Goal: Task Accomplishment & Management: Use online tool/utility

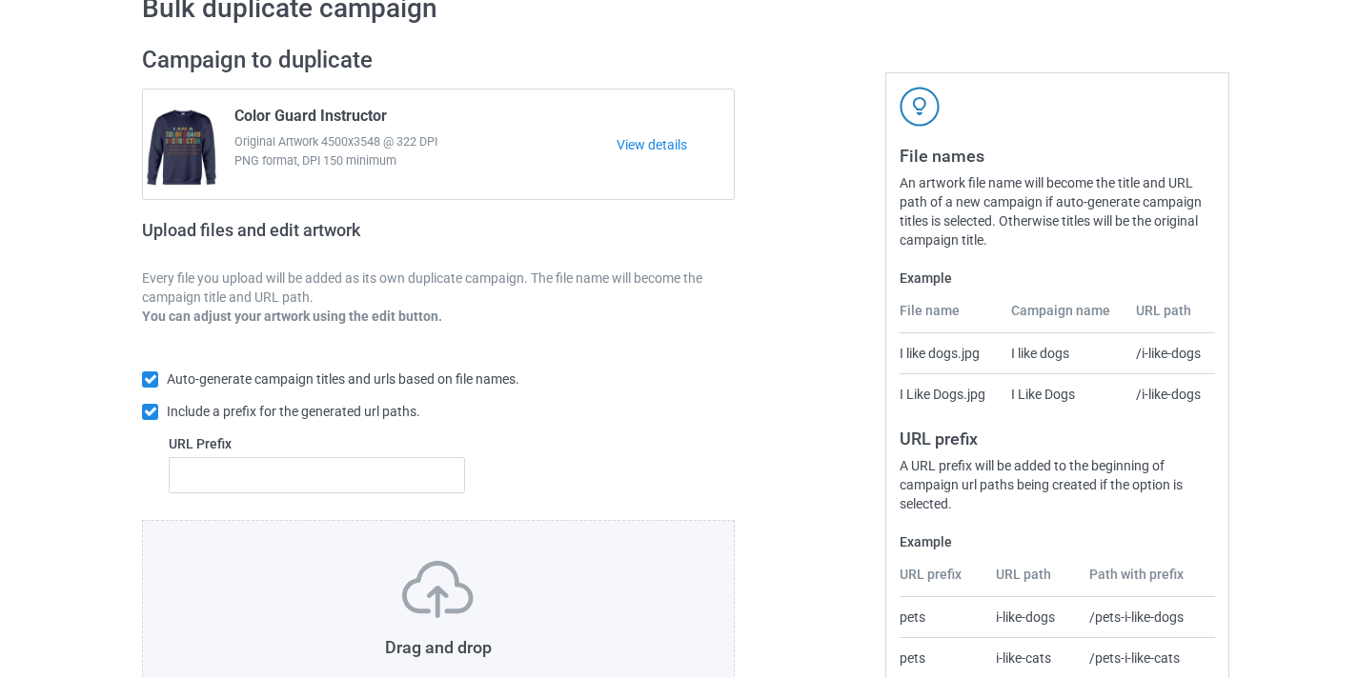
scroll to position [154, 0]
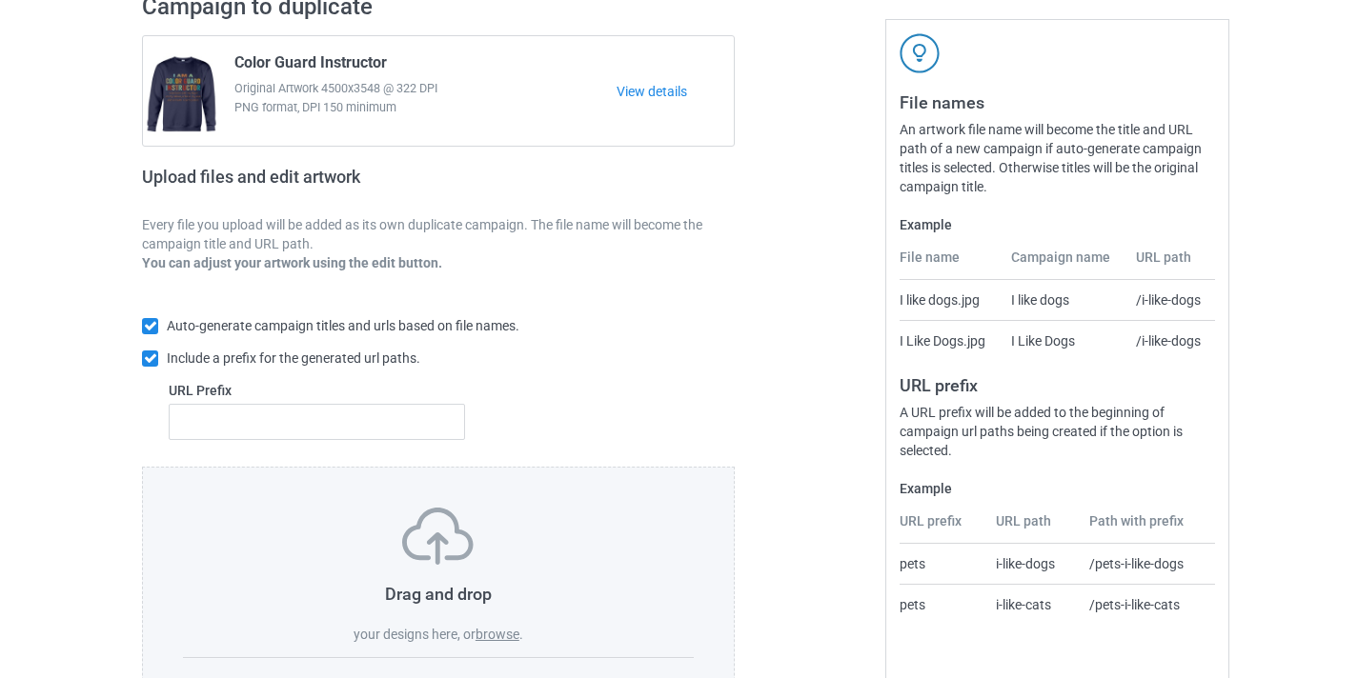
click at [498, 629] on label "browse" at bounding box center [497, 634] width 44 height 15
click at [0, 0] on input "browse" at bounding box center [0, 0] width 0 height 0
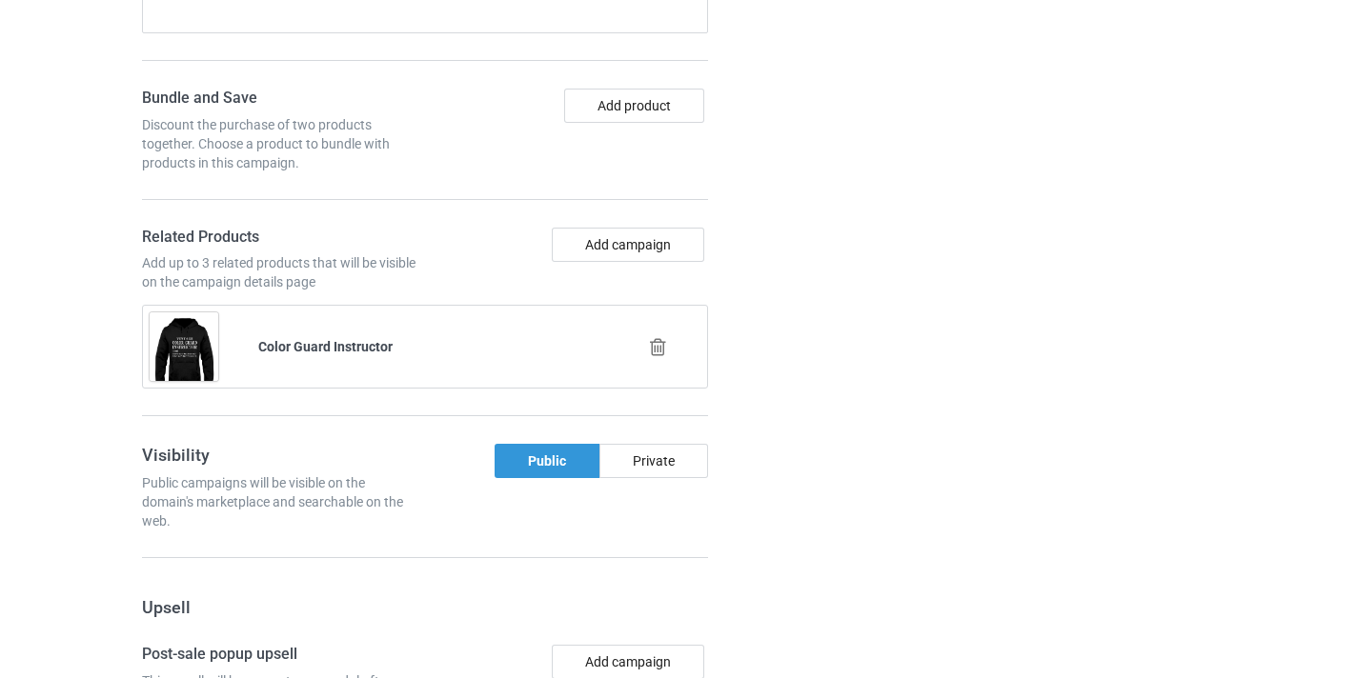
scroll to position [1363, 0]
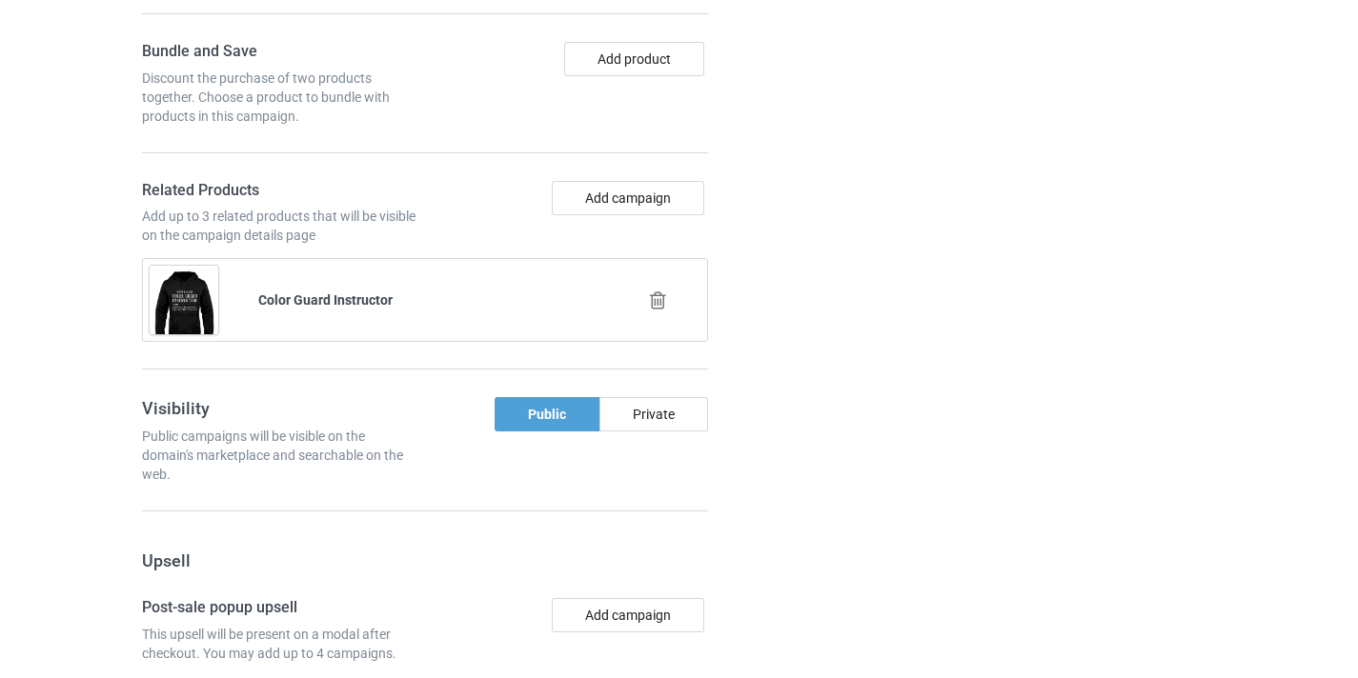
click at [657, 317] on div at bounding box center [659, 301] width 109 height 48
click at [658, 301] on icon at bounding box center [658, 301] width 24 height 20
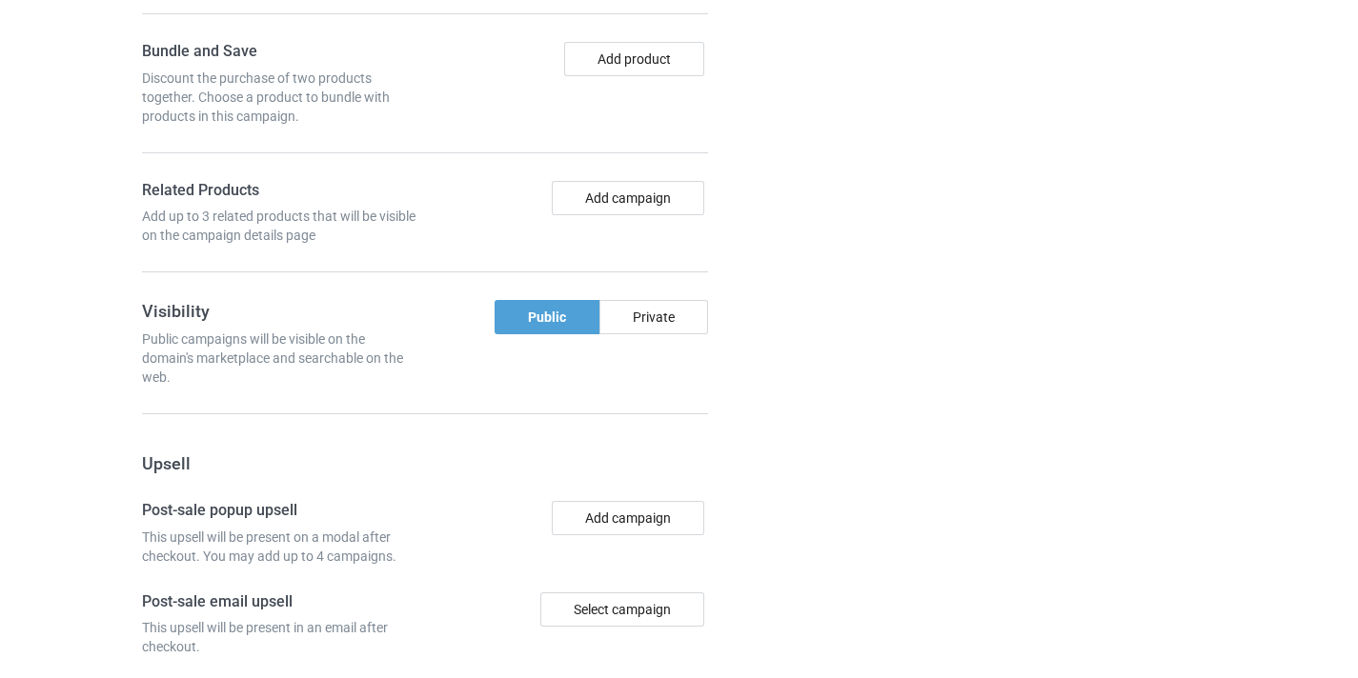
click at [640, 220] on div "Add campaign" at bounding box center [570, 213] width 290 height 65
click at [641, 208] on button "Add campaign" at bounding box center [628, 198] width 152 height 34
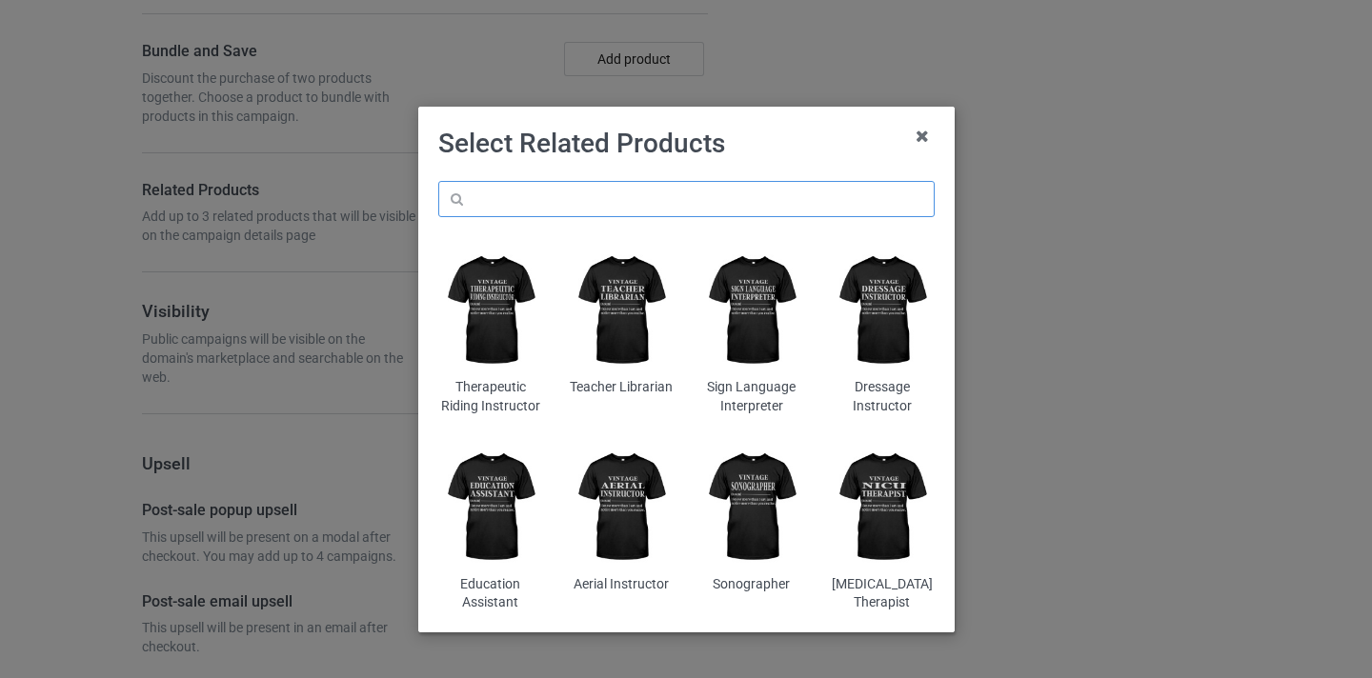
click at [644, 201] on input "text" at bounding box center [686, 199] width 496 height 36
paste input "Kodály Educator"
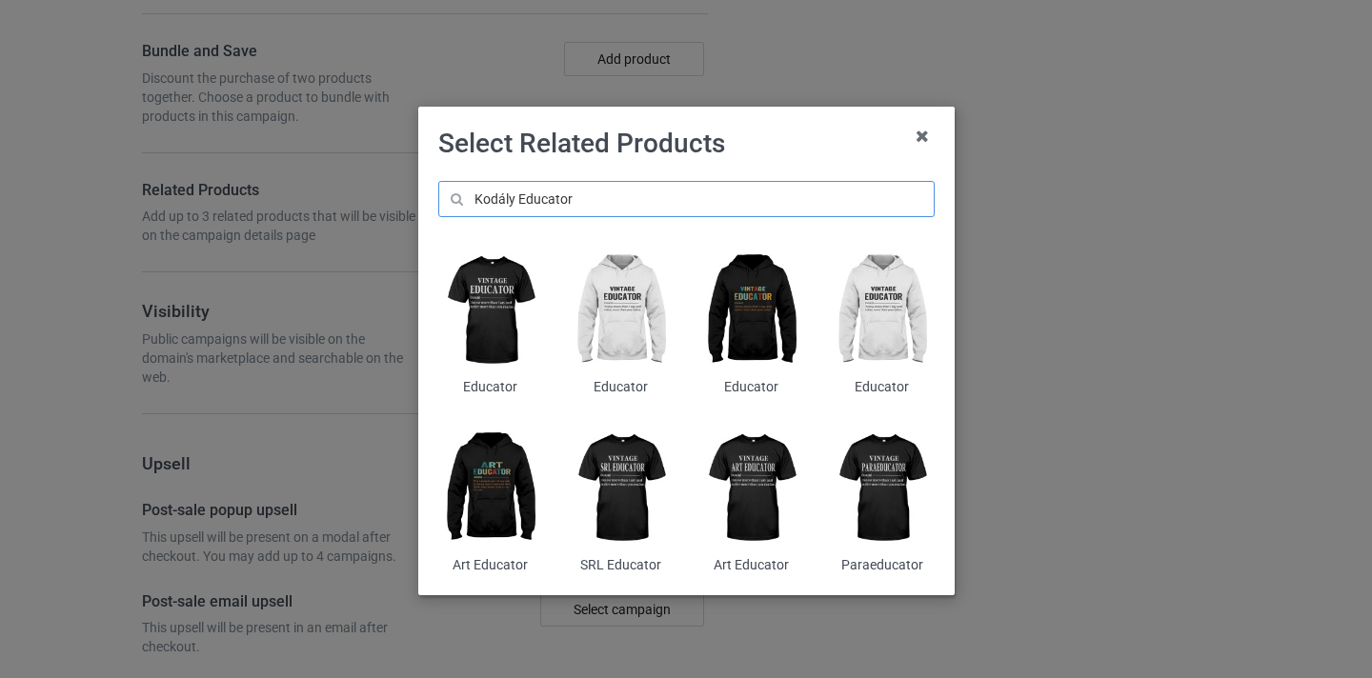
click at [506, 196] on input "Kodály Educator" at bounding box center [686, 199] width 496 height 36
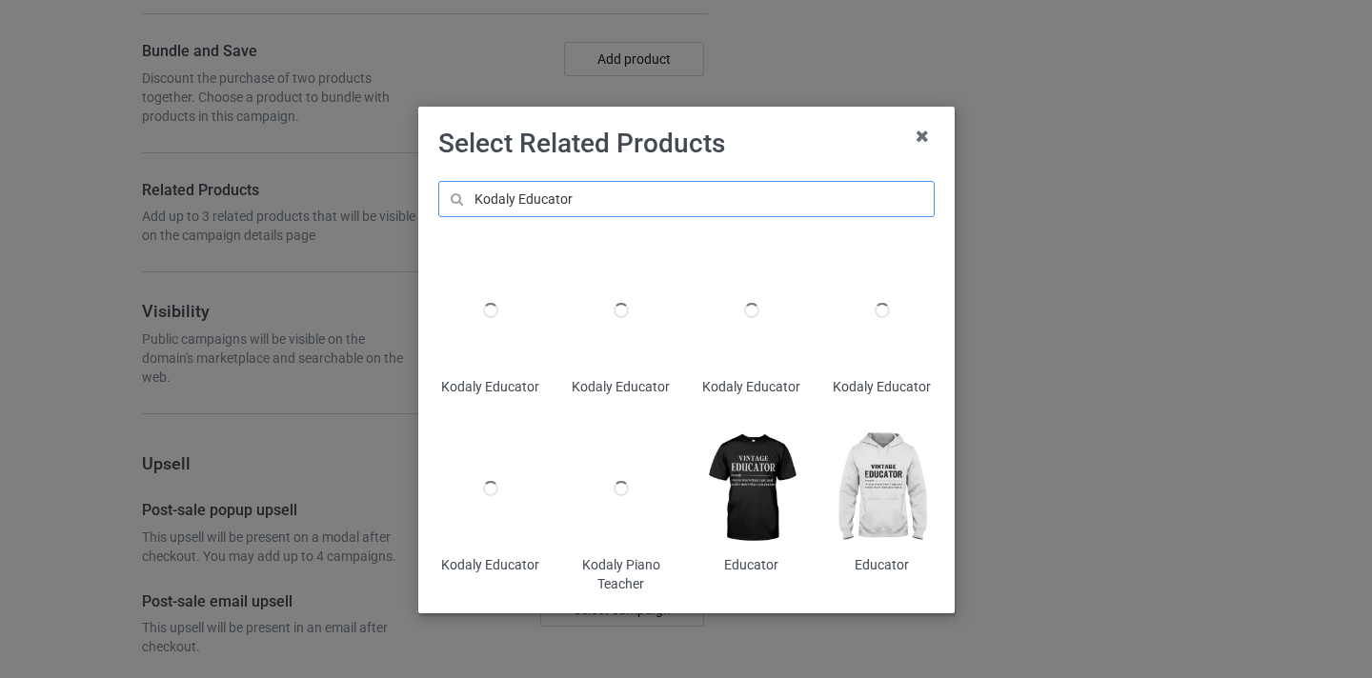
click at [593, 199] on input "Kodaly Educator" at bounding box center [686, 199] width 496 height 36
type input "Kodaly Educator"
click at [476, 293] on img at bounding box center [490, 311] width 104 height 130
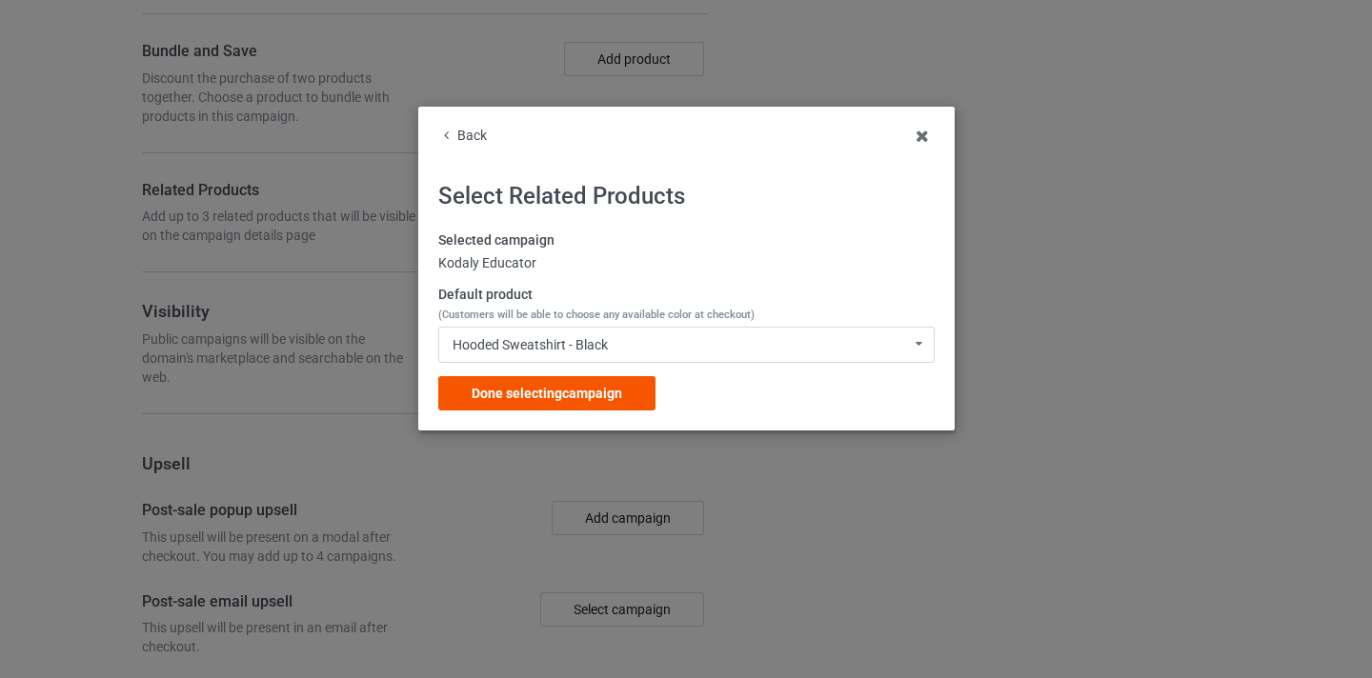
click at [574, 387] on span "Done selecting campaign" at bounding box center [547, 393] width 151 height 15
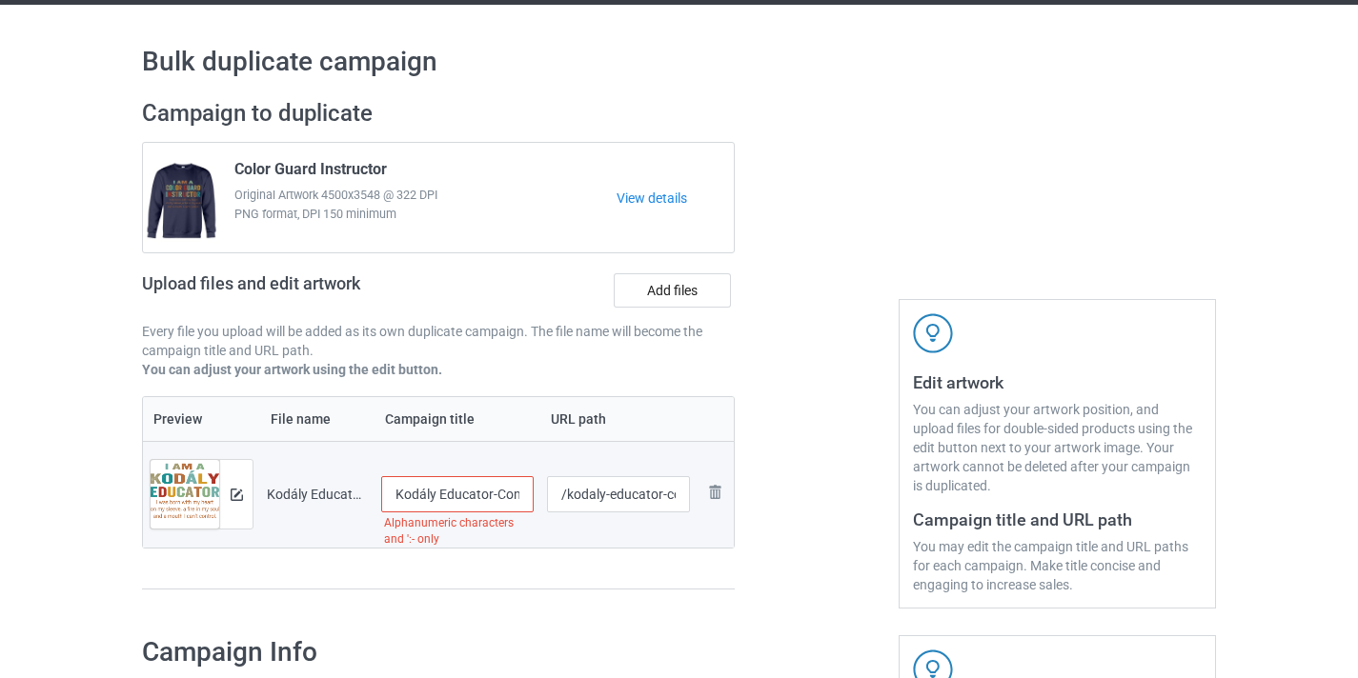
scroll to position [24, 0]
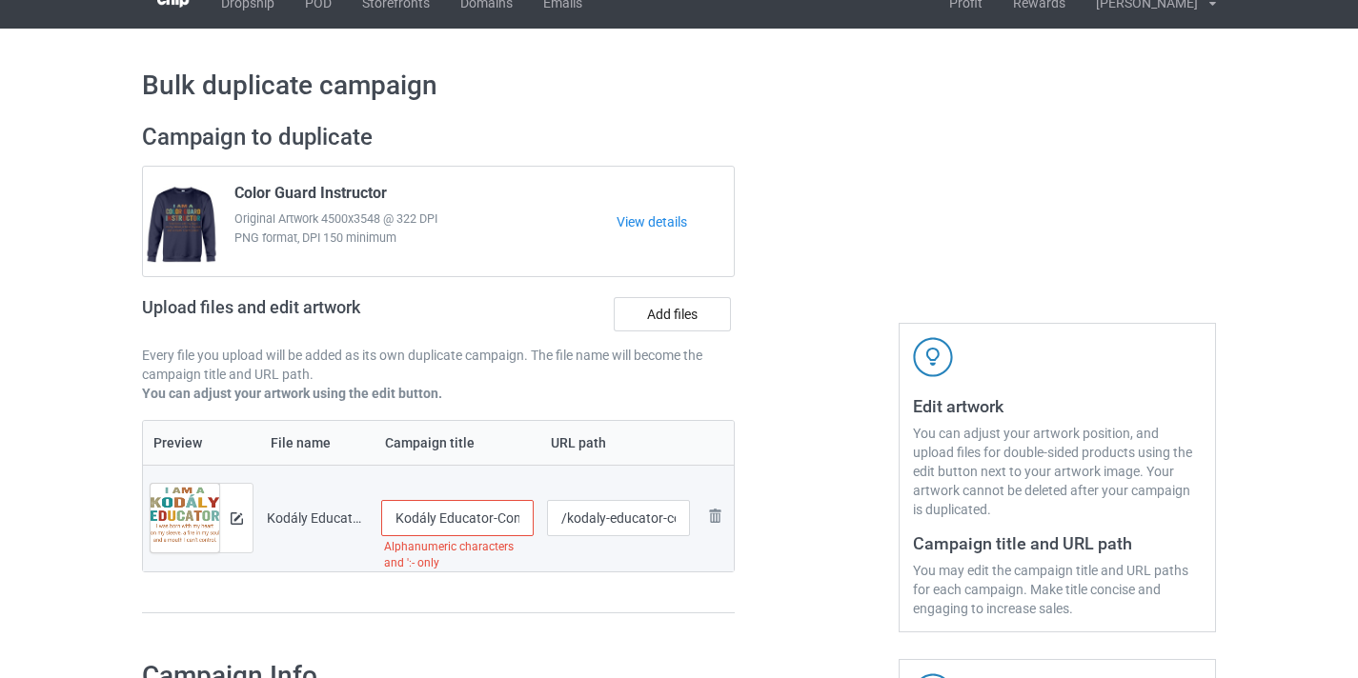
click at [495, 520] on input "Kodály Educator-Control" at bounding box center [457, 518] width 152 height 36
click at [496, 520] on input "Kodály Educator-Control" at bounding box center [457, 518] width 152 height 36
click at [513, 518] on input "Kodály Educator-Control" at bounding box center [457, 518] width 152 height 36
drag, startPoint x: 513, startPoint y: 518, endPoint x: 602, endPoint y: 525, distance: 89.8
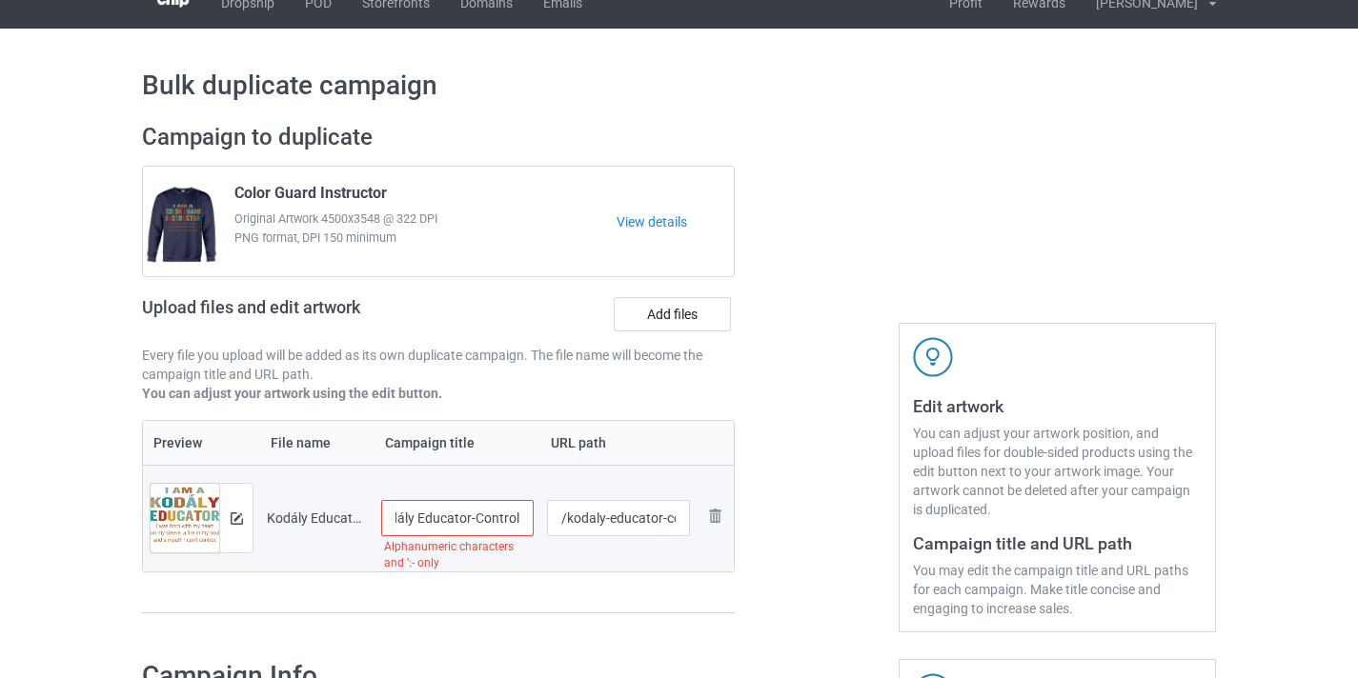
click at [602, 525] on tr "Preview and edit artwork Kodály Educator-Control.png Kodály Educator-Control …" at bounding box center [438, 518] width 591 height 107
click at [426, 516] on input "Kodály Educator" at bounding box center [457, 518] width 152 height 36
type input "Kodaaly Educator"
click at [621, 519] on input "/kodaly-educator-control" at bounding box center [619, 518] width 144 height 36
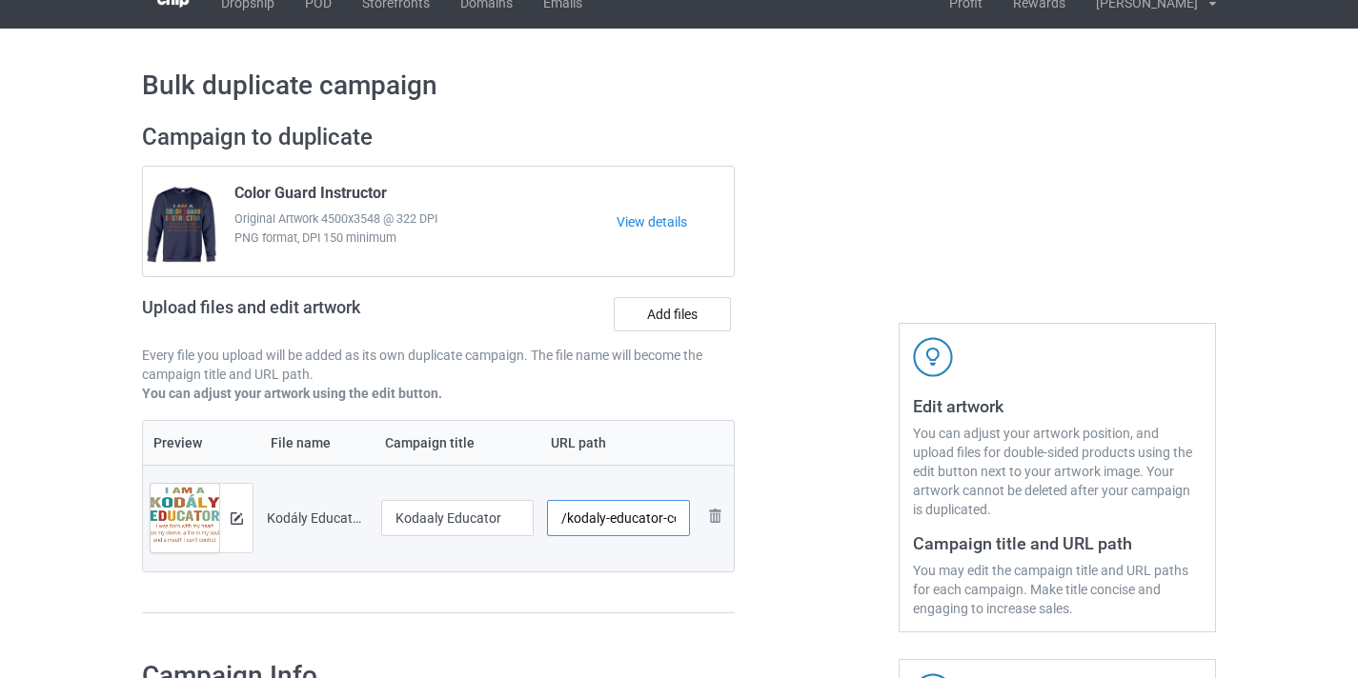
scroll to position [0, 30]
drag, startPoint x: 621, startPoint y: 519, endPoint x: 689, endPoint y: 523, distance: 67.8
click at [689, 523] on td "/kodaly-educator-control" at bounding box center [618, 518] width 157 height 107
click at [659, 519] on input "/kodaly-educator-control" at bounding box center [619, 518] width 144 height 36
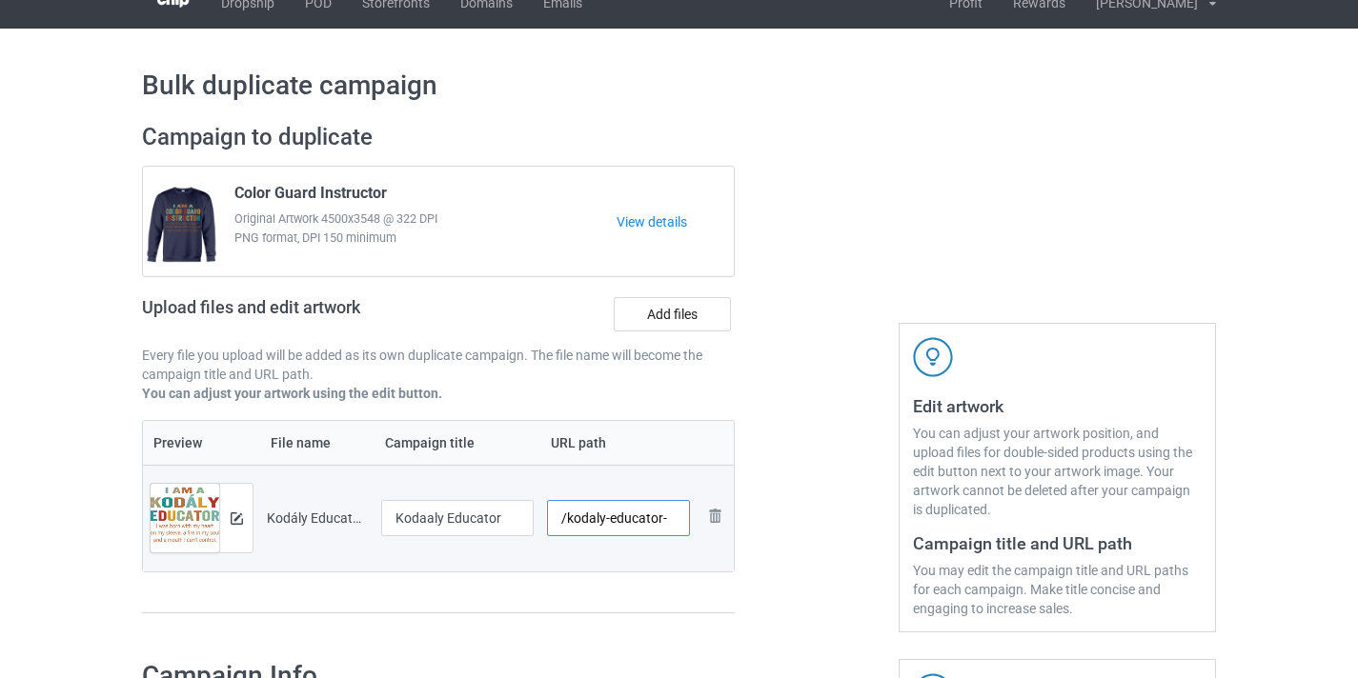
scroll to position [0, 0]
type input "/kodaly-educator10"
click at [423, 519] on input "Kodaaly Educator" at bounding box center [457, 518] width 152 height 36
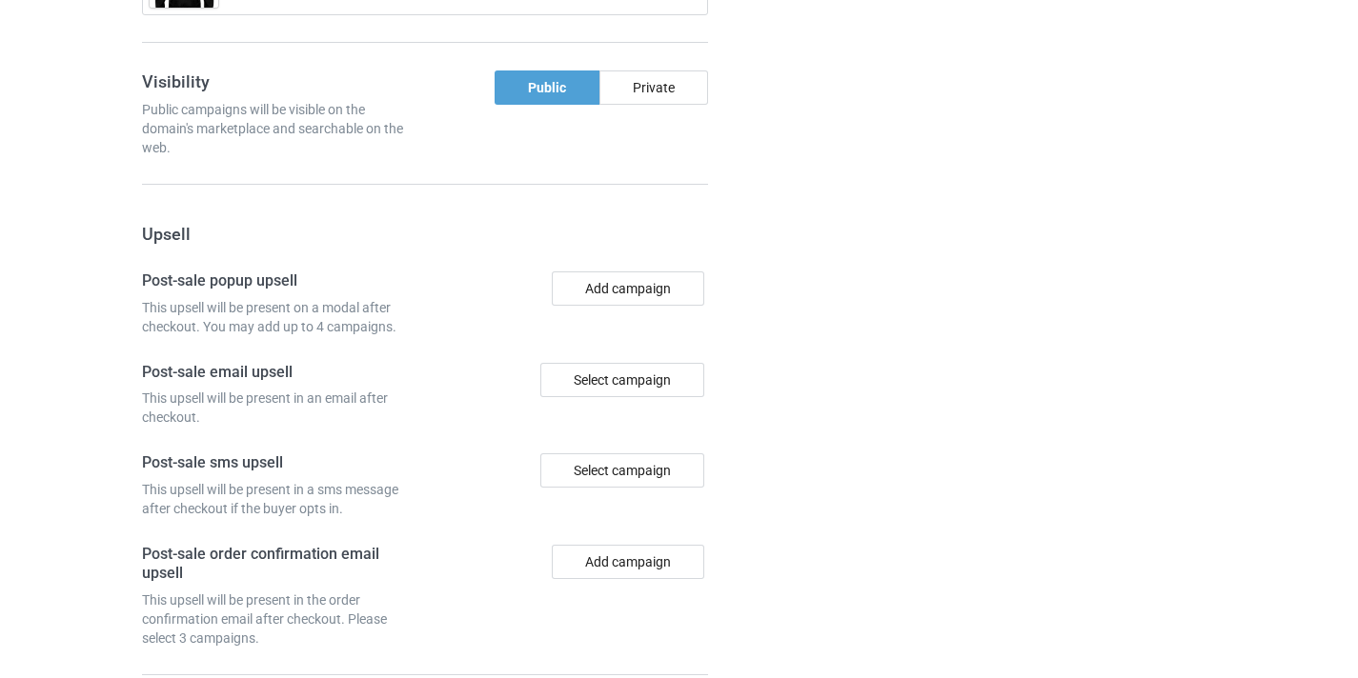
scroll to position [1864, 0]
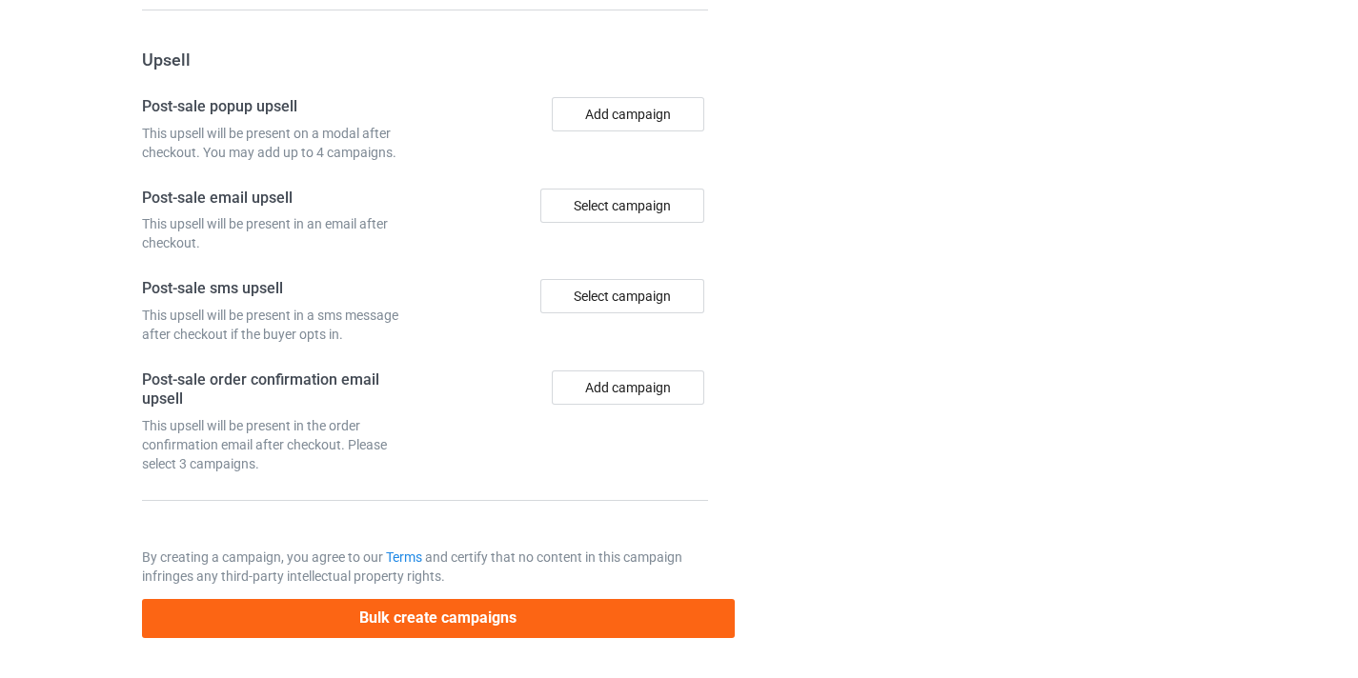
type input "Kodaly Educator"
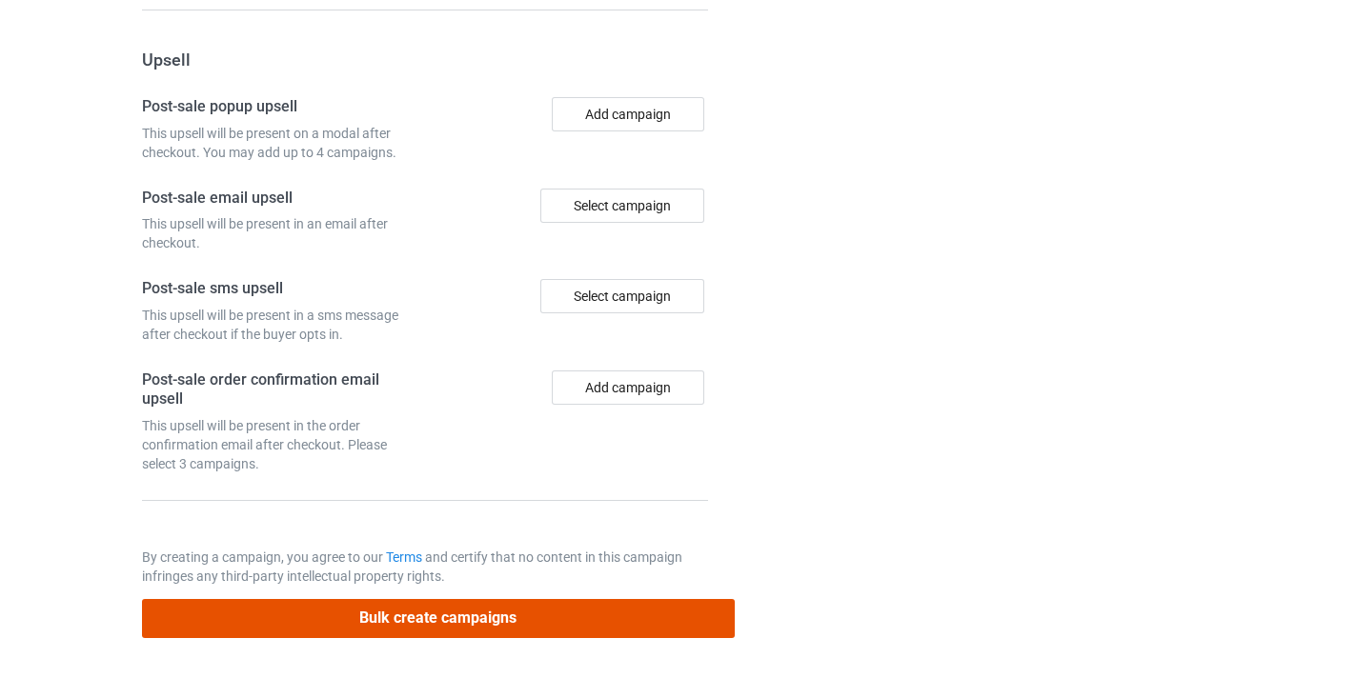
click at [578, 617] on button "Bulk create campaigns" at bounding box center [438, 618] width 593 height 39
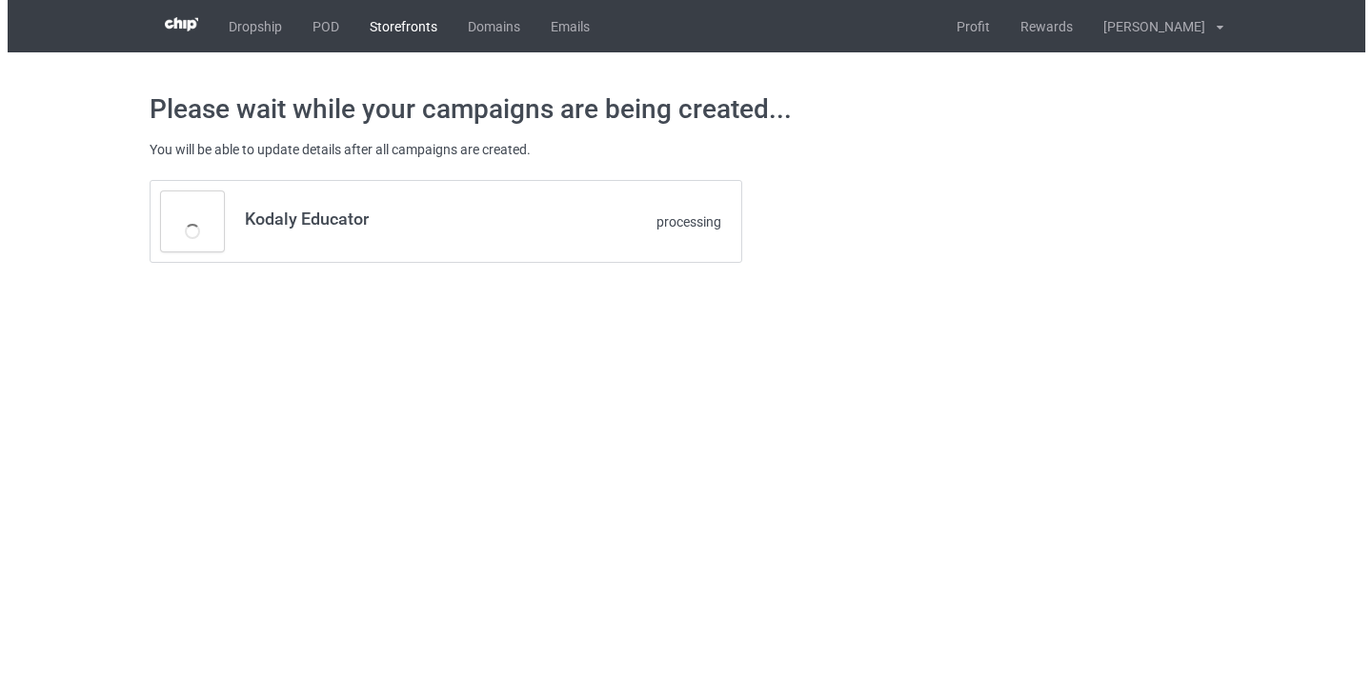
scroll to position [0, 0]
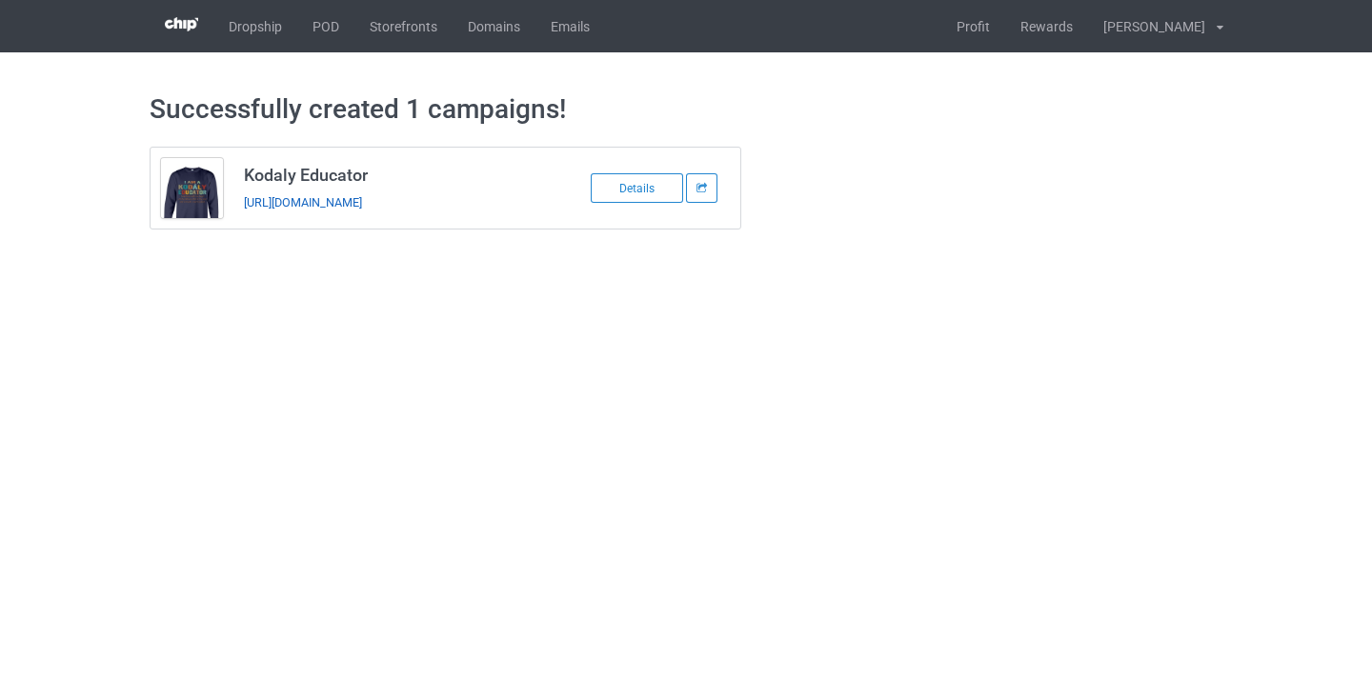
click at [362, 196] on link "https://www.thepure.gift/kodaly-educator10" at bounding box center [303, 202] width 118 height 14
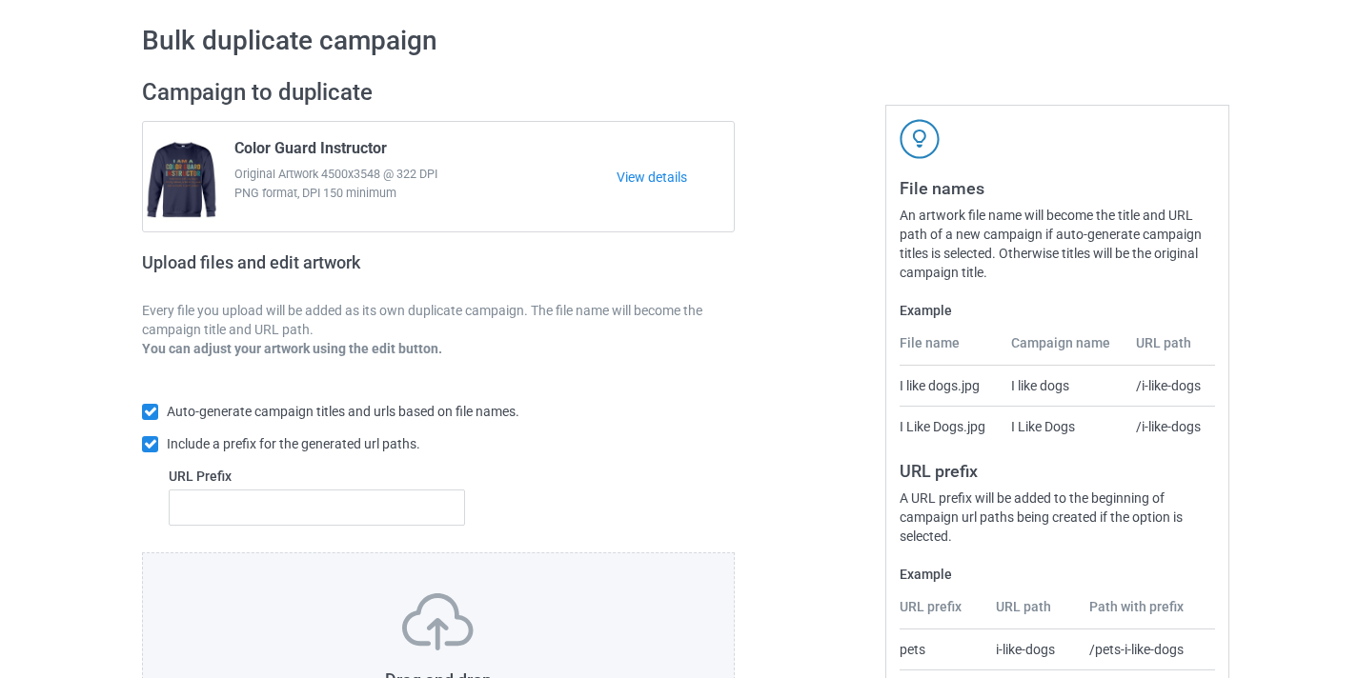
scroll to position [250, 0]
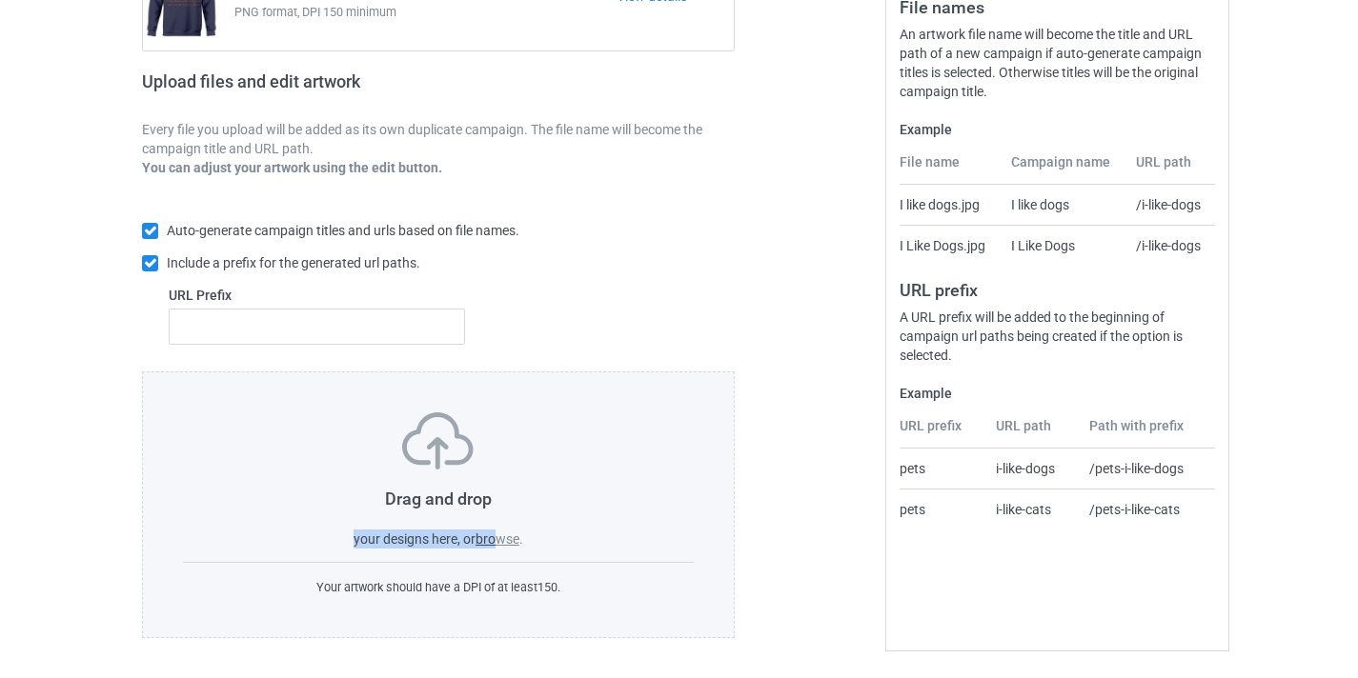
click at [495, 531] on div "Drag and drop your designs here, or browse ." at bounding box center [438, 481] width 511 height 136
click at [496, 543] on label "browse" at bounding box center [497, 539] width 44 height 15
click at [0, 0] on input "browse" at bounding box center [0, 0] width 0 height 0
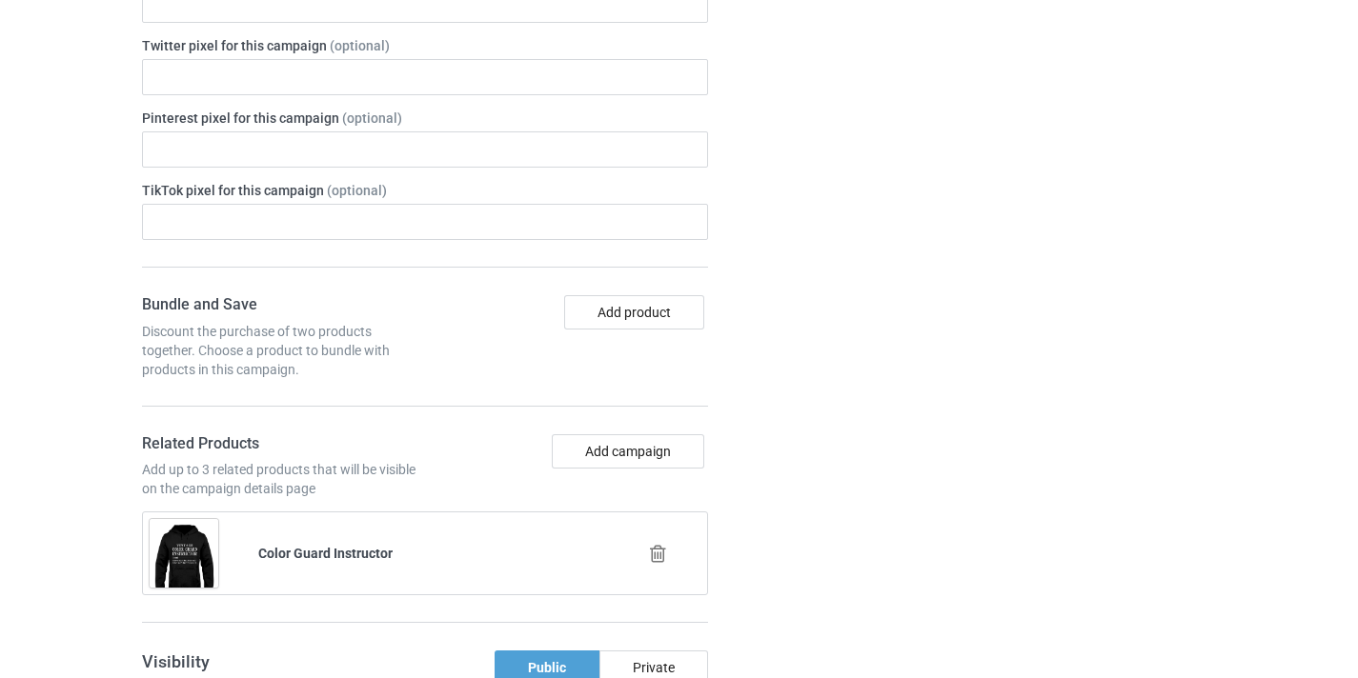
scroll to position [1533, 0]
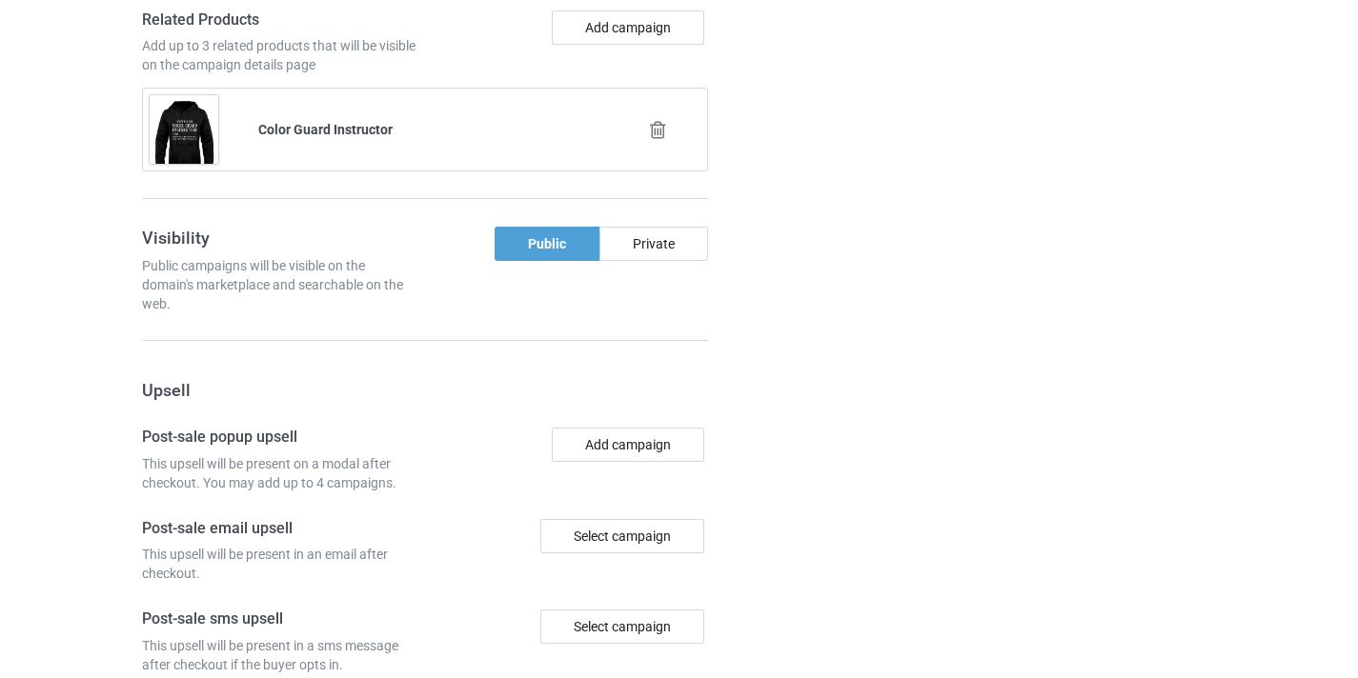
click at [658, 136] on icon at bounding box center [658, 130] width 24 height 20
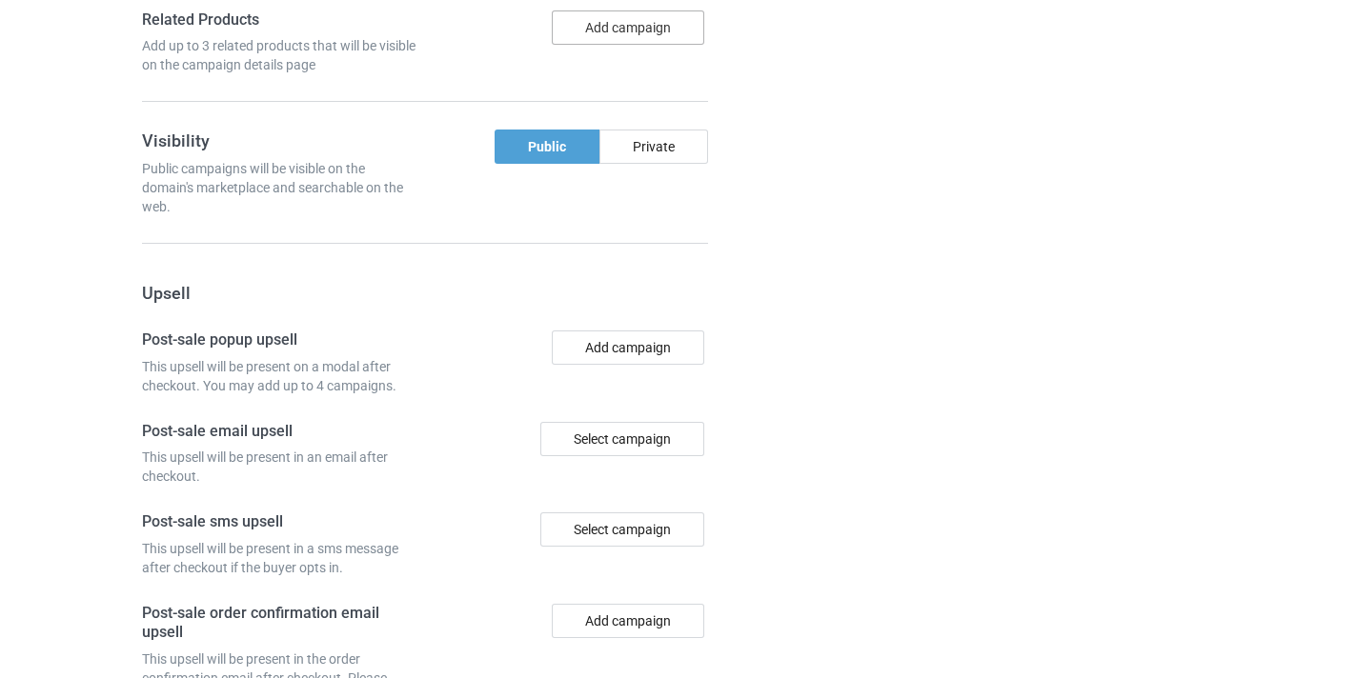
click at [647, 26] on button "Add campaign" at bounding box center [628, 27] width 152 height 34
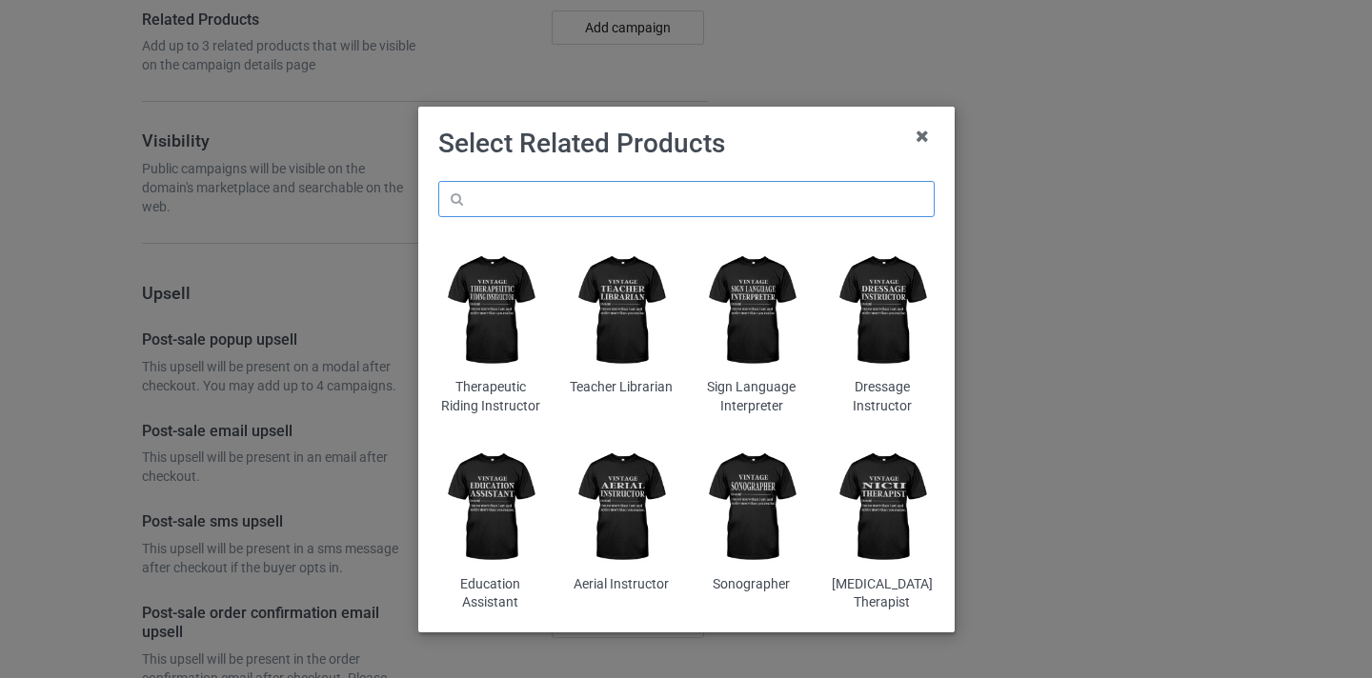
click at [617, 215] on input "text" at bounding box center [686, 199] width 496 height 36
paste input "Teacher Aide"
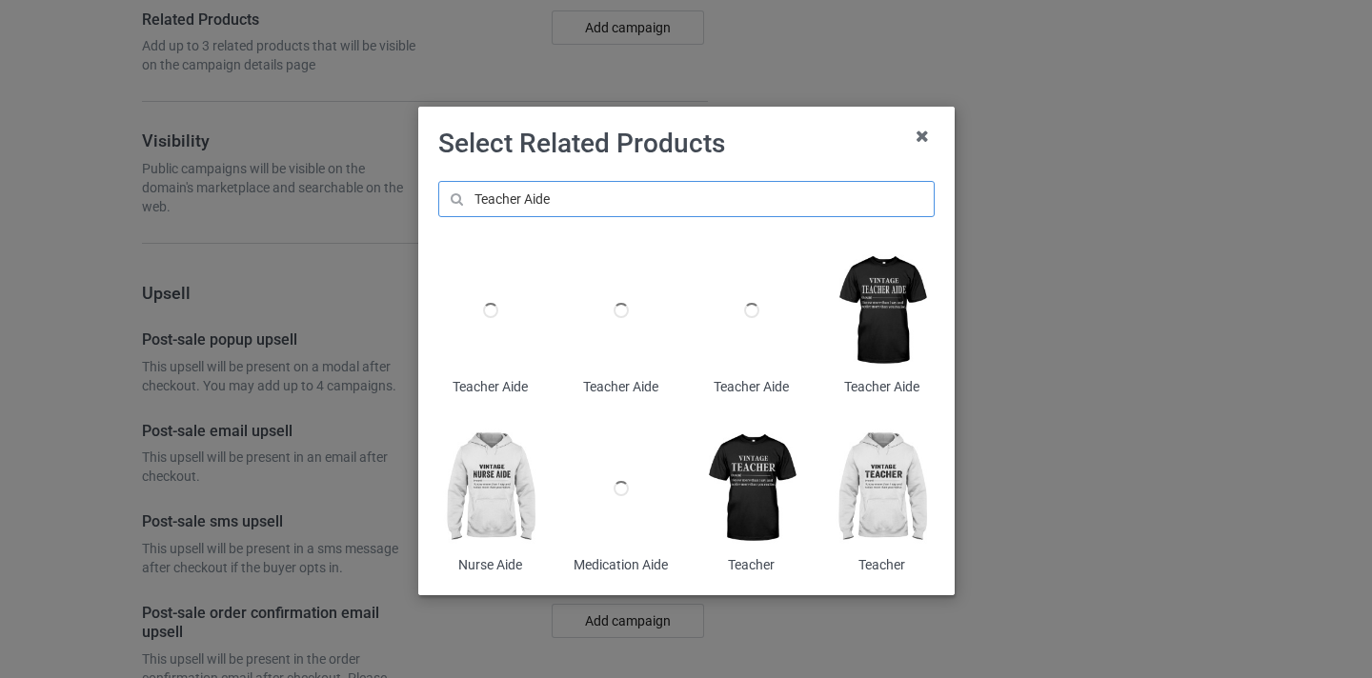
type input "Teacher Aide"
click at [859, 298] on img at bounding box center [882, 311] width 104 height 130
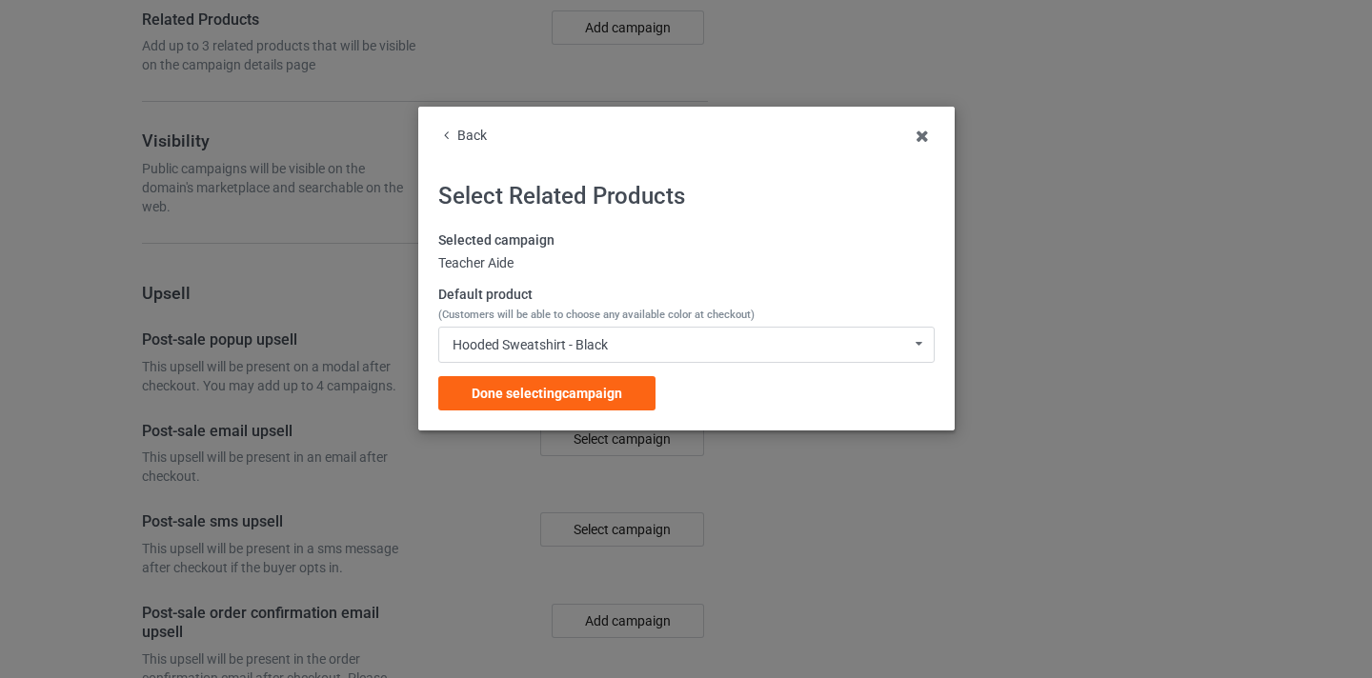
click at [621, 374] on div "Selected campaign Teacher Aide Default product (Customers will be able to choos…" at bounding box center [686, 321] width 496 height 179
click at [634, 384] on div "Done selecting campaign" at bounding box center [546, 393] width 217 height 34
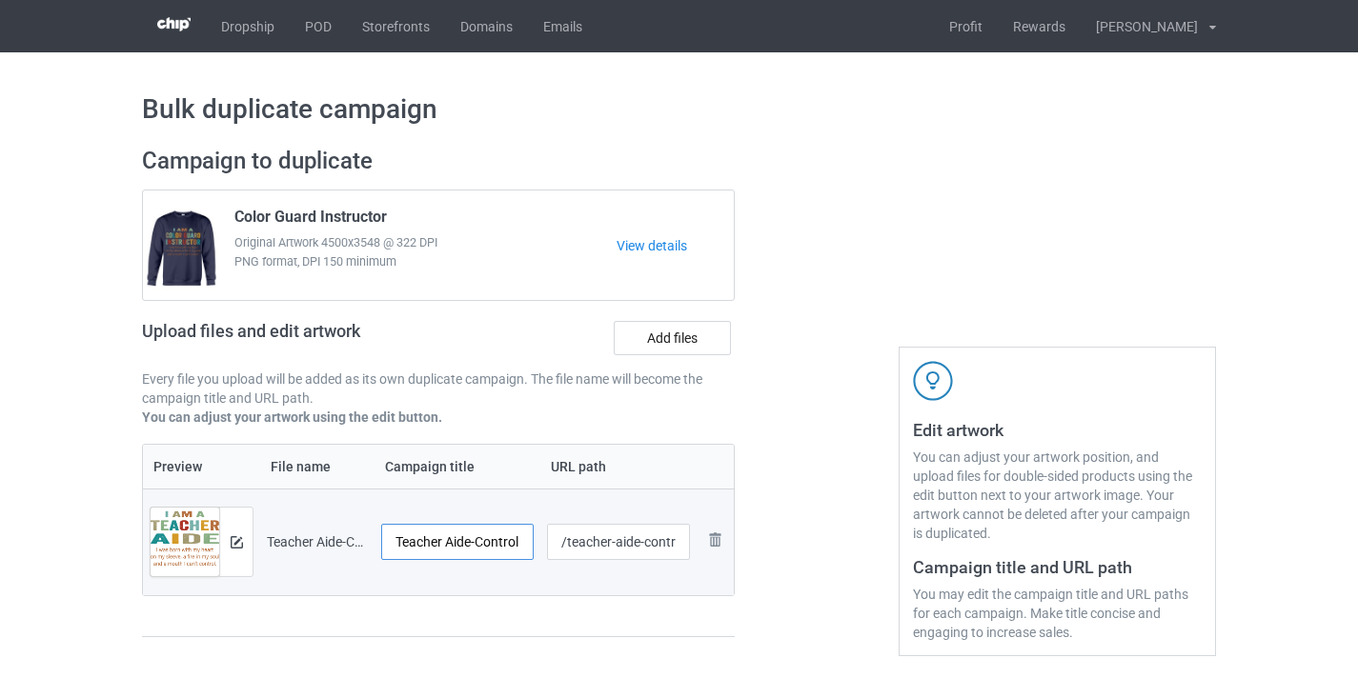
click at [497, 545] on input "Teacher Aide-Control" at bounding box center [457, 542] width 152 height 36
type input "Teacher Aide"
click at [647, 555] on input "/teacher-aide-control" at bounding box center [619, 542] width 144 height 36
click at [656, 543] on input "/teacher-aide-control" at bounding box center [619, 542] width 144 height 36
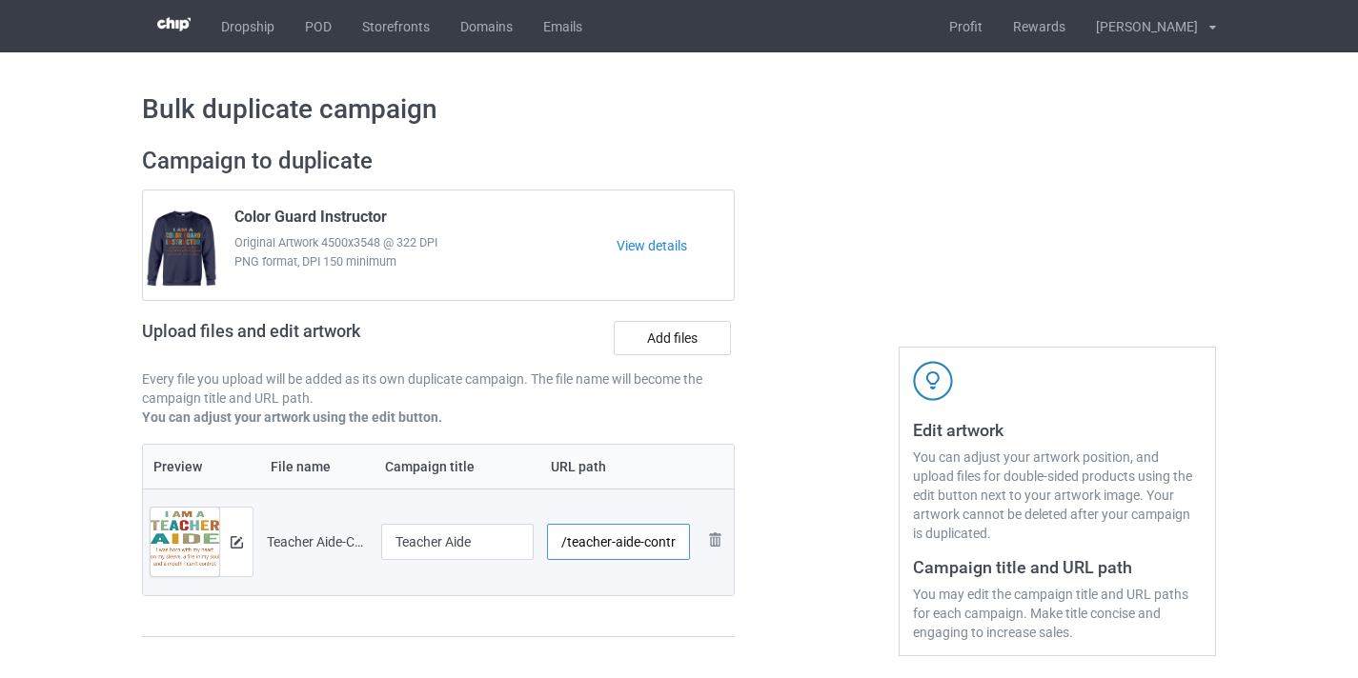
click at [656, 543] on input "/teacher-aide-control" at bounding box center [619, 542] width 144 height 36
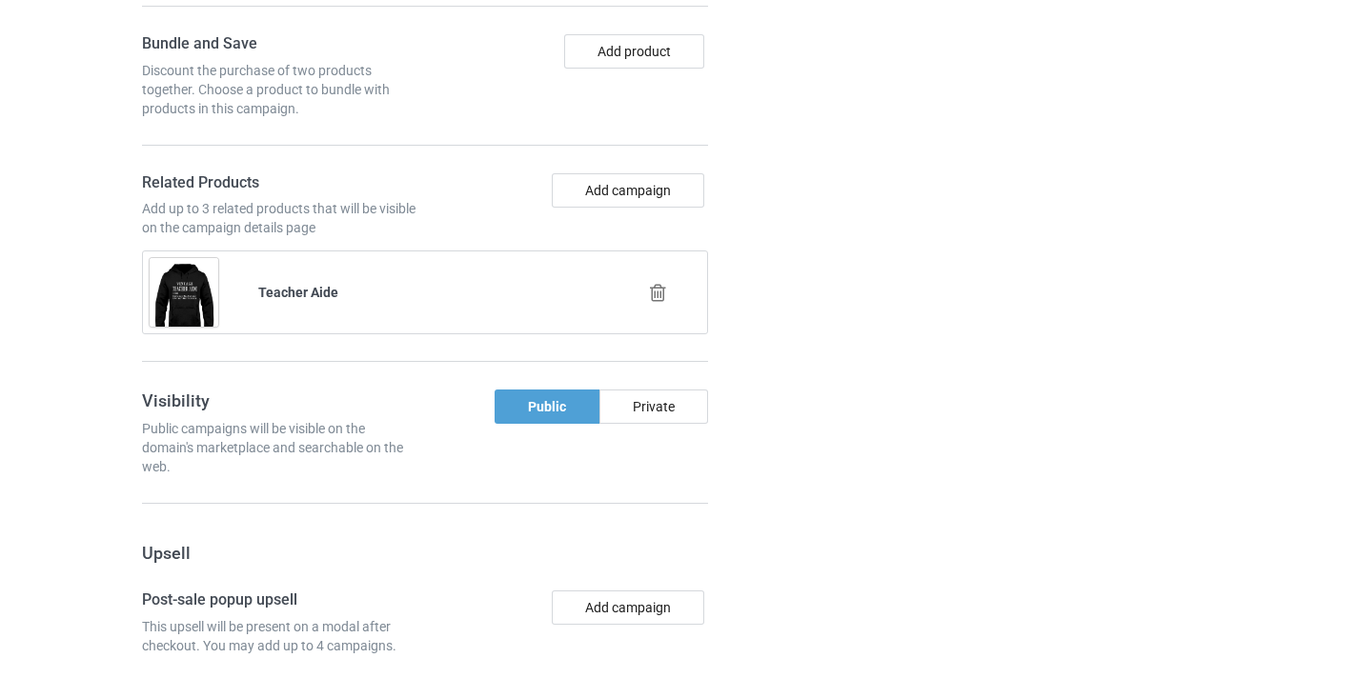
scroll to position [1864, 0]
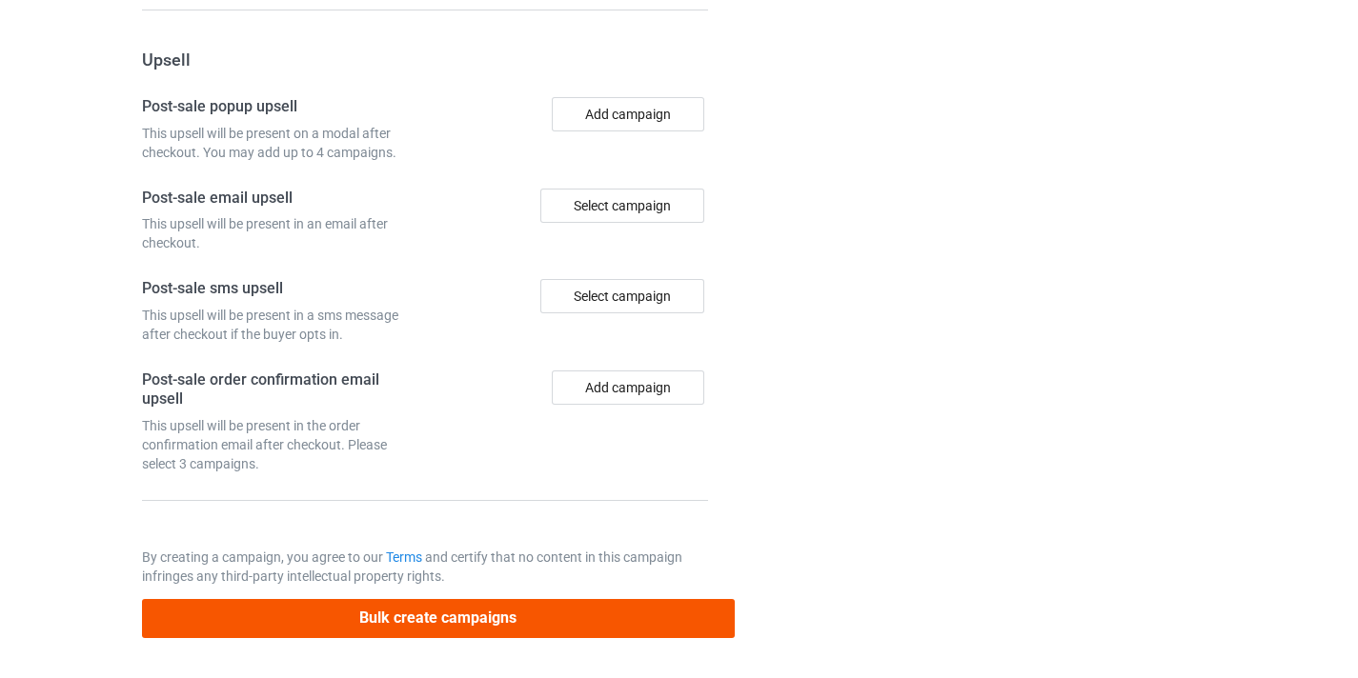
type input "/teacher-aide10"
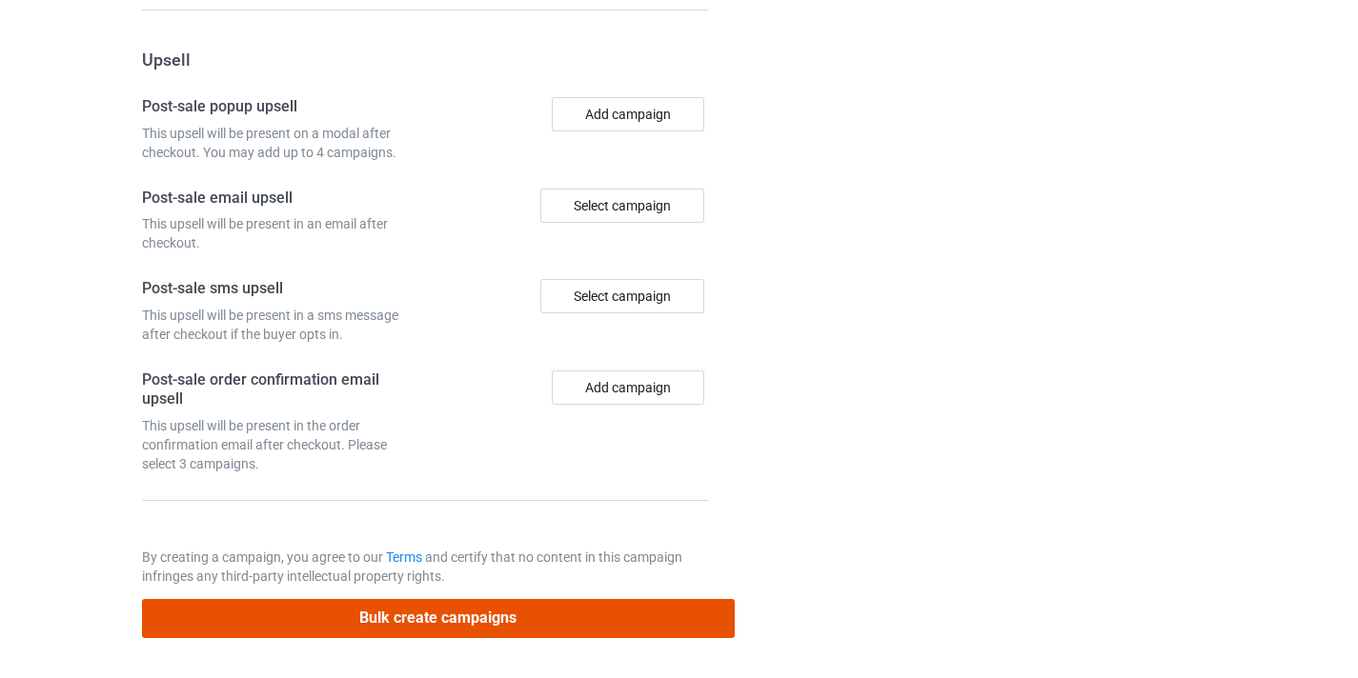
click at [433, 607] on button "Bulk create campaigns" at bounding box center [438, 618] width 593 height 39
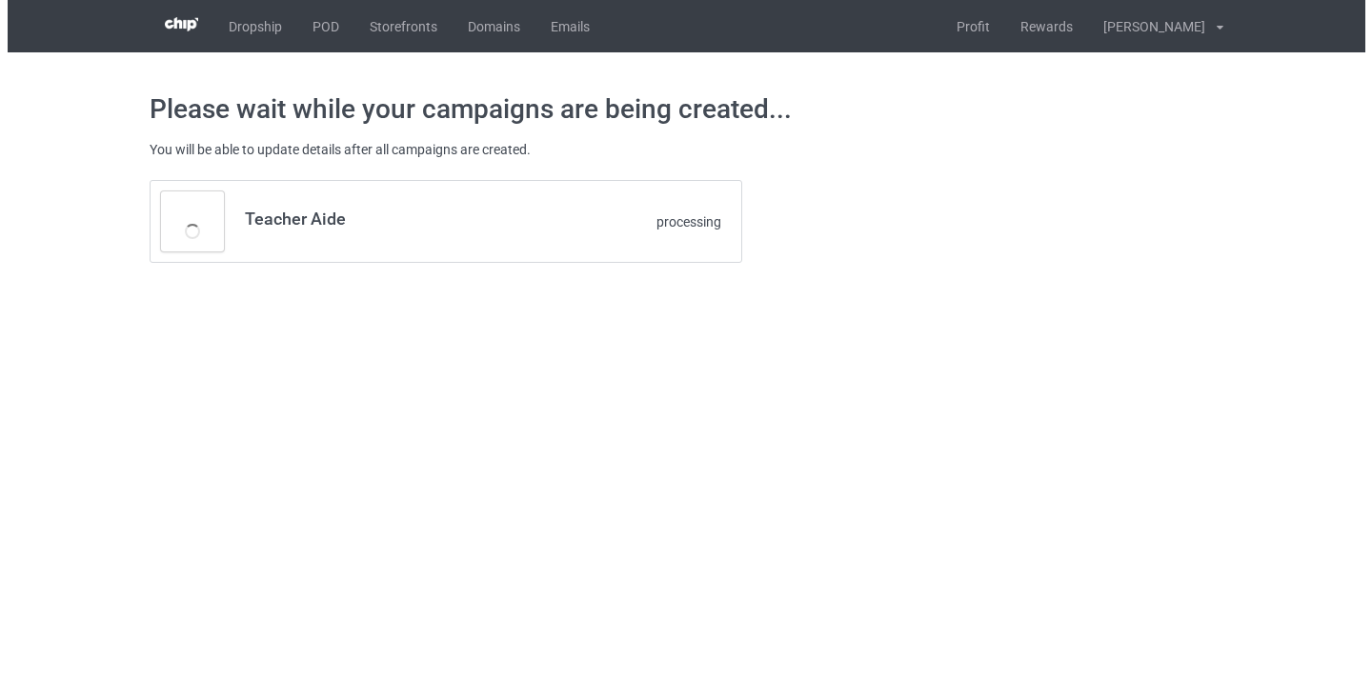
scroll to position [0, 0]
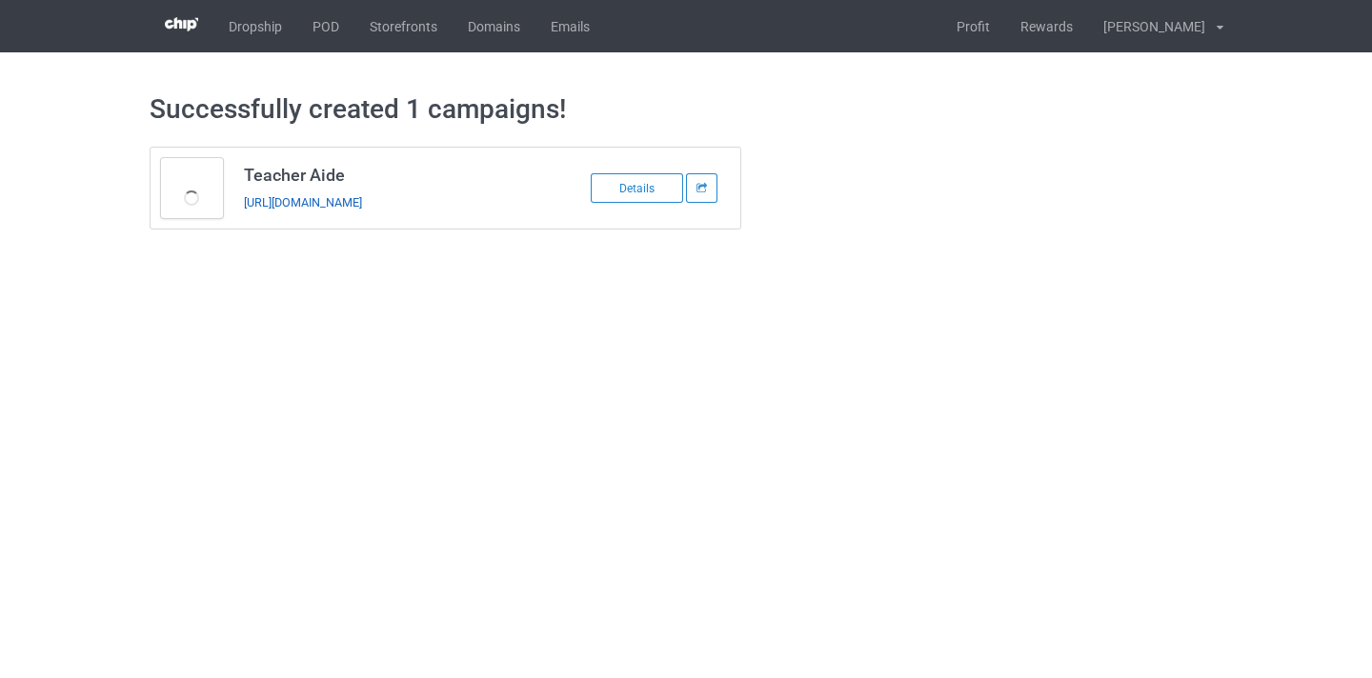
click at [362, 200] on link "https://www.thepure.gift/teacher-aide10" at bounding box center [303, 202] width 118 height 14
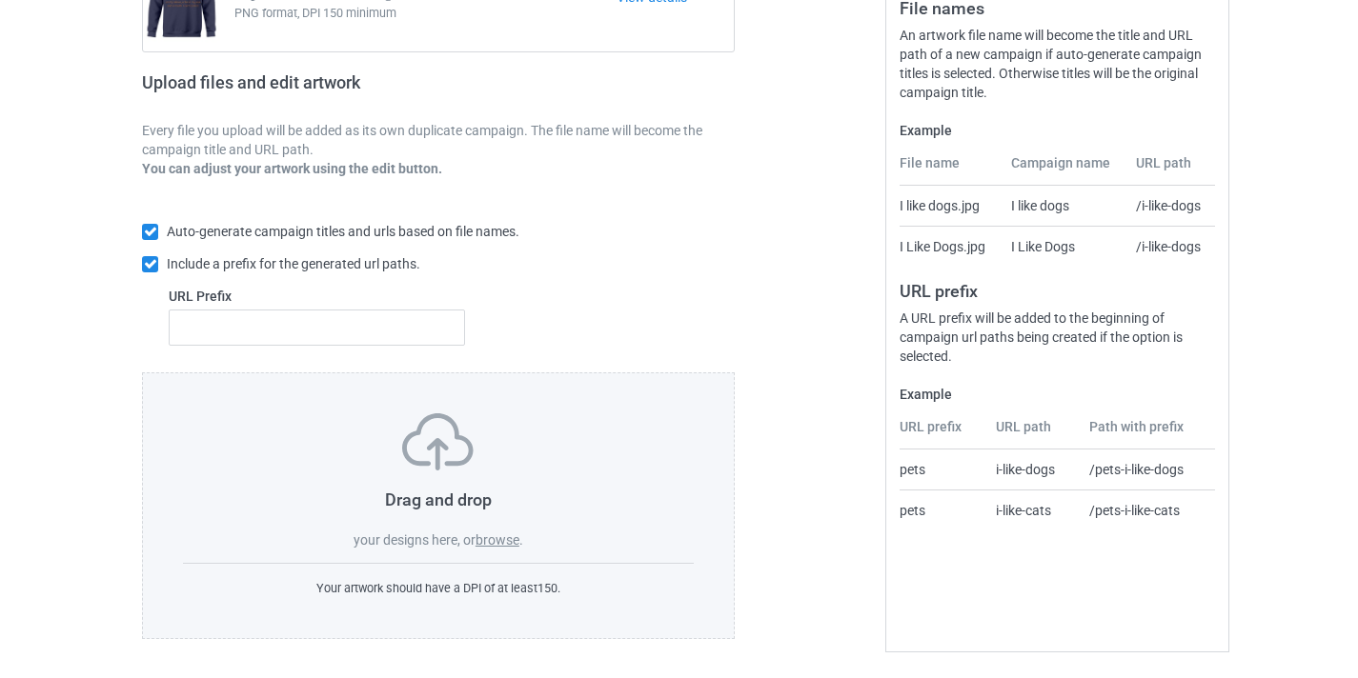
scroll to position [250, 0]
click at [504, 524] on div "Drag and drop your designs here, or browse ." at bounding box center [438, 481] width 511 height 136
click at [504, 544] on label "browse" at bounding box center [497, 539] width 44 height 15
click at [0, 0] on input "browse" at bounding box center [0, 0] width 0 height 0
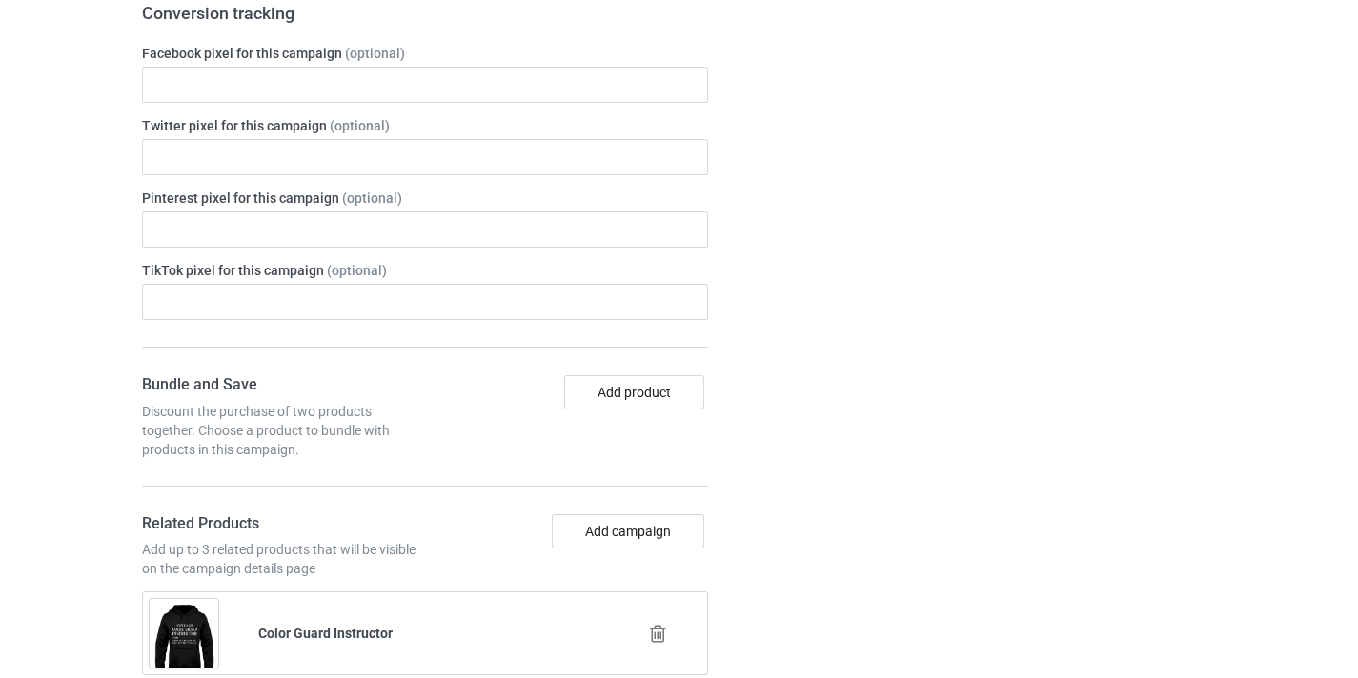
scroll to position [1035, 0]
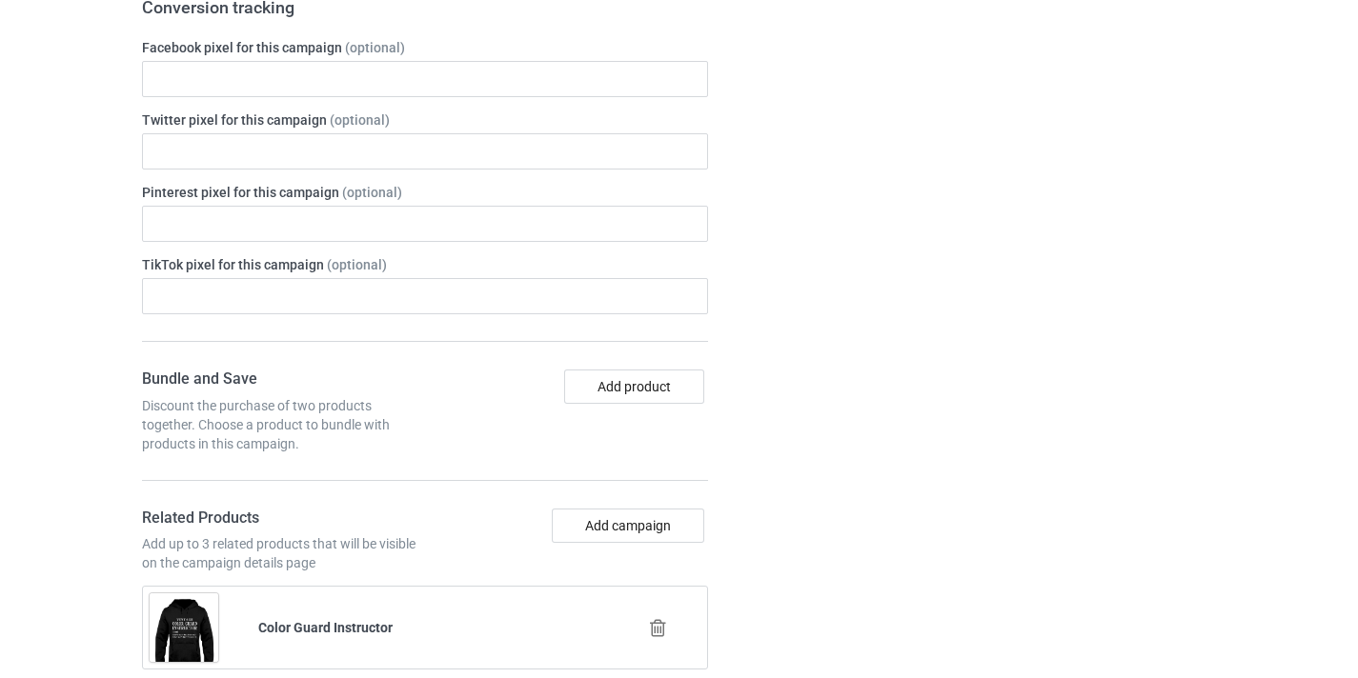
click at [667, 630] on icon at bounding box center [658, 628] width 24 height 20
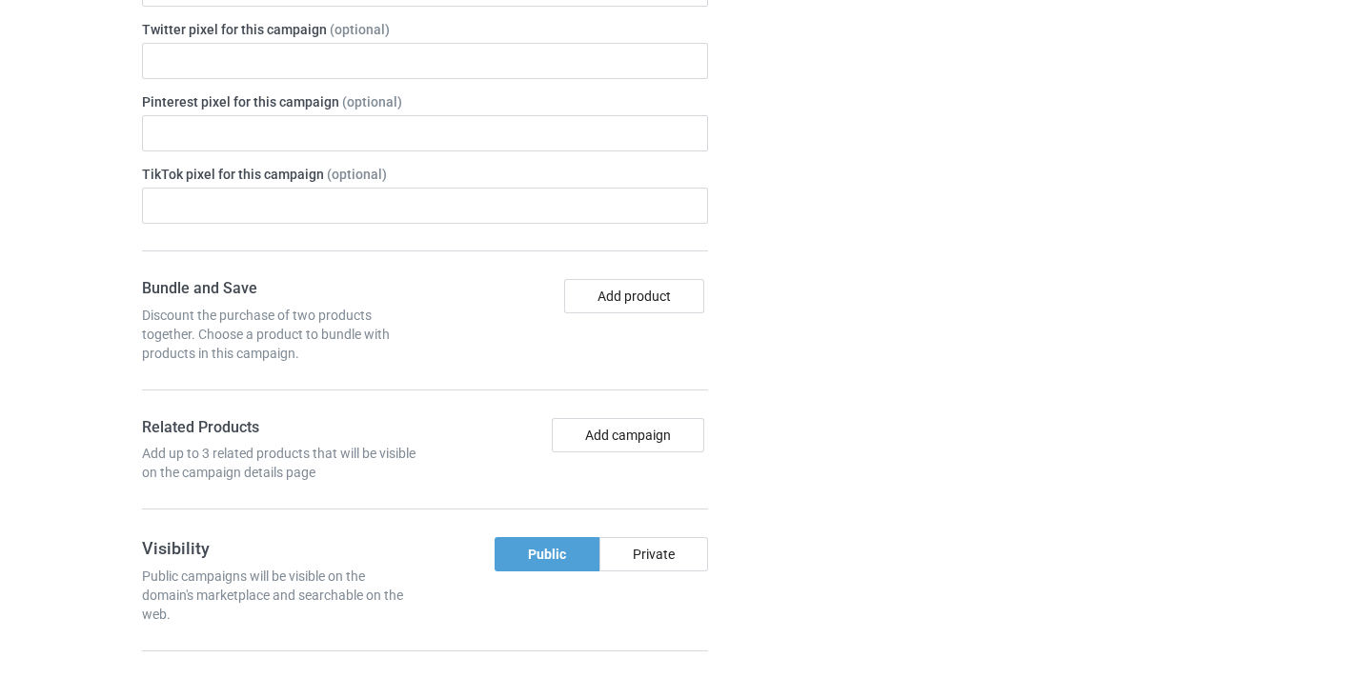
scroll to position [1131, 0]
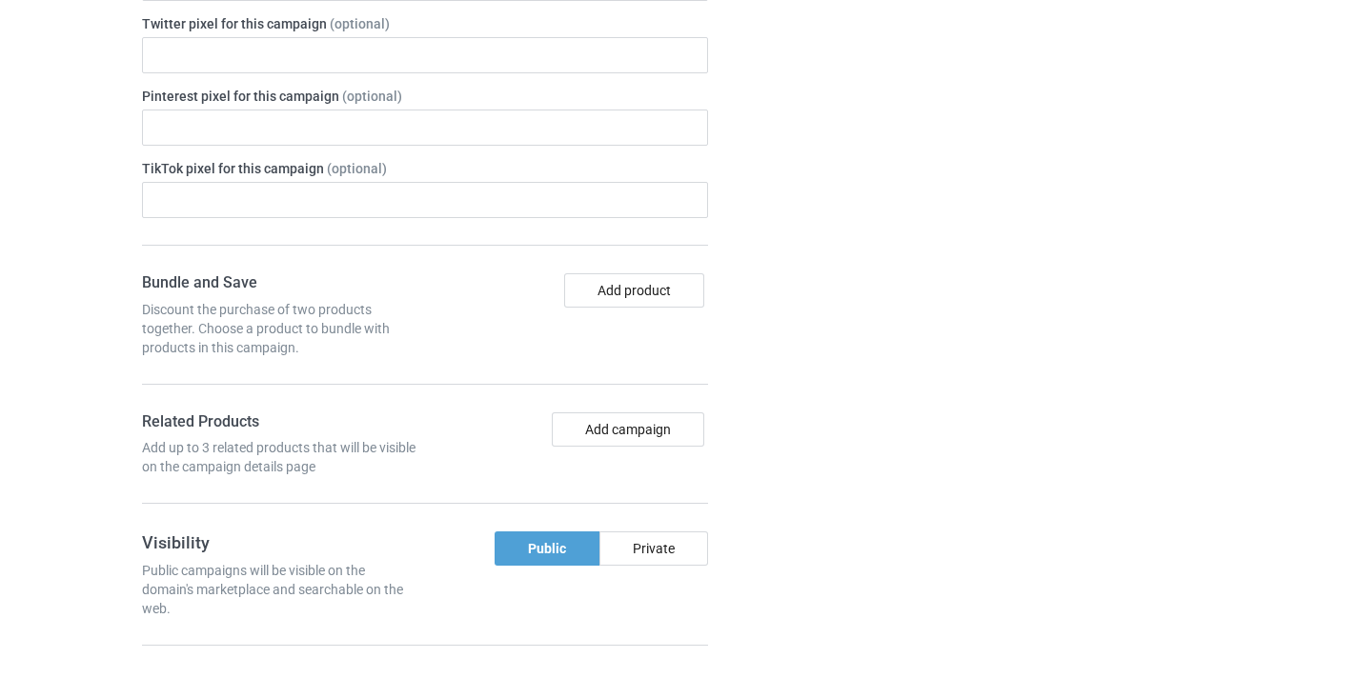
click at [632, 447] on div "Add campaign" at bounding box center [570, 430] width 276 height 34
click at [629, 425] on button "Add campaign" at bounding box center [628, 430] width 152 height 34
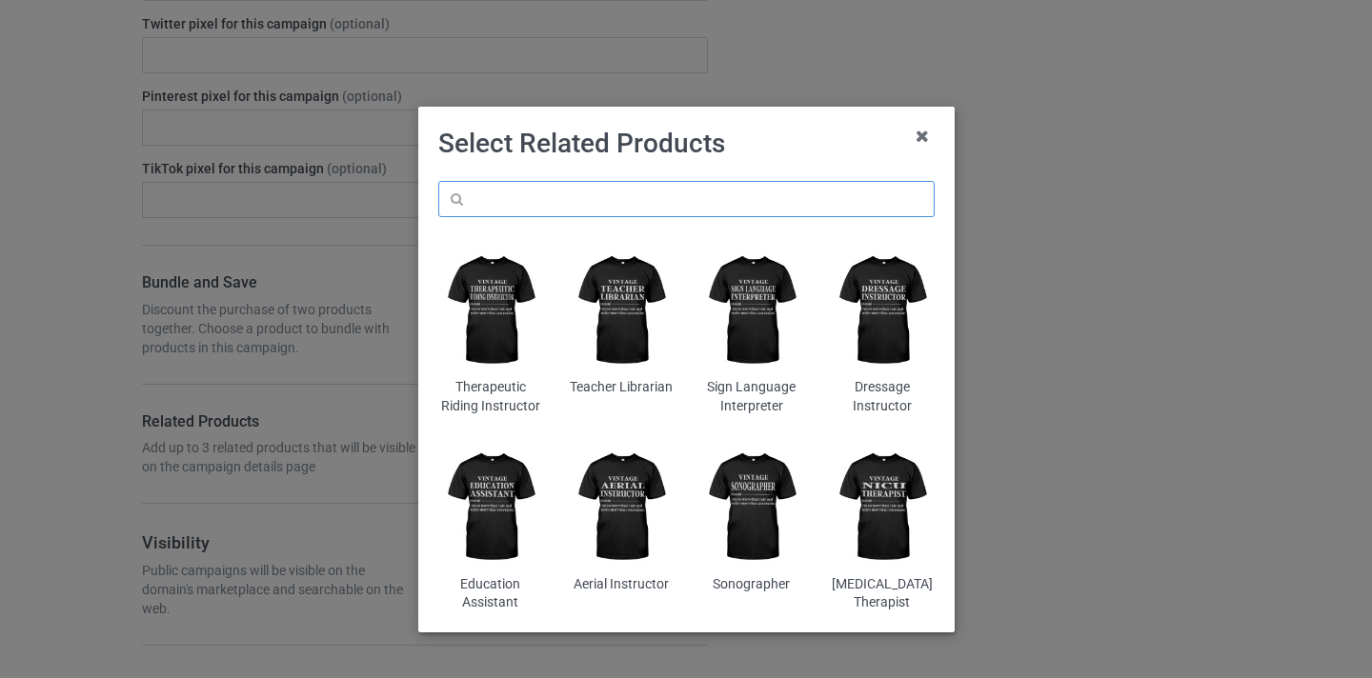
click at [622, 212] on input "text" at bounding box center [686, 199] width 496 height 36
paste input "Home Economics Teacher"
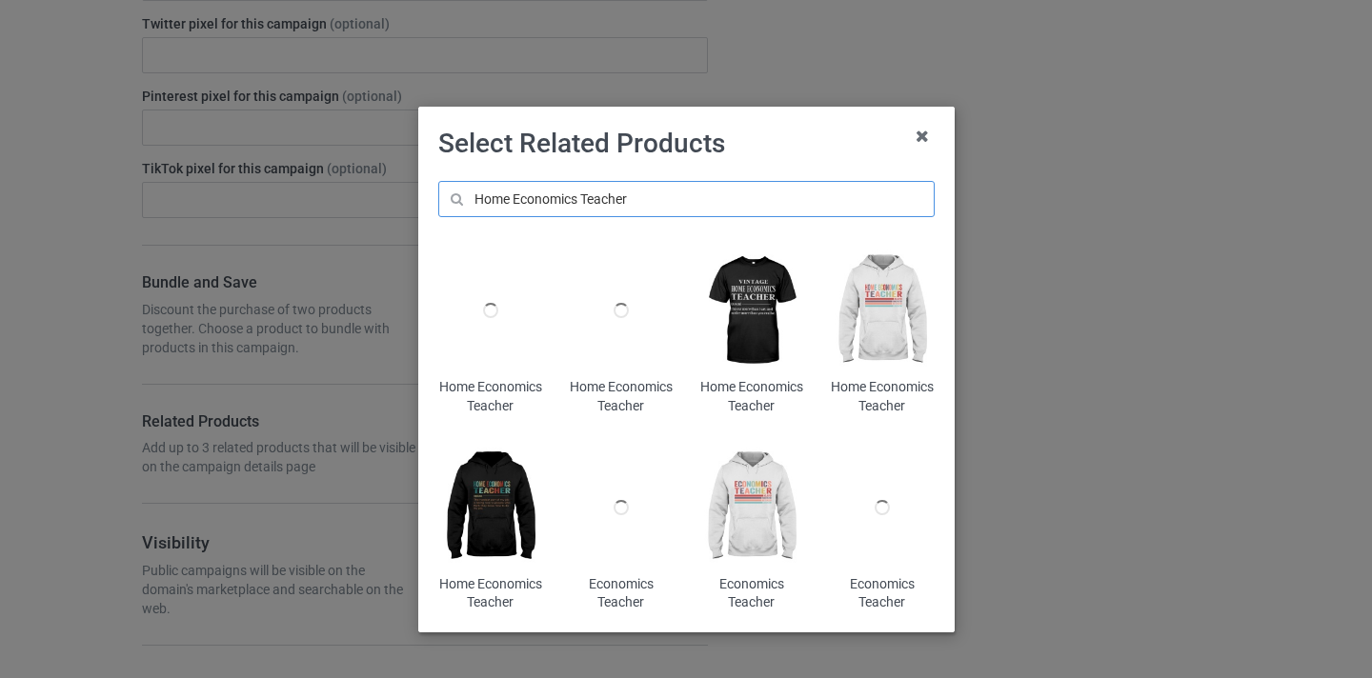
type input "Home Economics Teacher"
click at [898, 333] on img at bounding box center [882, 311] width 104 height 130
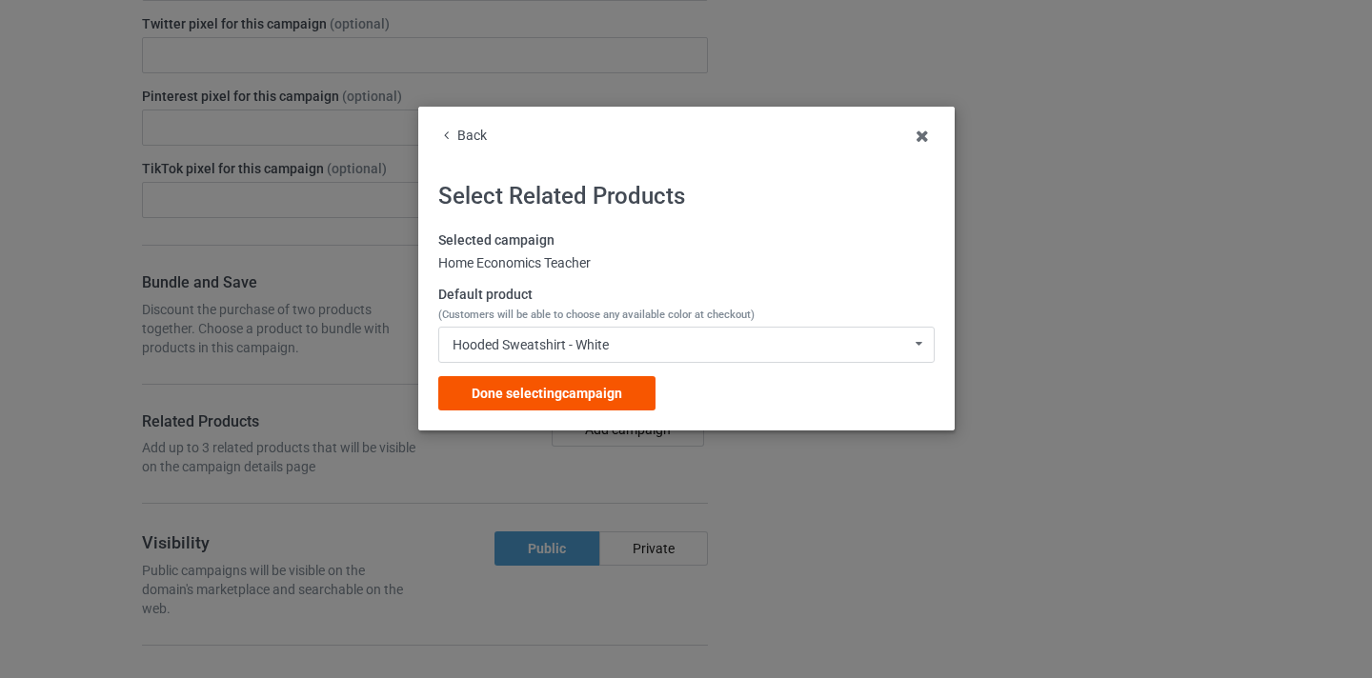
click at [631, 378] on div "Done selecting campaign" at bounding box center [546, 393] width 217 height 34
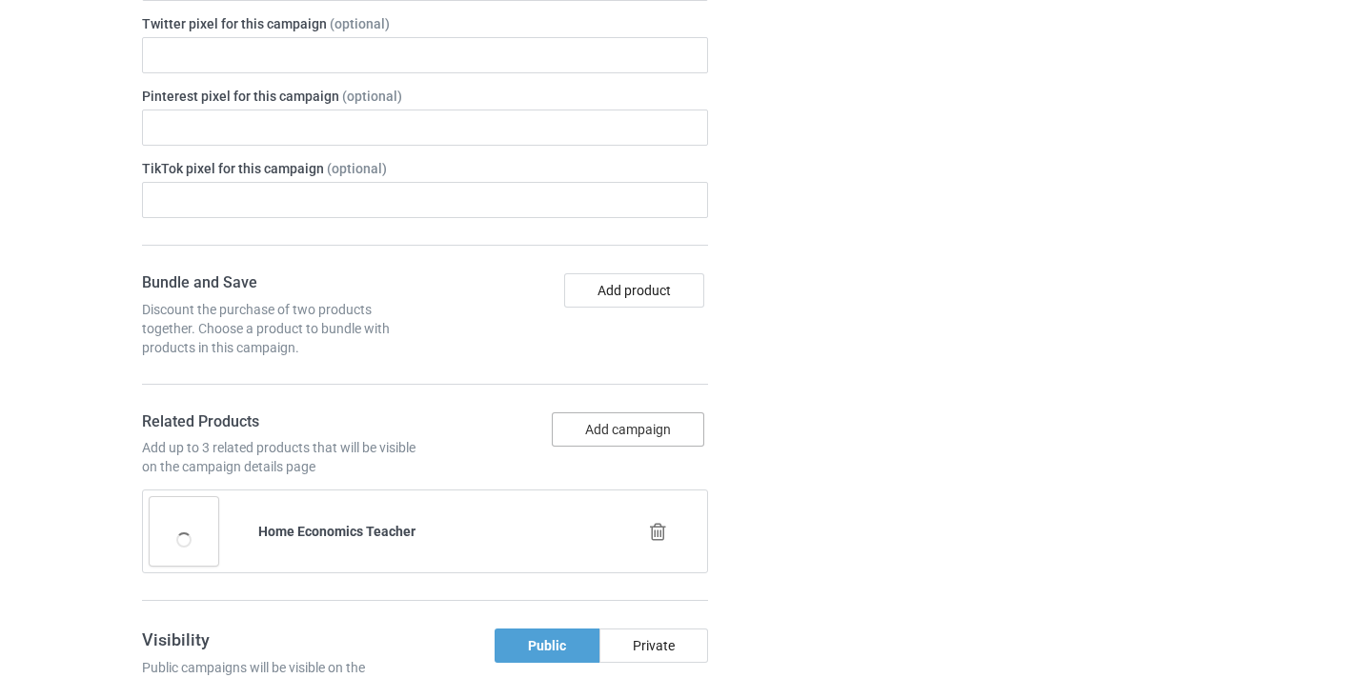
click at [645, 423] on button "Add campaign" at bounding box center [628, 430] width 152 height 34
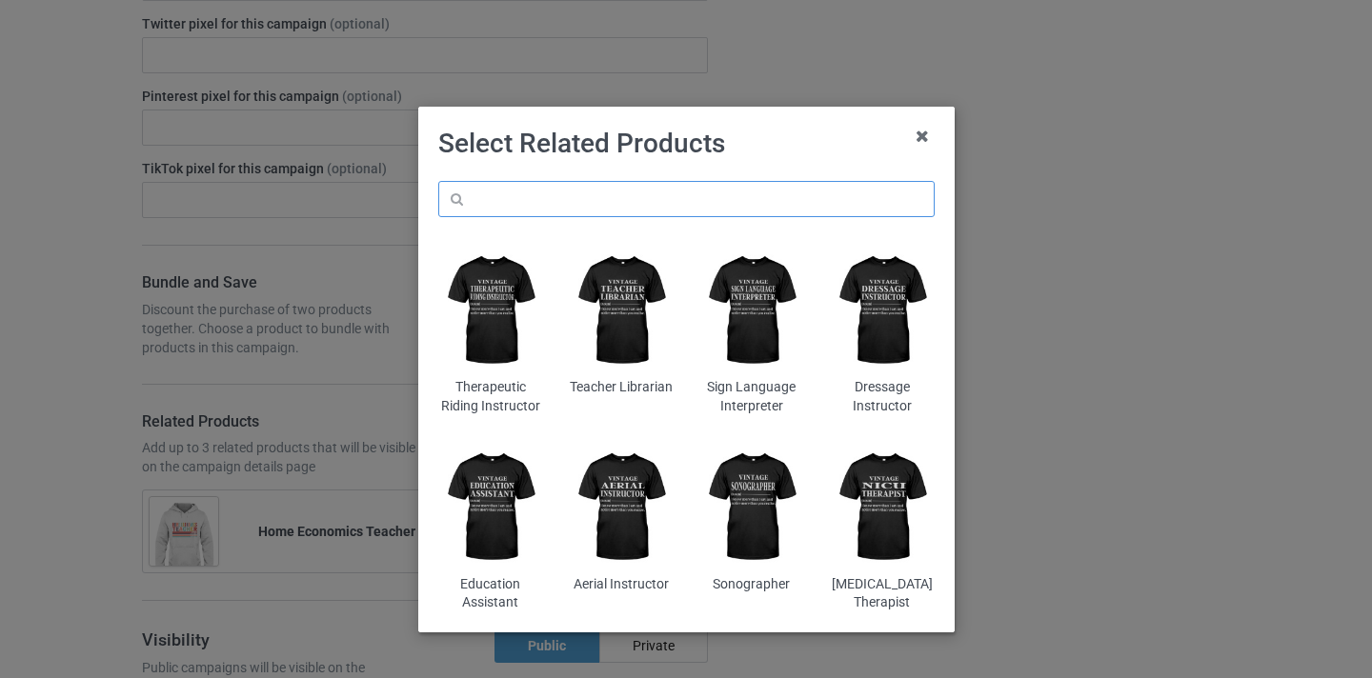
click at [593, 201] on input "text" at bounding box center [686, 199] width 496 height 36
paste input "Home Economics Teacher"
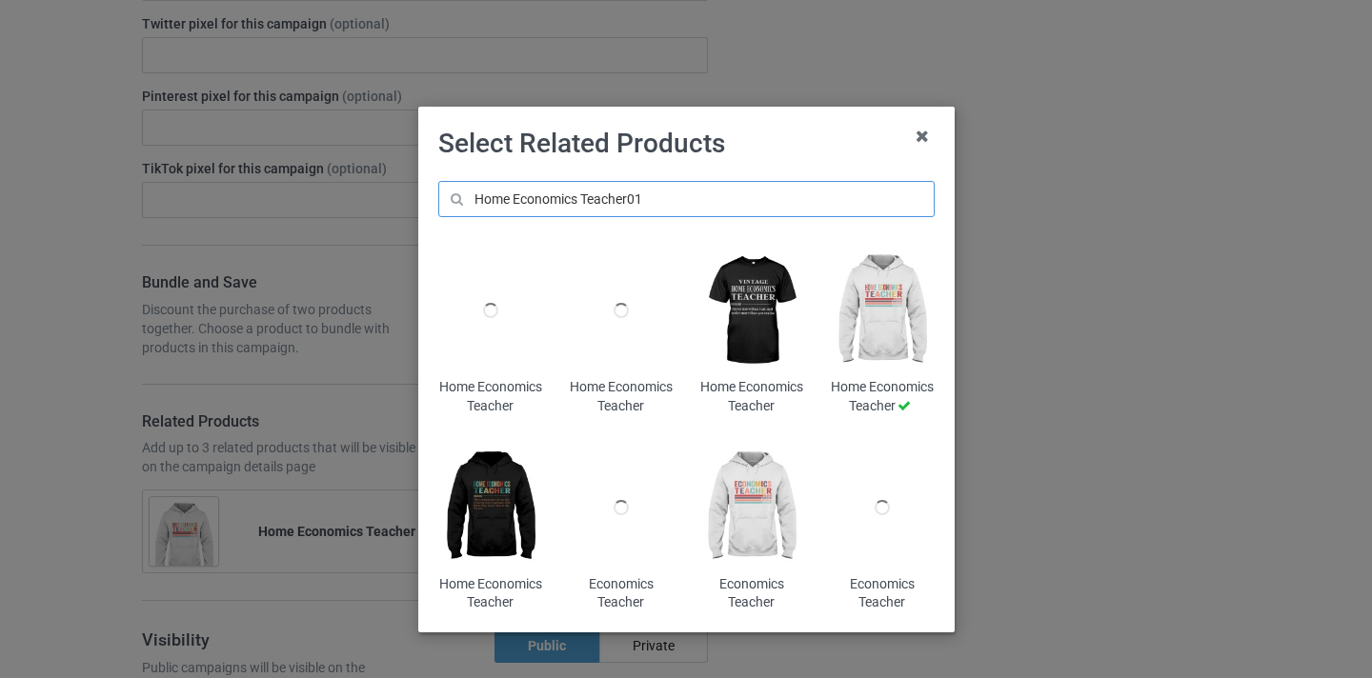
type input "Home Economics Teacher01"
click at [745, 278] on img at bounding box center [751, 311] width 104 height 130
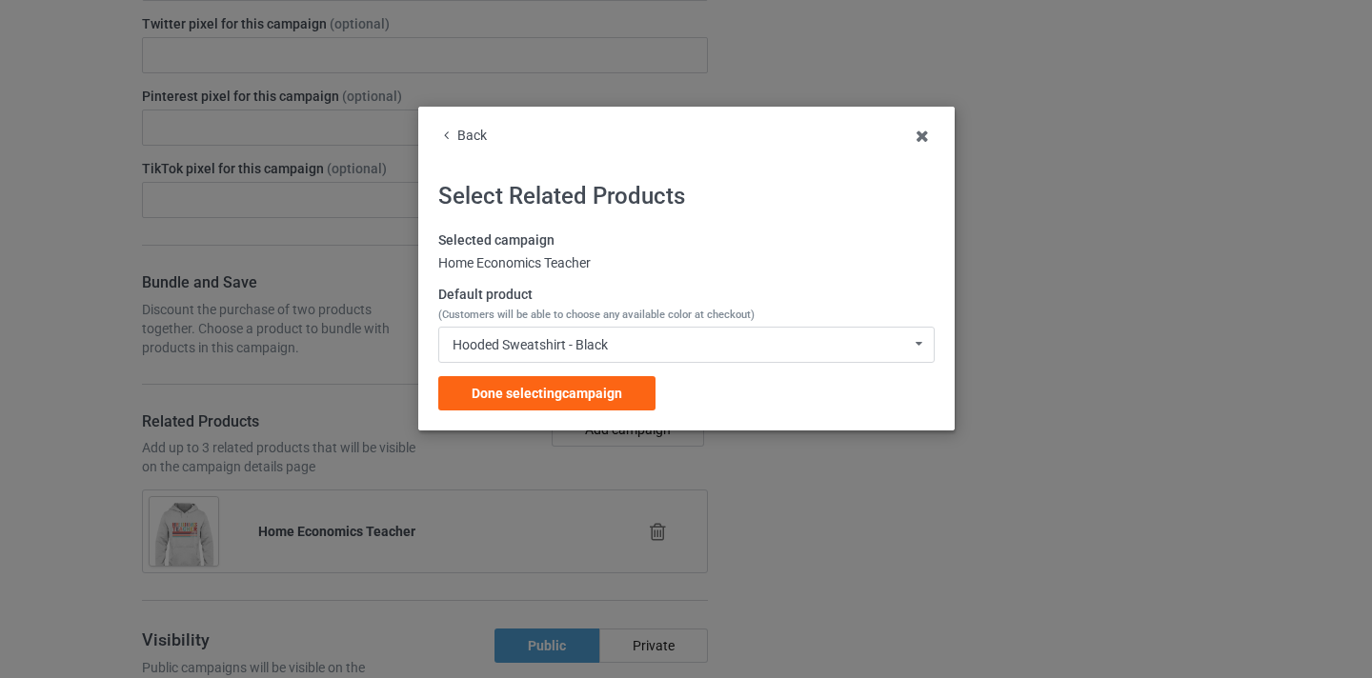
click at [601, 373] on div "Selected campaign Home Economics Teacher Default product (Customers will be abl…" at bounding box center [686, 321] width 496 height 179
click at [605, 386] on span "Done selecting campaign" at bounding box center [547, 393] width 151 height 15
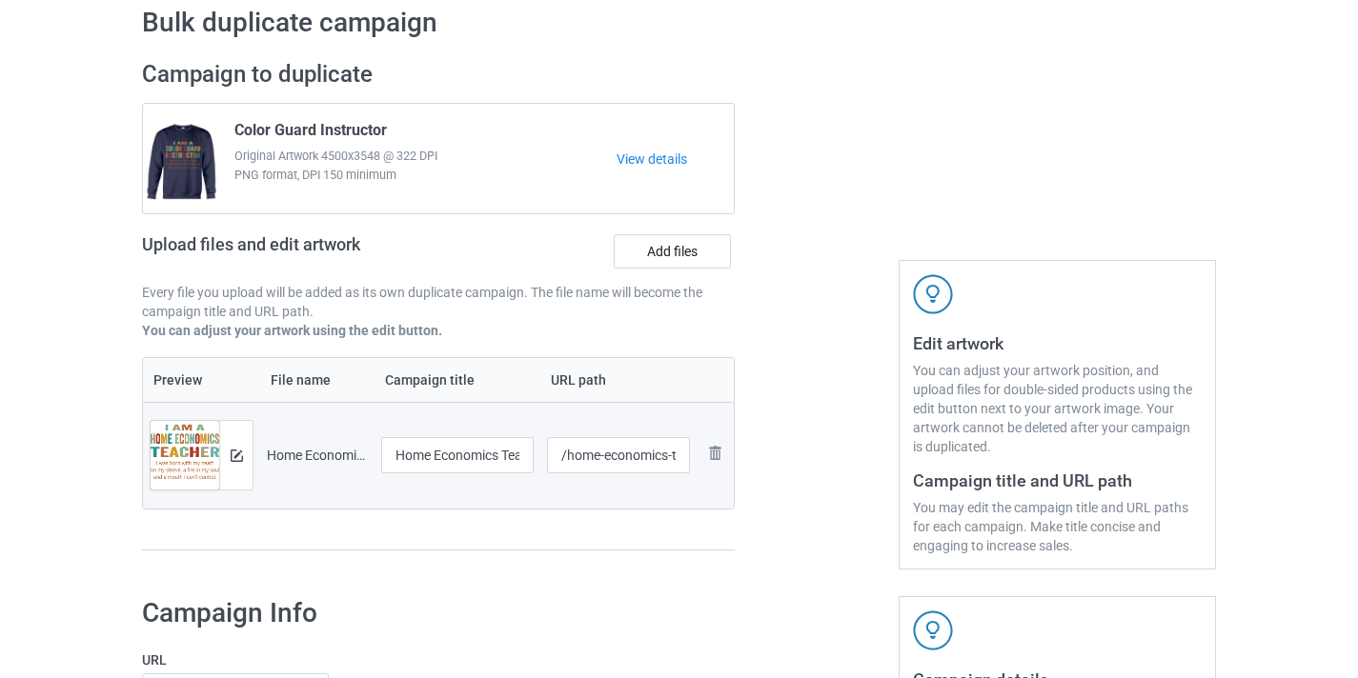
scroll to position [193, 0]
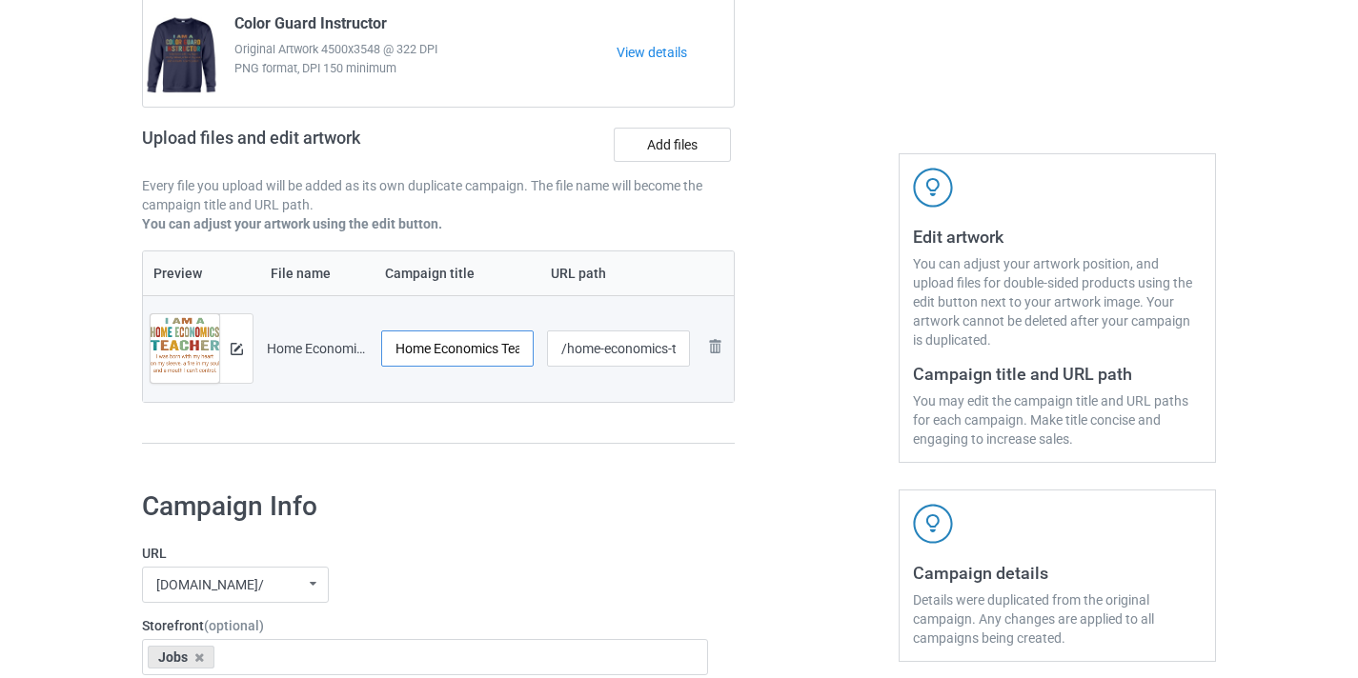
click at [496, 348] on input "Home Economics Teacher-Control" at bounding box center [457, 349] width 152 height 36
drag, startPoint x: 496, startPoint y: 348, endPoint x: 549, endPoint y: 349, distance: 52.4
click at [549, 349] on tr "Preview and edit artwork Home Economics Teacher-Control.png Home Economics Teac…" at bounding box center [438, 348] width 591 height 107
click at [508, 347] on input "Home Economics Teacher-Control" at bounding box center [457, 349] width 152 height 36
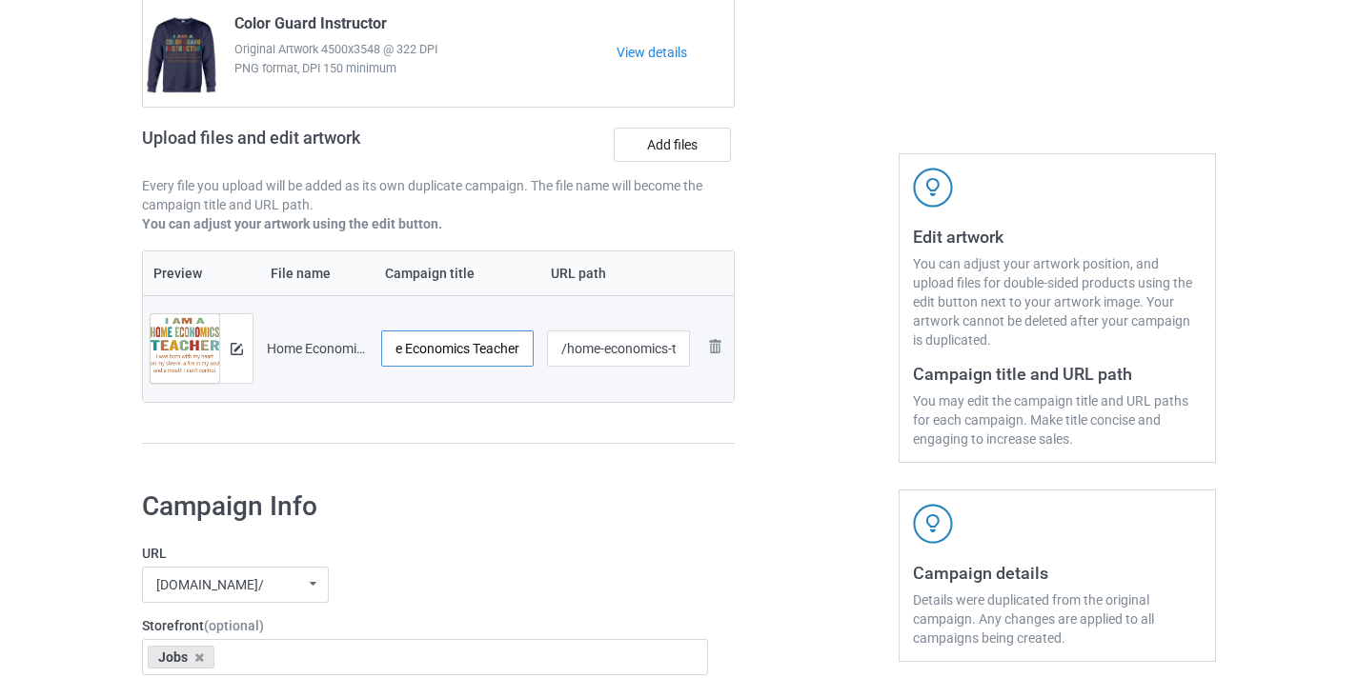
scroll to position [0, 34]
type input "Home Economics Teacher"
click at [611, 349] on input "/home-economics-teacher-control" at bounding box center [619, 349] width 144 height 36
drag, startPoint x: 611, startPoint y: 349, endPoint x: 698, endPoint y: 354, distance: 86.9
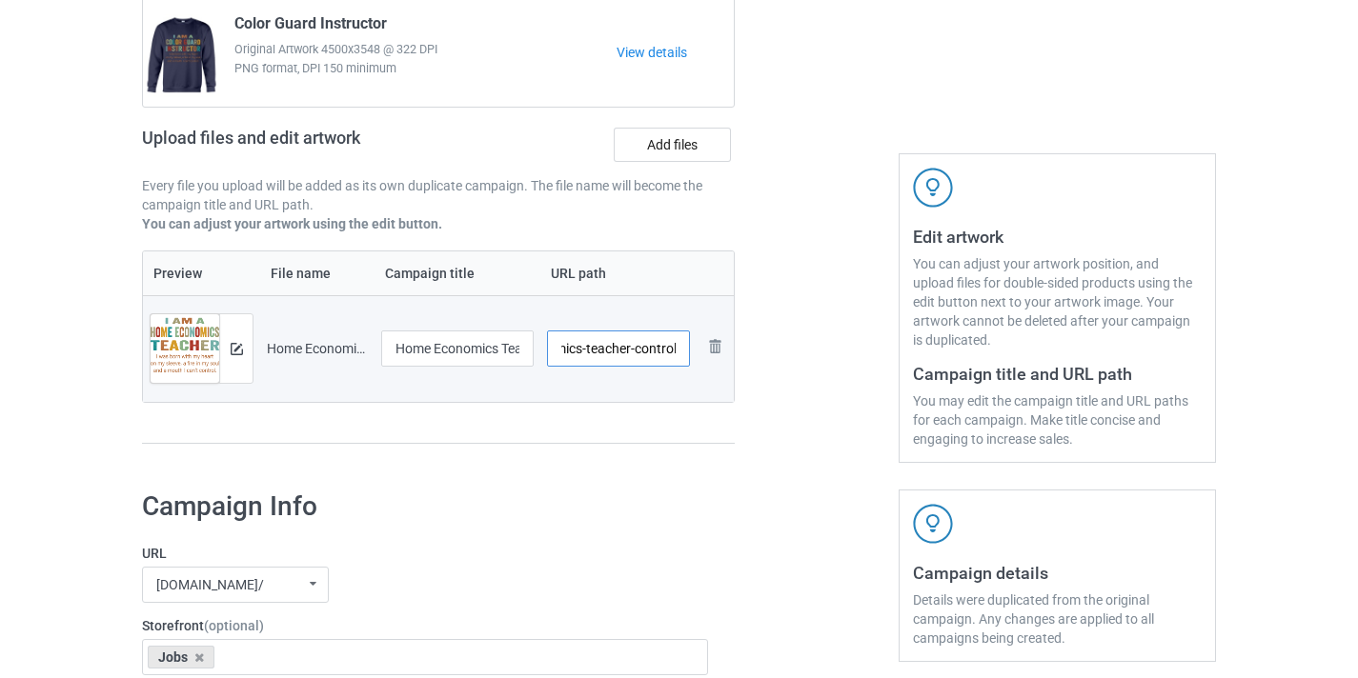
click at [698, 354] on tr "Preview and edit artwork Home Economics Teacher-Control.png Home Economics Teac…" at bounding box center [438, 348] width 591 height 107
click at [662, 348] on input "/home-economics-teacher-control" at bounding box center [619, 349] width 144 height 36
click at [591, 345] on input "/home-economics-teacher" at bounding box center [619, 349] width 144 height 36
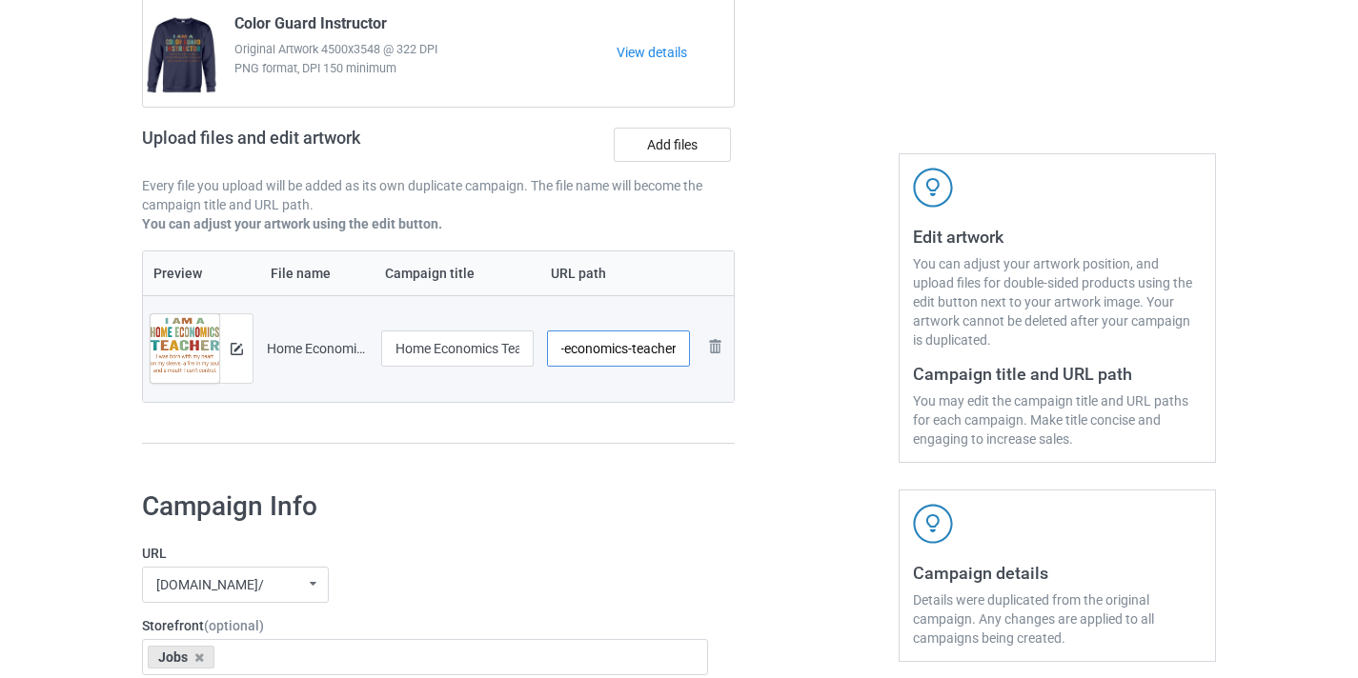
drag, startPoint x: 591, startPoint y: 345, endPoint x: 756, endPoint y: 355, distance: 165.2
click at [756, 355] on div "Campaign to duplicate Color Guard Instructor Original Artwork 4500x3548 @ 322 D…" at bounding box center [679, 208] width 1101 height 536
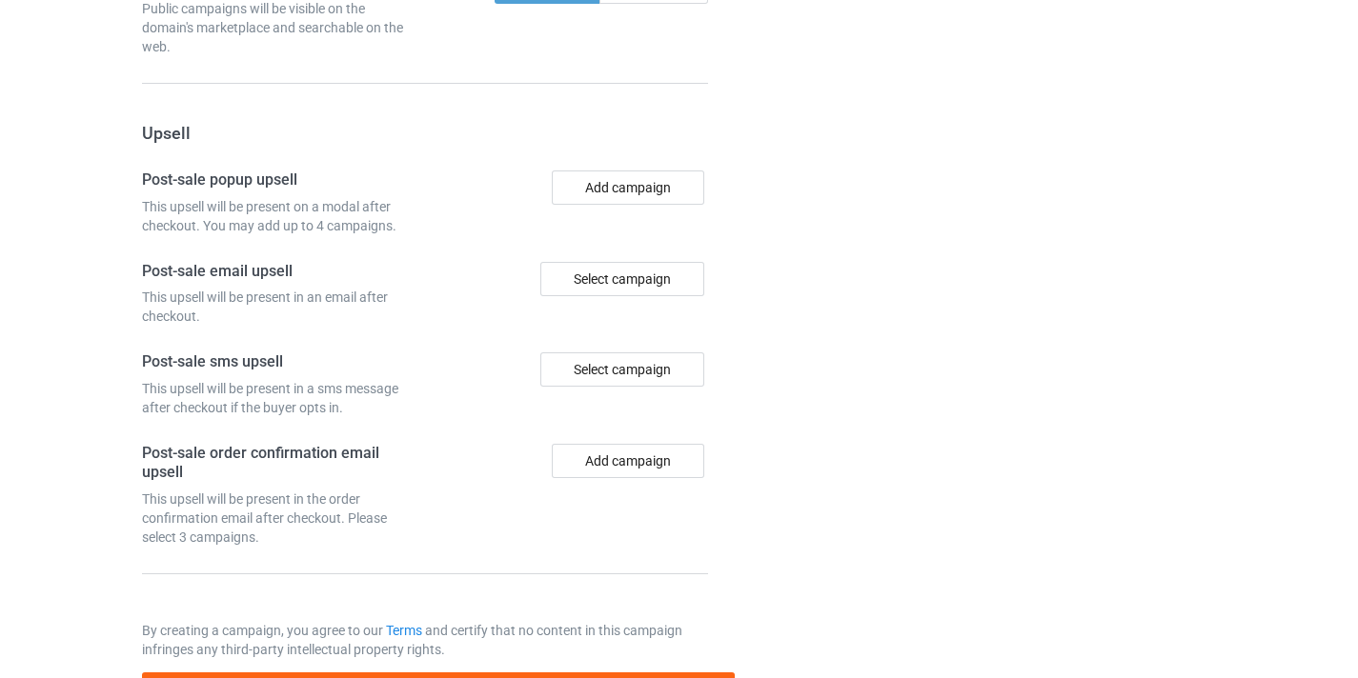
scroll to position [1954, 0]
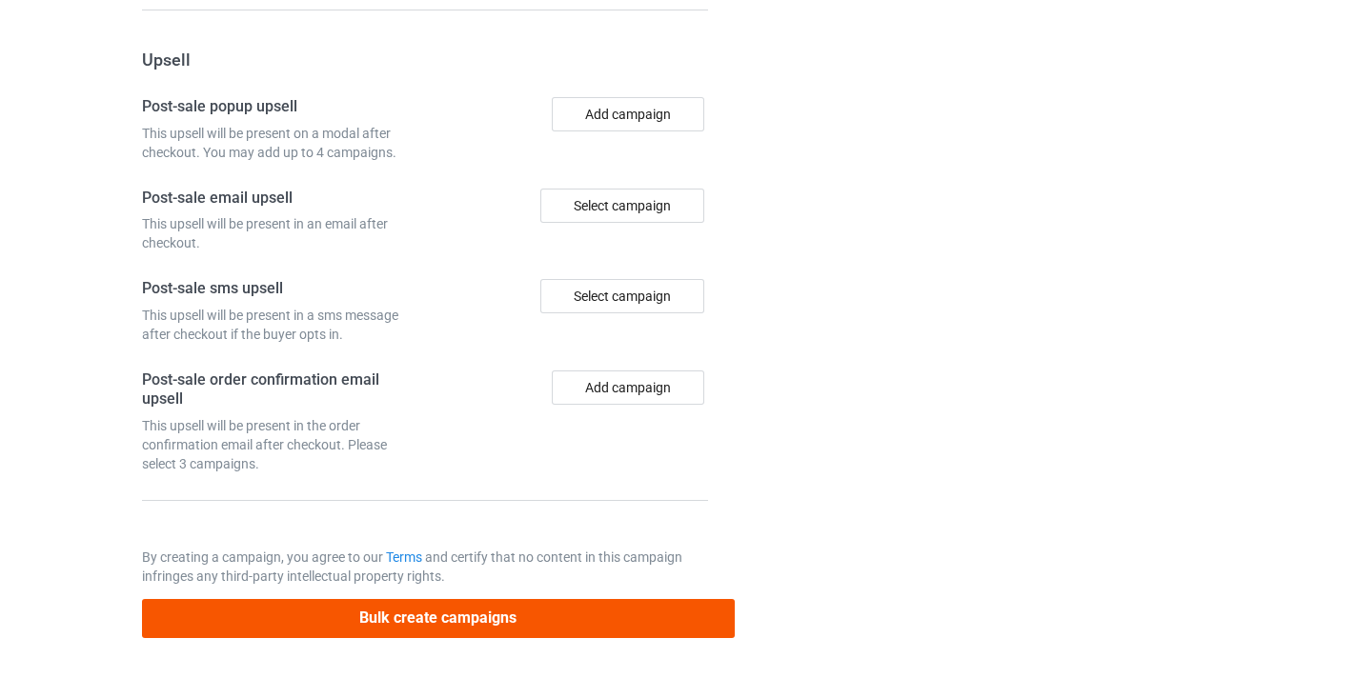
type input "/het10"
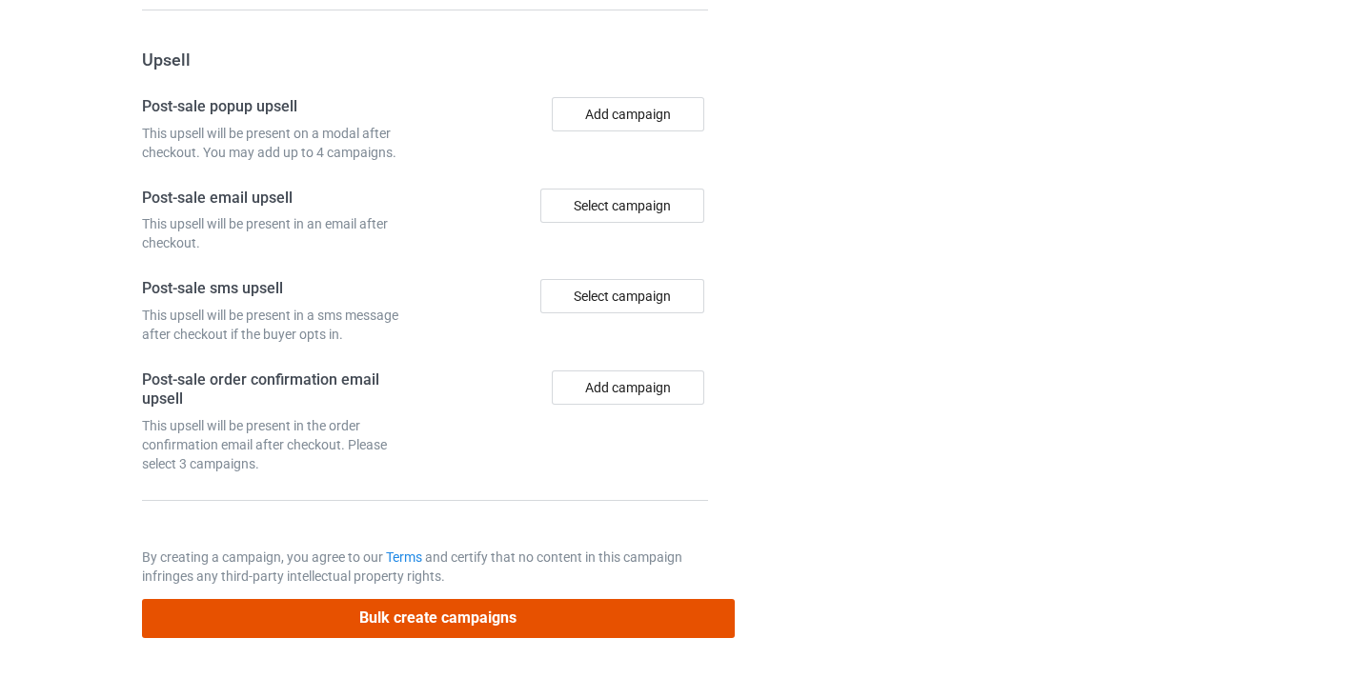
click at [504, 619] on button "Bulk create campaigns" at bounding box center [438, 618] width 593 height 39
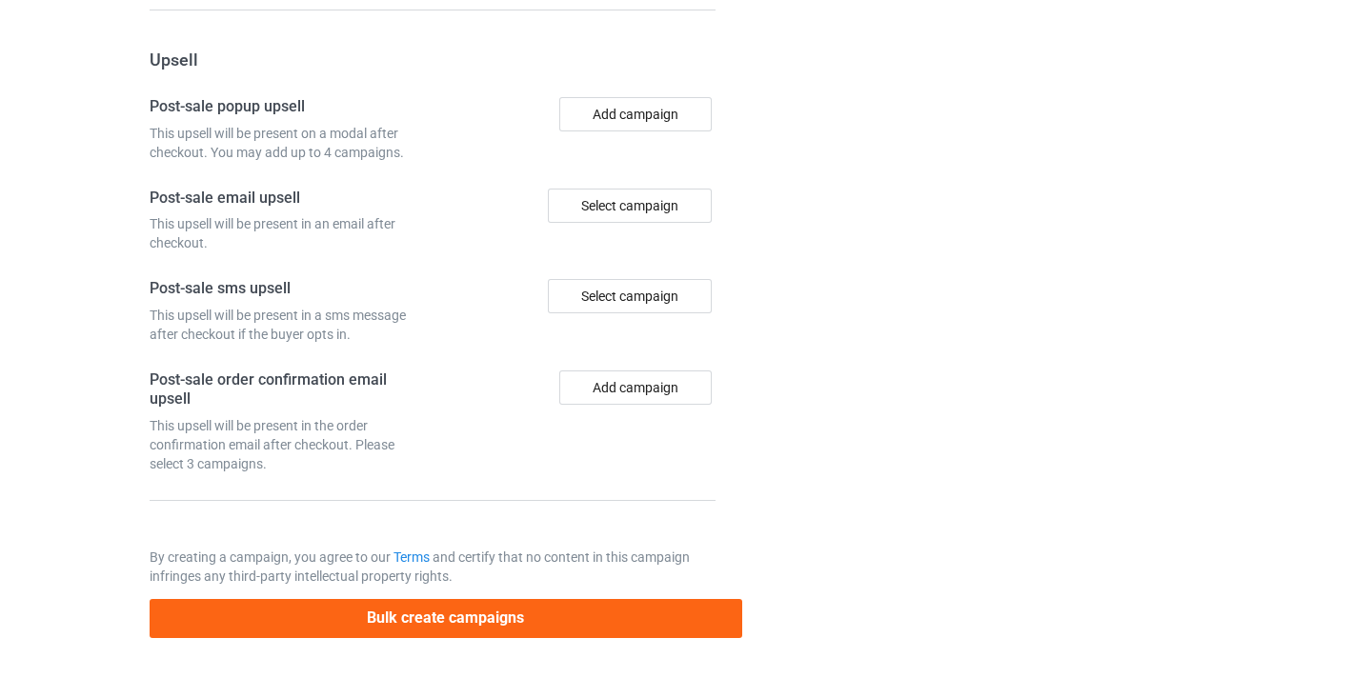
scroll to position [0, 0]
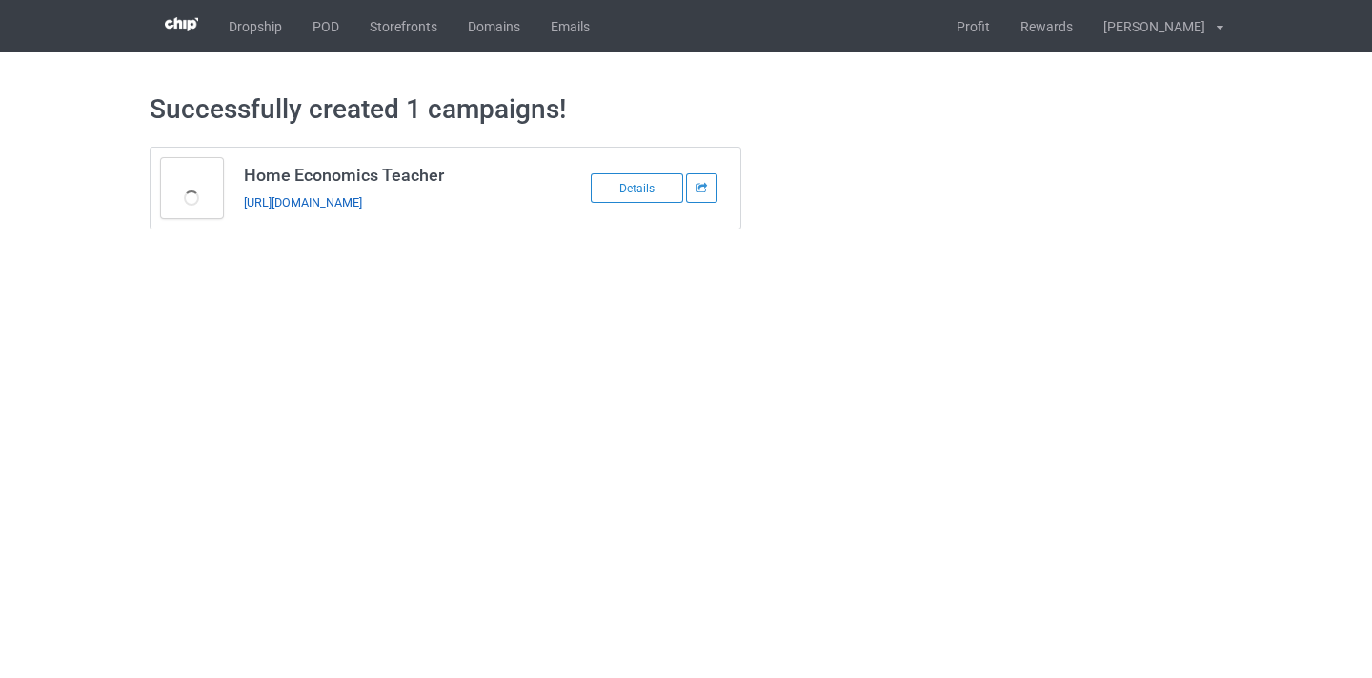
click at [362, 209] on link "https://www.thepure.gift/het10" at bounding box center [303, 202] width 118 height 14
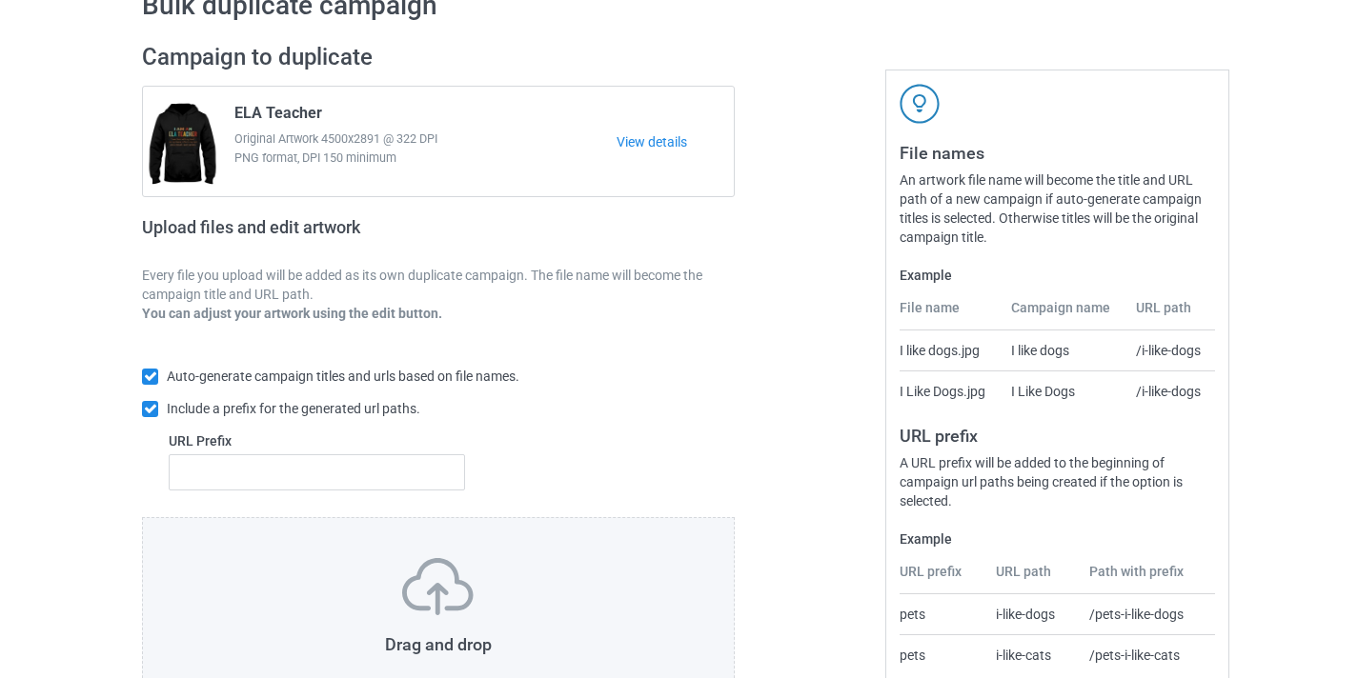
scroll to position [250, 0]
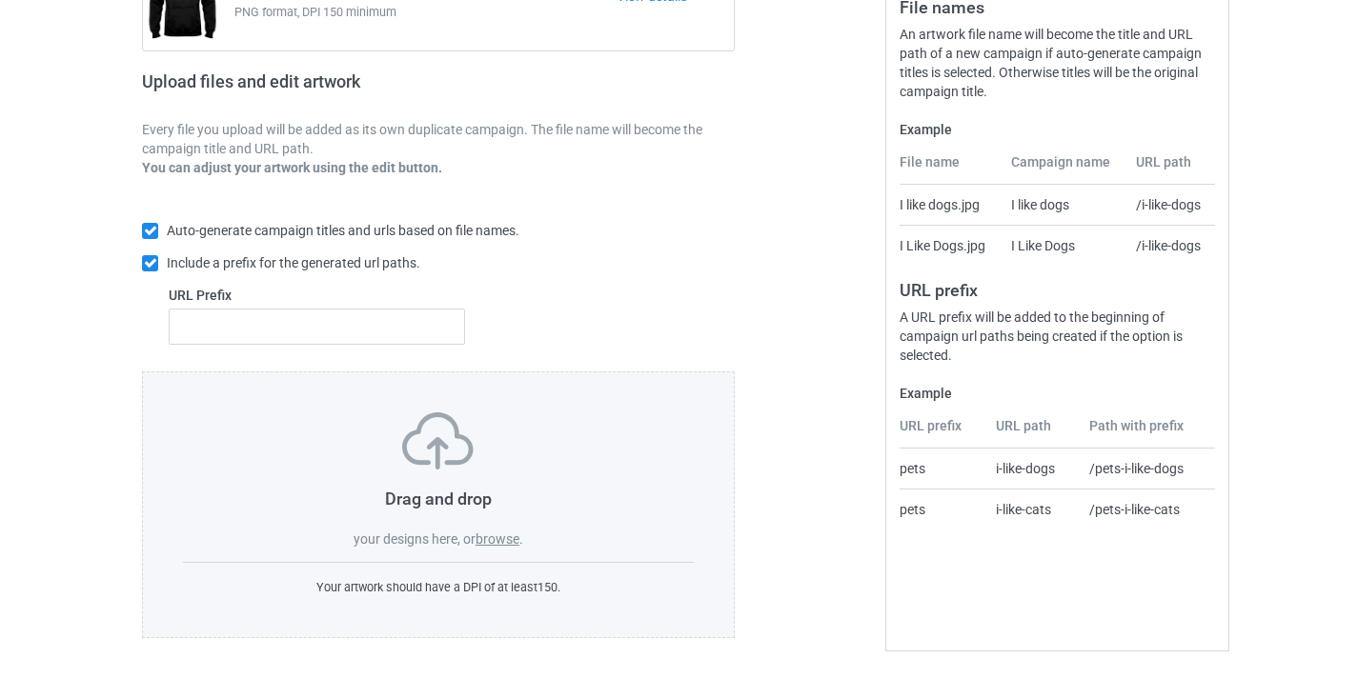
click at [527, 539] on div "Drag and drop your designs here, or browse ." at bounding box center [438, 481] width 511 height 136
click at [516, 545] on label "browse" at bounding box center [497, 539] width 44 height 15
click at [0, 0] on input "browse" at bounding box center [0, 0] width 0 height 0
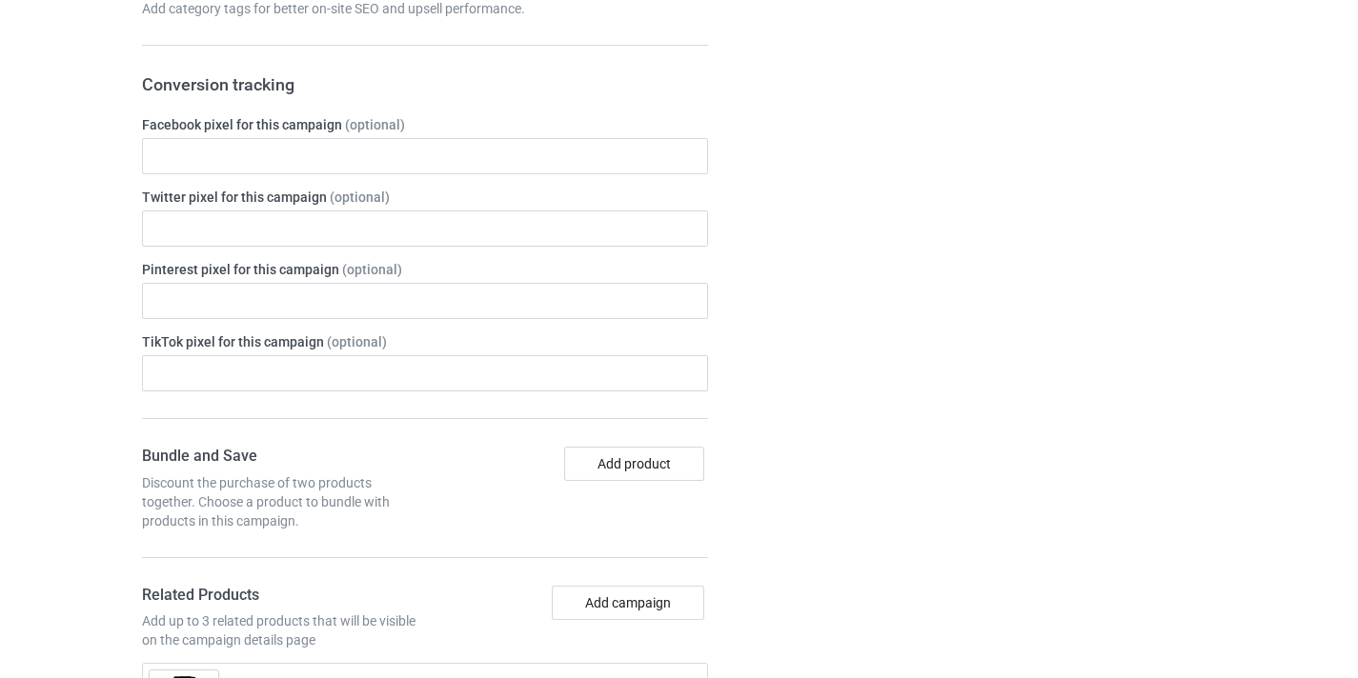
scroll to position [1206, 0]
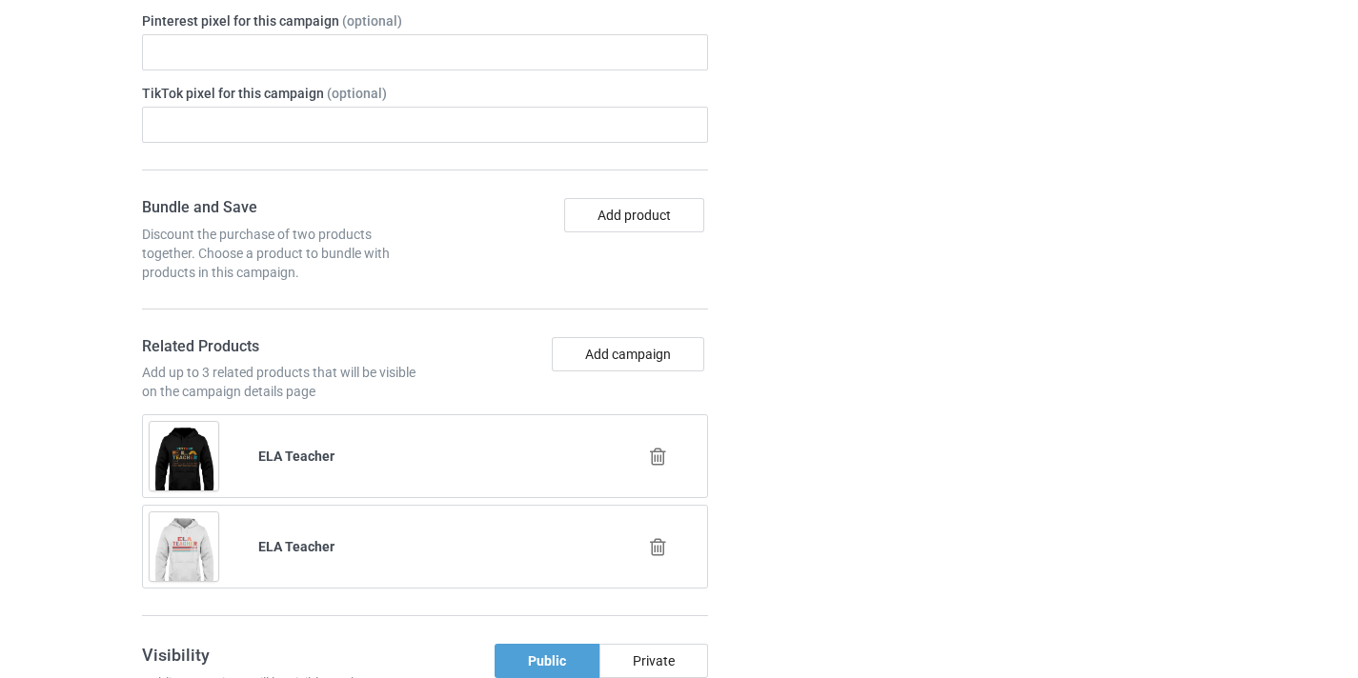
click at [659, 455] on icon at bounding box center [658, 457] width 24 height 20
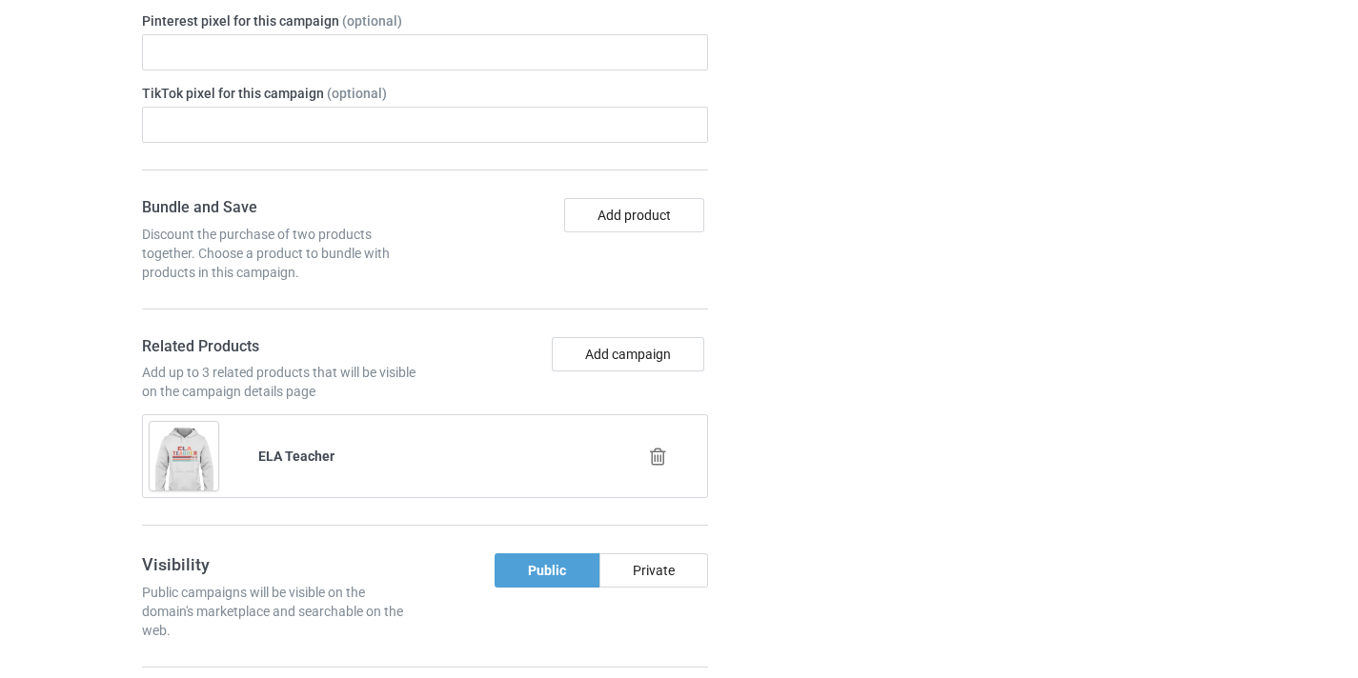
click at [661, 455] on icon at bounding box center [658, 457] width 24 height 20
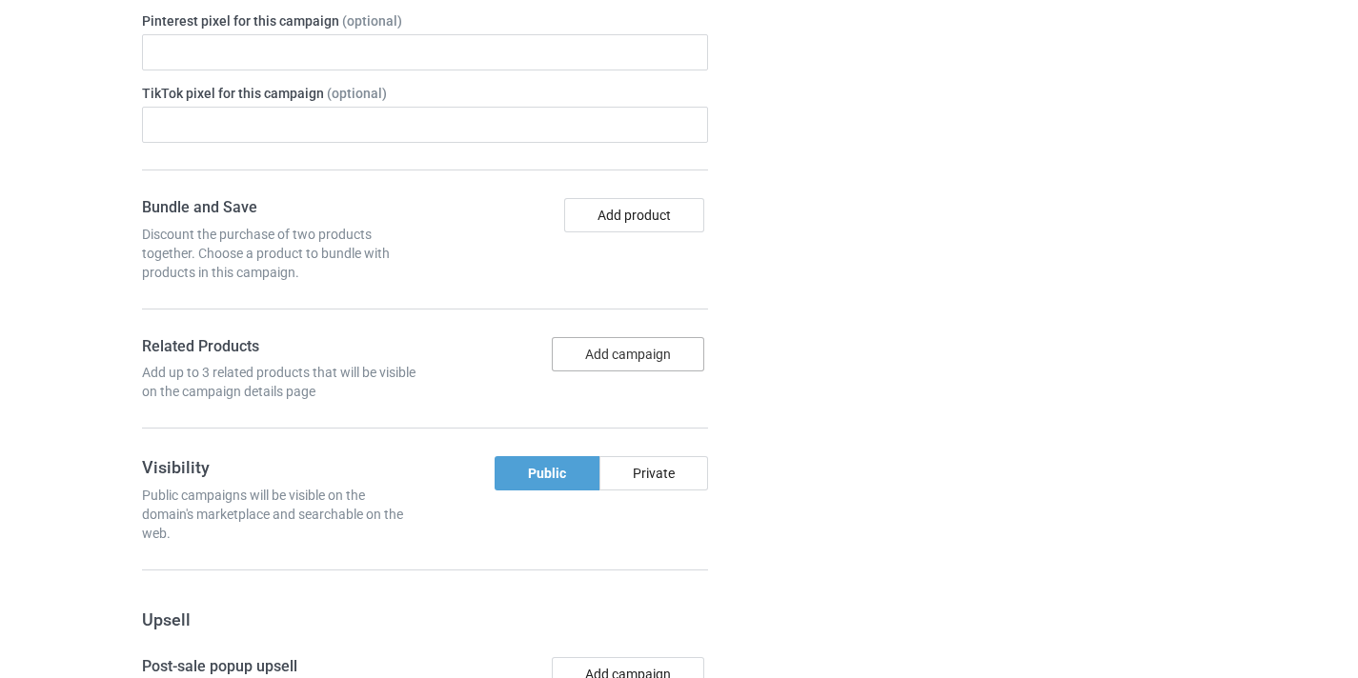
click at [649, 361] on button "Add campaign" at bounding box center [628, 354] width 152 height 34
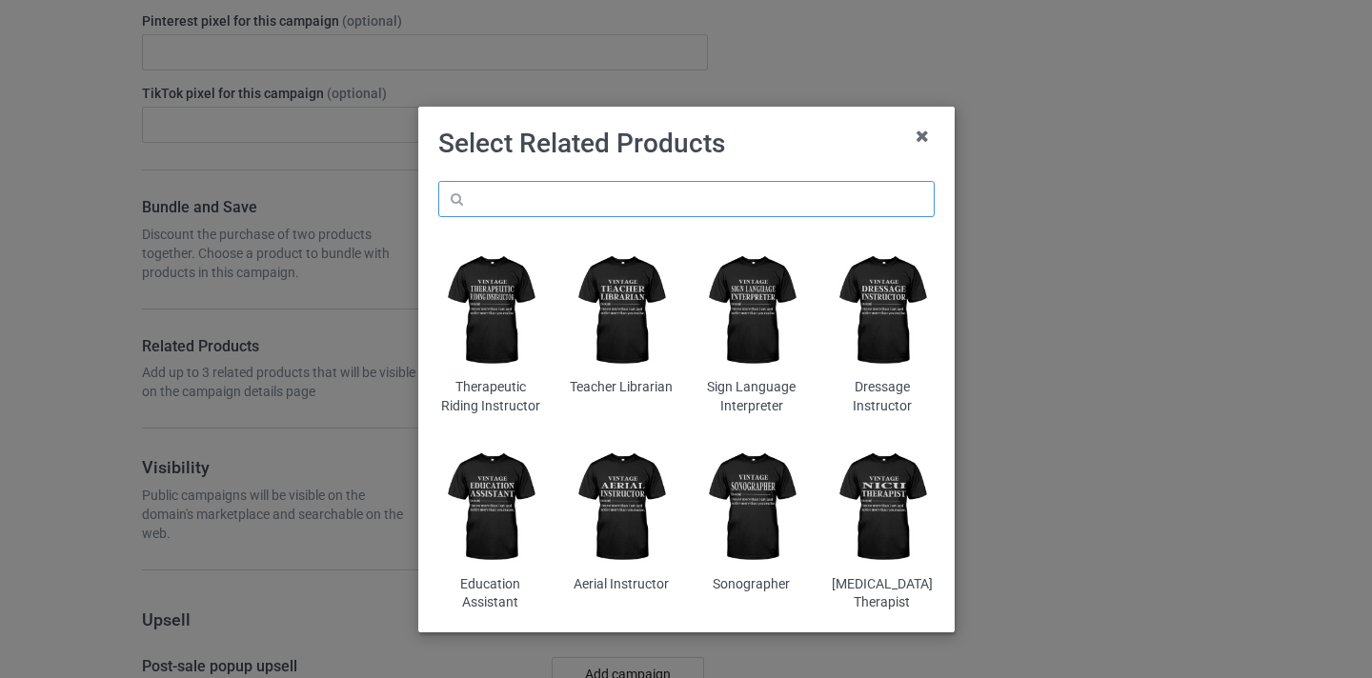
click at [681, 210] on input "text" at bounding box center [686, 199] width 496 height 36
paste input "Accompanist"
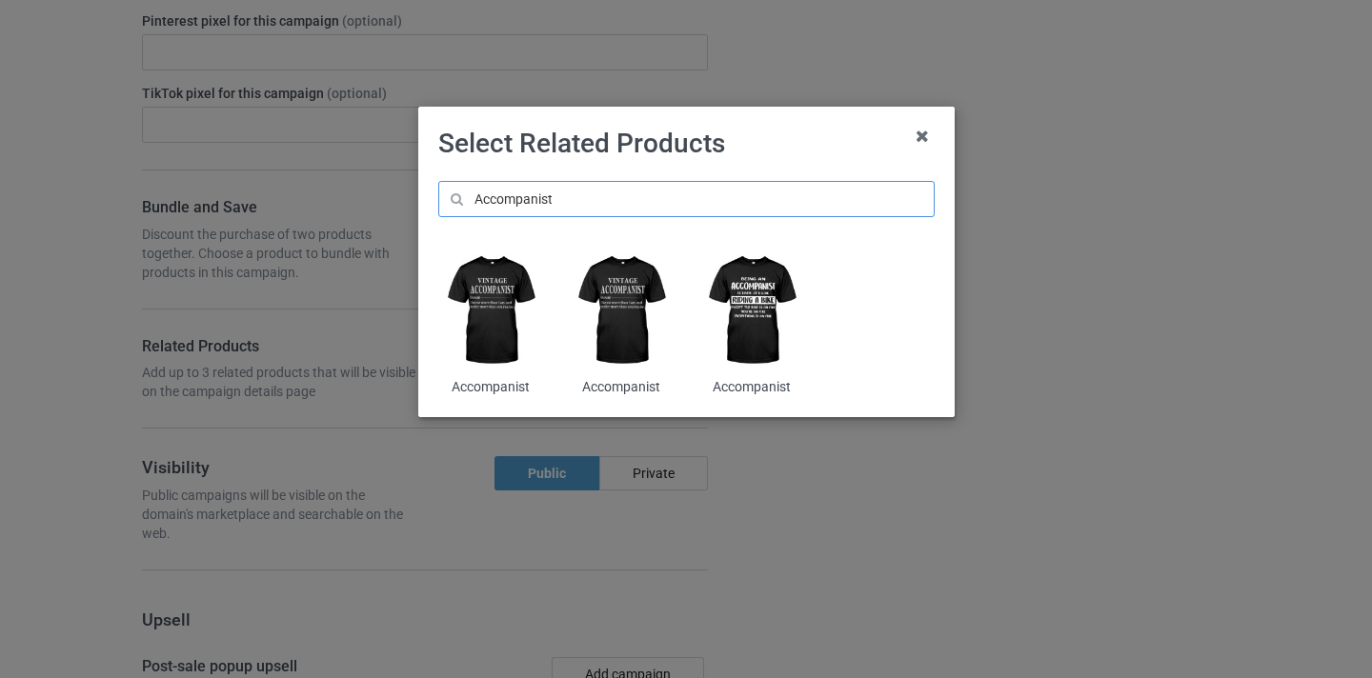
type input "Accompanist"
click at [510, 278] on img at bounding box center [490, 311] width 104 height 130
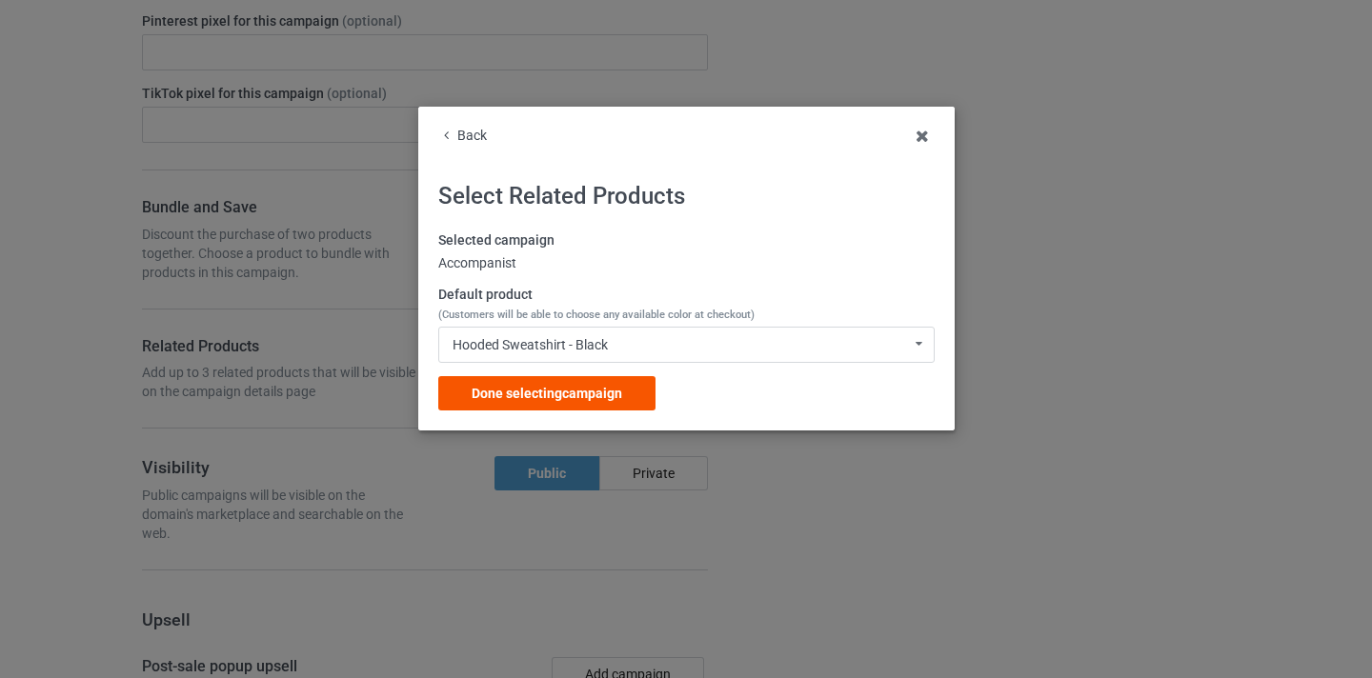
click at [611, 390] on span "Done selecting campaign" at bounding box center [547, 393] width 151 height 15
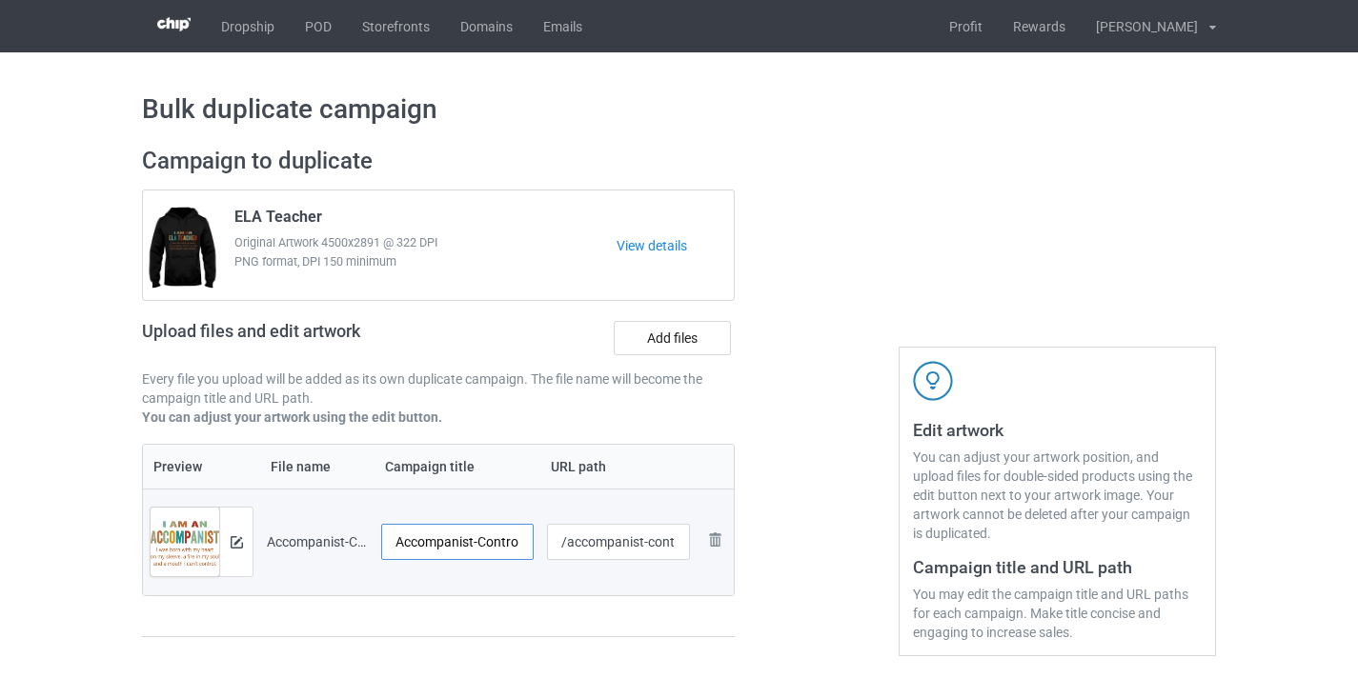
click at [510, 547] on input "Accompanist-Control" at bounding box center [457, 542] width 152 height 36
type input "Accompanist"
click at [671, 553] on input "/accompanist-control" at bounding box center [619, 542] width 144 height 36
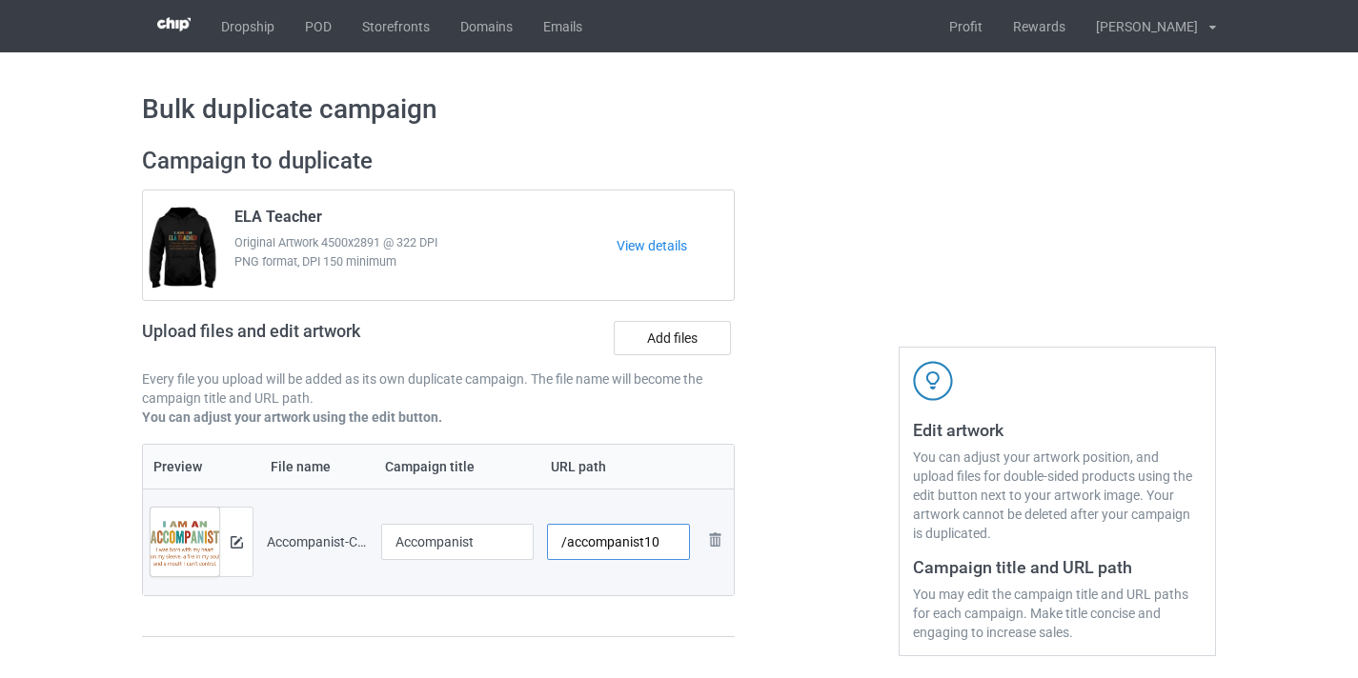
type input "/accompanist10"
click at [789, 486] on div at bounding box center [816, 401] width 137 height 536
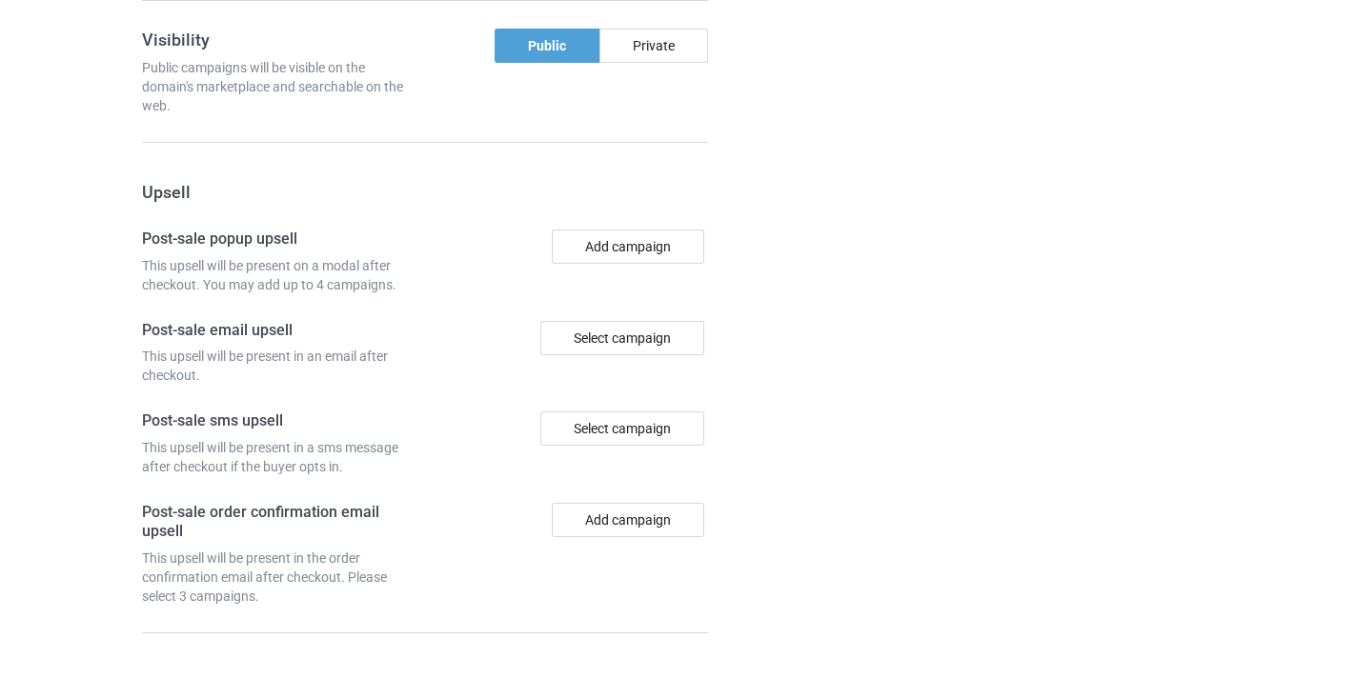
scroll to position [1864, 0]
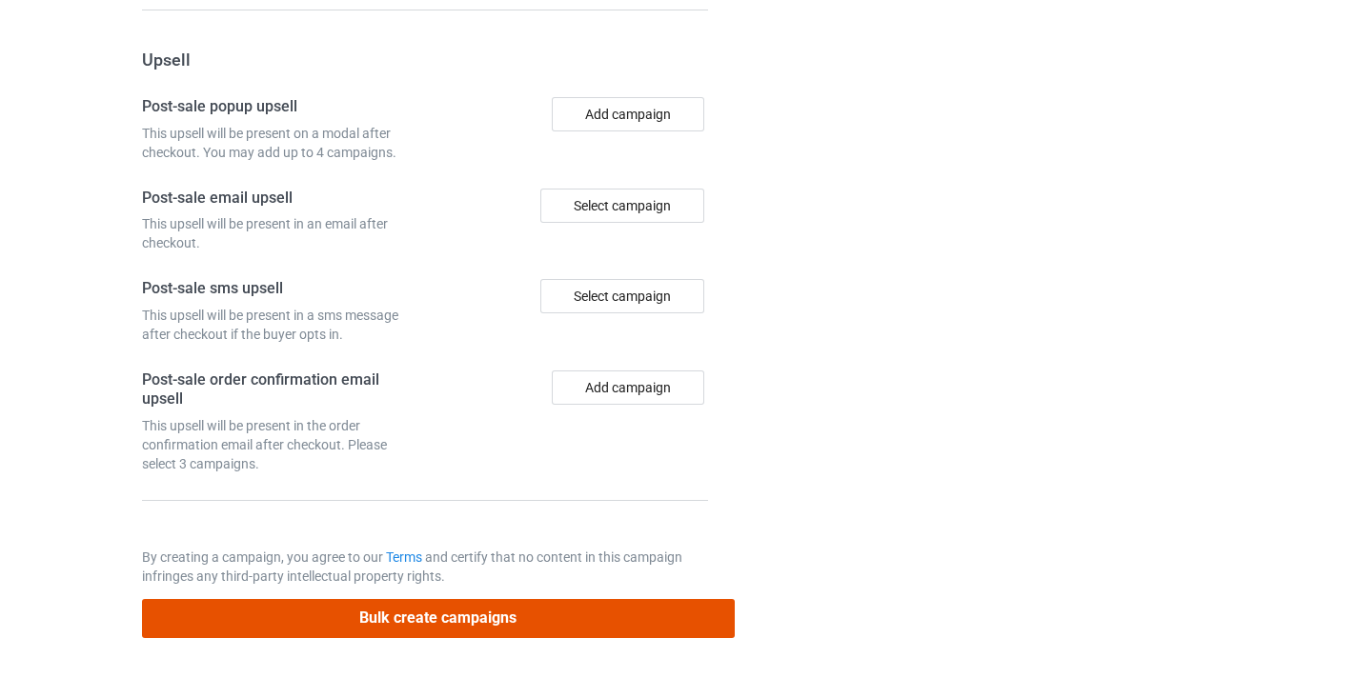
click at [533, 617] on button "Bulk create campaigns" at bounding box center [438, 618] width 593 height 39
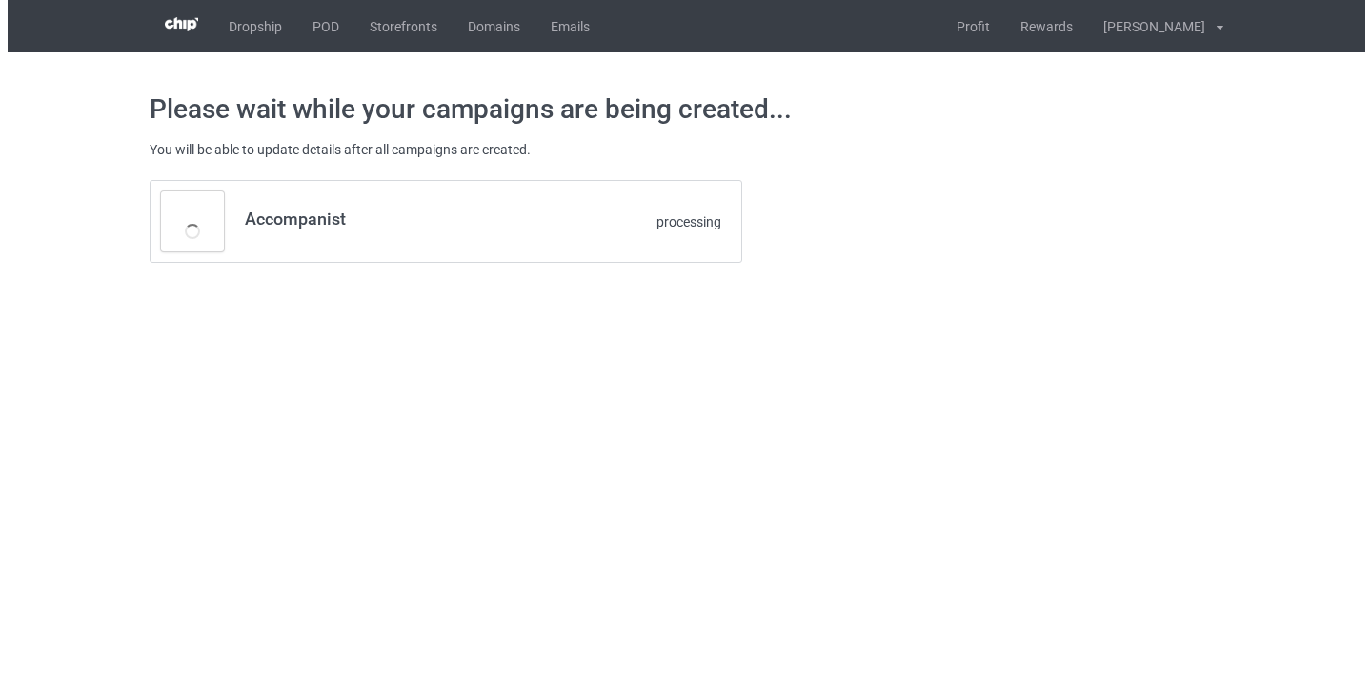
scroll to position [0, 0]
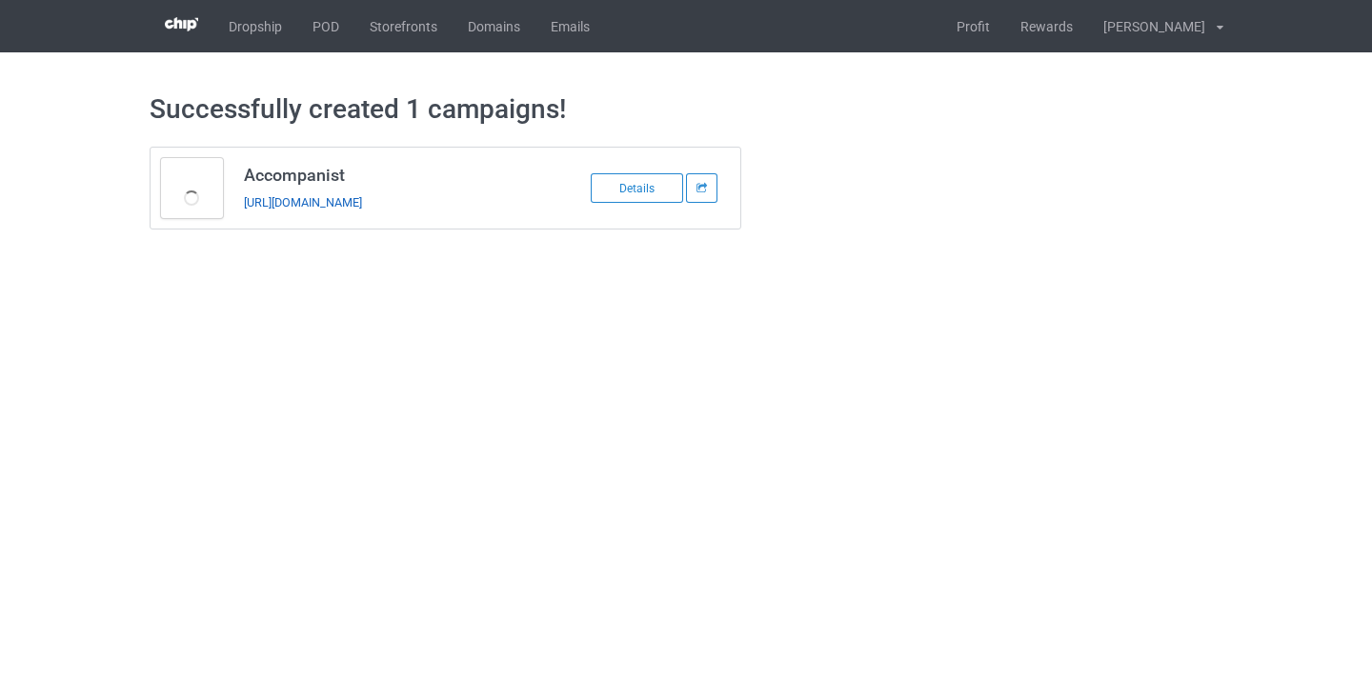
click at [352, 209] on link "https://www.thepure.gift/accompanist10" at bounding box center [303, 202] width 118 height 14
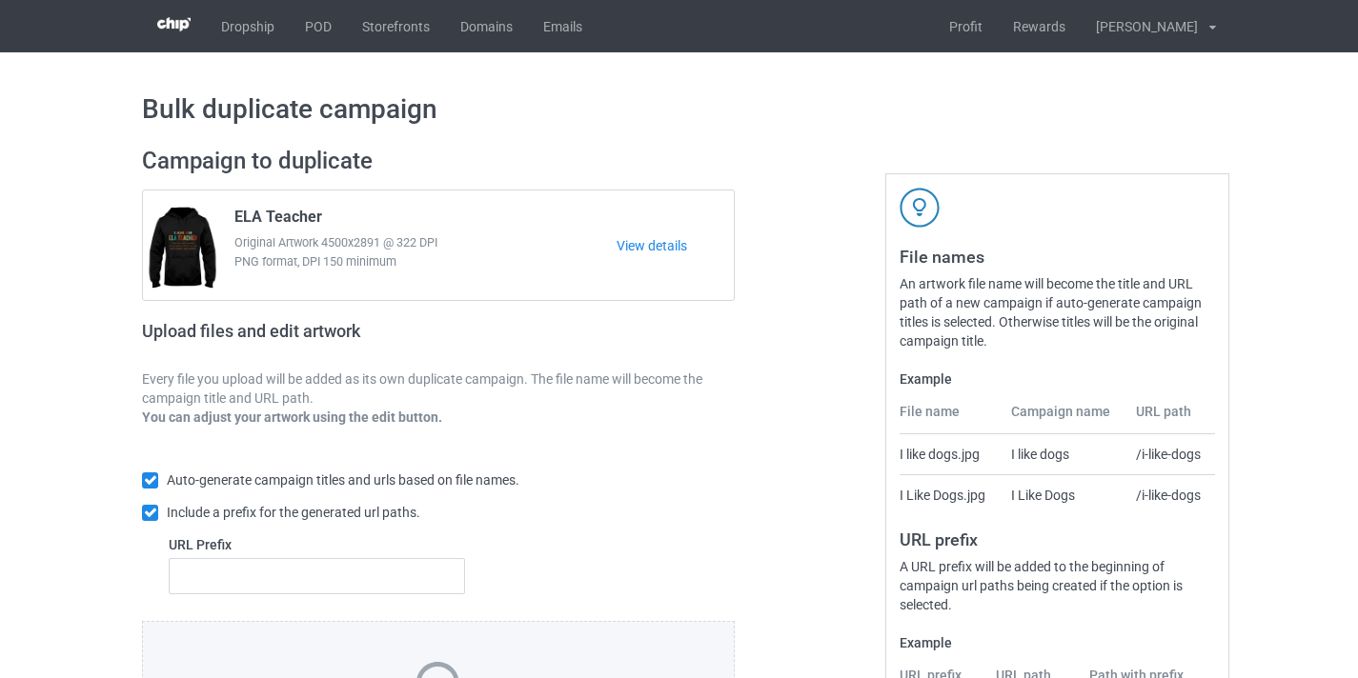
scroll to position [137, 0]
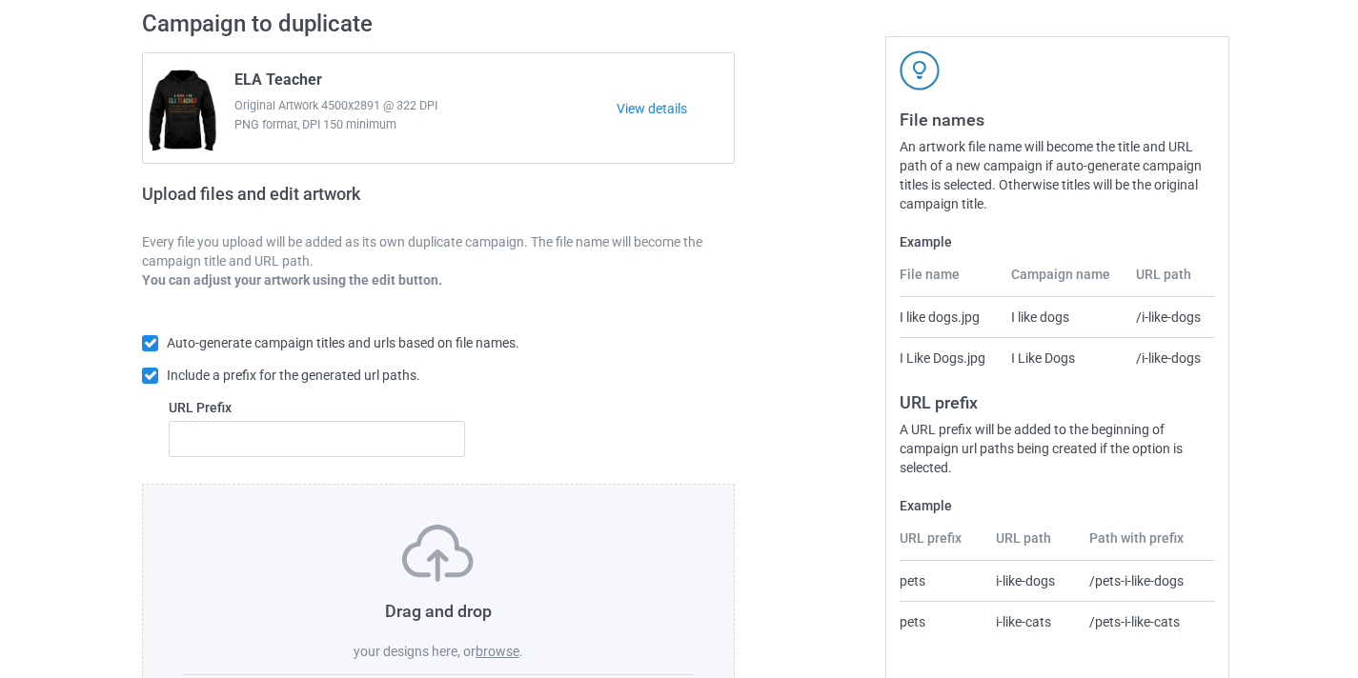
click at [480, 645] on label "browse" at bounding box center [497, 651] width 44 height 15
click at [0, 0] on input "browse" at bounding box center [0, 0] width 0 height 0
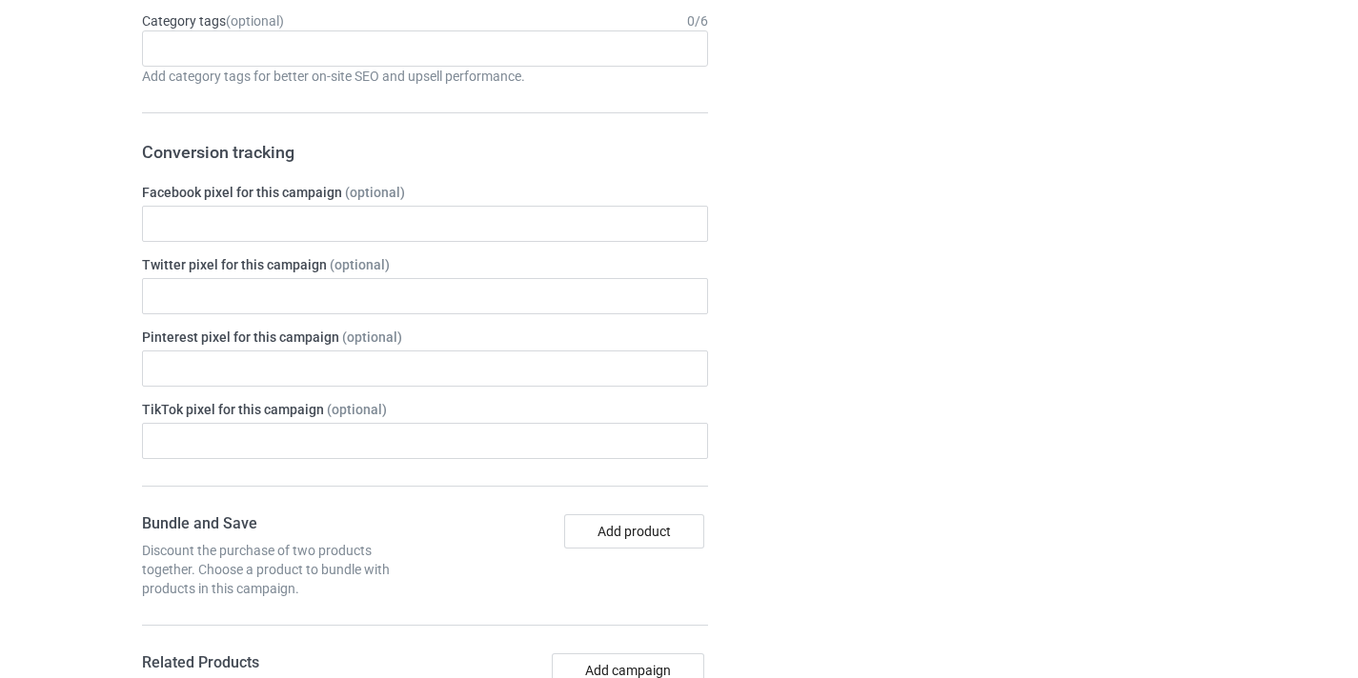
scroll to position [1285, 0]
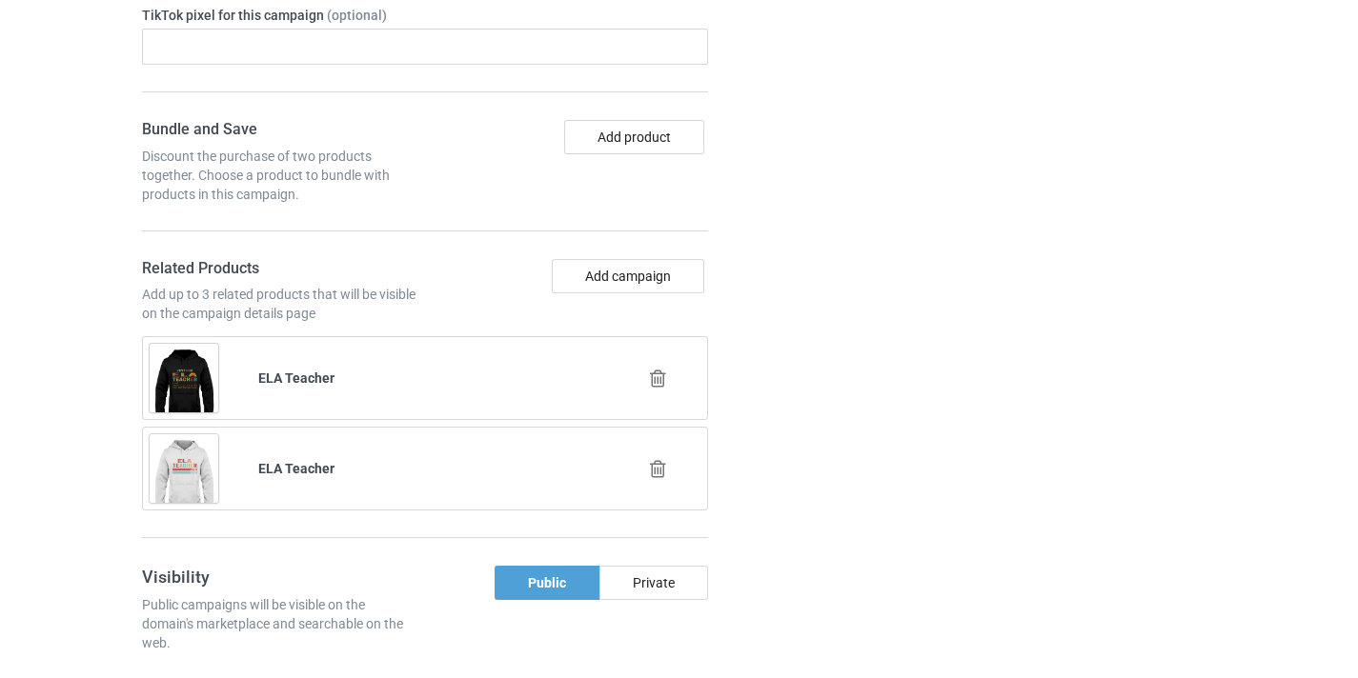
click at [663, 374] on icon at bounding box center [658, 379] width 24 height 20
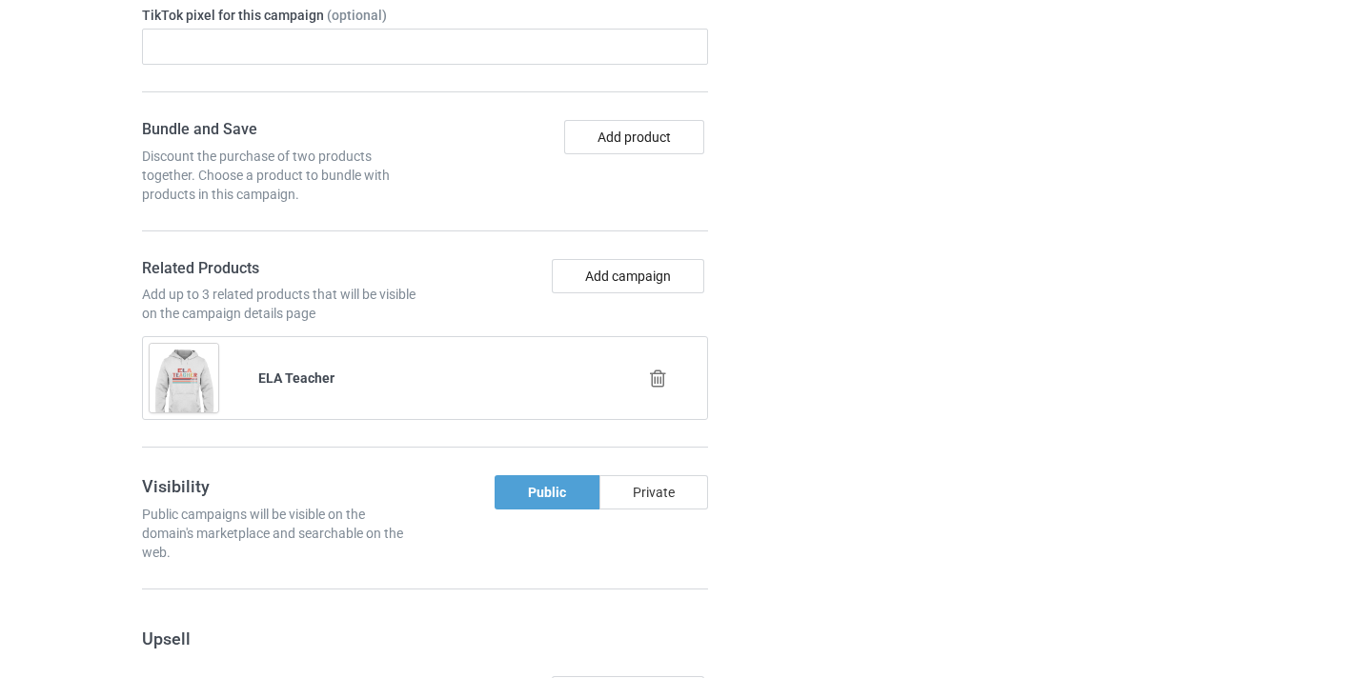
click at [658, 382] on icon at bounding box center [658, 379] width 24 height 20
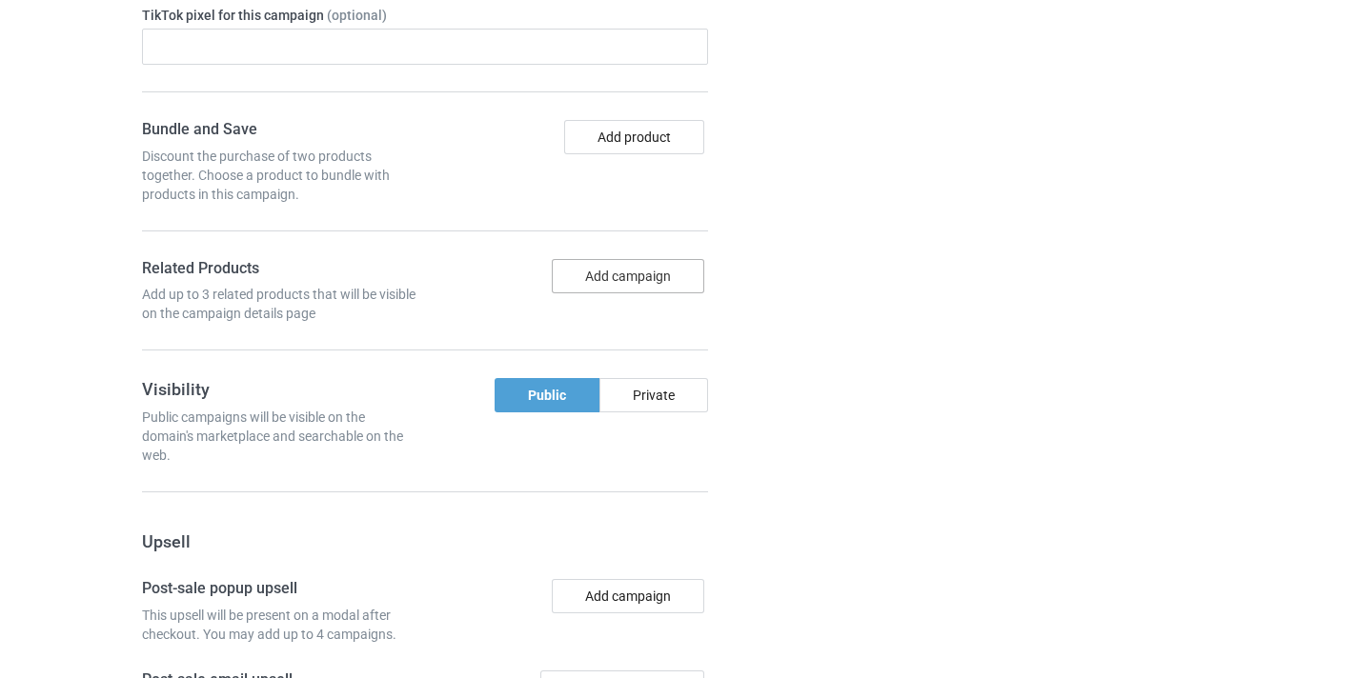
click at [653, 279] on button "Add campaign" at bounding box center [628, 276] width 152 height 34
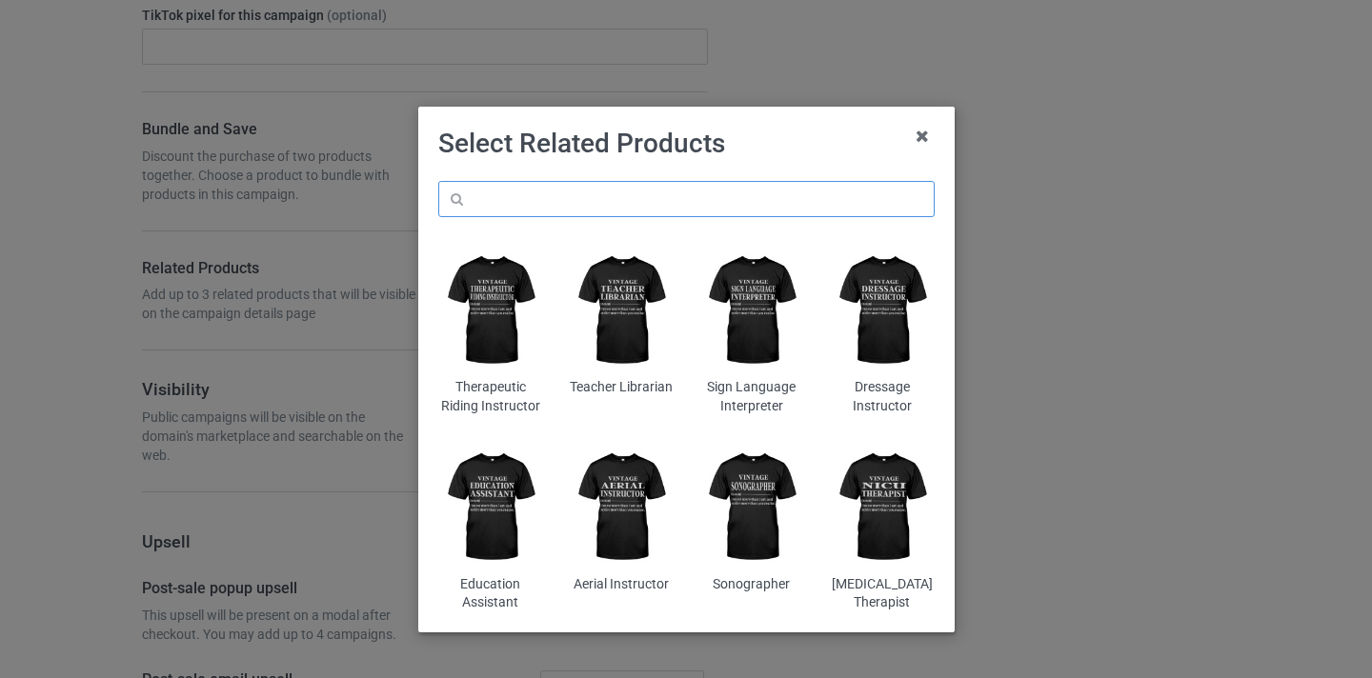
click at [623, 206] on input "text" at bounding box center [686, 199] width 496 height 36
paste input "IB Teacher"
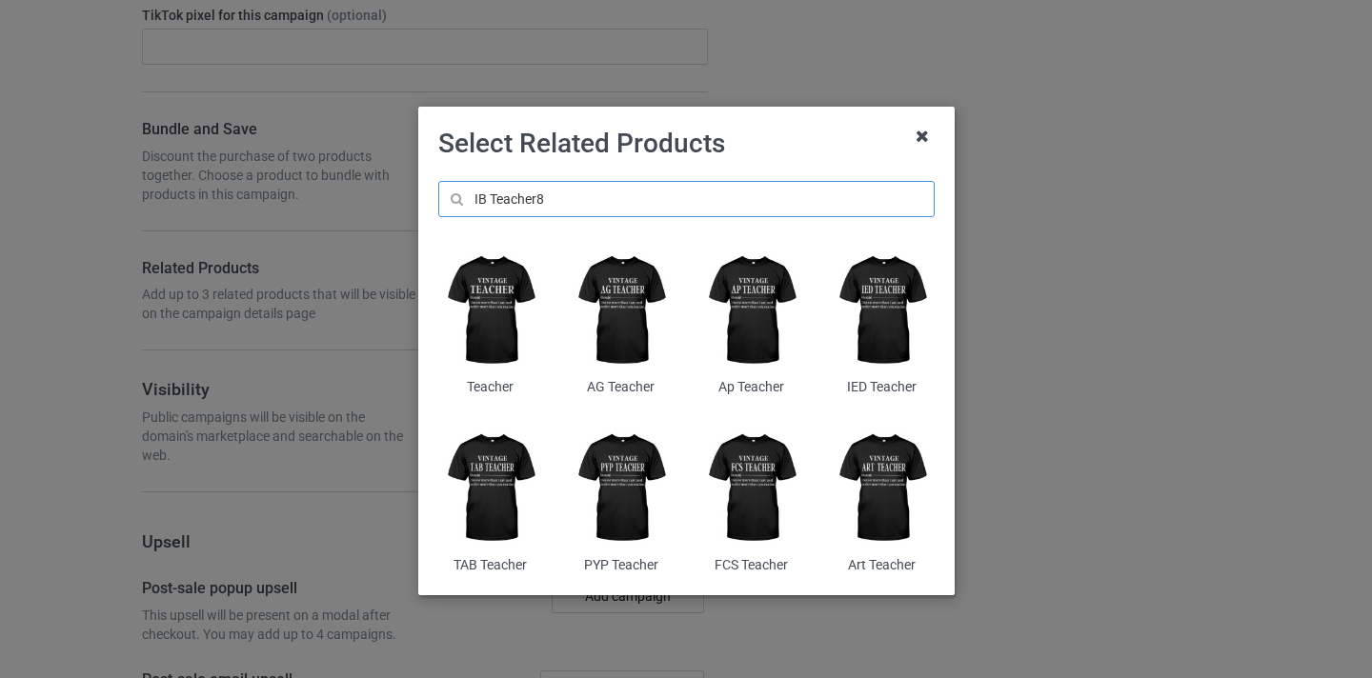
type input "IB Teacher8"
click at [913, 141] on icon at bounding box center [922, 136] width 30 height 30
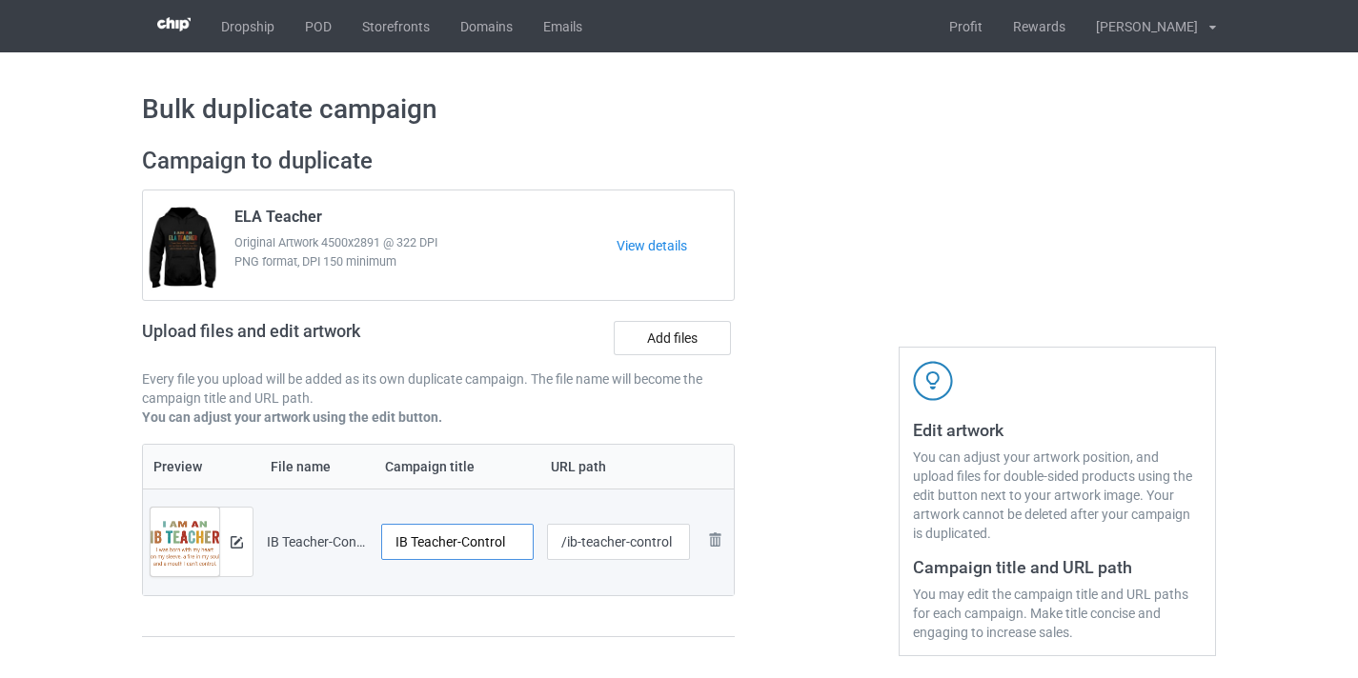
click at [494, 536] on input "IB Teacher-Control" at bounding box center [457, 542] width 152 height 36
type input "IB Teacher"
click at [642, 545] on input "/ib-teacher-control" at bounding box center [619, 542] width 144 height 36
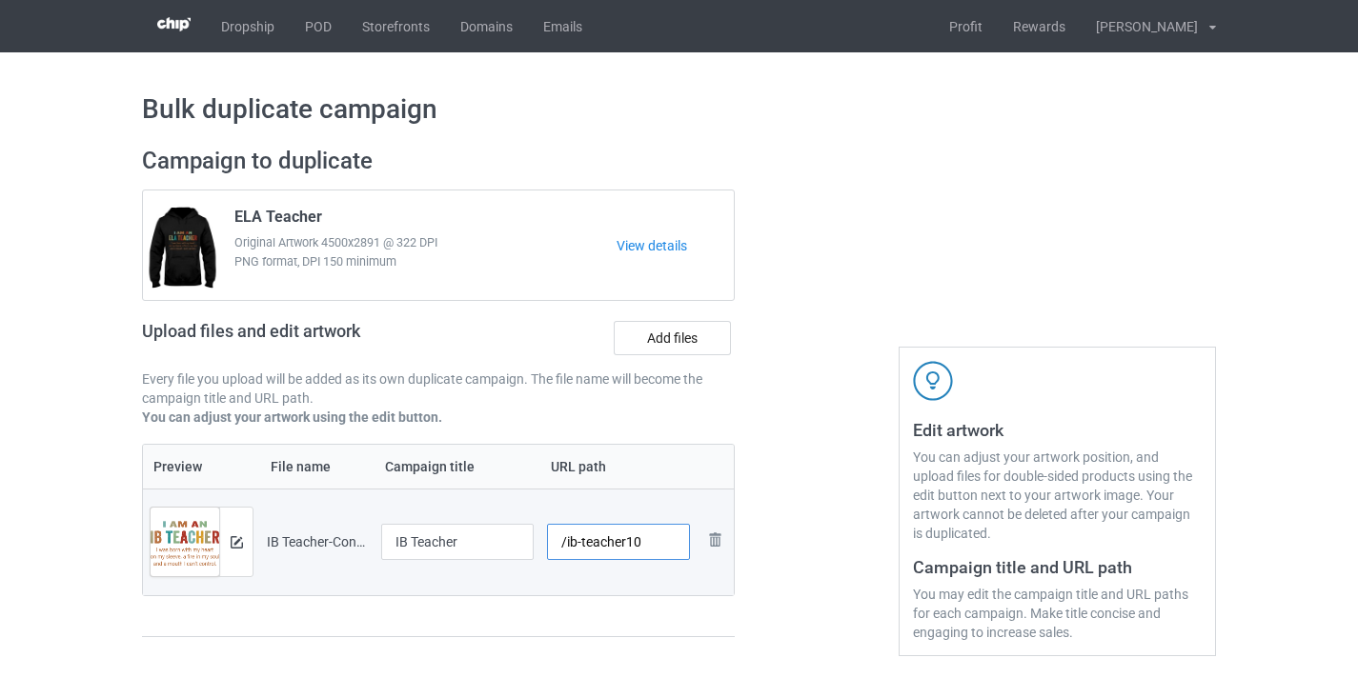
type input "/ib-teacher10"
click at [464, 547] on input "IB Teacher" at bounding box center [457, 542] width 152 height 36
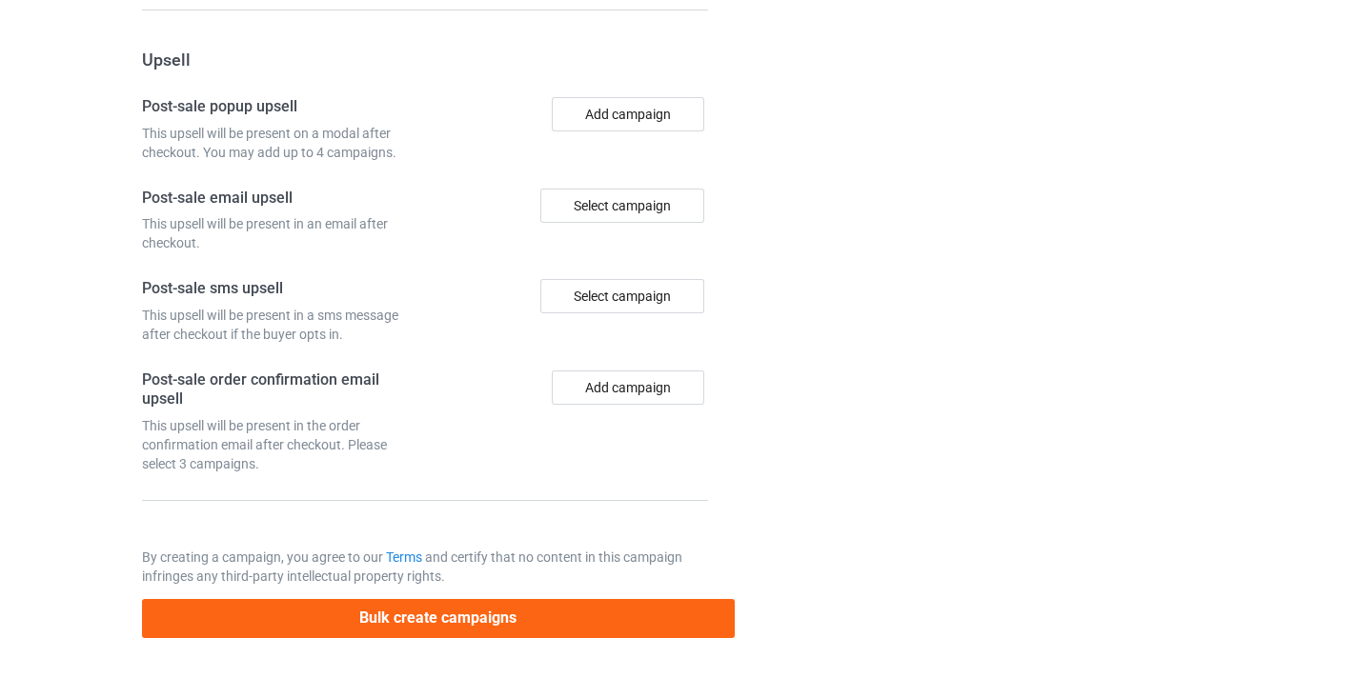
scroll to position [1767, 0]
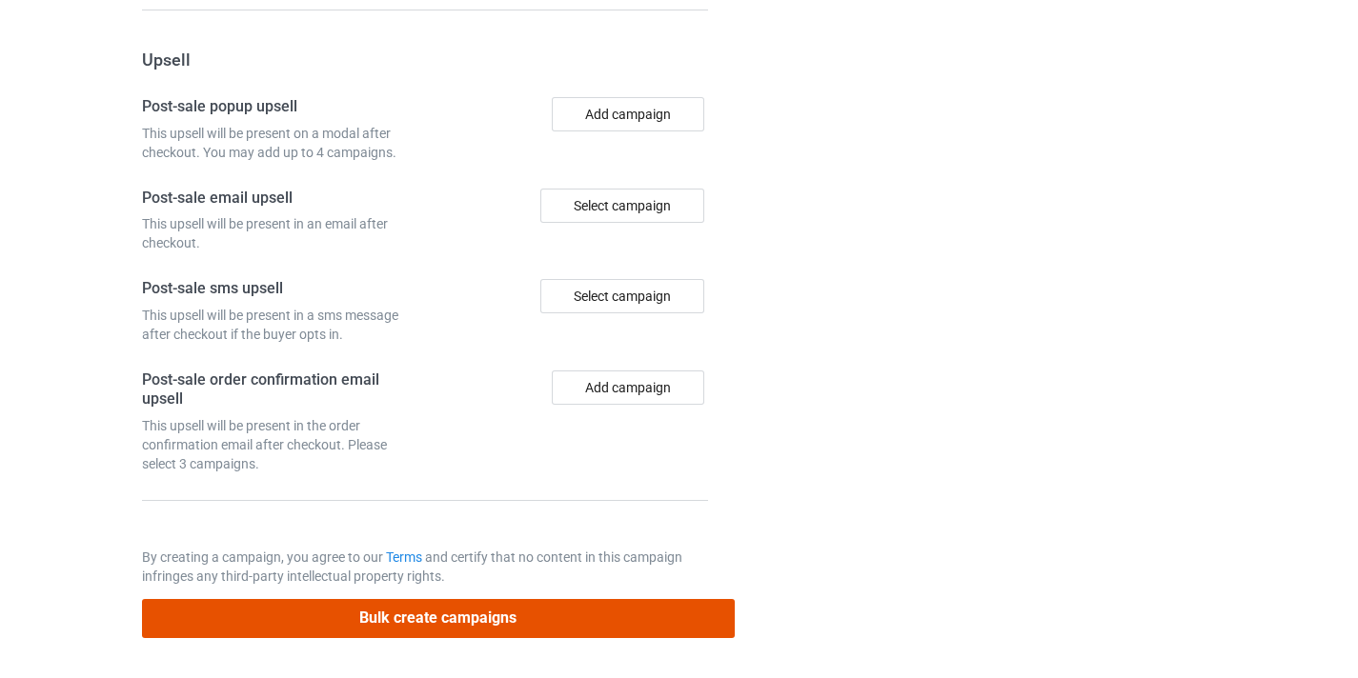
click at [546, 626] on button "Bulk create campaigns" at bounding box center [438, 618] width 593 height 39
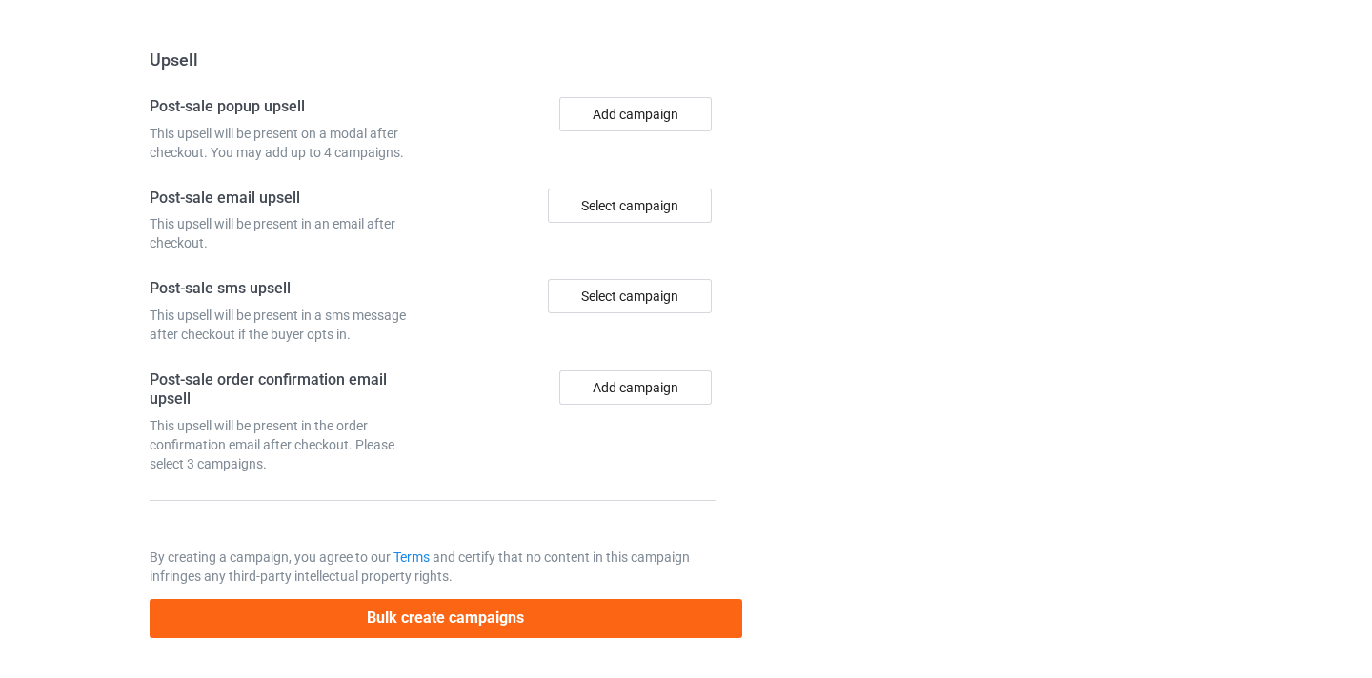
scroll to position [0, 0]
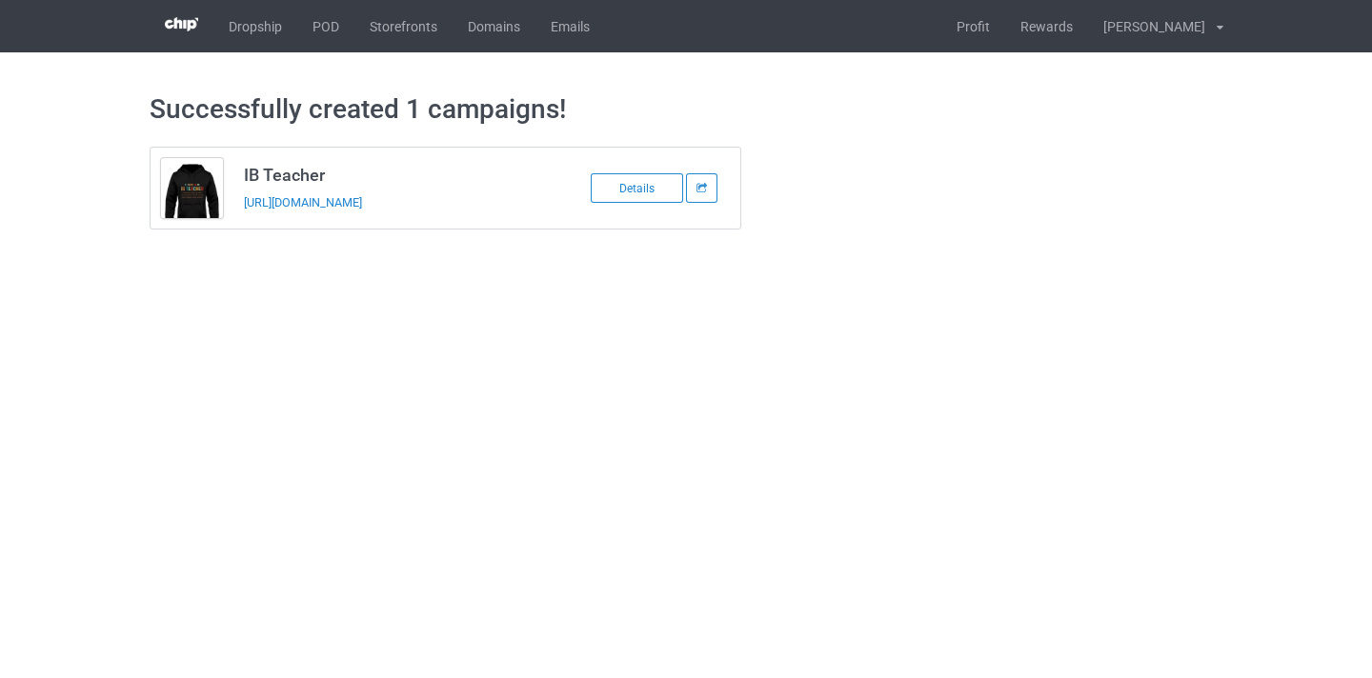
click at [387, 193] on div "https://www.thepure.gift/ib-teacher10" at bounding box center [377, 202] width 267 height 20
click at [362, 203] on link "https://www.thepure.gift/ib-teacher10" at bounding box center [303, 202] width 118 height 14
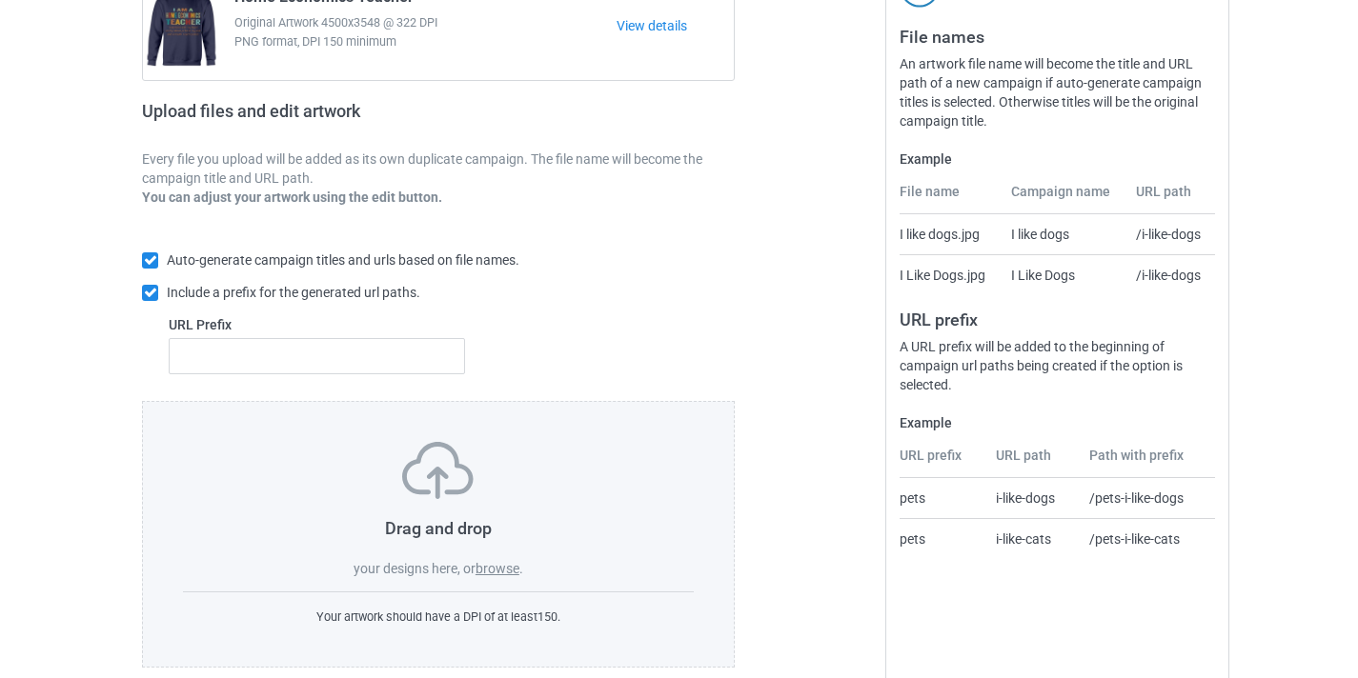
scroll to position [250, 0]
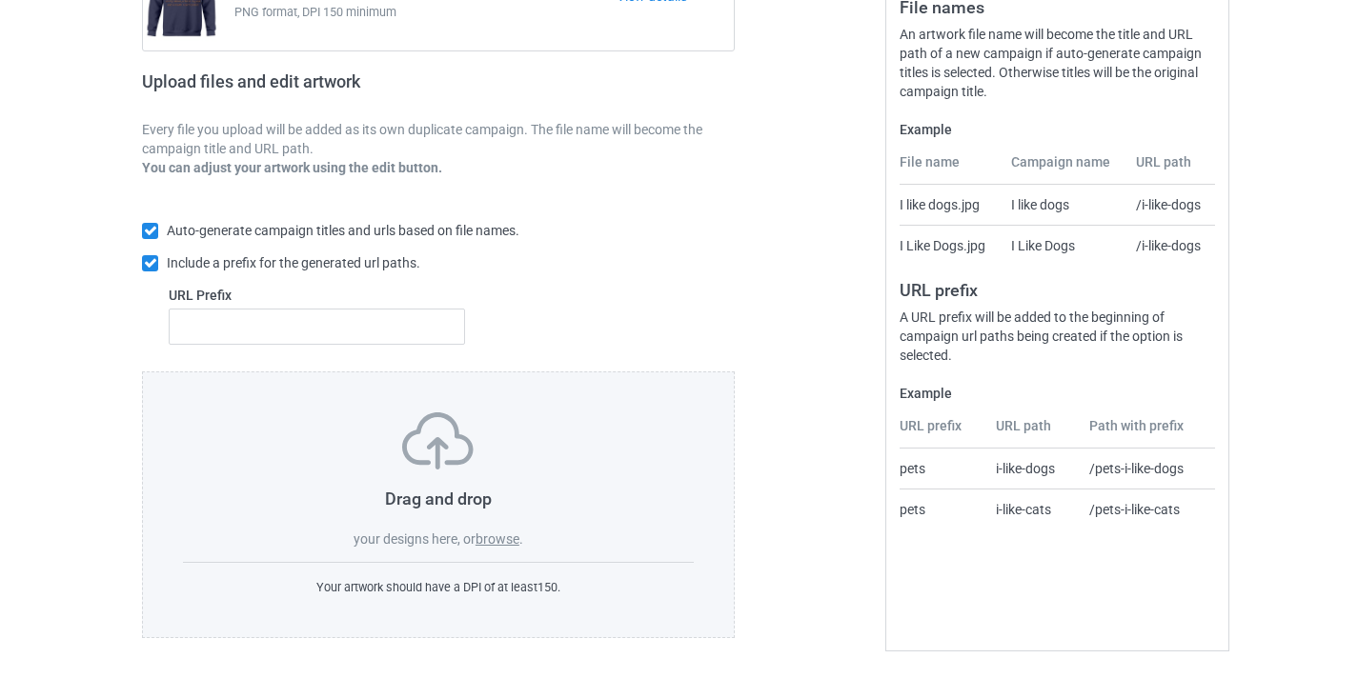
click at [495, 537] on label "browse" at bounding box center [497, 539] width 44 height 15
click at [0, 0] on input "browse" at bounding box center [0, 0] width 0 height 0
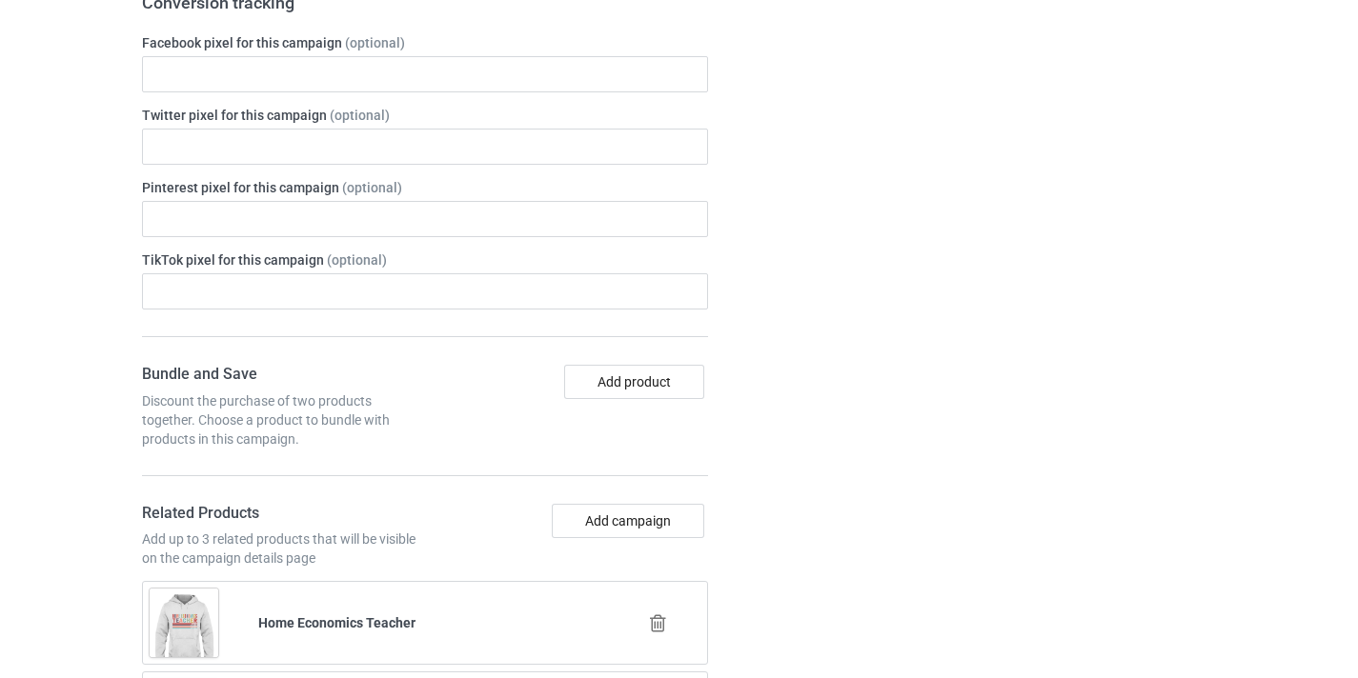
scroll to position [1214, 0]
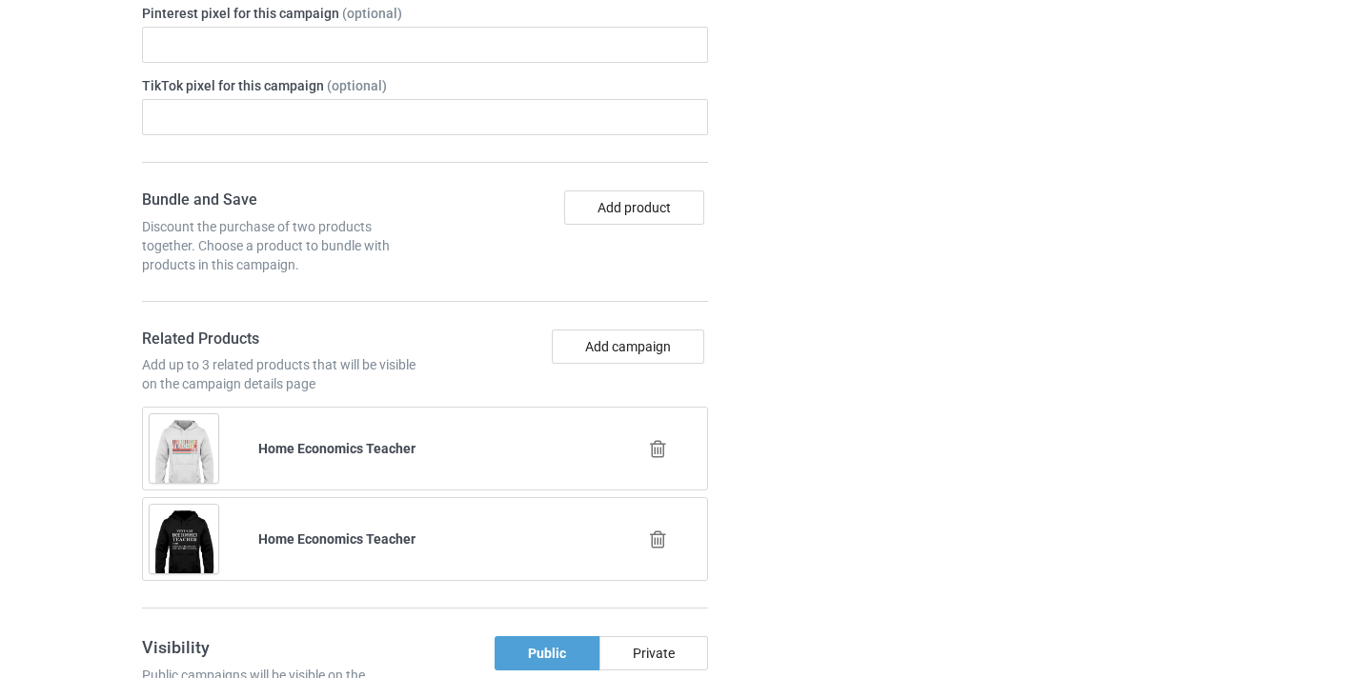
click at [660, 449] on icon at bounding box center [658, 449] width 24 height 20
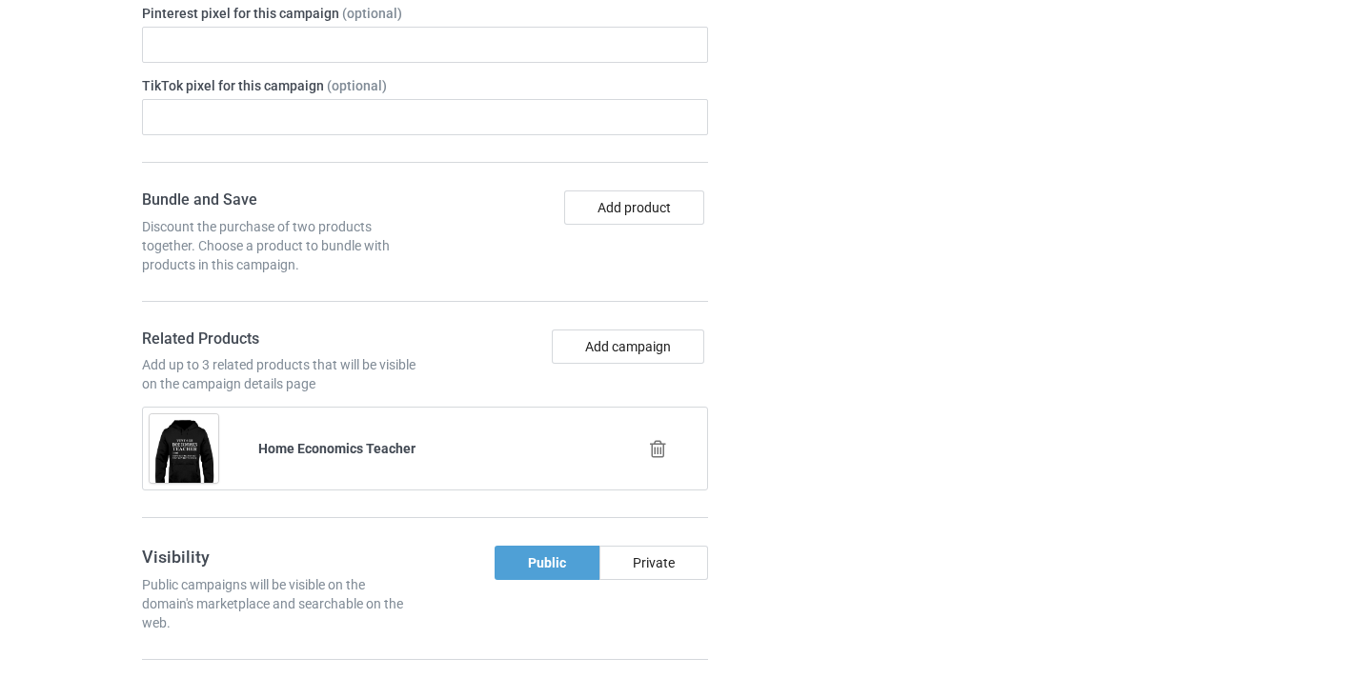
click at [653, 448] on icon at bounding box center [658, 449] width 24 height 20
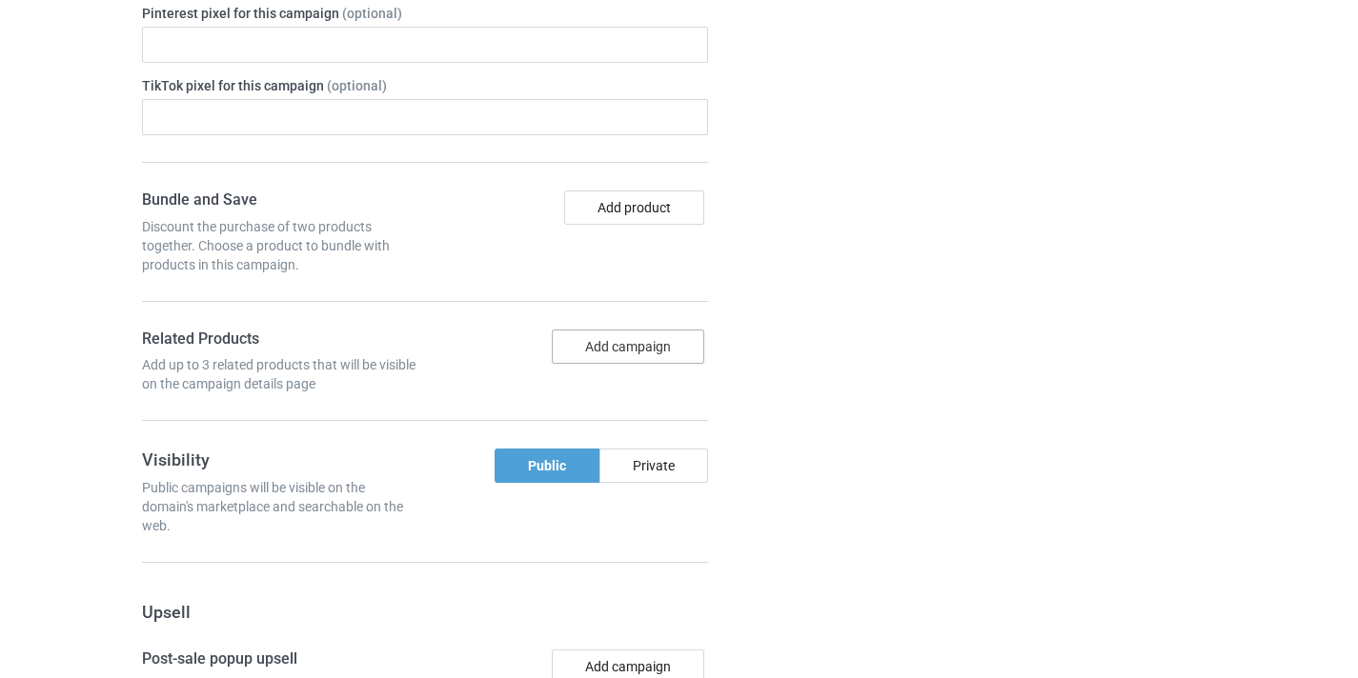
click at [640, 343] on button "Add campaign" at bounding box center [628, 347] width 152 height 34
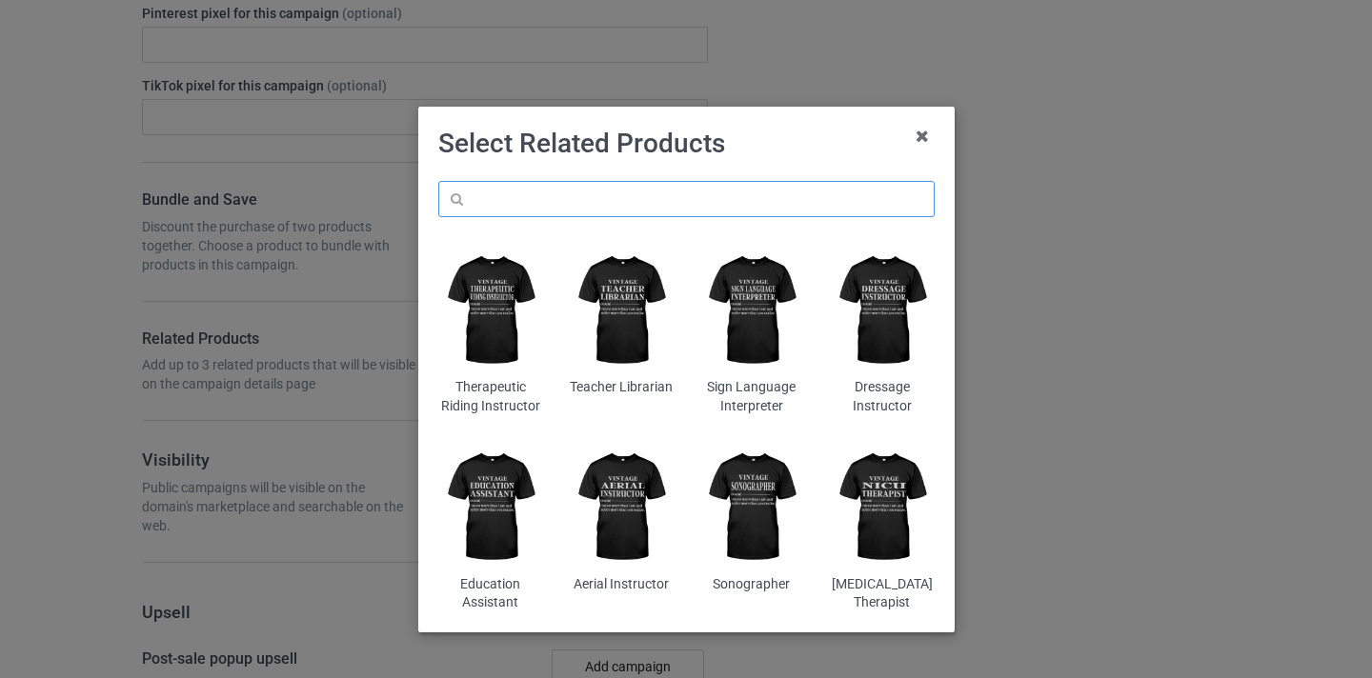
click at [687, 204] on input "text" at bounding box center [686, 199] width 496 height 36
paste input "Assistant [MEDICAL_DATA]"
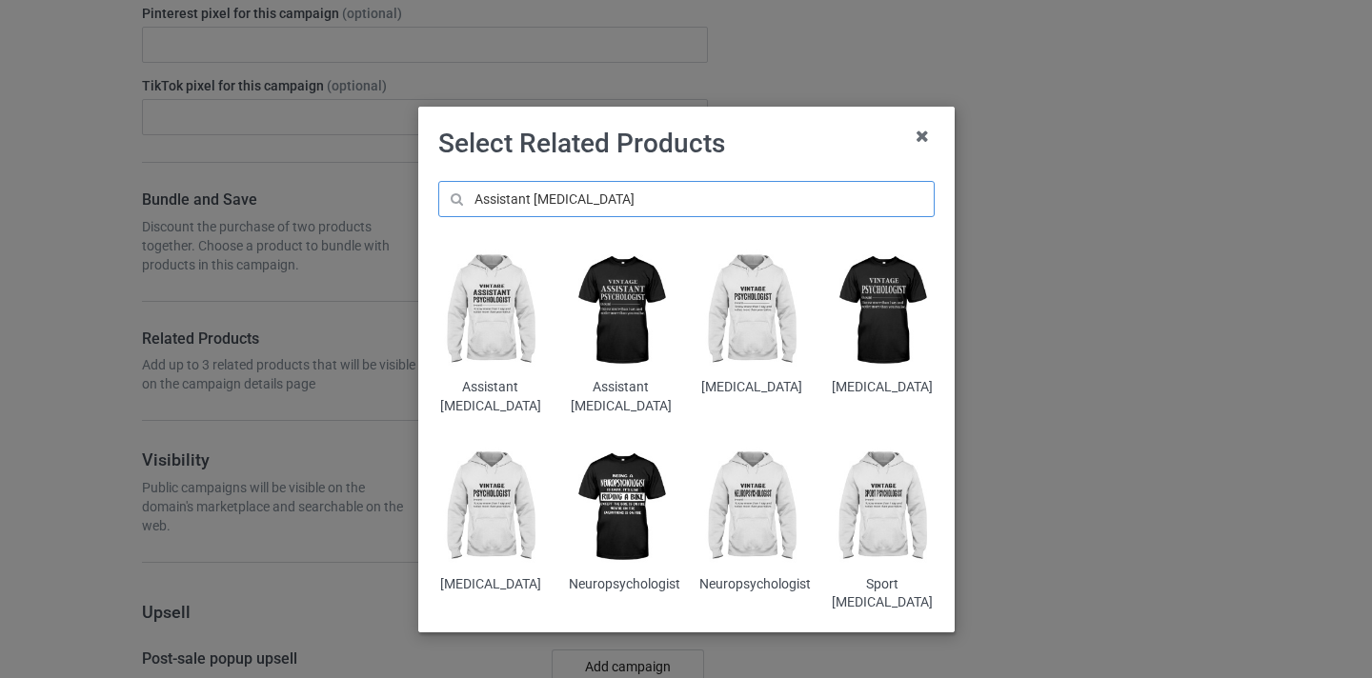
type input "Assistant Psychologist"
click at [610, 284] on img at bounding box center [621, 311] width 104 height 130
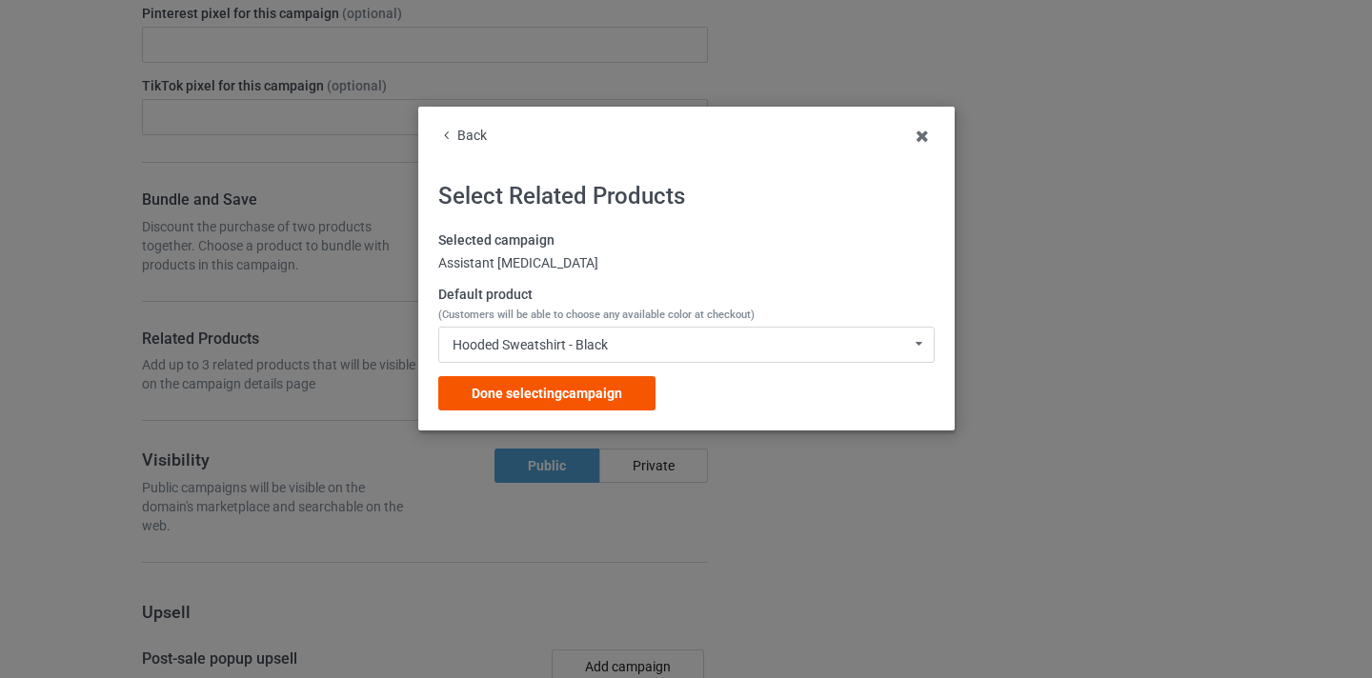
click at [586, 392] on span "Done selecting campaign" at bounding box center [547, 393] width 151 height 15
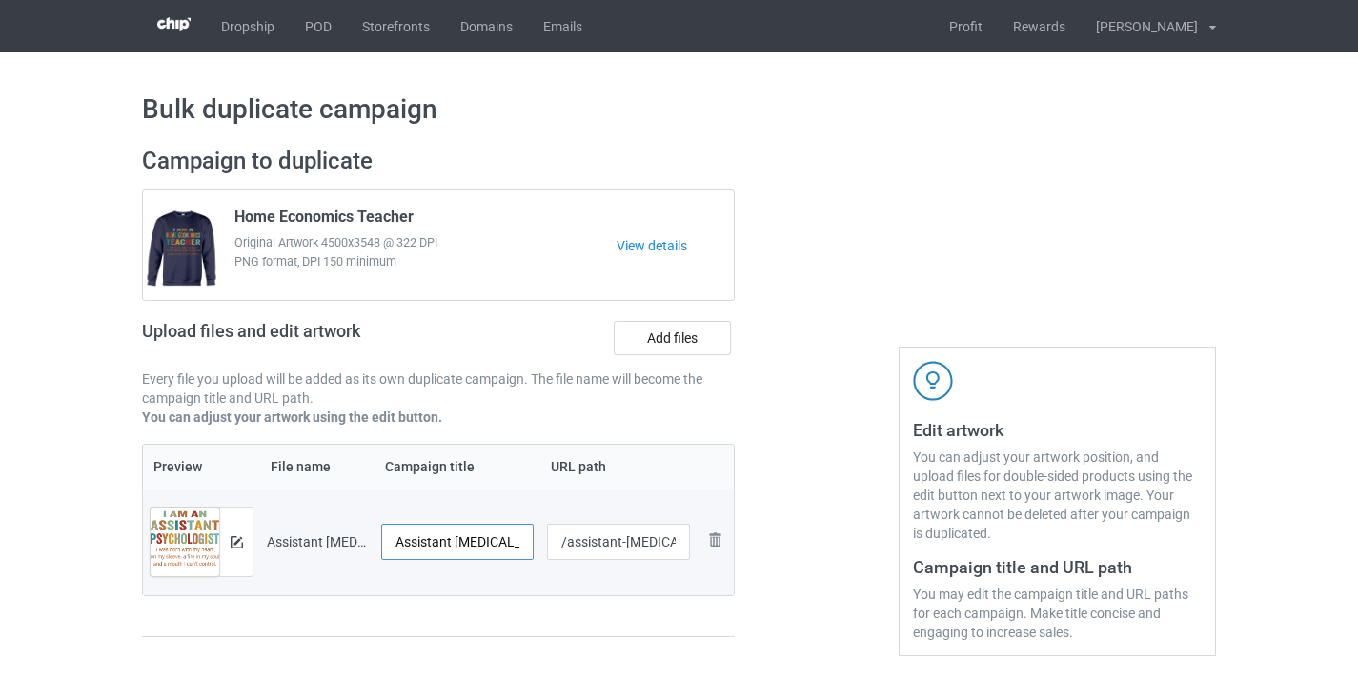
click at [500, 549] on input "Assistant Psychologist-Control" at bounding box center [457, 542] width 152 height 36
drag, startPoint x: 500, startPoint y: 549, endPoint x: 520, endPoint y: 549, distance: 20.0
click at [520, 549] on input "Assistant Psychologist-Control" at bounding box center [457, 542] width 152 height 36
click at [506, 547] on input "Assistant Psychologist-Control" at bounding box center [457, 542] width 152 height 36
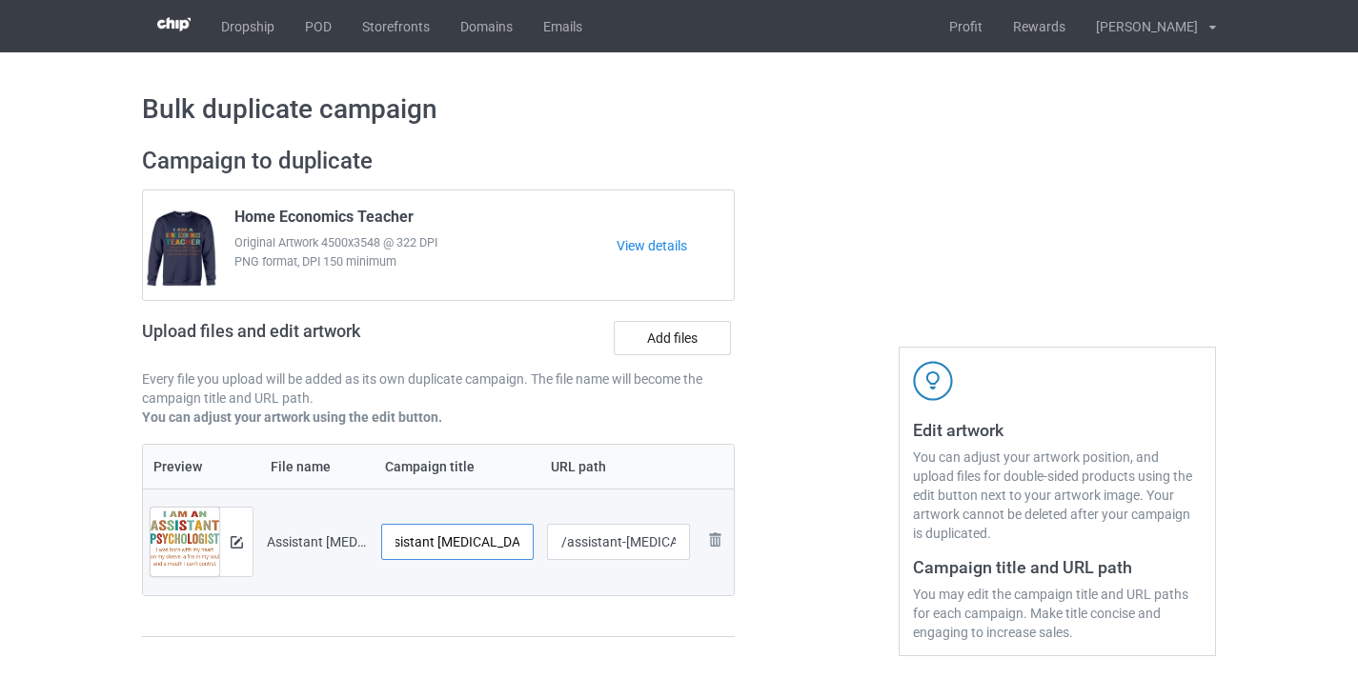
scroll to position [0, 14]
type input "Assistant Psychologist"
click at [615, 542] on input "/assistant-psychologist-control" at bounding box center [619, 542] width 144 height 36
drag, startPoint x: 615, startPoint y: 542, endPoint x: 683, endPoint y: 540, distance: 68.6
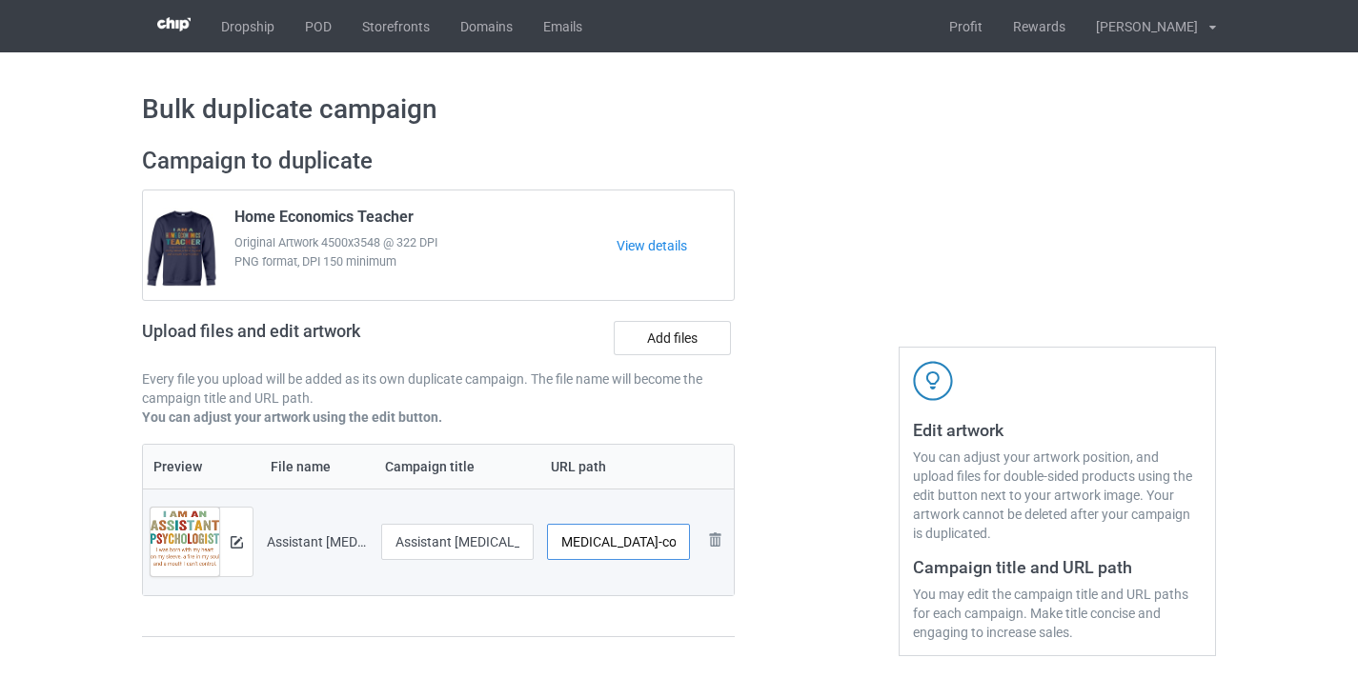
click at [683, 540] on input "/assistant-psychologist-control" at bounding box center [619, 542] width 144 height 36
click at [656, 548] on input "/assistant-psychologist-control" at bounding box center [619, 542] width 144 height 36
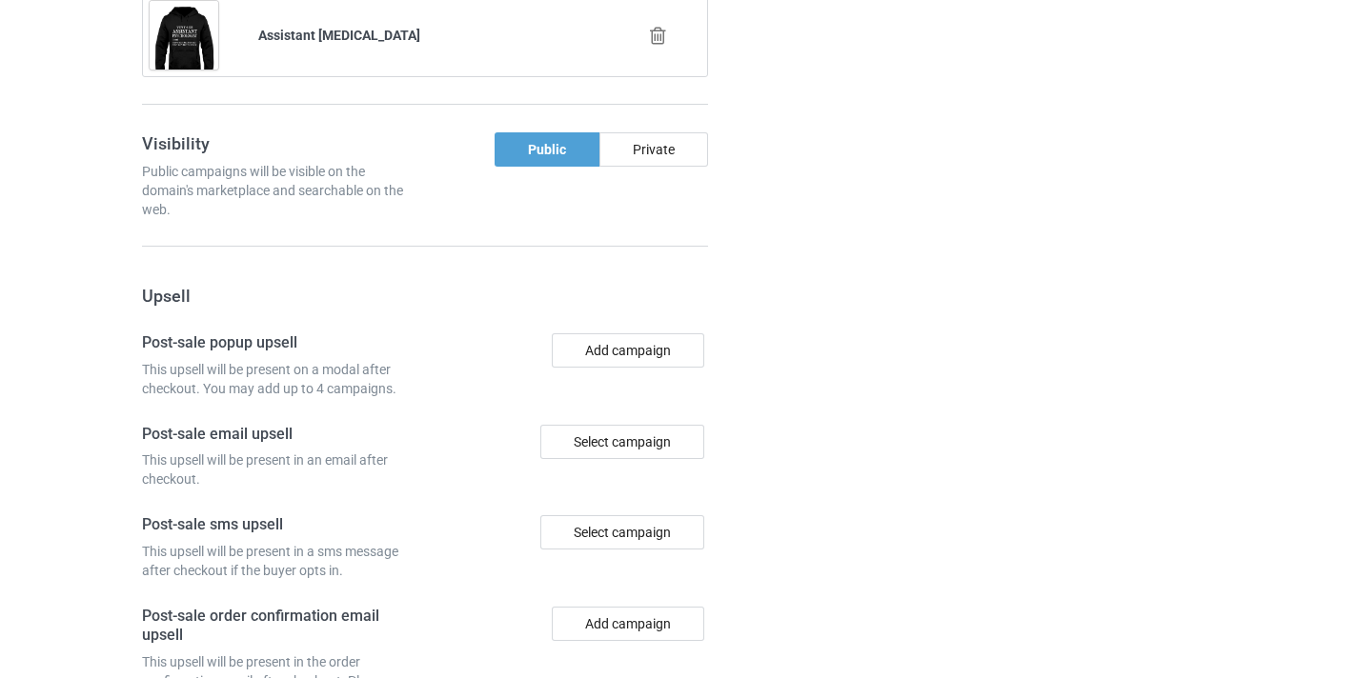
scroll to position [1864, 0]
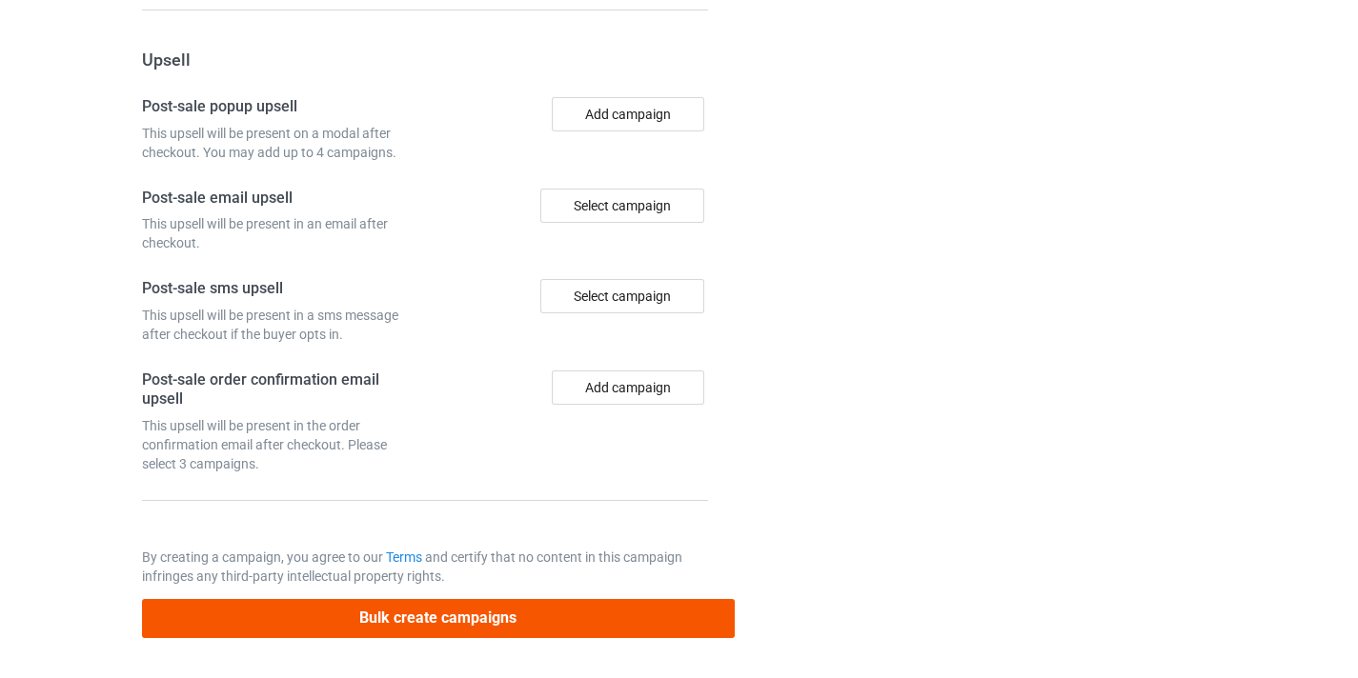
type input "/assistant-psychologist10"
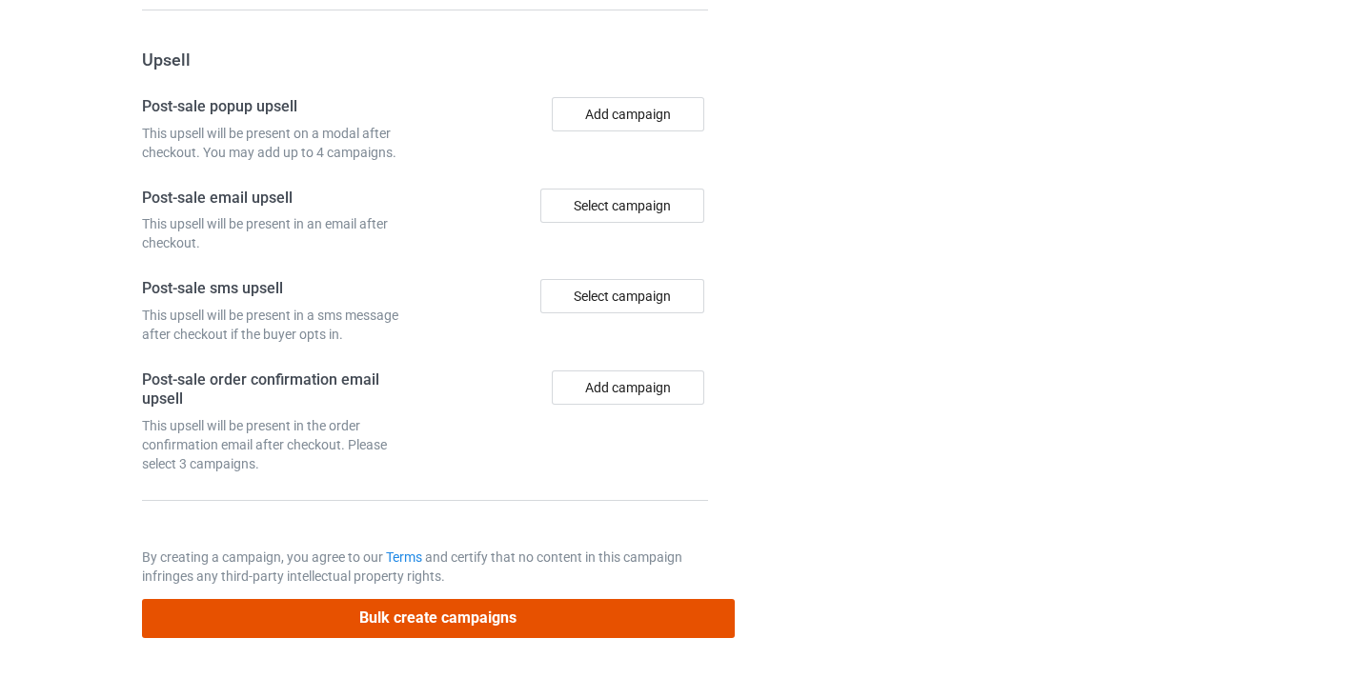
click at [605, 617] on button "Bulk create campaigns" at bounding box center [438, 618] width 593 height 39
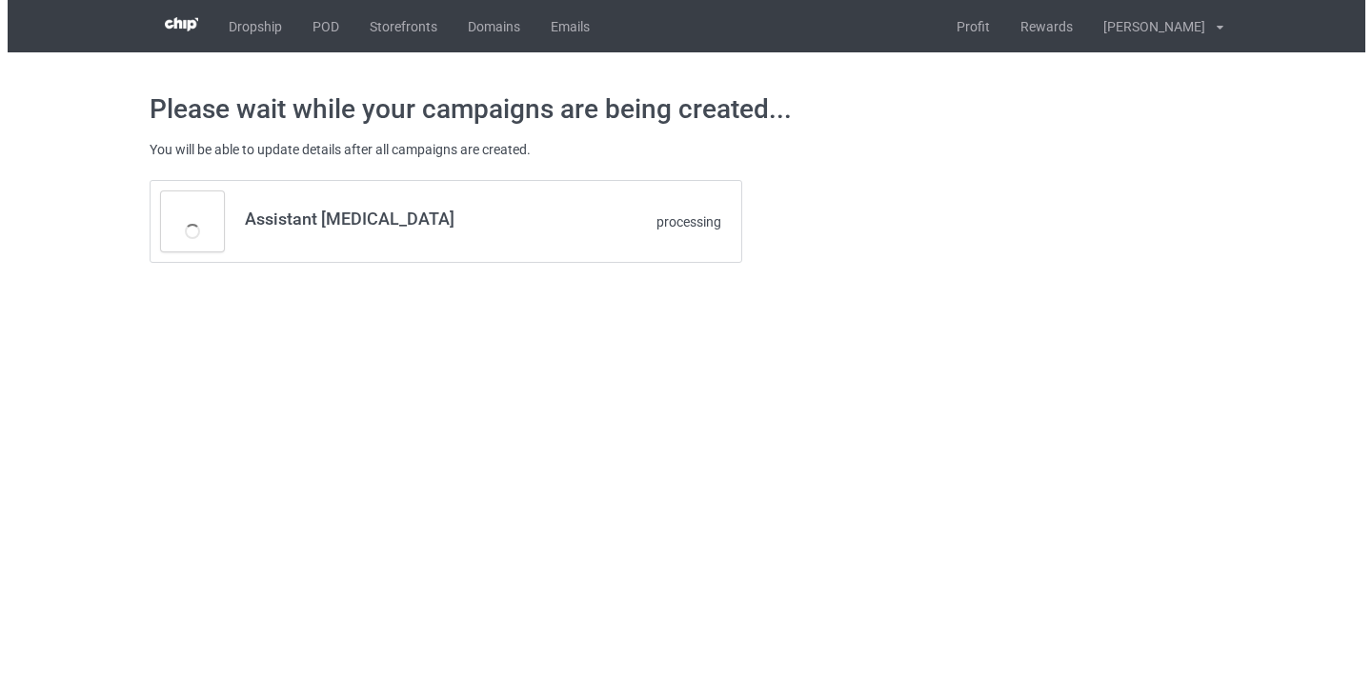
scroll to position [0, 0]
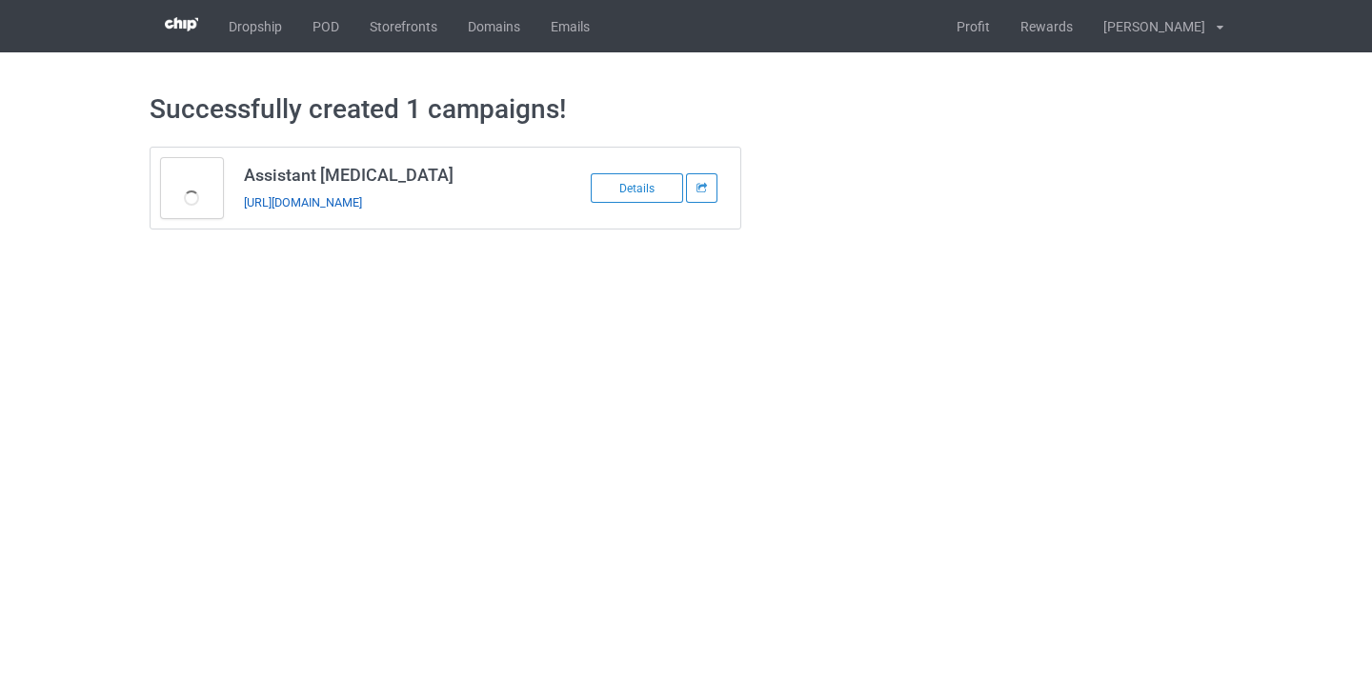
click at [362, 203] on link "https://www.thepure.gift/assistant-psychologist10" at bounding box center [303, 202] width 118 height 14
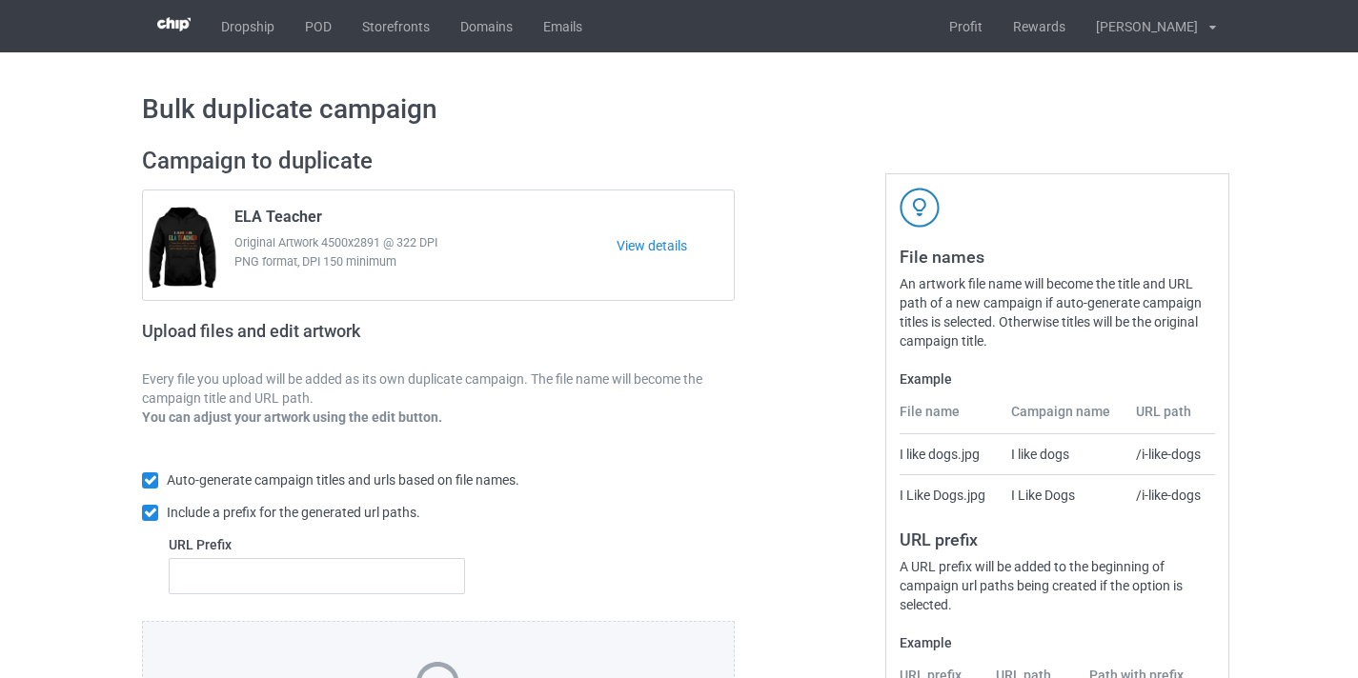
scroll to position [250, 0]
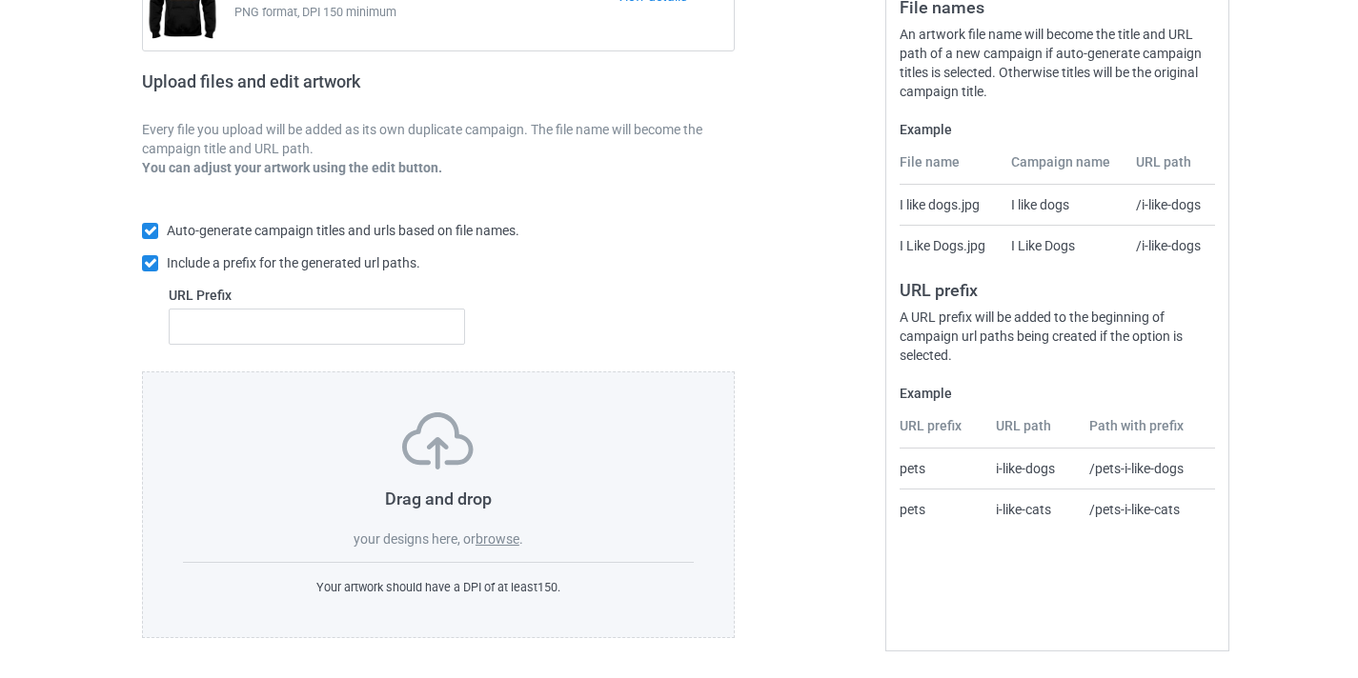
click at [474, 536] on span "your designs here, or" at bounding box center [415, 539] width 122 height 15
click at [505, 538] on label "browse" at bounding box center [497, 539] width 44 height 15
click at [0, 0] on input "browse" at bounding box center [0, 0] width 0 height 0
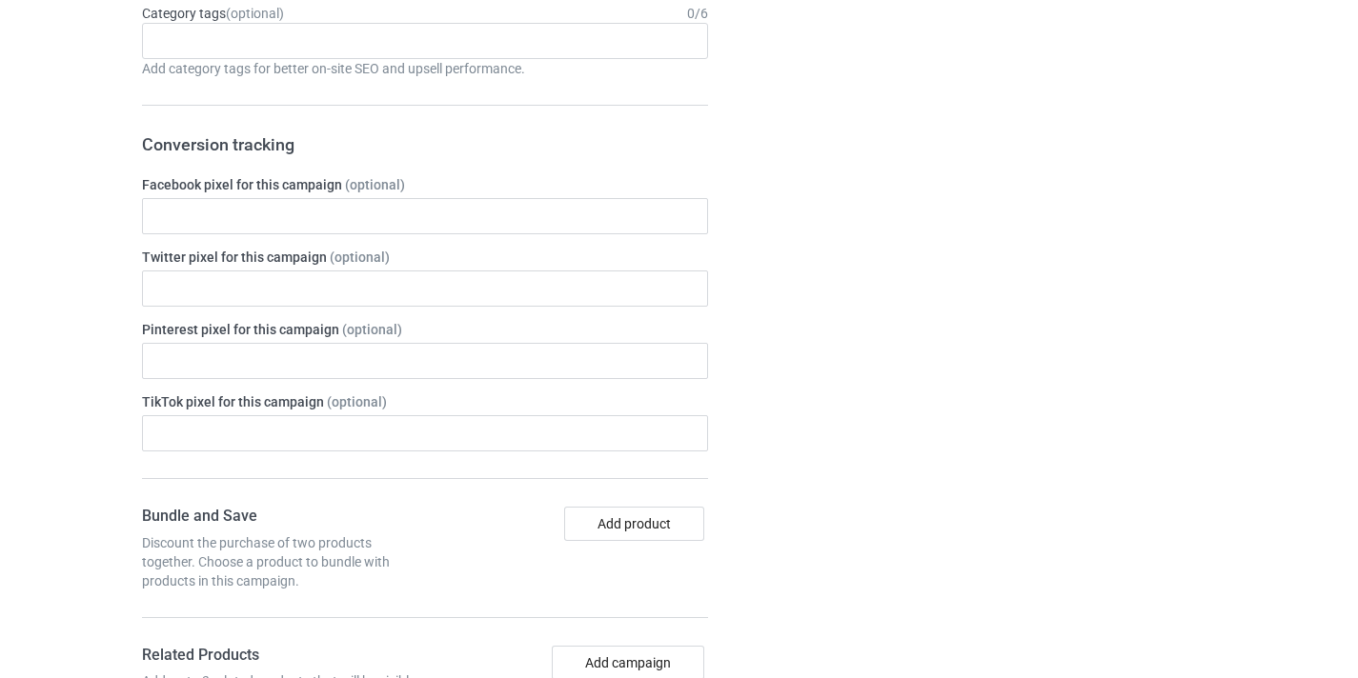
scroll to position [1329, 0]
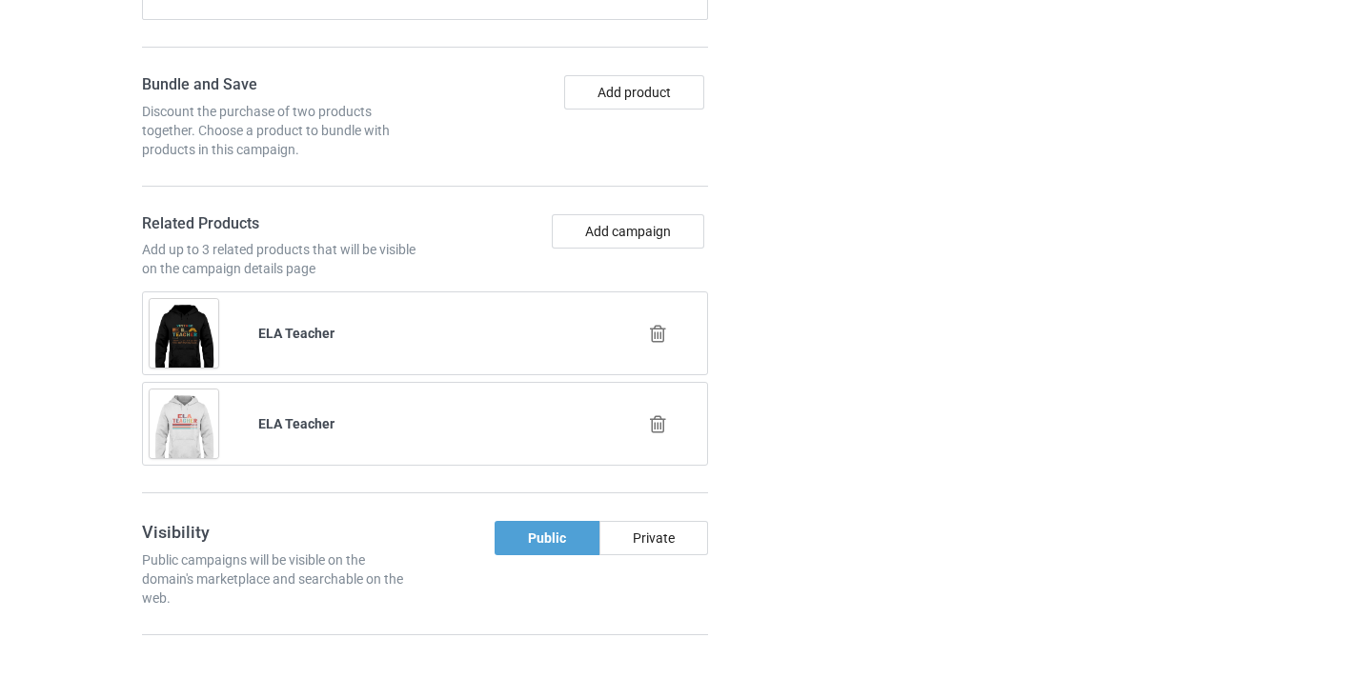
click at [647, 326] on icon at bounding box center [658, 334] width 24 height 20
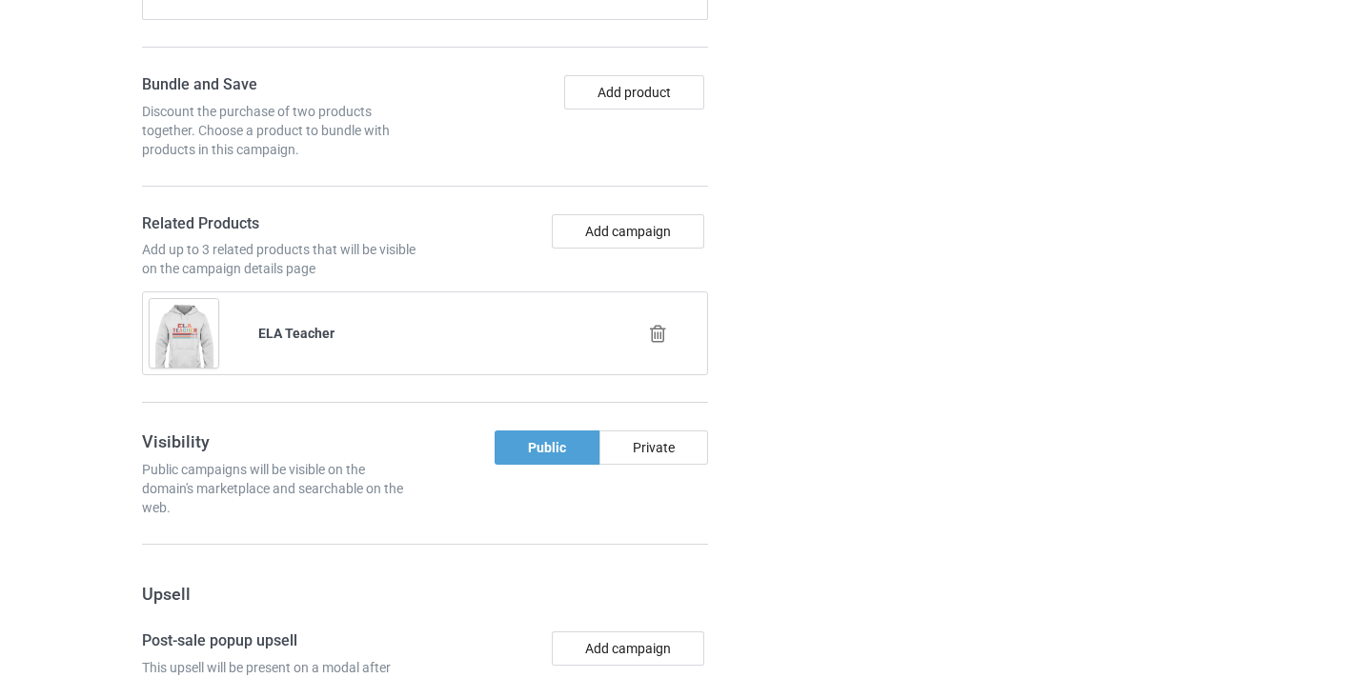
click at [658, 337] on icon at bounding box center [658, 334] width 24 height 20
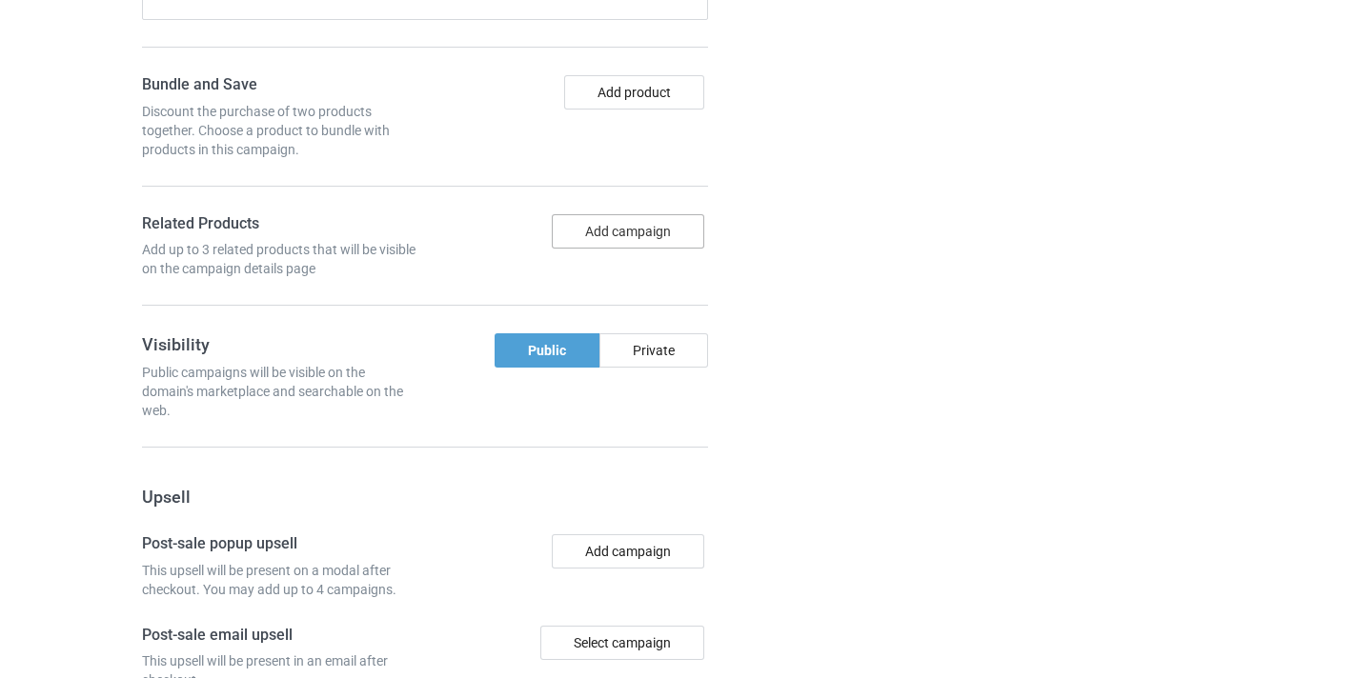
click at [612, 221] on button "Add campaign" at bounding box center [628, 231] width 152 height 34
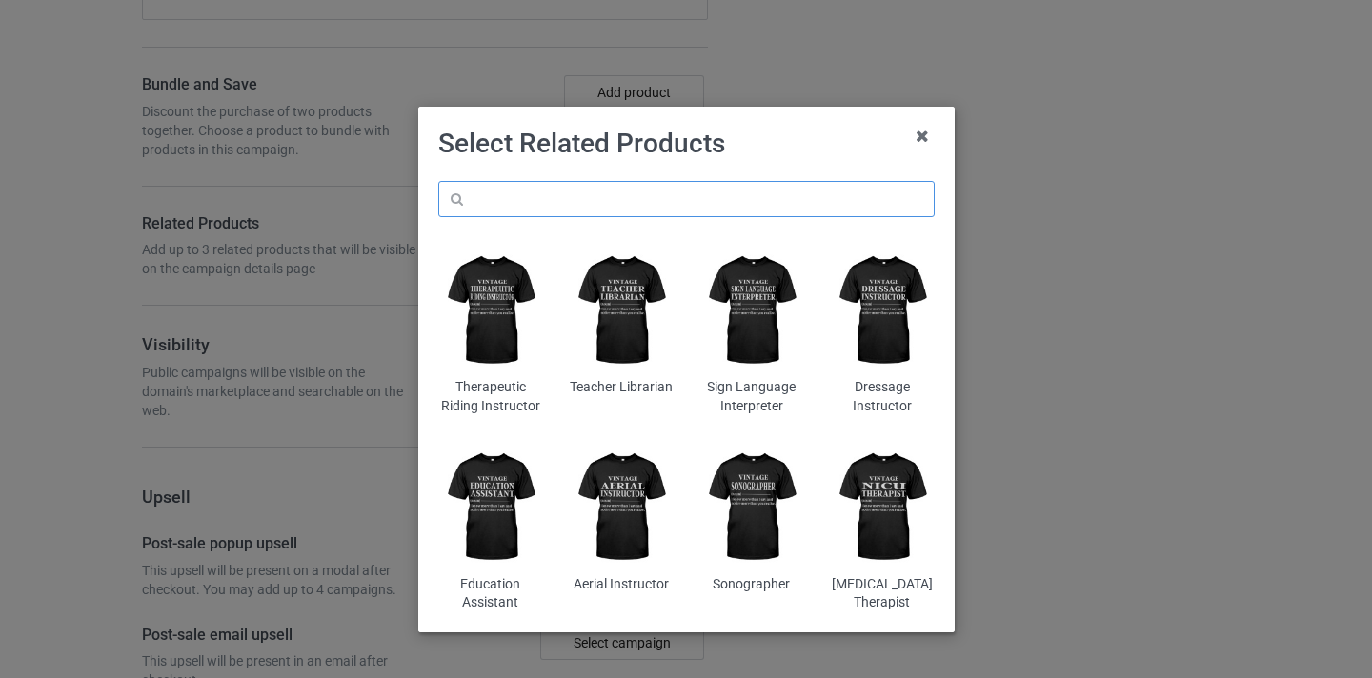
click at [549, 205] on input "text" at bounding box center [686, 199] width 496 height 36
paste input "Counsellor"
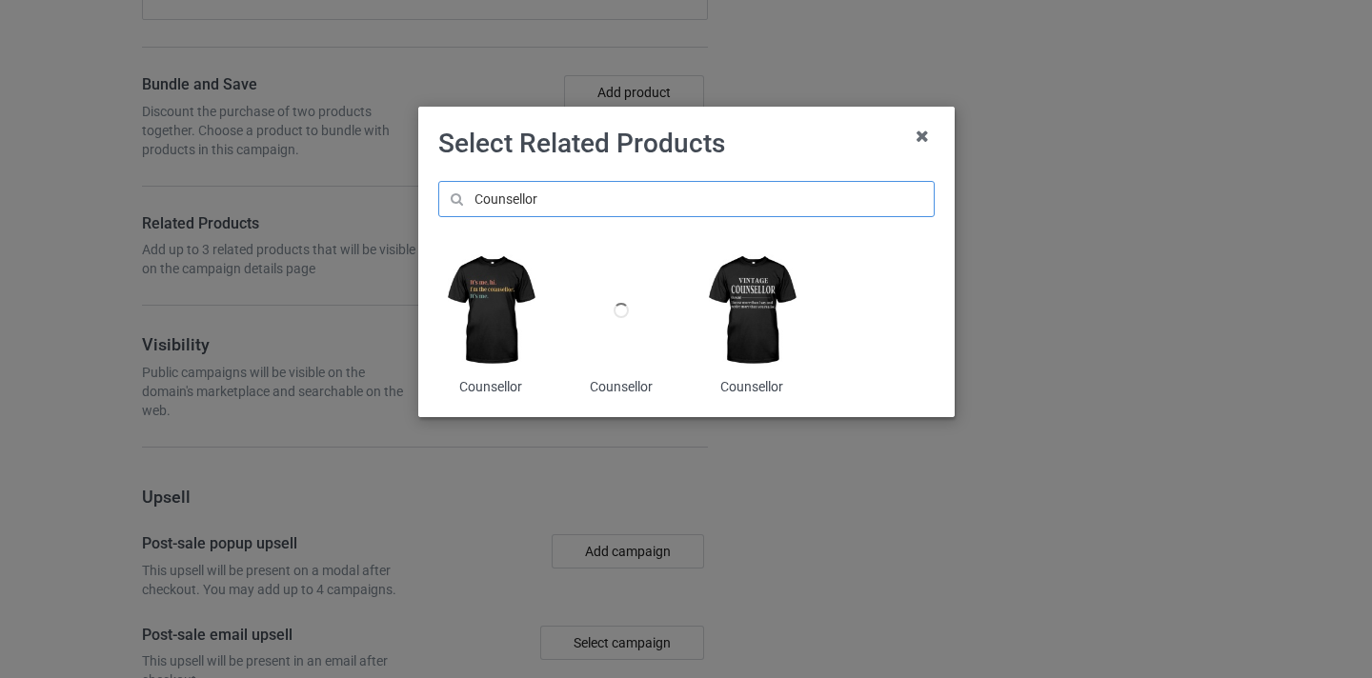
type input "Counsellor"
click at [771, 289] on img at bounding box center [751, 311] width 104 height 130
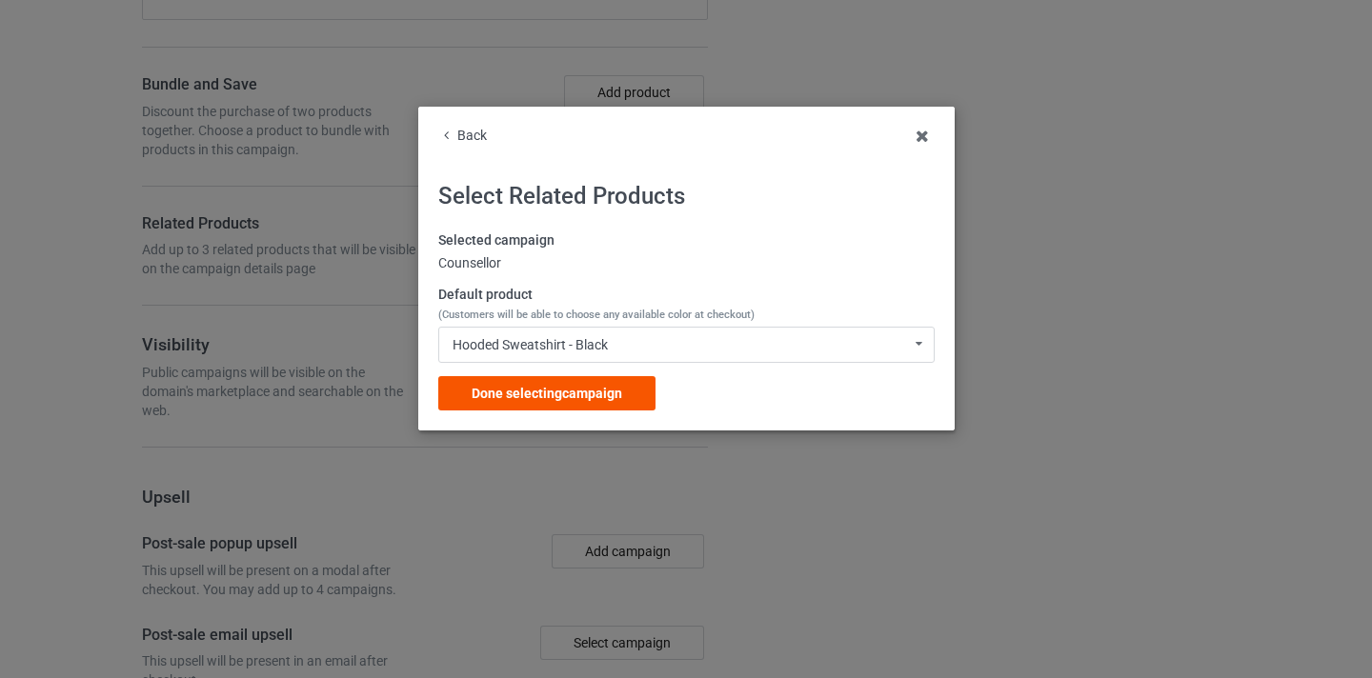
click at [623, 383] on div "Done selecting campaign" at bounding box center [546, 393] width 217 height 34
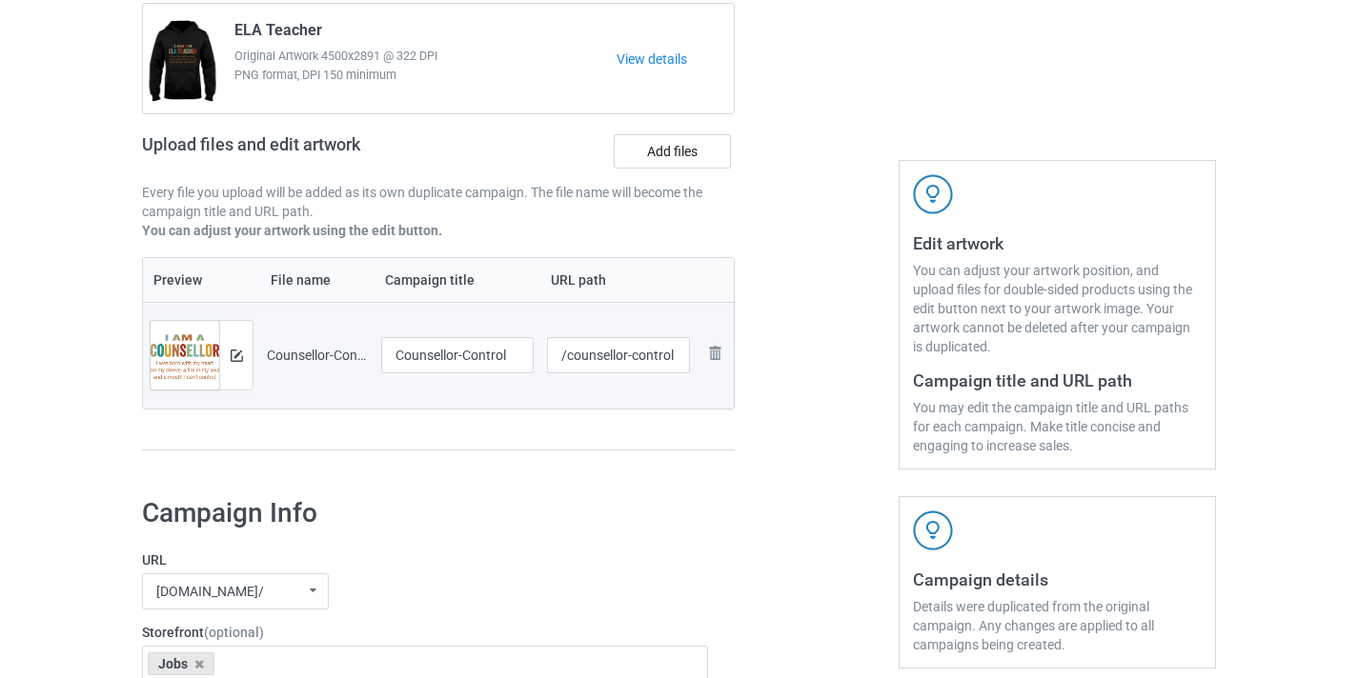
scroll to position [185, 0]
click at [492, 346] on input "Counsellor-Control" at bounding box center [457, 357] width 152 height 36
click at [495, 367] on input "Counsellor-Control" at bounding box center [457, 357] width 152 height 36
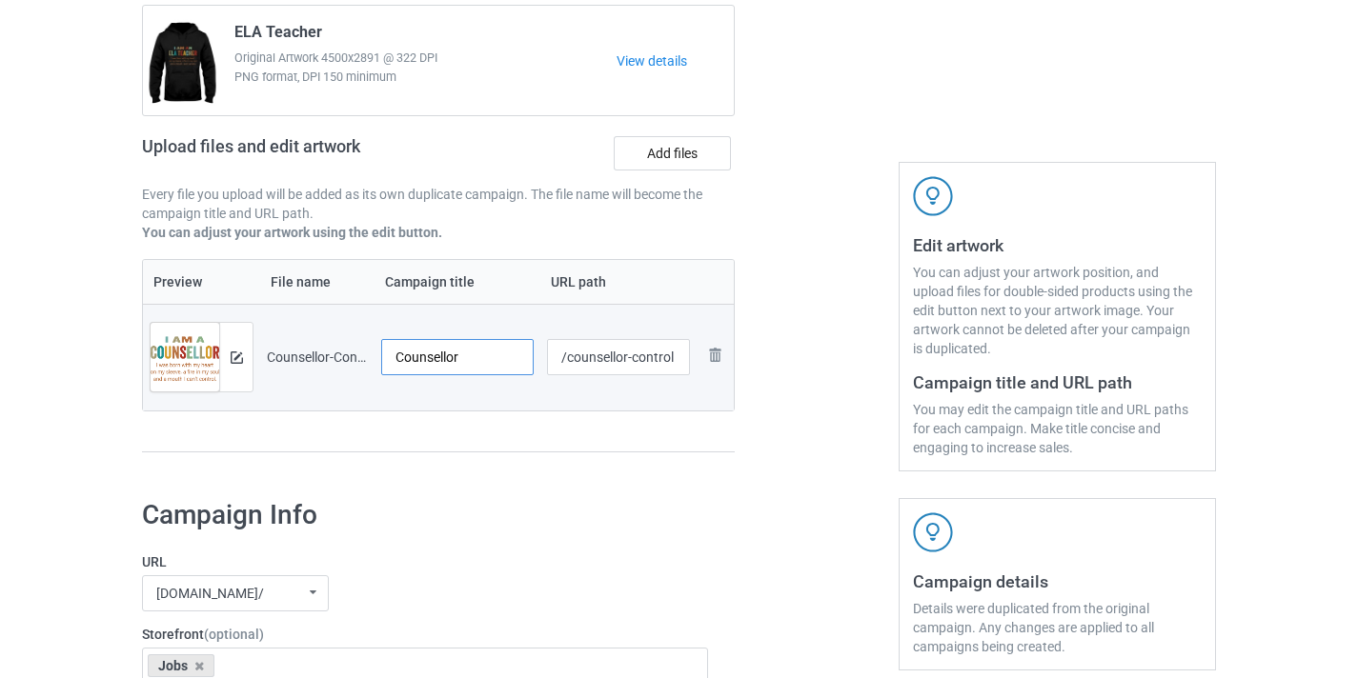
type input "Counsellor"
click at [657, 358] on input "/counsellor-control" at bounding box center [619, 357] width 144 height 36
type input "/counsellor10"
click at [811, 279] on div at bounding box center [816, 217] width 137 height 536
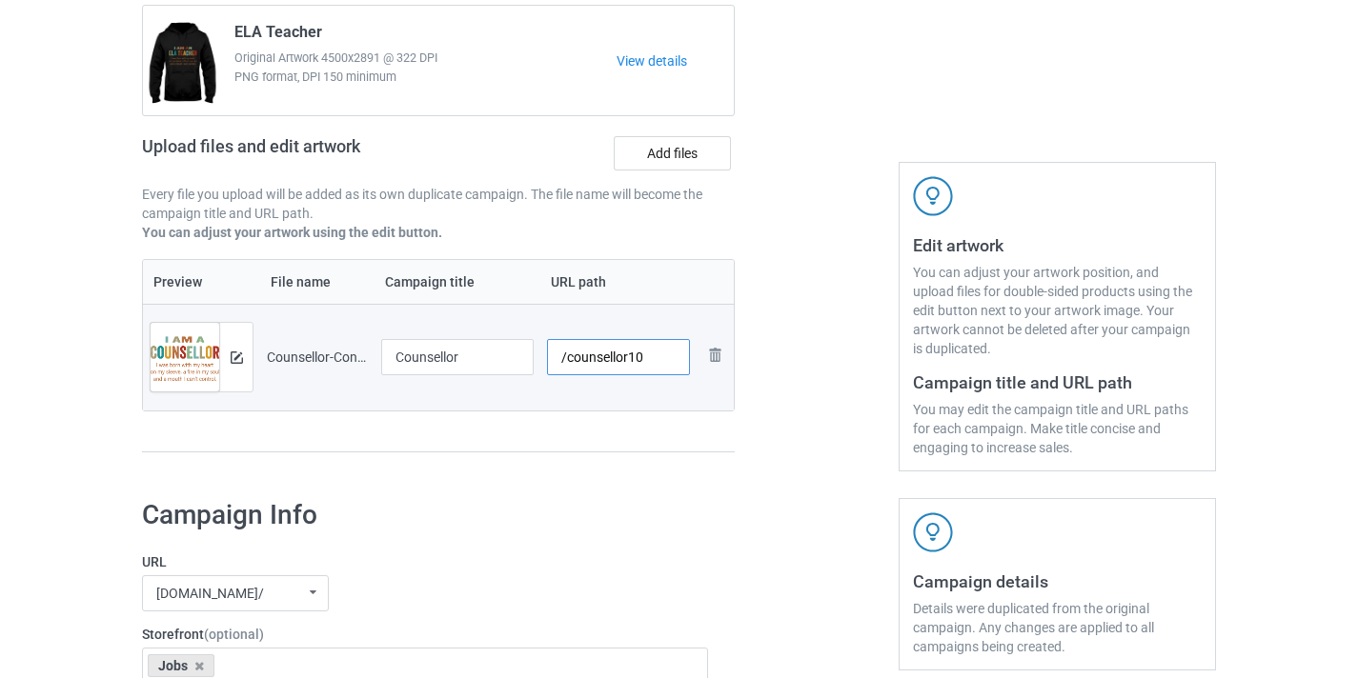
click at [650, 351] on input "/counsellor10" at bounding box center [619, 357] width 144 height 36
click at [498, 354] on input "Counsellor" at bounding box center [457, 357] width 152 height 36
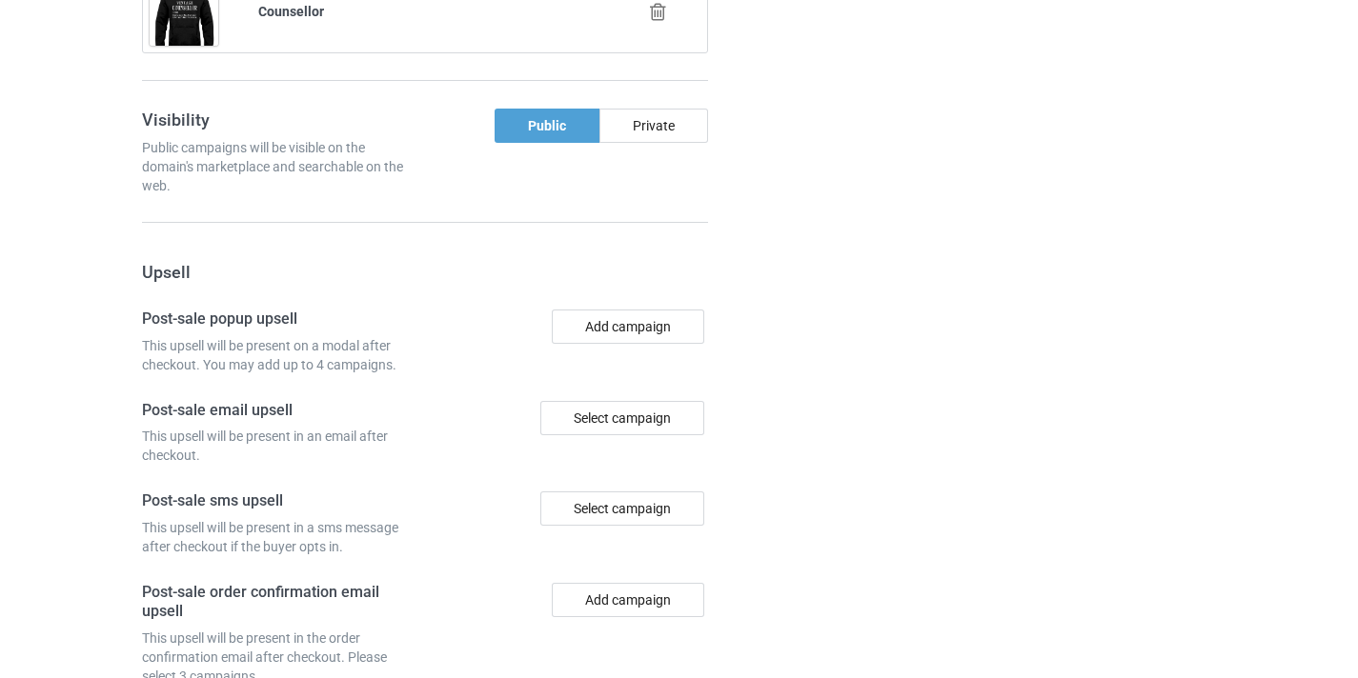
scroll to position [1864, 0]
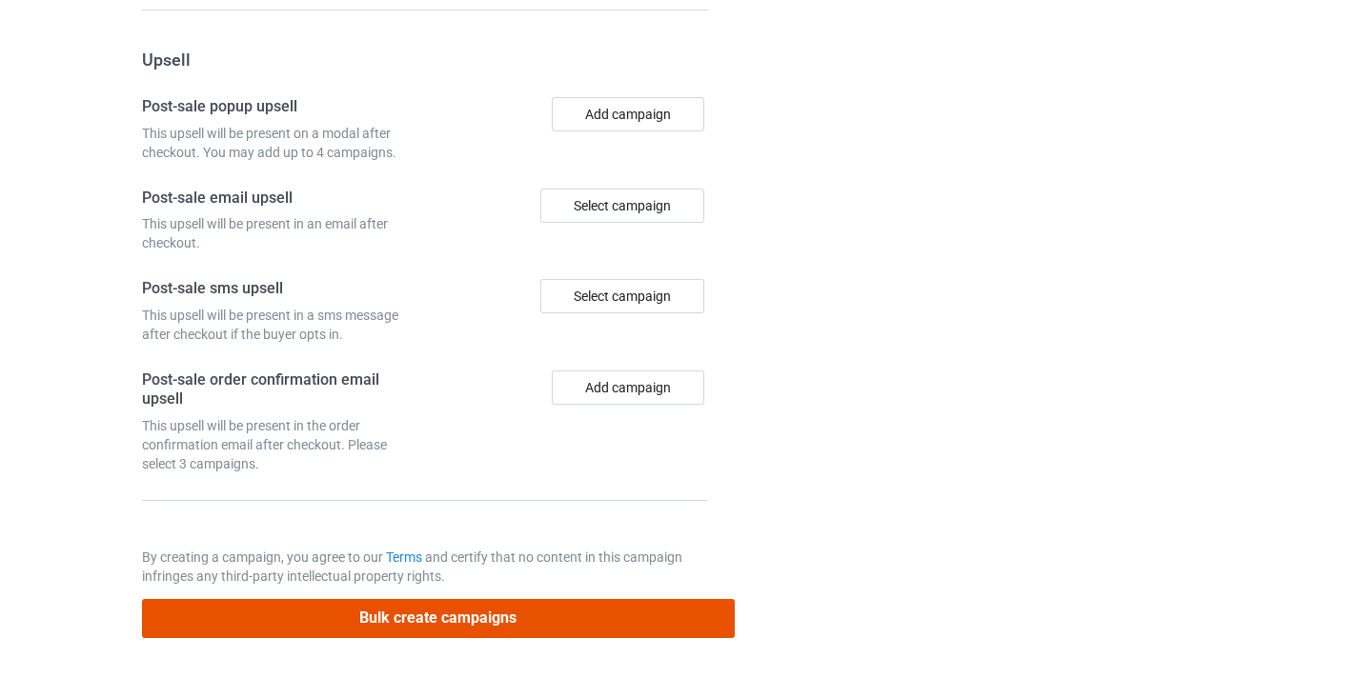
click at [639, 628] on button "Bulk create campaigns" at bounding box center [438, 618] width 593 height 39
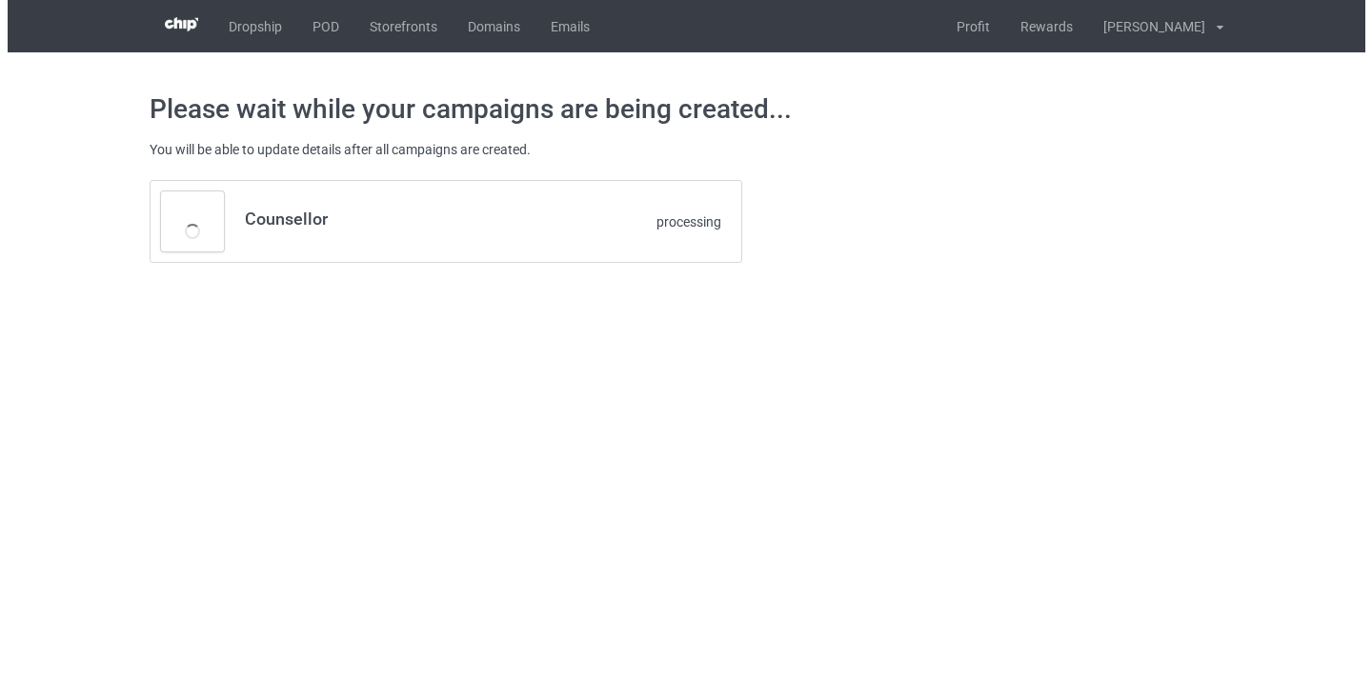
scroll to position [0, 0]
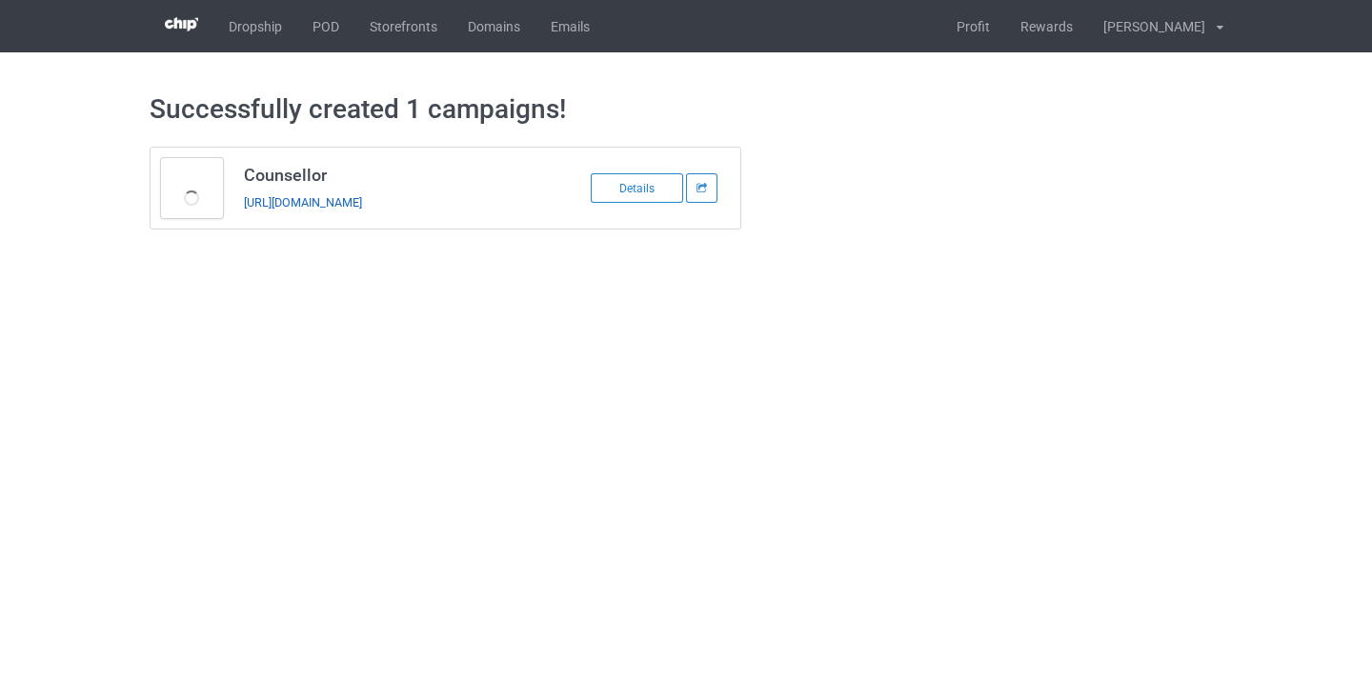
click at [362, 197] on link "https://www.thepure.gift/counsellor10" at bounding box center [303, 202] width 118 height 14
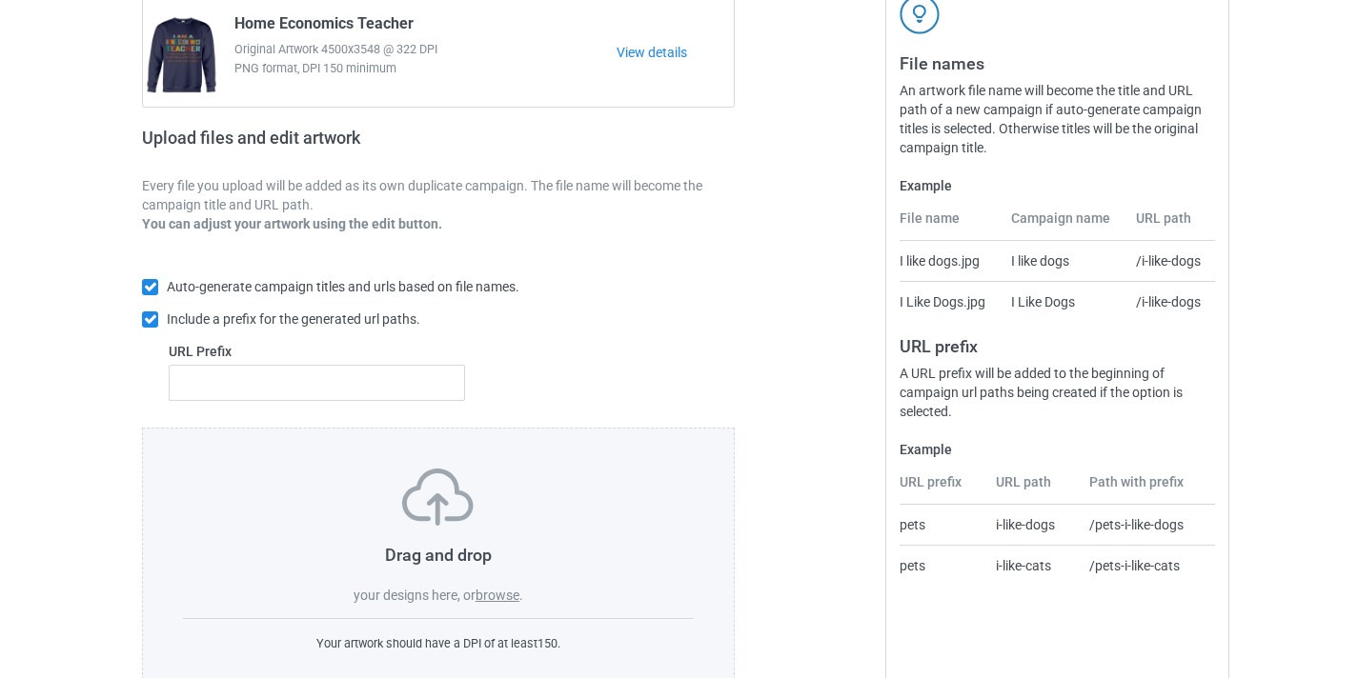
scroll to position [250, 0]
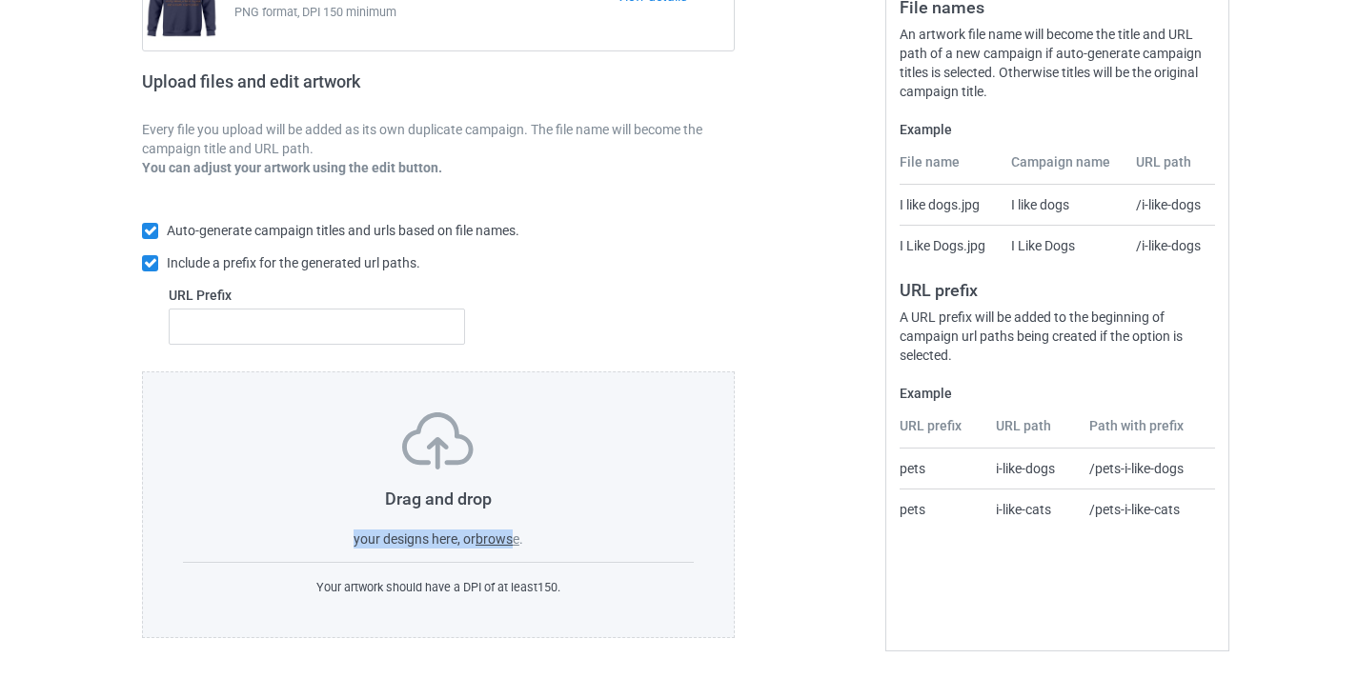
drag, startPoint x: 517, startPoint y: 527, endPoint x: 515, endPoint y: 544, distance: 17.4
click at [514, 531] on div "Drag and drop your designs here, or browse ." at bounding box center [438, 481] width 511 height 136
click at [515, 548] on div "Drag and drop your designs here, or browse ." at bounding box center [438, 481] width 511 height 136
click at [499, 535] on label "browse" at bounding box center [497, 539] width 44 height 15
click at [0, 0] on input "browse" at bounding box center [0, 0] width 0 height 0
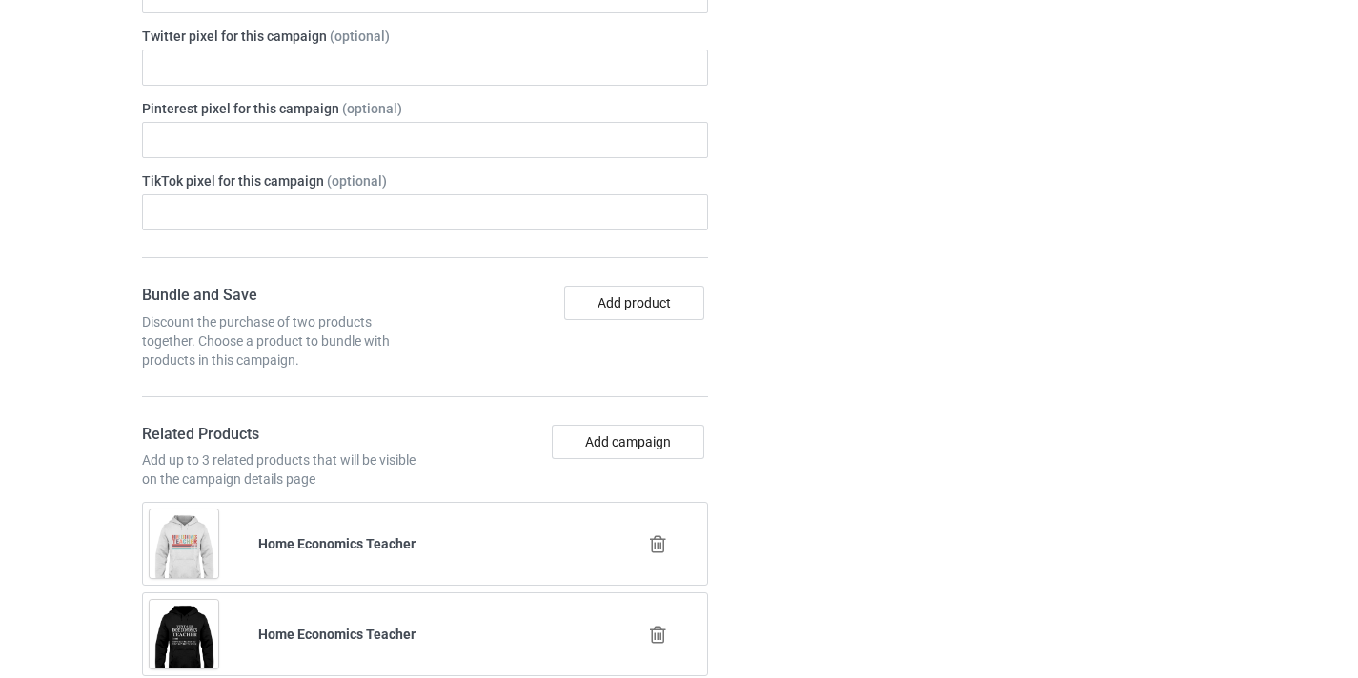
scroll to position [1137, 0]
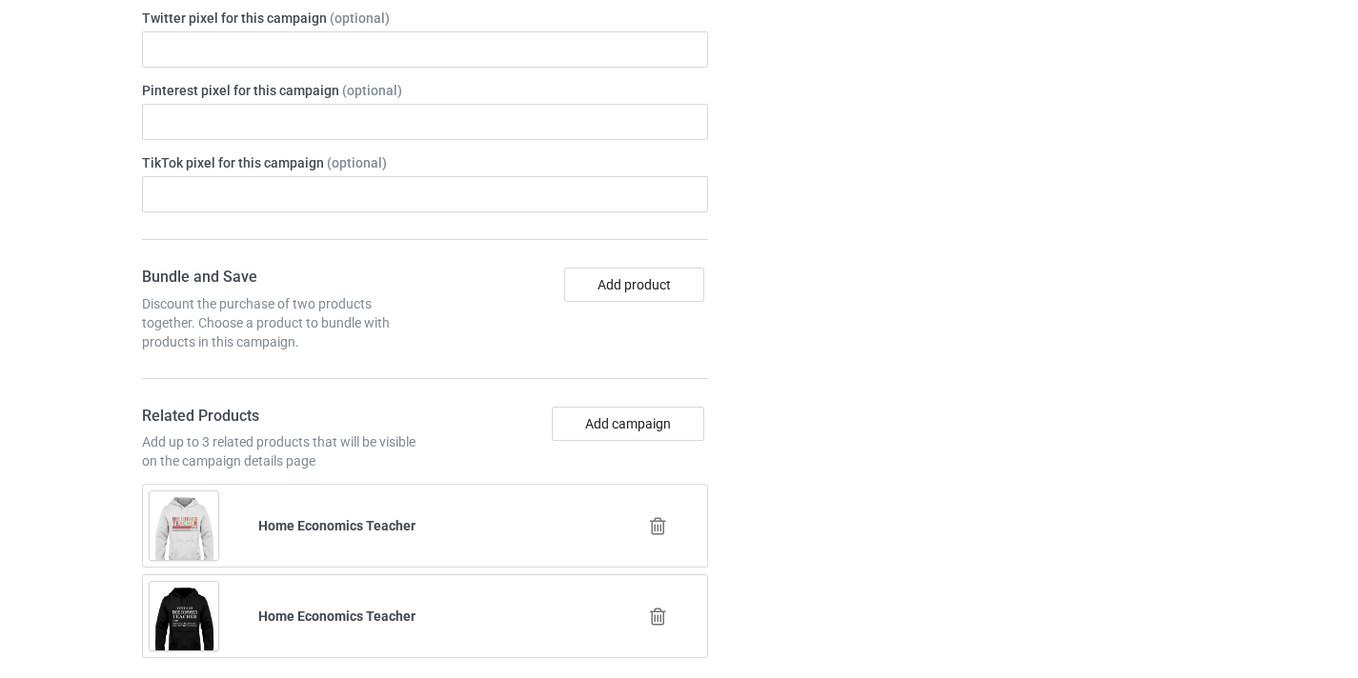
click at [665, 523] on icon at bounding box center [658, 526] width 24 height 20
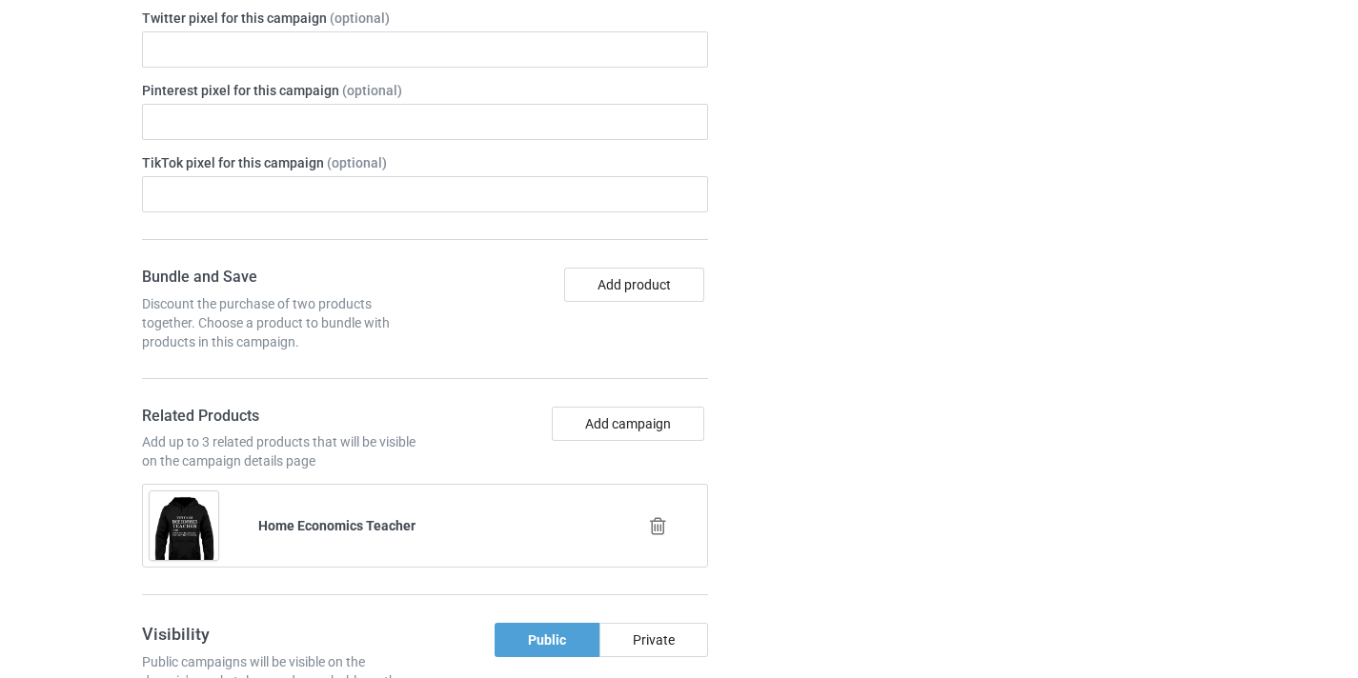
click at [666, 520] on icon at bounding box center [658, 526] width 24 height 20
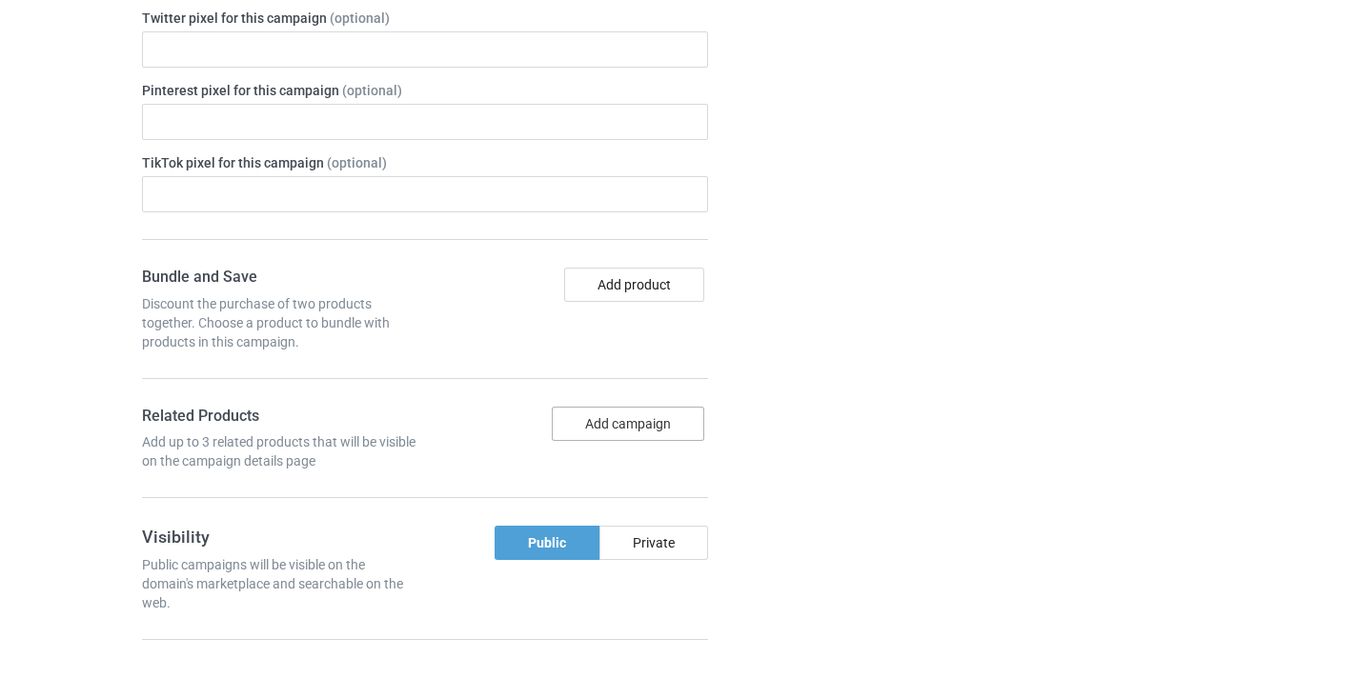
click at [634, 432] on button "Add campaign" at bounding box center [628, 424] width 152 height 34
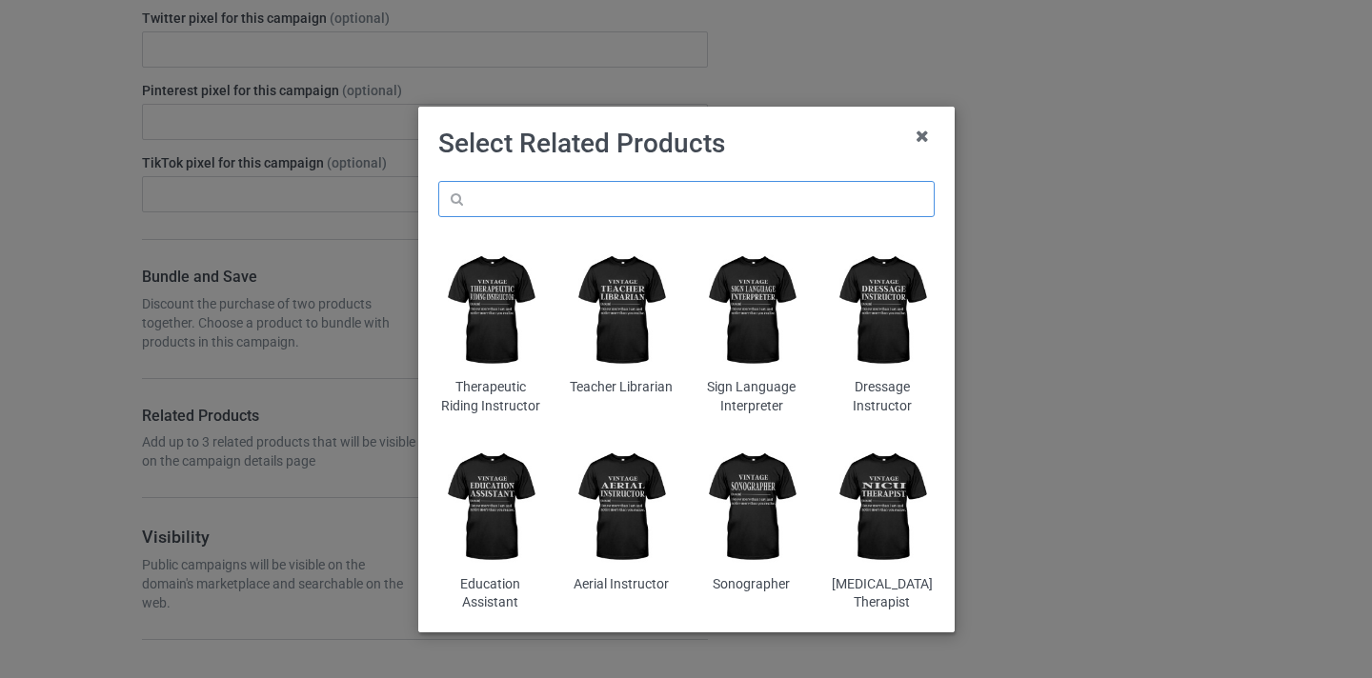
click at [719, 184] on input "text" at bounding box center [686, 199] width 496 height 36
paste input "Stage Manager"
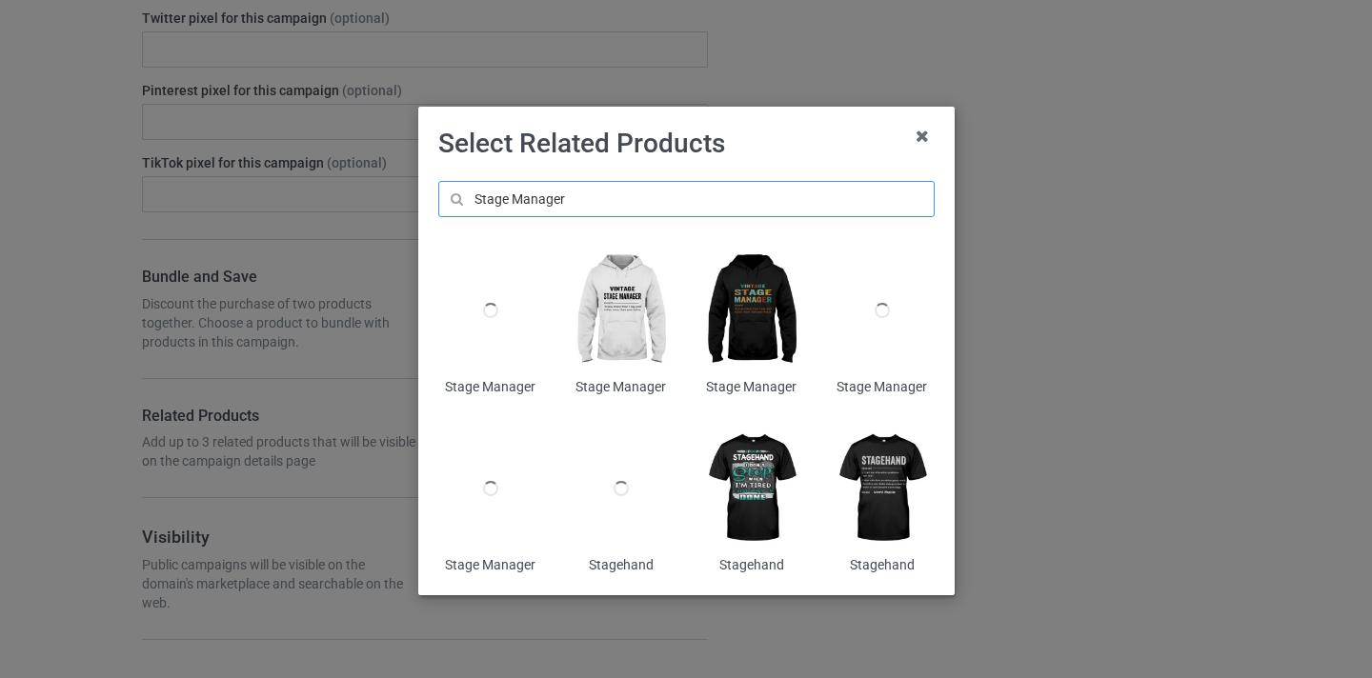
type input "Stage Manager"
click at [748, 316] on img at bounding box center [751, 311] width 104 height 130
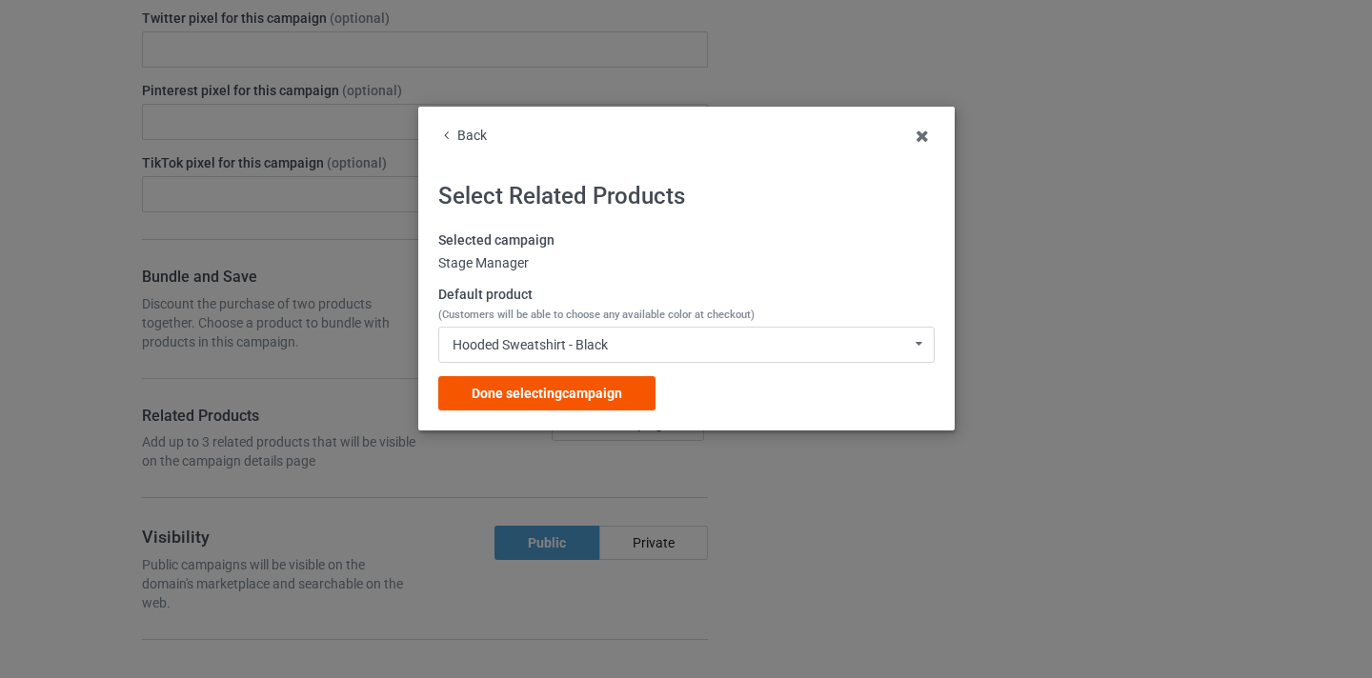
click at [620, 380] on div "Done selecting campaign" at bounding box center [546, 393] width 217 height 34
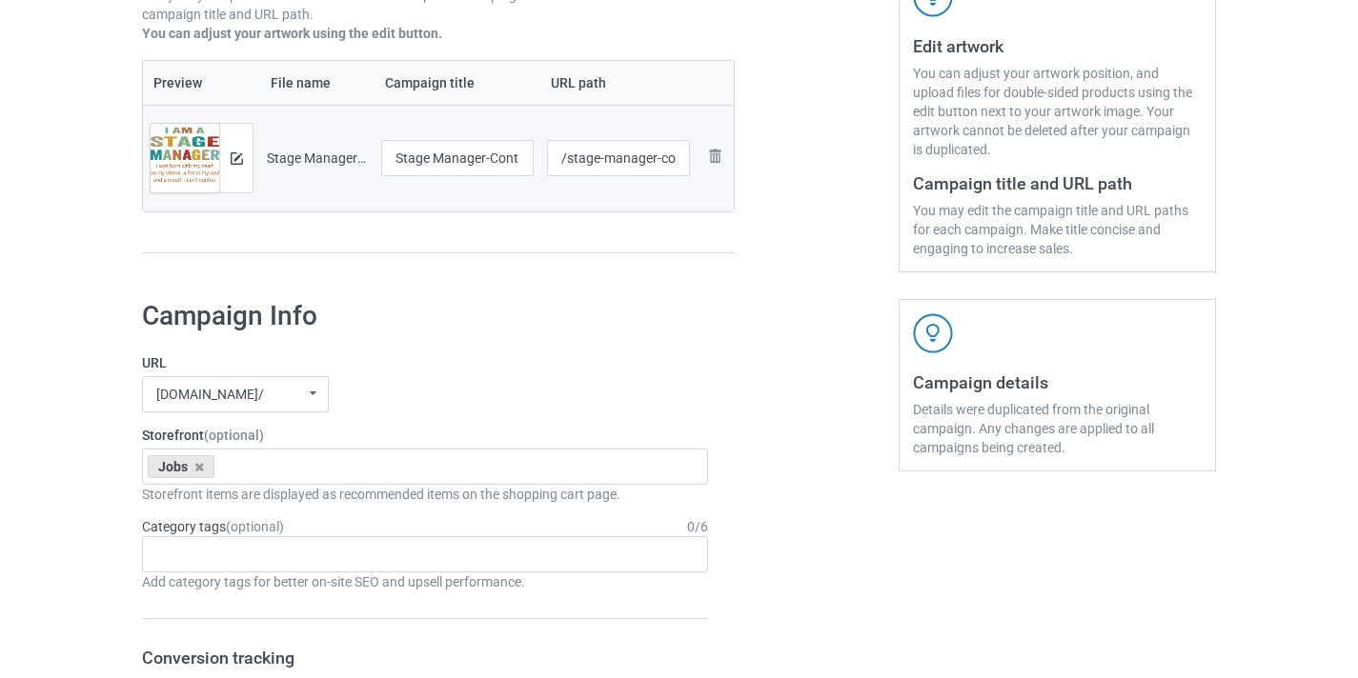
scroll to position [379, 0]
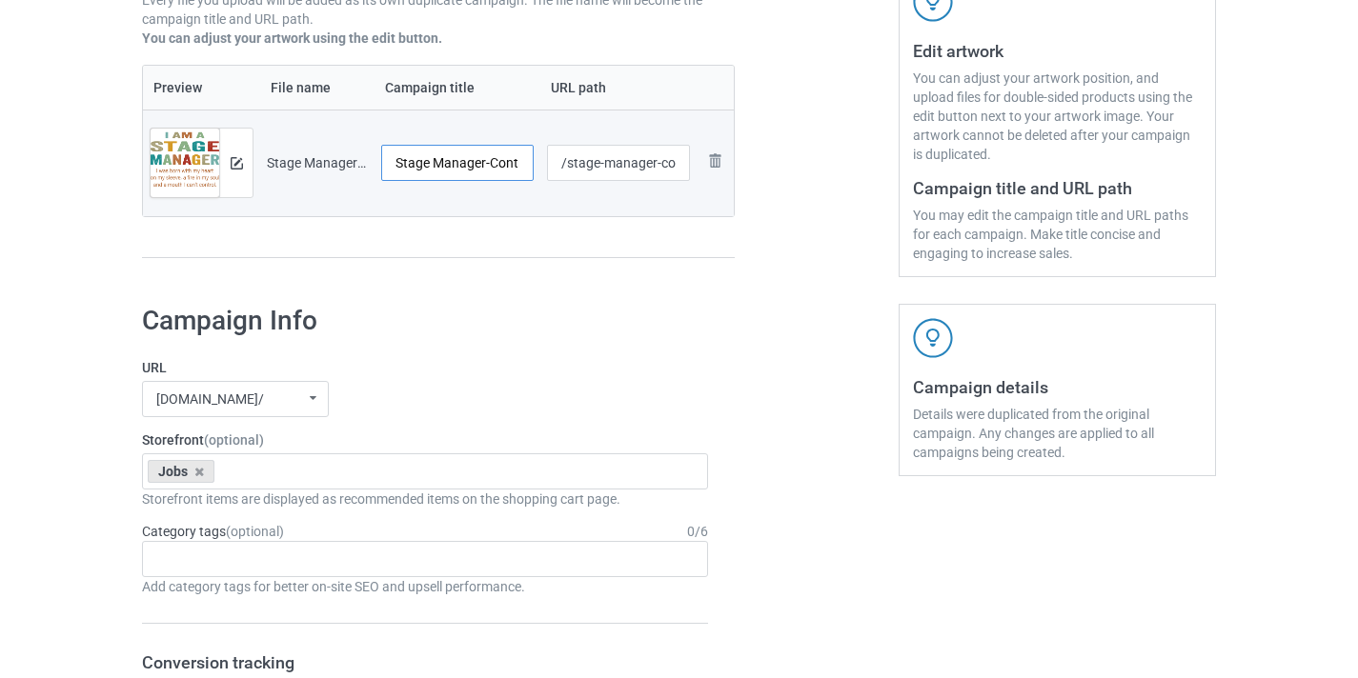
click at [496, 159] on input "Stage Manager-Control" at bounding box center [457, 163] width 152 height 36
type input "Stage Manager"
click at [657, 161] on input "/stage-manager-control" at bounding box center [619, 163] width 144 height 36
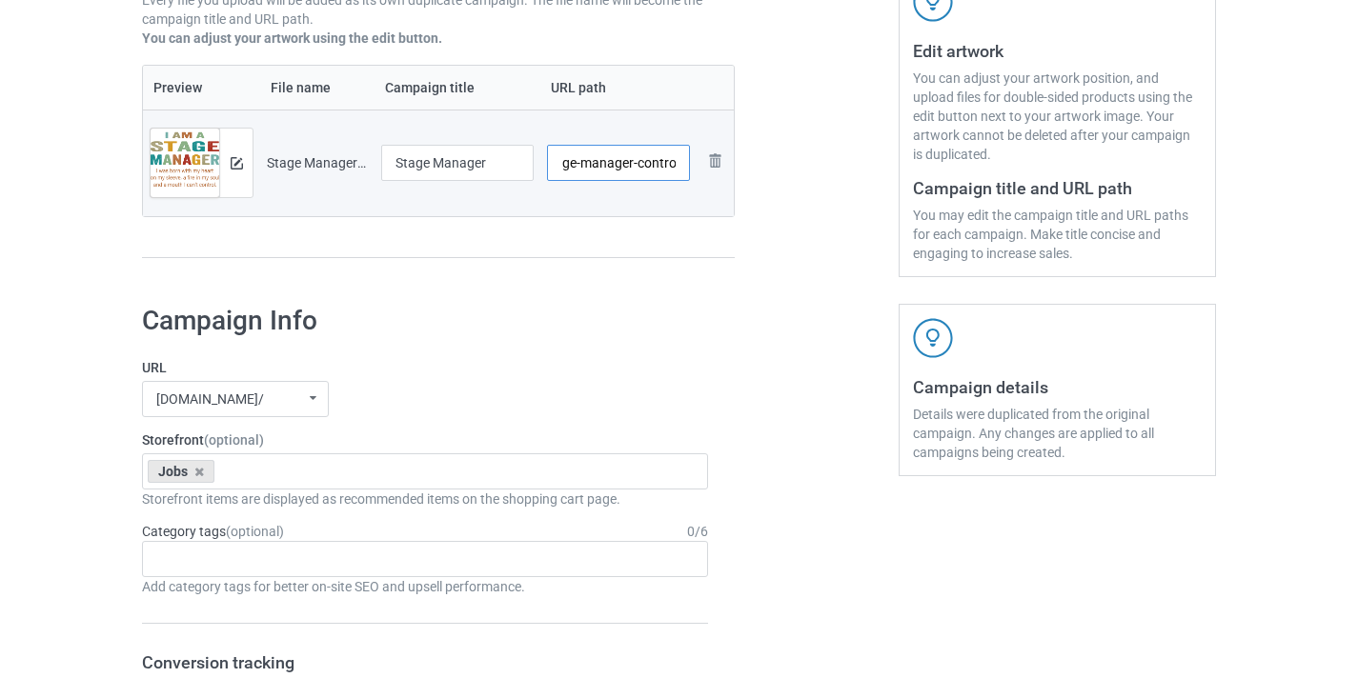
drag, startPoint x: 657, startPoint y: 161, endPoint x: 696, endPoint y: 163, distance: 38.2
click at [696, 163] on tr "Preview and edit artwork Stage Manager-Control.png Stage Manager /stage-manager…" at bounding box center [438, 163] width 591 height 107
click at [640, 159] on input "/stage-manager-control" at bounding box center [619, 163] width 144 height 36
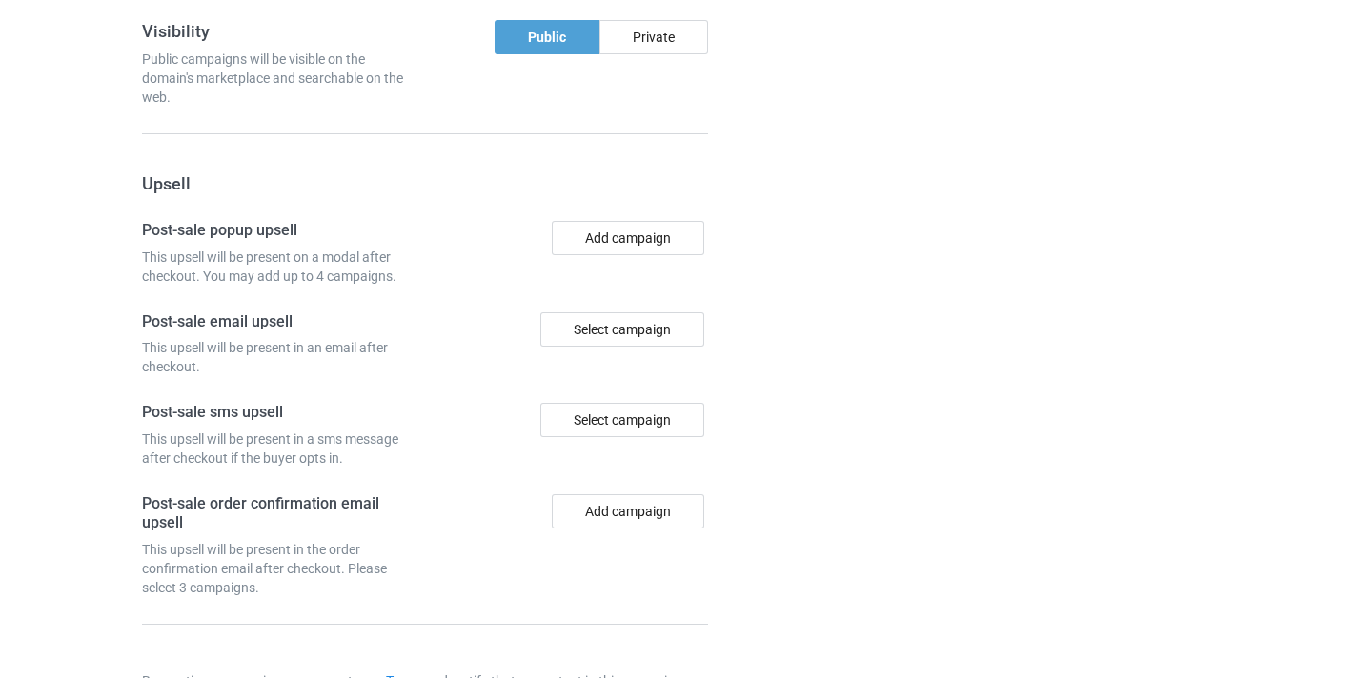
scroll to position [1864, 0]
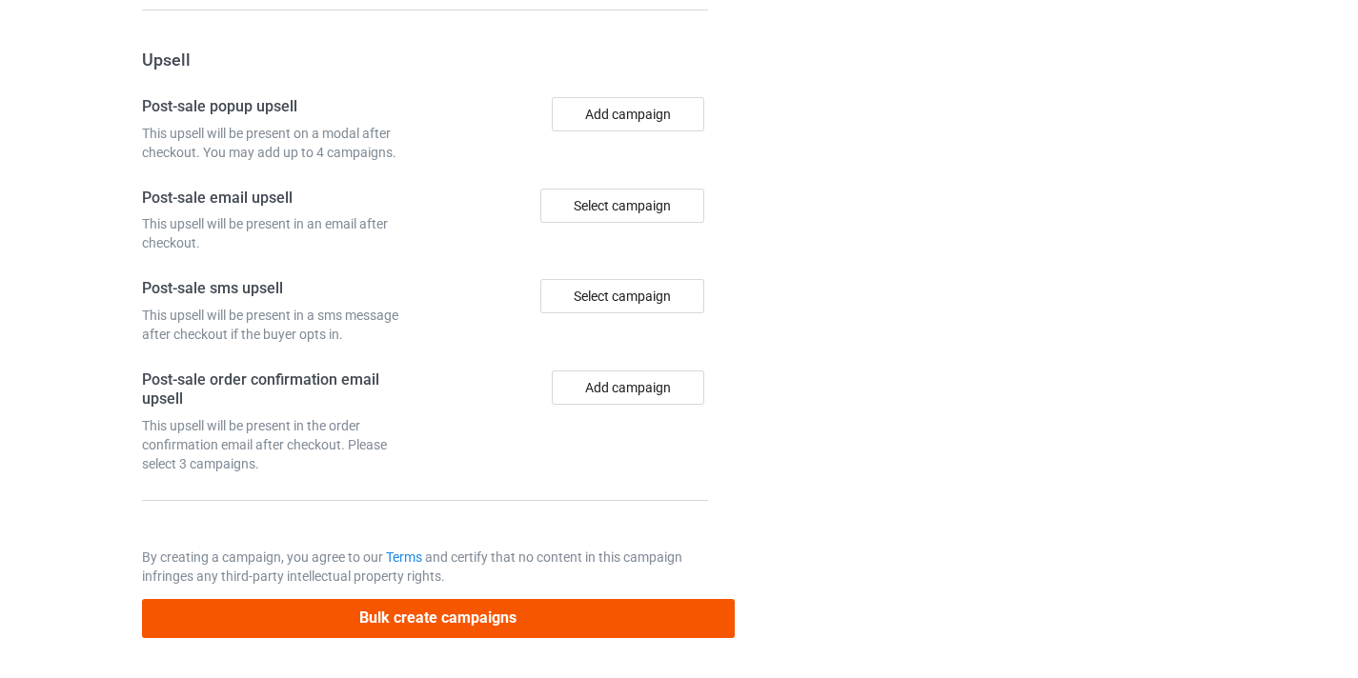
type input "/stage-manager10"
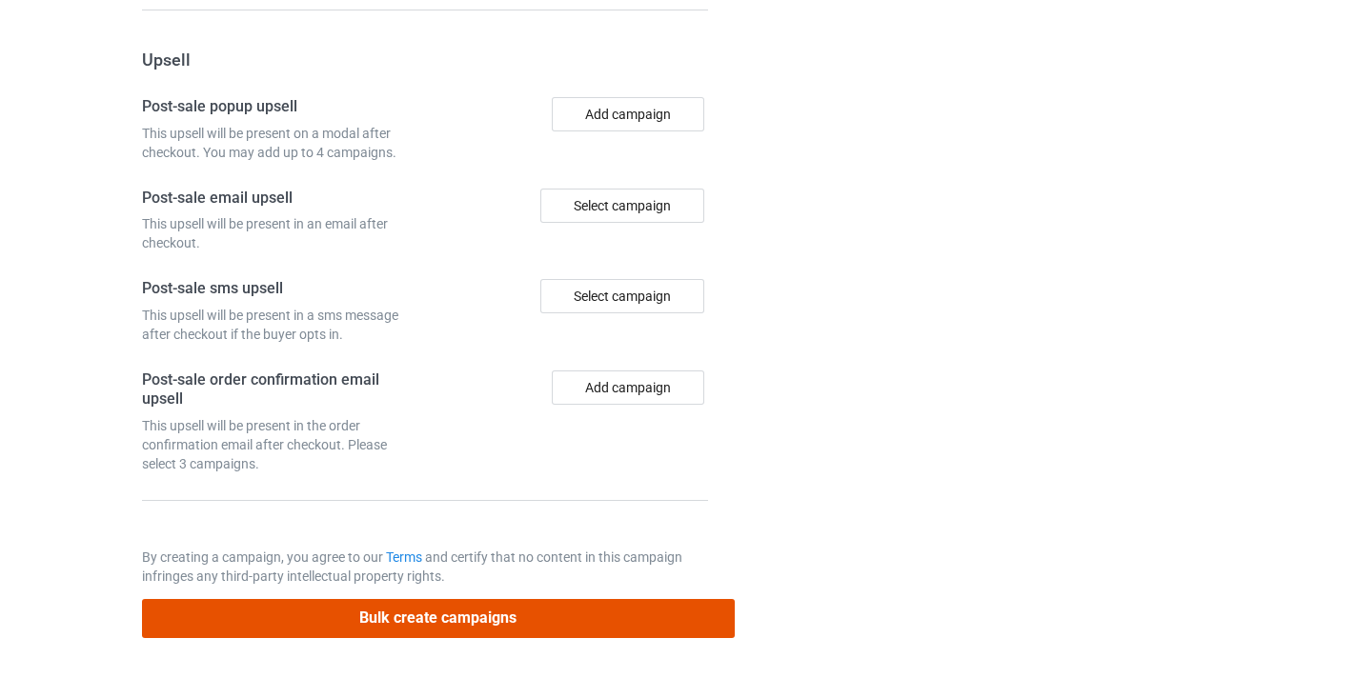
click at [524, 600] on button "Bulk create campaigns" at bounding box center [438, 618] width 593 height 39
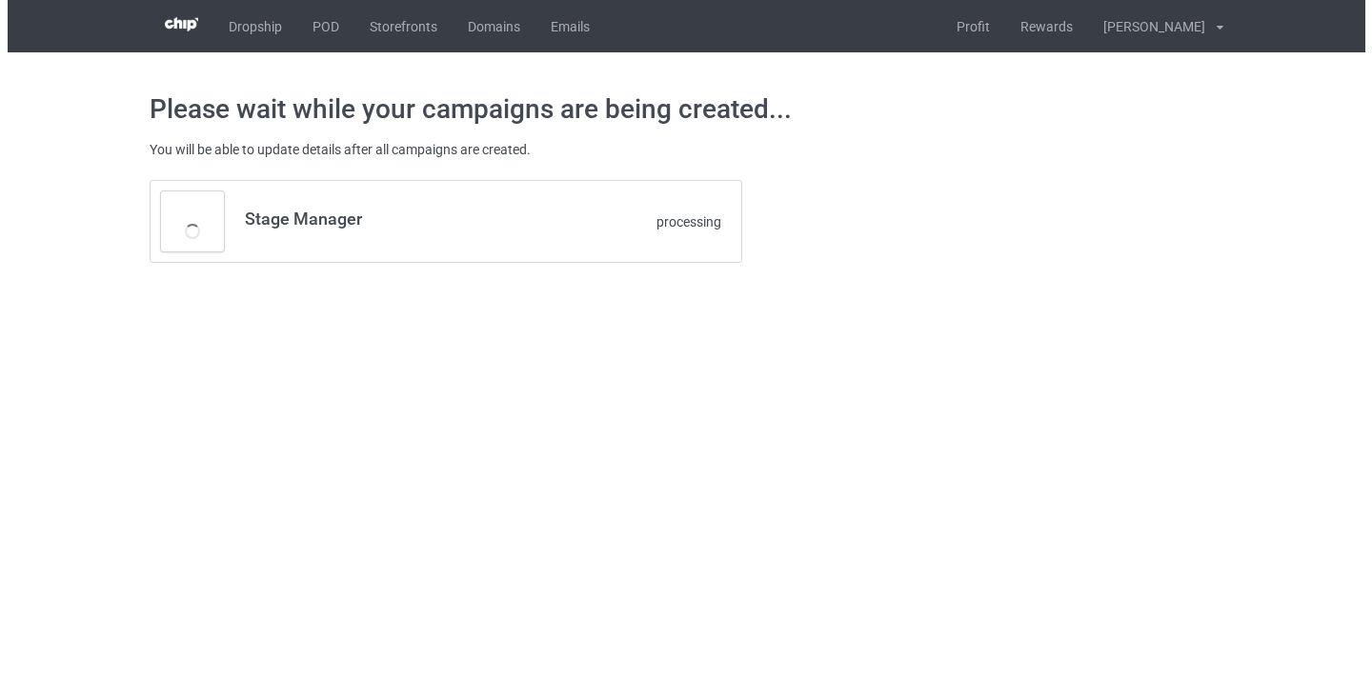
scroll to position [0, 0]
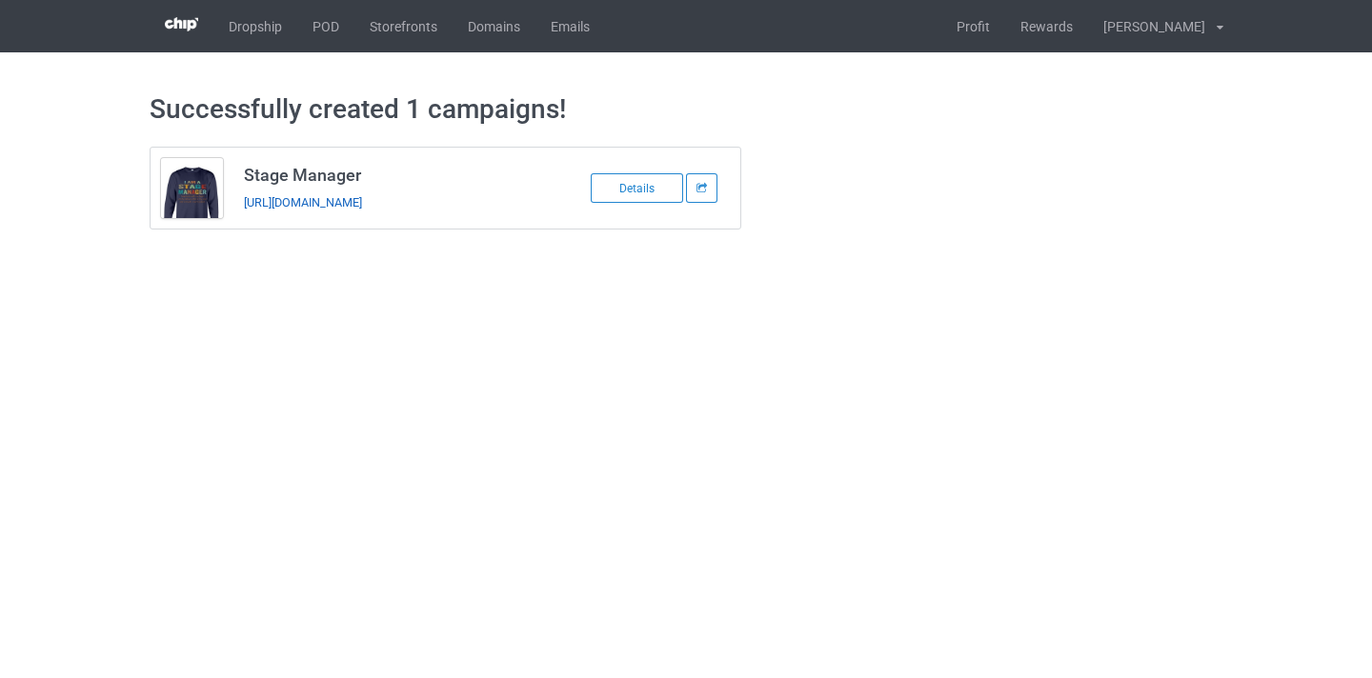
click at [343, 203] on link "https://www.thepure.gift/stage-manager10" at bounding box center [303, 202] width 118 height 14
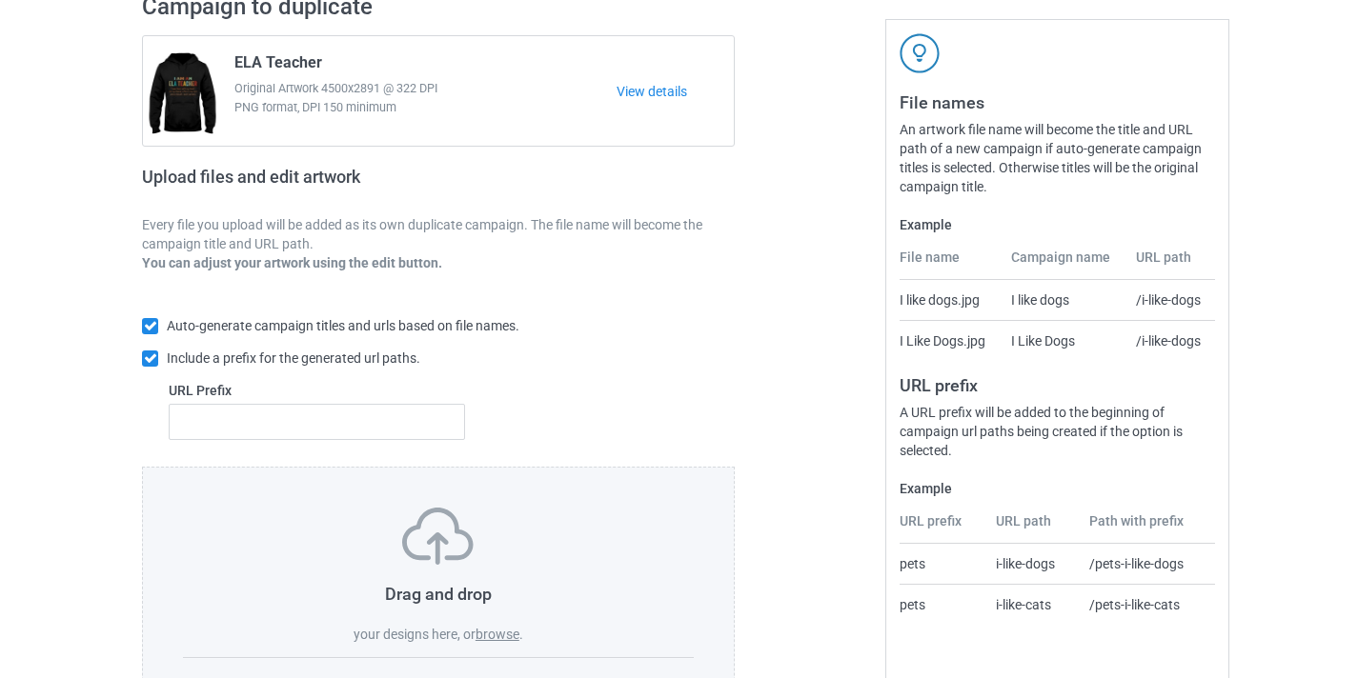
scroll to position [250, 0]
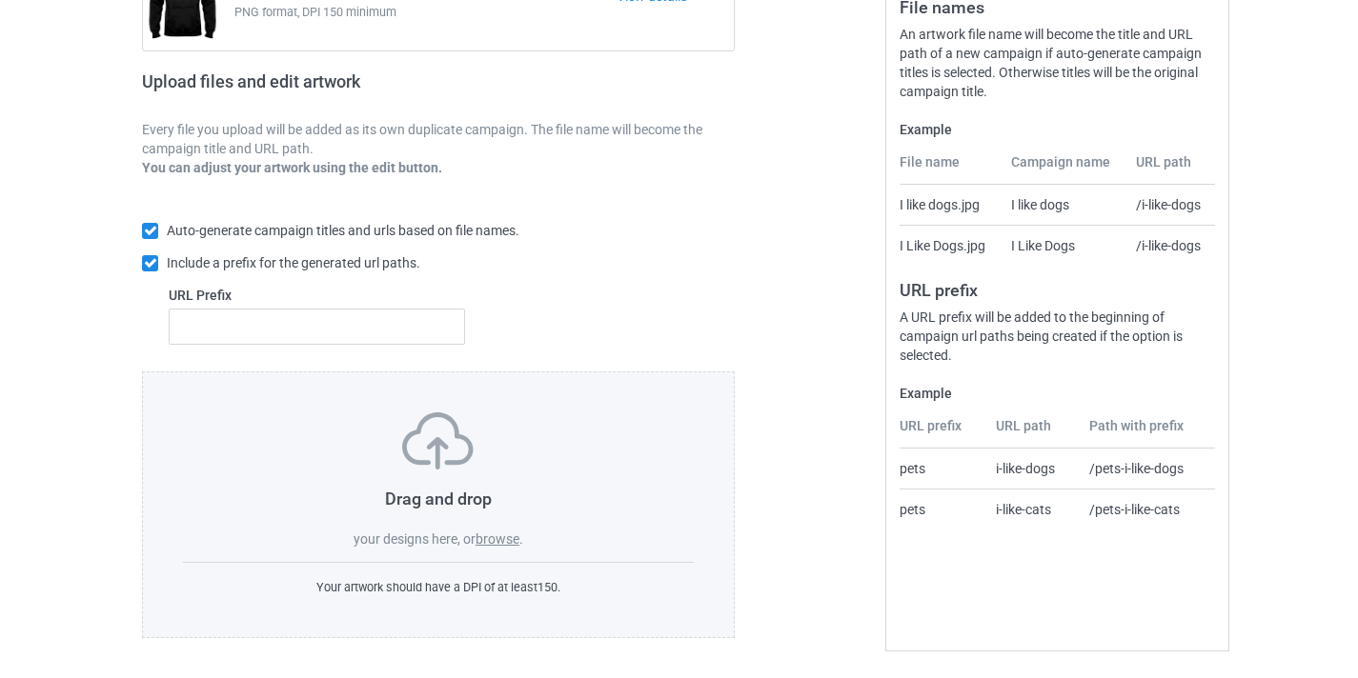
click at [501, 552] on div "Drag and drop your designs here, or browse . Your artwork should have a DPI of …" at bounding box center [438, 505] width 593 height 267
click at [504, 537] on label "browse" at bounding box center [497, 539] width 44 height 15
click at [0, 0] on input "browse" at bounding box center [0, 0] width 0 height 0
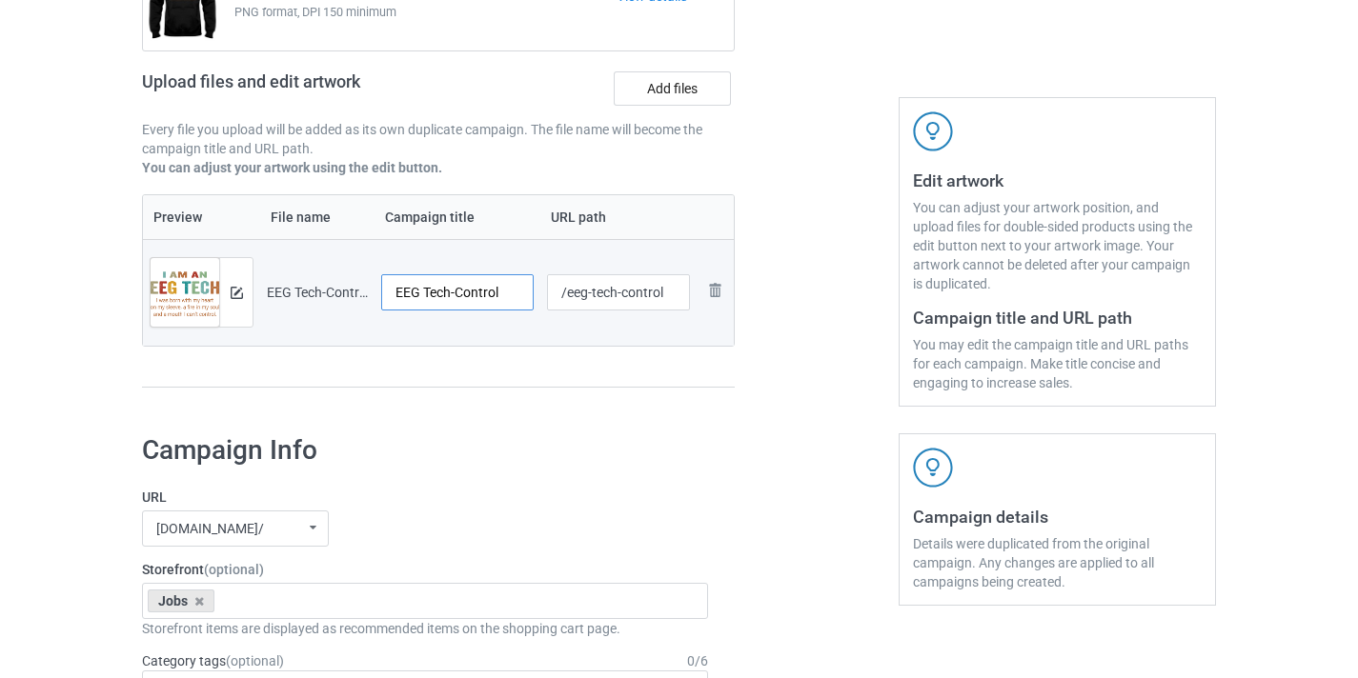
click at [471, 294] on input "EEG Tech-Control" at bounding box center [457, 292] width 152 height 36
type input "EEG Tech"
click at [659, 295] on input "/eeg-tech-control" at bounding box center [619, 292] width 144 height 36
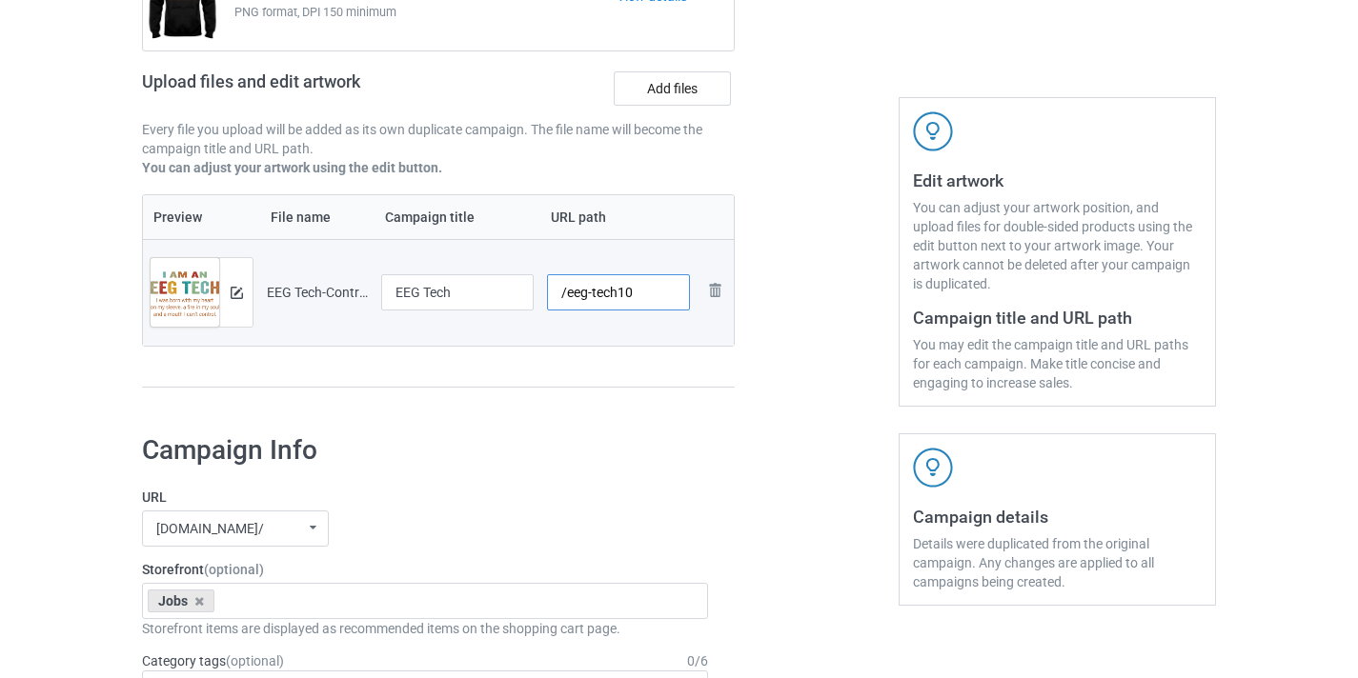
type input "/eeg-tech10"
click at [807, 240] on div at bounding box center [816, 152] width 137 height 536
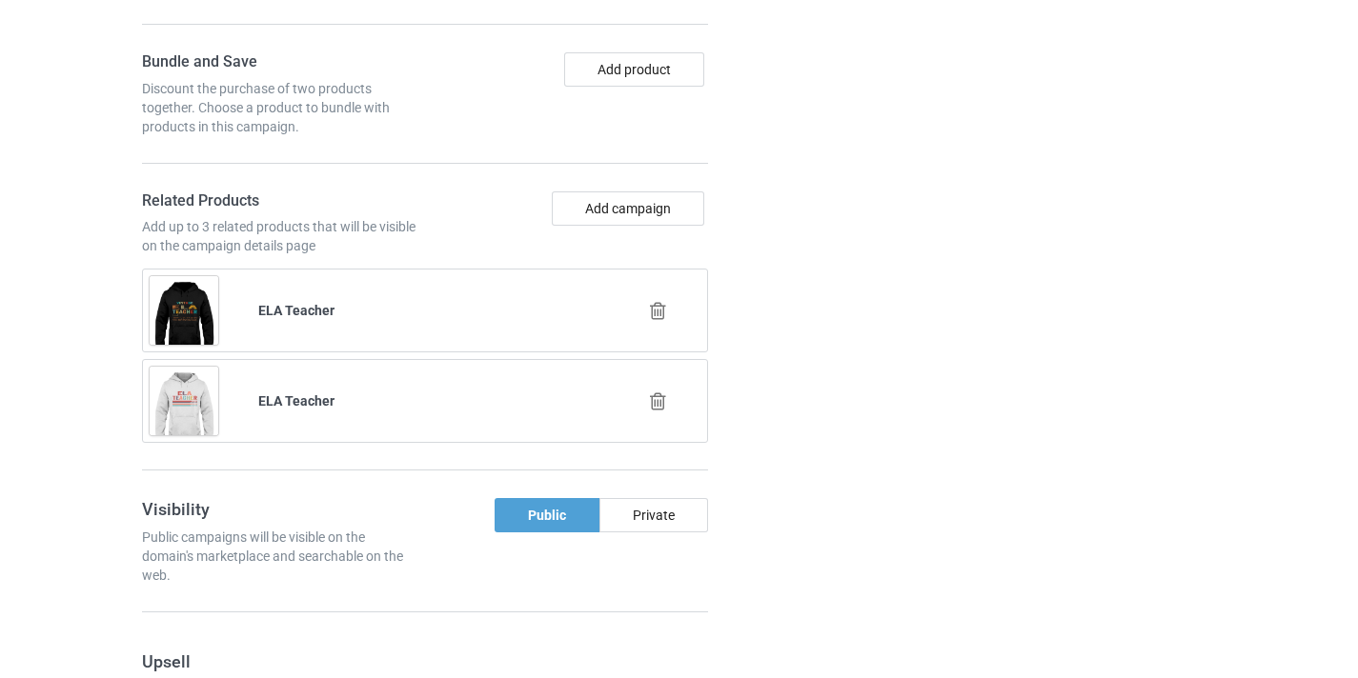
scroll to position [1378, 0]
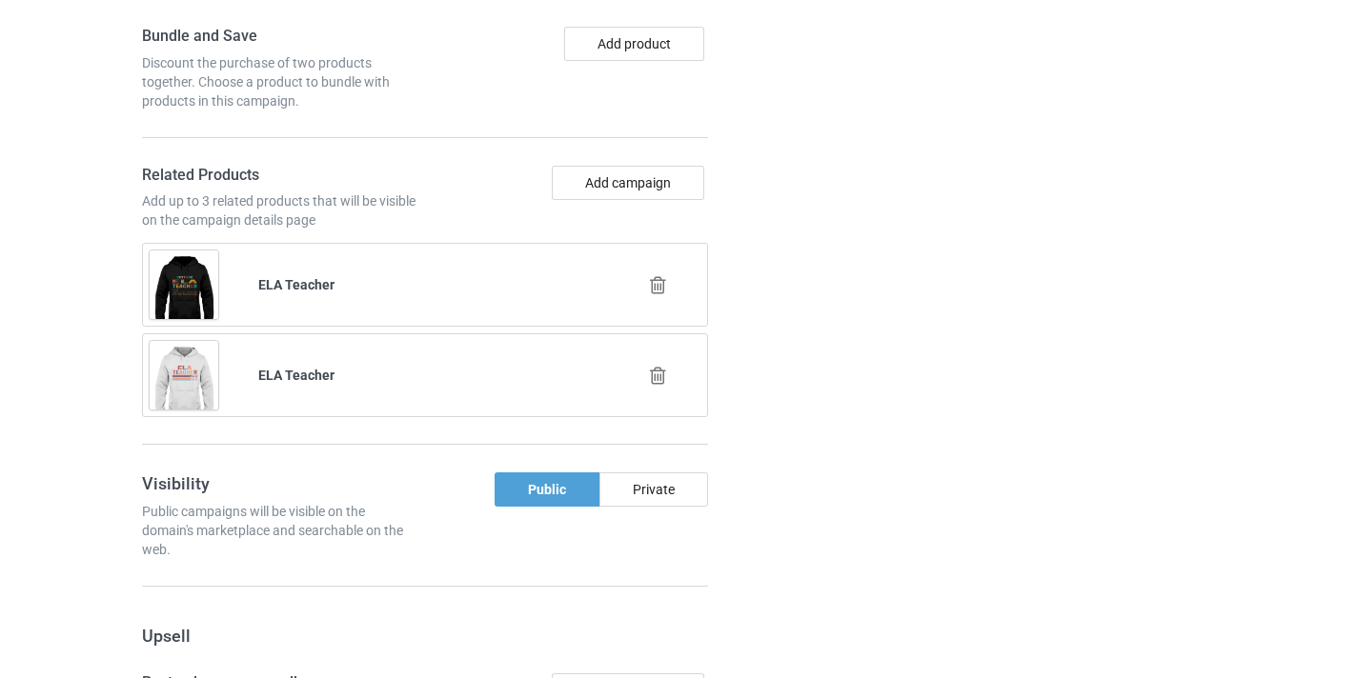
click at [663, 283] on icon at bounding box center [658, 285] width 24 height 20
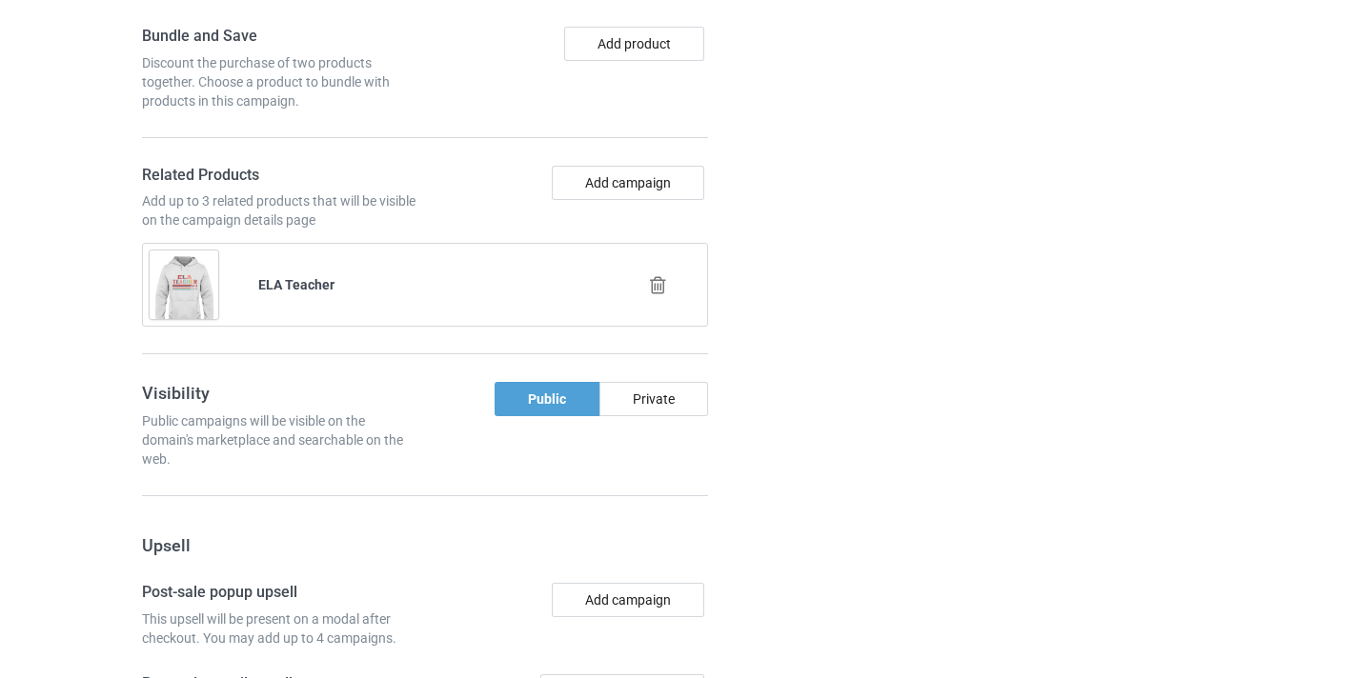
click at [659, 287] on icon at bounding box center [658, 285] width 24 height 20
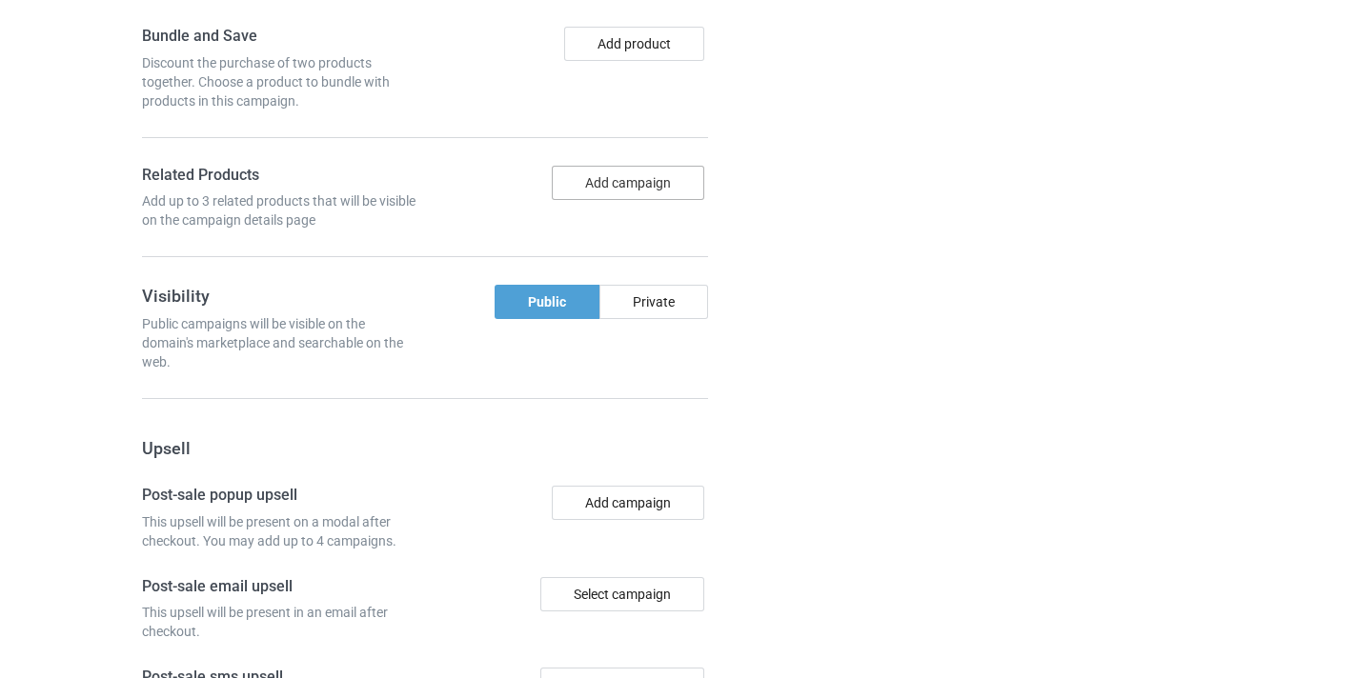
click at [625, 181] on button "Add campaign" at bounding box center [628, 183] width 152 height 34
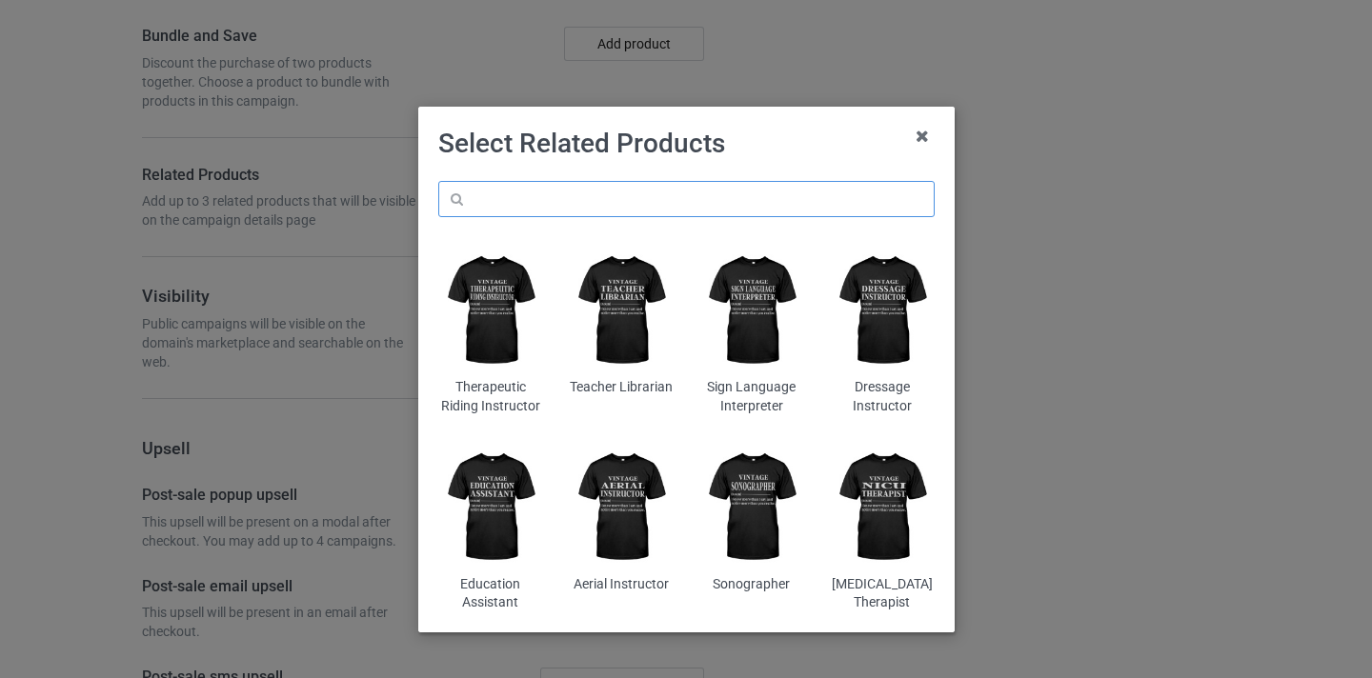
click at [667, 199] on input "text" at bounding box center [686, 199] width 496 height 36
paste input "EEG Tech"
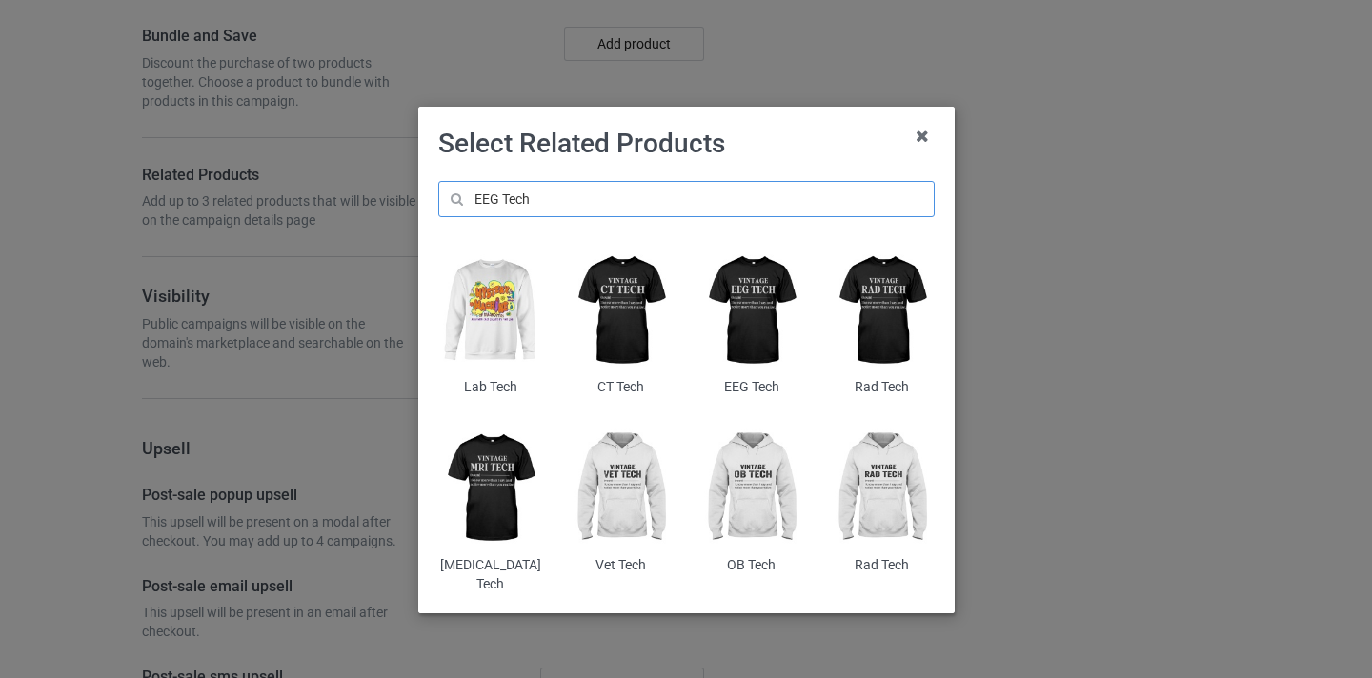
type input "EEG Tech"
click at [744, 274] on img at bounding box center [751, 311] width 104 height 130
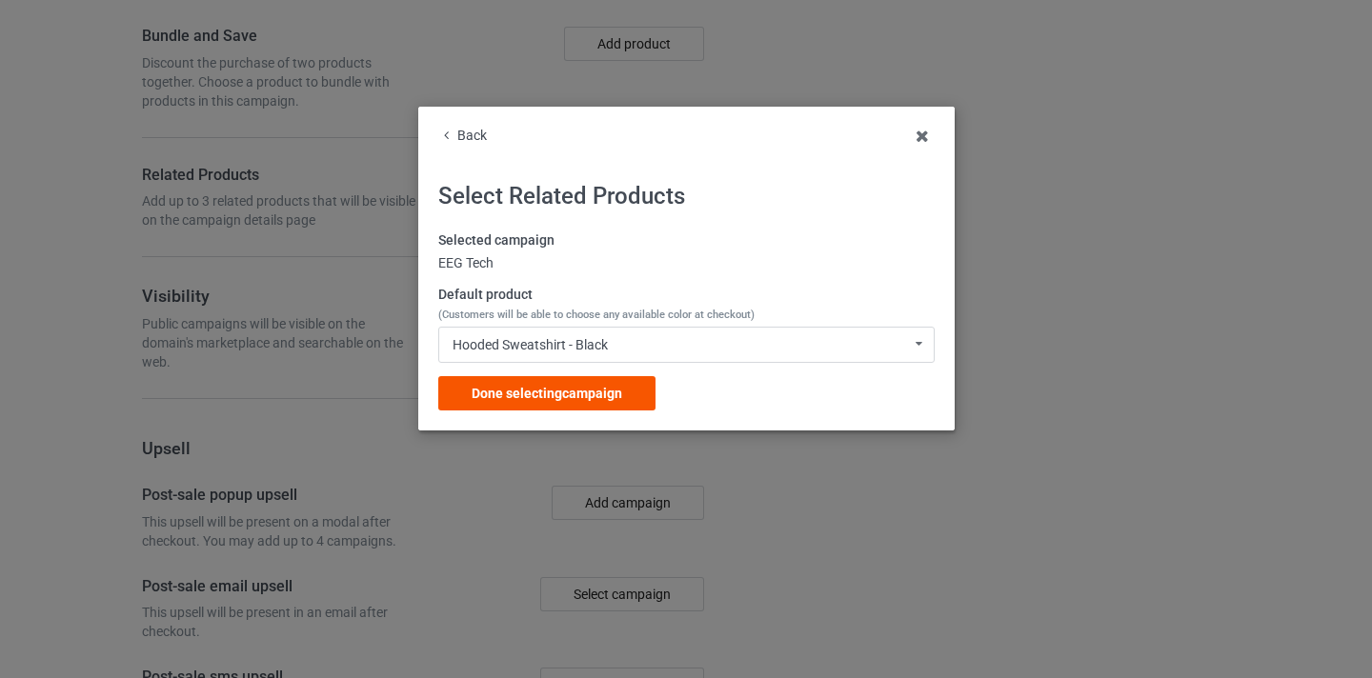
click at [642, 389] on div "Done selecting campaign" at bounding box center [546, 393] width 217 height 34
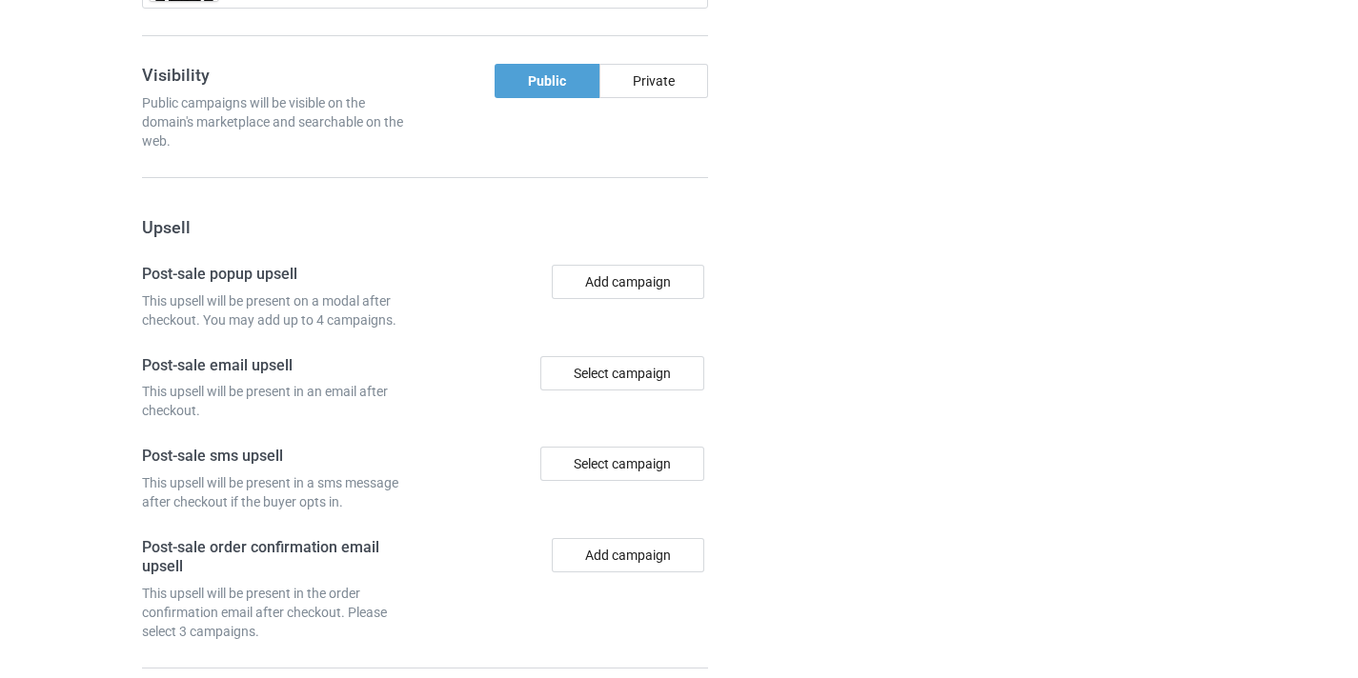
scroll to position [1847, 0]
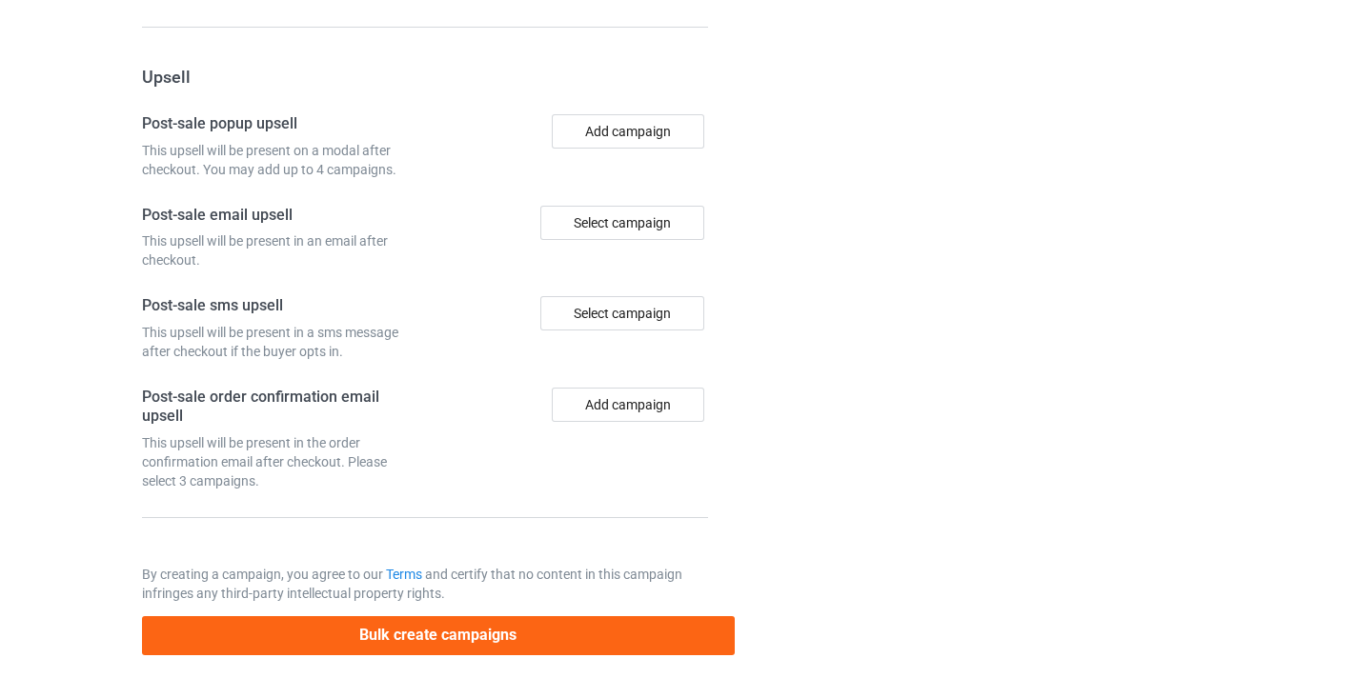
click at [555, 610] on div "Bulk create campaigns" at bounding box center [438, 629] width 593 height 52
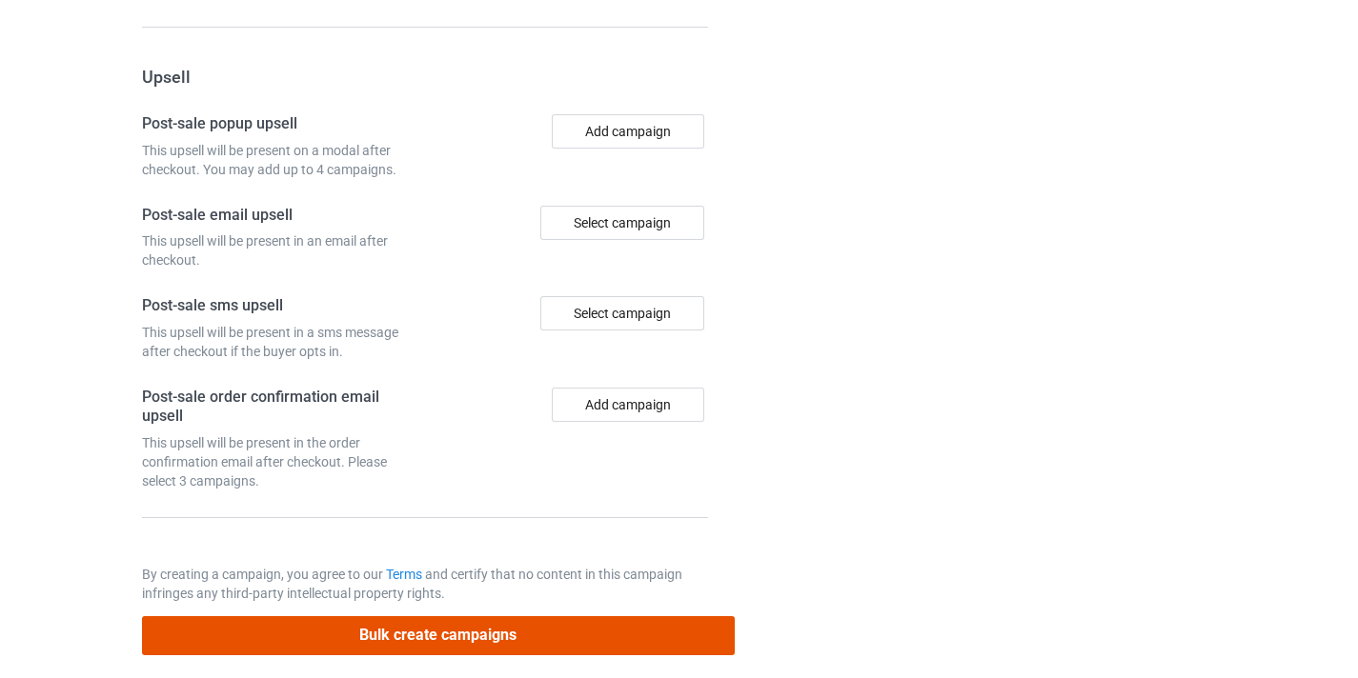
click at [556, 621] on button "Bulk create campaigns" at bounding box center [438, 636] width 593 height 39
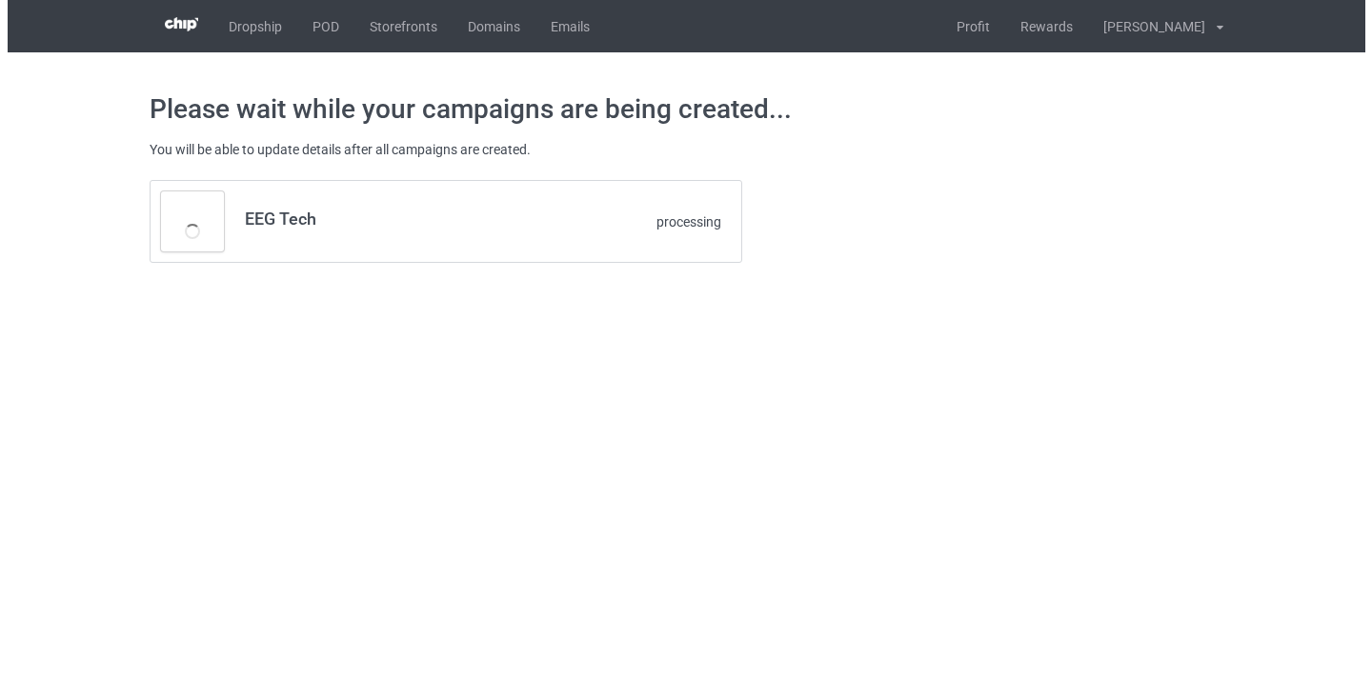
scroll to position [0, 0]
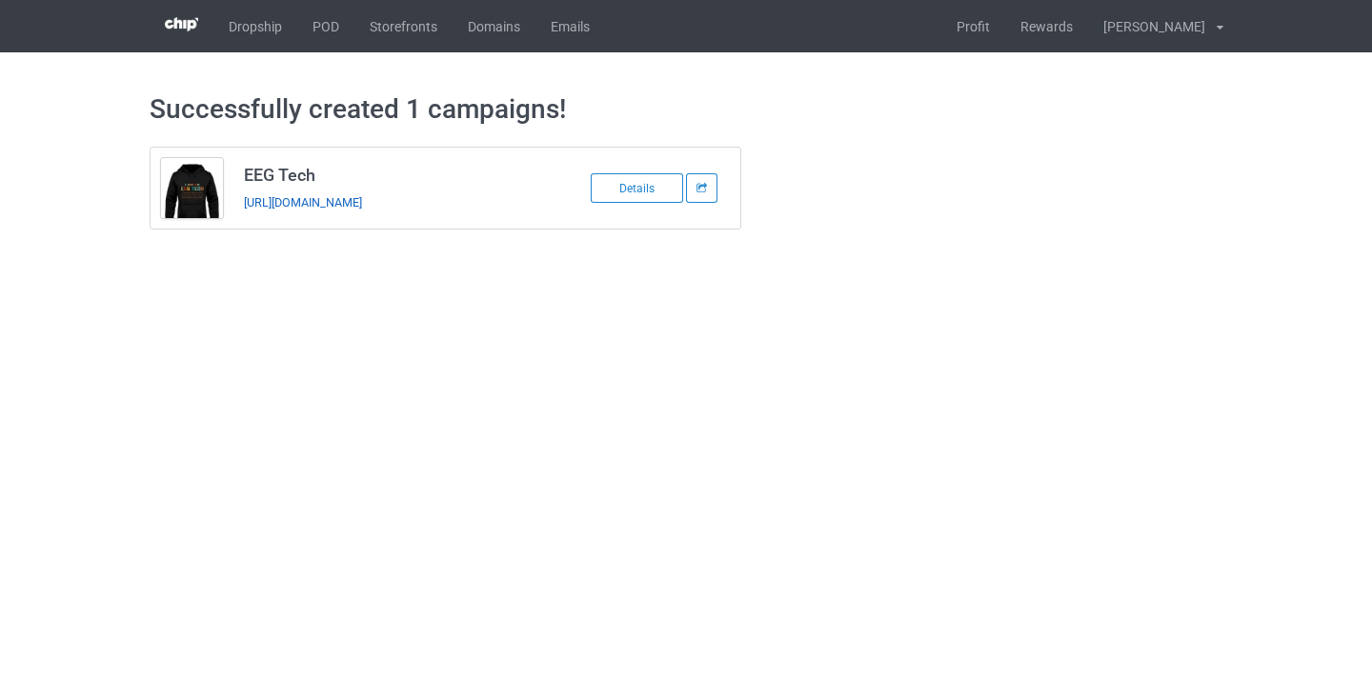
click at [316, 198] on link "https://www.thepure.gift/eeg-tech10" at bounding box center [303, 202] width 118 height 14
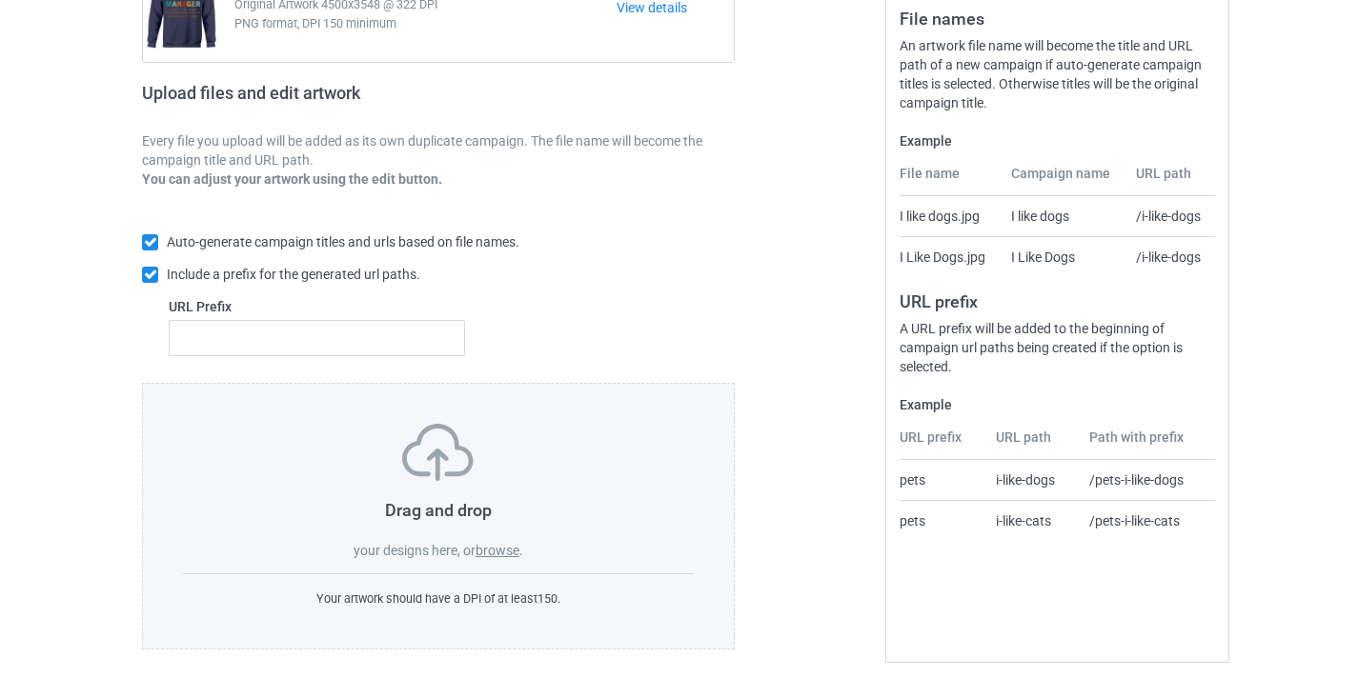
scroll to position [250, 0]
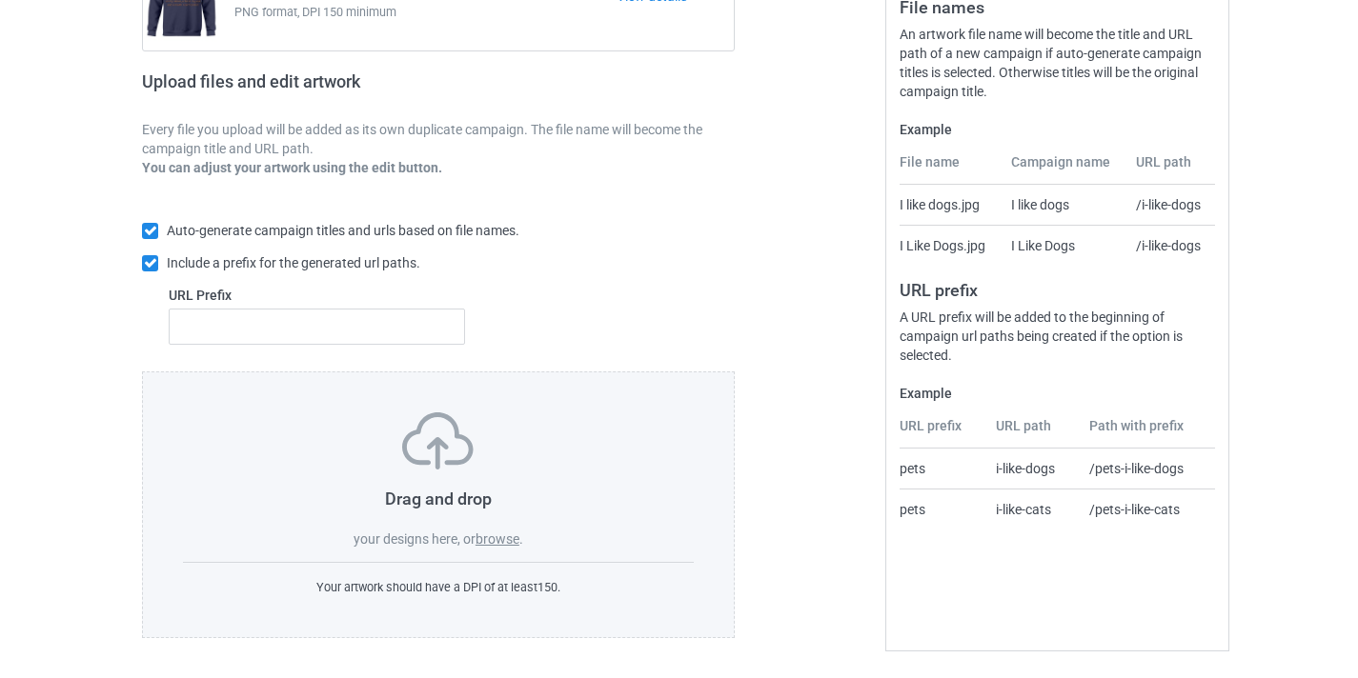
click at [497, 547] on label "browse" at bounding box center [497, 539] width 44 height 15
click at [0, 0] on input "browse" at bounding box center [0, 0] width 0 height 0
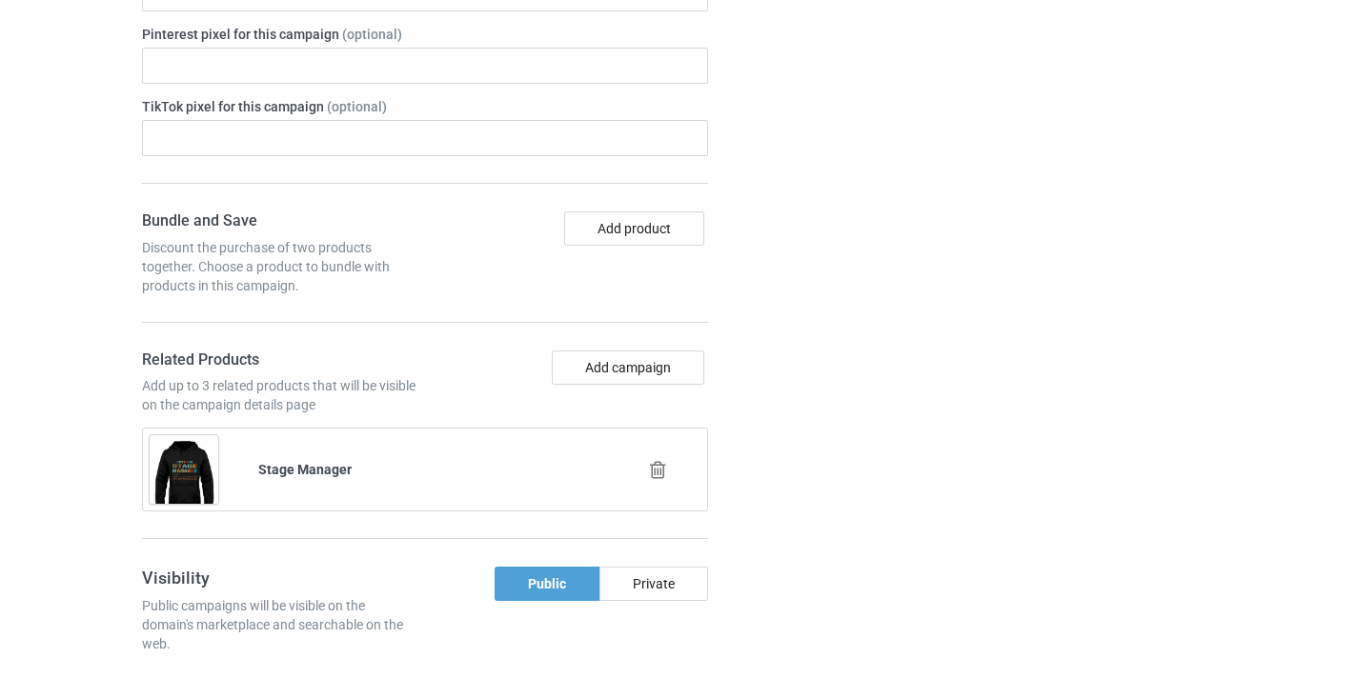
scroll to position [1230, 0]
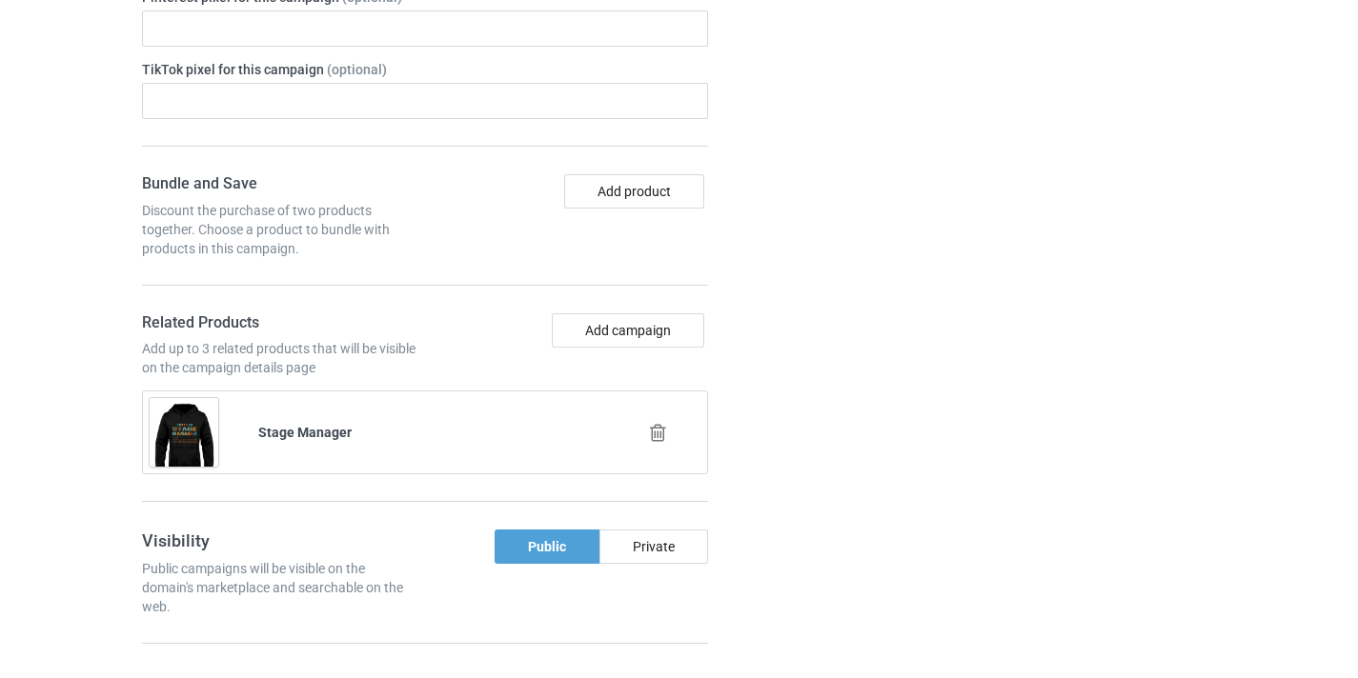
click at [660, 426] on icon at bounding box center [658, 433] width 24 height 20
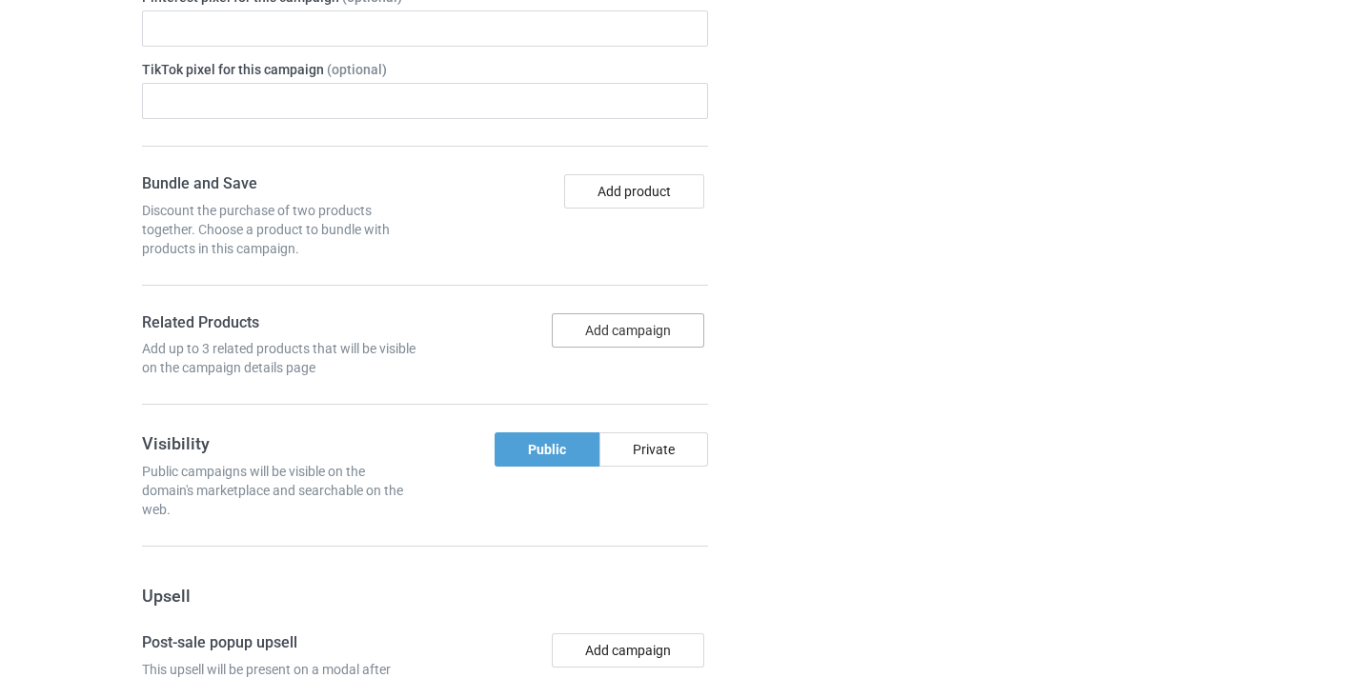
click at [671, 315] on button "Add campaign" at bounding box center [628, 331] width 152 height 34
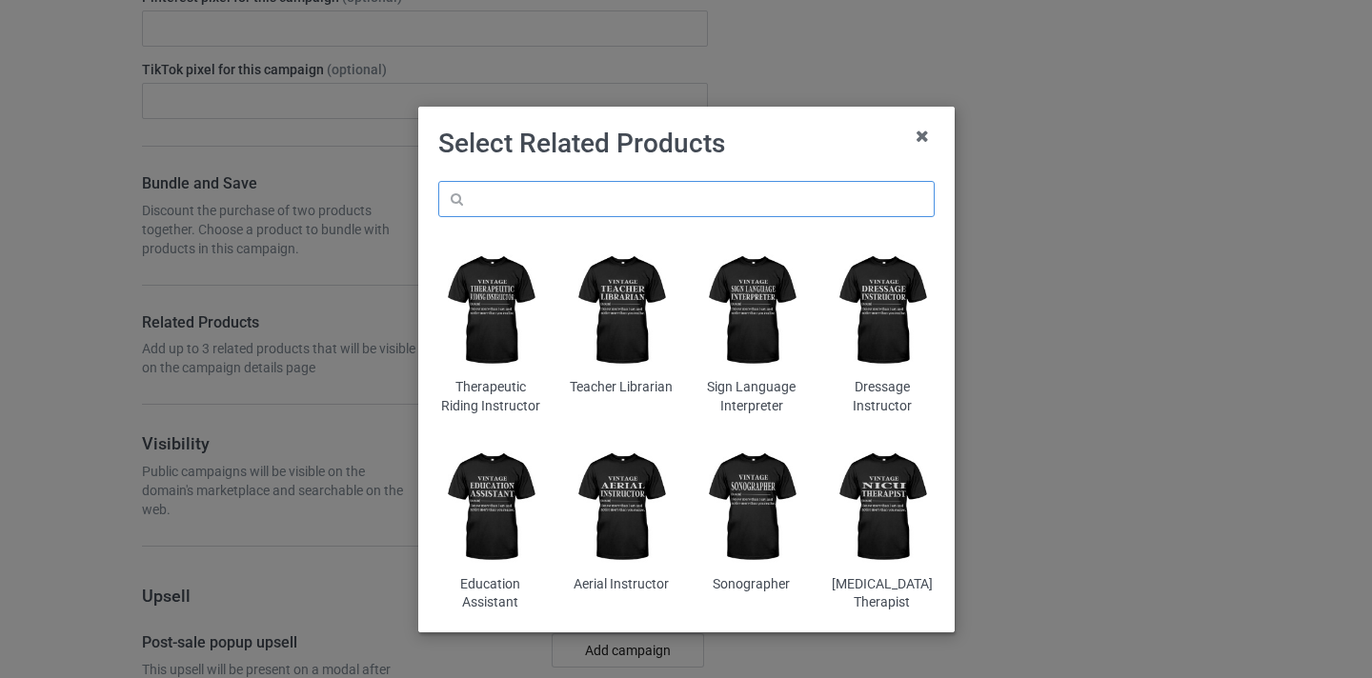
click at [740, 202] on input "text" at bounding box center [686, 199] width 496 height 36
paste input "Film Studies Teacher"
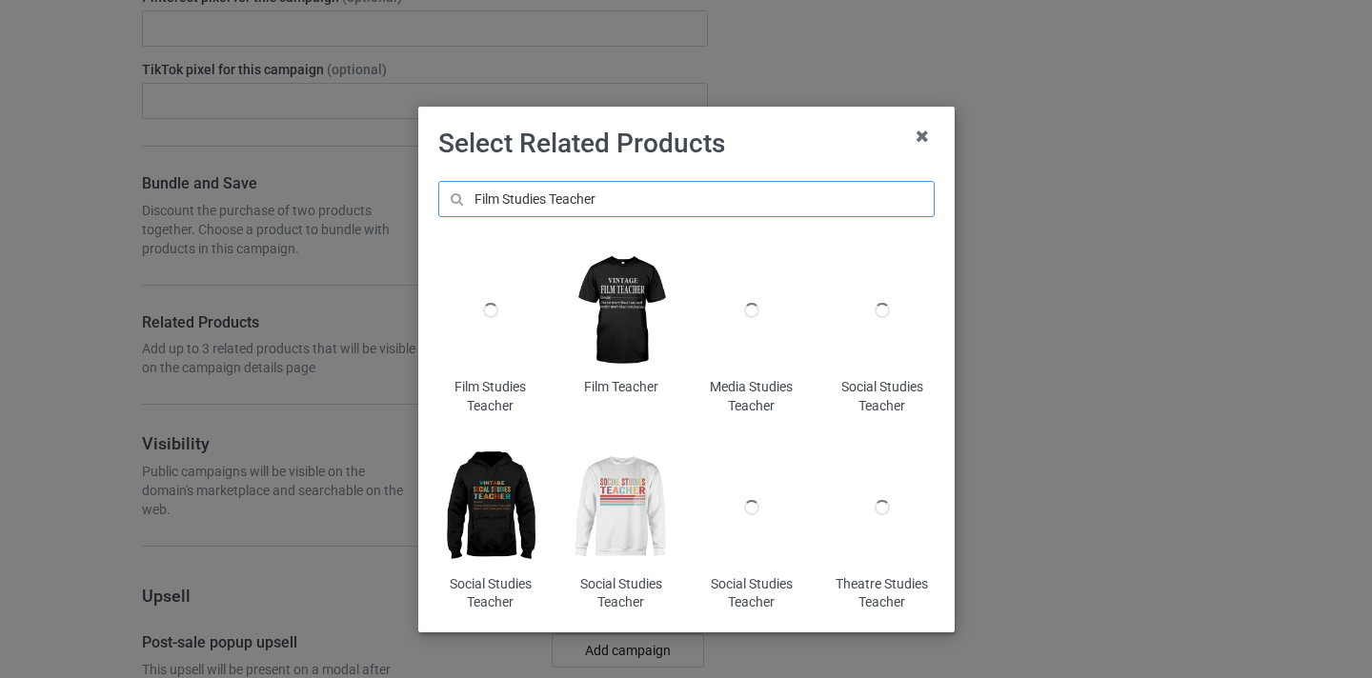
type input "Film Studies Teacher"
click at [507, 323] on div at bounding box center [490, 311] width 104 height 130
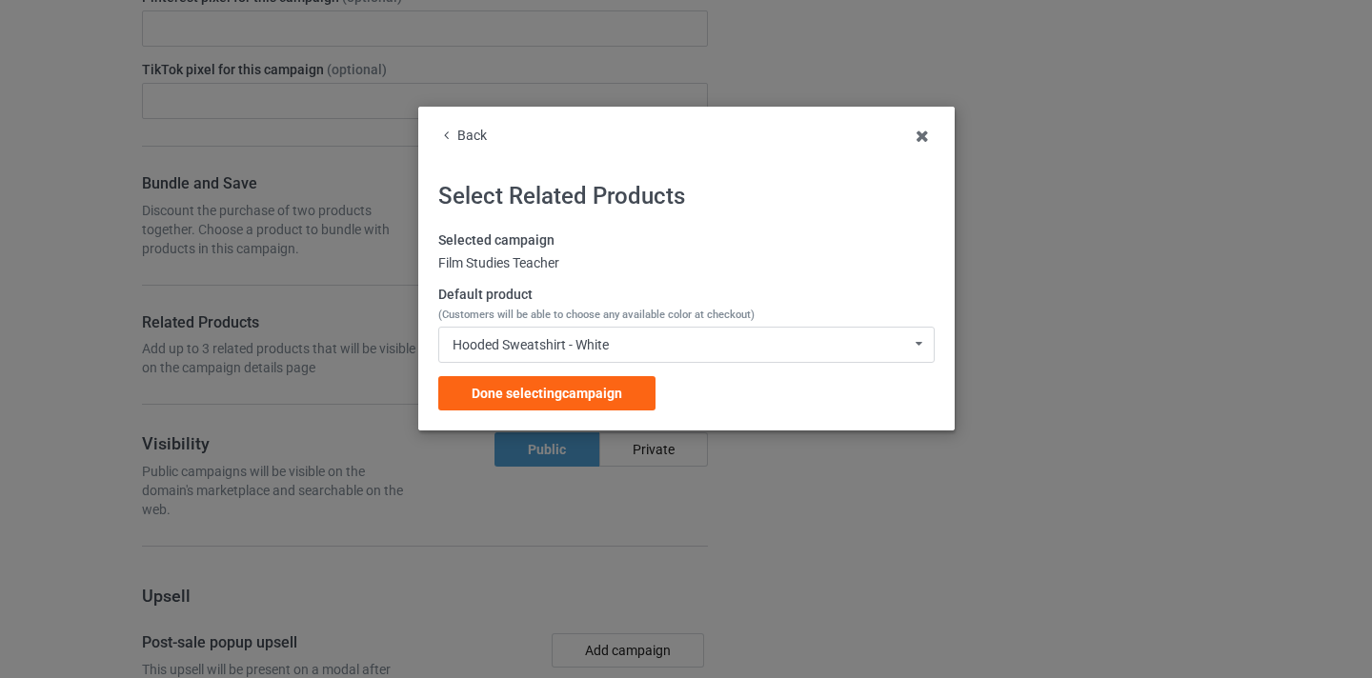
click at [531, 375] on div "Selected campaign Film Studies Teacher Default product (Customers will be able …" at bounding box center [686, 321] width 496 height 179
click at [646, 391] on div "Done selecting campaign" at bounding box center [546, 393] width 217 height 34
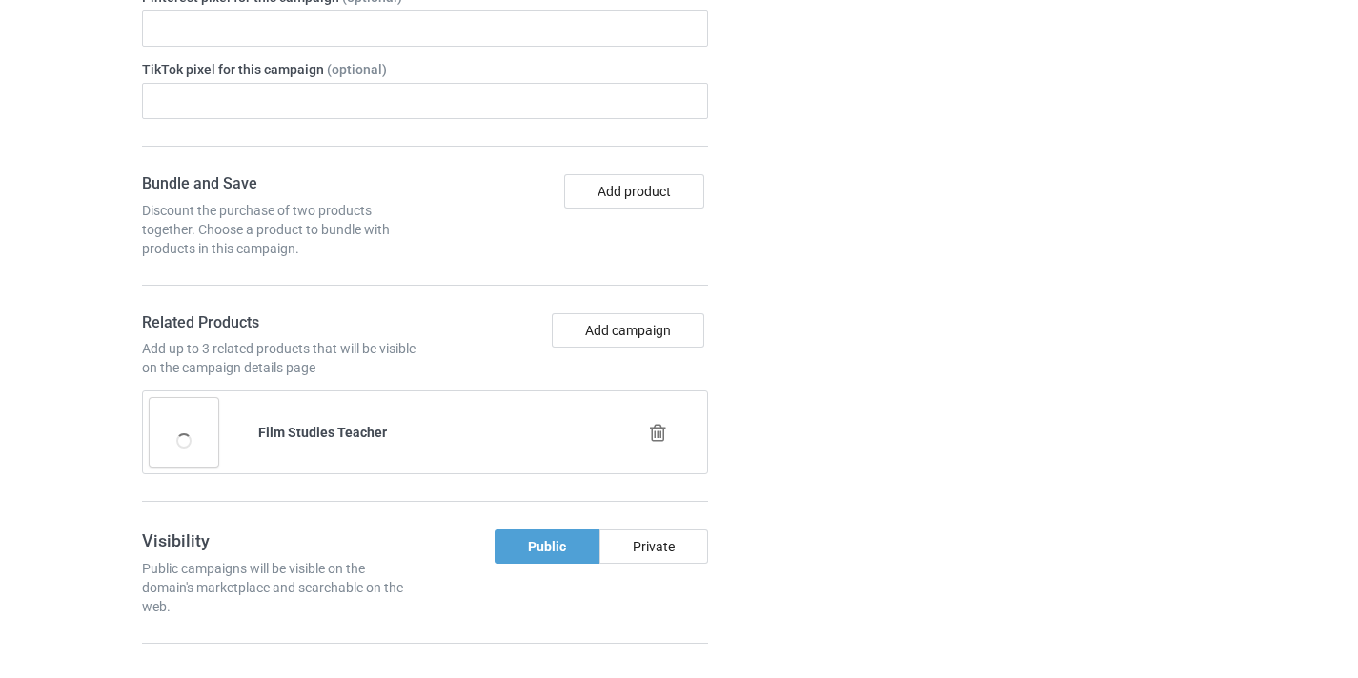
click at [608, 352] on div "Add campaign" at bounding box center [570, 346] width 290 height 65
click at [669, 445] on div at bounding box center [659, 434] width 109 height 48
click at [666, 436] on icon at bounding box center [658, 433] width 24 height 20
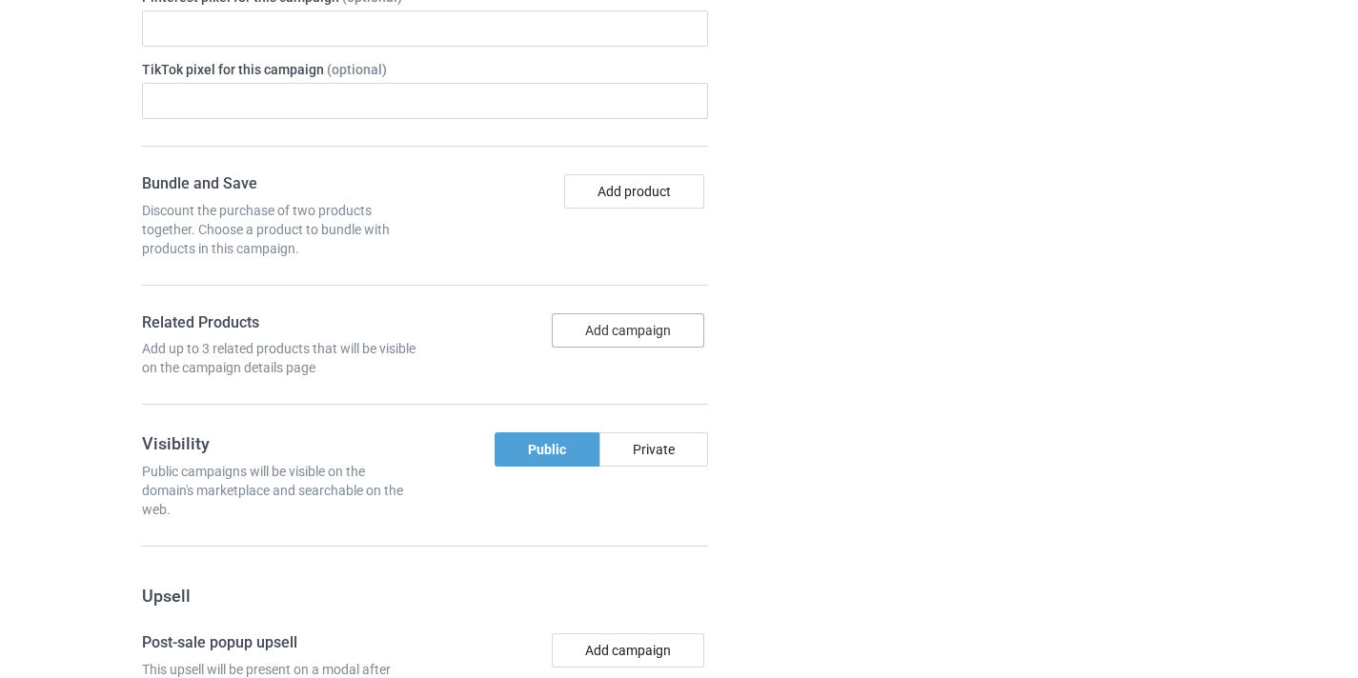
click at [653, 338] on button "Add campaign" at bounding box center [628, 331] width 152 height 34
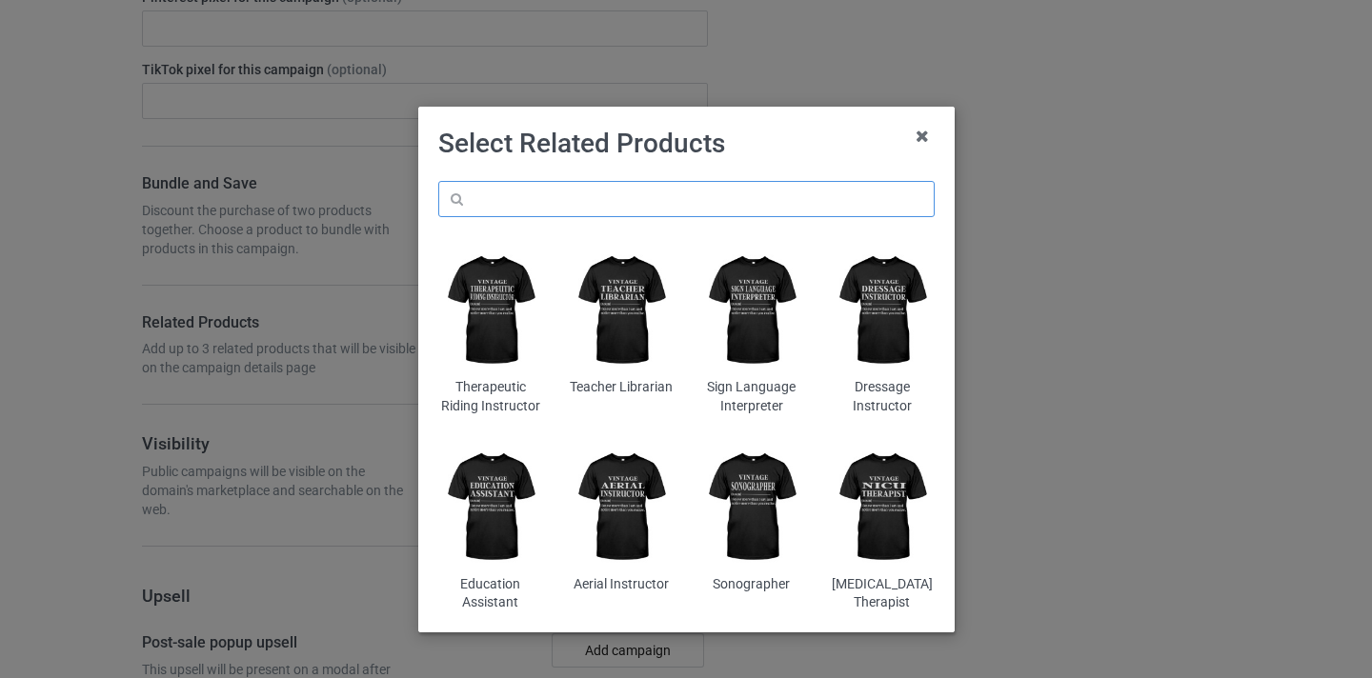
click at [714, 210] on input "text" at bounding box center [686, 199] width 496 height 36
paste input "Film Studies Teacher"
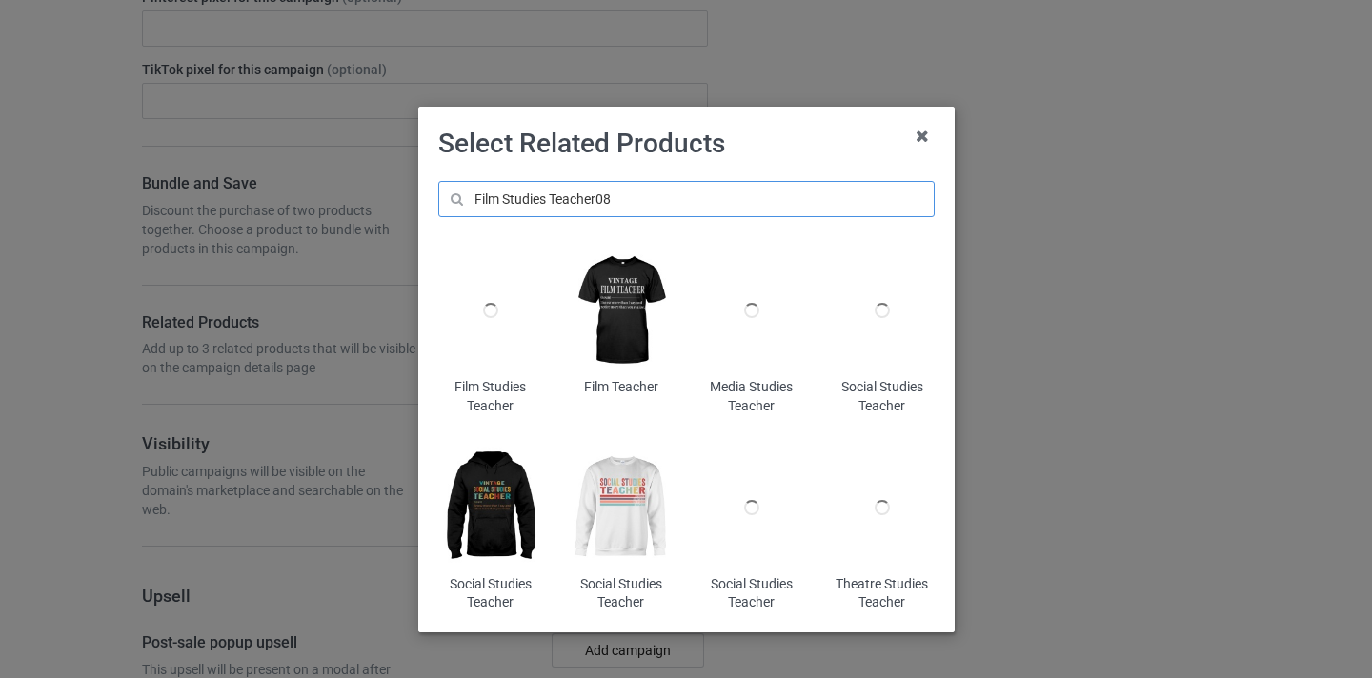
type input "Film Studies Teacher08"
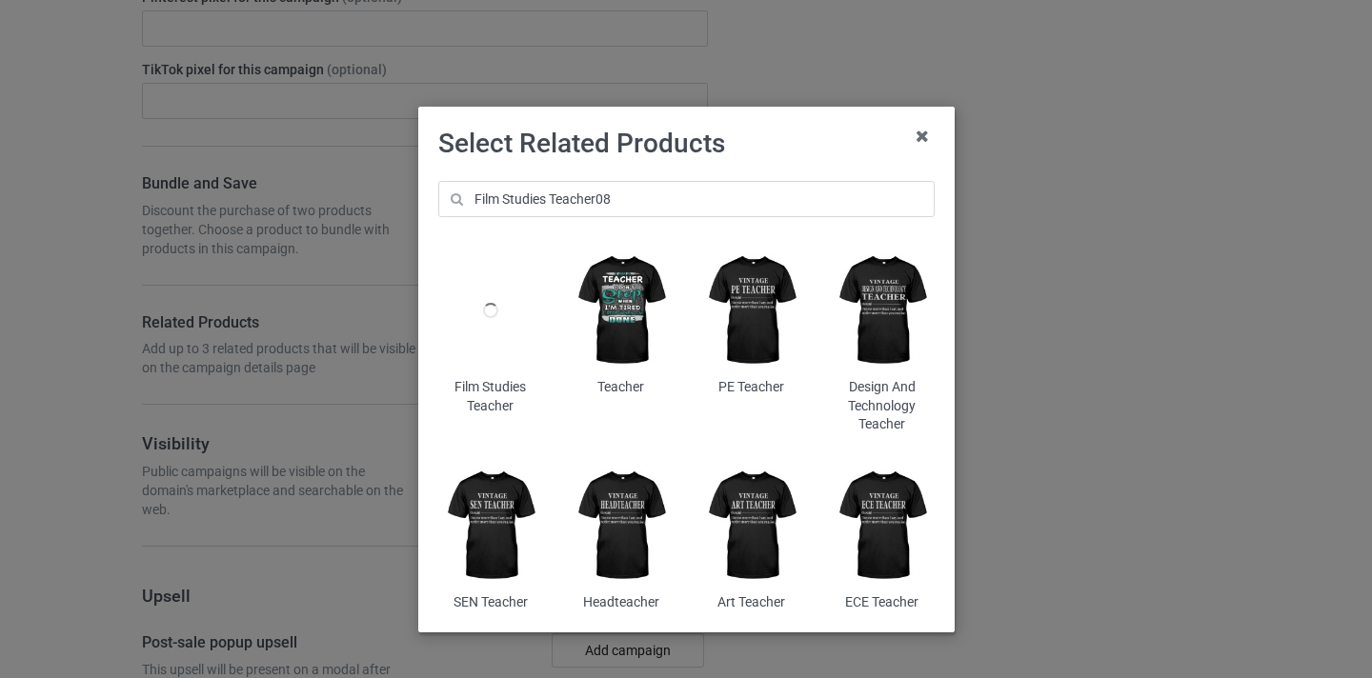
click at [487, 297] on div at bounding box center [490, 311] width 104 height 130
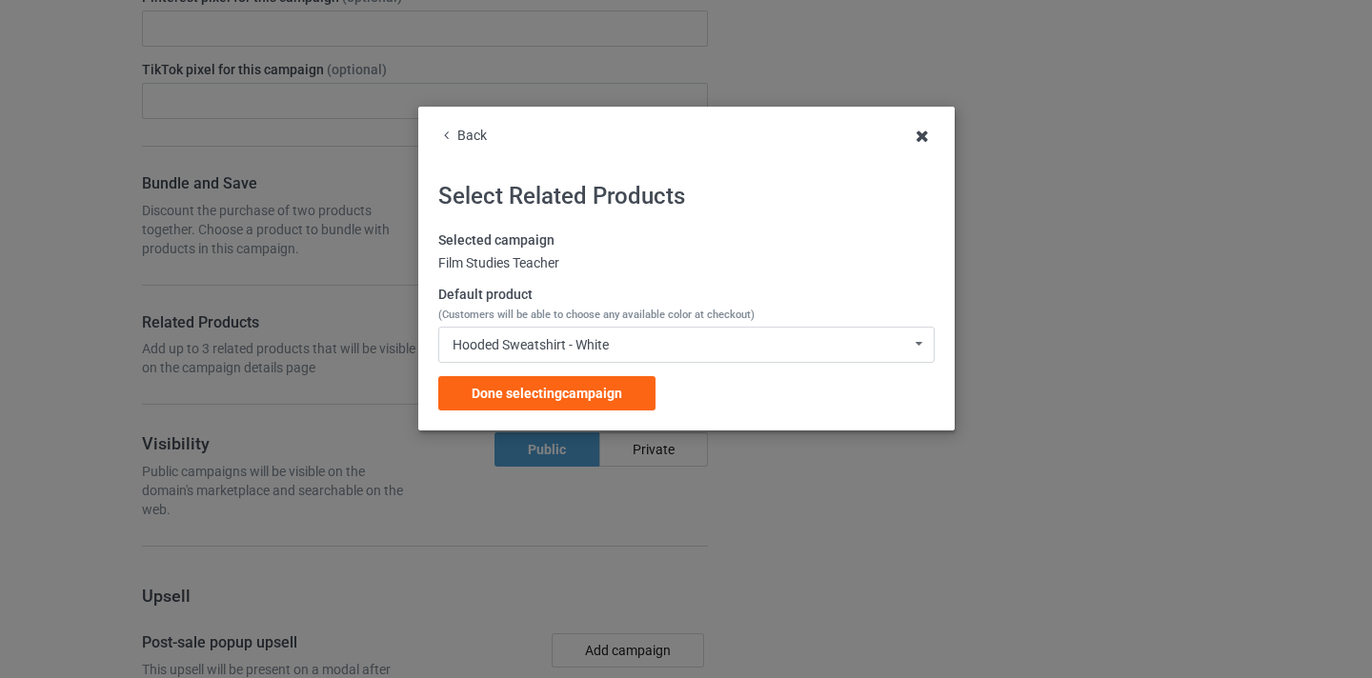
click at [936, 144] on icon at bounding box center [922, 136] width 30 height 30
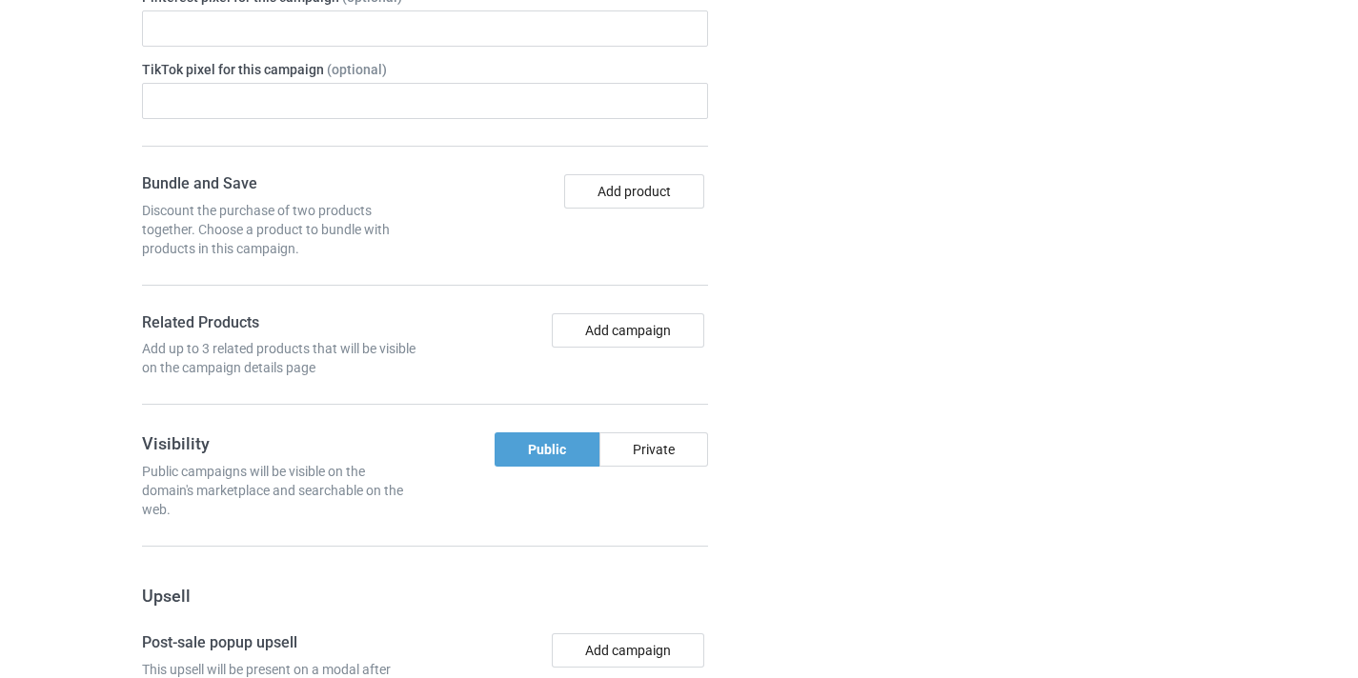
click at [922, 139] on div "Campaign details Details were duplicated from the original campaign. Any change…" at bounding box center [1057, 314] width 344 height 1749
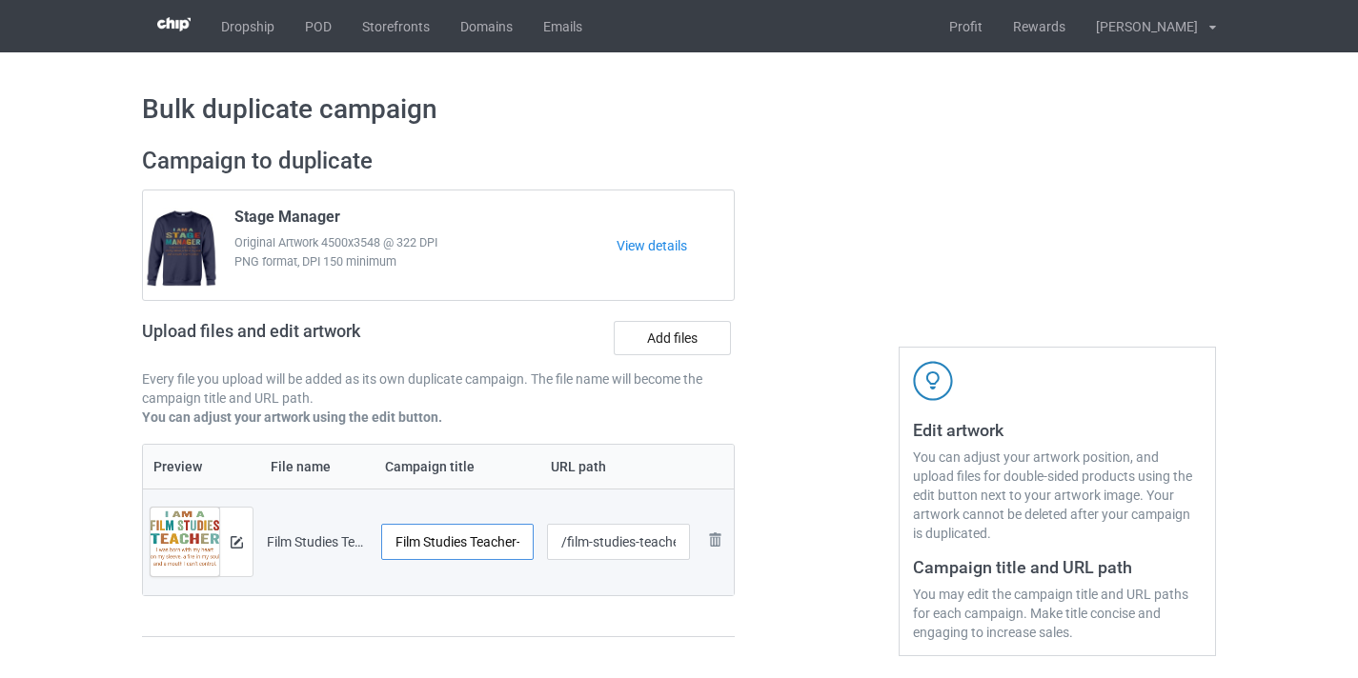
click at [503, 533] on input "Film Studies Teacher-Control" at bounding box center [457, 542] width 152 height 36
drag, startPoint x: 503, startPoint y: 533, endPoint x: 529, endPoint y: 540, distance: 26.8
click at [559, 537] on tr "Preview and edit artwork Film Studies Teacher-Control.png Film Studies Teacher-…" at bounding box center [438, 542] width 591 height 107
click at [522, 544] on input "Film Studies Teacher-Control" at bounding box center [457, 542] width 152 height 36
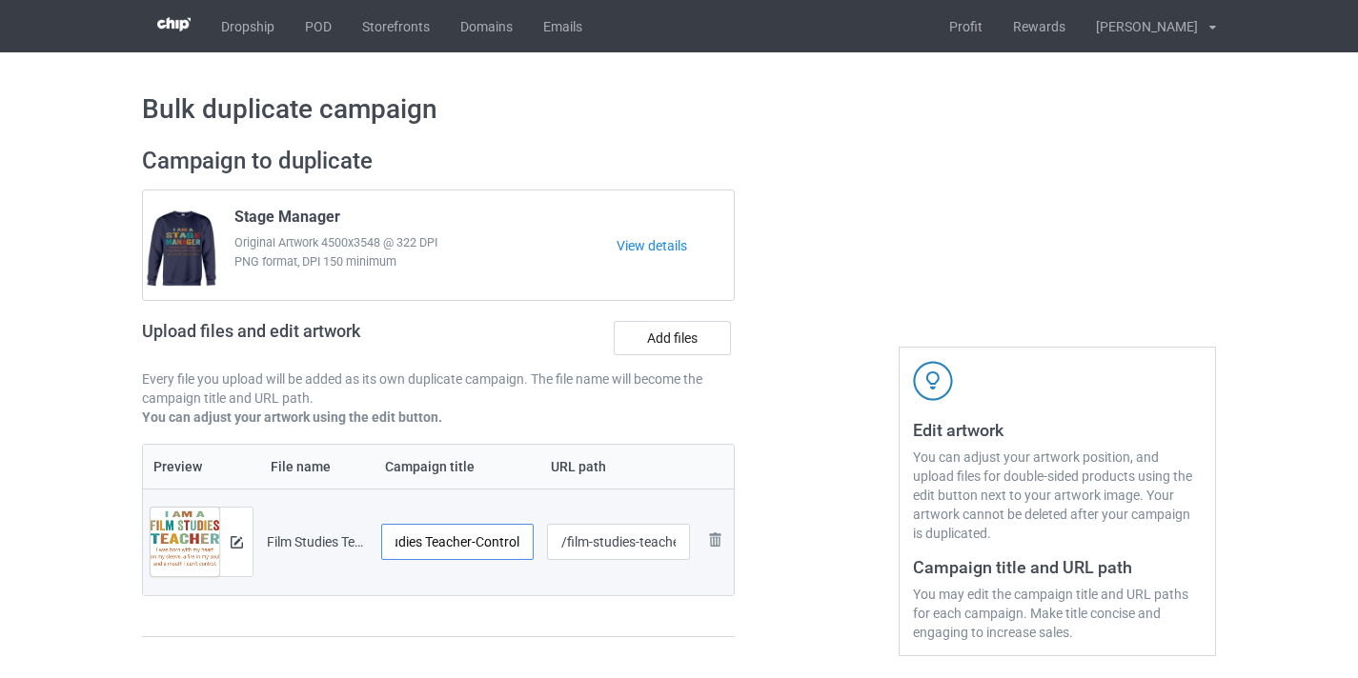
click at [522, 544] on input "Film Studies Teacher-Control" at bounding box center [457, 542] width 152 height 36
type input "Film Studies Teacher"
click at [610, 535] on input "/film-studies-teacher-control" at bounding box center [619, 542] width 144 height 36
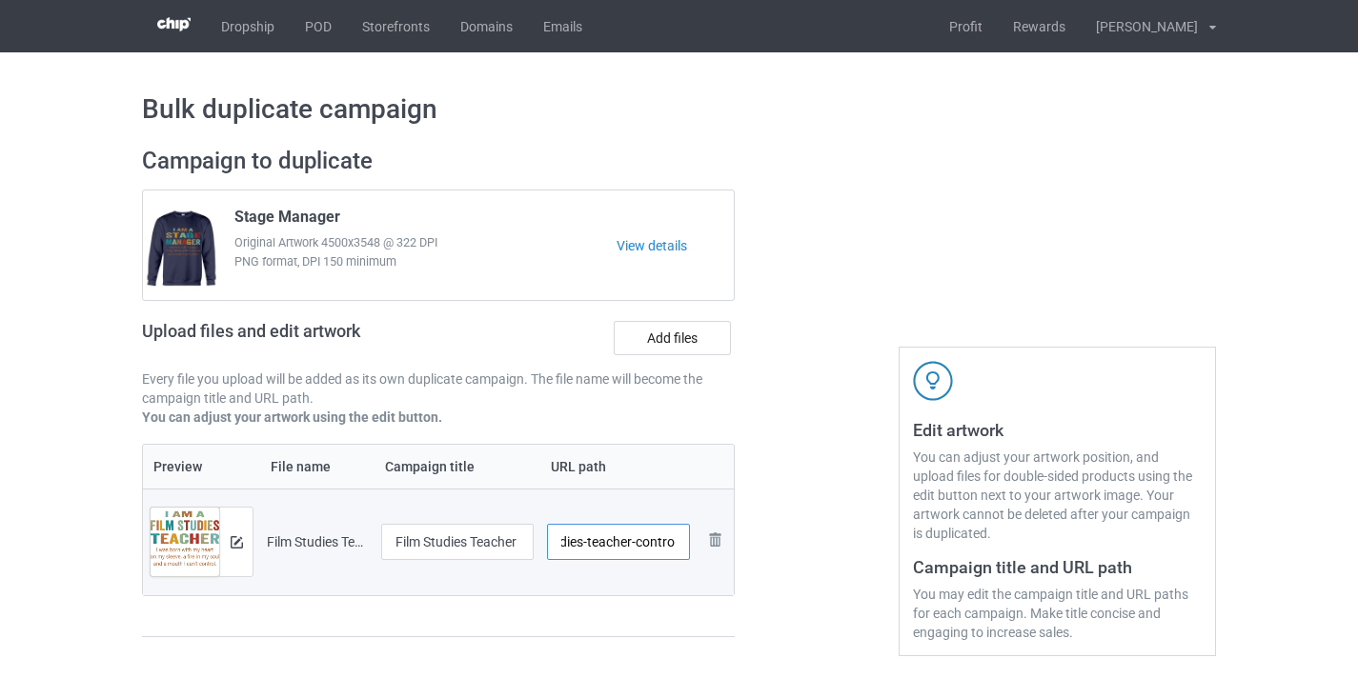
drag, startPoint x: 610, startPoint y: 535, endPoint x: 687, endPoint y: 540, distance: 77.4
click at [687, 540] on input "/film-studies-teacher-control" at bounding box center [619, 542] width 144 height 36
click at [659, 541] on input "/film-studies-teacher-control" at bounding box center [619, 542] width 144 height 36
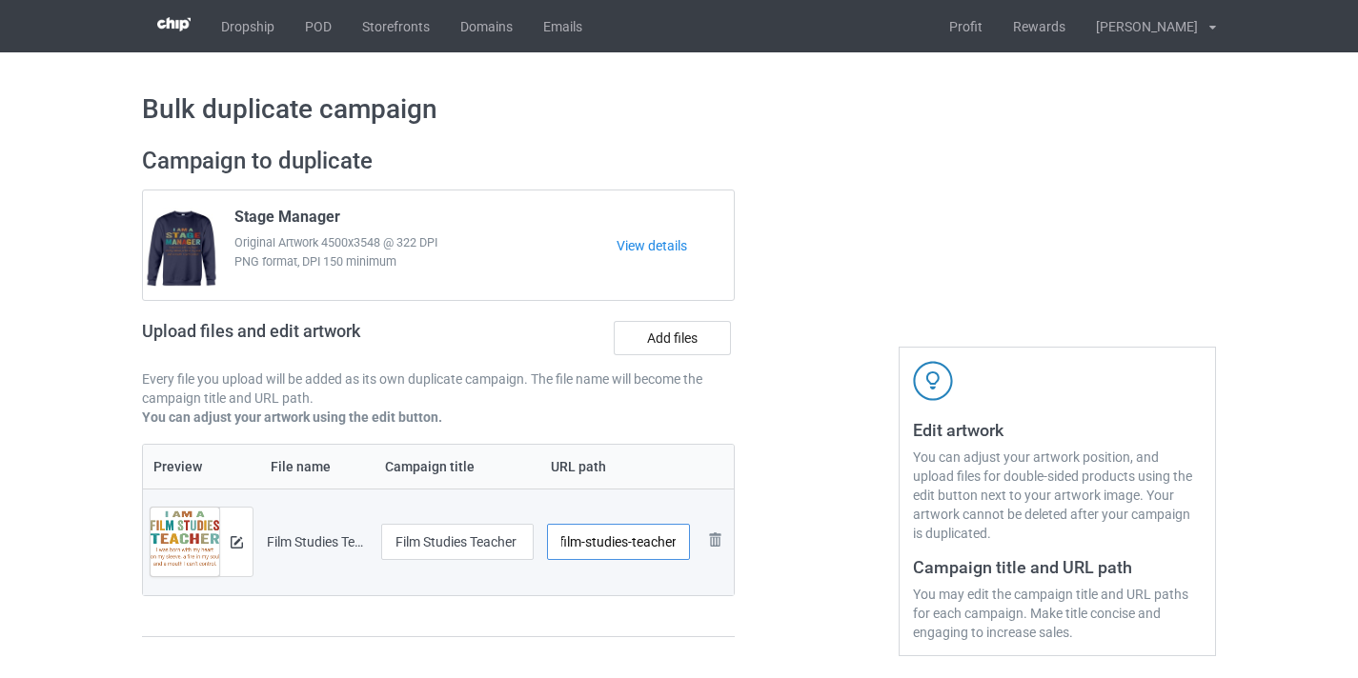
click at [620, 545] on input "/film-studies-teacher" at bounding box center [619, 542] width 144 height 36
click at [568, 541] on input "/film-studies-teacher" at bounding box center [619, 542] width 144 height 36
drag, startPoint x: 568, startPoint y: 541, endPoint x: 811, endPoint y: 546, distance: 243.0
click at [811, 546] on div "Campaign to duplicate Stage Manager Original Artwork 4500x3548 @ 322 DPI PNG fo…" at bounding box center [679, 401] width 1101 height 536
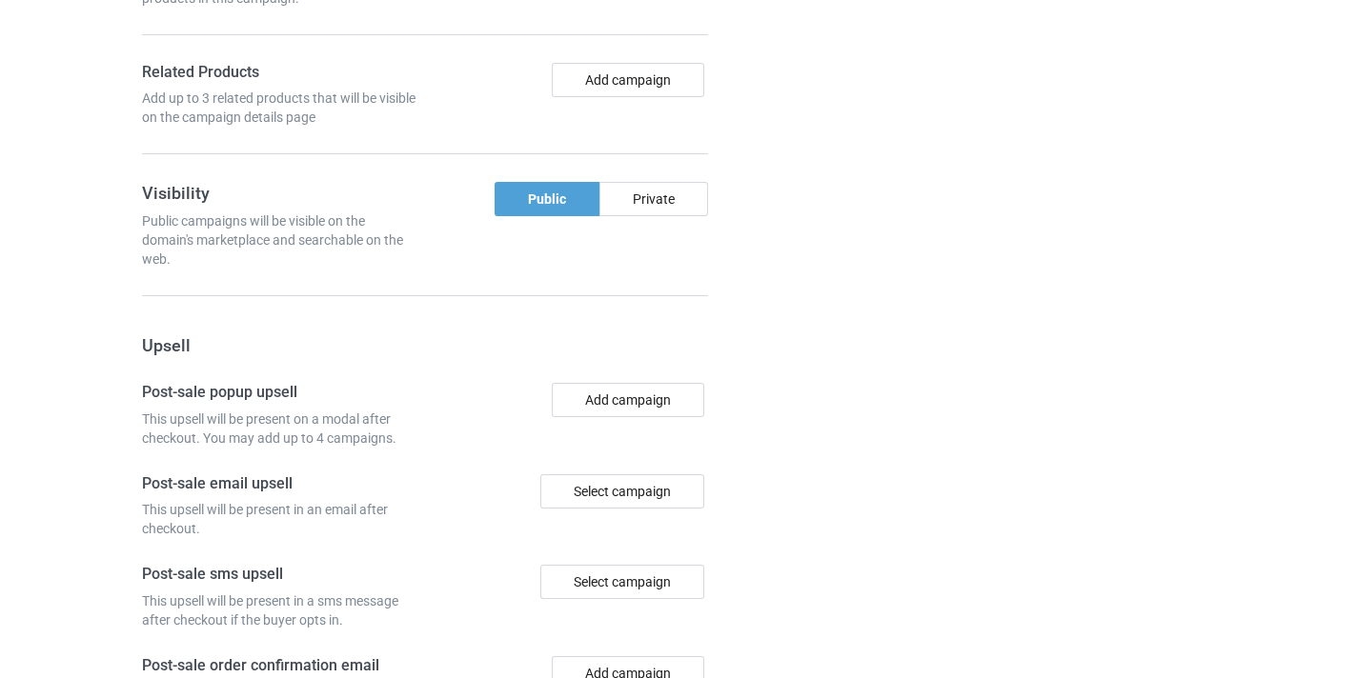
scroll to position [1767, 0]
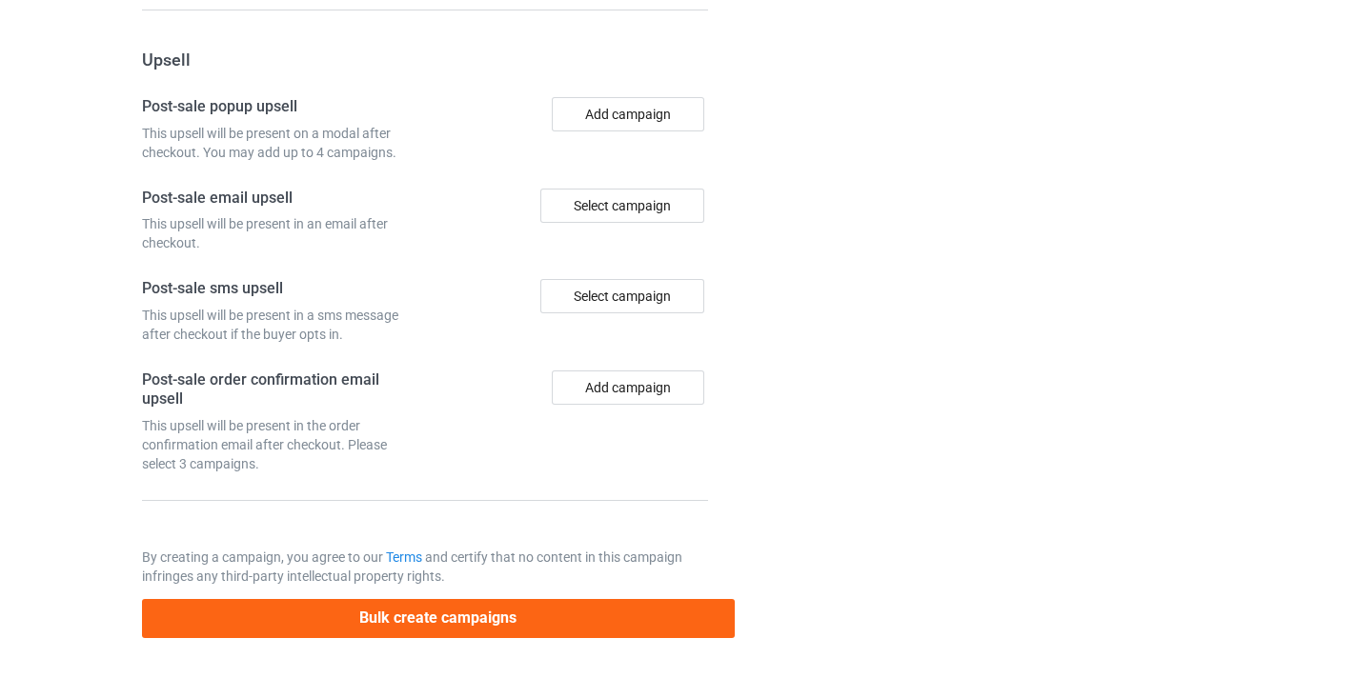
type input "/fst10"
click at [528, 596] on div "Bulk create campaigns" at bounding box center [438, 612] width 593 height 52
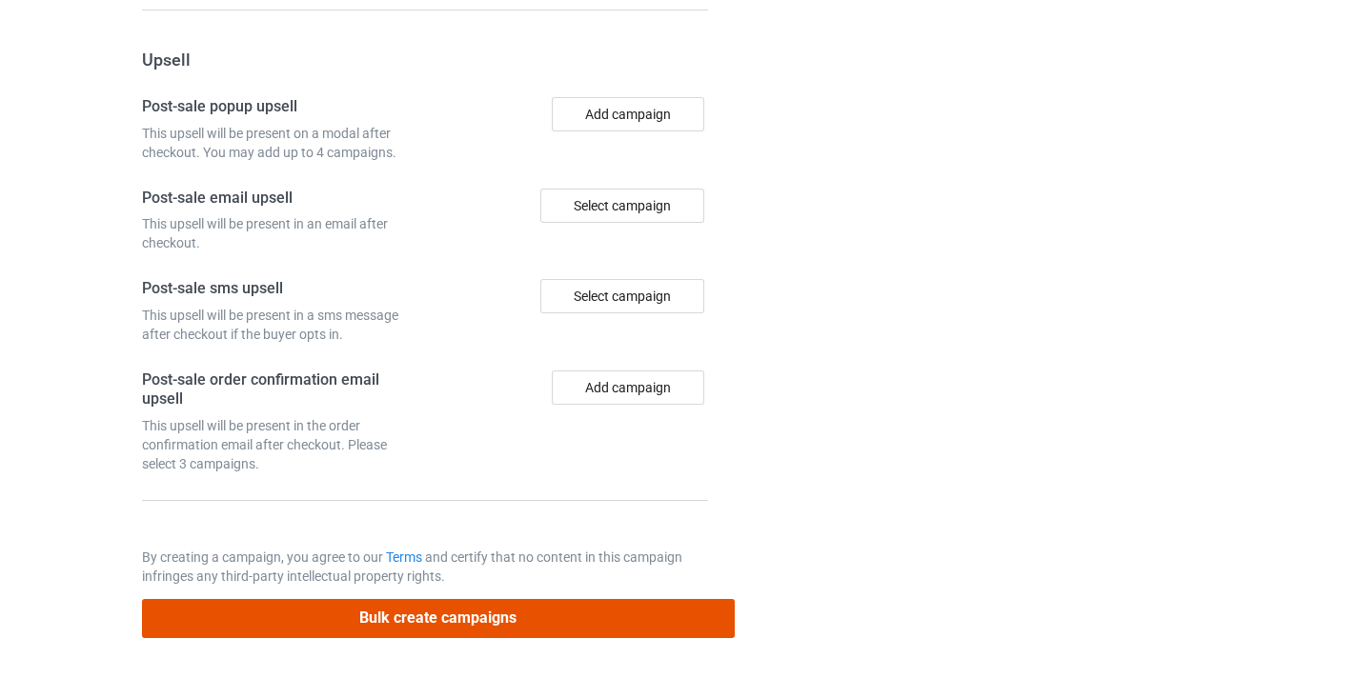
click at [541, 609] on button "Bulk create campaigns" at bounding box center [438, 618] width 593 height 39
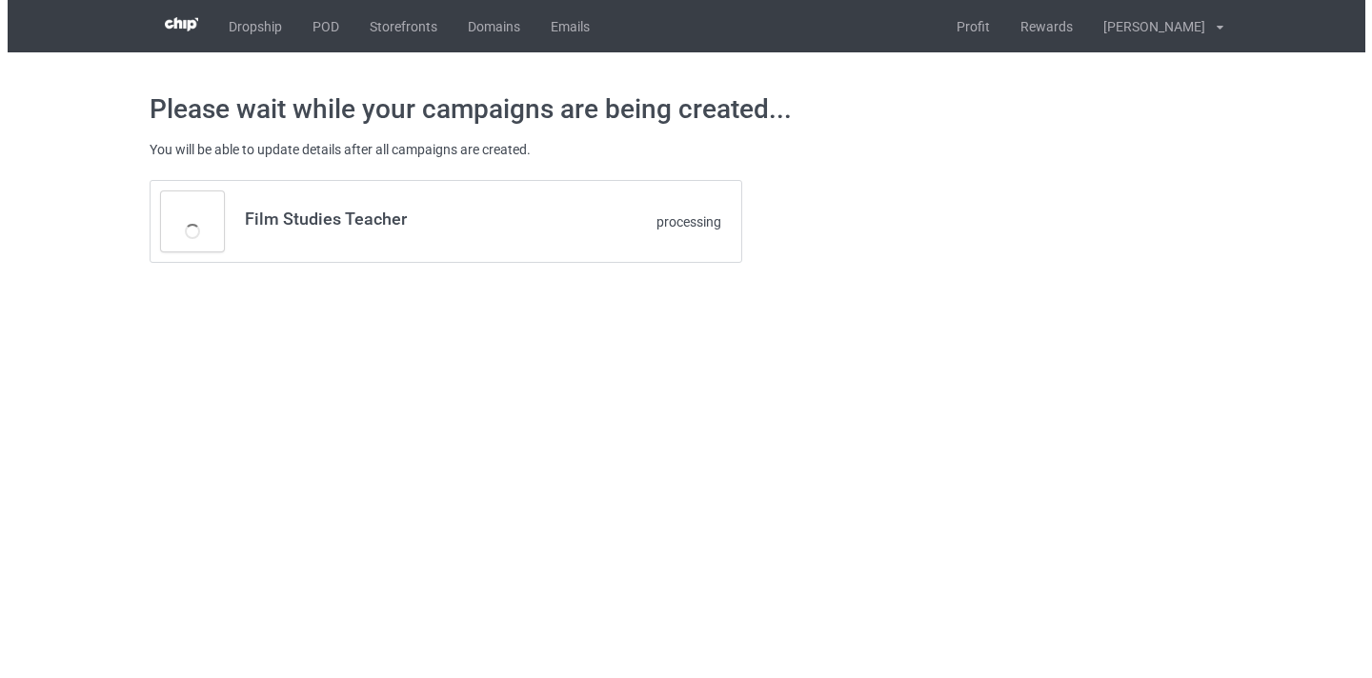
scroll to position [0, 0]
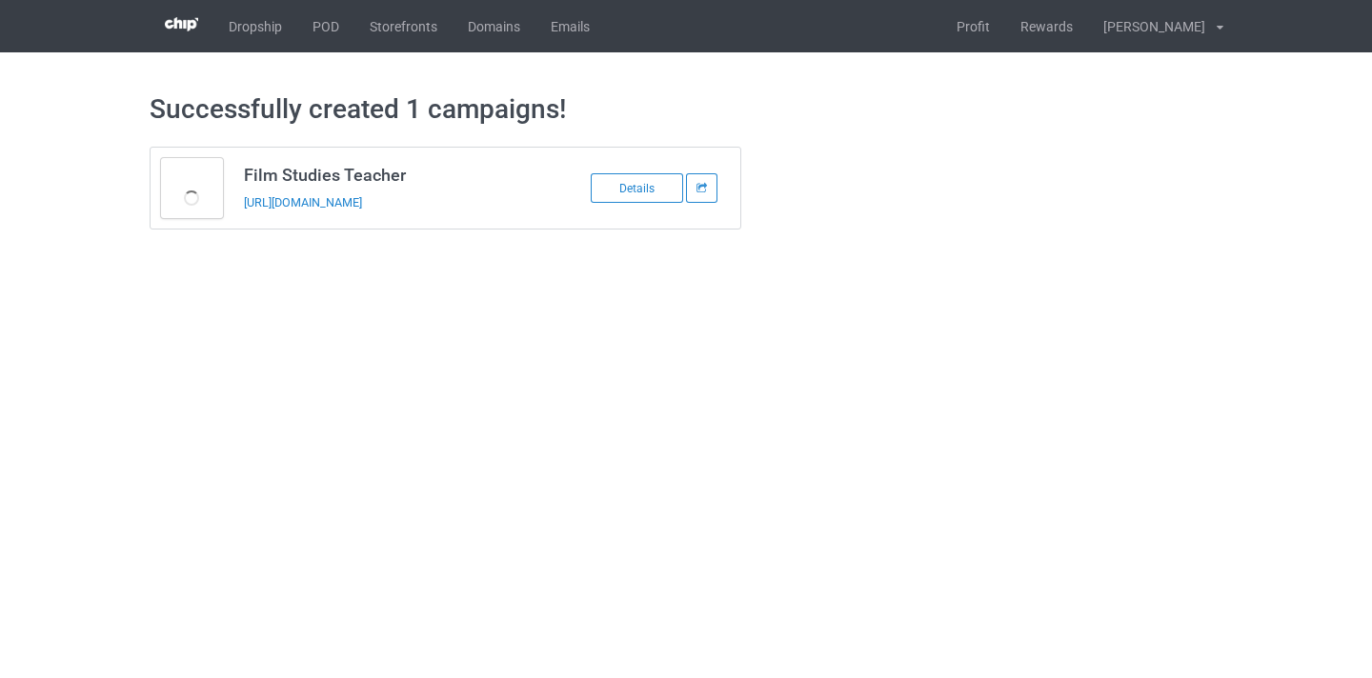
click at [357, 194] on div "https://www.thepure.gift/fst10" at bounding box center [377, 202] width 267 height 20
click at [358, 201] on link "https://www.thepure.gift/fst10" at bounding box center [303, 202] width 118 height 14
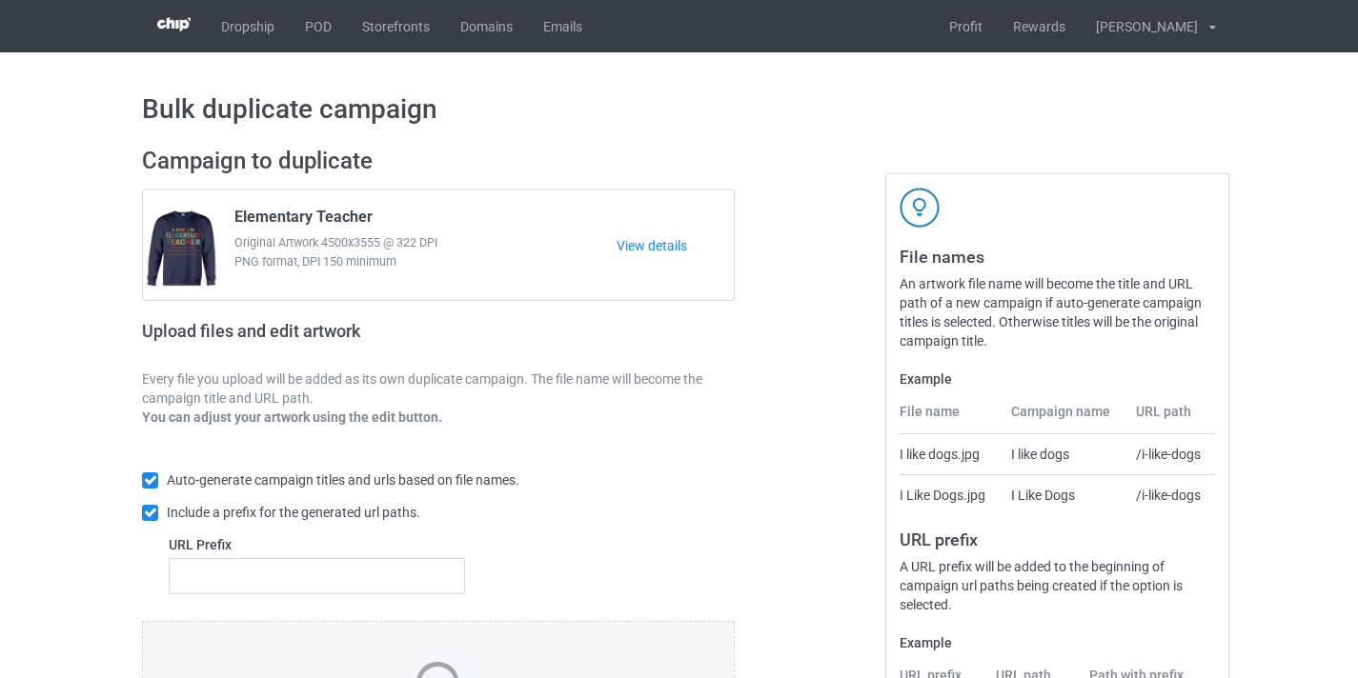
scroll to position [250, 0]
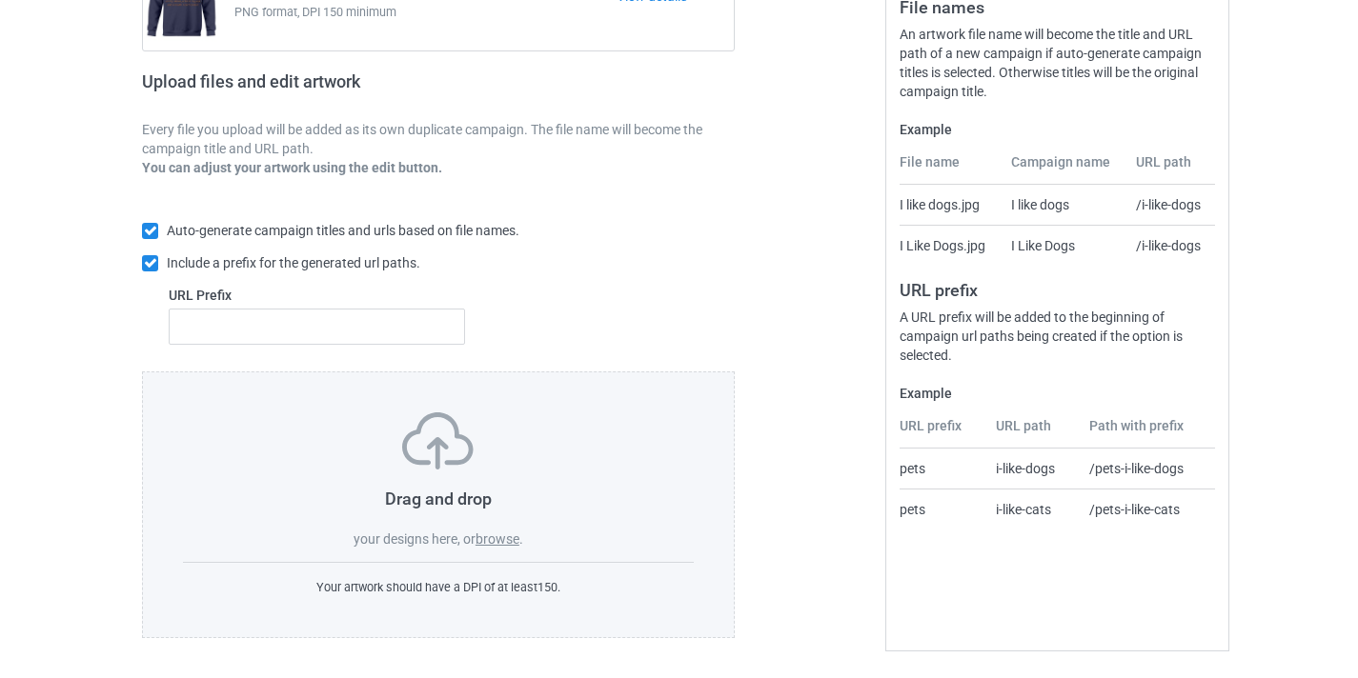
click at [502, 527] on div "Drag and drop your designs here, or browse ." at bounding box center [438, 481] width 511 height 136
click at [502, 532] on label "browse" at bounding box center [497, 539] width 44 height 15
click at [0, 0] on input "browse" at bounding box center [0, 0] width 0 height 0
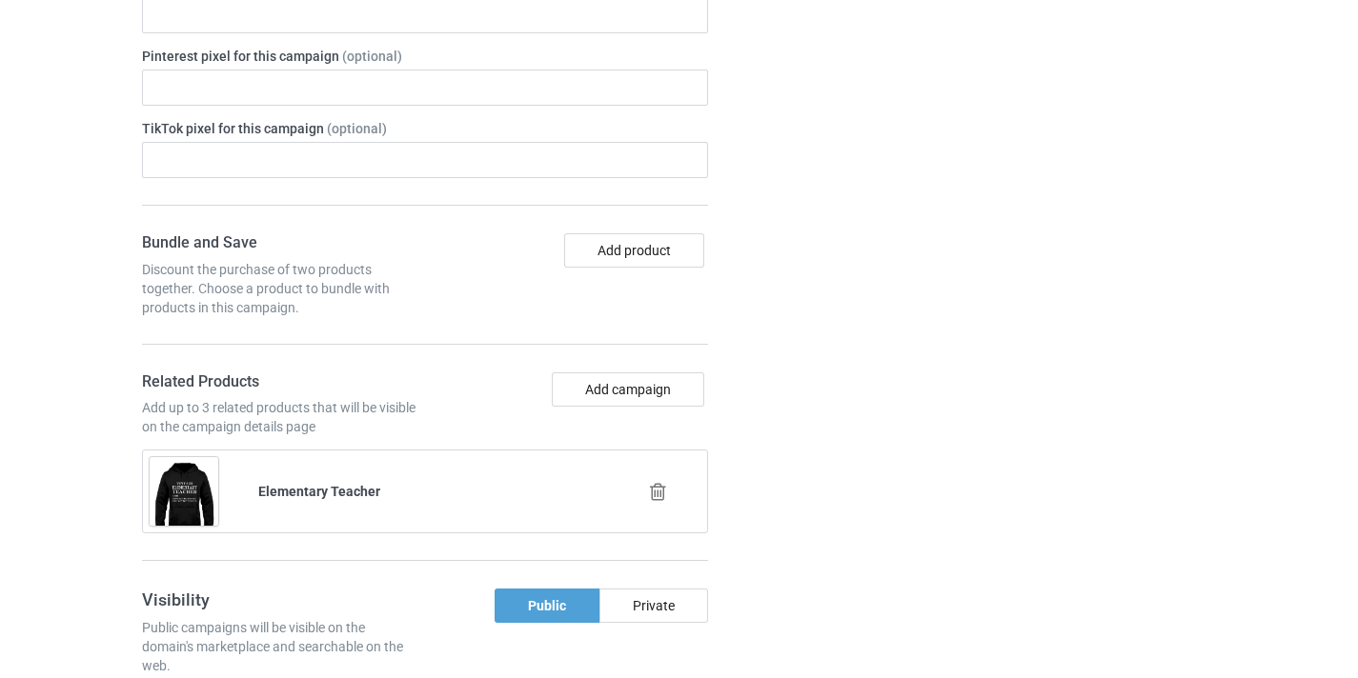
scroll to position [1507, 0]
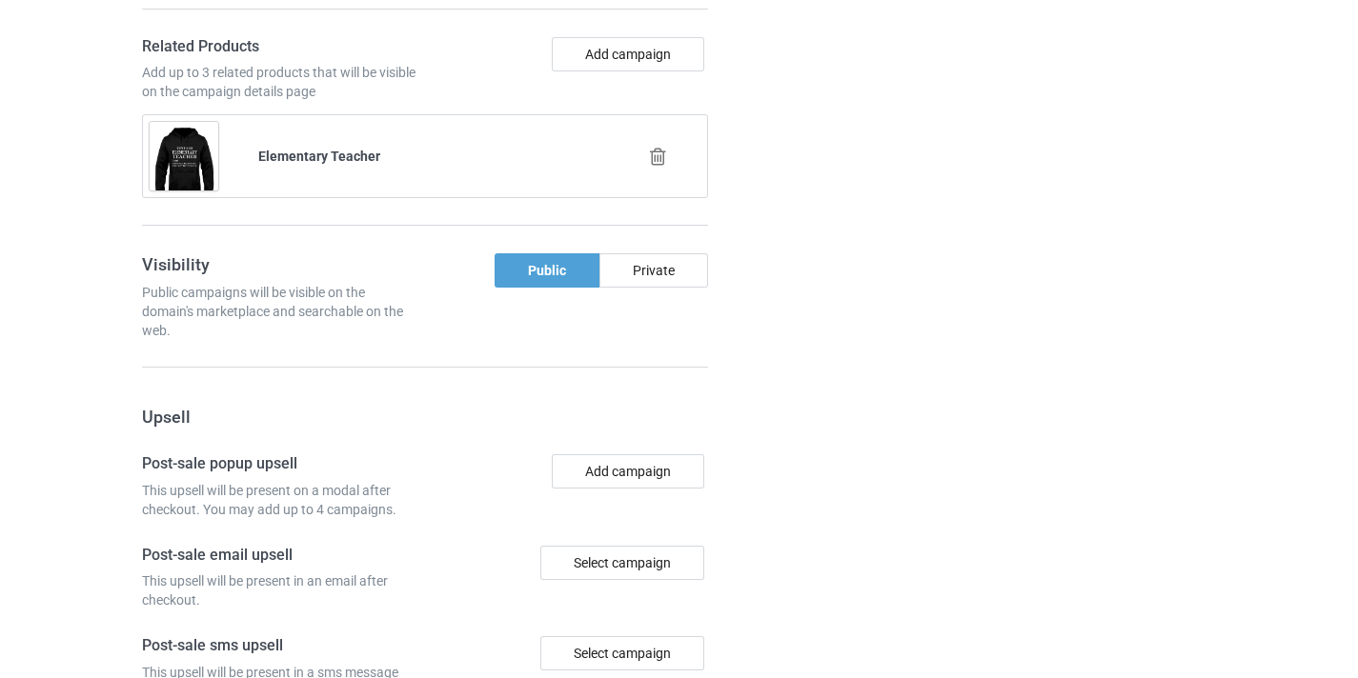
click at [655, 136] on div at bounding box center [659, 157] width 109 height 48
click at [664, 167] on div at bounding box center [659, 157] width 109 height 48
click at [654, 138] on div at bounding box center [659, 157] width 109 height 48
click at [658, 150] on icon at bounding box center [658, 157] width 24 height 20
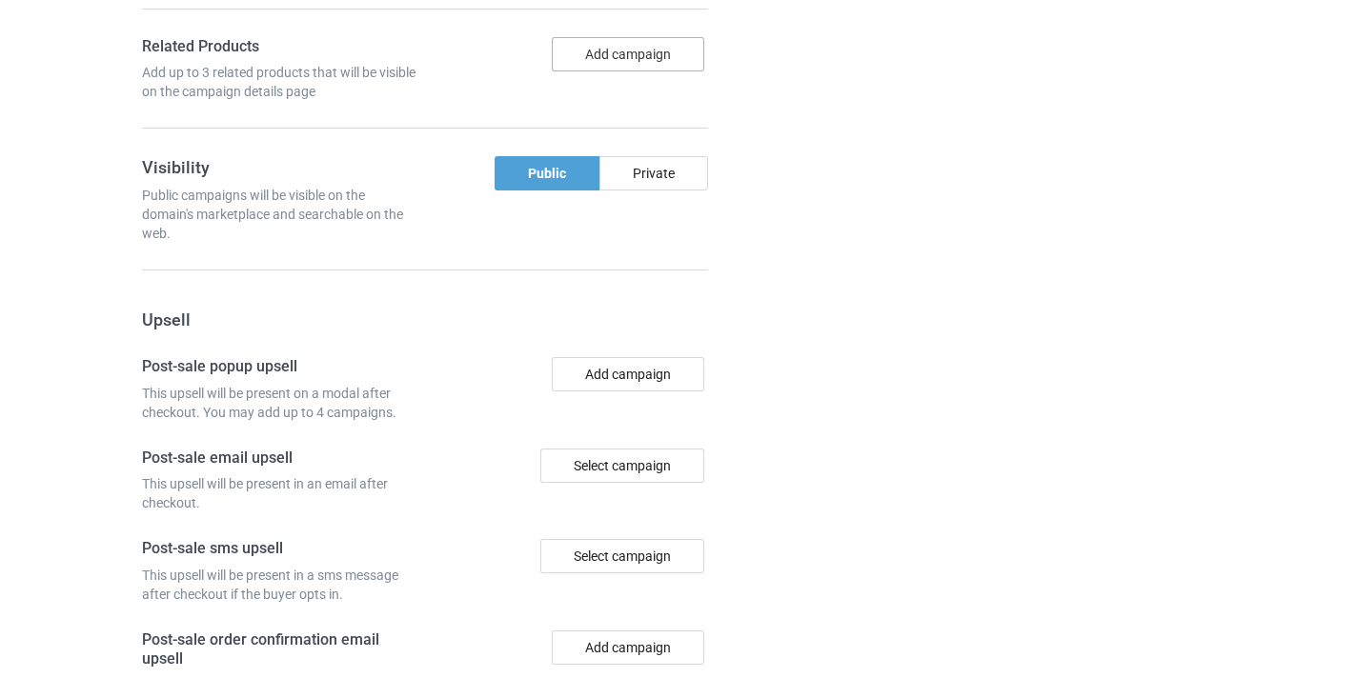
click at [636, 43] on button "Add campaign" at bounding box center [628, 54] width 152 height 34
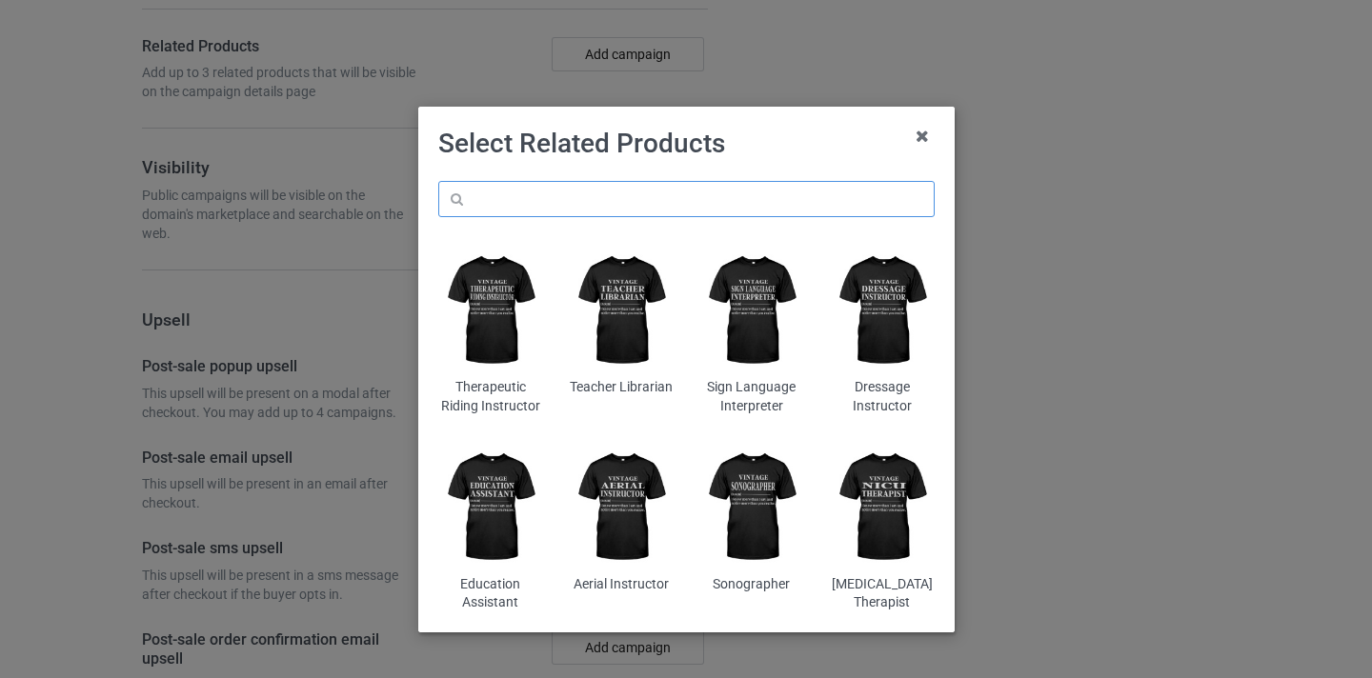
click at [689, 200] on input "text" at bounding box center [686, 199] width 496 height 36
paste input "Supply Teacher"
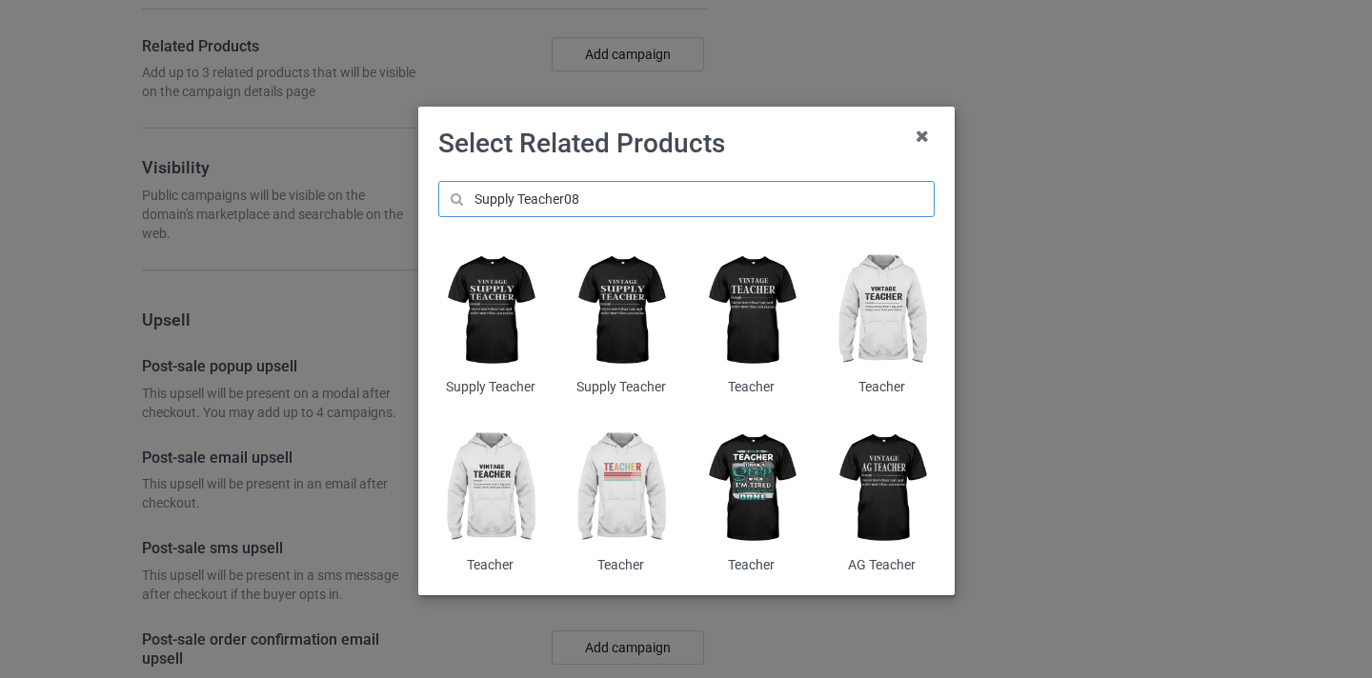
type input "Supply Teacher08"
click at [500, 306] on img at bounding box center [490, 311] width 104 height 130
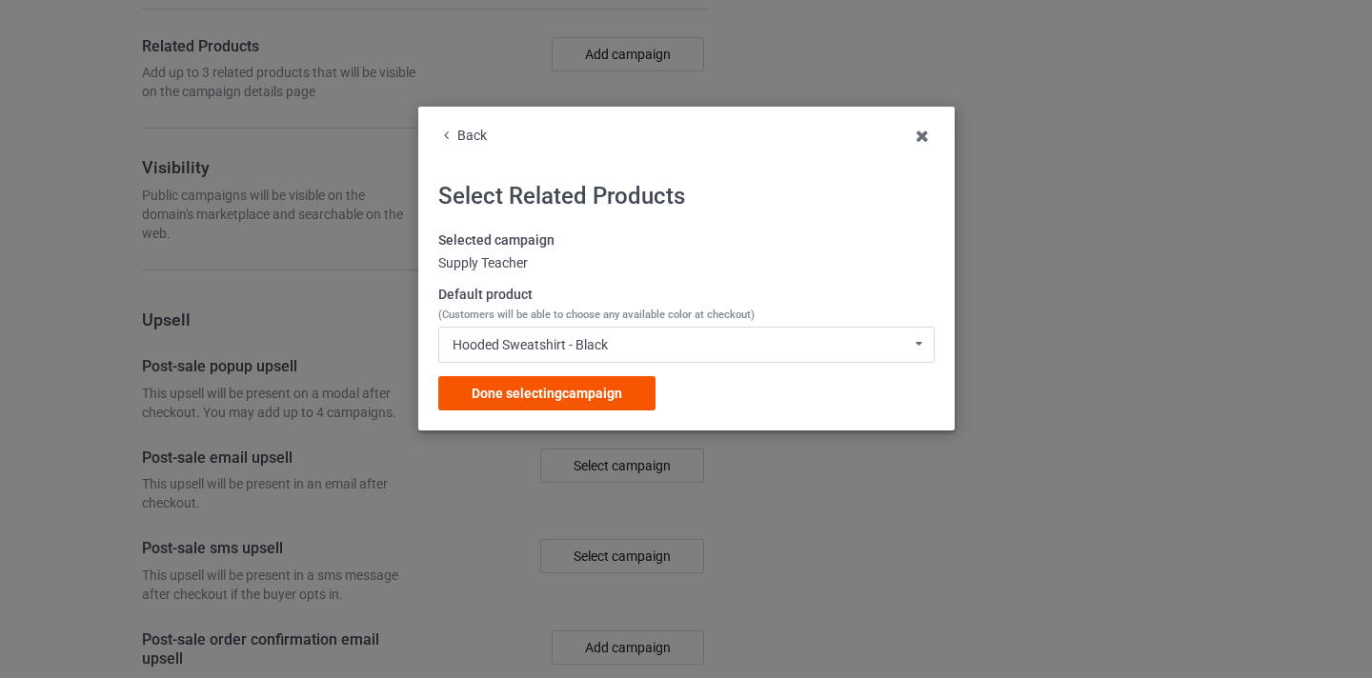
click at [617, 400] on span "Done selecting campaign" at bounding box center [547, 393] width 151 height 15
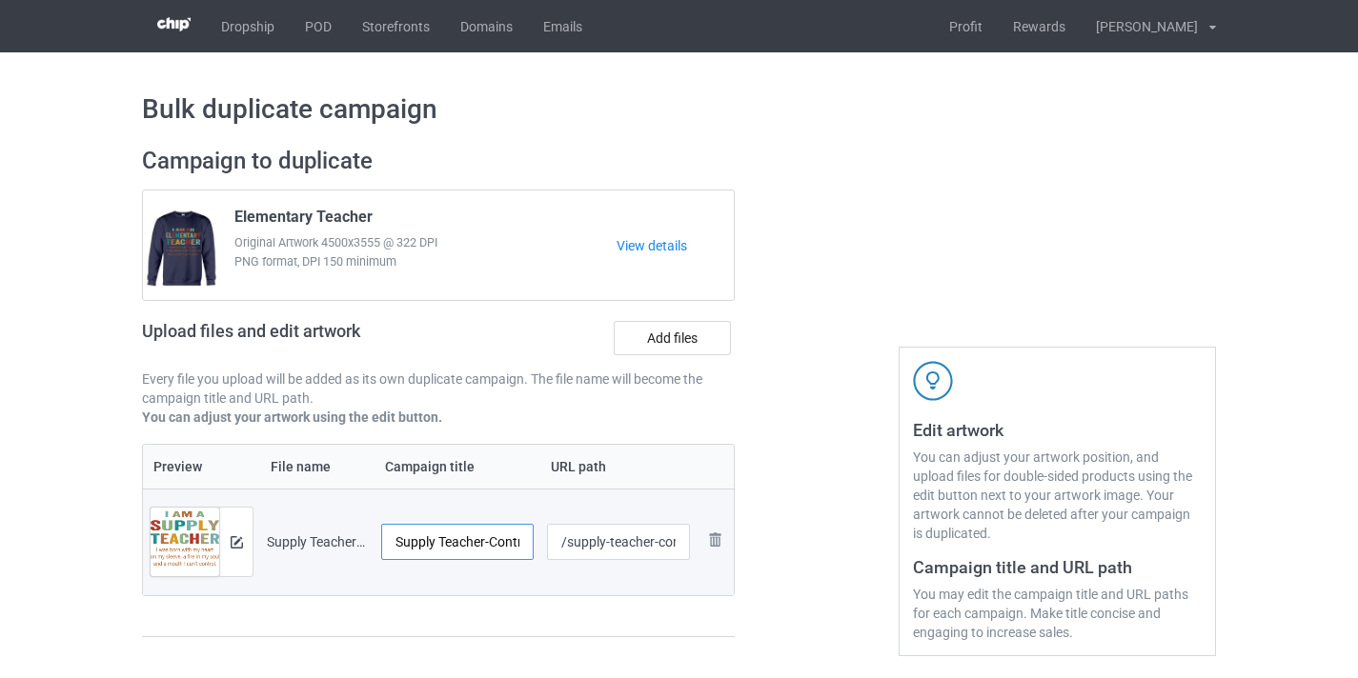
click at [519, 540] on input "Supply Teacher-Control" at bounding box center [457, 542] width 152 height 36
type input "Supply Teacher"
click at [662, 539] on input "/supply-teacher-control" at bounding box center [619, 542] width 144 height 36
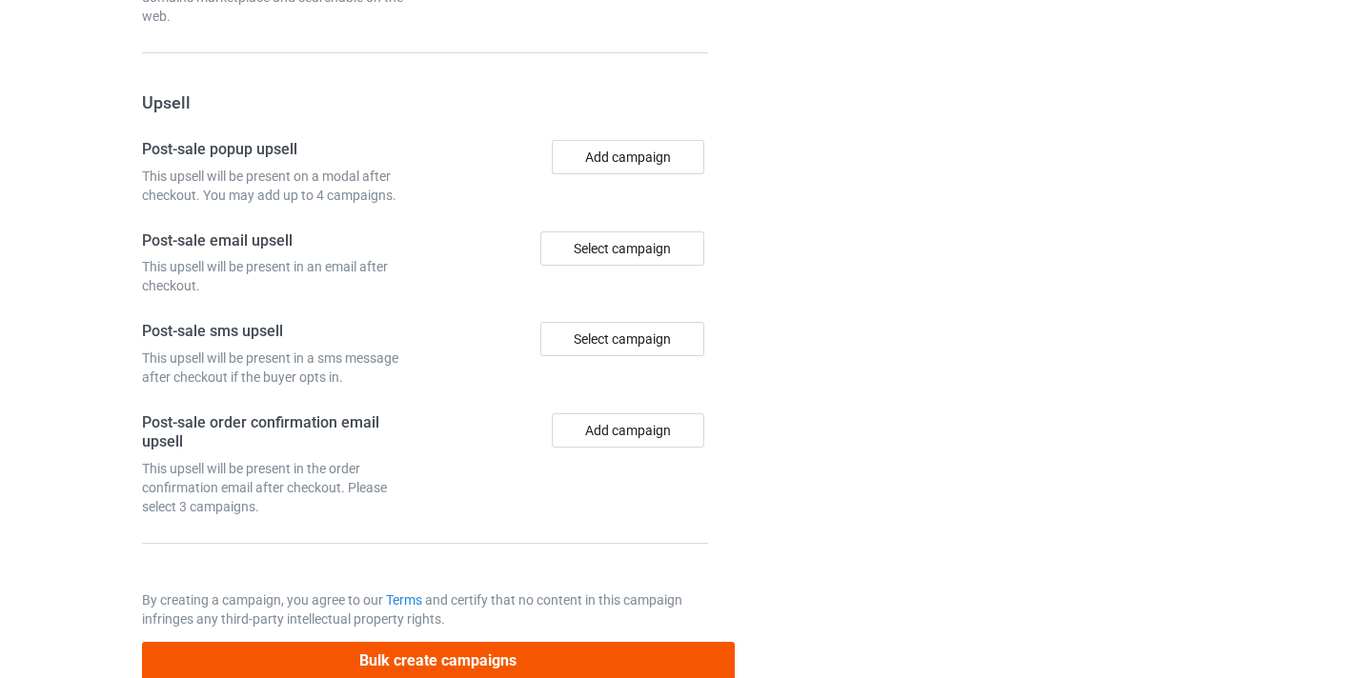
scroll to position [1864, 0]
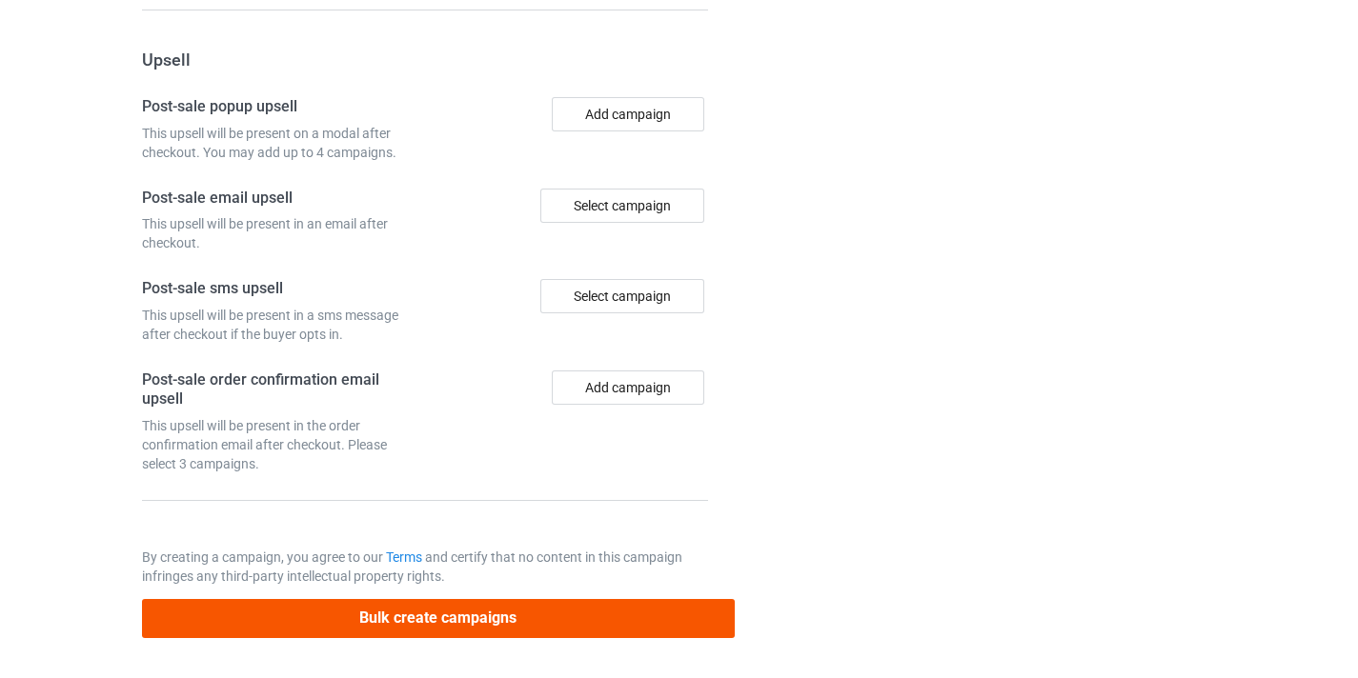
type input "/supply-teacher10"
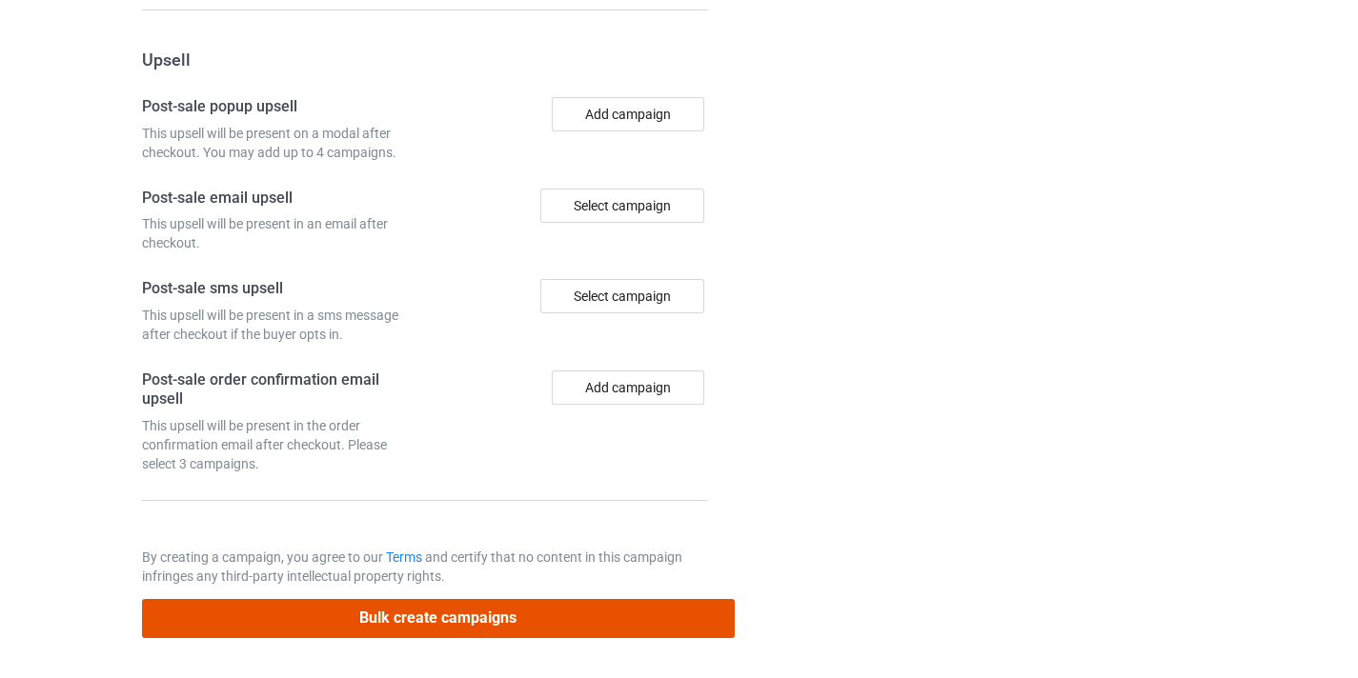
click at [572, 620] on button "Bulk create campaigns" at bounding box center [438, 618] width 593 height 39
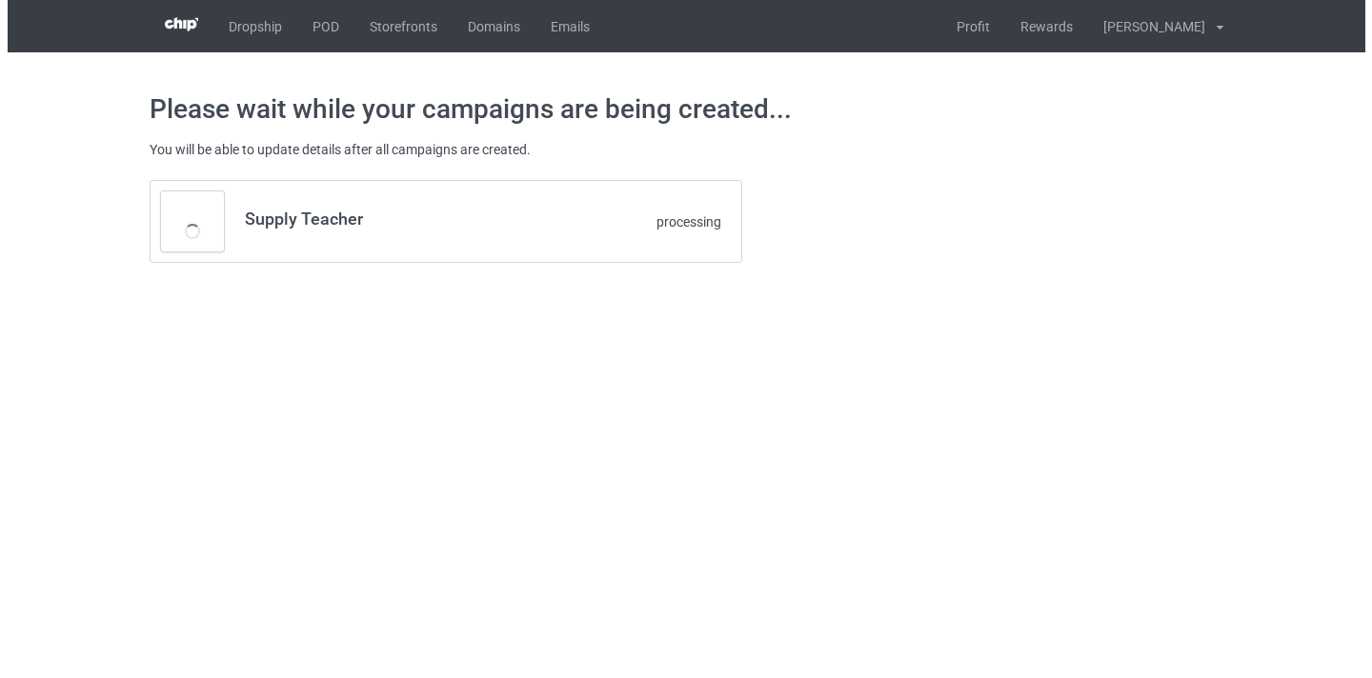
scroll to position [0, 0]
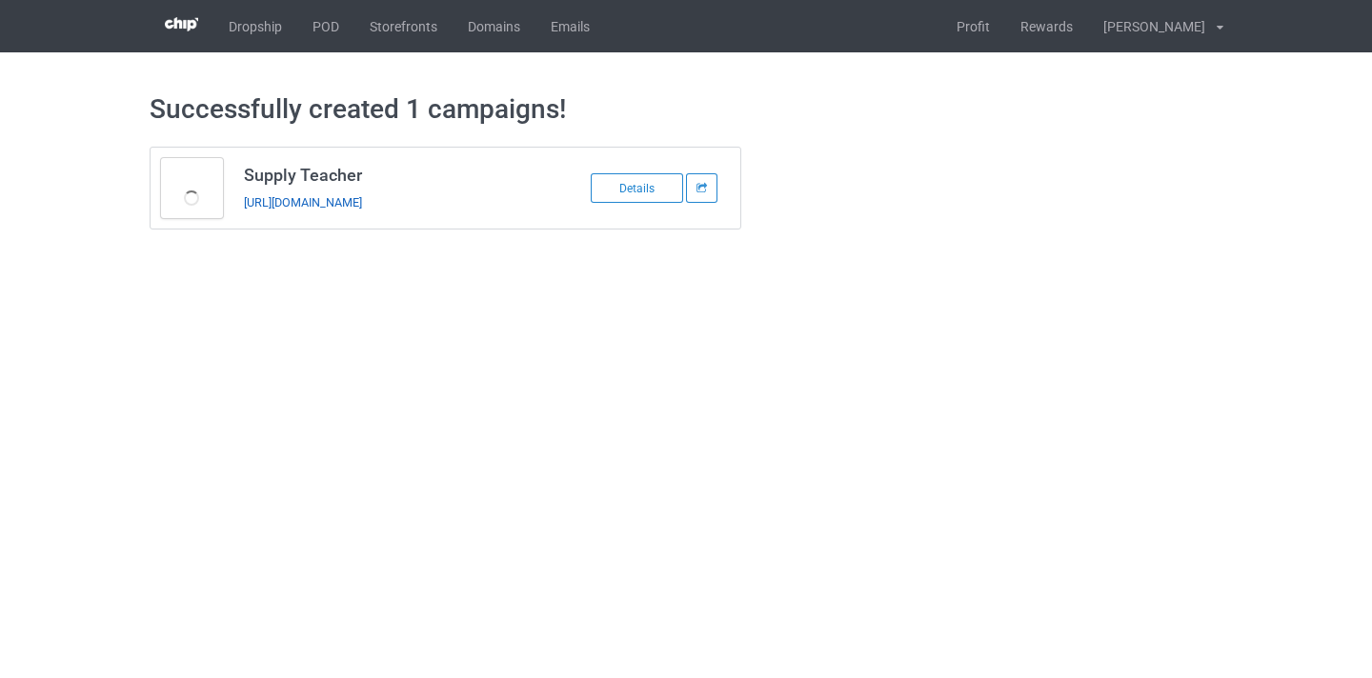
click at [282, 203] on link "https://www.thepure.gift/supply-teacher10" at bounding box center [303, 202] width 118 height 14
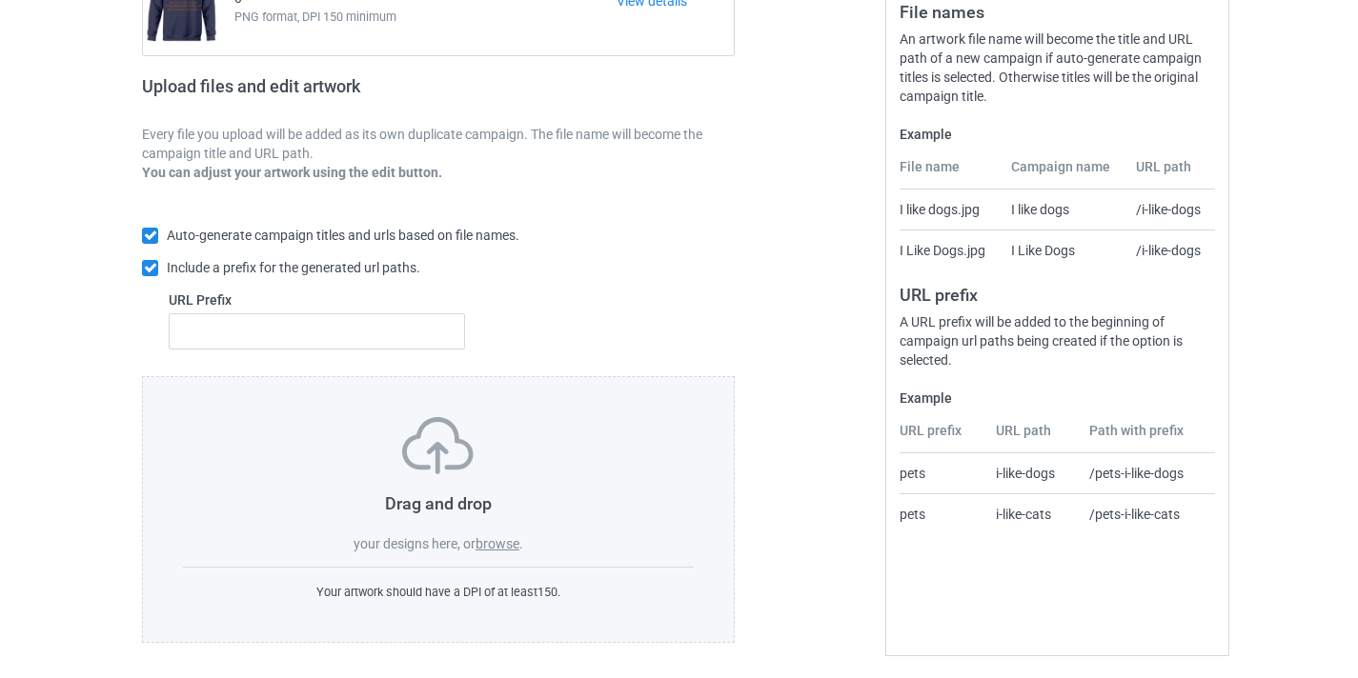
scroll to position [250, 0]
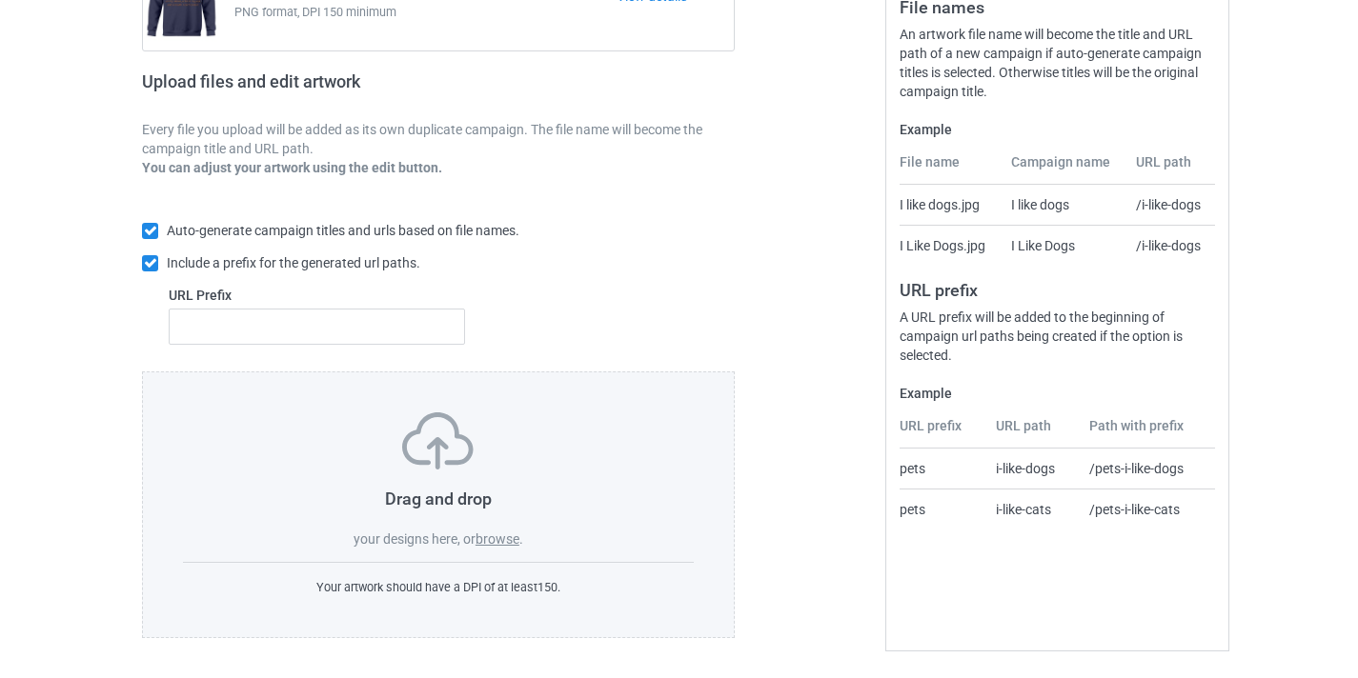
click at [509, 542] on label "browse" at bounding box center [497, 539] width 44 height 15
click at [0, 0] on input "browse" at bounding box center [0, 0] width 0 height 0
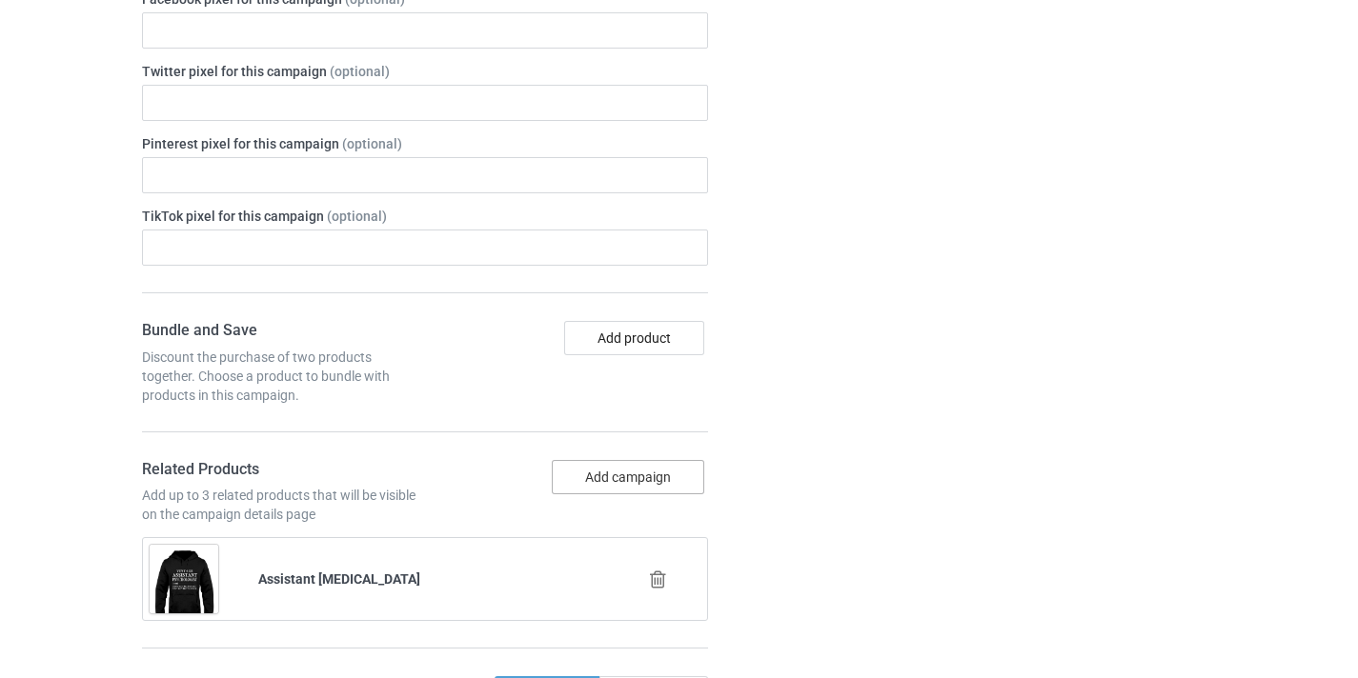
scroll to position [1151, 0]
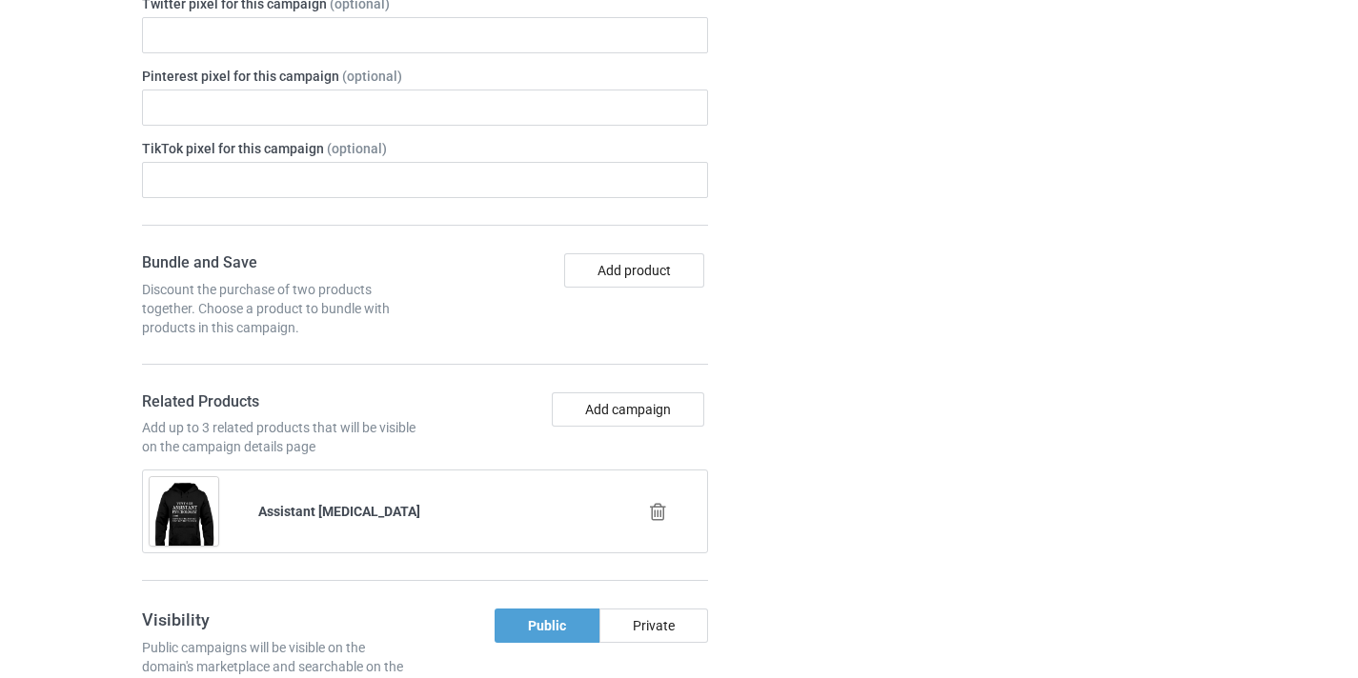
drag, startPoint x: 660, startPoint y: 489, endPoint x: 665, endPoint y: 506, distance: 17.8
click at [662, 494] on div at bounding box center [659, 513] width 109 height 48
click at [665, 506] on icon at bounding box center [658, 512] width 24 height 20
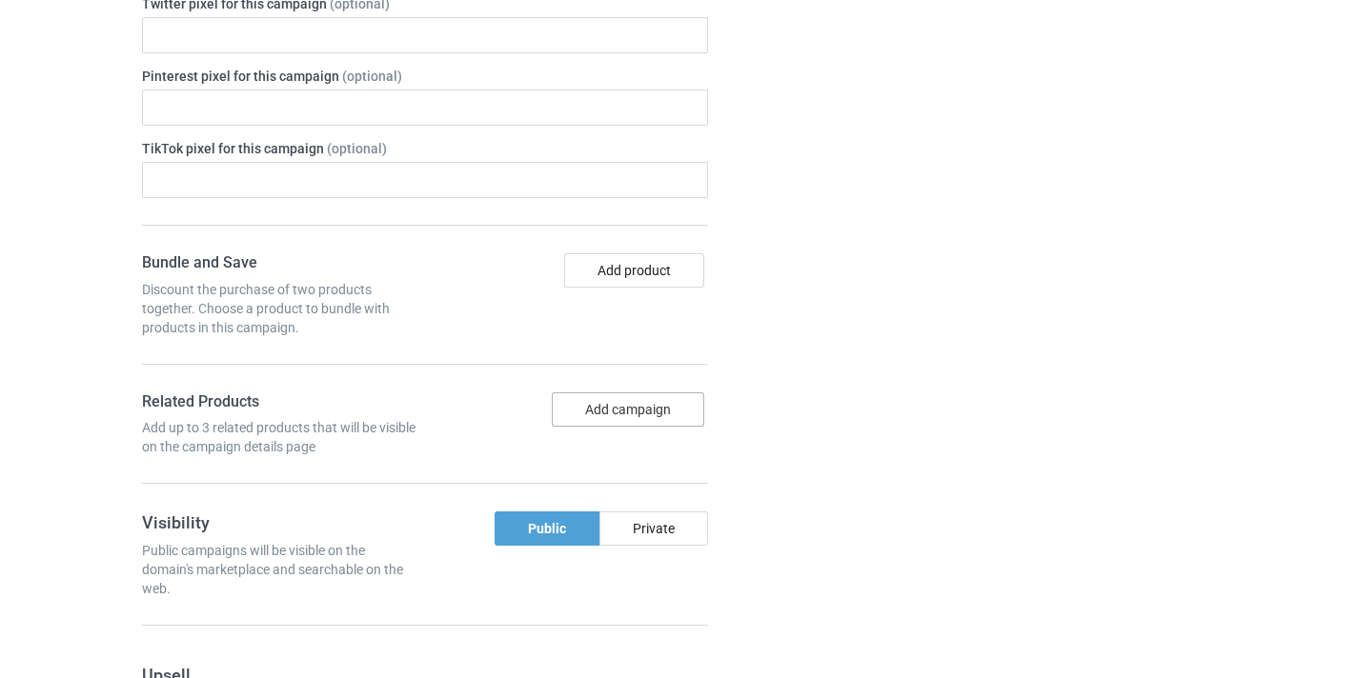
click at [653, 411] on button "Add campaign" at bounding box center [628, 410] width 152 height 34
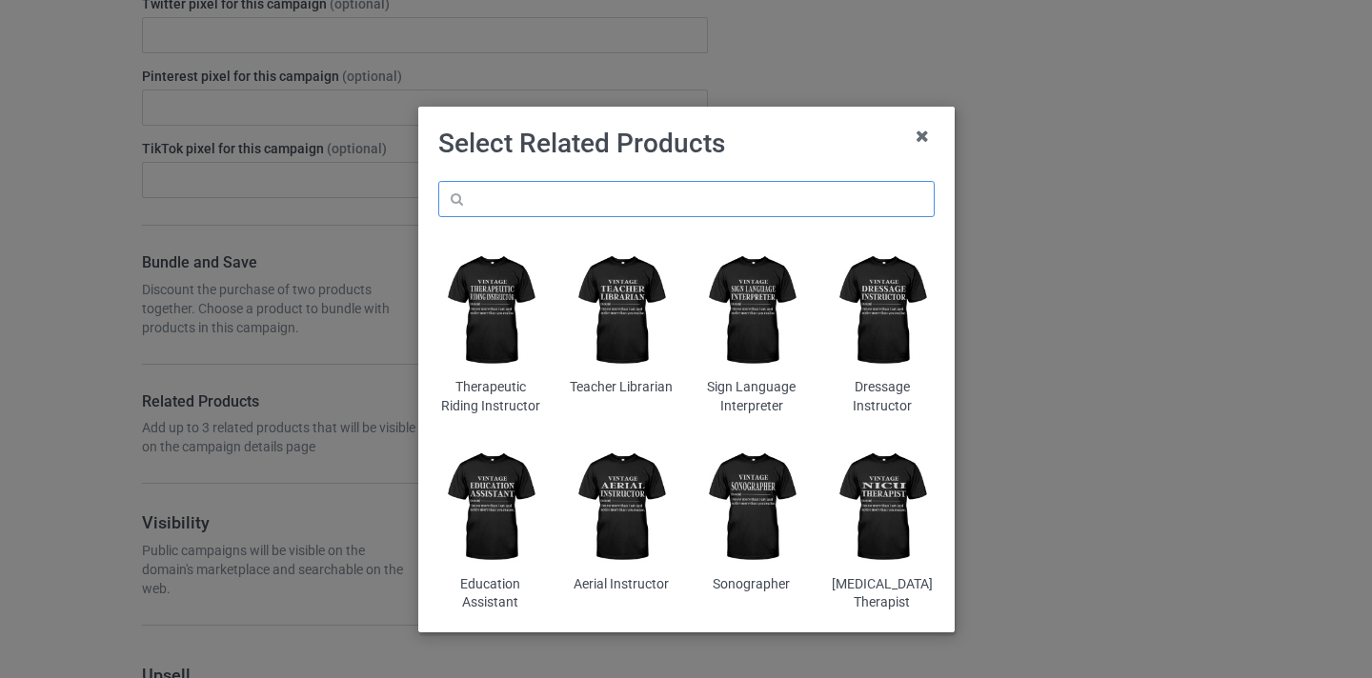
click at [689, 199] on input "text" at bounding box center [686, 199] width 496 height 36
paste input "STEM Teacher"
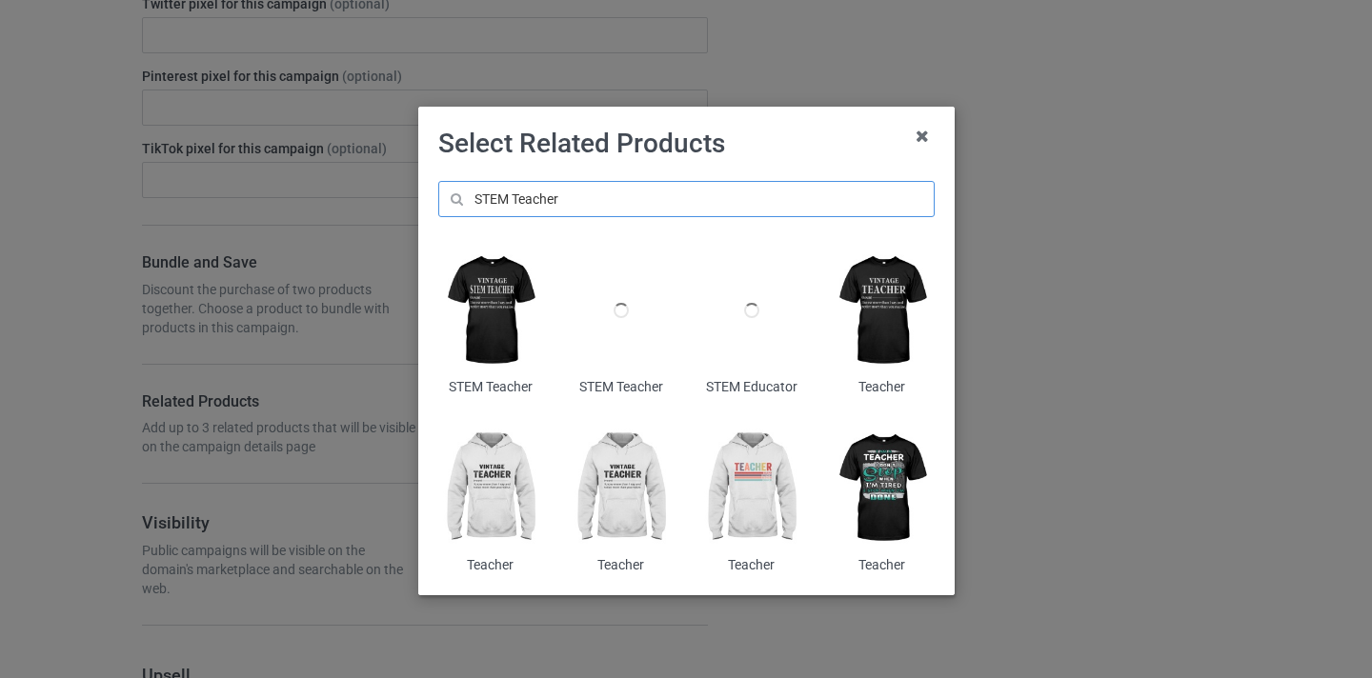
type input "STEM Teacher"
click at [514, 313] on img at bounding box center [490, 311] width 104 height 130
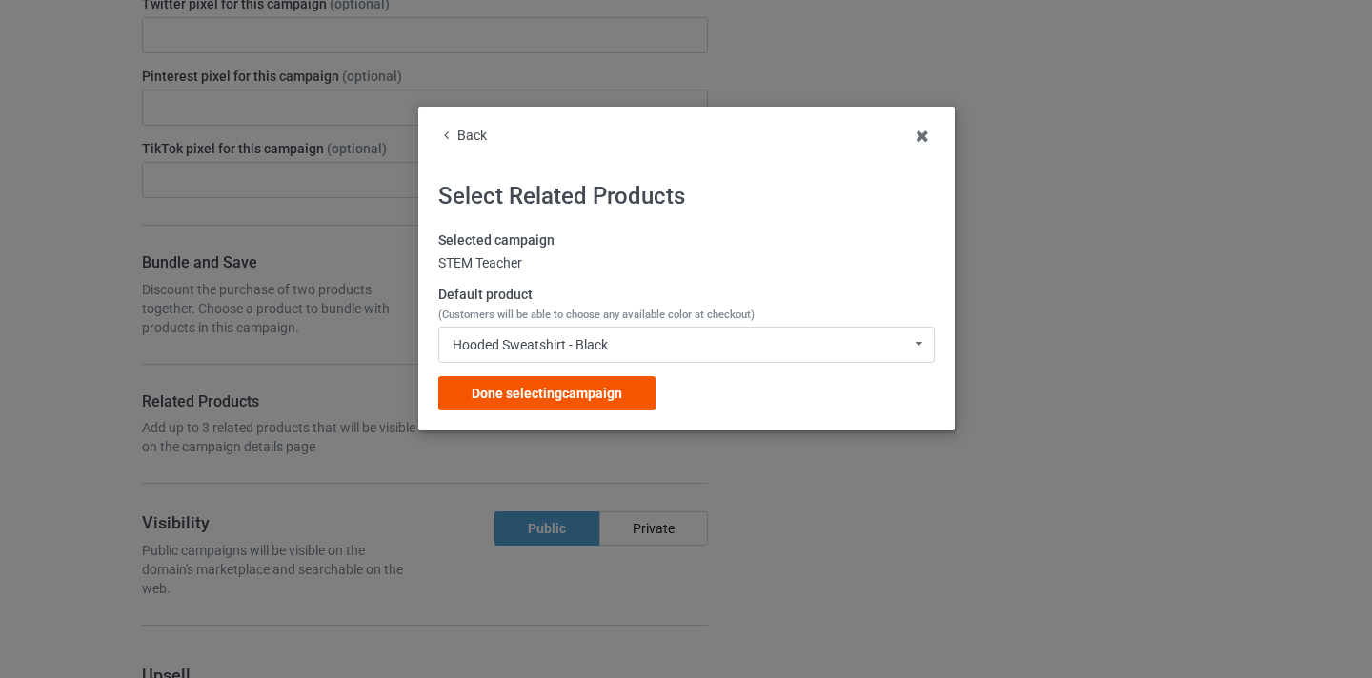
click at [594, 377] on div "Done selecting campaign" at bounding box center [546, 393] width 217 height 34
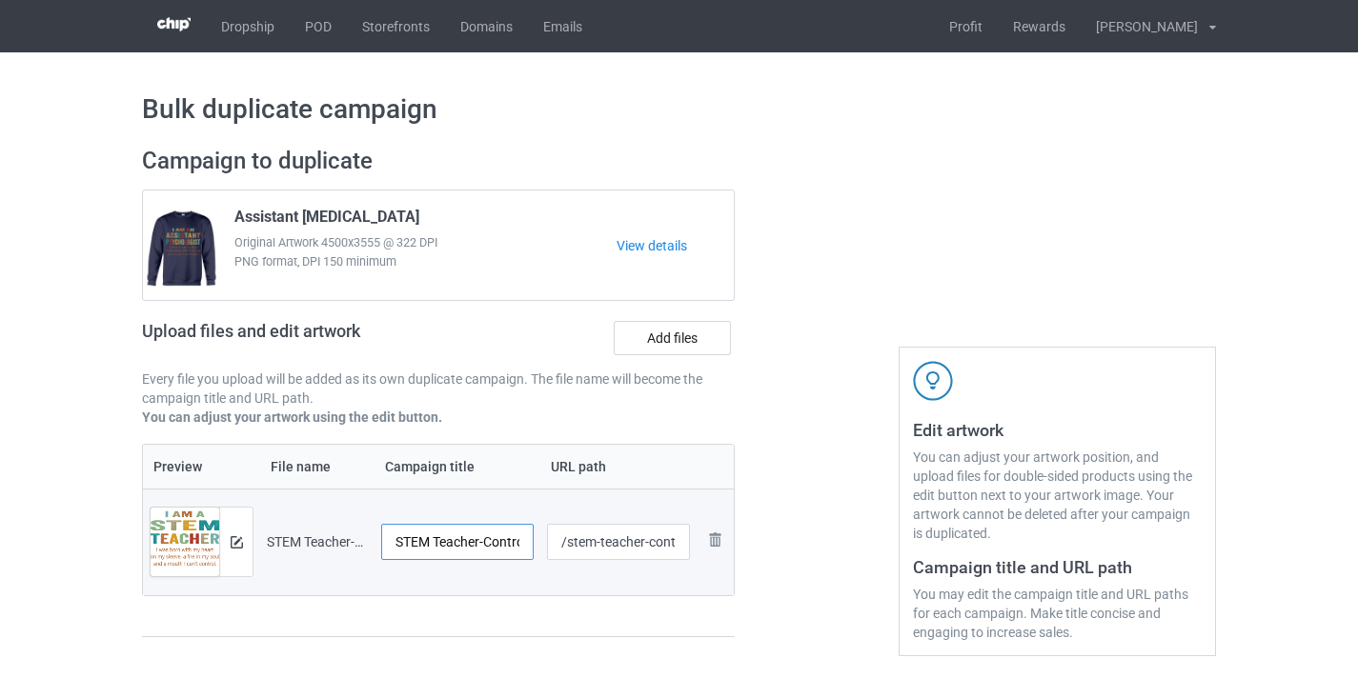
click at [496, 537] on input "STEM Teacher-Control" at bounding box center [457, 542] width 152 height 36
type input "STEM Teacher"
click at [663, 545] on input "/stem-teacher-control" at bounding box center [619, 542] width 144 height 36
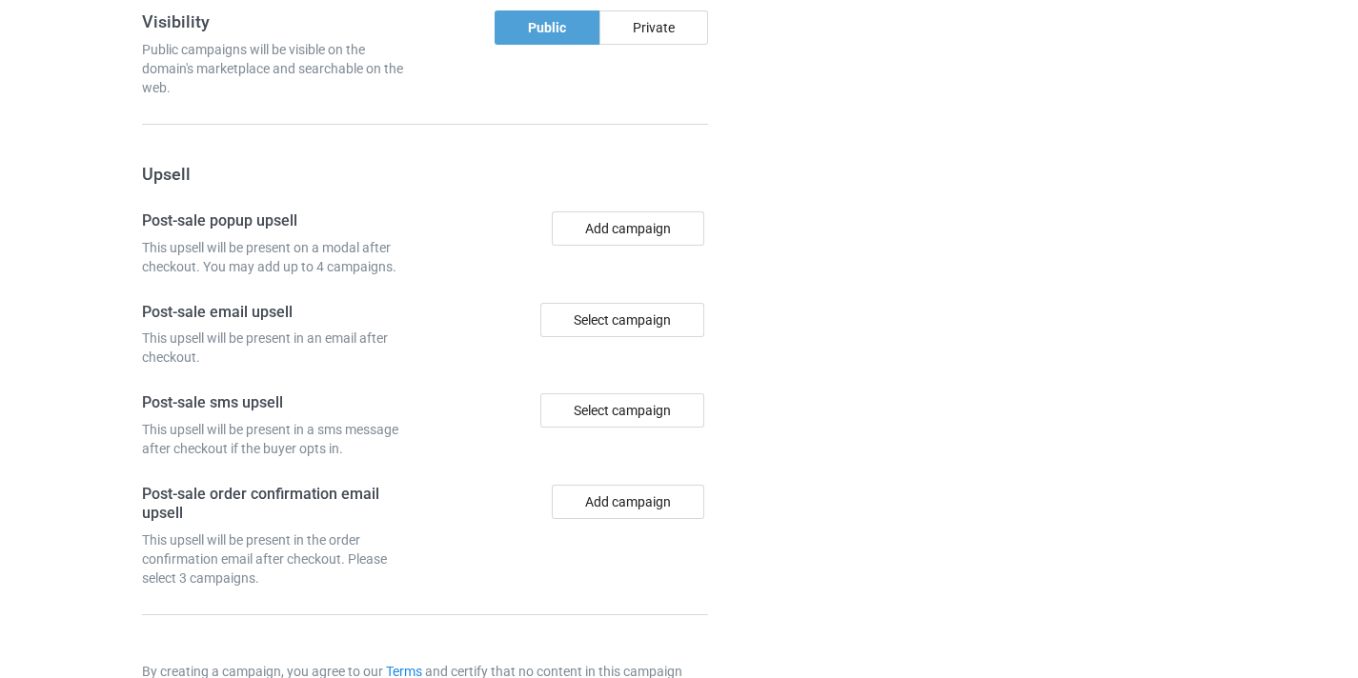
scroll to position [1864, 0]
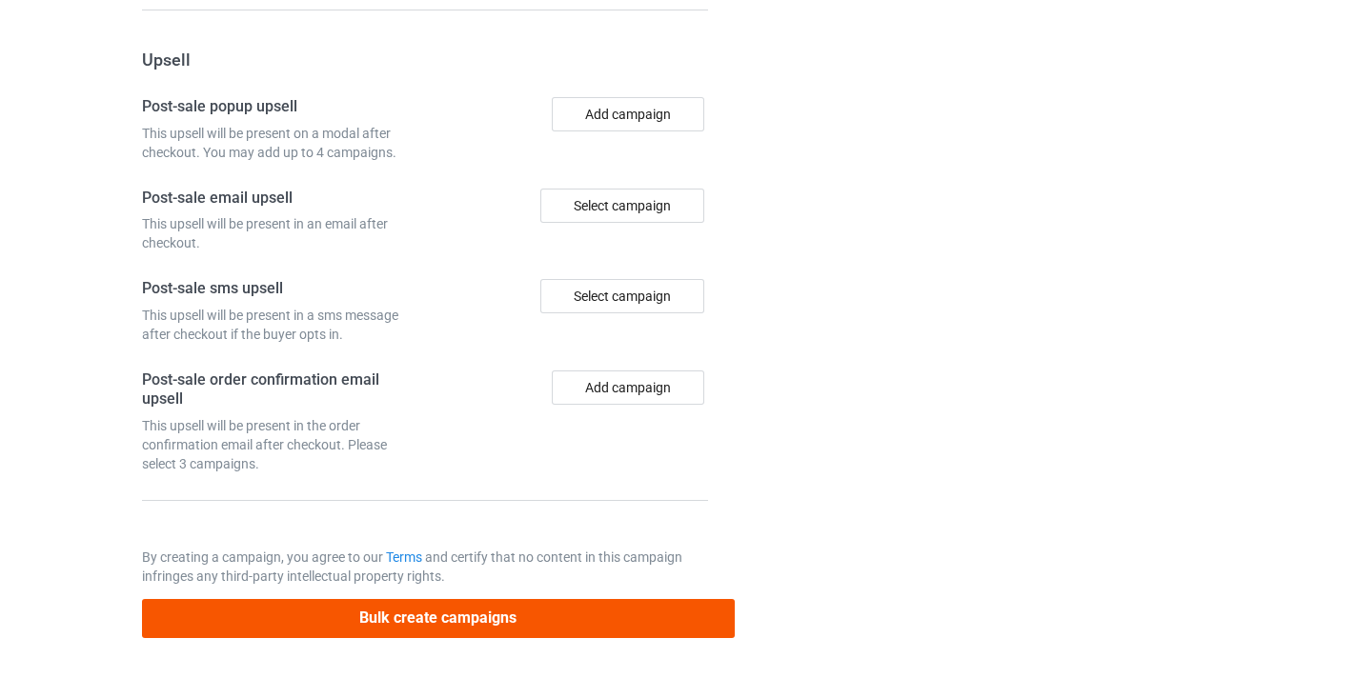
type input "/stem-teacher10"
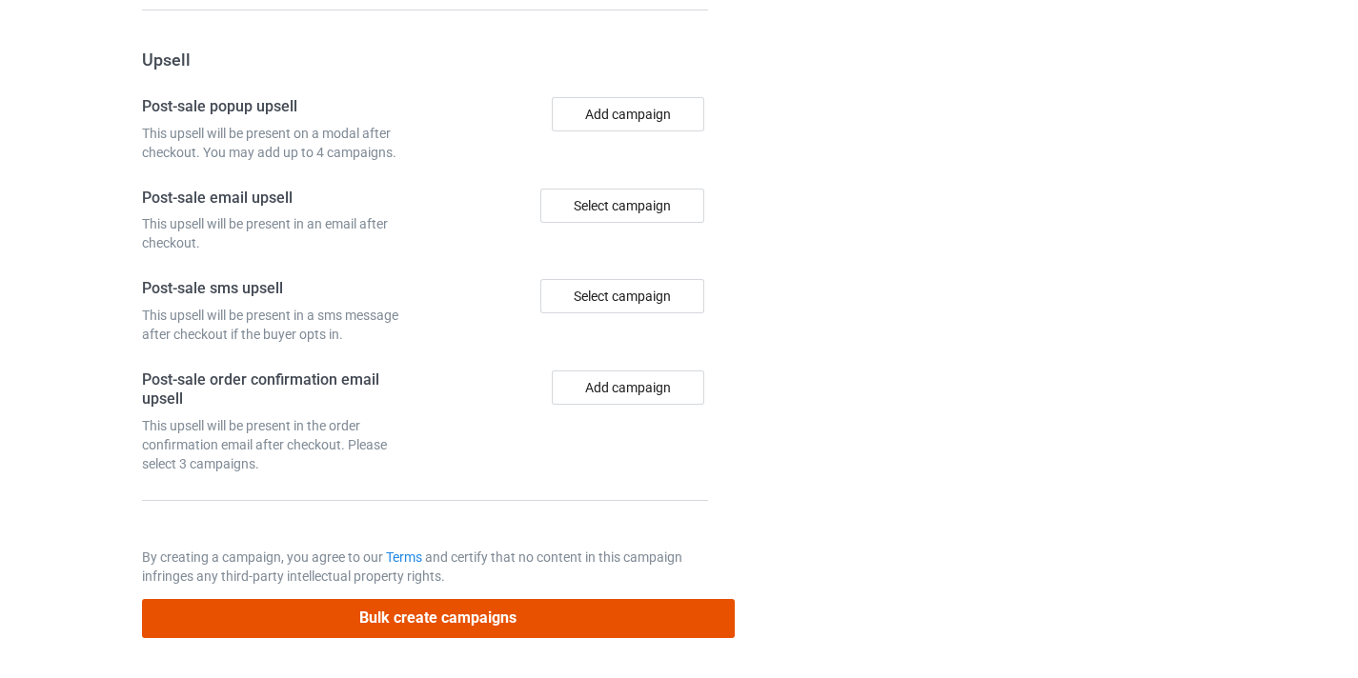
click at [595, 617] on button "Bulk create campaigns" at bounding box center [438, 618] width 593 height 39
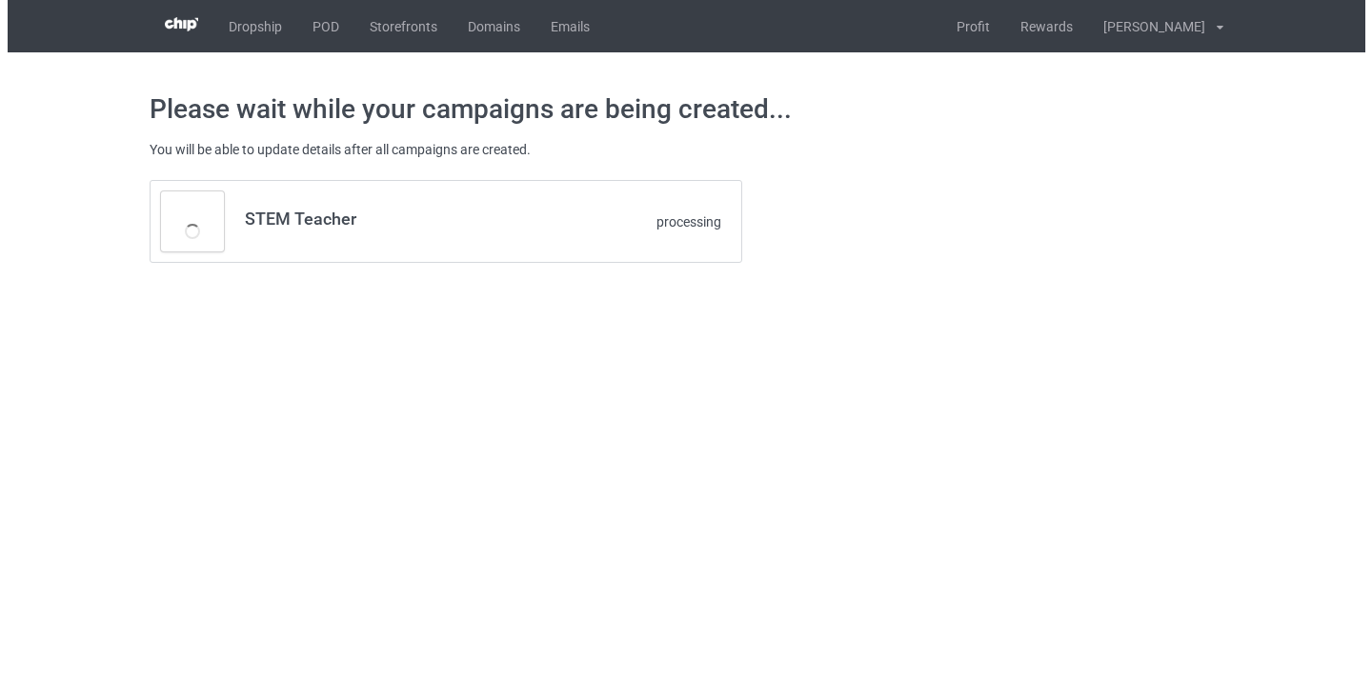
scroll to position [0, 0]
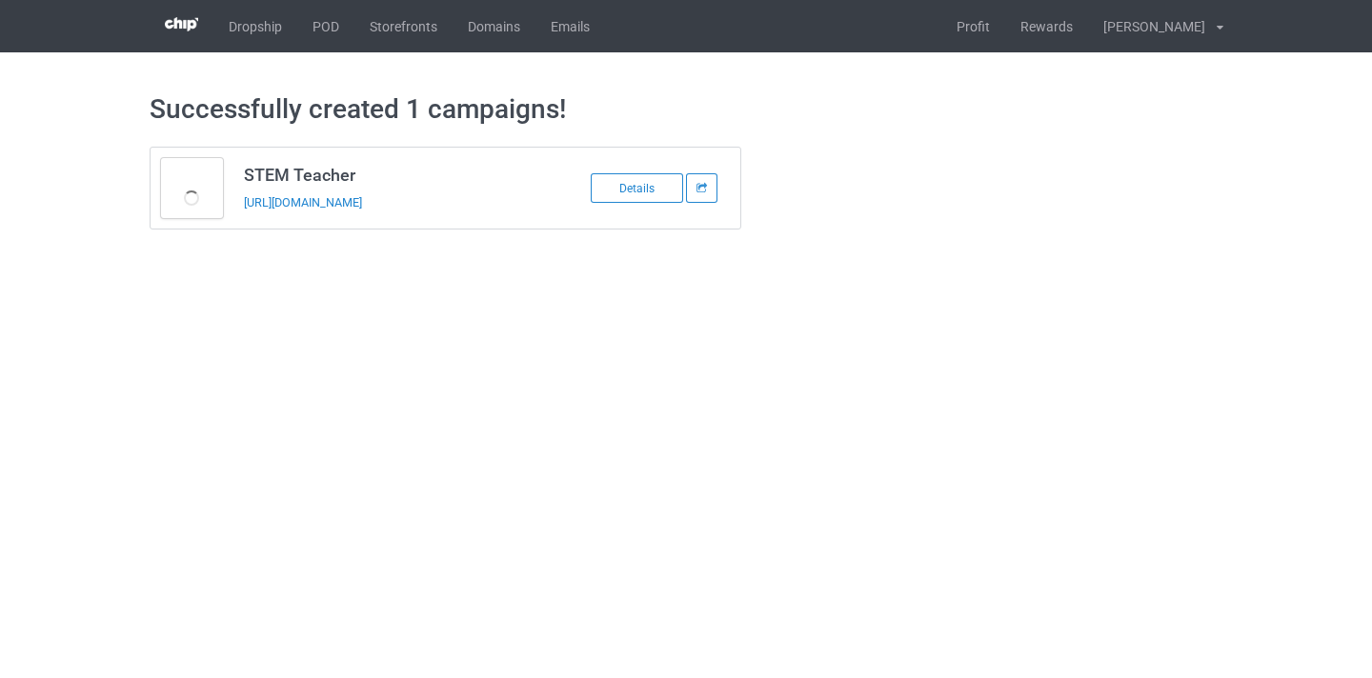
click at [292, 191] on td "STEM Teacher https://www.thepure.gift/stem-teacher10" at bounding box center [394, 188] width 322 height 81
click at [293, 204] on link "https://www.thepure.gift/stem-teacher10" at bounding box center [303, 202] width 118 height 14
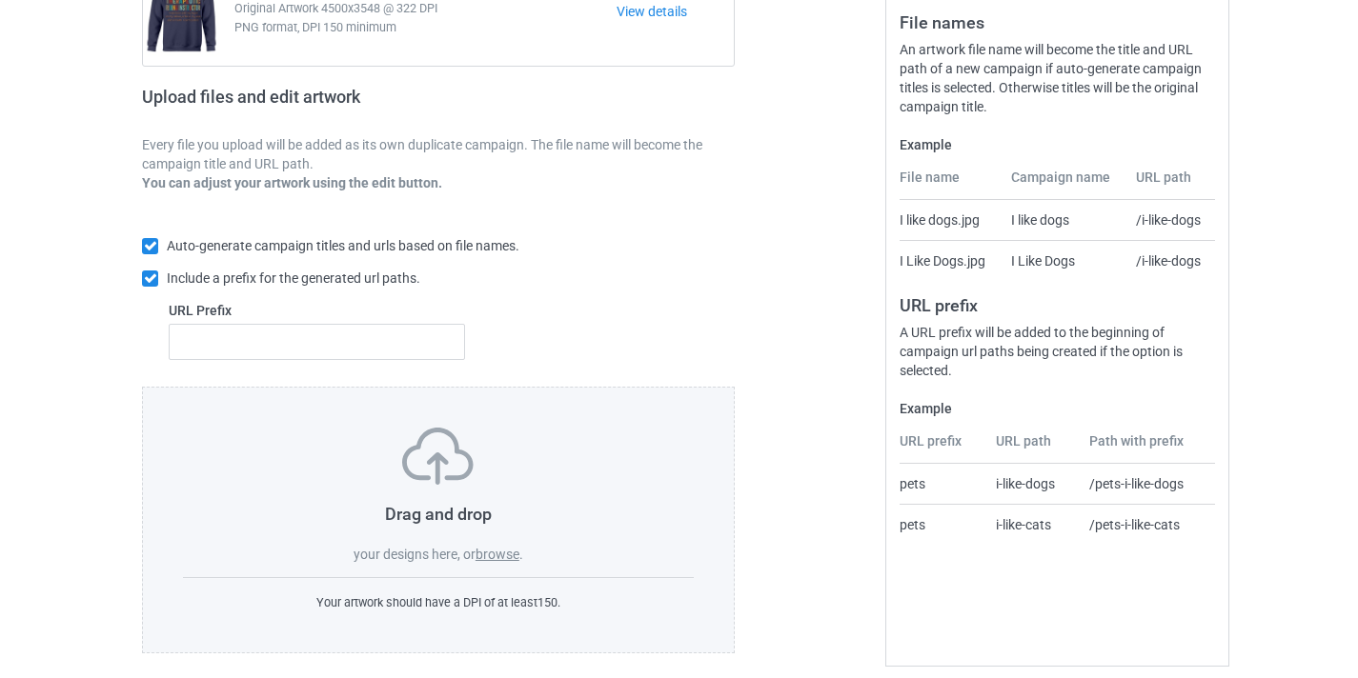
scroll to position [250, 0]
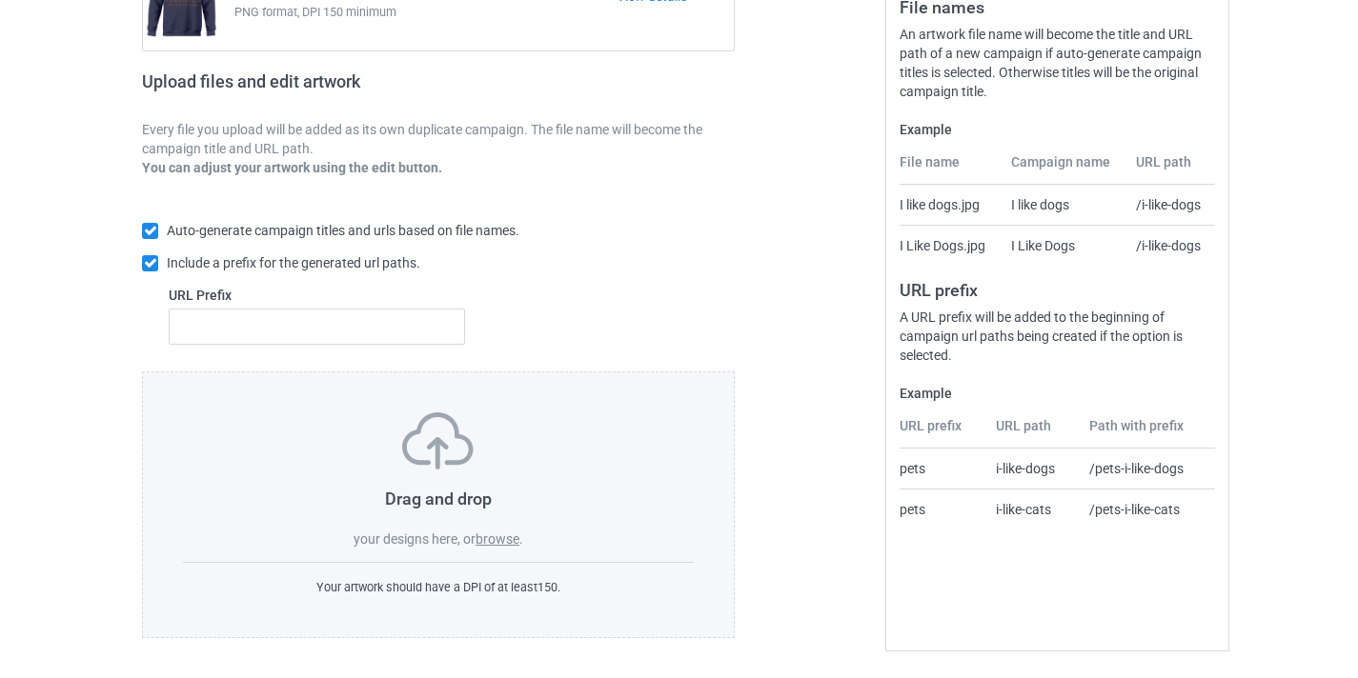
click at [487, 540] on label "browse" at bounding box center [497, 539] width 44 height 15
click at [0, 0] on input "browse" at bounding box center [0, 0] width 0 height 0
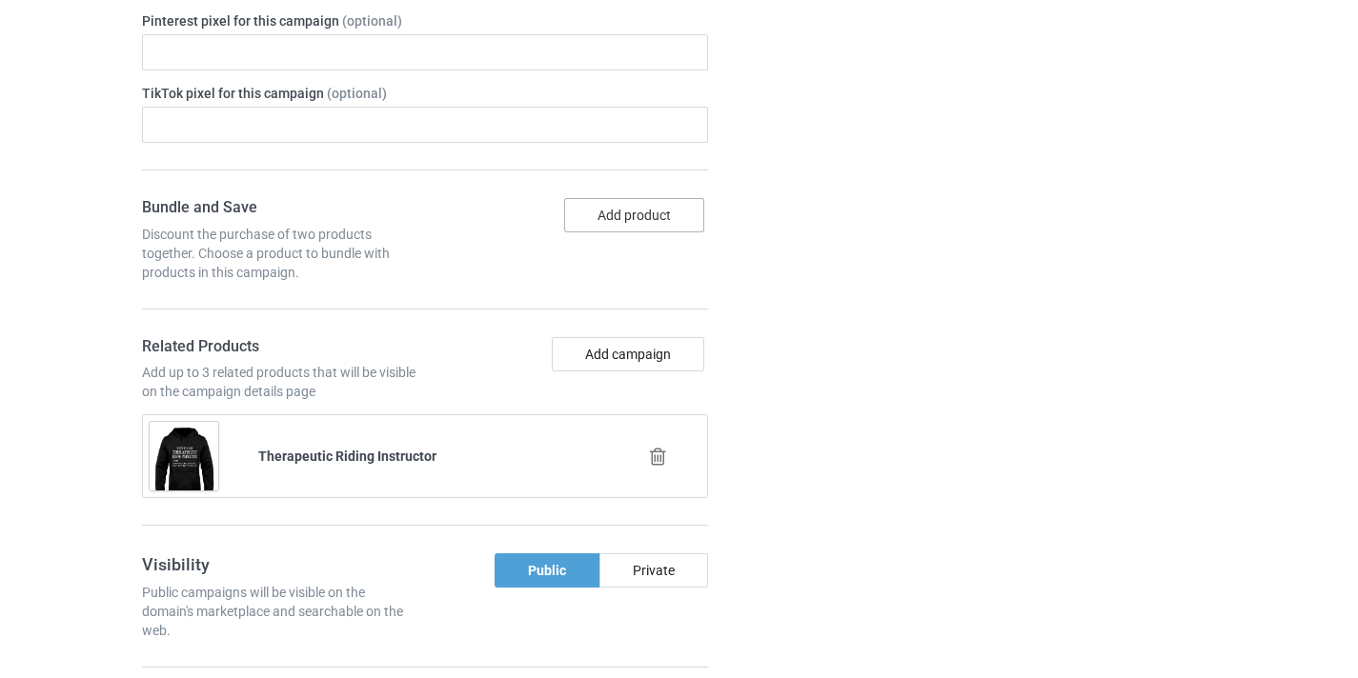
scroll to position [1133, 0]
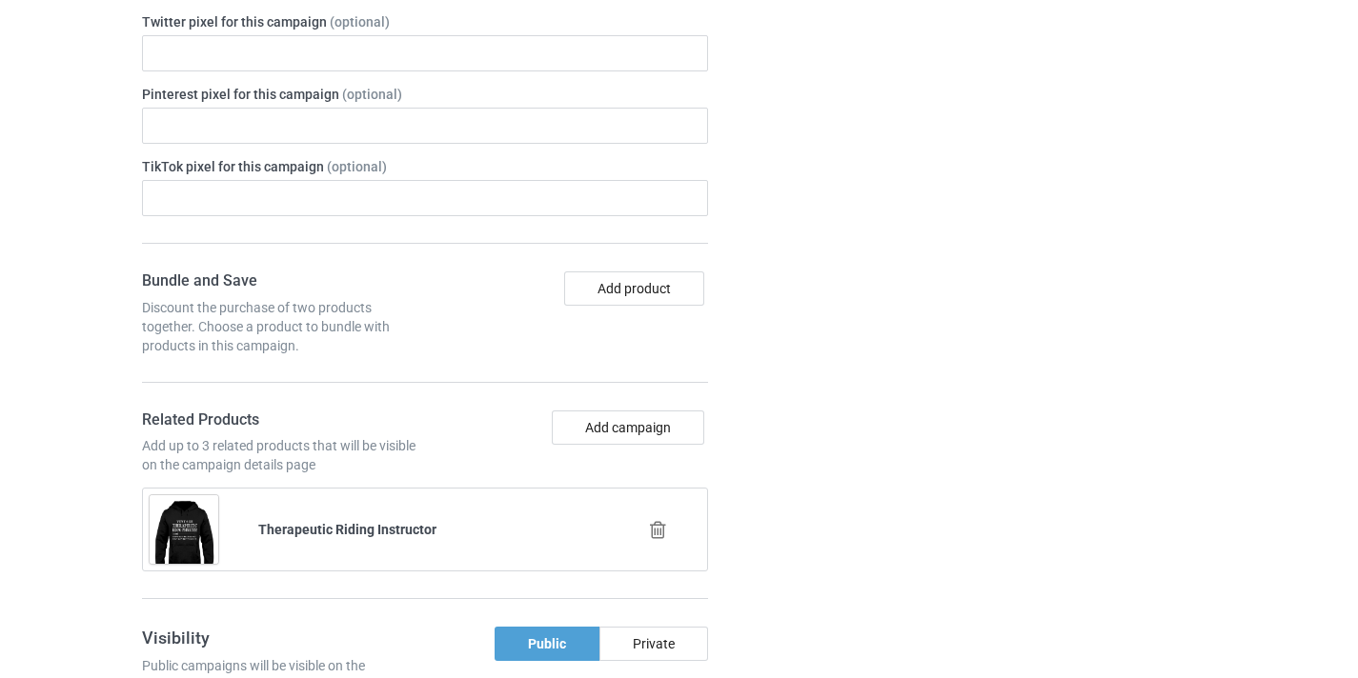
click at [652, 533] on icon at bounding box center [658, 530] width 24 height 20
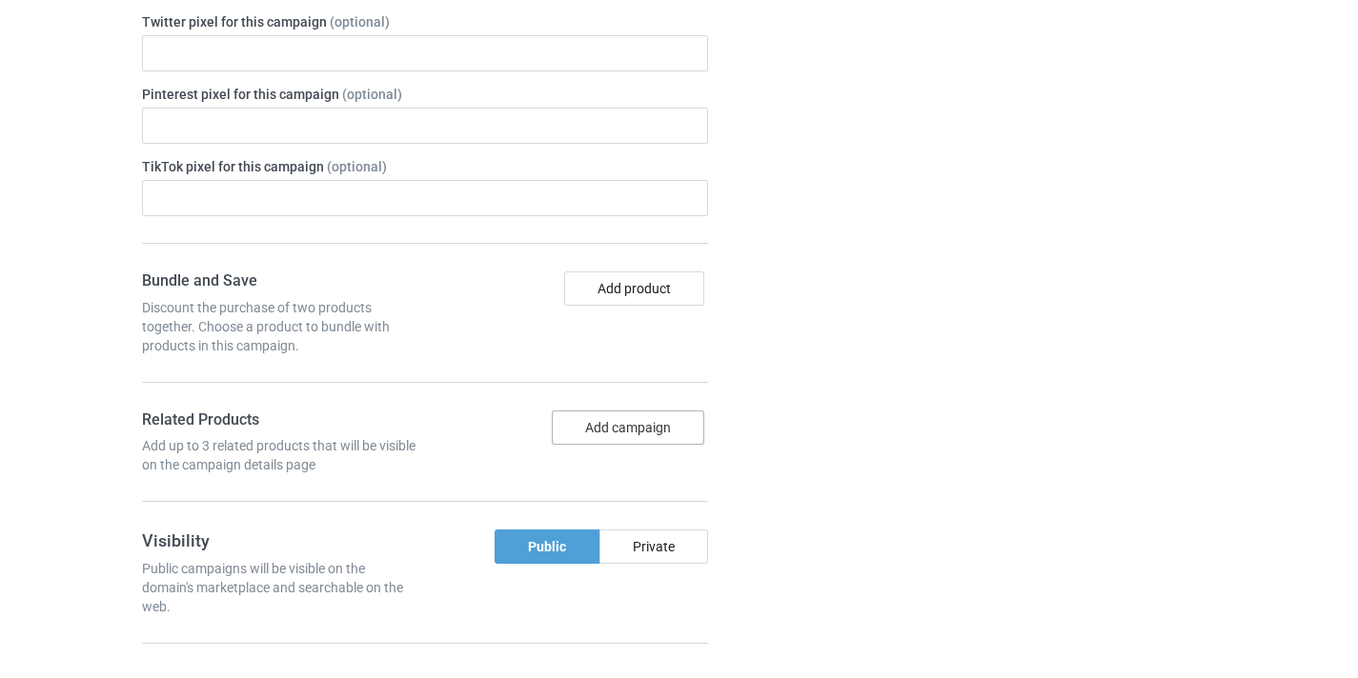
click at [666, 429] on button "Add campaign" at bounding box center [628, 428] width 152 height 34
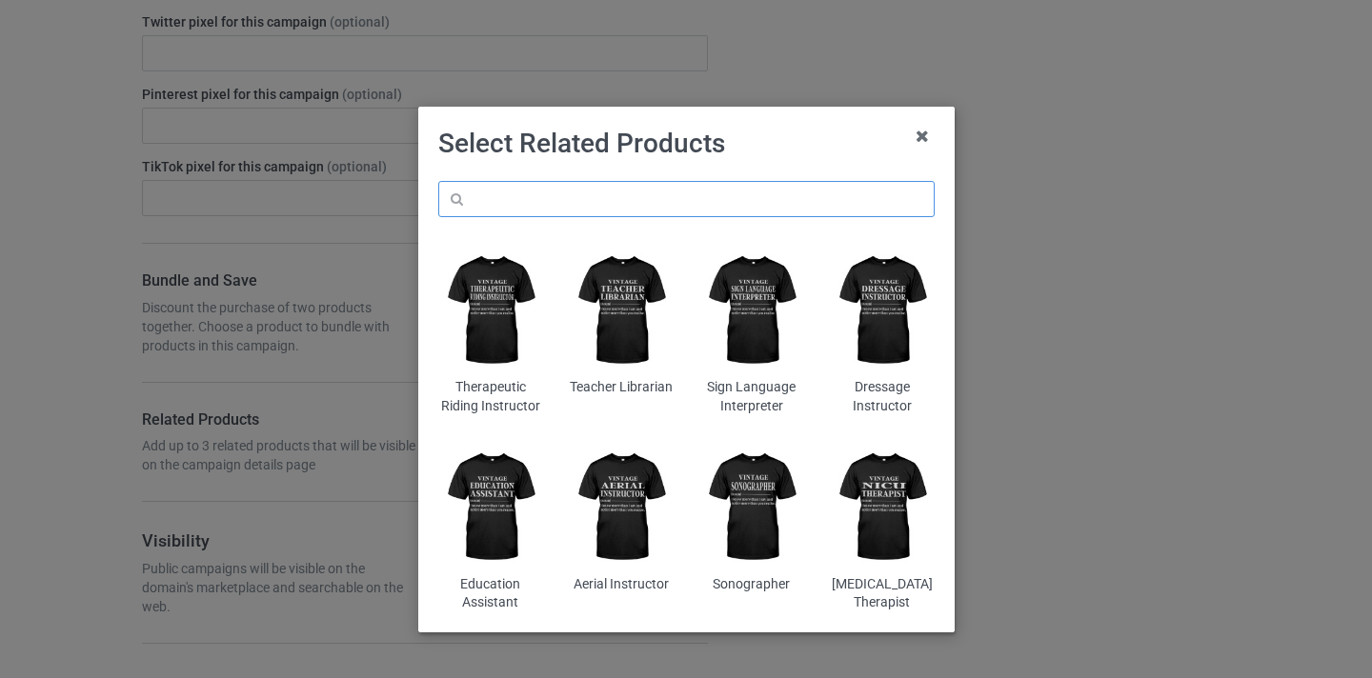
click at [555, 203] on input "text" at bounding box center [686, 199] width 496 height 36
paste input "Educational Leader"
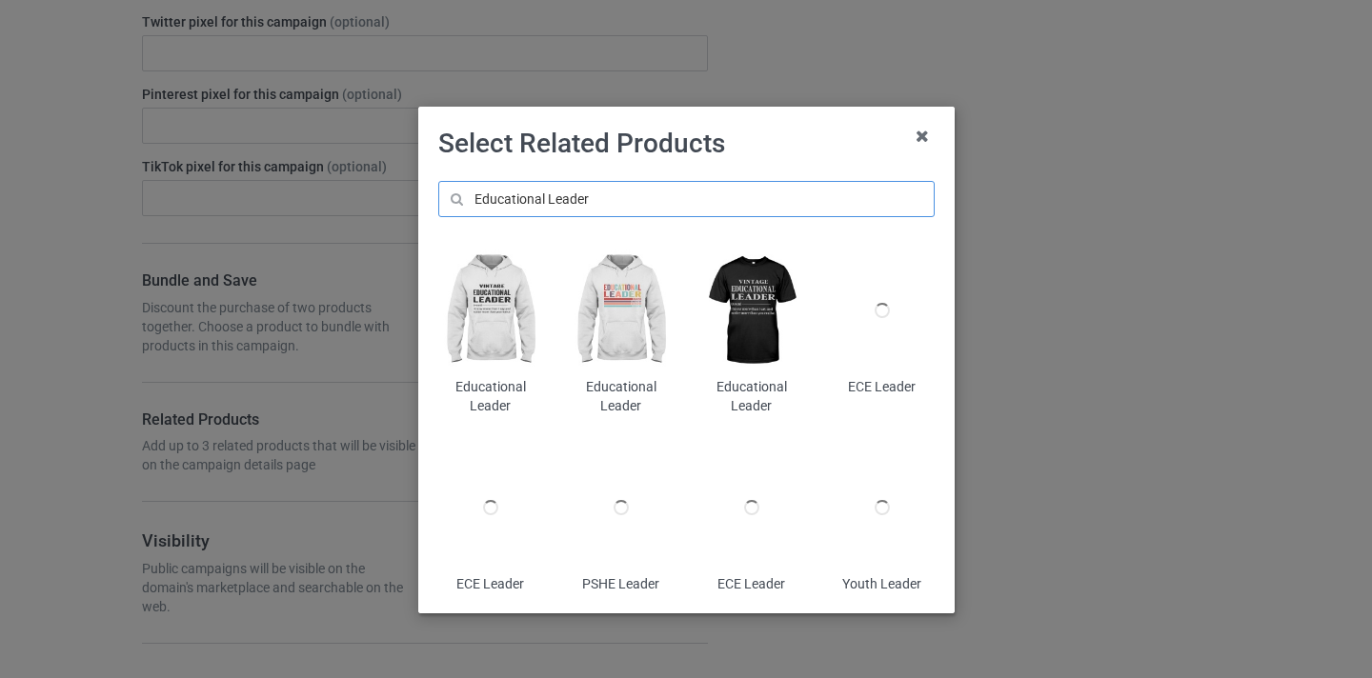
type input "Educational Leader"
click at [624, 291] on img at bounding box center [621, 311] width 104 height 130
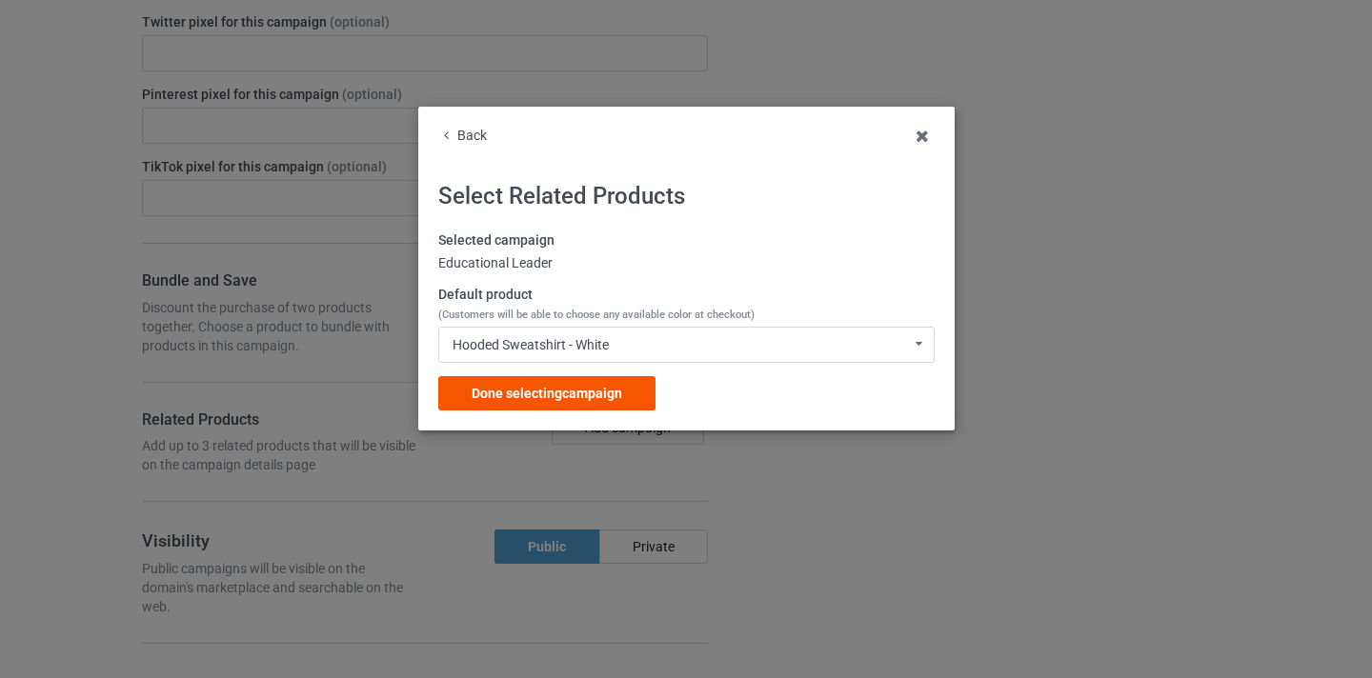
click at [638, 398] on div "Done selecting campaign" at bounding box center [546, 393] width 217 height 34
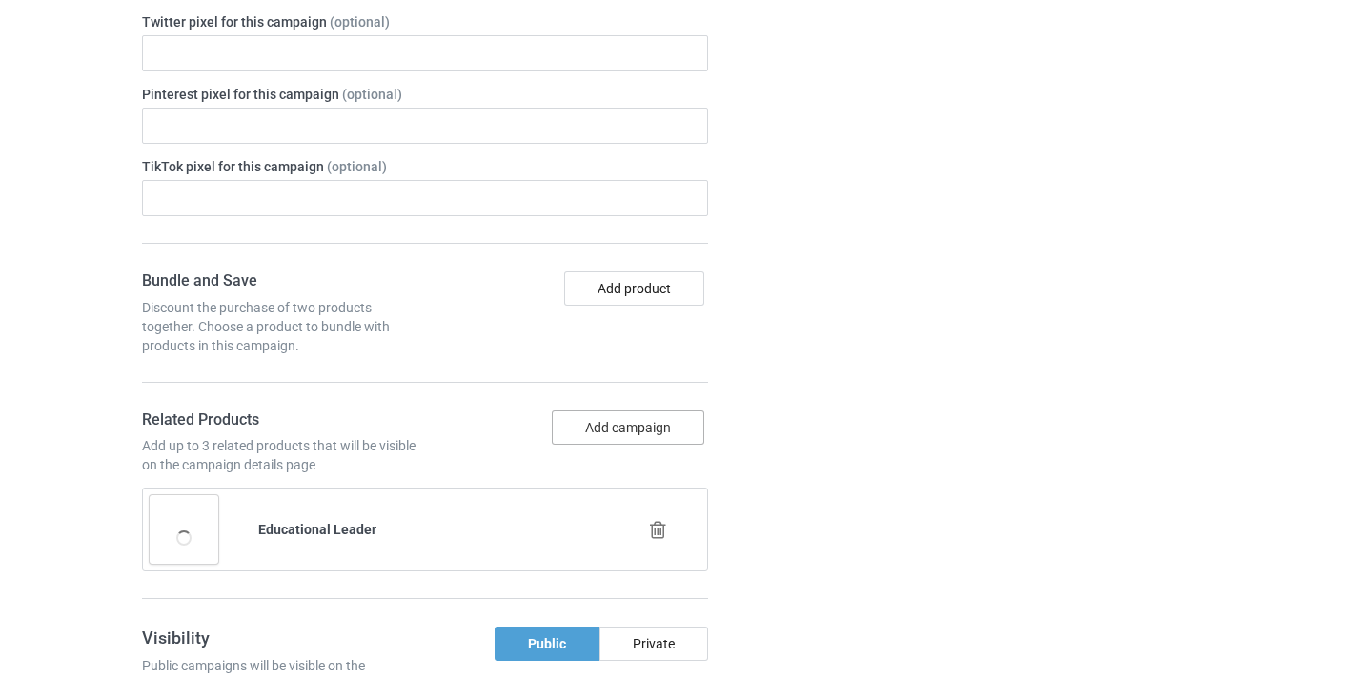
click at [661, 419] on button "Add campaign" at bounding box center [628, 428] width 152 height 34
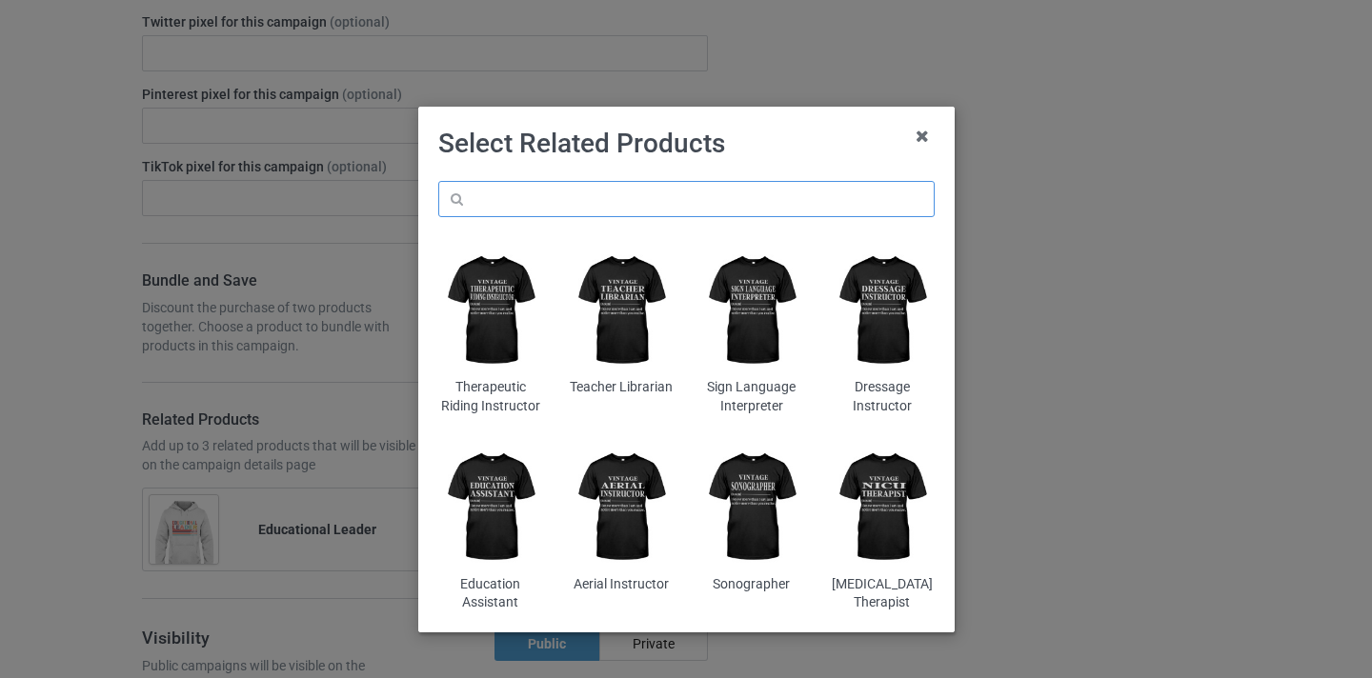
click at [633, 181] on input "text" at bounding box center [686, 199] width 496 height 36
click at [636, 195] on input "text" at bounding box center [686, 199] width 496 height 36
paste input "Educational Leader"
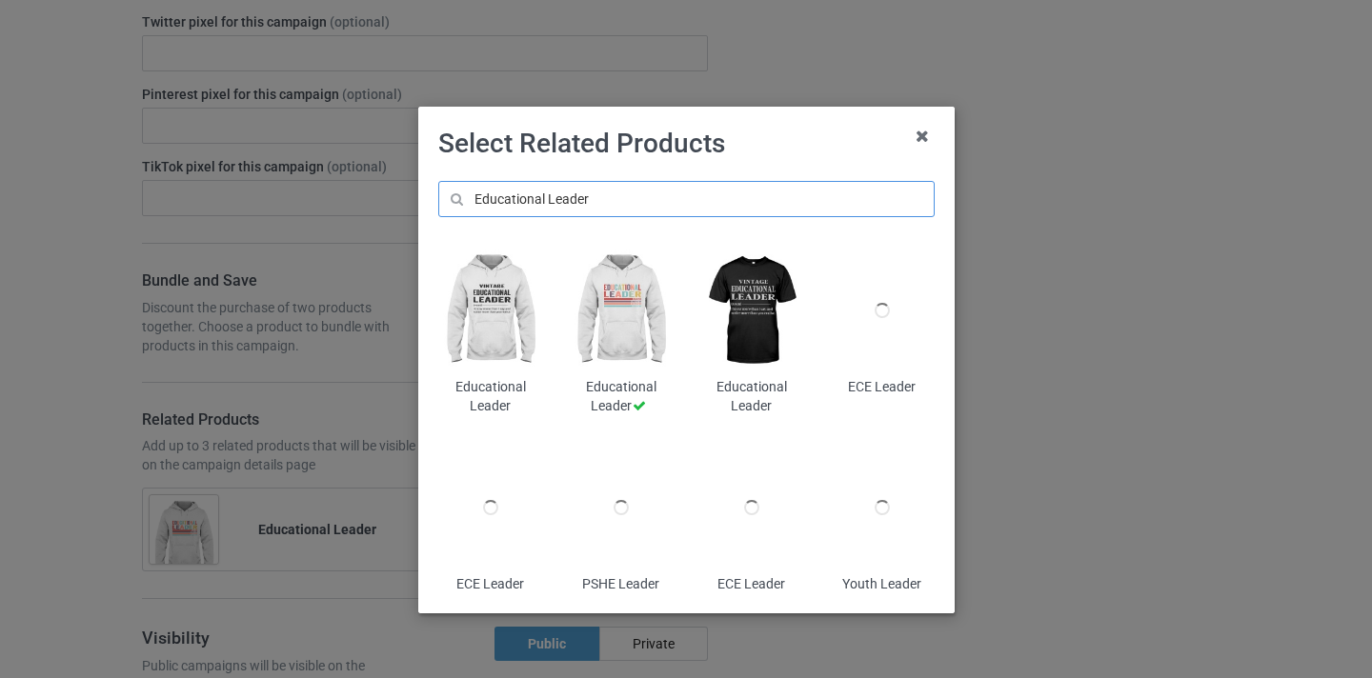
type input "Educational Leader"
click at [761, 310] on img at bounding box center [751, 311] width 104 height 130
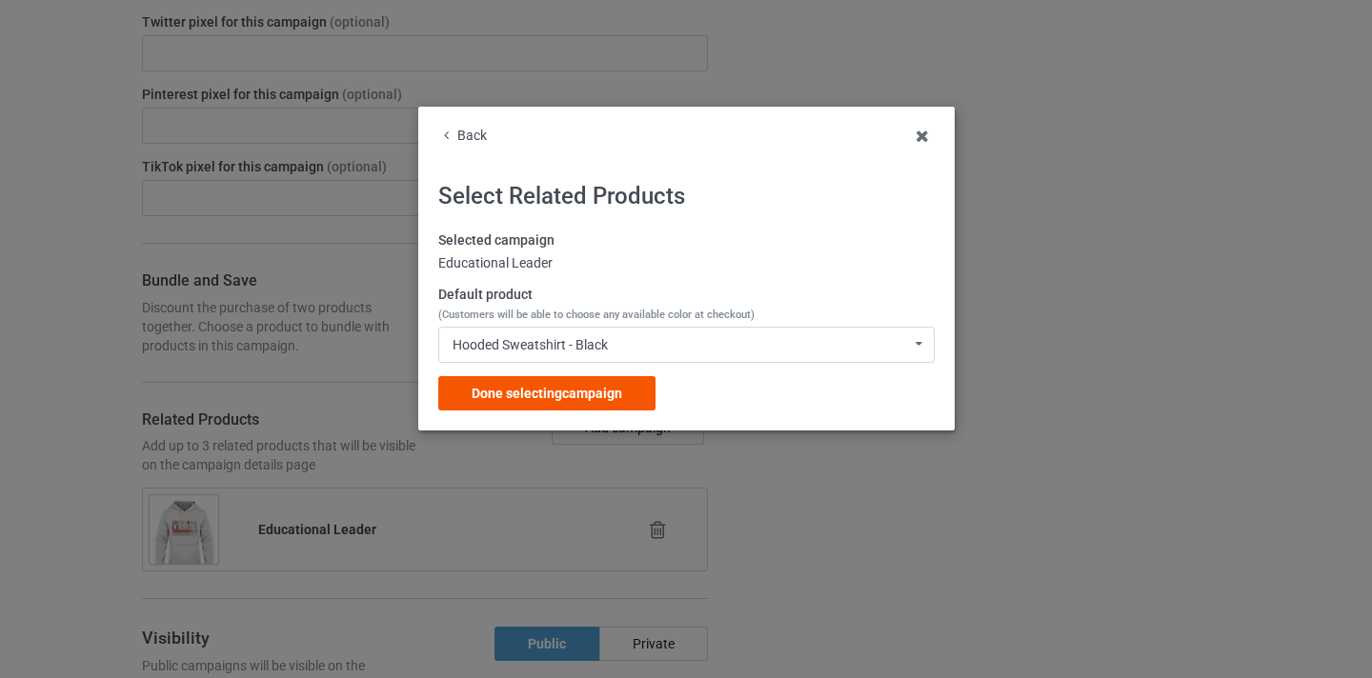
click at [636, 389] on div "Done selecting campaign" at bounding box center [546, 393] width 217 height 34
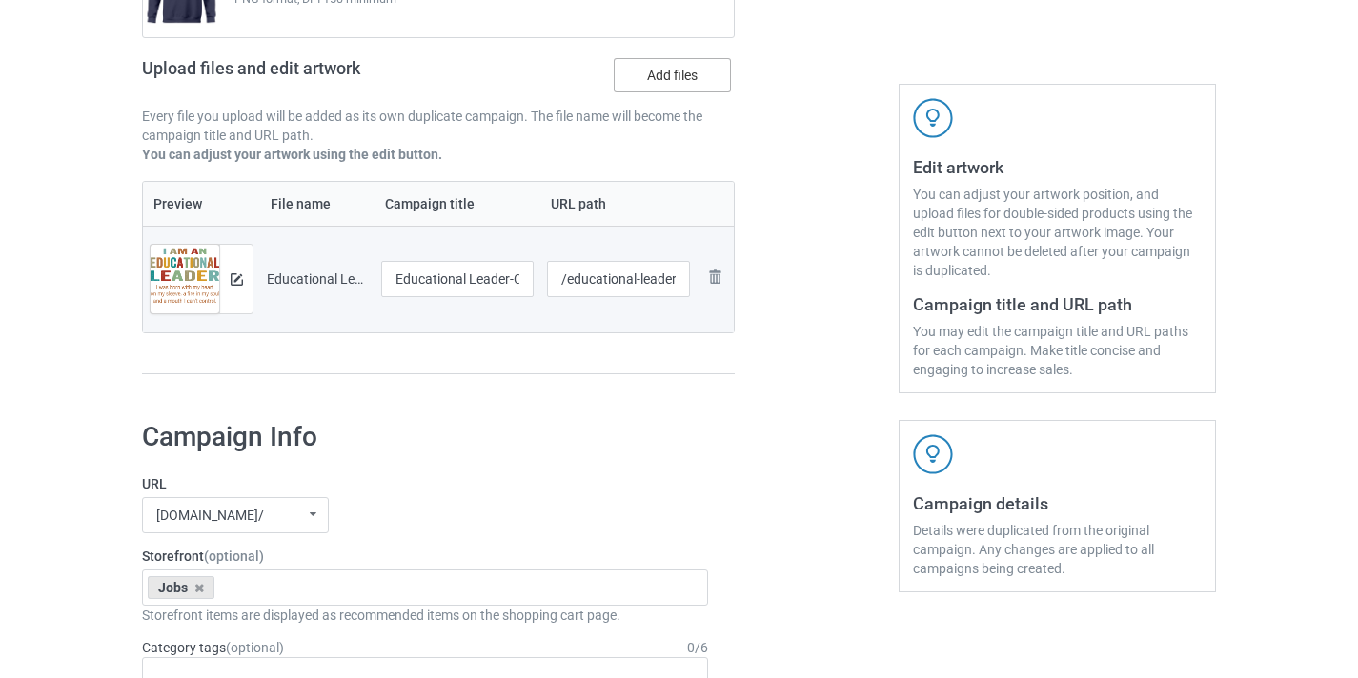
scroll to position [34, 0]
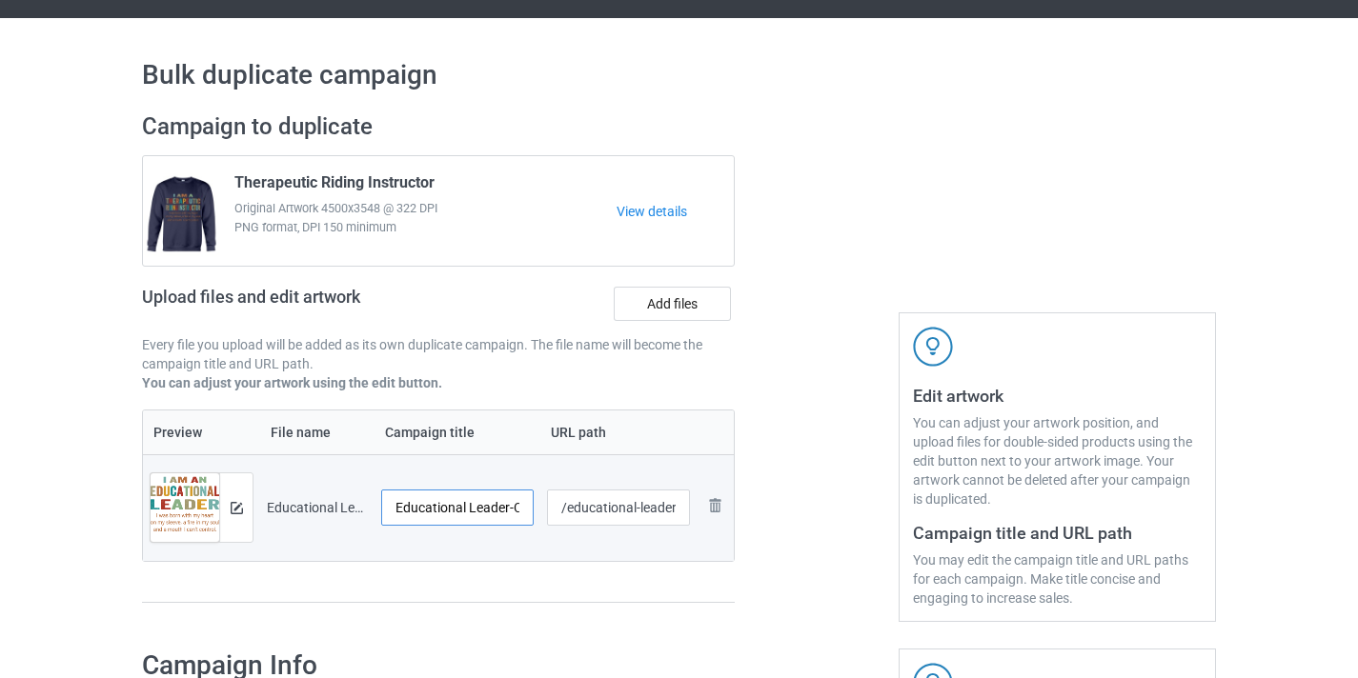
click at [509, 497] on input "Educational Leader-Control" at bounding box center [457, 508] width 152 height 36
drag, startPoint x: 509, startPoint y: 497, endPoint x: 521, endPoint y: 500, distance: 12.7
click at [521, 500] on input "Educational Leader-Control" at bounding box center [457, 508] width 152 height 36
click at [508, 508] on input "Educational Leader-Control" at bounding box center [457, 508] width 152 height 36
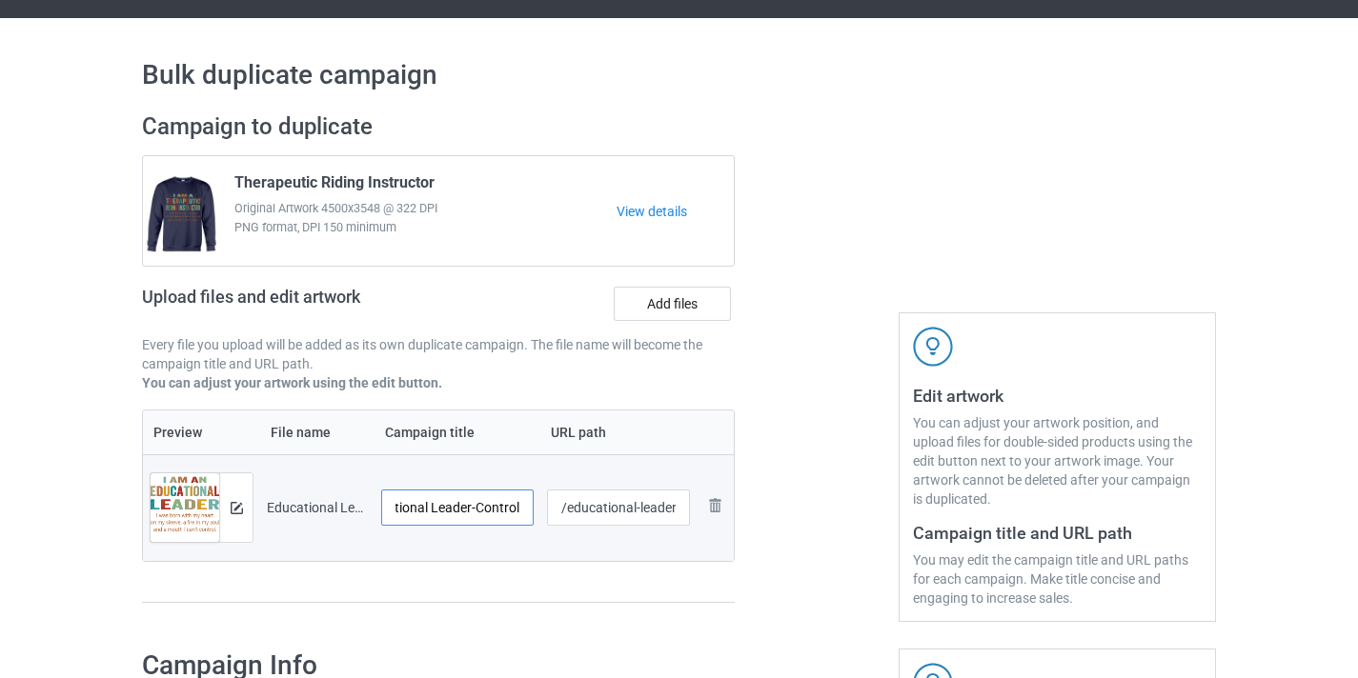
click at [508, 508] on input "Educational Leader-Control" at bounding box center [457, 508] width 152 height 36
type input "Educational Leader"
click at [593, 510] on input "/educational-leader-control" at bounding box center [619, 508] width 144 height 36
drag, startPoint x: 593, startPoint y: 510, endPoint x: 698, endPoint y: 513, distance: 104.9
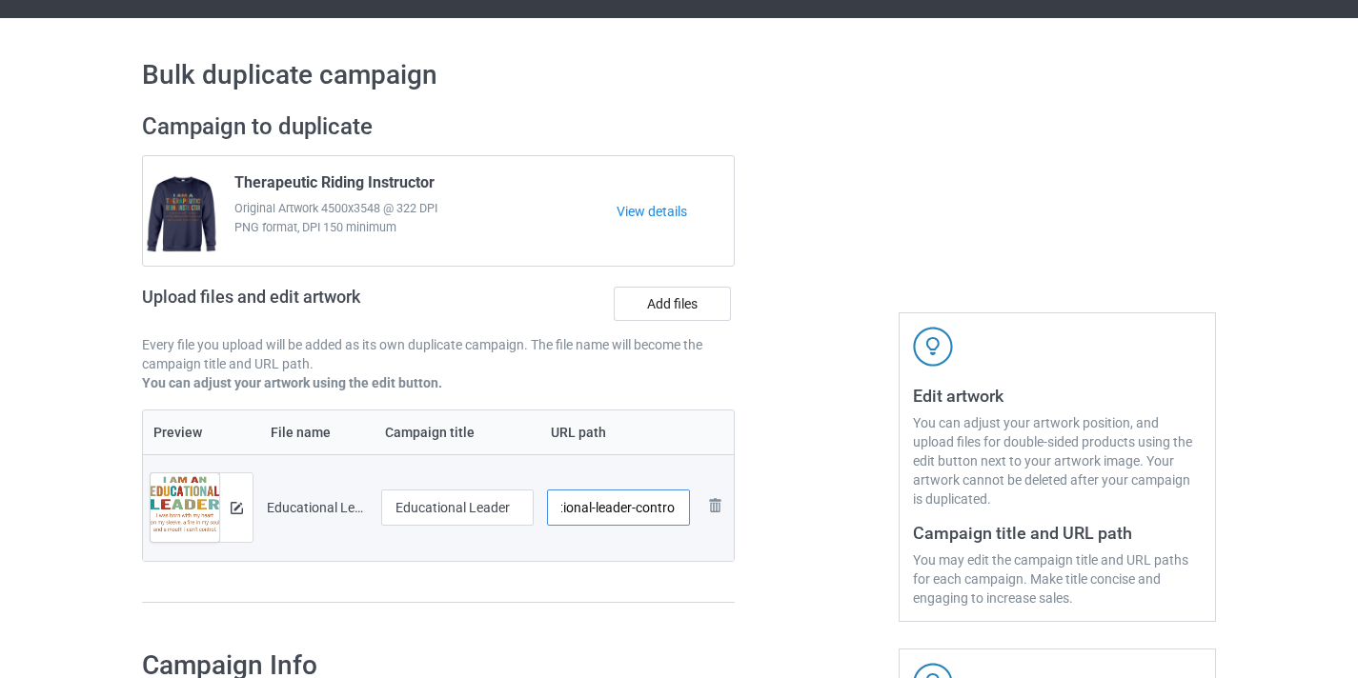
click at [698, 513] on tr "Preview and edit artwork Educational Leader-Control.png Educational Leader /edu…" at bounding box center [438, 508] width 591 height 107
click at [670, 514] on input "/educational-leader-control" at bounding box center [619, 508] width 144 height 36
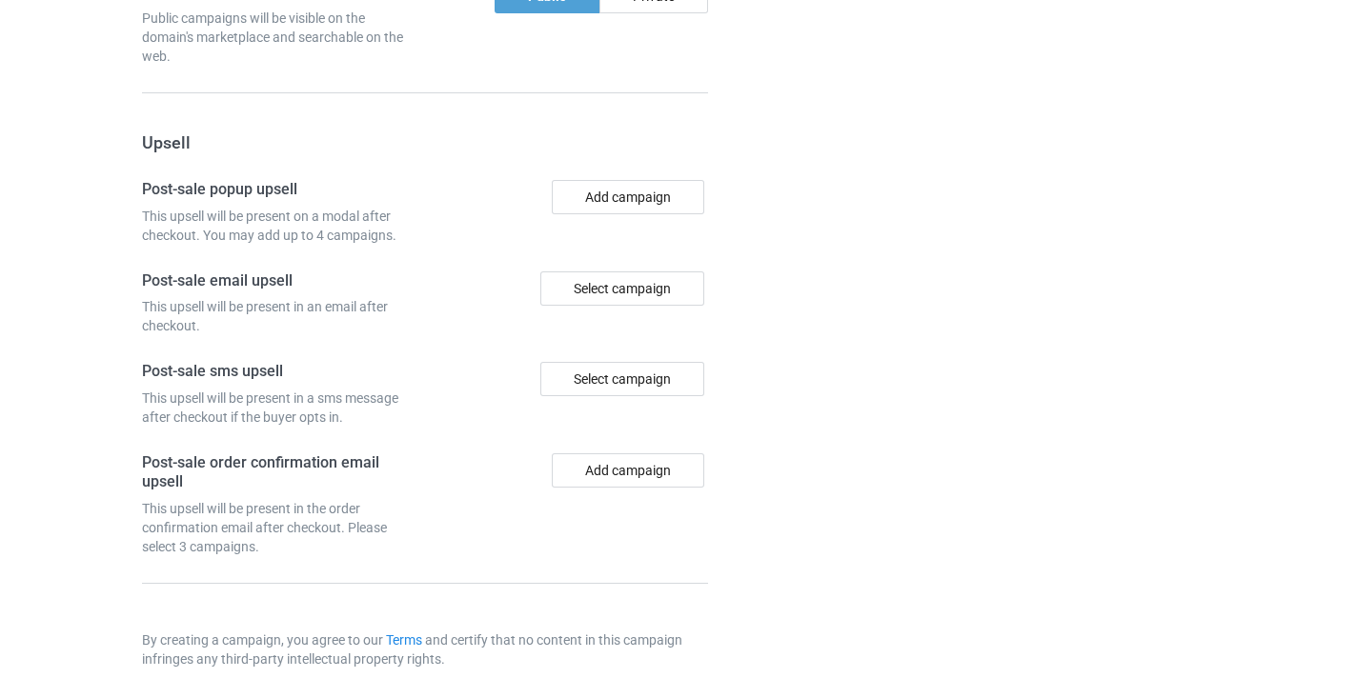
scroll to position [1954, 0]
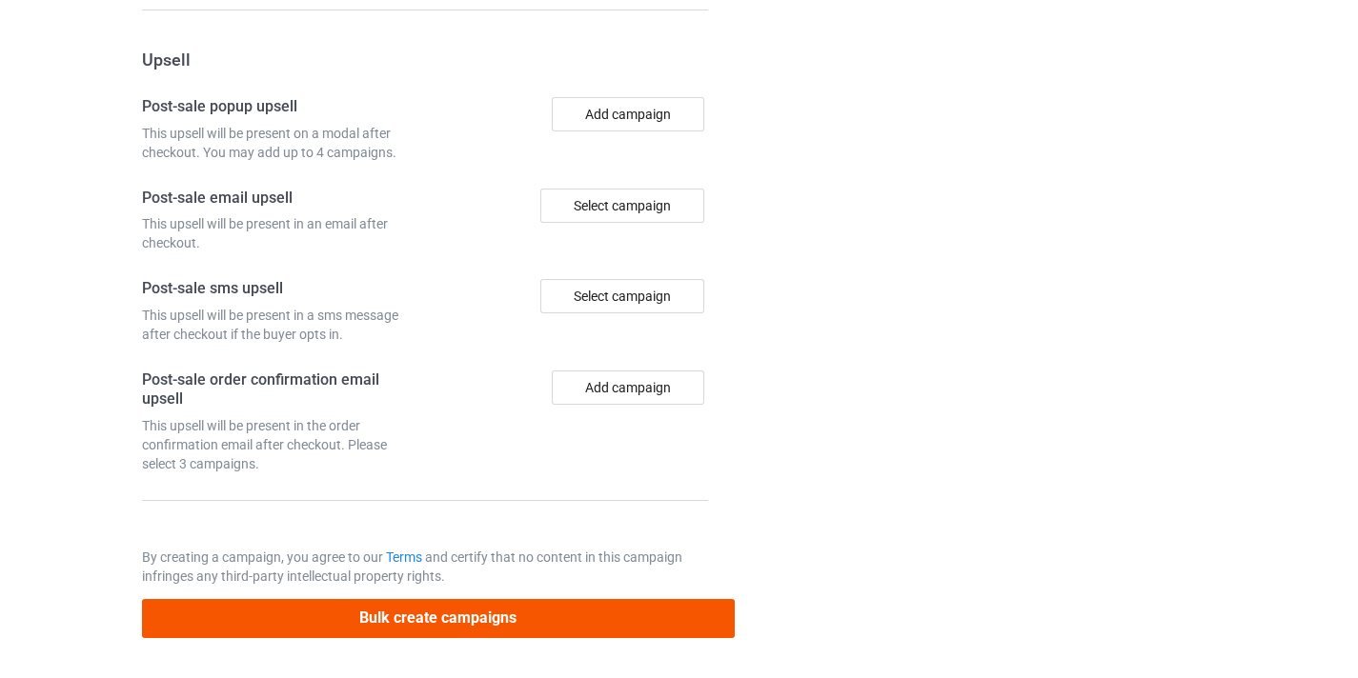
type input "/educational-leader10"
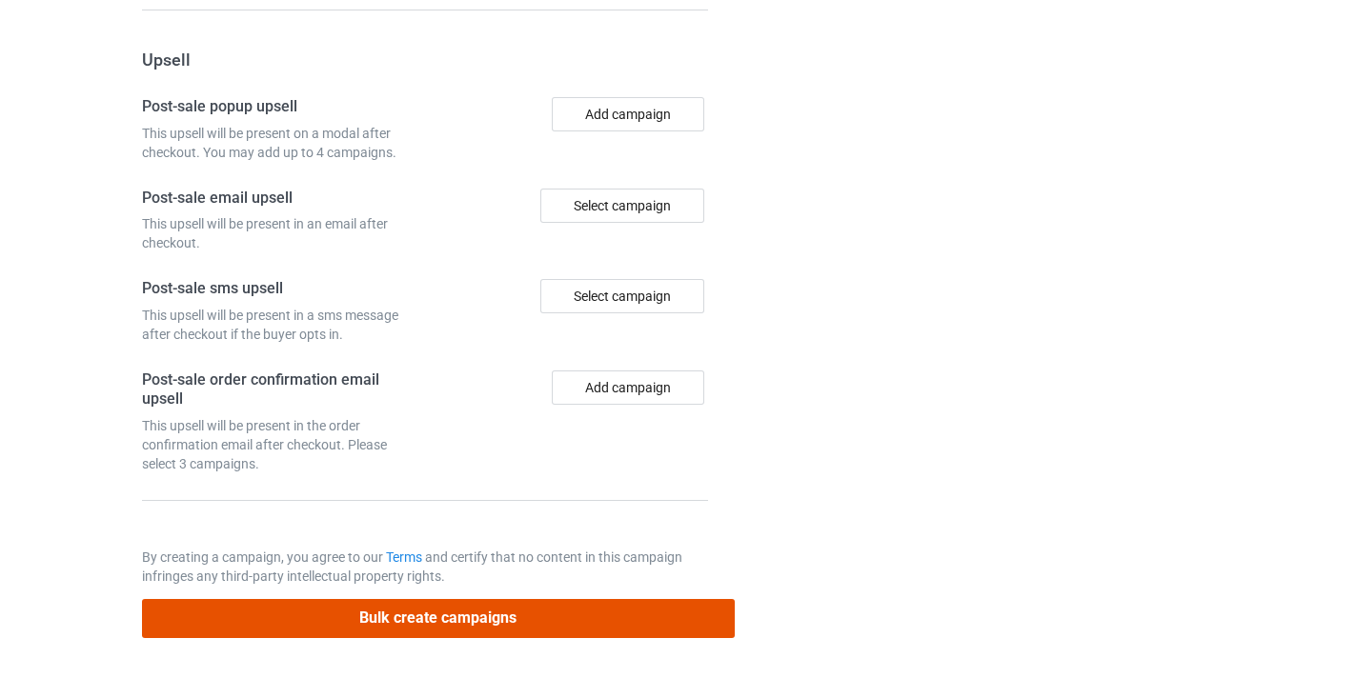
click at [646, 613] on button "Bulk create campaigns" at bounding box center [438, 618] width 593 height 39
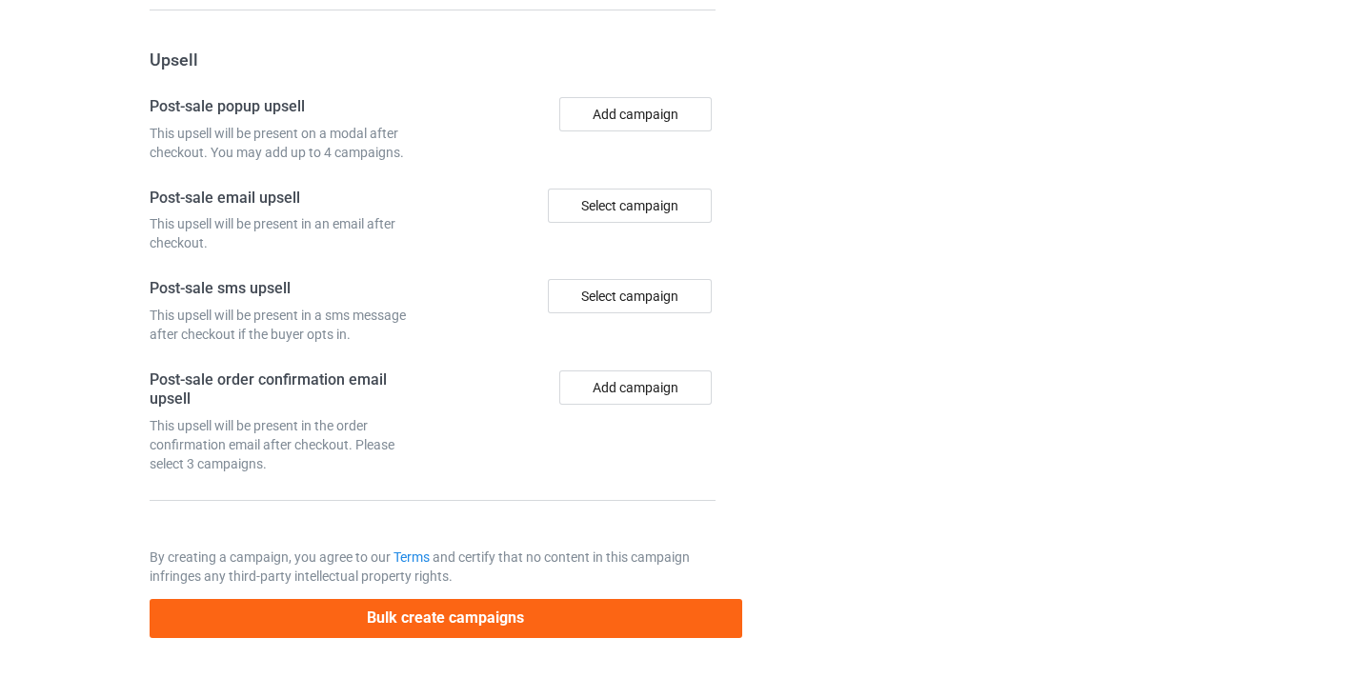
scroll to position [0, 0]
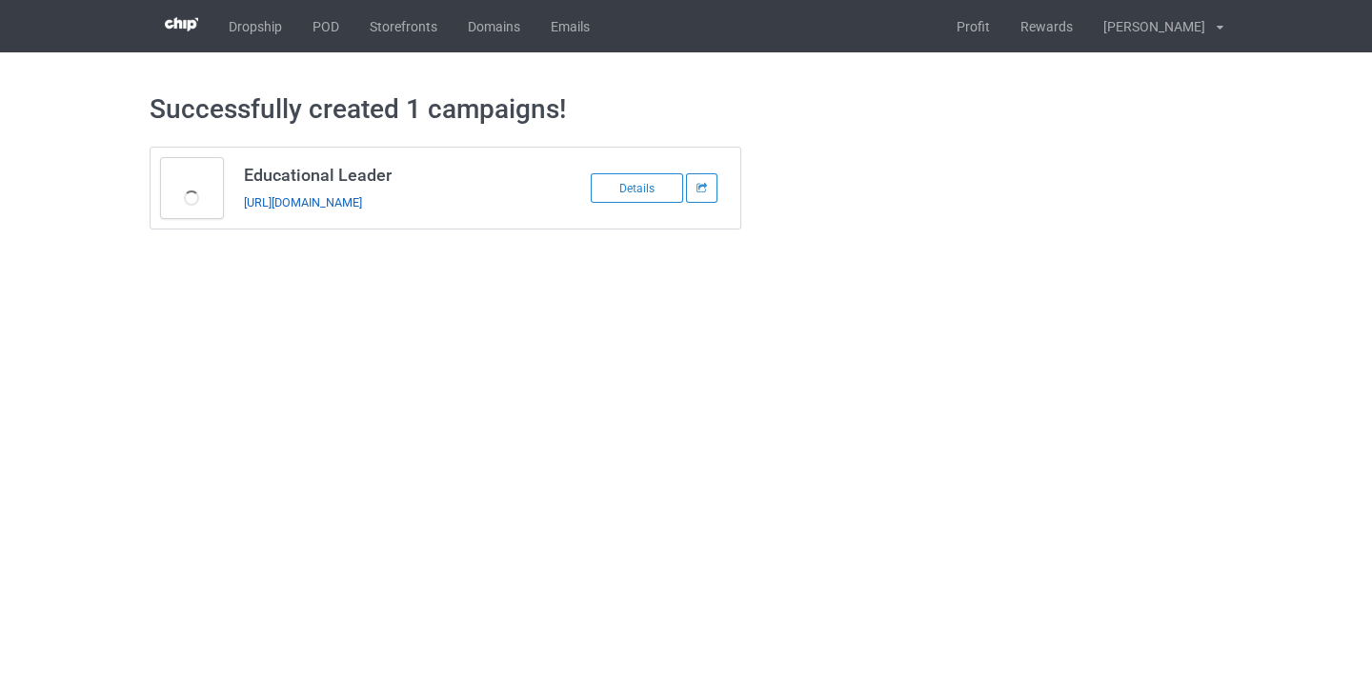
click at [362, 200] on link "https://www.thepure.gift/educational-leader10" at bounding box center [303, 202] width 118 height 14
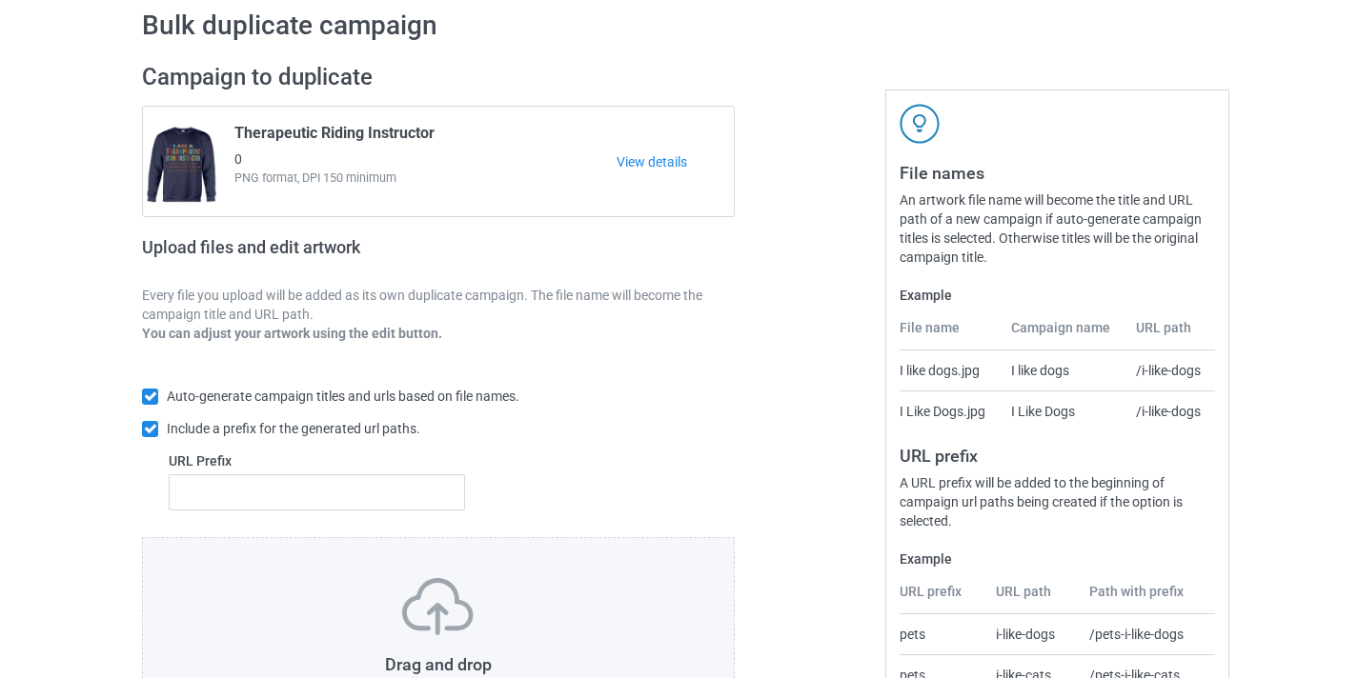
scroll to position [250, 0]
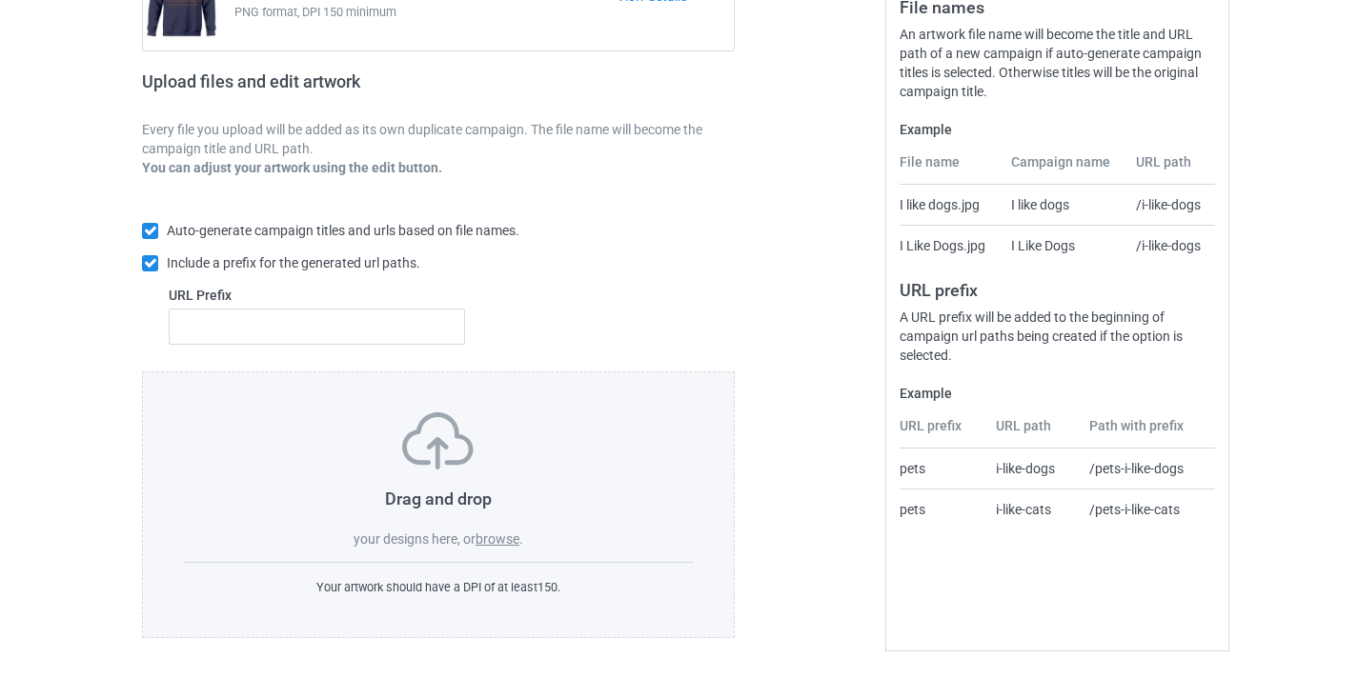
click at [479, 538] on label "browse" at bounding box center [497, 539] width 44 height 15
click at [0, 0] on input "browse" at bounding box center [0, 0] width 0 height 0
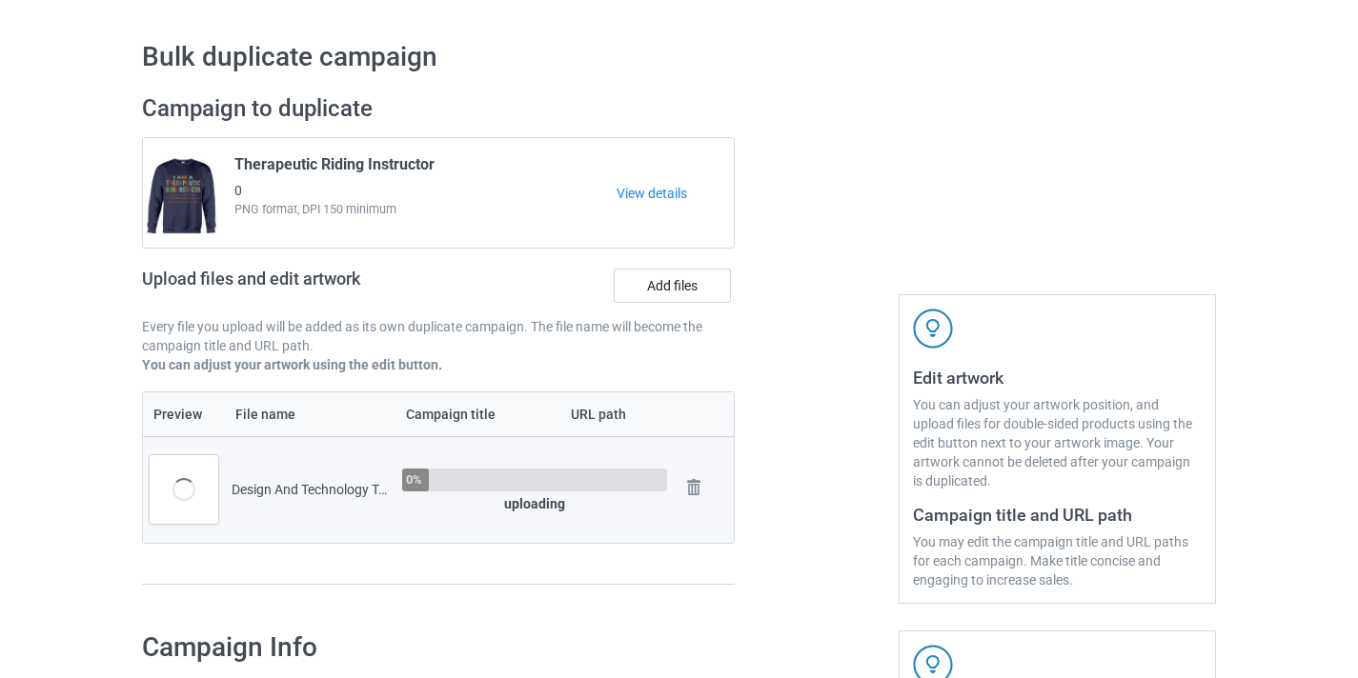
scroll to position [0, 0]
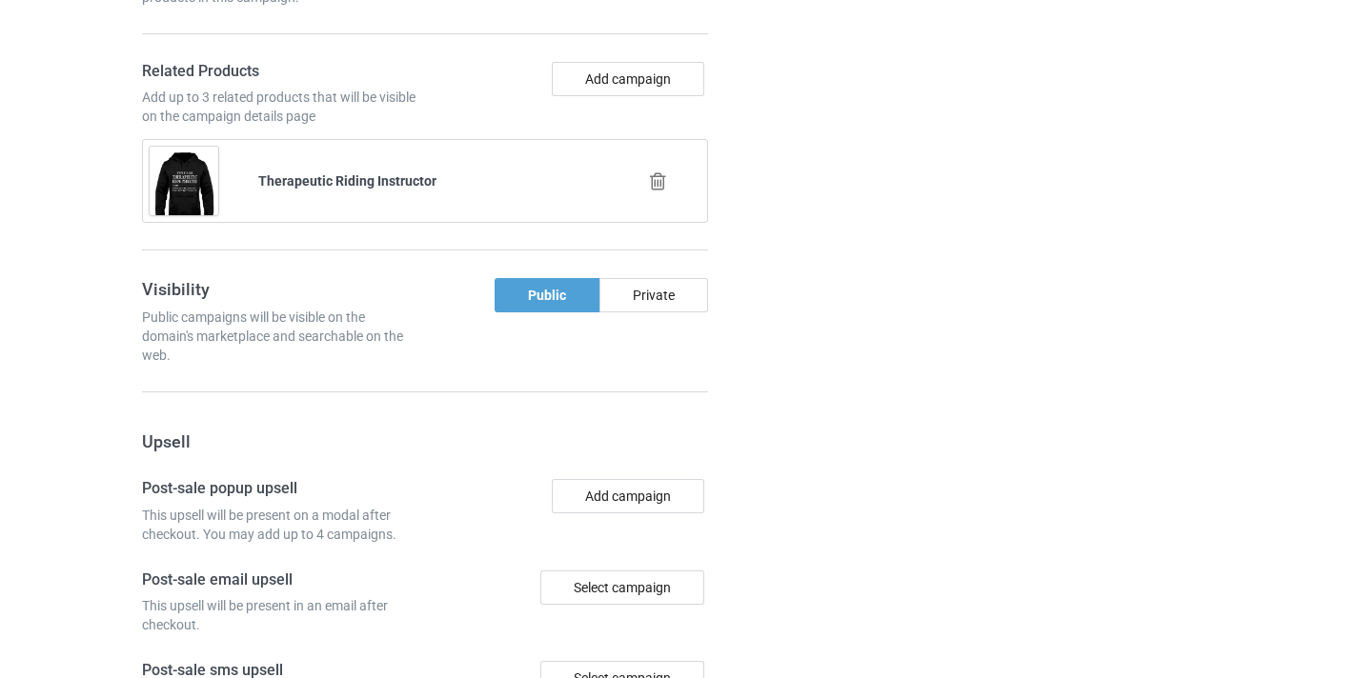
click at [667, 177] on icon at bounding box center [658, 182] width 24 height 20
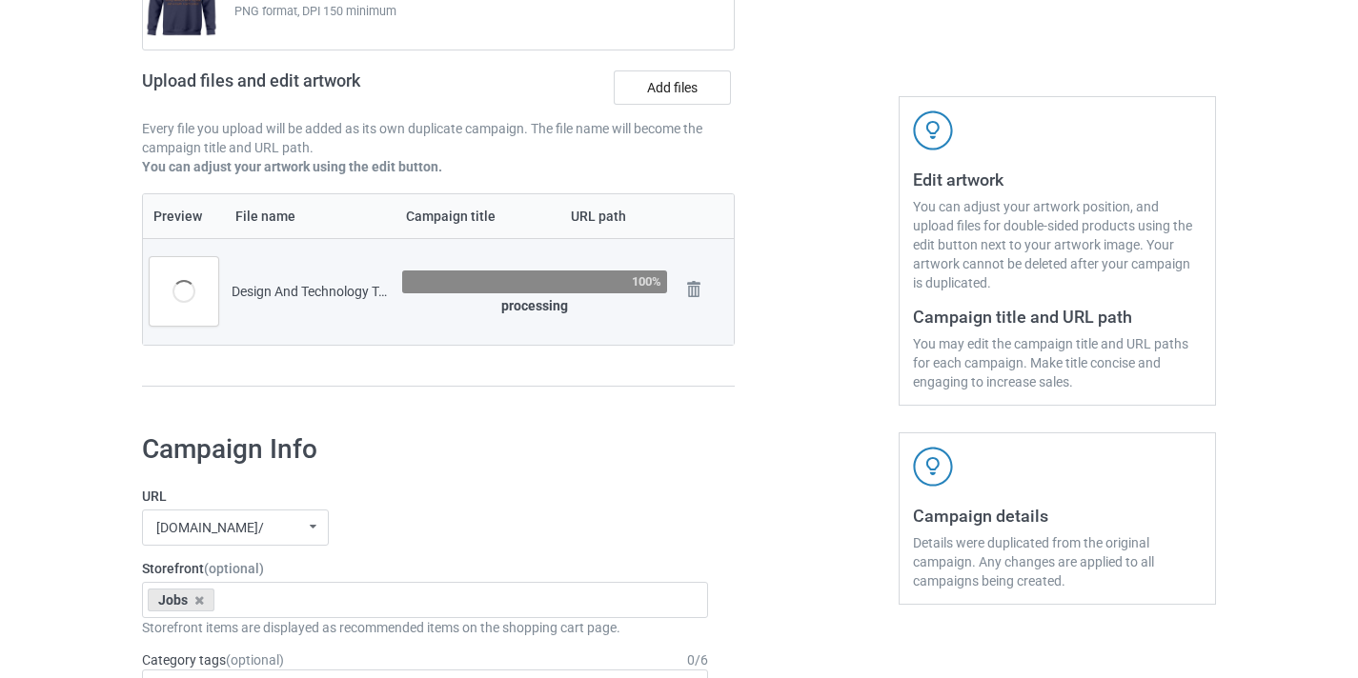
scroll to position [253, 0]
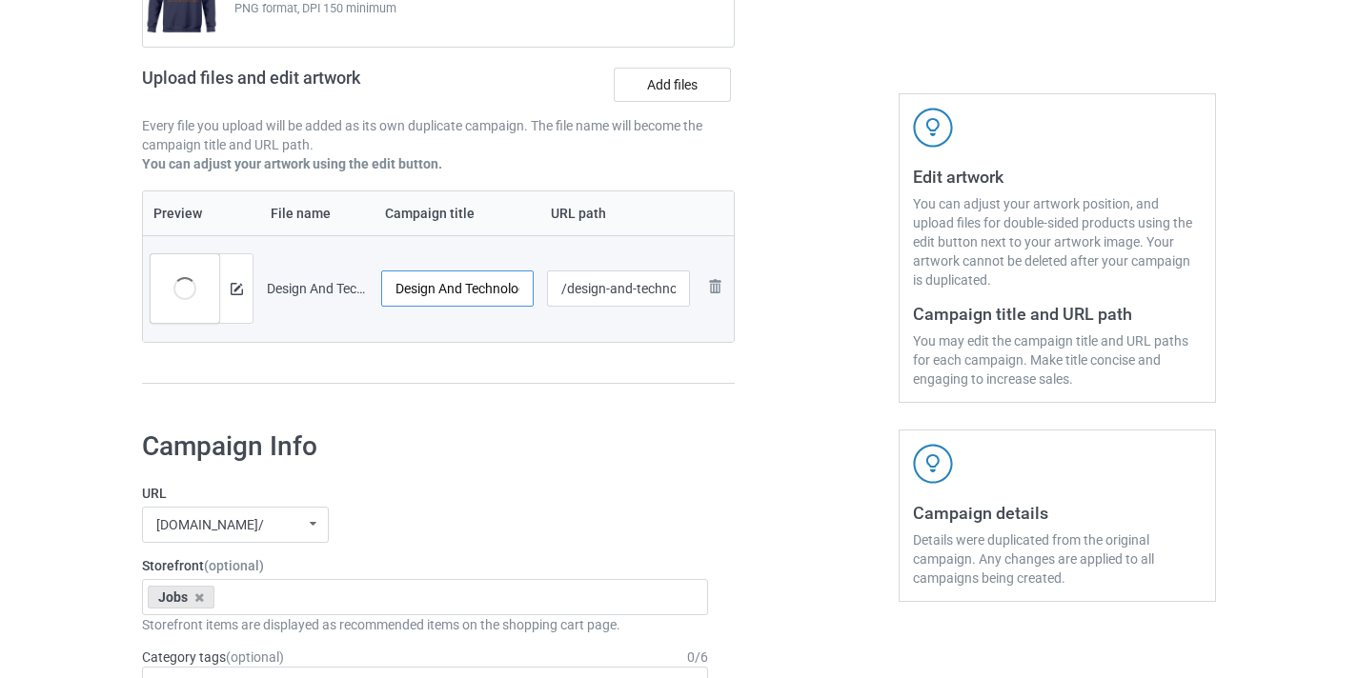
click at [491, 289] on input "Design And Technology Teacher-Control" at bounding box center [457, 289] width 152 height 36
drag, startPoint x: 491, startPoint y: 289, endPoint x: 531, endPoint y: 291, distance: 40.1
click at [531, 291] on td "Design And Technology Teacher-Control" at bounding box center [457, 288] width 166 height 107
click at [512, 289] on input "Design And Technology Teacher-Control" at bounding box center [457, 289] width 152 height 36
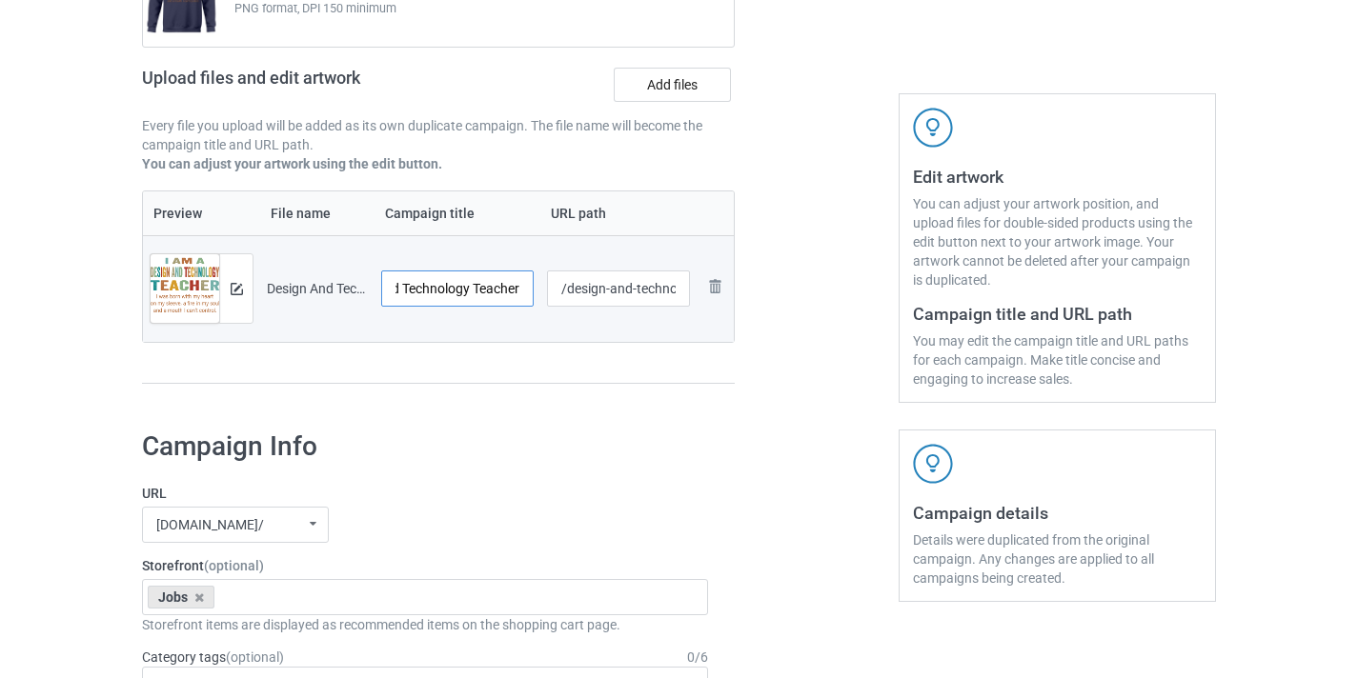
scroll to position [0, 68]
type input "Design And Technology Teacher"
click at [619, 292] on input "/design-and-technology-teacher-control" at bounding box center [619, 289] width 144 height 36
drag, startPoint x: 619, startPoint y: 292, endPoint x: 686, endPoint y: 294, distance: 66.8
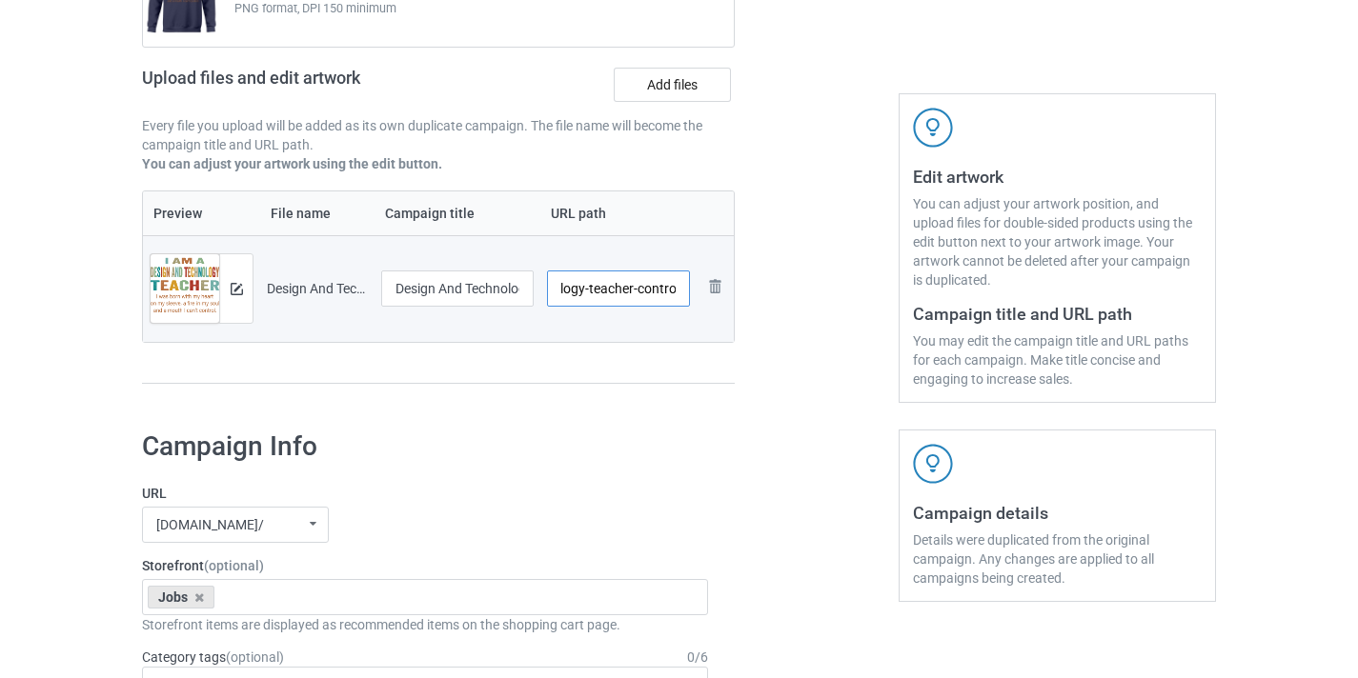
click at [686, 294] on input "/design-and-technology-teacher-control" at bounding box center [619, 289] width 144 height 36
click at [670, 298] on input "/design-and-technology-teacher-control" at bounding box center [619, 289] width 144 height 36
click at [605, 288] on input "/design-and-technology-teacher" at bounding box center [619, 289] width 144 height 36
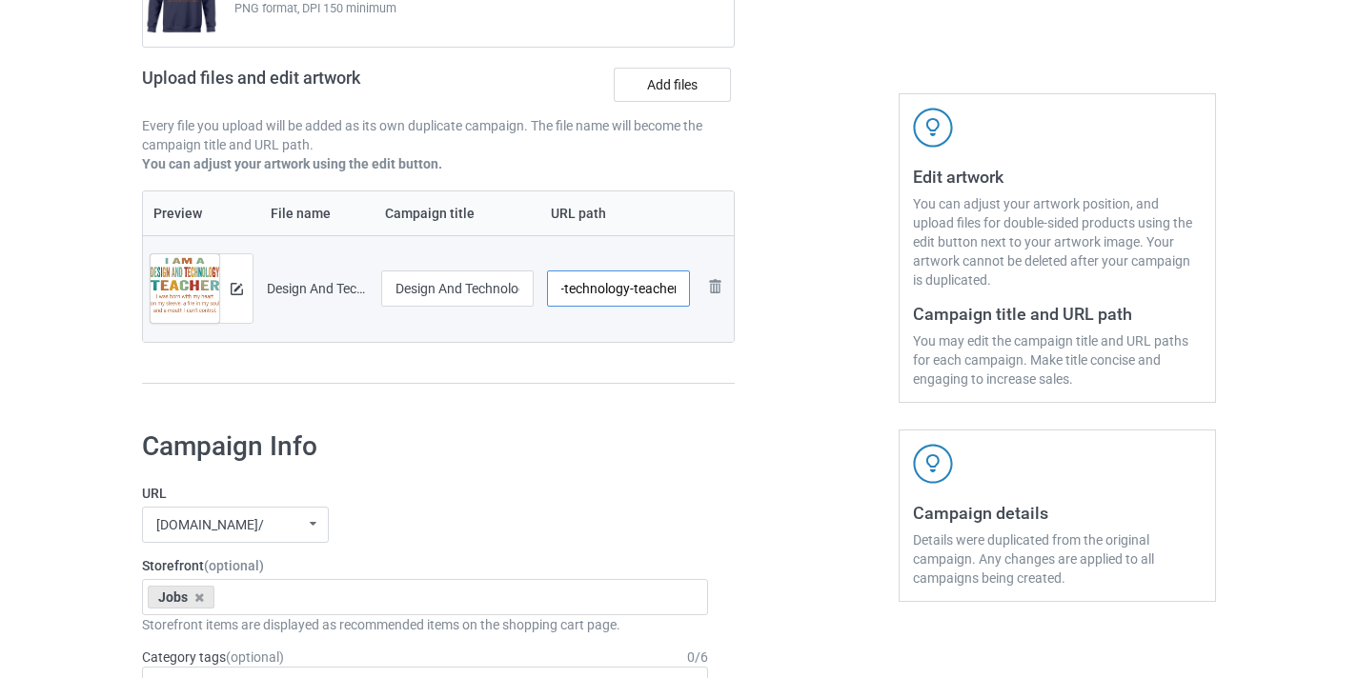
scroll to position [0, 0]
drag, startPoint x: 605, startPoint y: 288, endPoint x: 551, endPoint y: 285, distance: 54.4
click at [493, 285] on tr "Preview and edit artwork Design And Technology Teacher-Control.png Design And T…" at bounding box center [438, 288] width 591 height 107
click at [597, 285] on input "/design-and-technology-teacher" at bounding box center [619, 289] width 144 height 36
click at [585, 288] on input "/design-and-technology-teacher" at bounding box center [619, 289] width 144 height 36
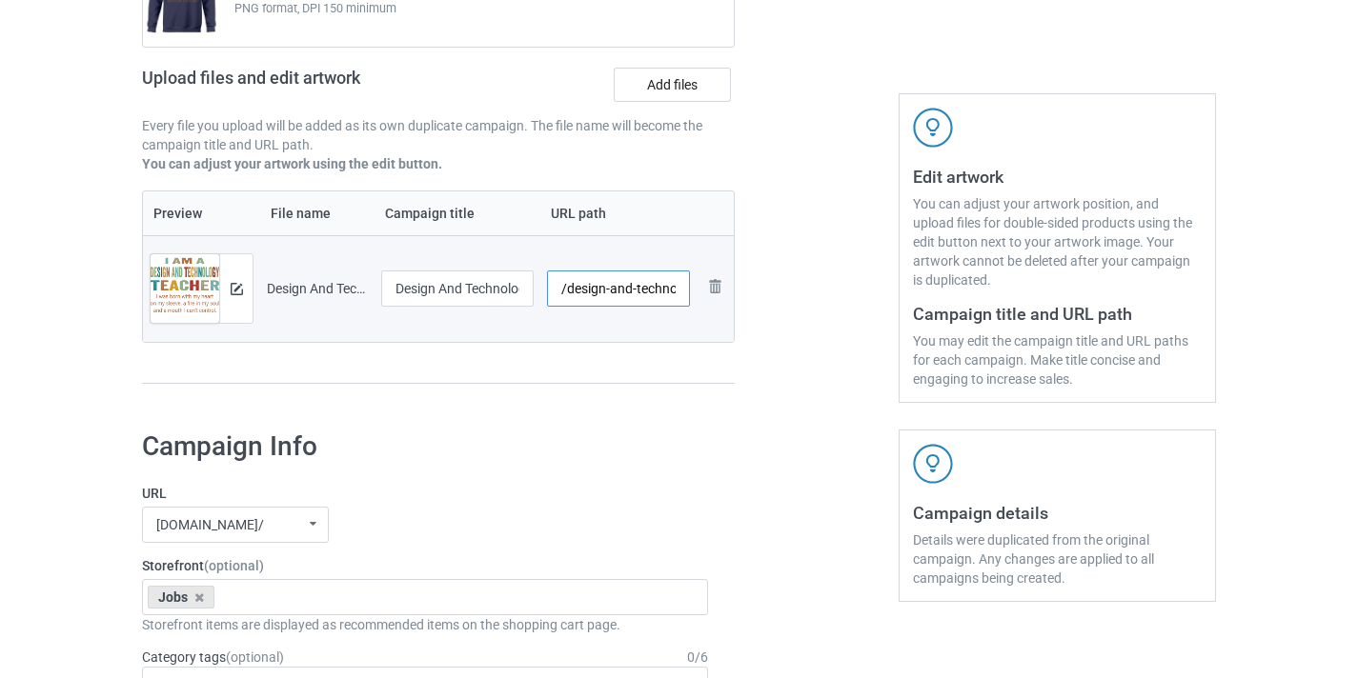
scroll to position [0, 72]
drag, startPoint x: 585, startPoint y: 288, endPoint x: 799, endPoint y: 300, distance: 214.8
click at [799, 300] on div "Campaign to duplicate Therapeutic Riding Instructor Original Artwork 4500x3548 …" at bounding box center [679, 148] width 1101 height 536
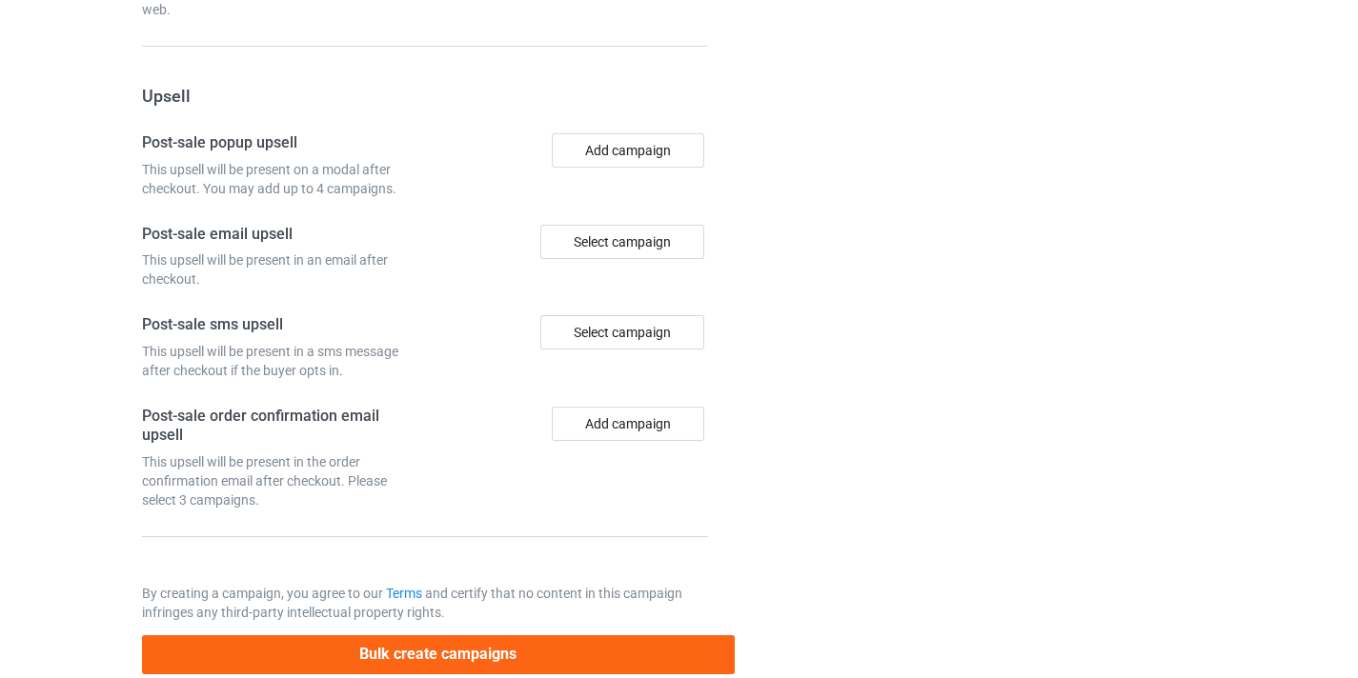
scroll to position [1767, 0]
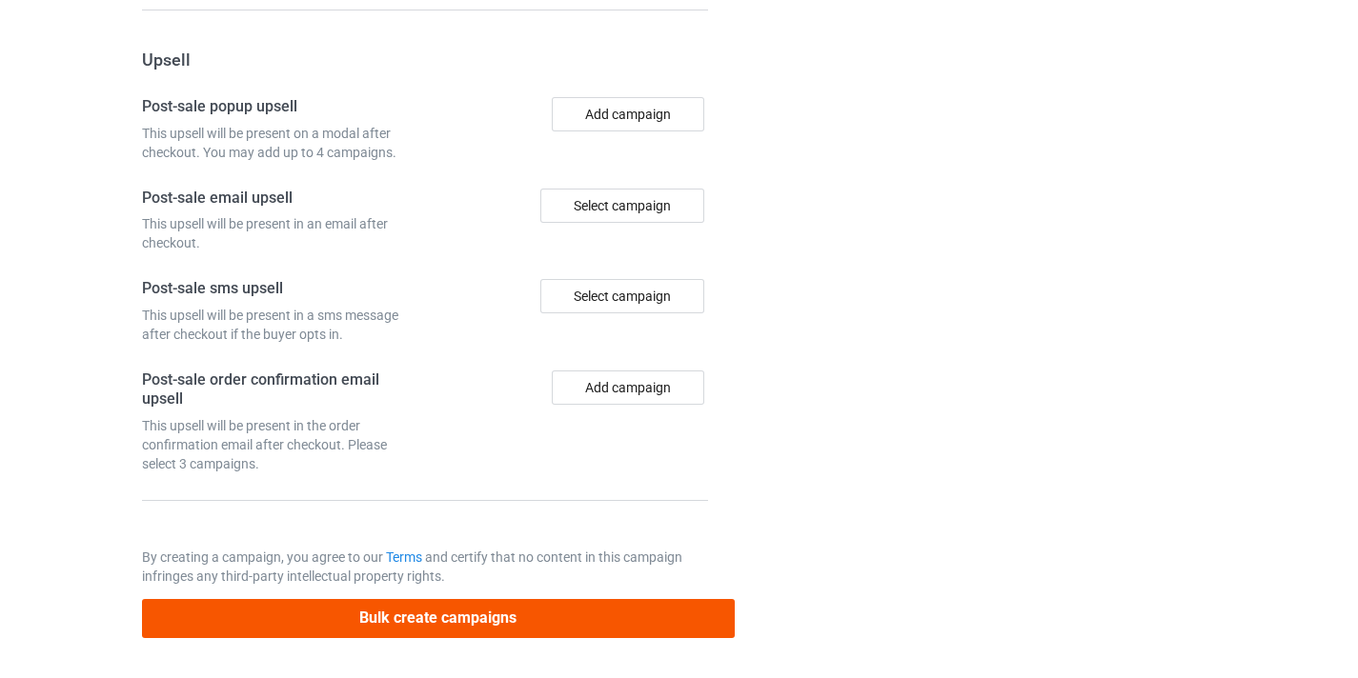
type input "/dt-teacher10"
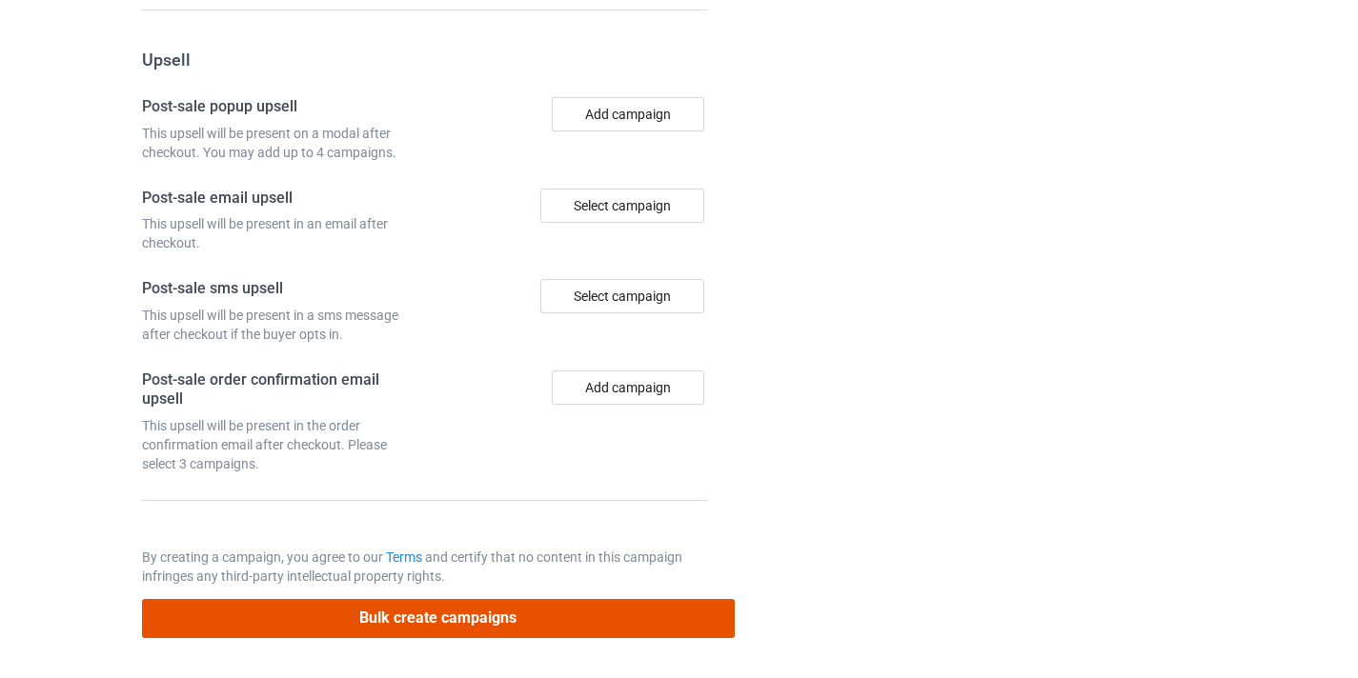
click at [591, 605] on button "Bulk create campaigns" at bounding box center [438, 618] width 593 height 39
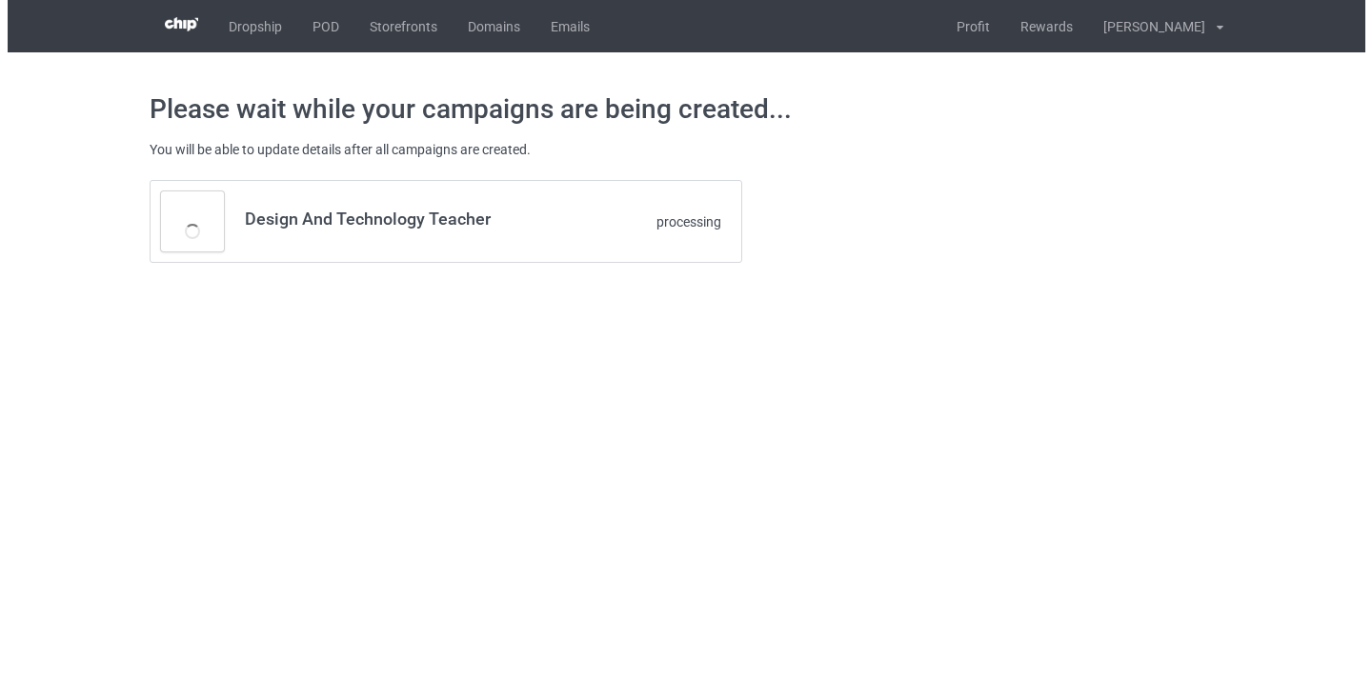
scroll to position [0, 0]
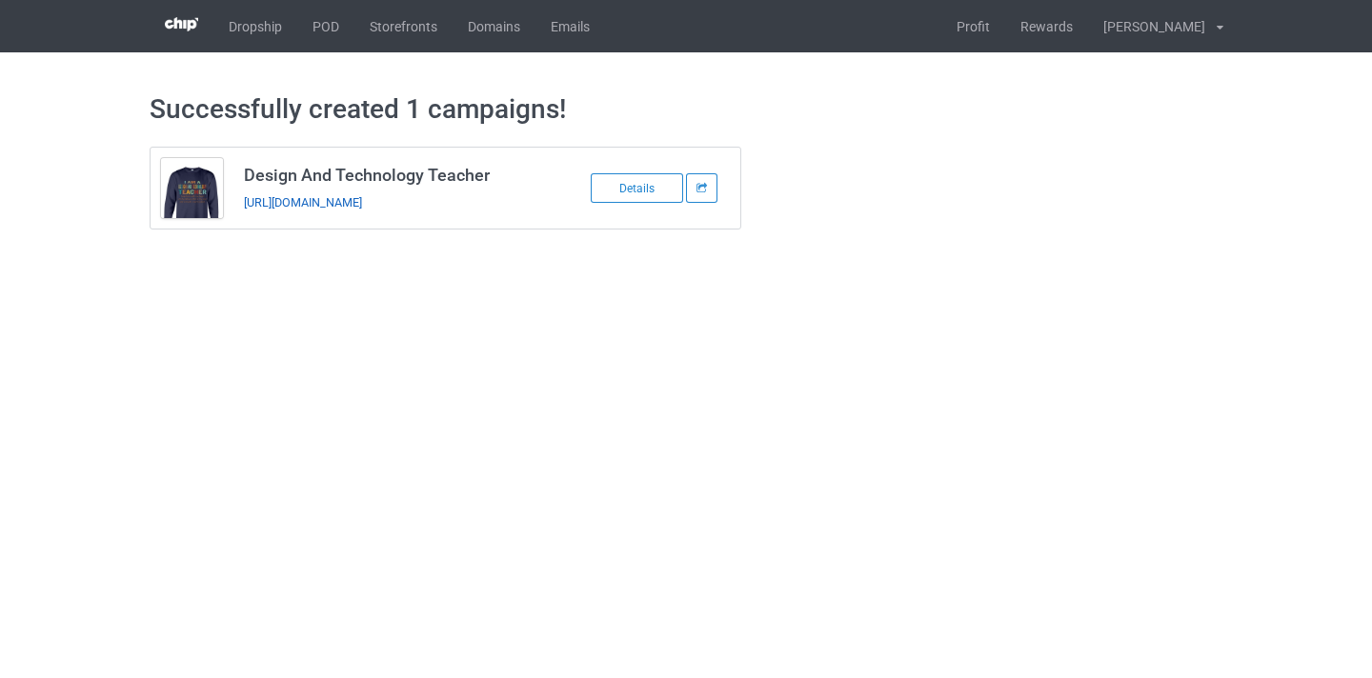
click at [362, 195] on link "[URL][DOMAIN_NAME]" at bounding box center [303, 202] width 118 height 14
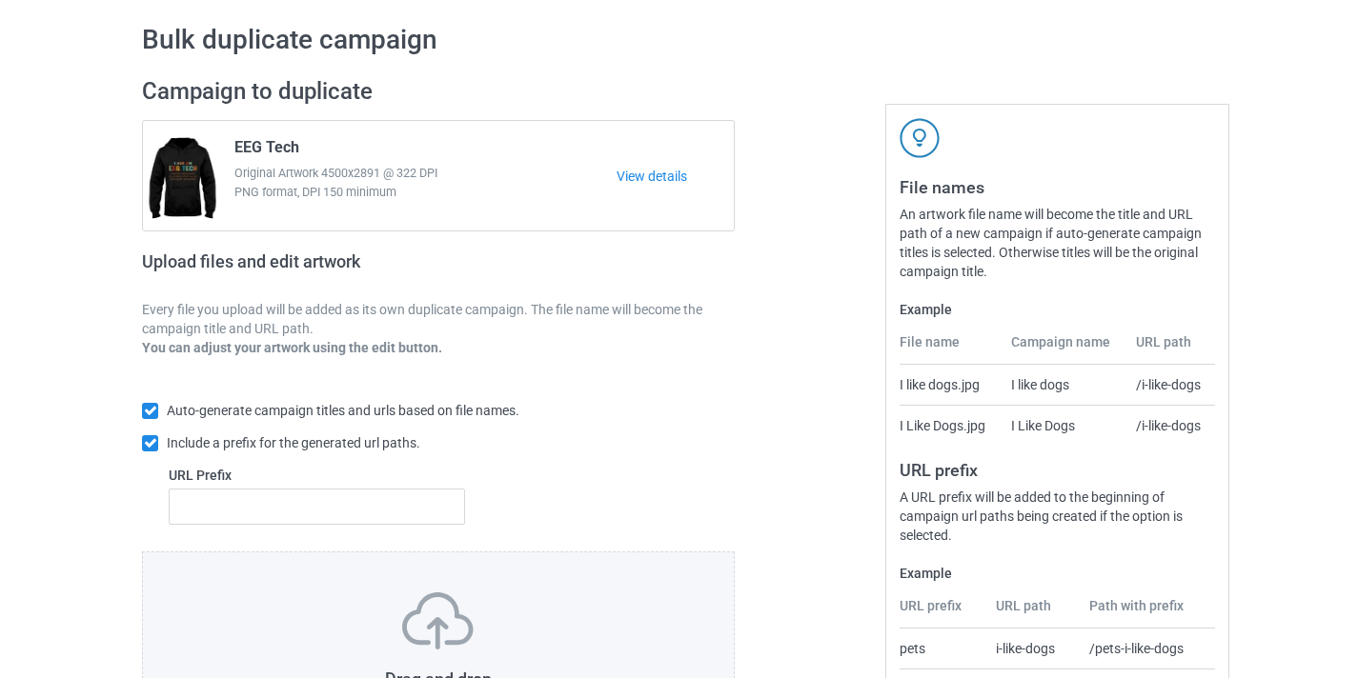
scroll to position [250, 0]
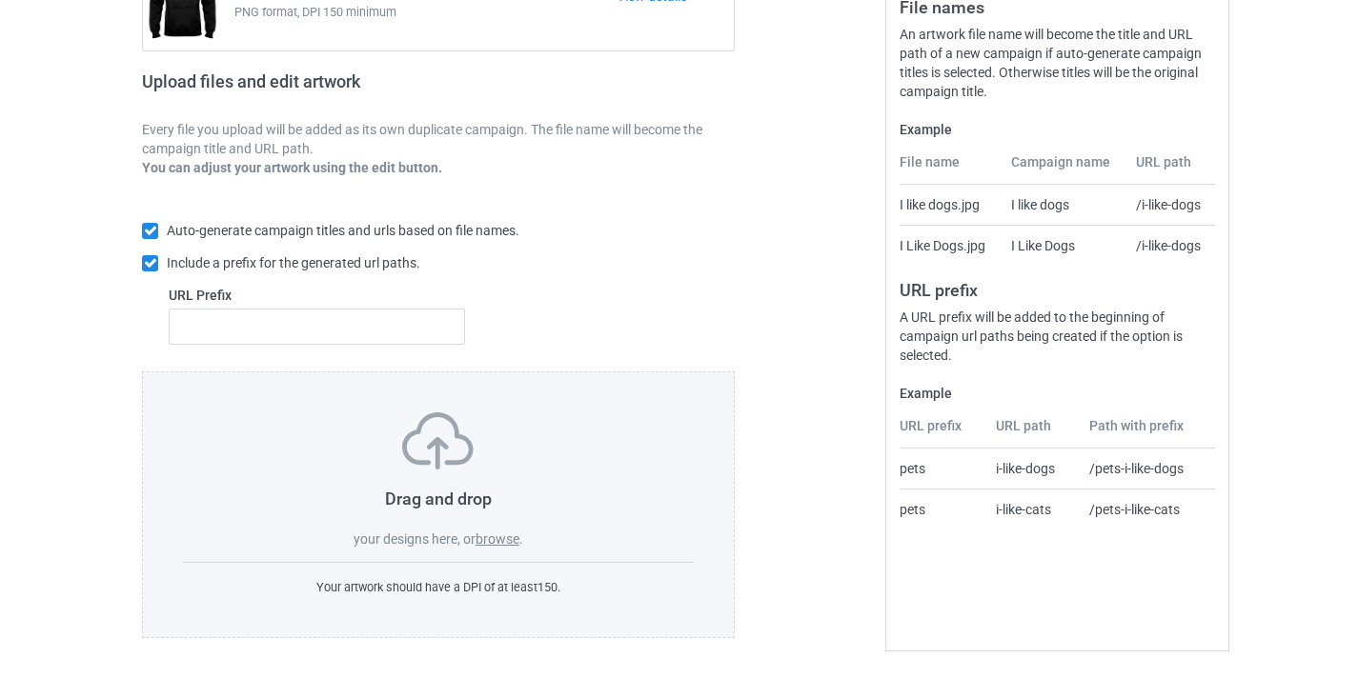
click at [496, 538] on label "browse" at bounding box center [497, 539] width 44 height 15
click at [0, 0] on input "browse" at bounding box center [0, 0] width 0 height 0
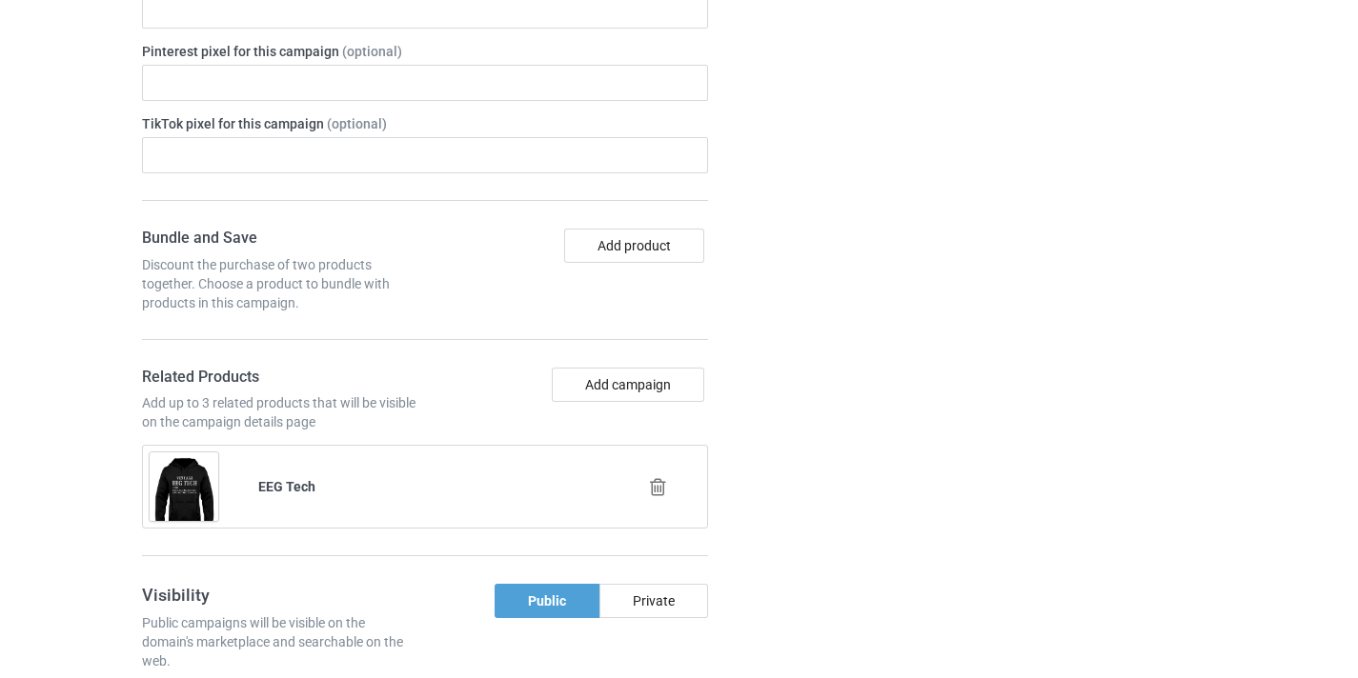
scroll to position [1177, 0]
click at [658, 470] on div at bounding box center [659, 487] width 109 height 48
click at [662, 482] on icon at bounding box center [658, 486] width 24 height 20
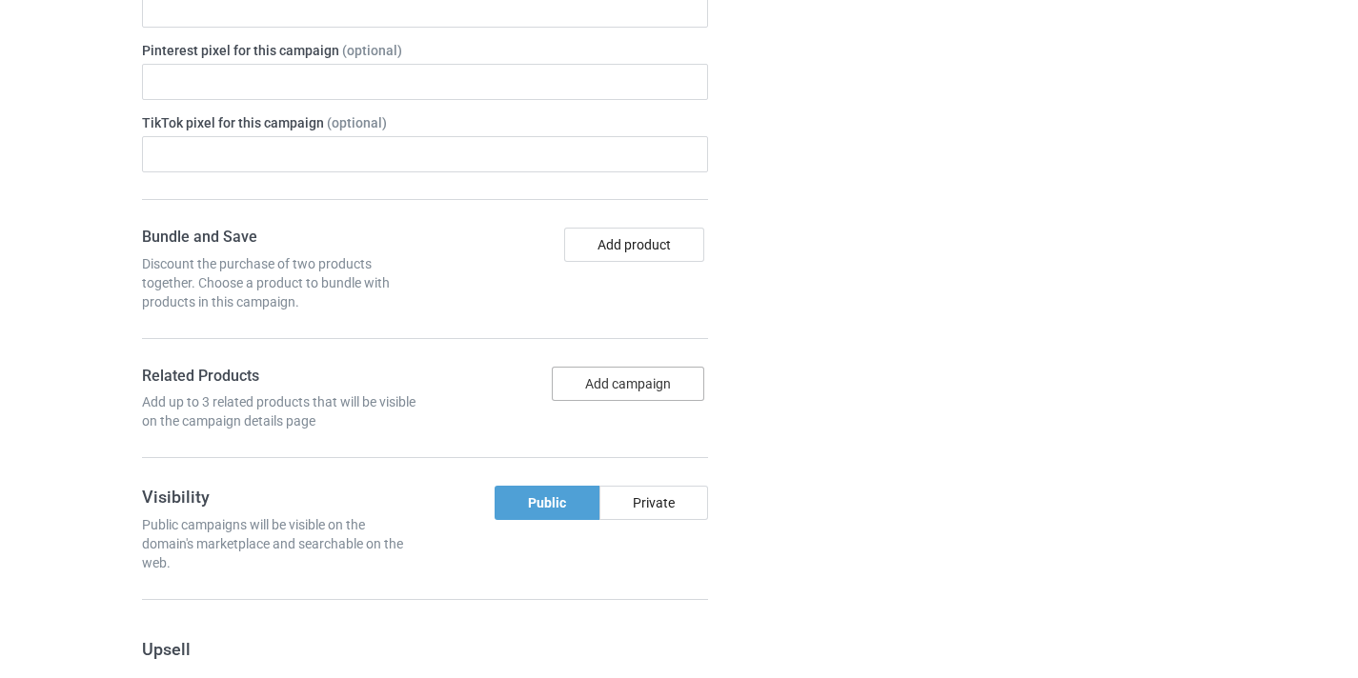
click at [655, 378] on button "Add campaign" at bounding box center [628, 384] width 152 height 34
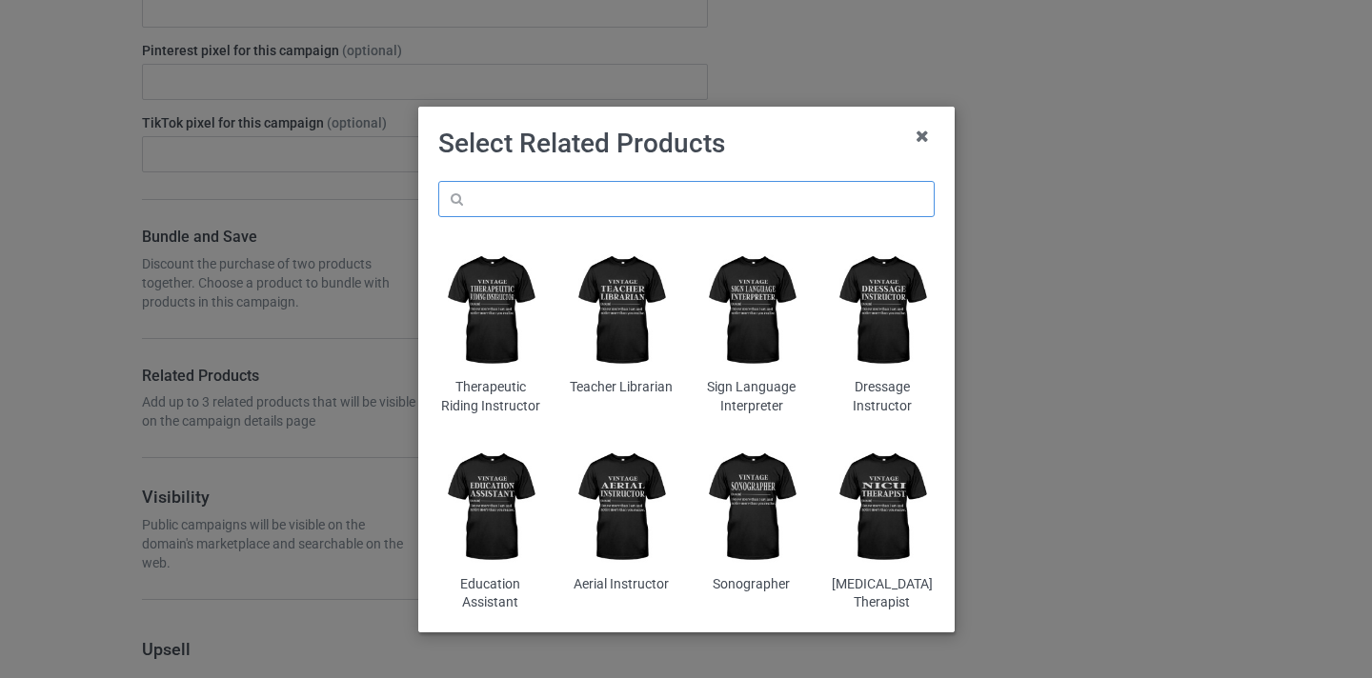
click at [746, 194] on input "text" at bounding box center [686, 199] width 496 height 36
paste input "CTE Teacher"
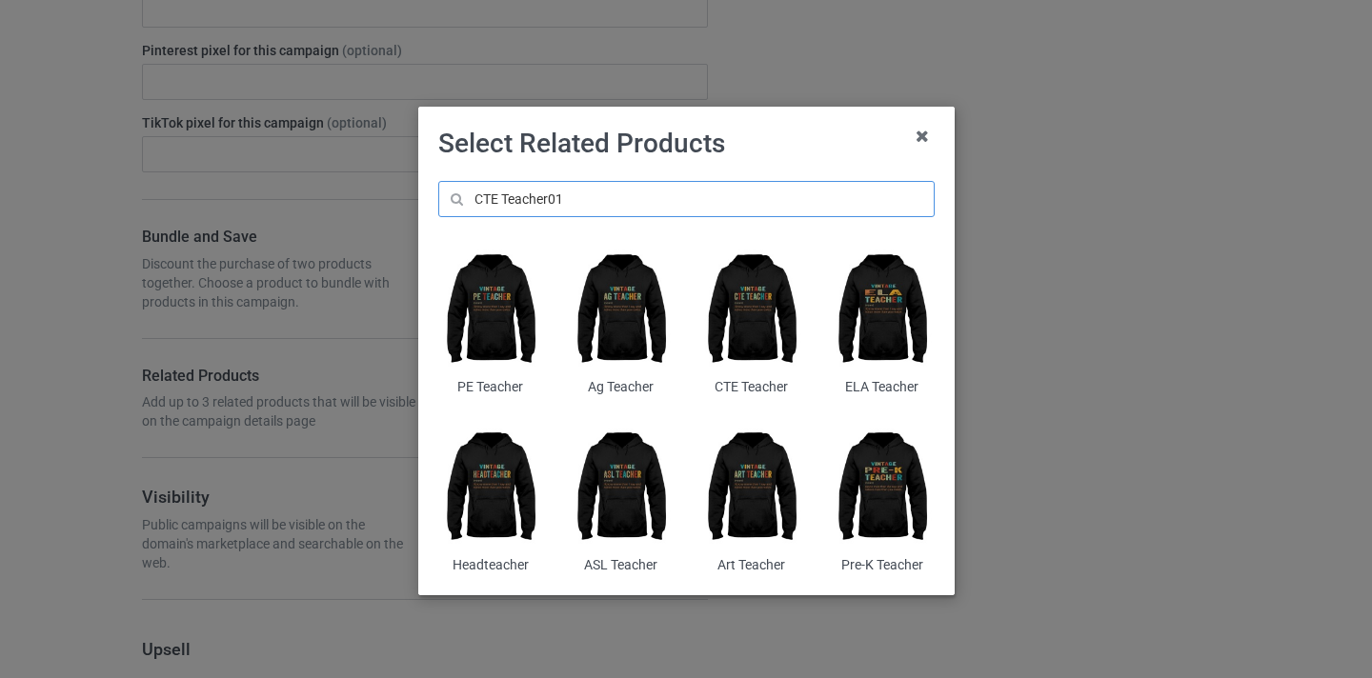
type input "CTE Teacher01"
click at [732, 301] on img at bounding box center [751, 311] width 104 height 130
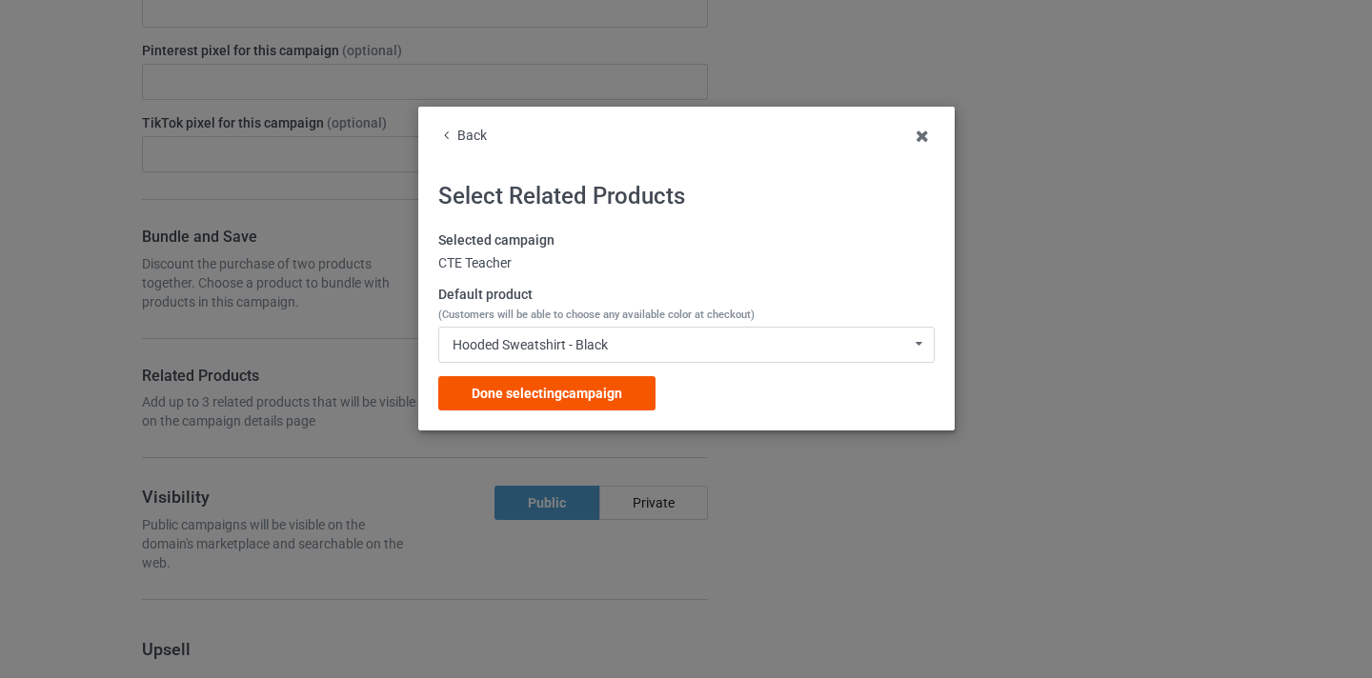
click at [605, 392] on span "Done selecting campaign" at bounding box center [547, 393] width 151 height 15
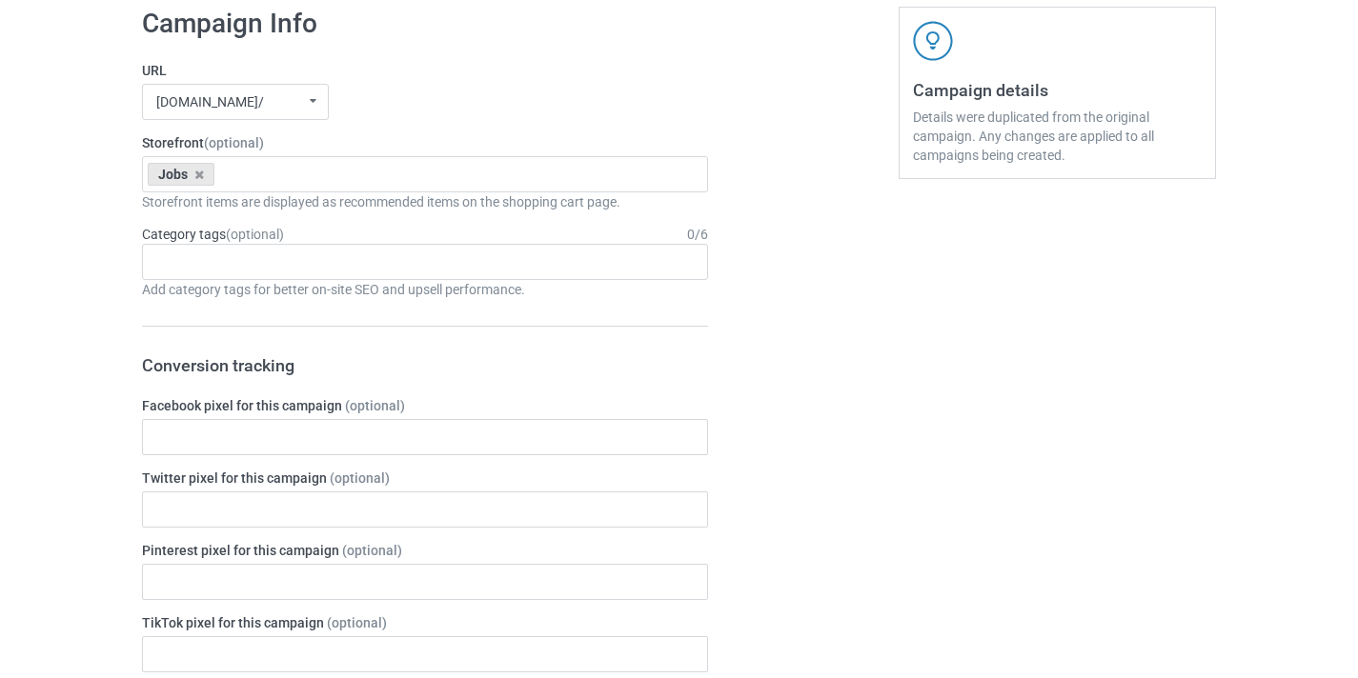
scroll to position [461, 0]
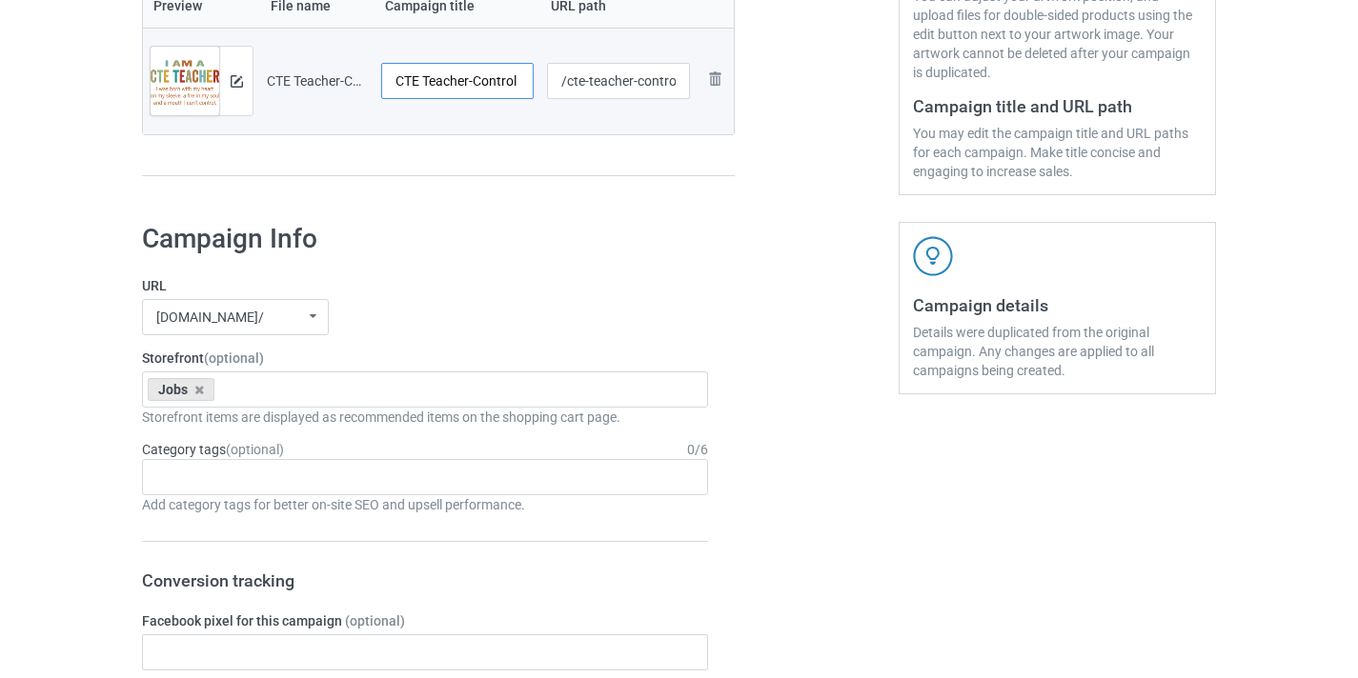
click at [495, 74] on input "CTE Teacher-Control" at bounding box center [457, 81] width 152 height 36
type input "CTE Teacher"
click at [662, 93] on input "/cte-teacher-control" at bounding box center [619, 81] width 144 height 36
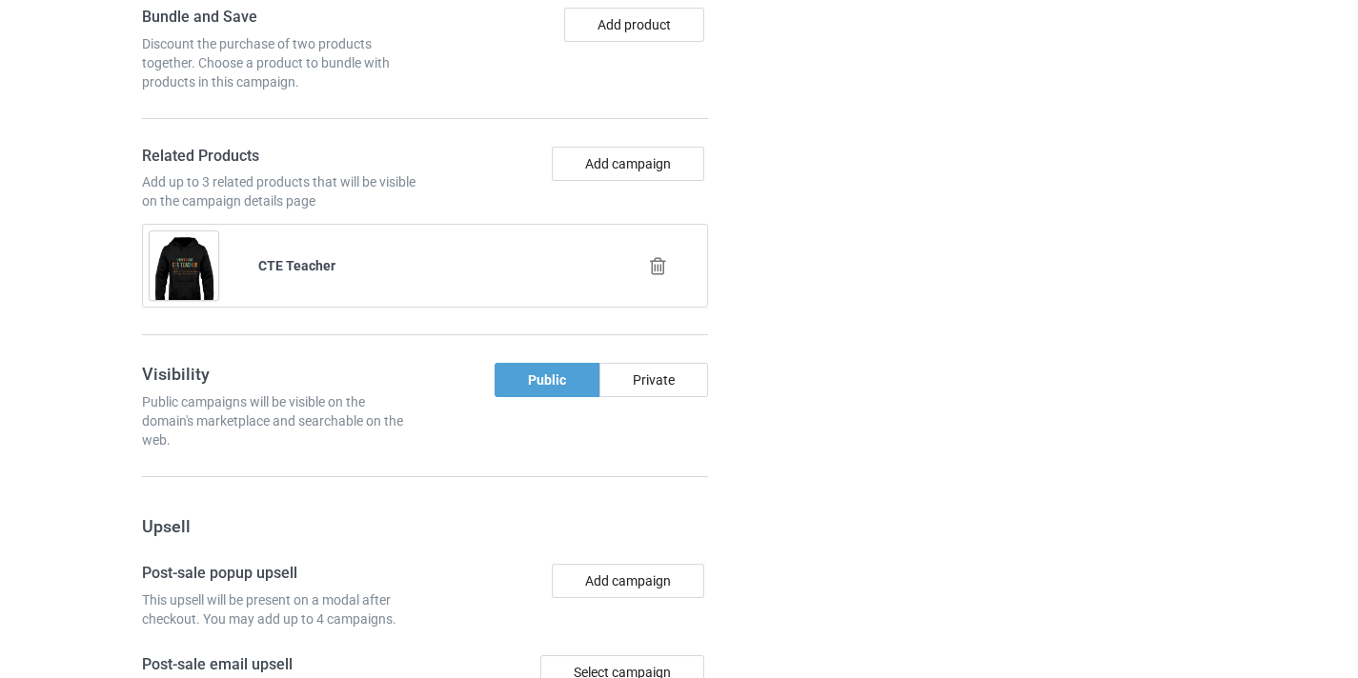
scroll to position [1864, 0]
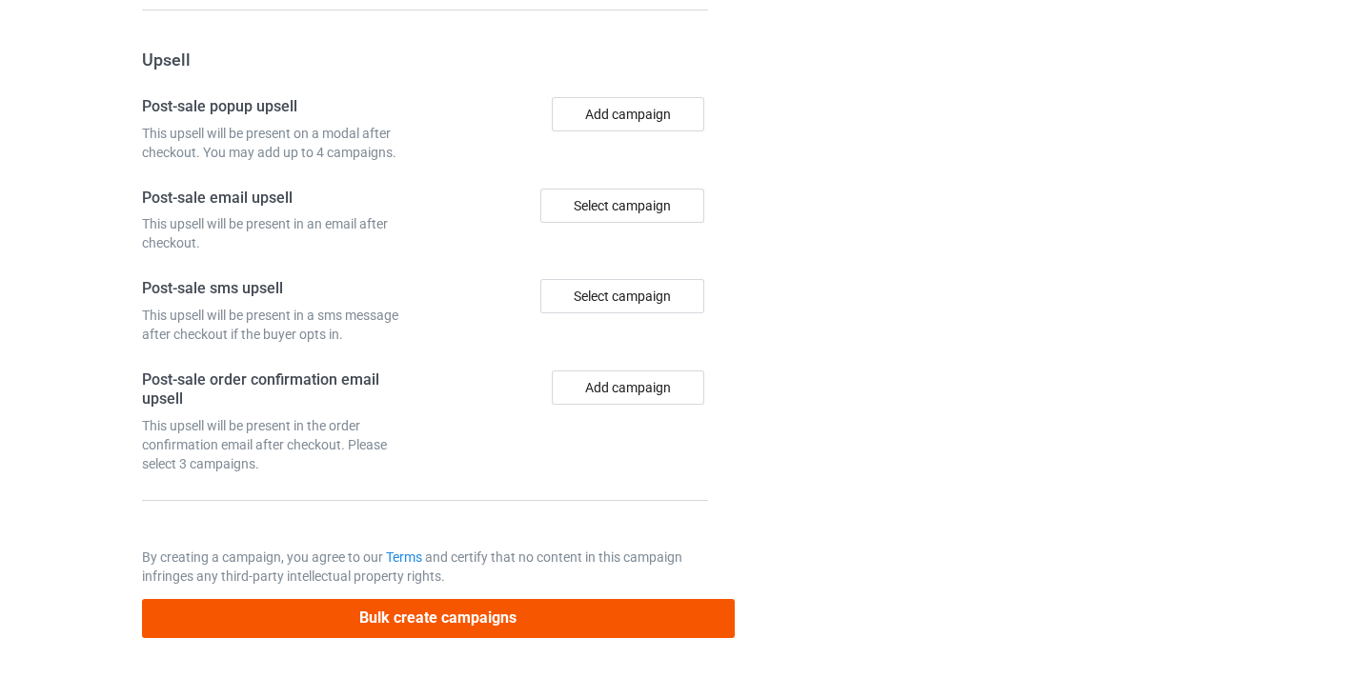
type input "/cte-teacher10"
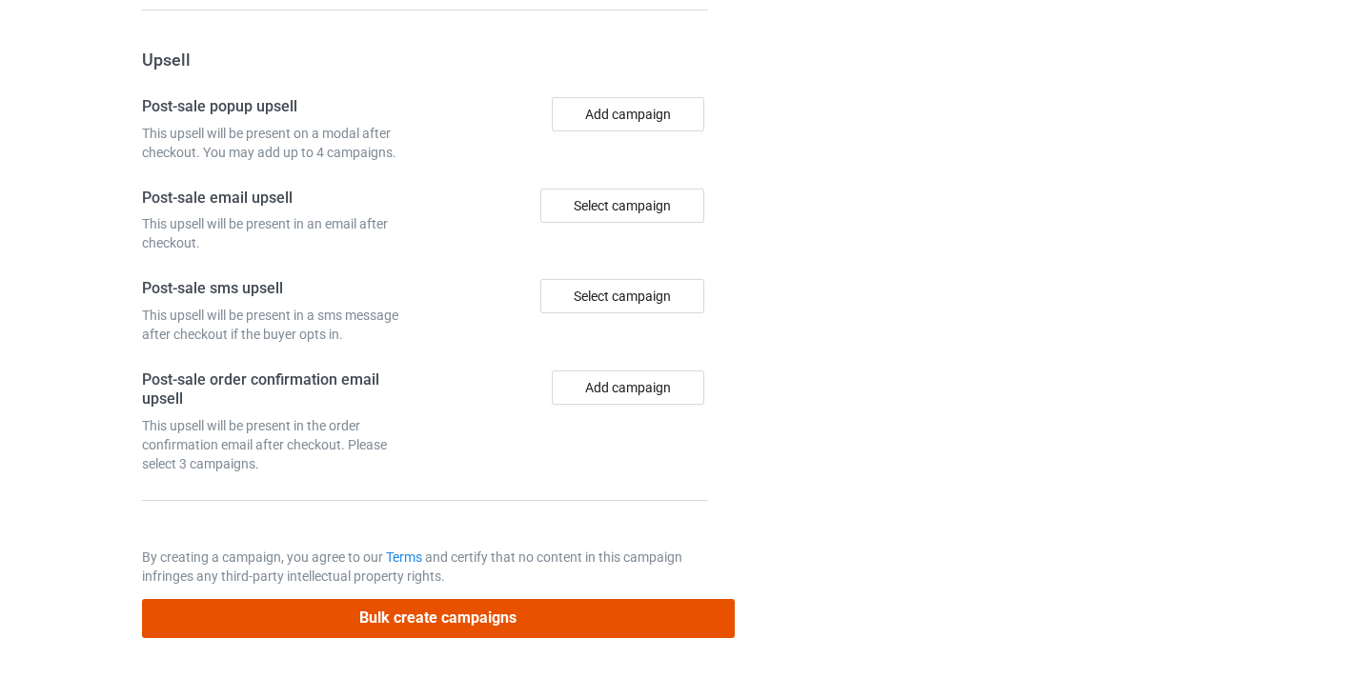
click at [484, 616] on button "Bulk create campaigns" at bounding box center [438, 618] width 593 height 39
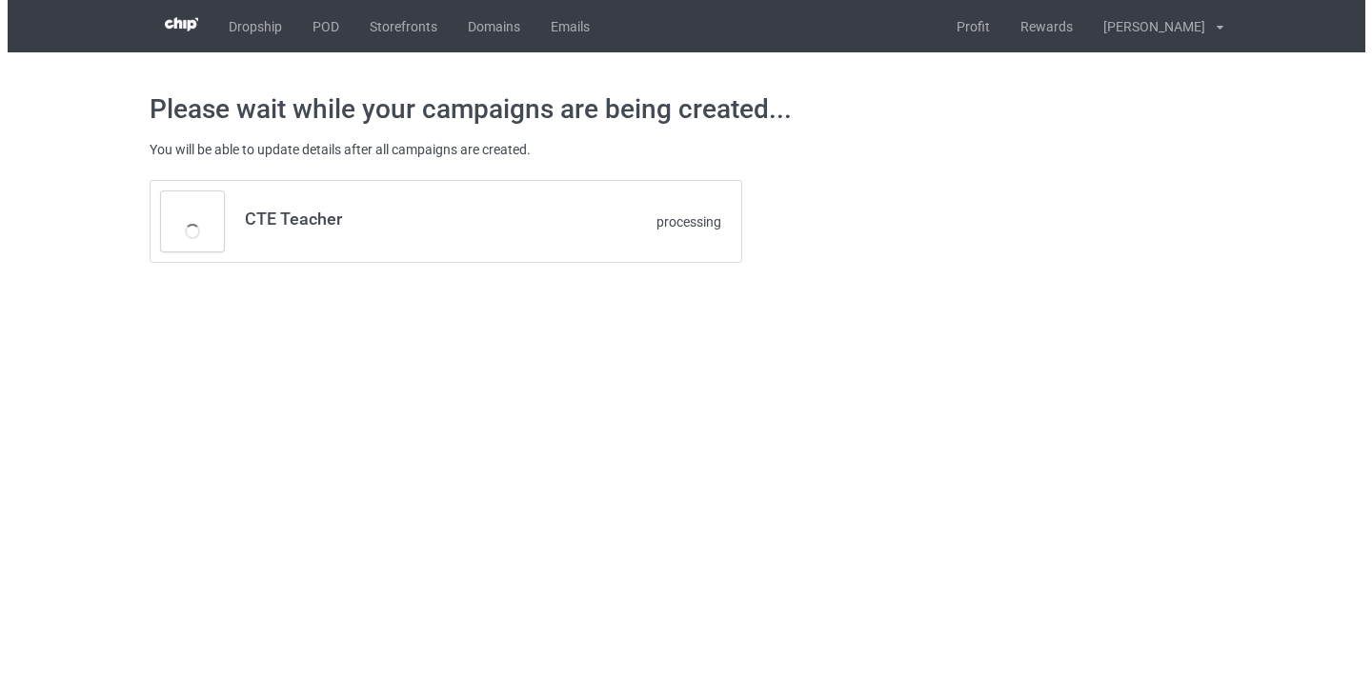
scroll to position [0, 0]
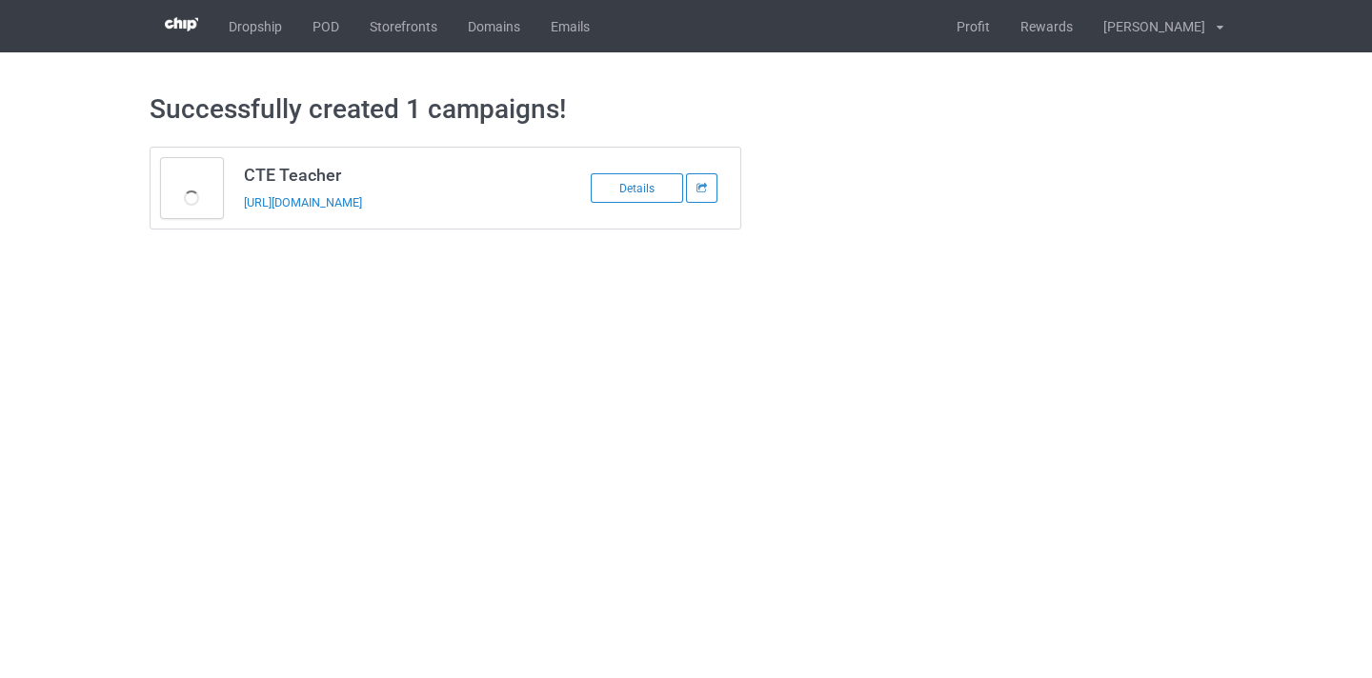
click at [327, 192] on td "CTE Teacher https://www.thepure.gift/cte-teacher10" at bounding box center [394, 188] width 322 height 81
click at [328, 199] on link "https://www.thepure.gift/cte-teacher10" at bounding box center [303, 202] width 118 height 14
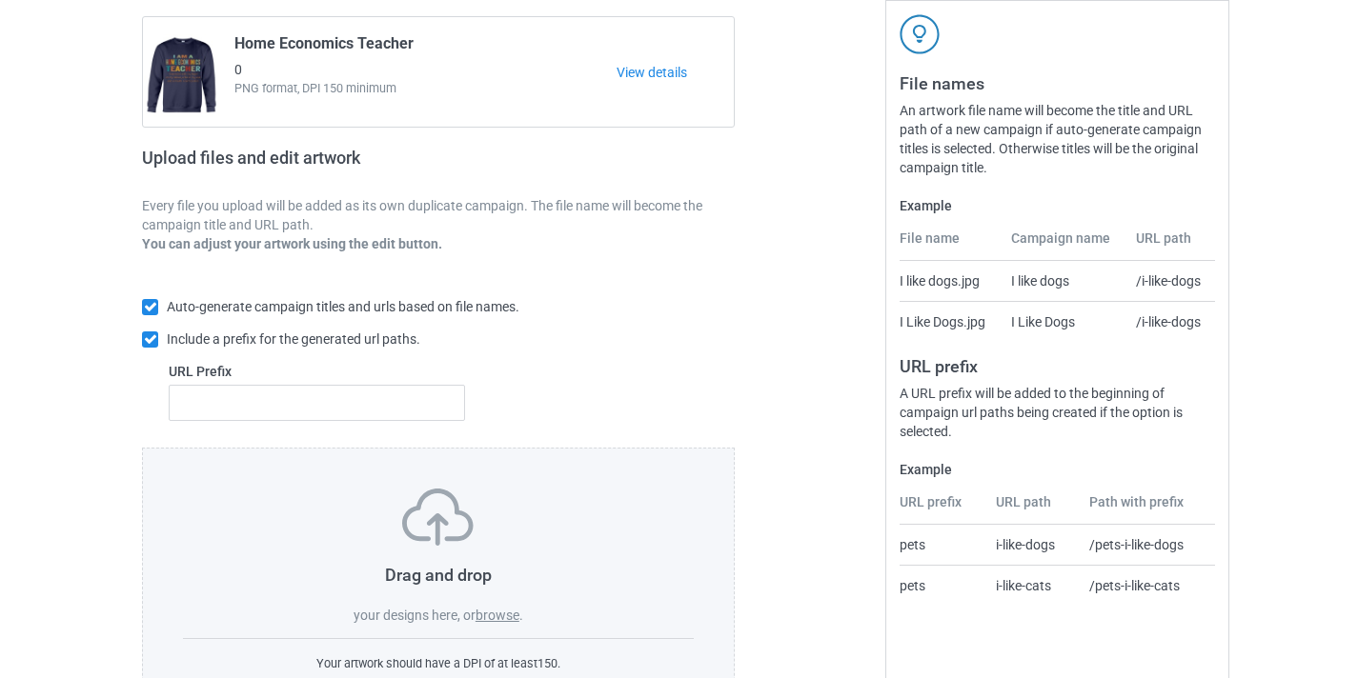
scroll to position [176, 0]
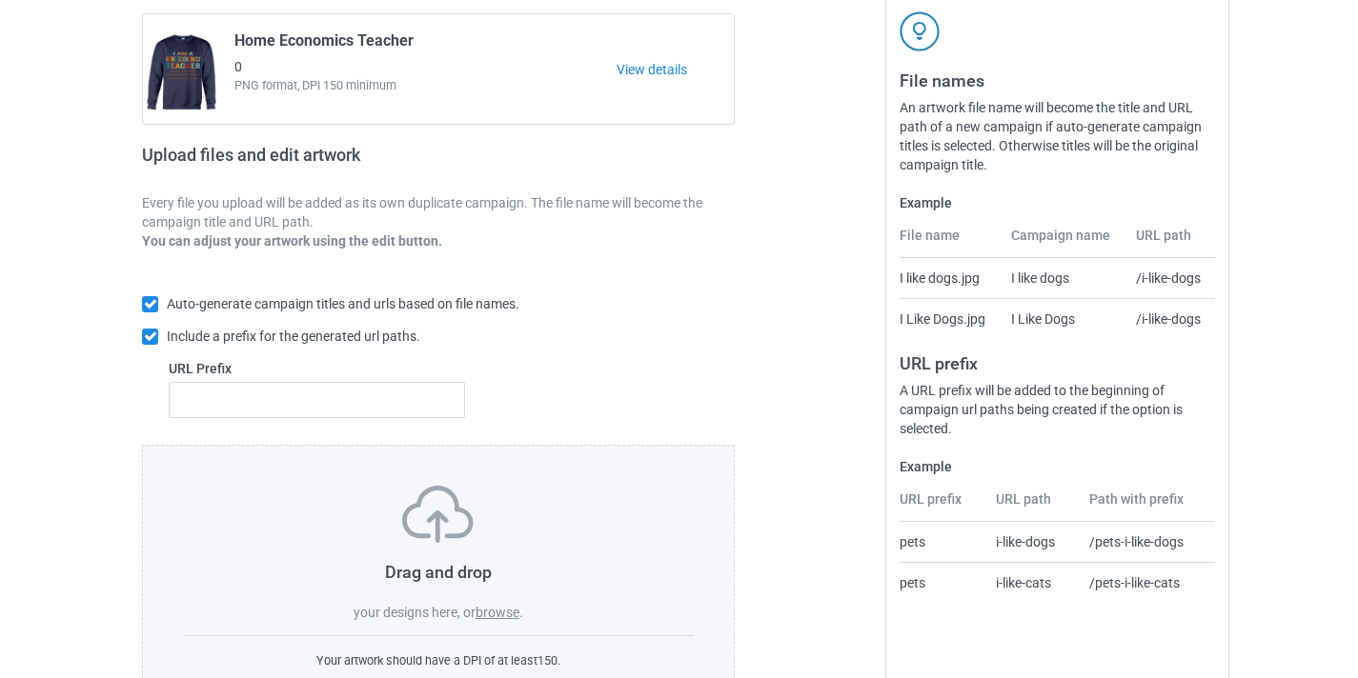
click at [492, 604] on div "Drag and drop your designs here, or browse ." at bounding box center [438, 554] width 511 height 136
click at [492, 612] on label "browse" at bounding box center [497, 612] width 44 height 15
click at [0, 0] on input "browse" at bounding box center [0, 0] width 0 height 0
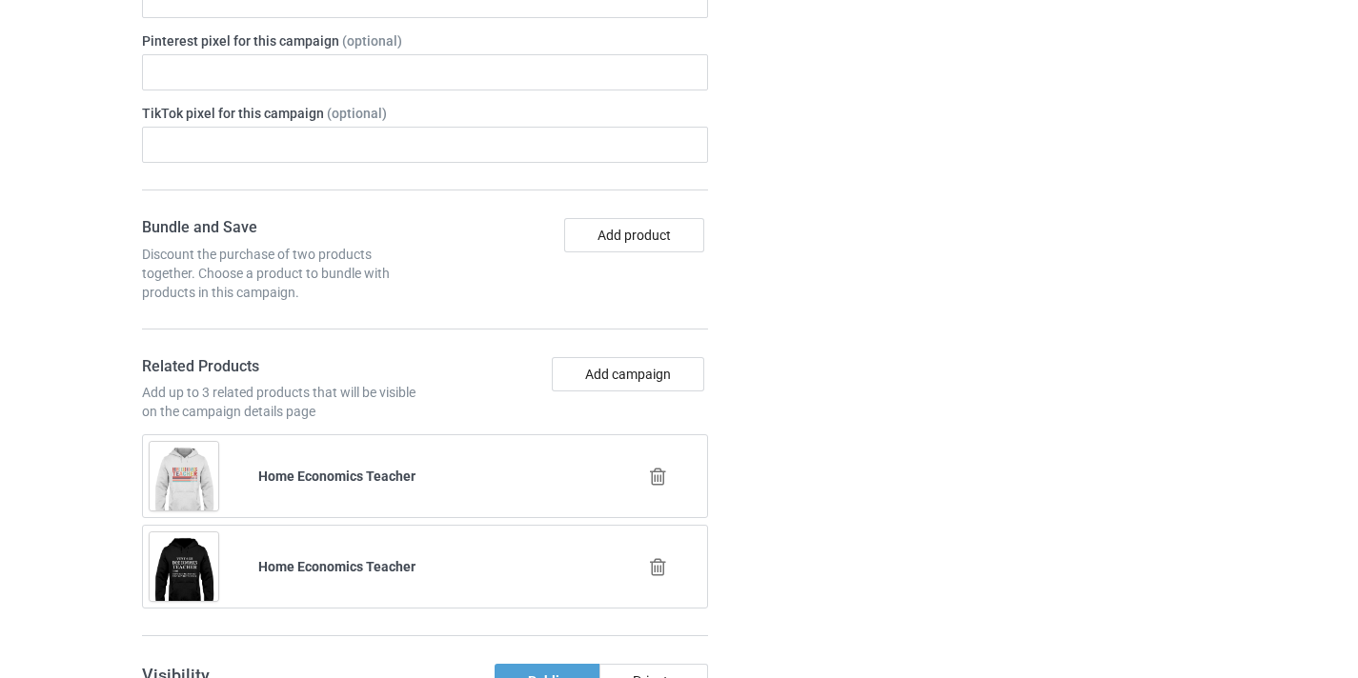
scroll to position [1183, 0]
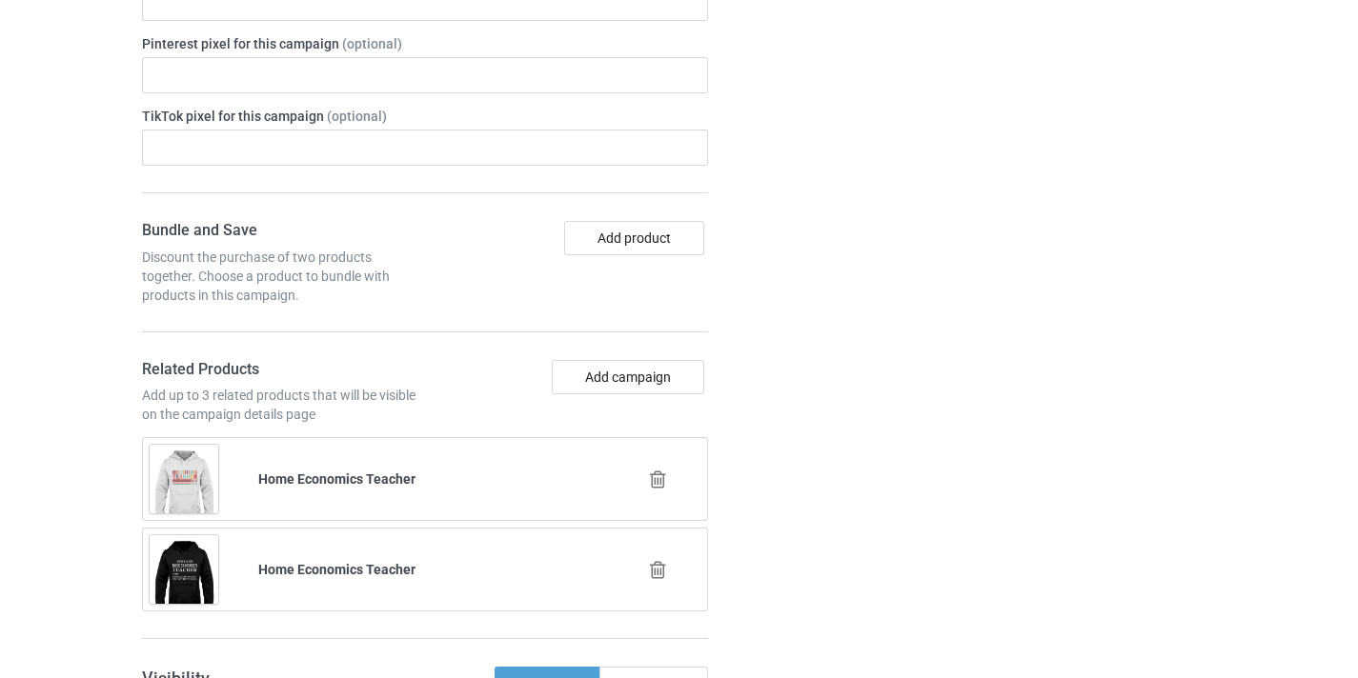
click at [659, 466] on div at bounding box center [659, 480] width 109 height 48
click at [662, 475] on icon at bounding box center [658, 480] width 24 height 20
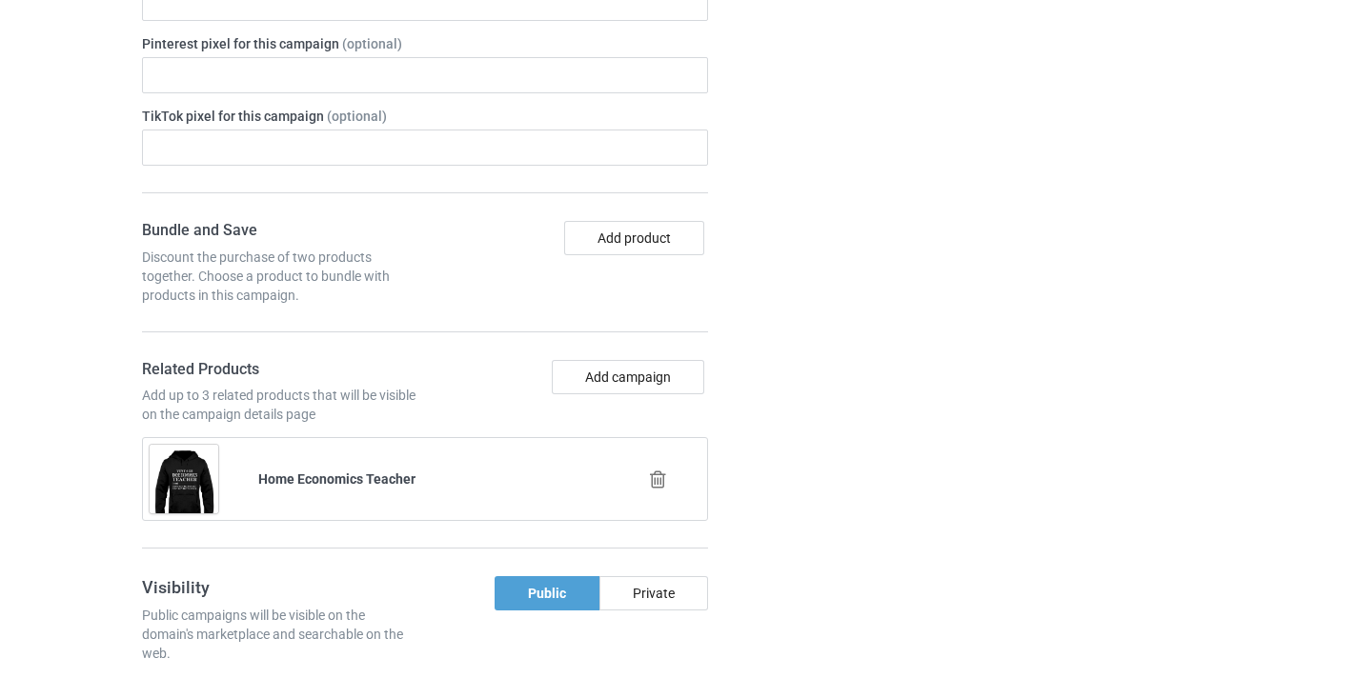
click at [663, 485] on icon at bounding box center [658, 480] width 24 height 20
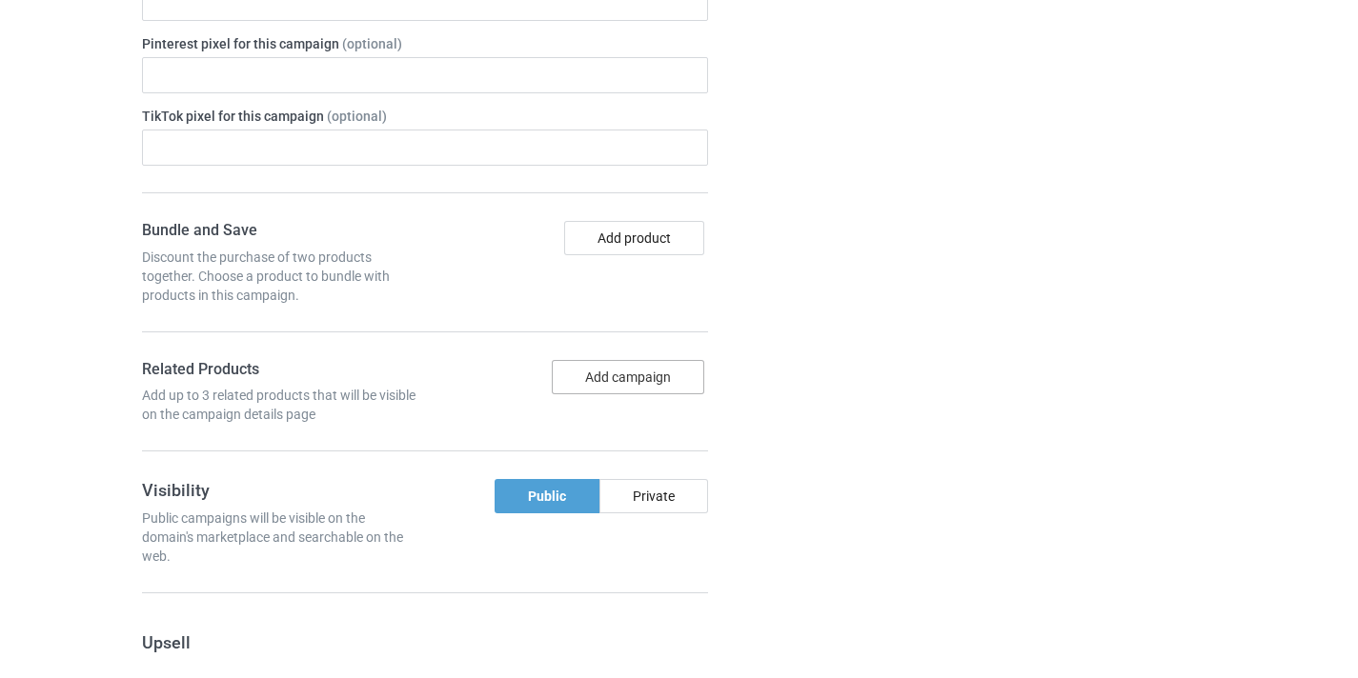
click at [653, 373] on button "Add campaign" at bounding box center [628, 377] width 152 height 34
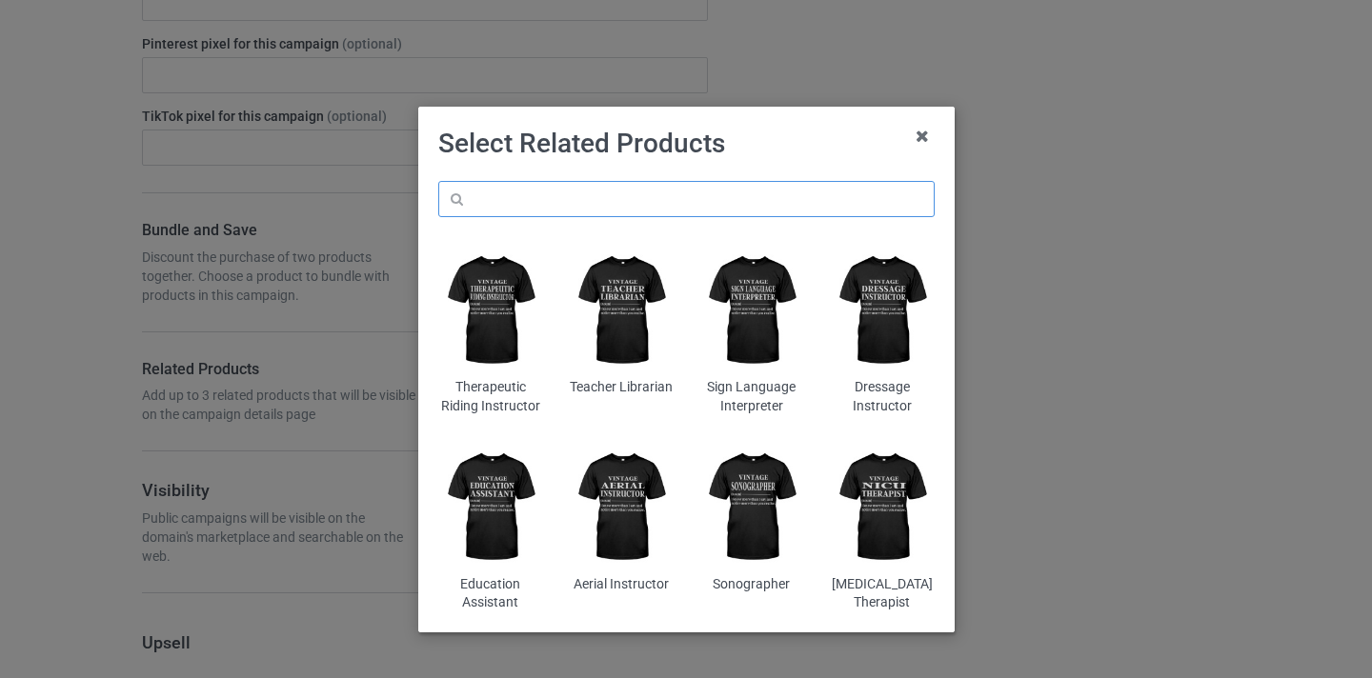
click at [689, 213] on input "text" at bounding box center [686, 199] width 496 height 36
paste input "Educational Diagnostician"
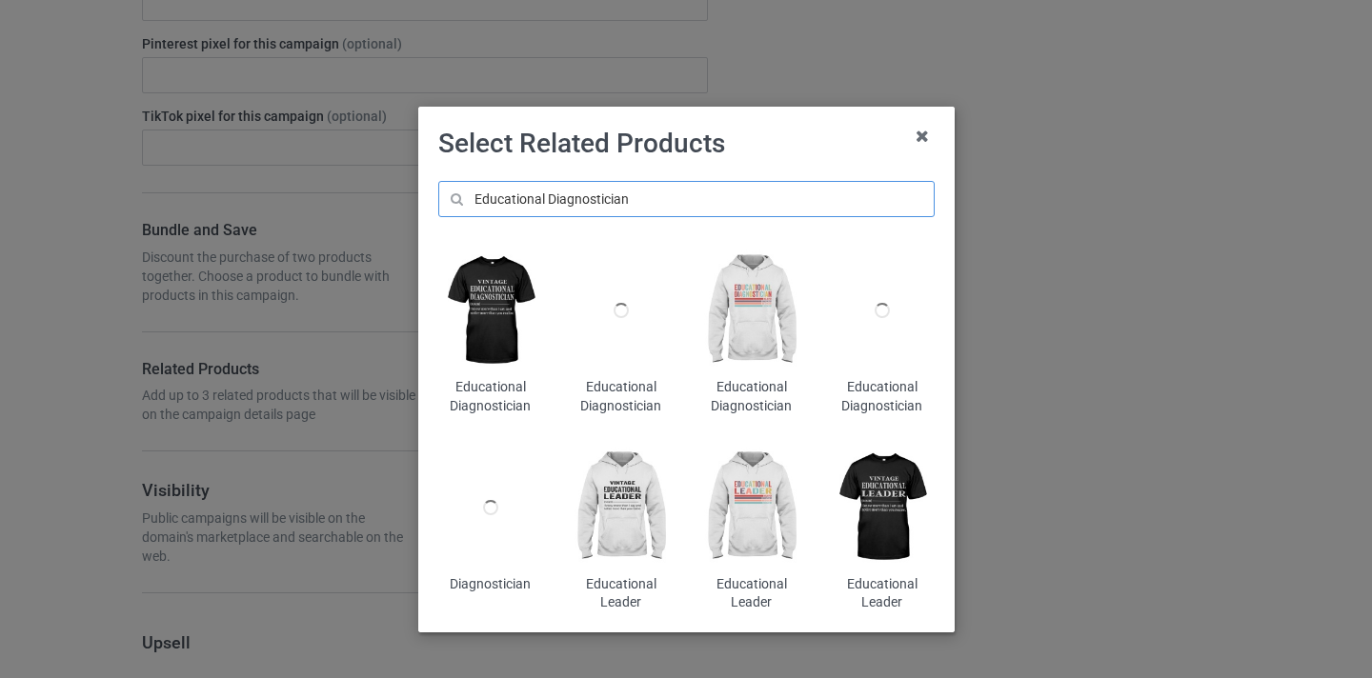
type input "Educational Diagnostician"
click at [744, 316] on img at bounding box center [751, 311] width 104 height 130
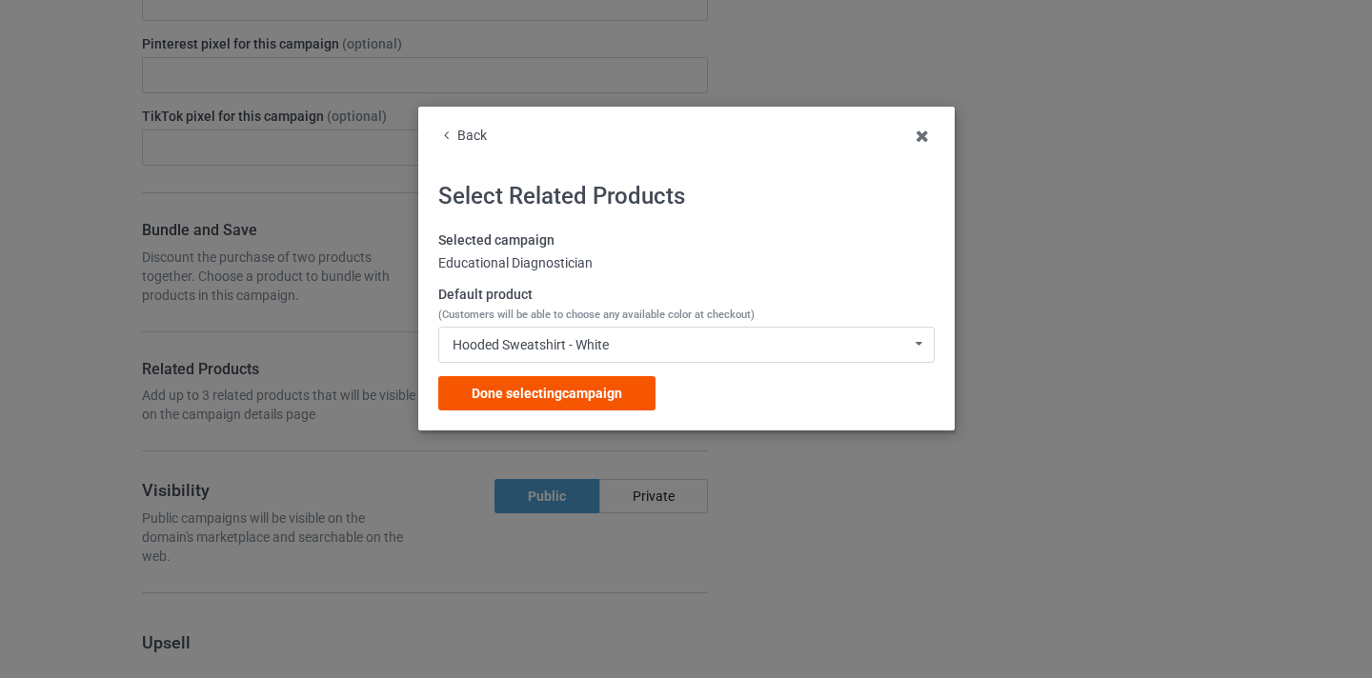
click at [590, 394] on span "Done selecting campaign" at bounding box center [547, 393] width 151 height 15
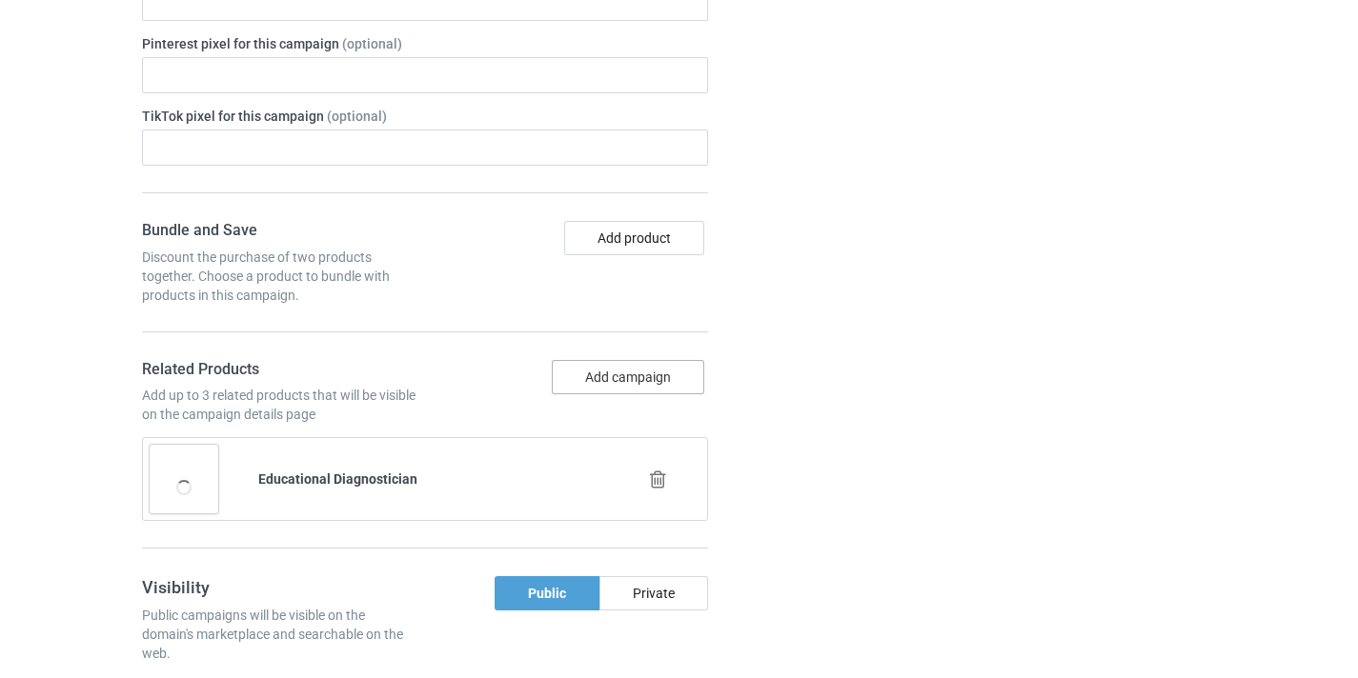
click at [656, 375] on button "Add campaign" at bounding box center [628, 377] width 152 height 34
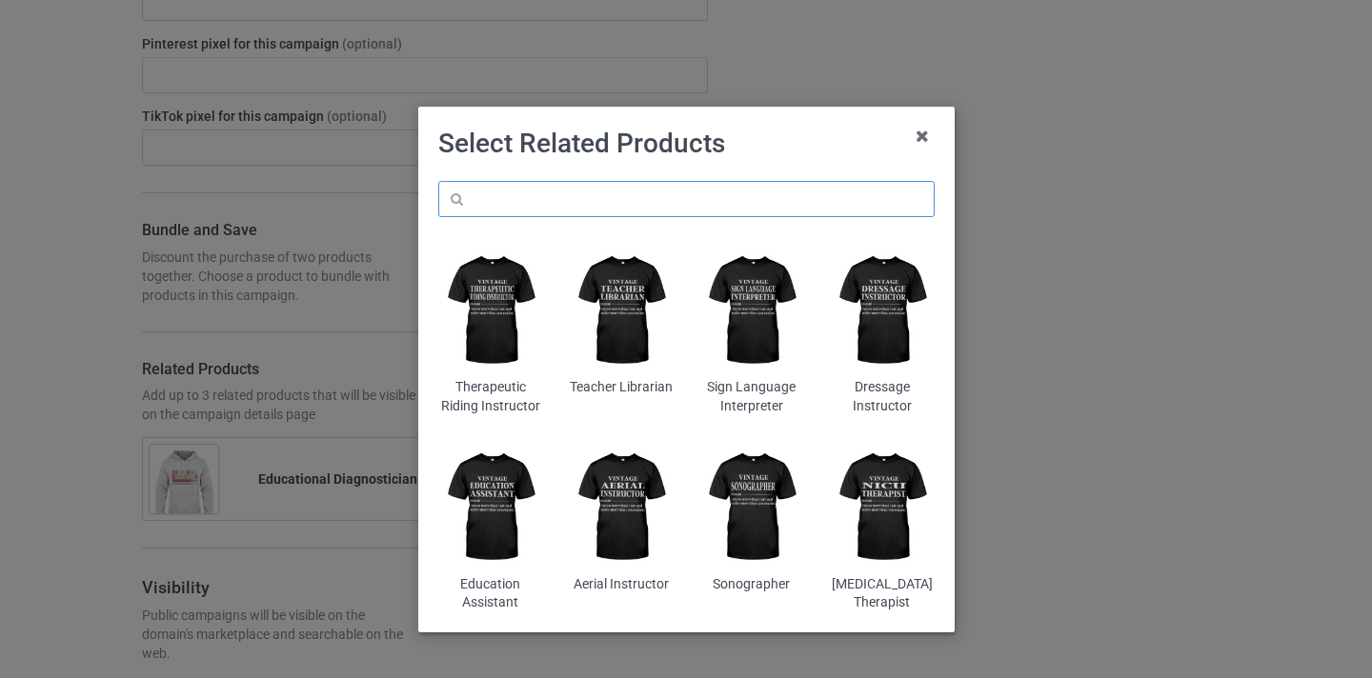
click at [676, 210] on input "text" at bounding box center [686, 199] width 496 height 36
paste input "Educational Diagnostician"
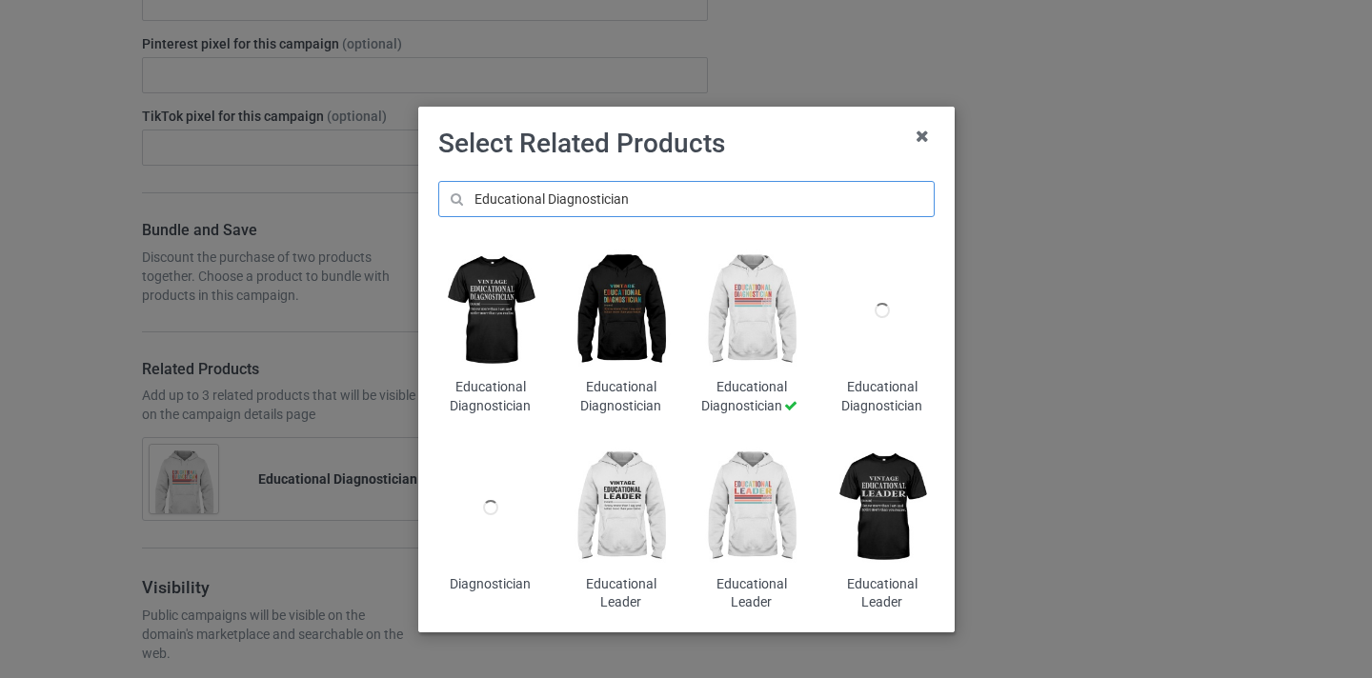
type input "Educational Diagnostician"
click at [632, 276] on img at bounding box center [621, 311] width 104 height 130
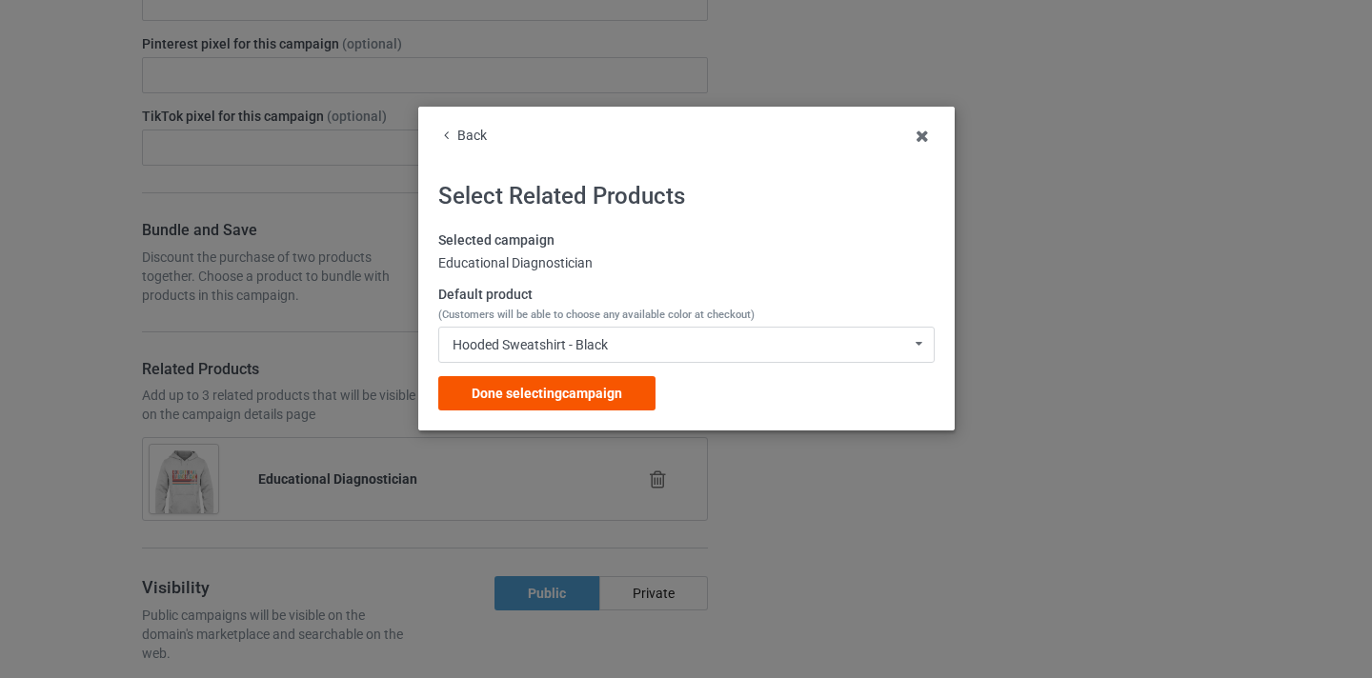
click at [653, 381] on div "Done selecting campaign" at bounding box center [546, 393] width 217 height 34
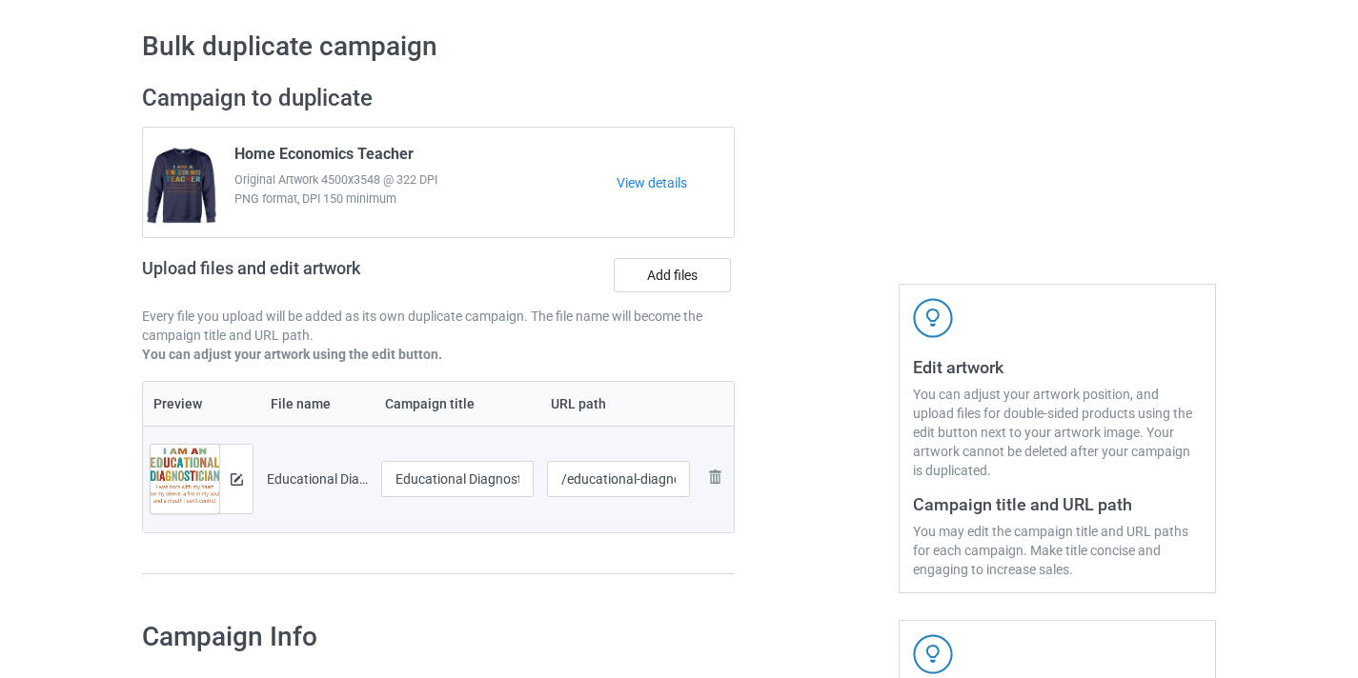
scroll to position [73, 0]
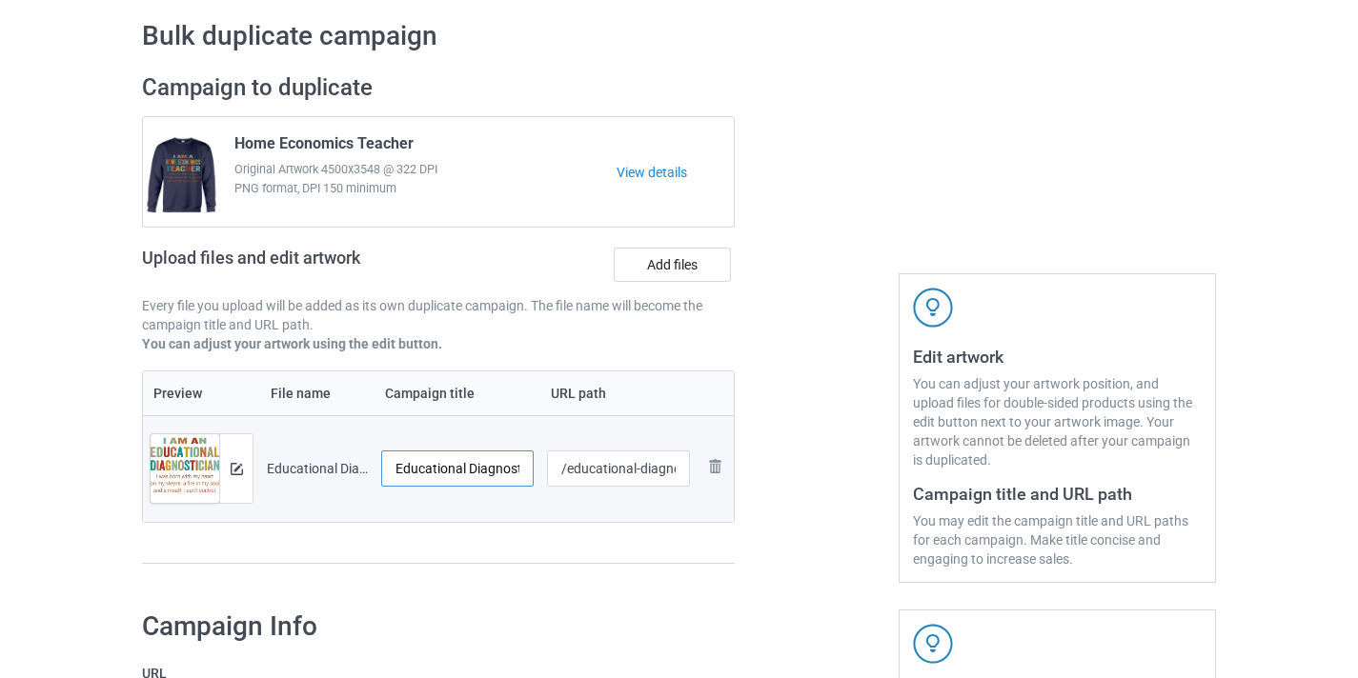
click at [488, 474] on input "Educational Diagnostician-Control" at bounding box center [457, 469] width 152 height 36
drag, startPoint x: 488, startPoint y: 474, endPoint x: 516, endPoint y: 473, distance: 28.6
click at [535, 472] on td "Educational Diagnostician-Control" at bounding box center [457, 468] width 166 height 107
click at [516, 473] on input "Educational Diagnostician-Control" at bounding box center [457, 469] width 152 height 36
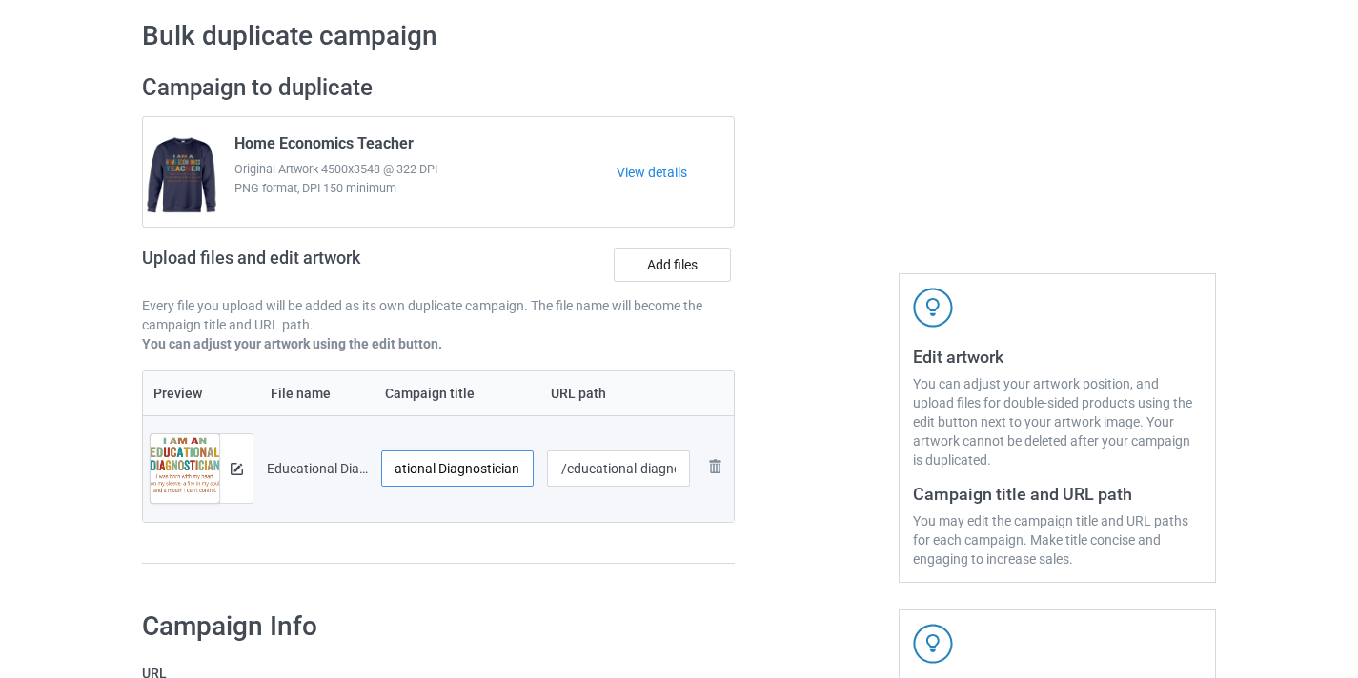
scroll to position [0, 35]
type input "Educational Diagnostician"
click at [592, 469] on input "/educational-diagnostician-control" at bounding box center [619, 469] width 144 height 36
drag, startPoint x: 592, startPoint y: 469, endPoint x: 708, endPoint y: 479, distance: 116.7
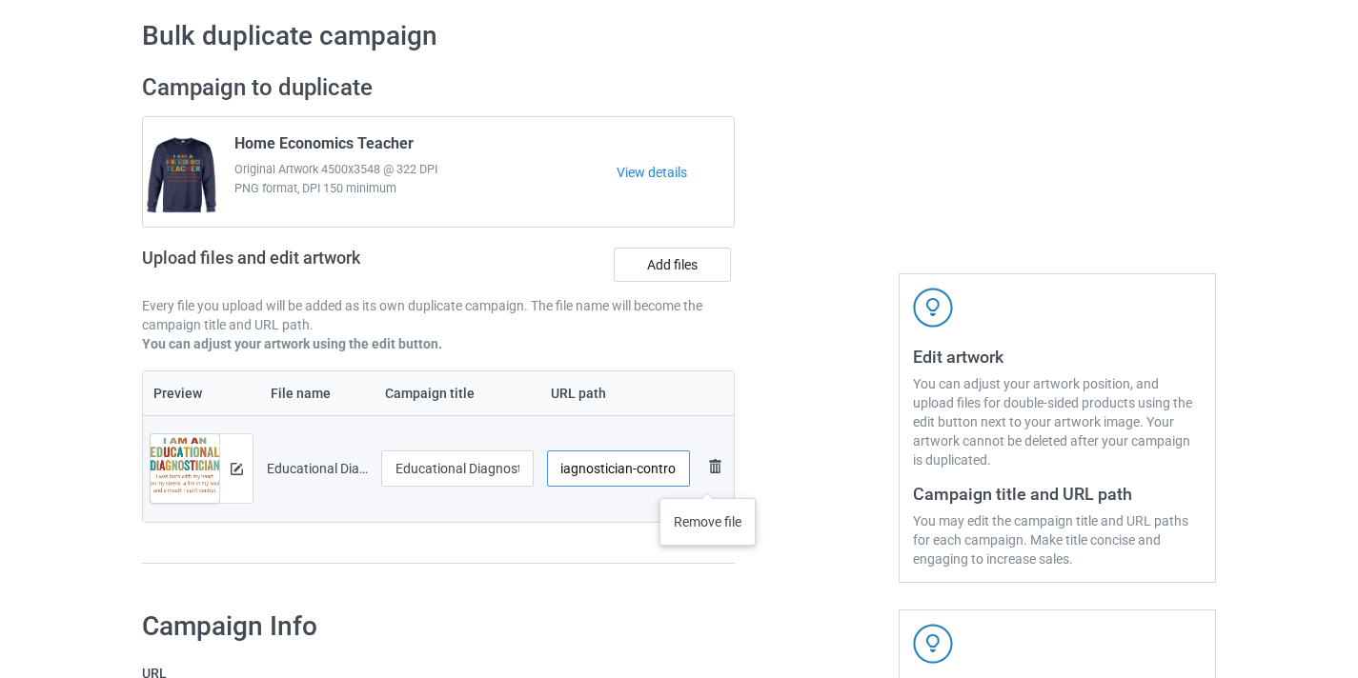
click at [708, 479] on tr "Preview and edit artwork Educational Diagnostician-Control.png Educational Diag…" at bounding box center [438, 468] width 591 height 107
click at [656, 472] on input "/educational-diagnostician-control" at bounding box center [619, 469] width 144 height 36
type input "/educational-diagnostician10"
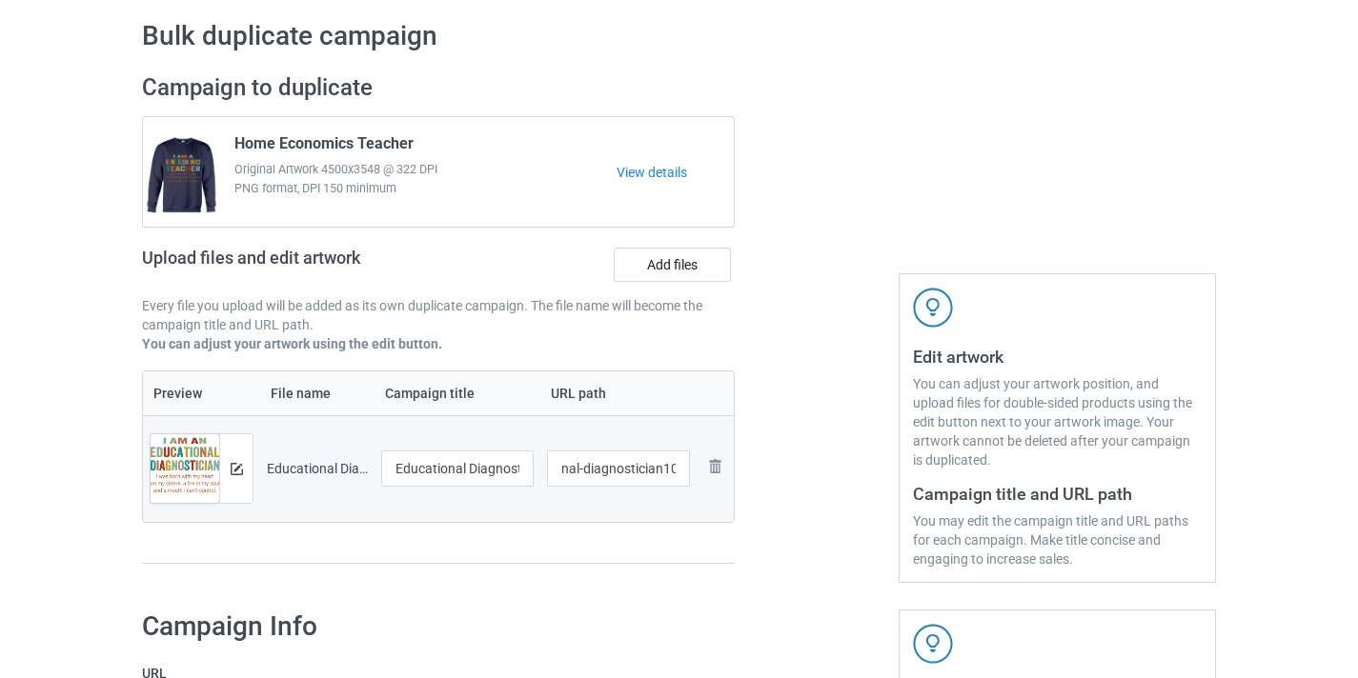
click at [780, 407] on div at bounding box center [816, 328] width 137 height 536
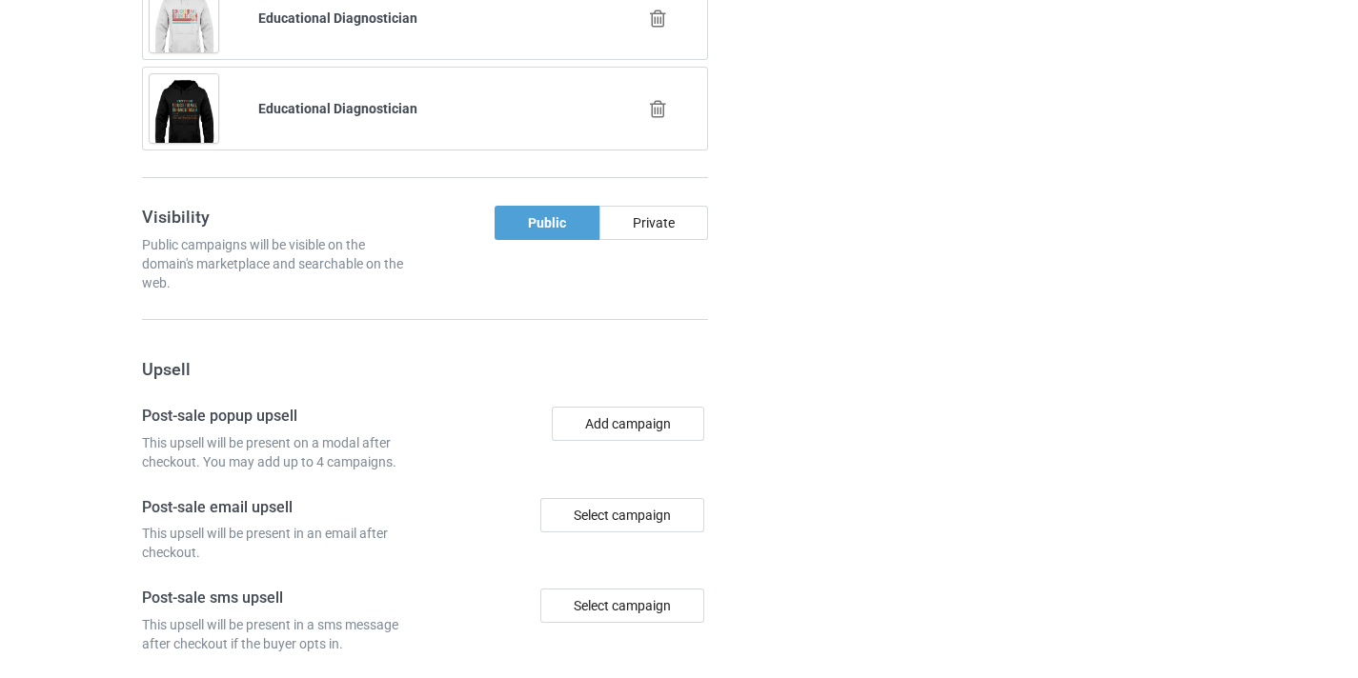
scroll to position [1954, 0]
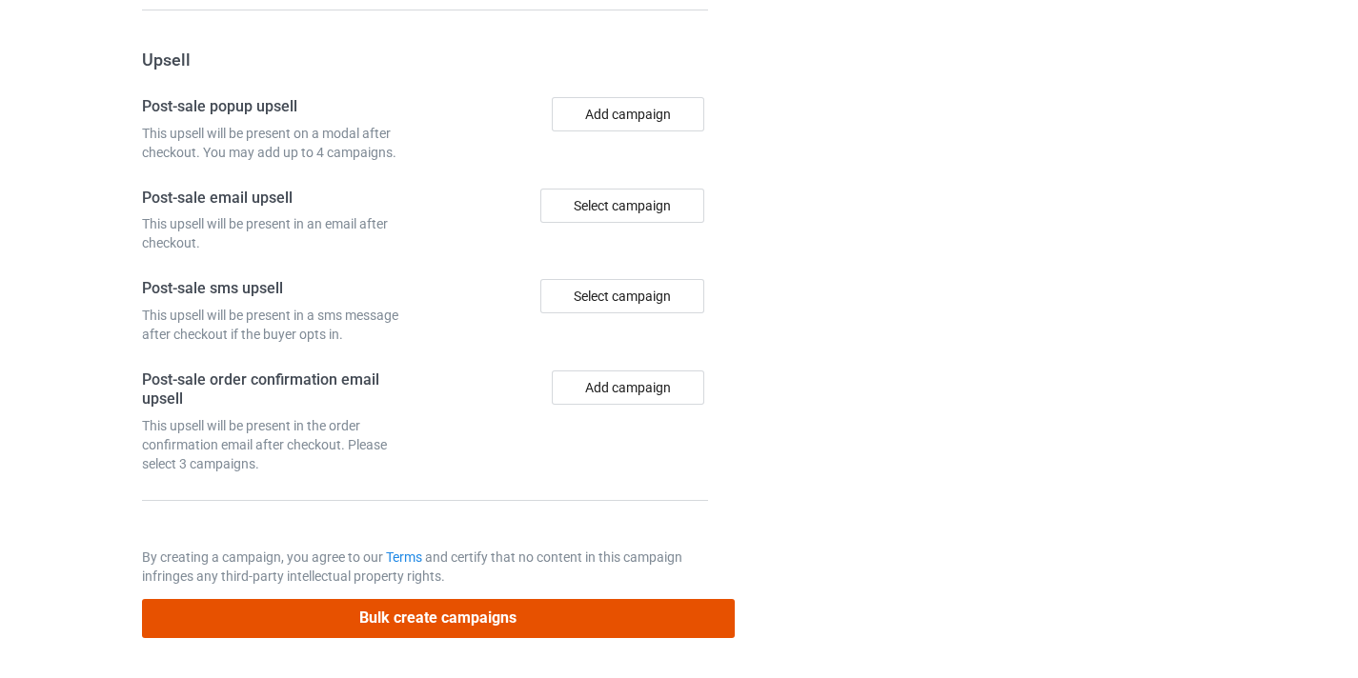
click at [571, 624] on button "Bulk create campaigns" at bounding box center [438, 618] width 593 height 39
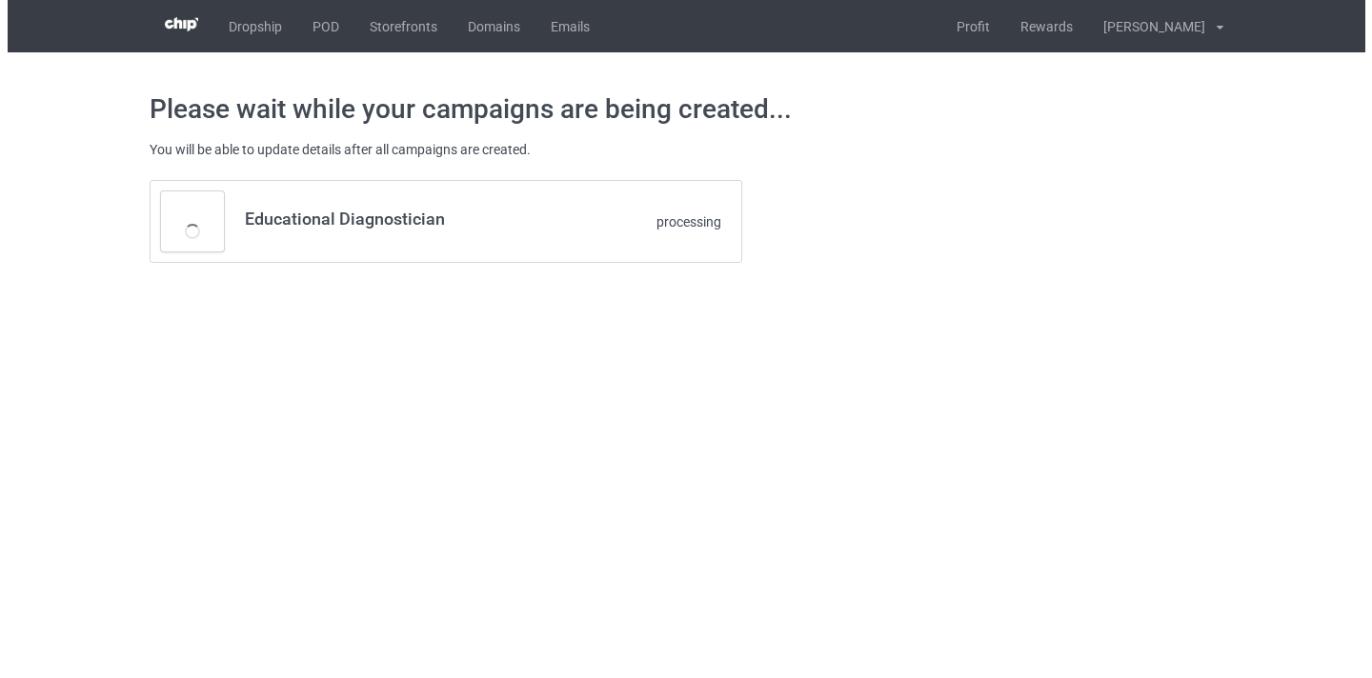
scroll to position [0, 0]
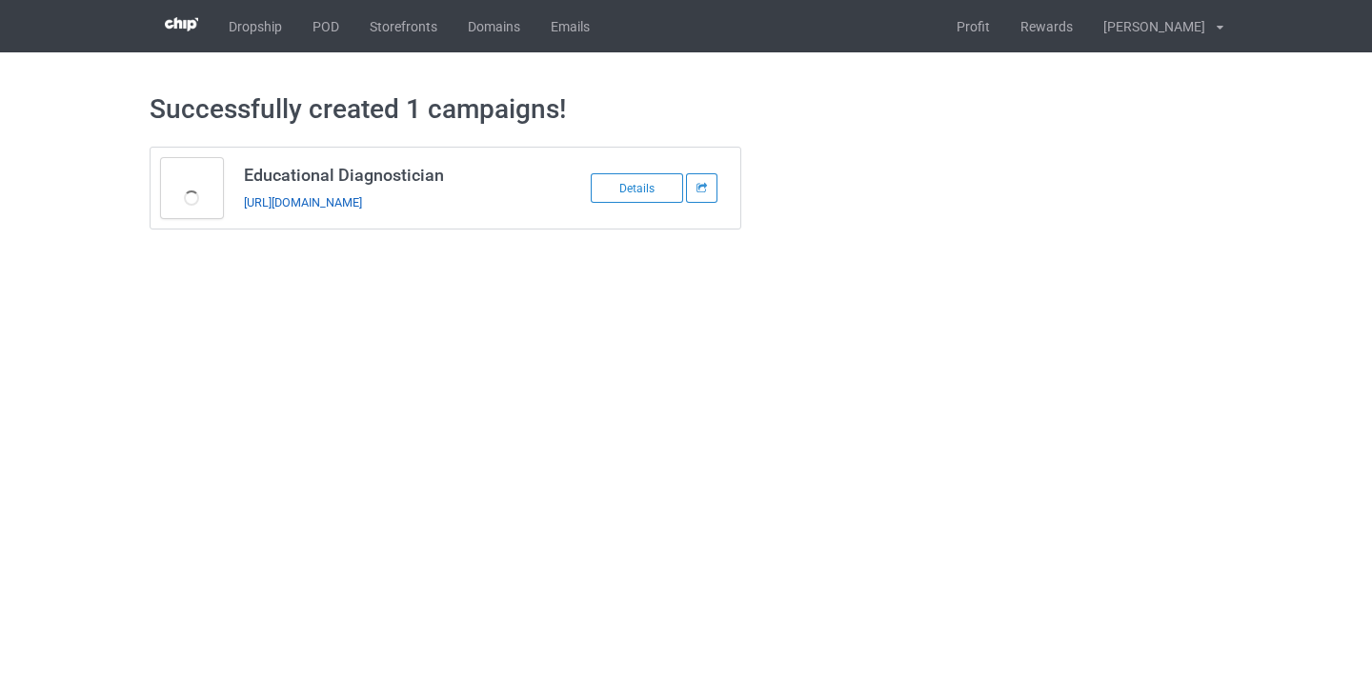
click at [362, 198] on link "https://www.thepure.gift/educational-diagnostician10" at bounding box center [303, 202] width 118 height 14
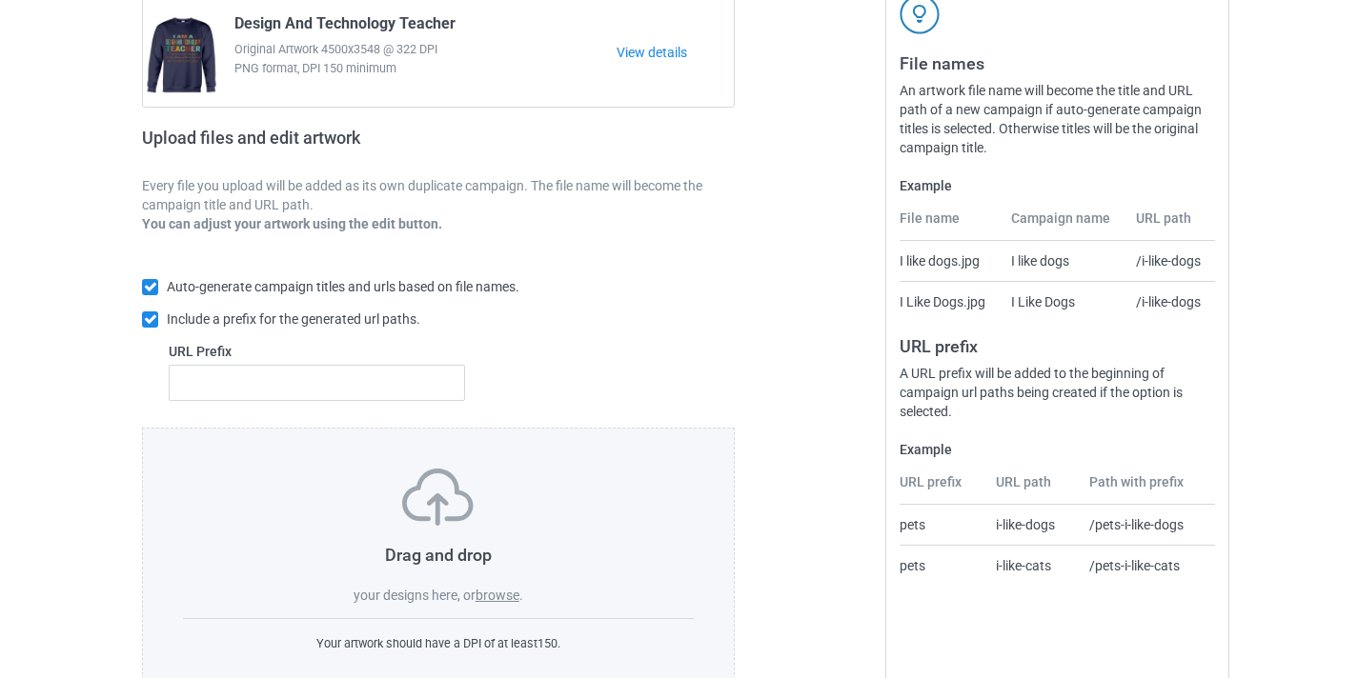
scroll to position [250, 0]
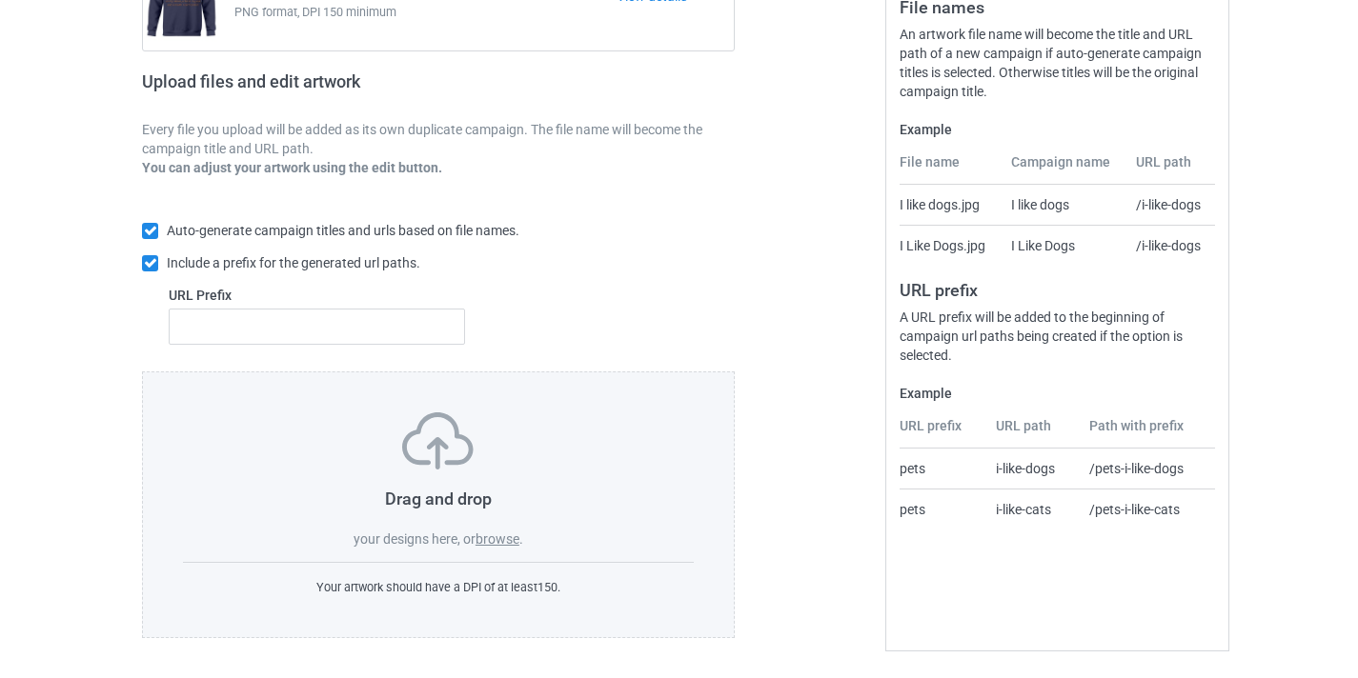
click at [507, 521] on div "Drag and drop your designs here, or browse ." at bounding box center [438, 481] width 511 height 136
click at [511, 534] on label "browse" at bounding box center [497, 539] width 44 height 15
click at [0, 0] on input "browse" at bounding box center [0, 0] width 0 height 0
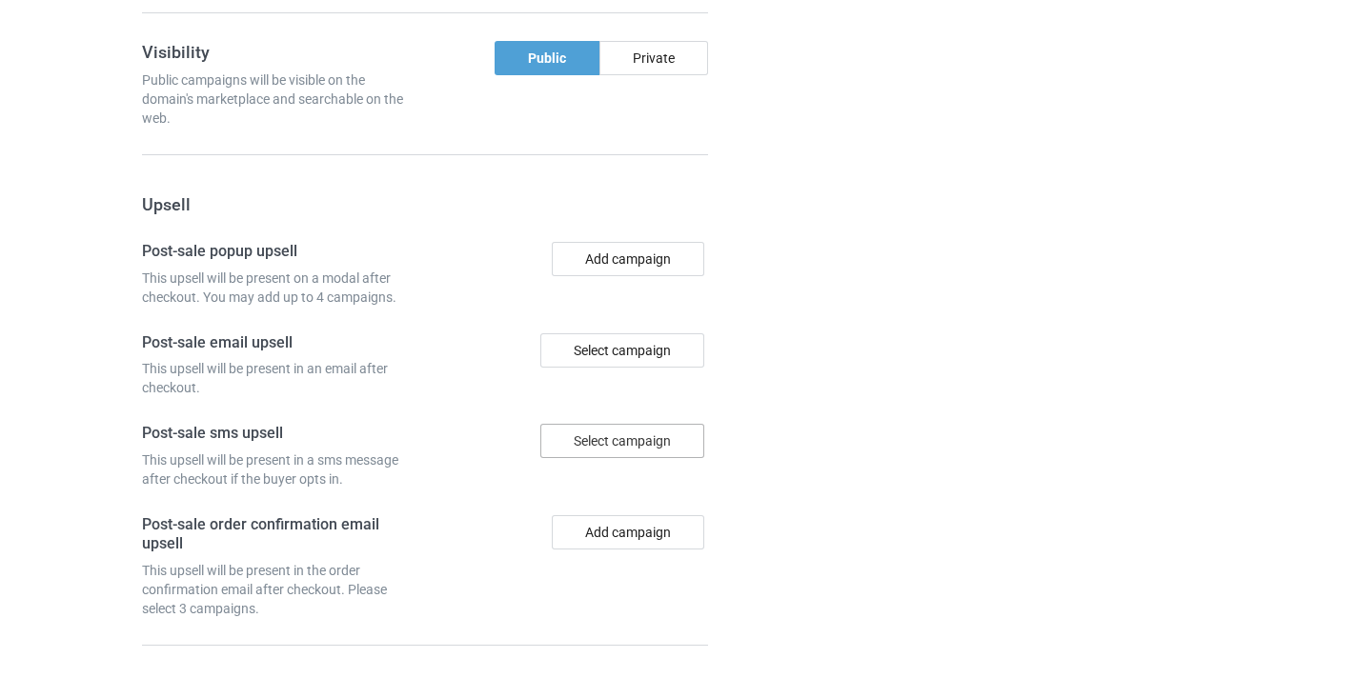
scroll to position [1246, 0]
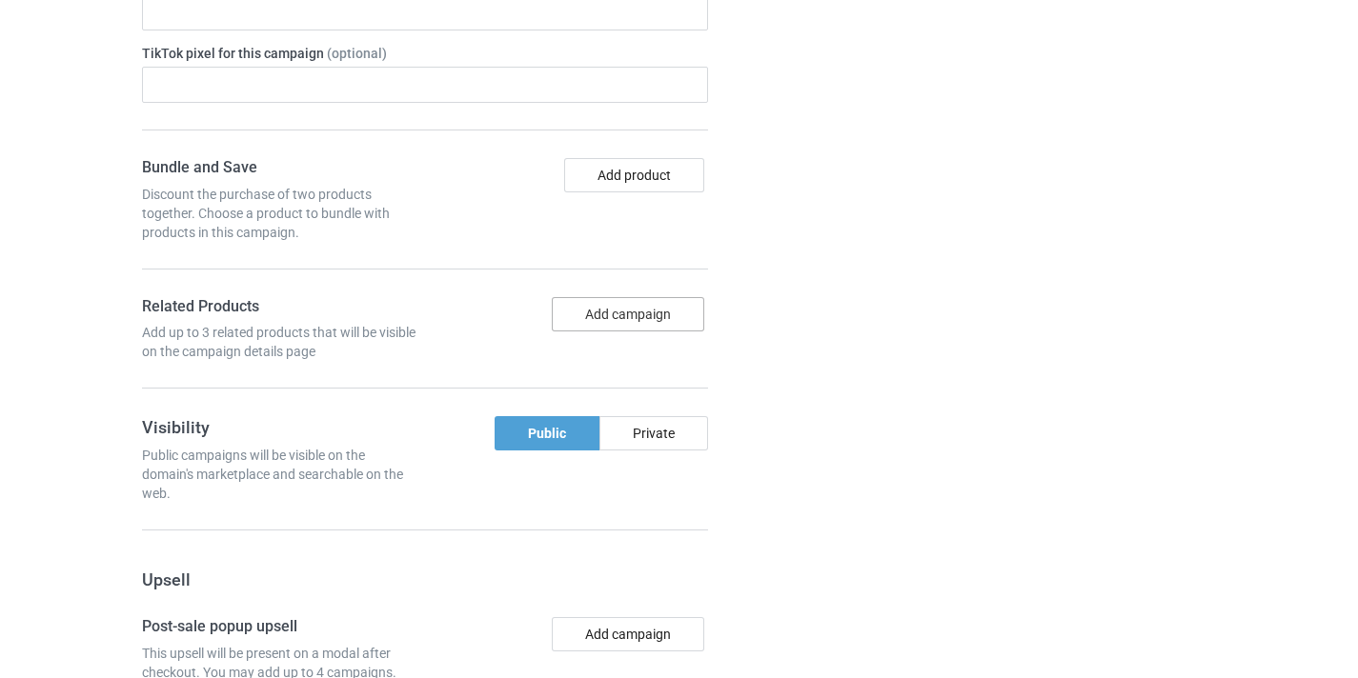
click at [639, 314] on button "Add campaign" at bounding box center [628, 314] width 152 height 34
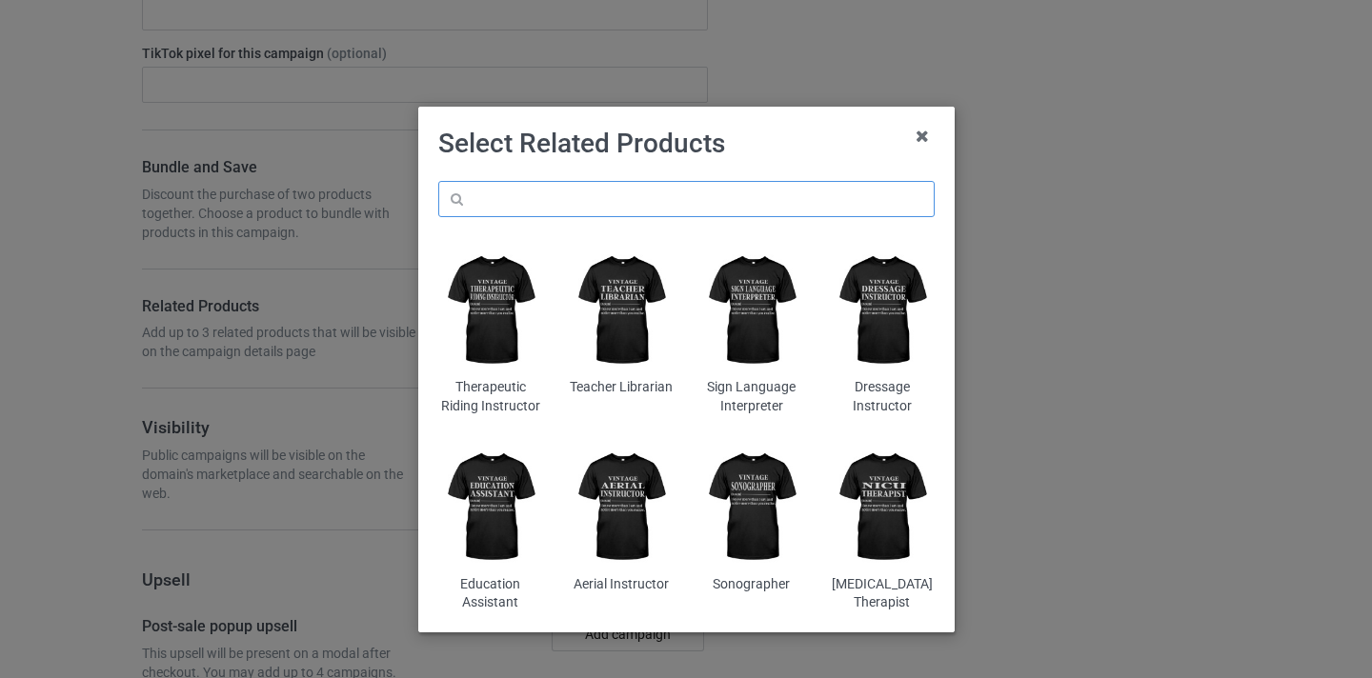
click at [612, 211] on input "text" at bounding box center [686, 199] width 496 height 36
paste input "Literature Teacher"
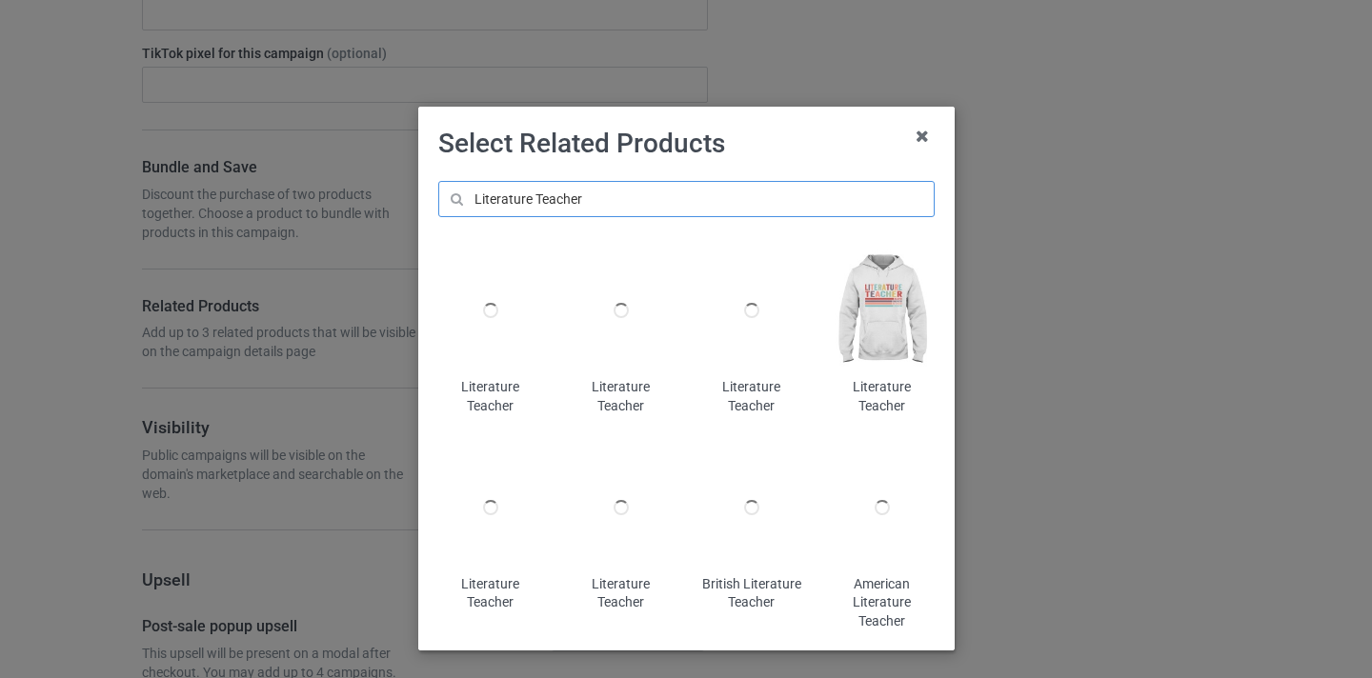
type input "Literature Teacher"
click at [848, 294] on img at bounding box center [882, 311] width 104 height 130
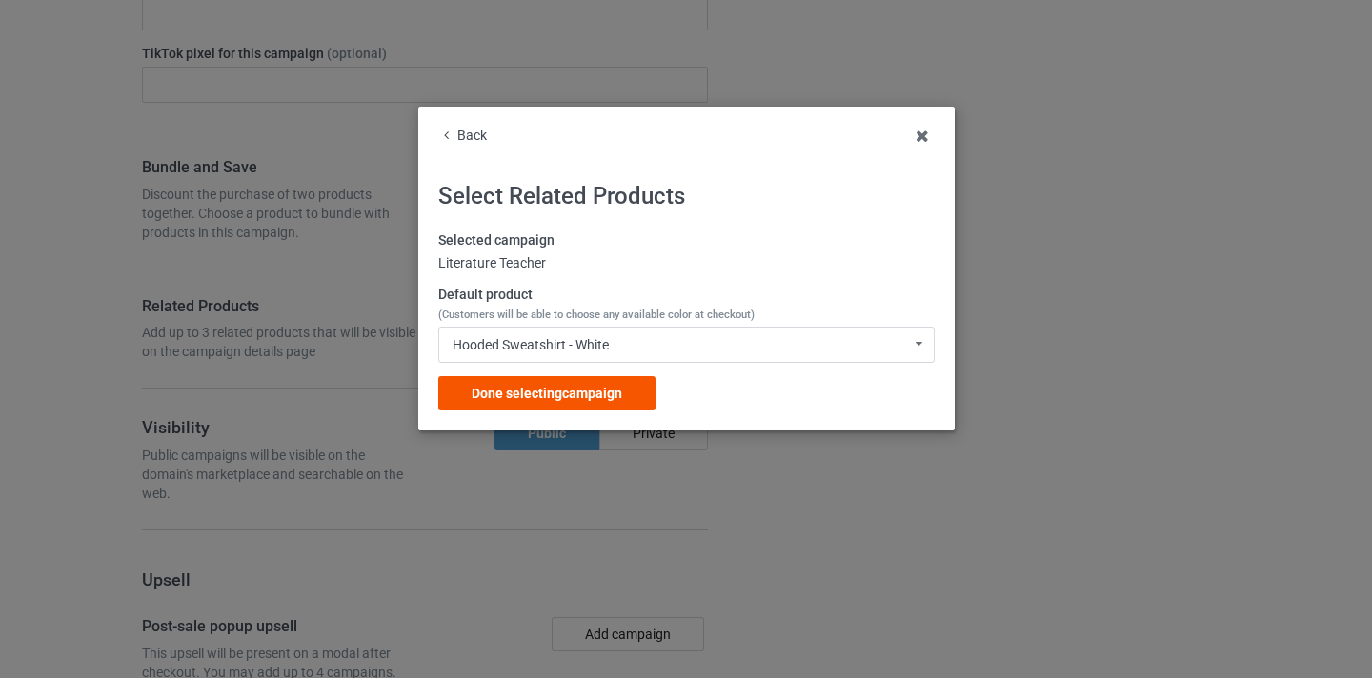
click at [617, 394] on span "Done selecting campaign" at bounding box center [547, 393] width 151 height 15
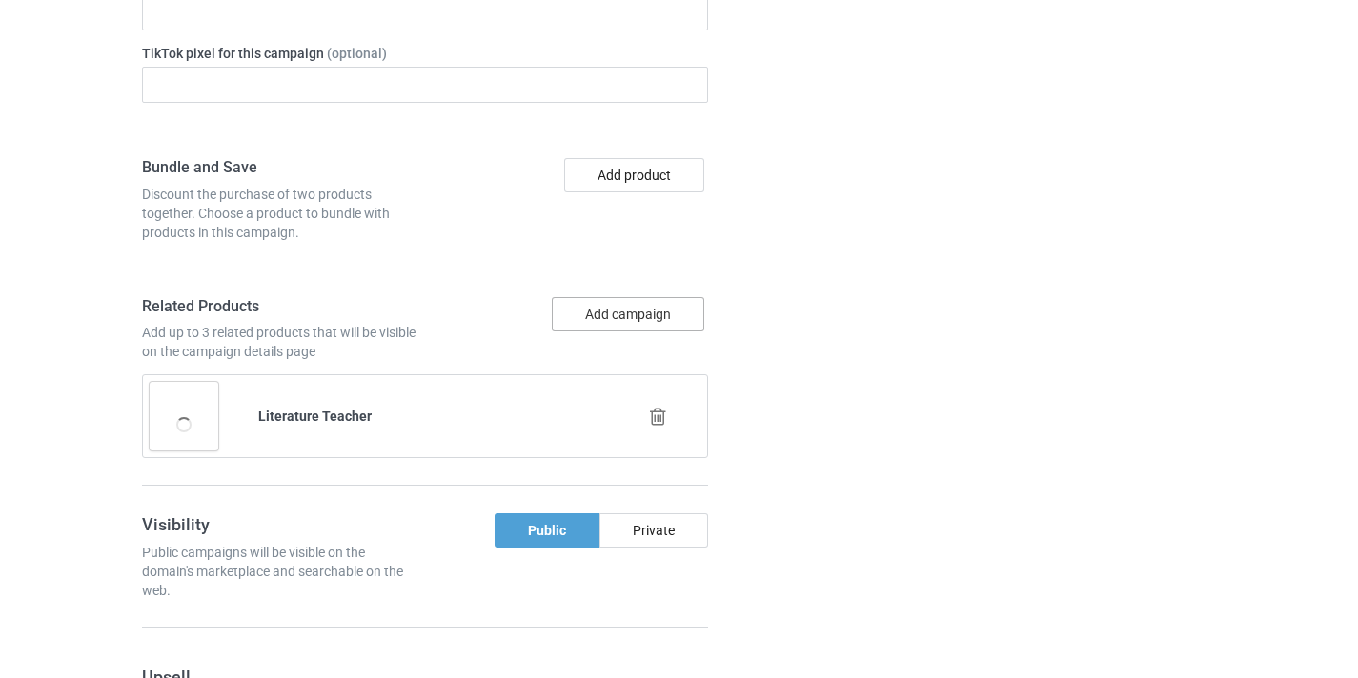
click at [648, 321] on button "Add campaign" at bounding box center [628, 314] width 152 height 34
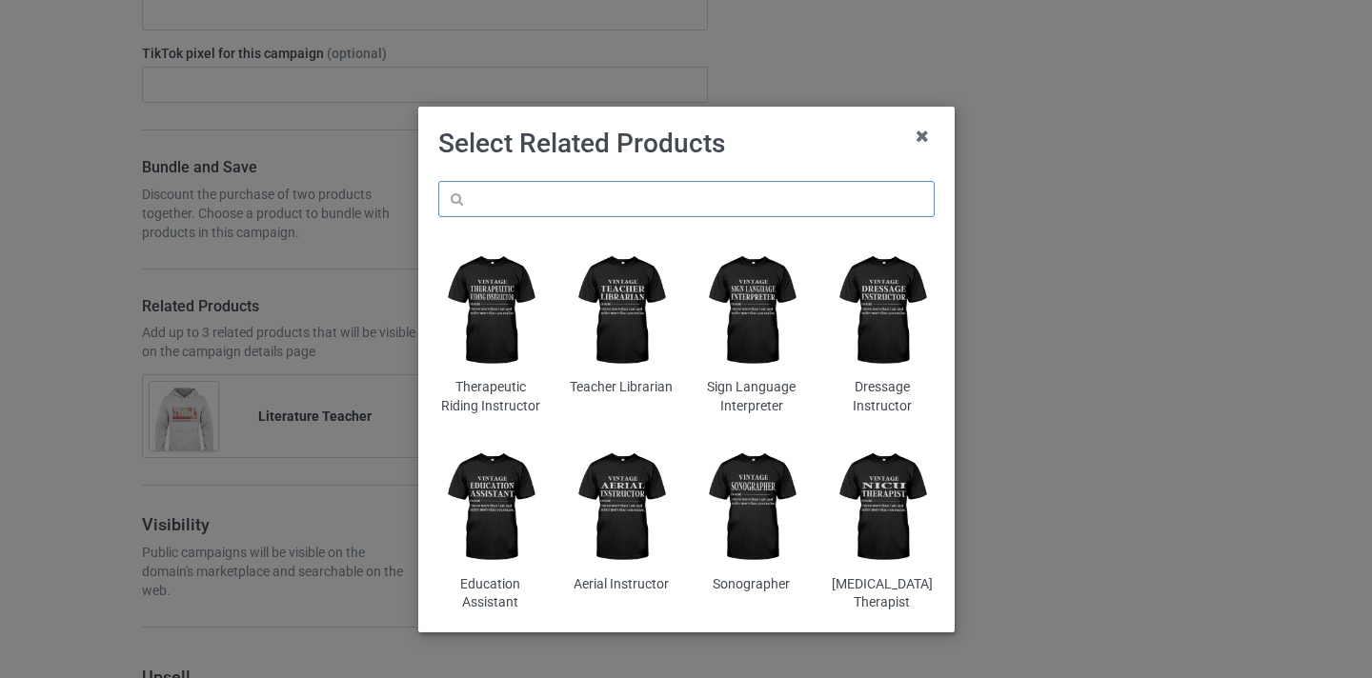
click at [754, 186] on input "text" at bounding box center [686, 199] width 496 height 36
paste input "Literature Teacher"
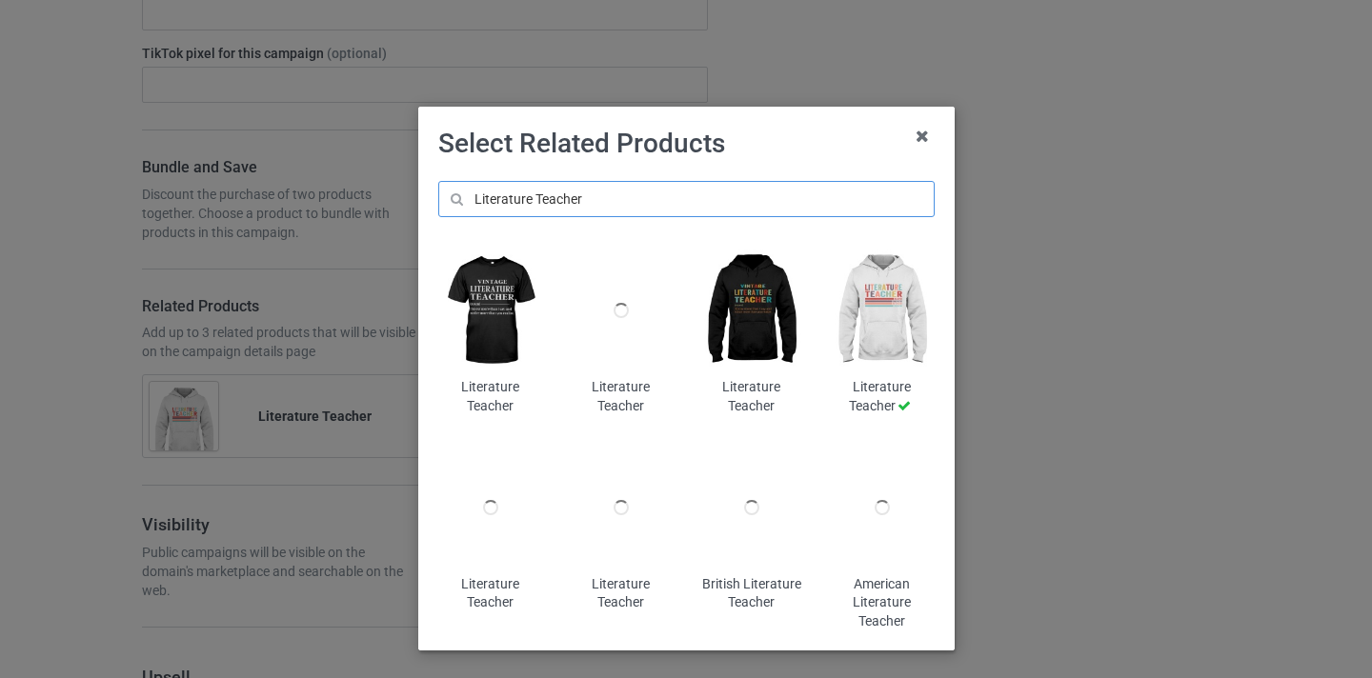
type input "Literature Teacher"
click at [763, 303] on img at bounding box center [751, 311] width 104 height 130
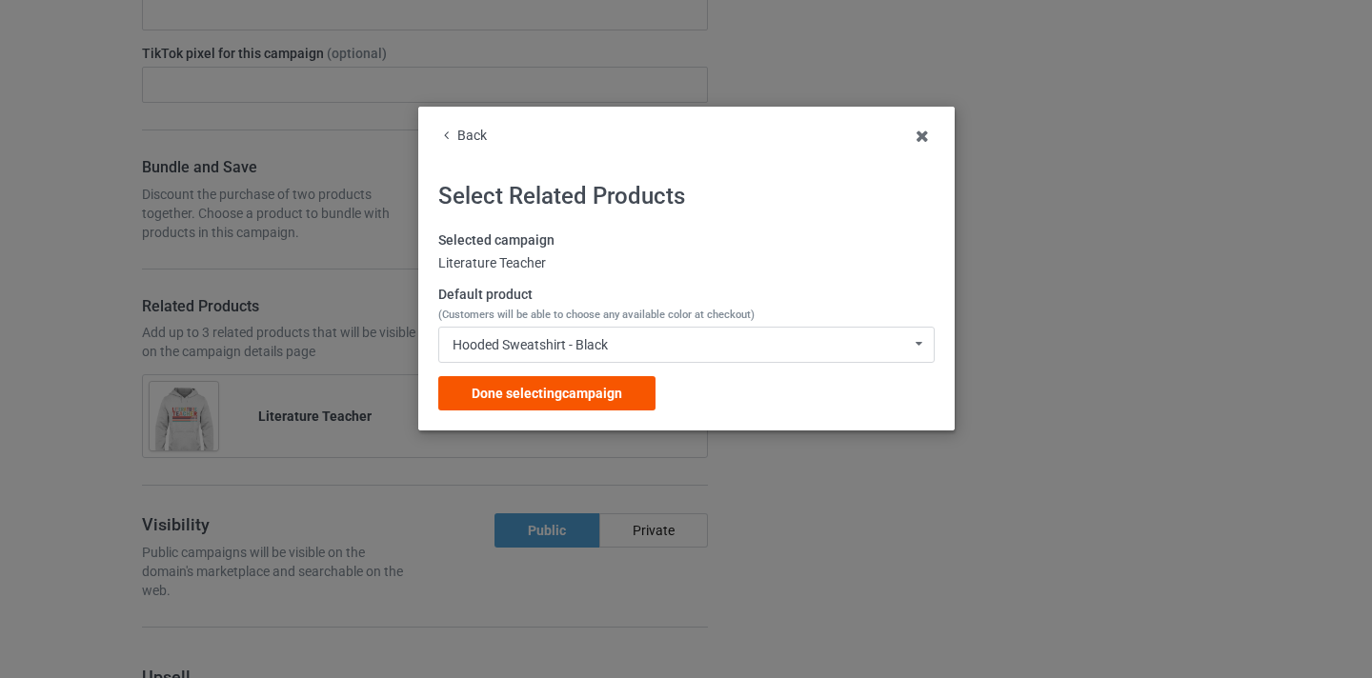
click at [637, 392] on div "Done selecting campaign" at bounding box center [546, 393] width 217 height 34
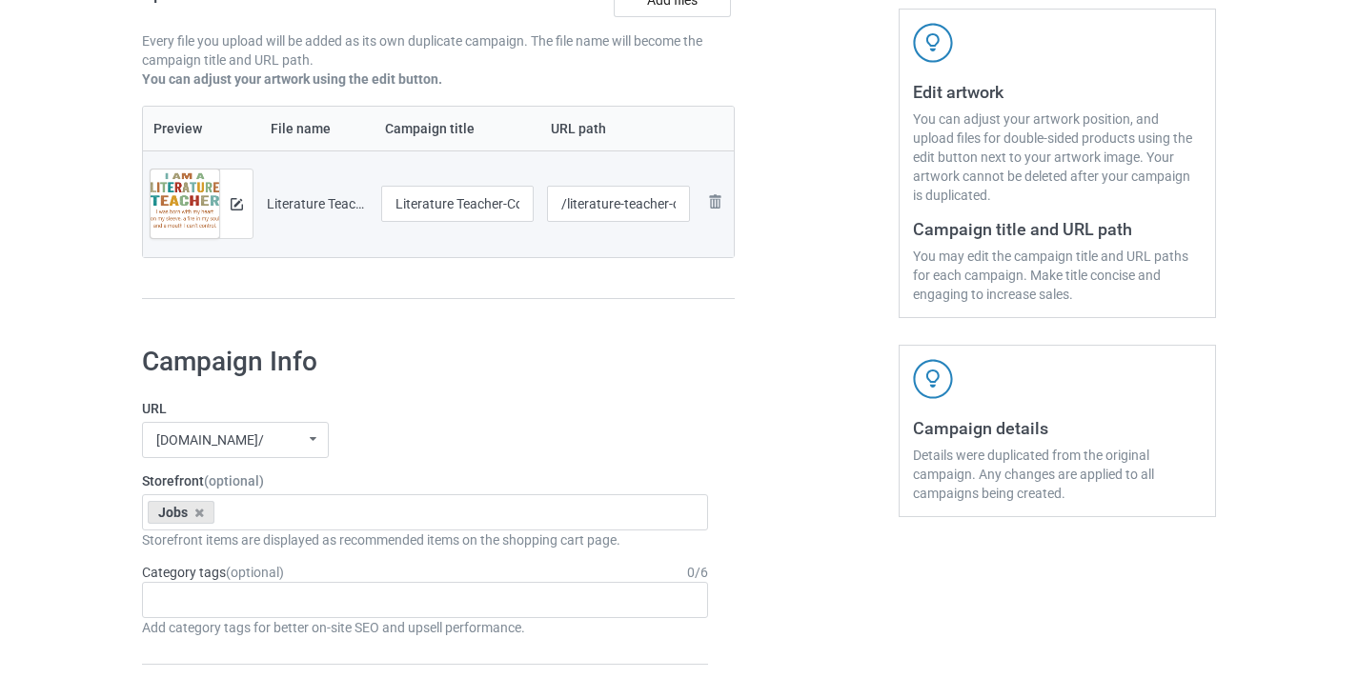
scroll to position [324, 0]
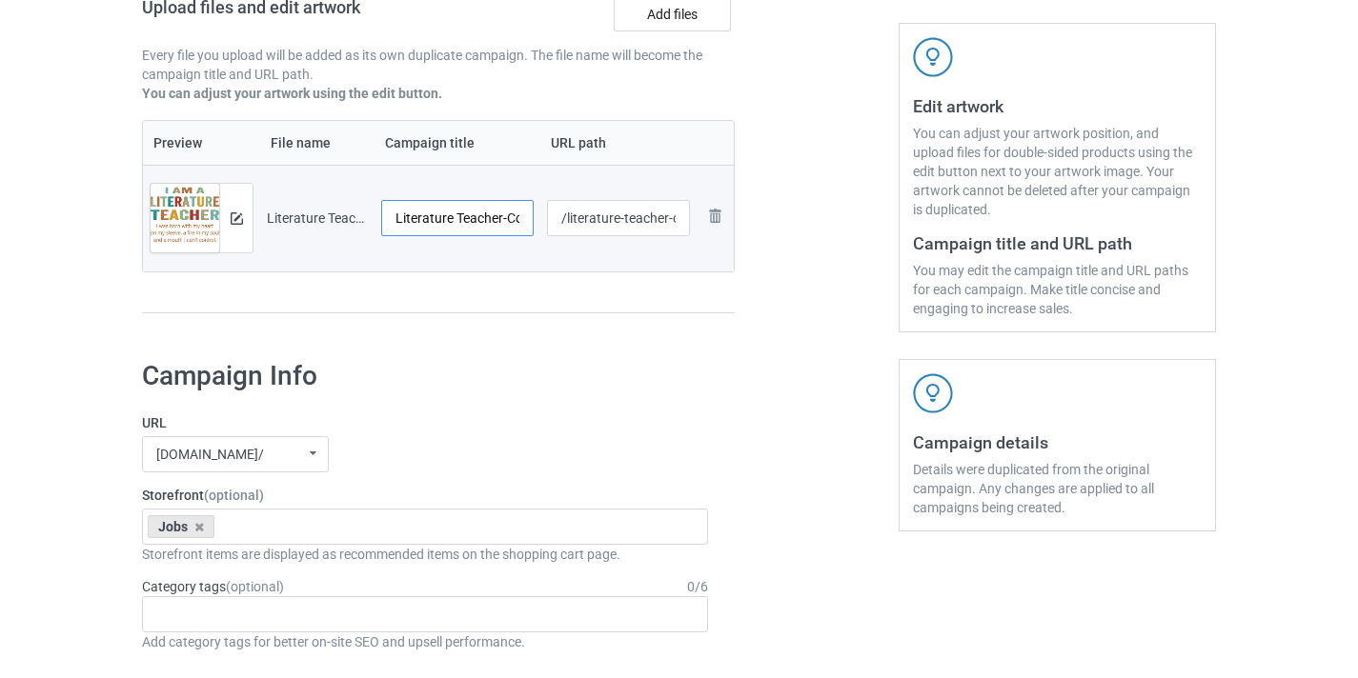
click at [492, 220] on input "Literature Teacher-Control" at bounding box center [457, 218] width 152 height 36
drag, startPoint x: 516, startPoint y: 221, endPoint x: 541, endPoint y: 221, distance: 24.8
click at [541, 221] on tr "Preview and edit artwork Literature Teacher-Control.png Literature Teacher-Cont…" at bounding box center [438, 218] width 591 height 107
click at [475, 221] on input "Literature Teacher-Control" at bounding box center [457, 218] width 152 height 36
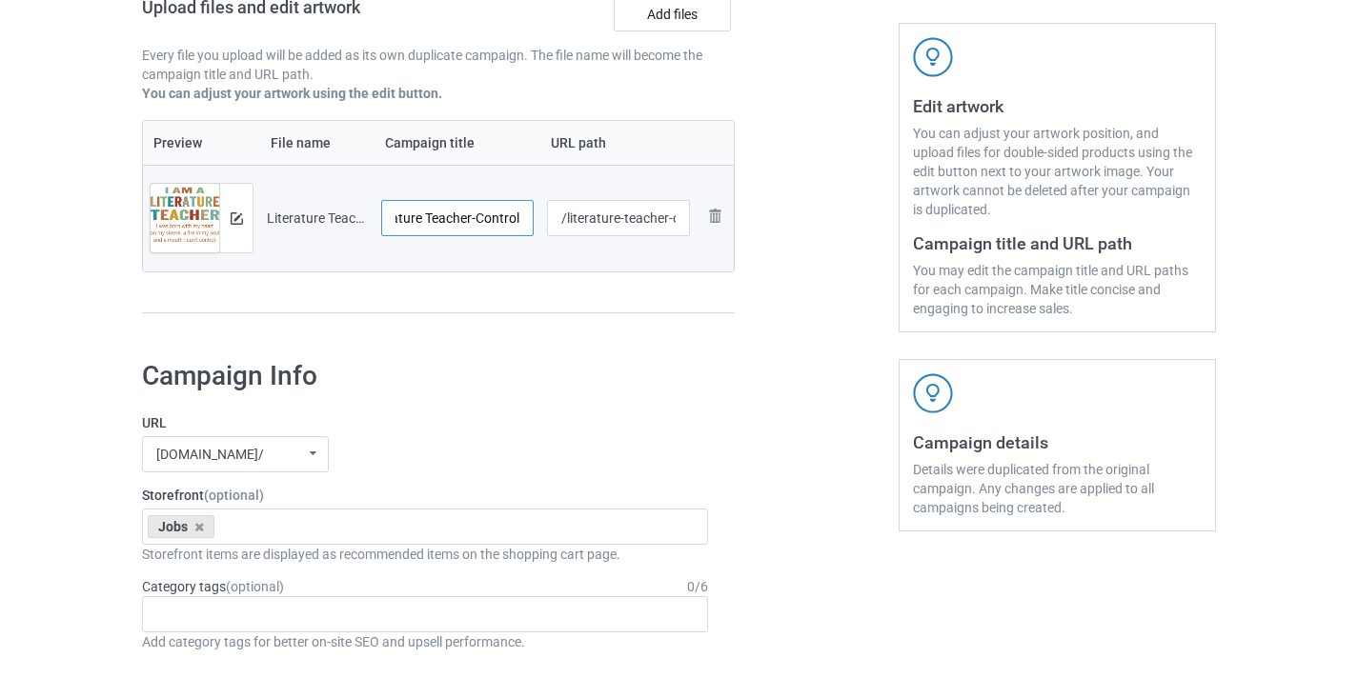
click at [475, 221] on input "Literature Teacher-Control" at bounding box center [457, 218] width 152 height 36
type input "Literature Teacher"
click at [606, 213] on input "/literature-teacher-control" at bounding box center [619, 218] width 144 height 36
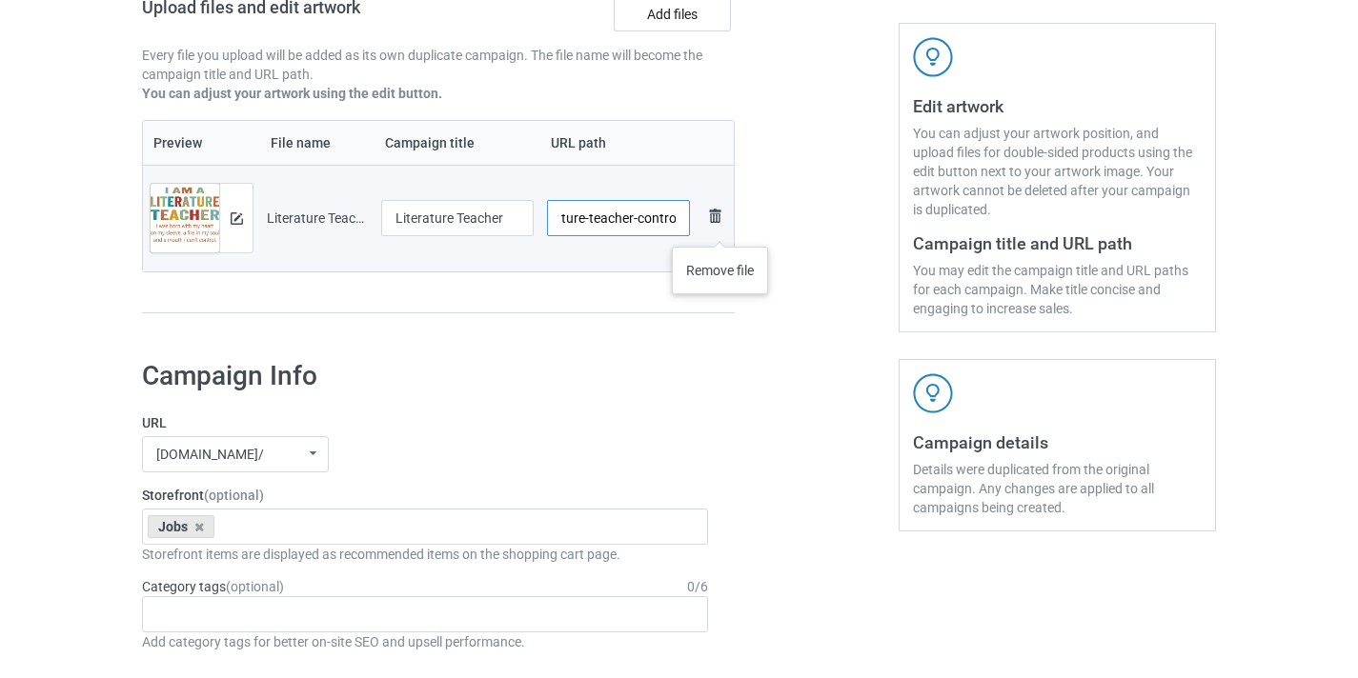
drag, startPoint x: 606, startPoint y: 213, endPoint x: 705, endPoint y: 227, distance: 100.0
click at [721, 228] on tr "Preview and edit artwork Literature Teacher-Control.png Literature Teacher /lit…" at bounding box center [438, 218] width 591 height 107
click at [671, 221] on input "/literature-teacher-control" at bounding box center [619, 218] width 144 height 36
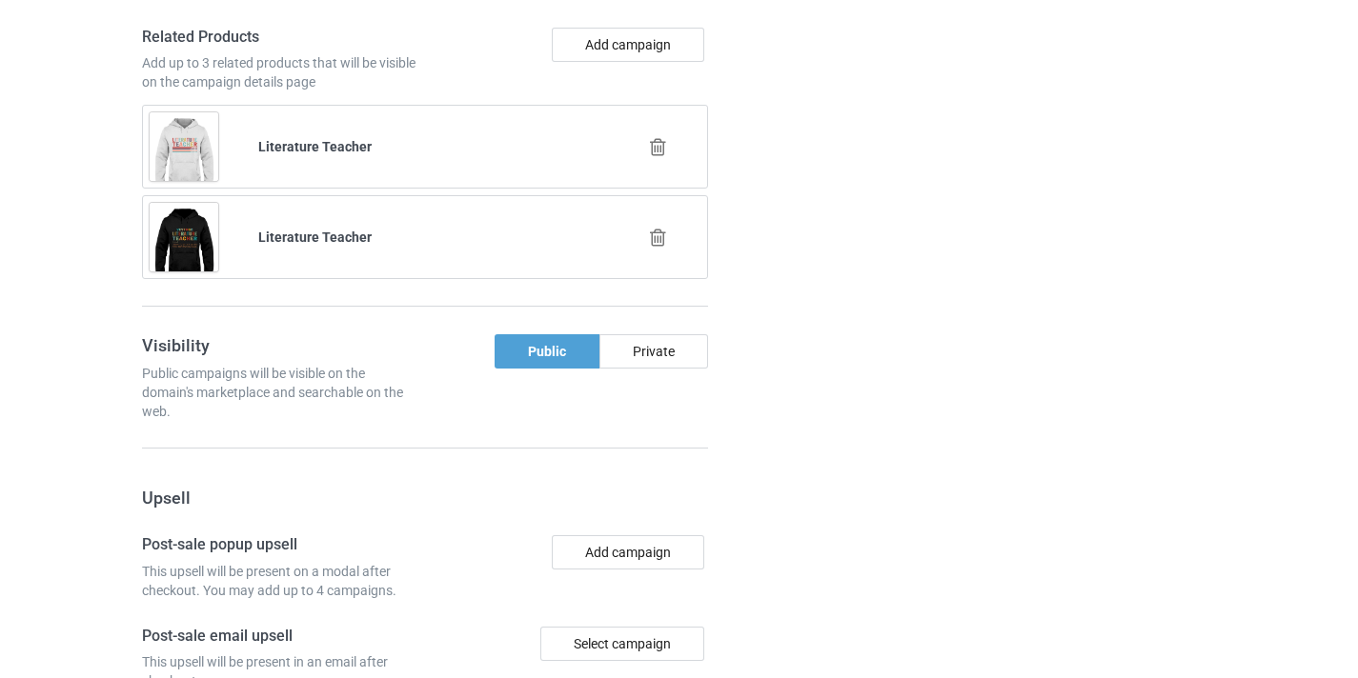
scroll to position [1954, 0]
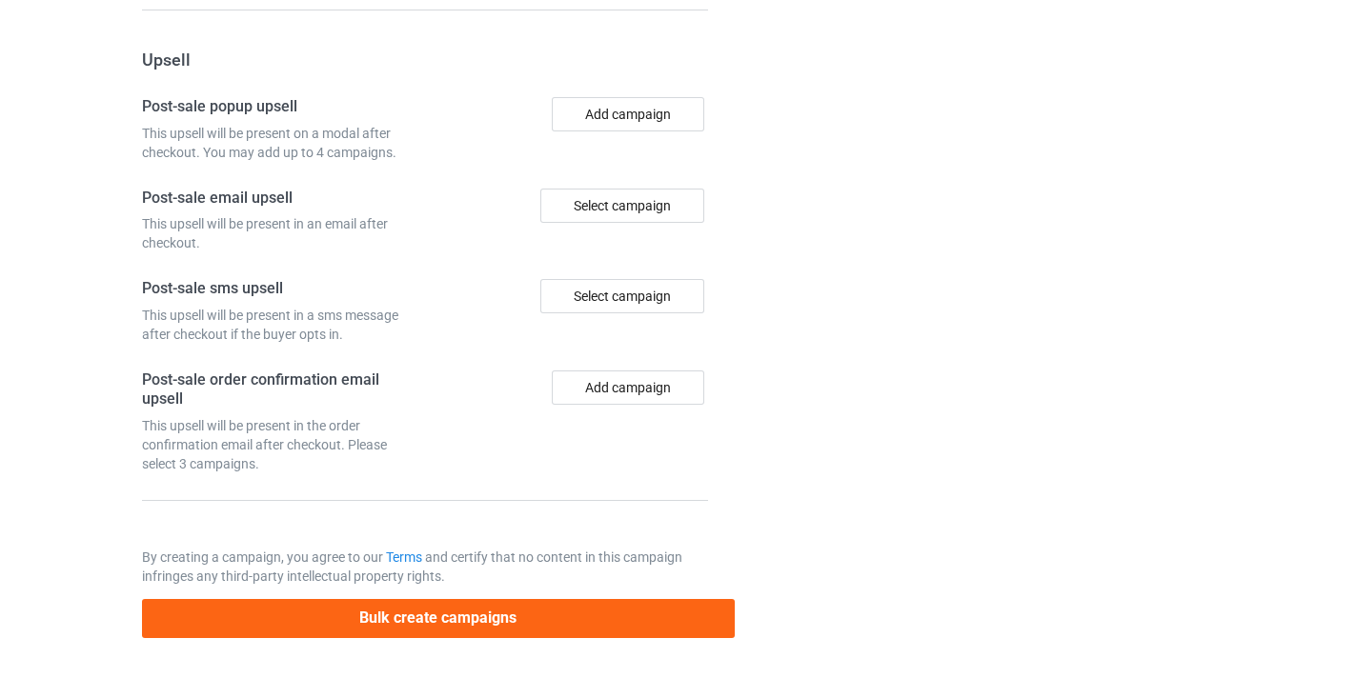
type input "/literature-teacher10"
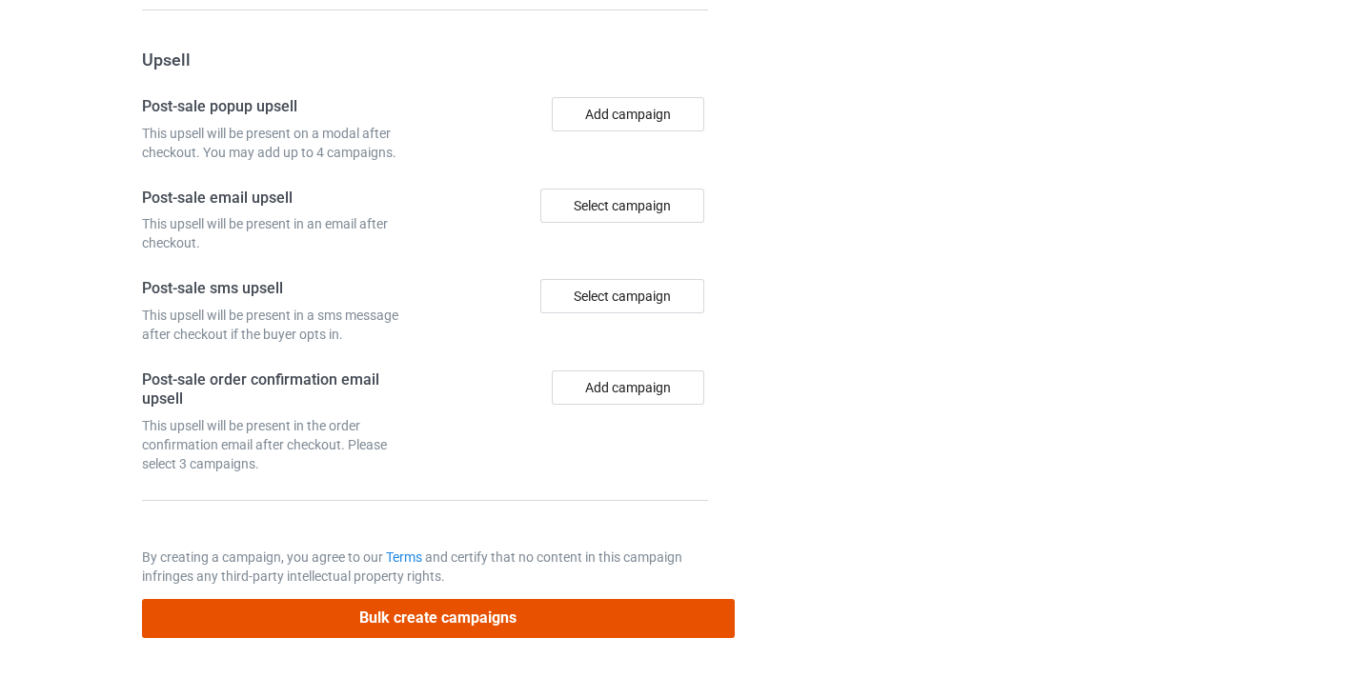
click at [490, 610] on button "Bulk create campaigns" at bounding box center [438, 618] width 593 height 39
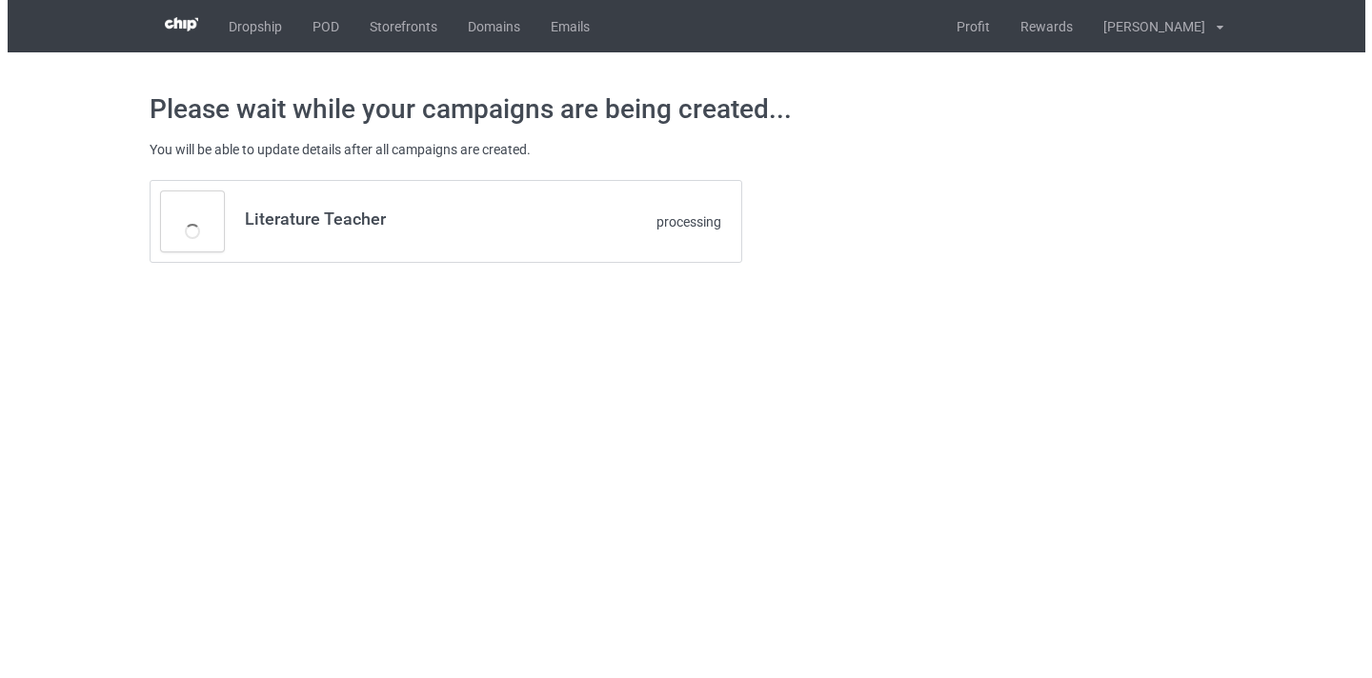
scroll to position [0, 0]
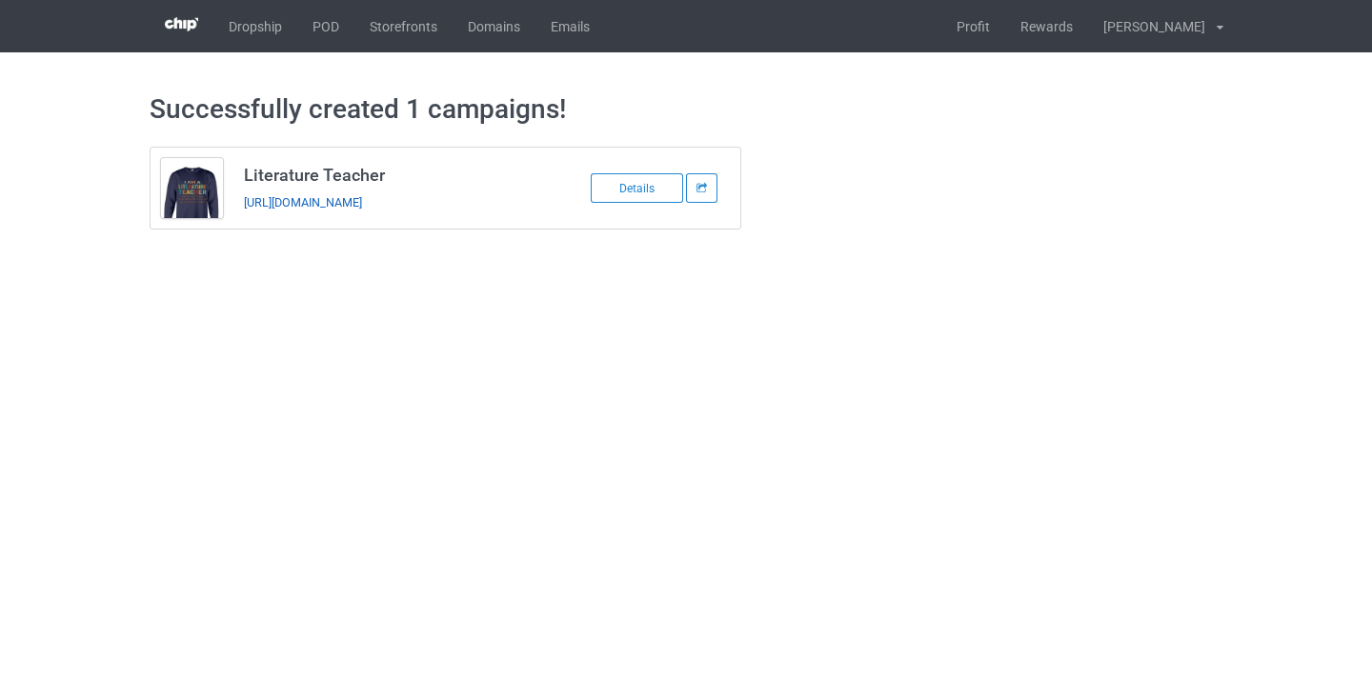
click at [338, 200] on link "https://www.thepure.gift/literature-teacher10" at bounding box center [303, 202] width 118 height 14
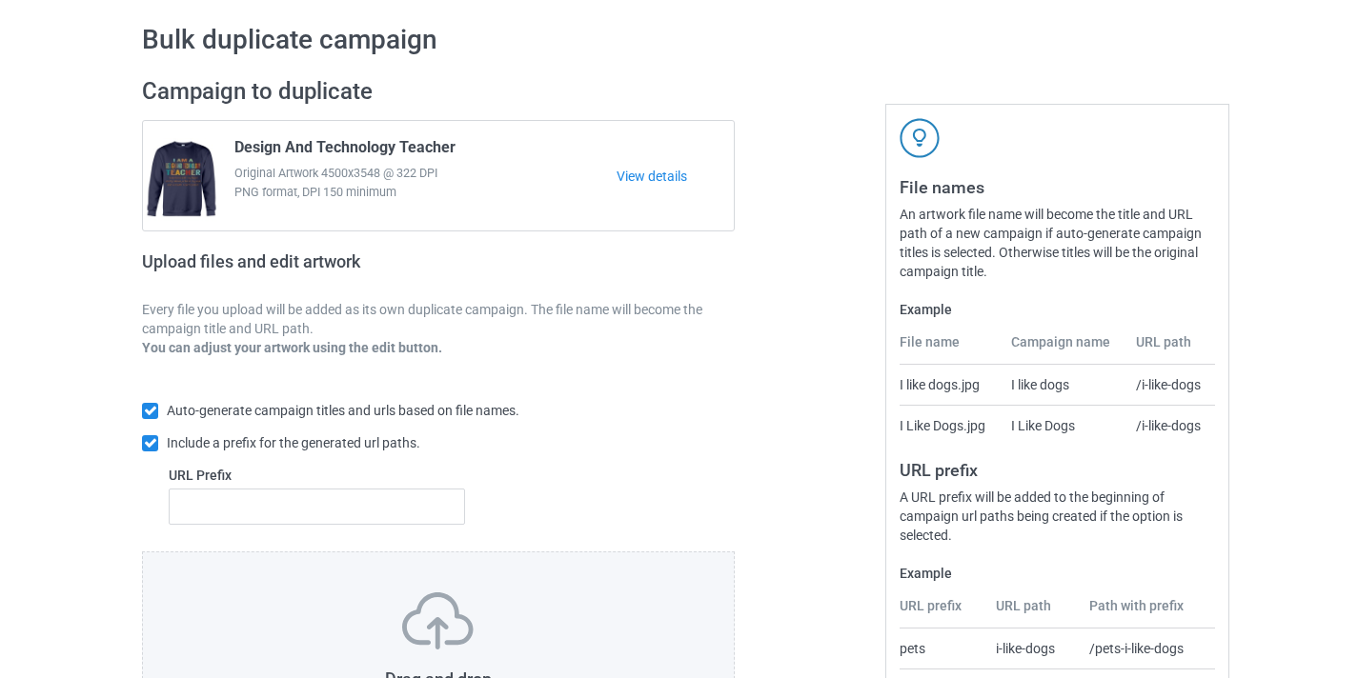
scroll to position [157, 0]
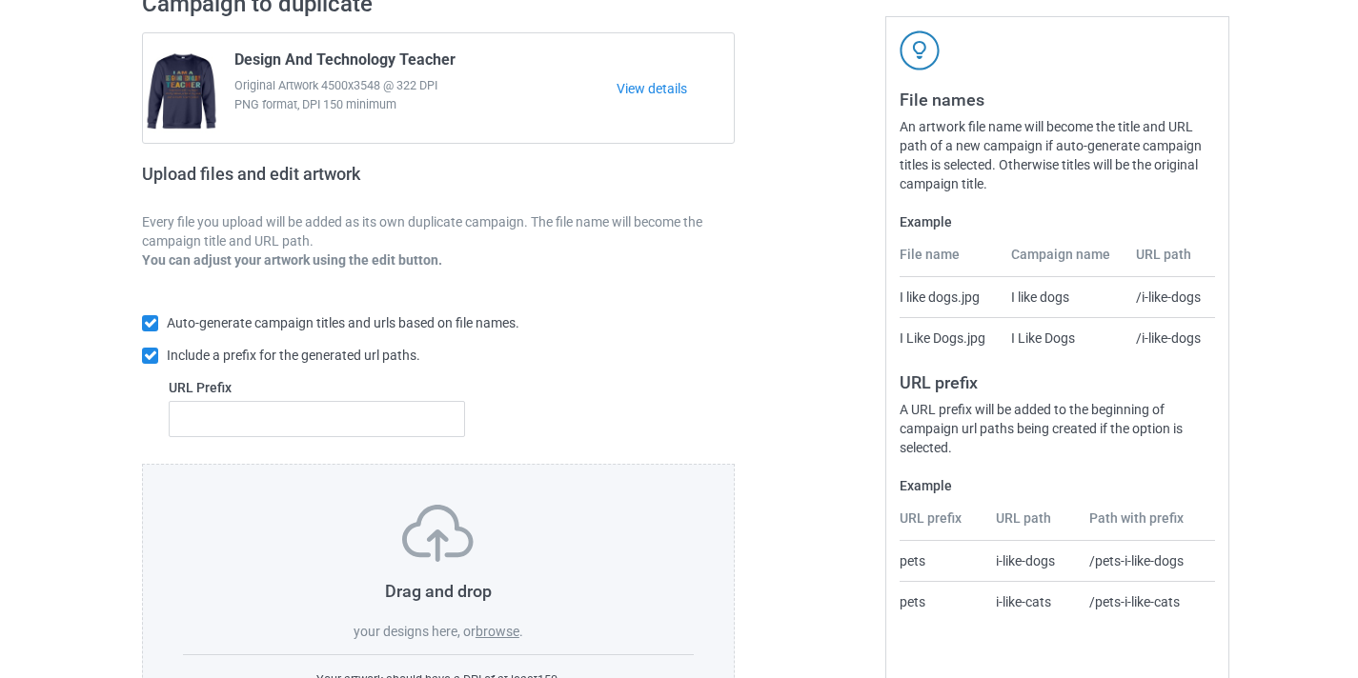
click at [489, 631] on label "browse" at bounding box center [497, 631] width 44 height 15
click at [0, 0] on input "browse" at bounding box center [0, 0] width 0 height 0
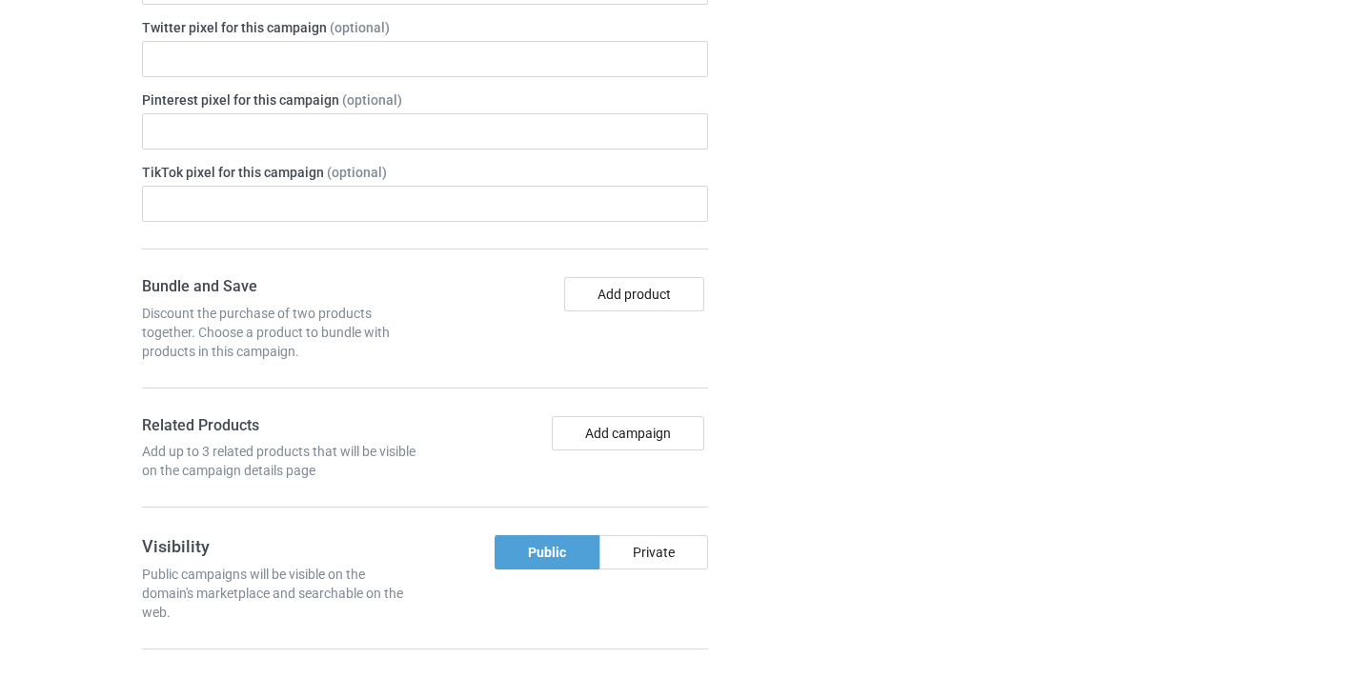
scroll to position [1118, 0]
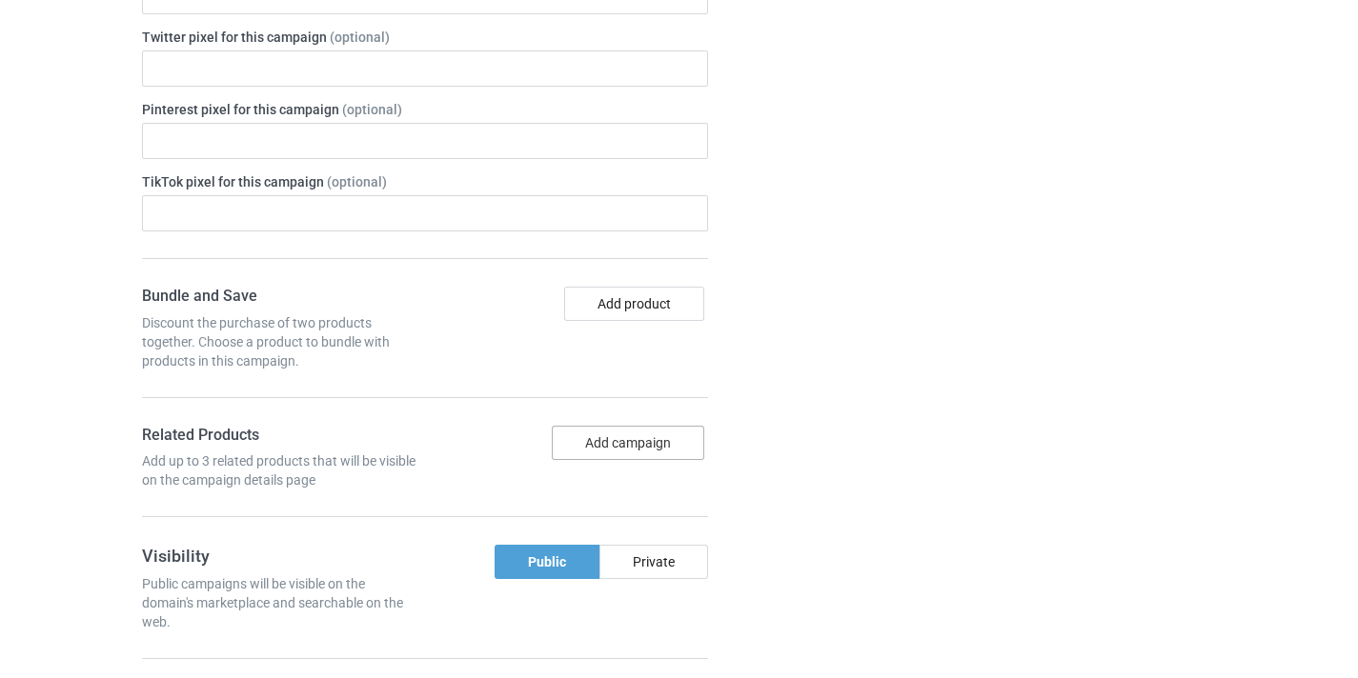
click at [652, 454] on button "Add campaign" at bounding box center [628, 443] width 152 height 34
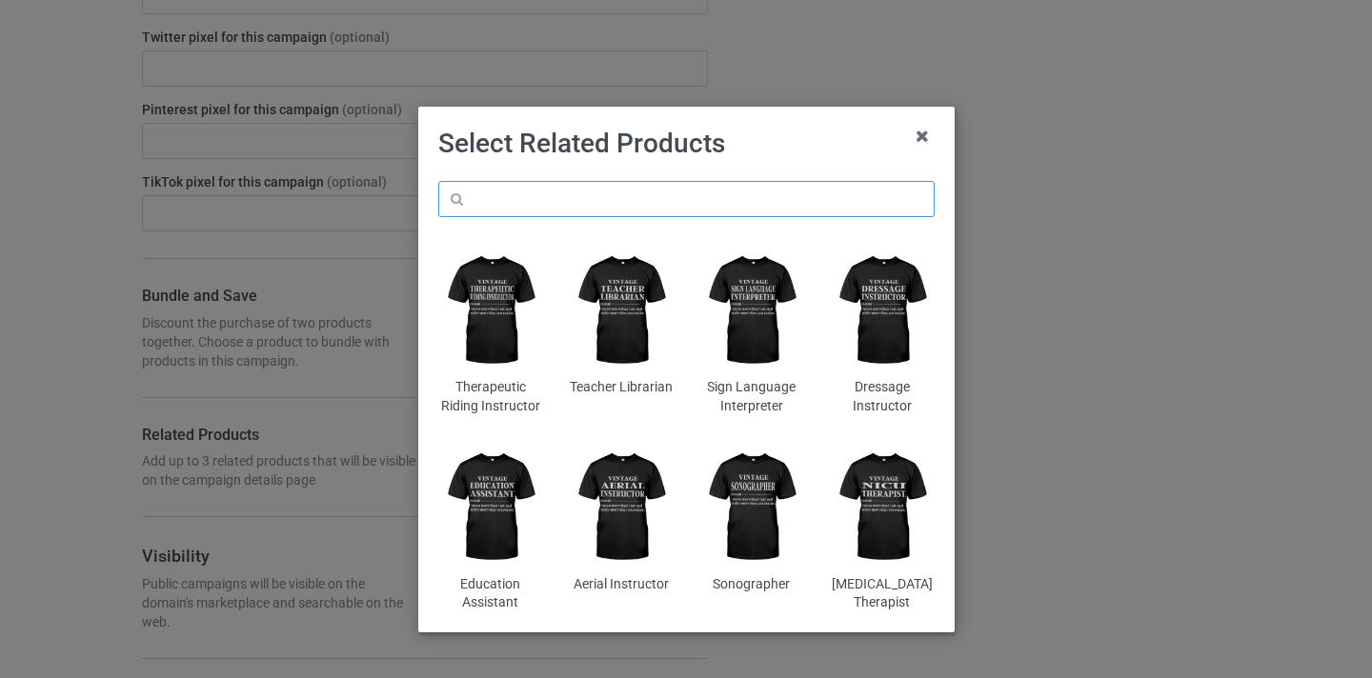
click at [565, 199] on input "text" at bounding box center [686, 199] width 496 height 36
paste input "History Teacher"
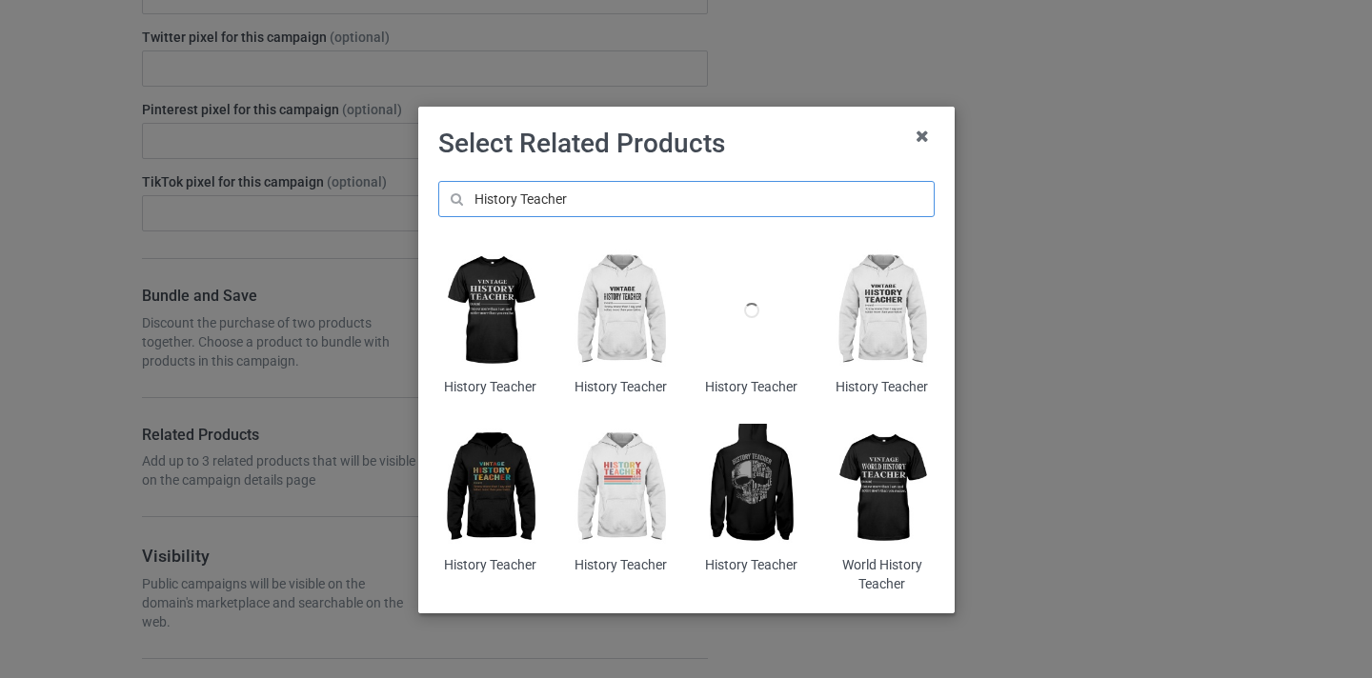
type input "History Teacher"
click at [627, 487] on img at bounding box center [621, 489] width 104 height 130
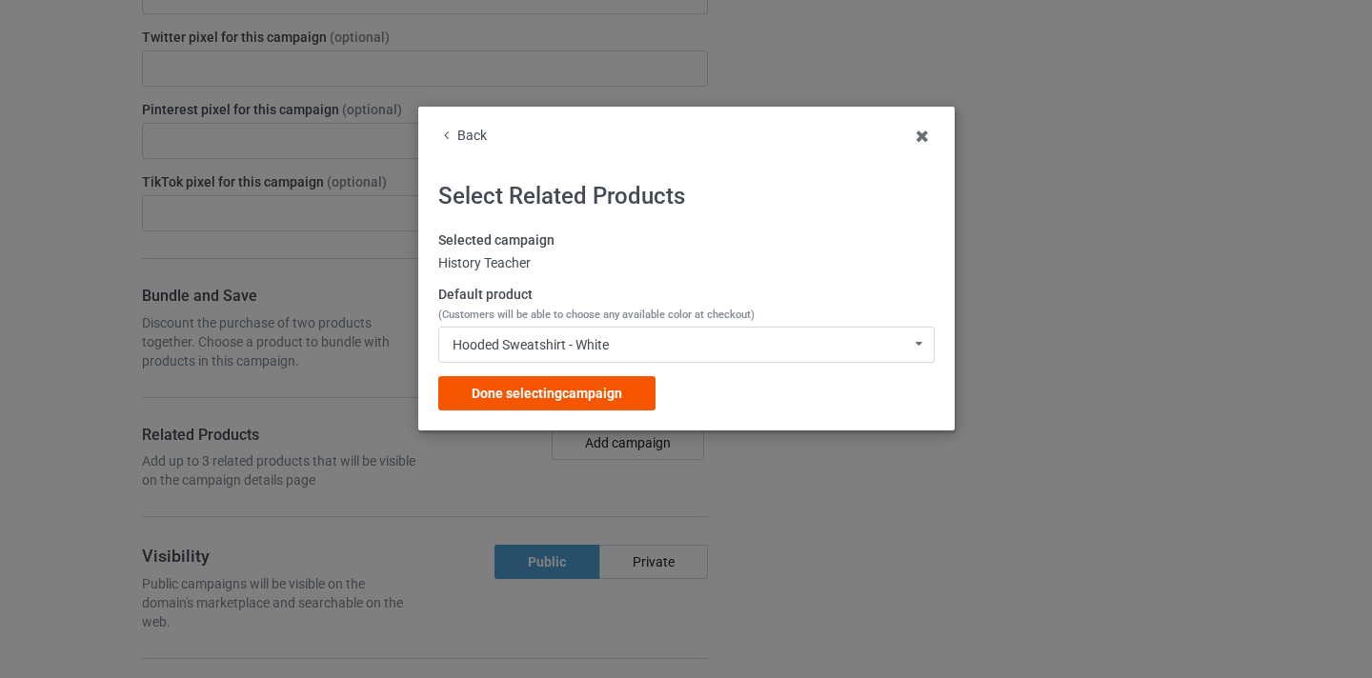
click at [631, 409] on div "Done selecting campaign" at bounding box center [546, 393] width 217 height 34
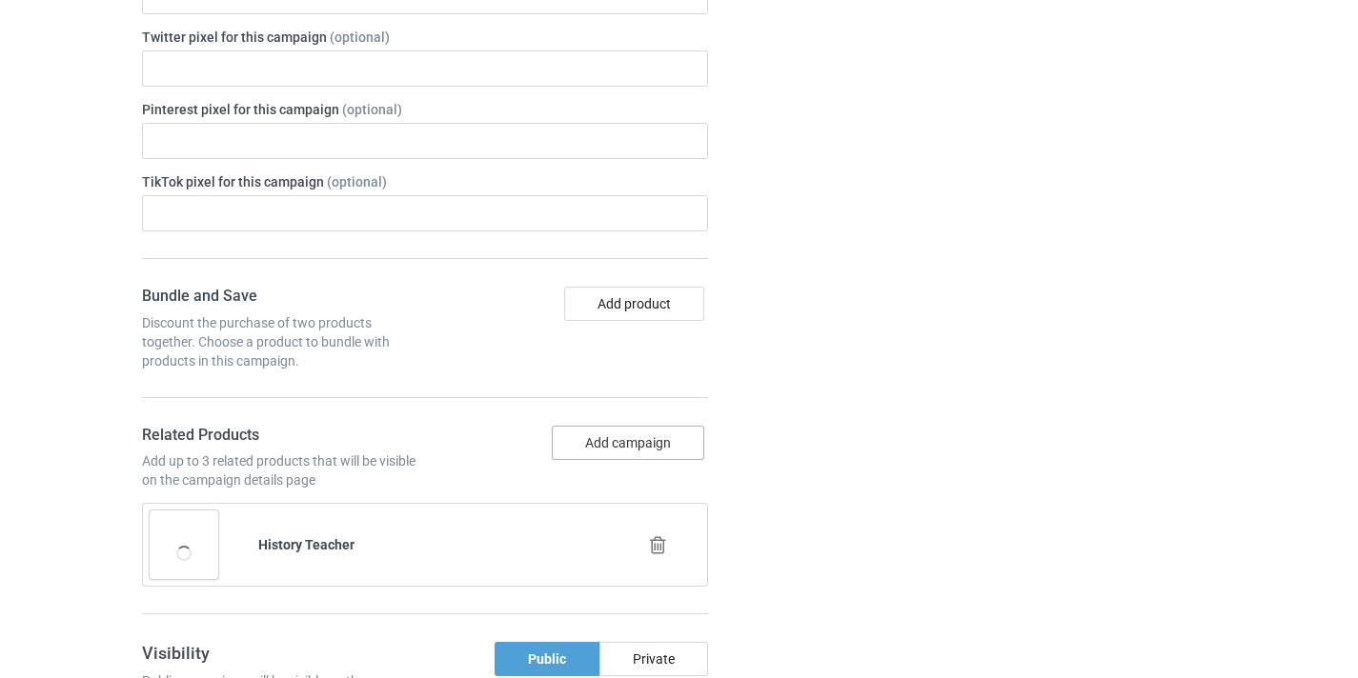
click at [620, 445] on button "Add campaign" at bounding box center [628, 443] width 152 height 34
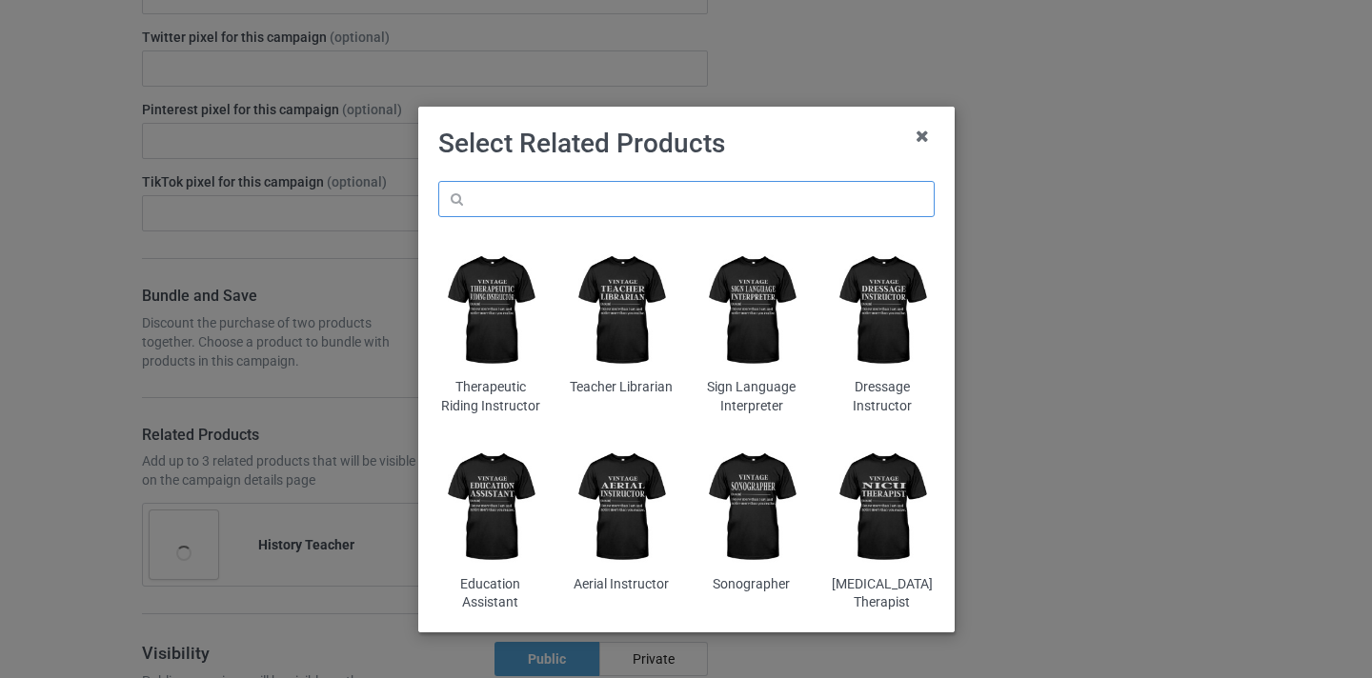
click at [678, 205] on input "text" at bounding box center [686, 199] width 496 height 36
paste input "History Teacher"
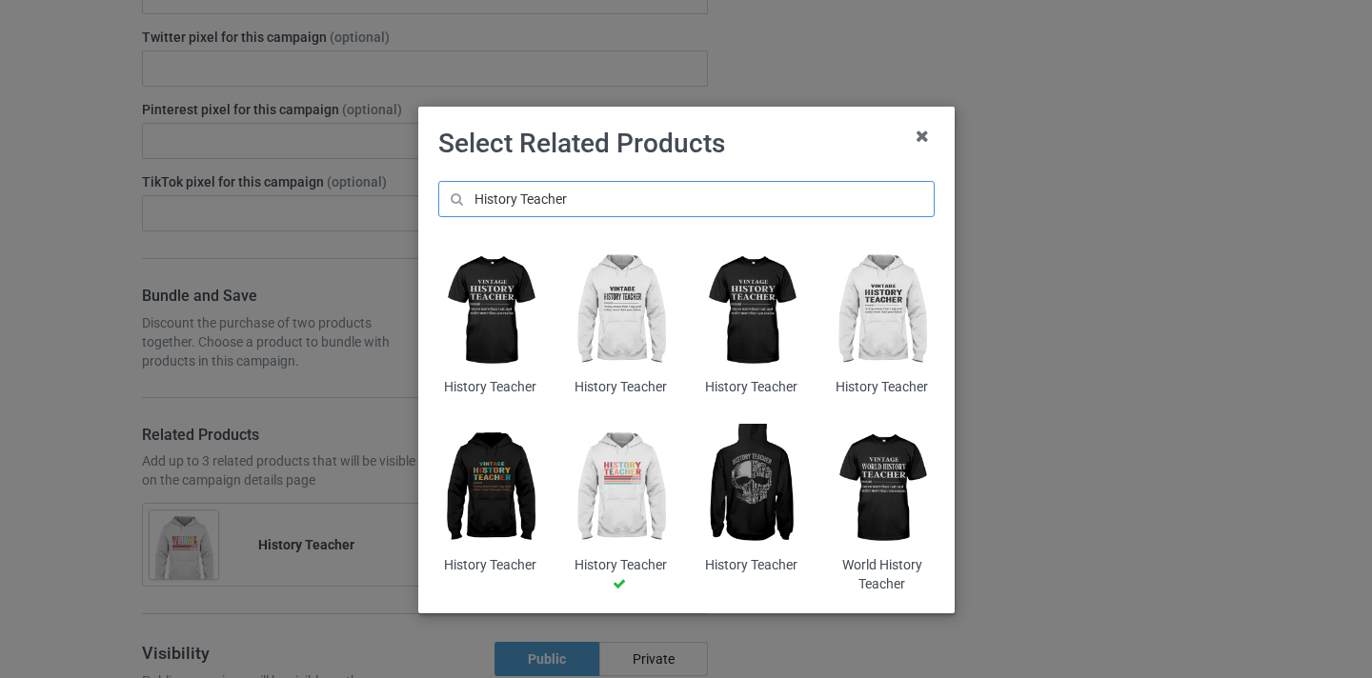
type input "History Teacher"
click at [494, 467] on img at bounding box center [490, 489] width 104 height 130
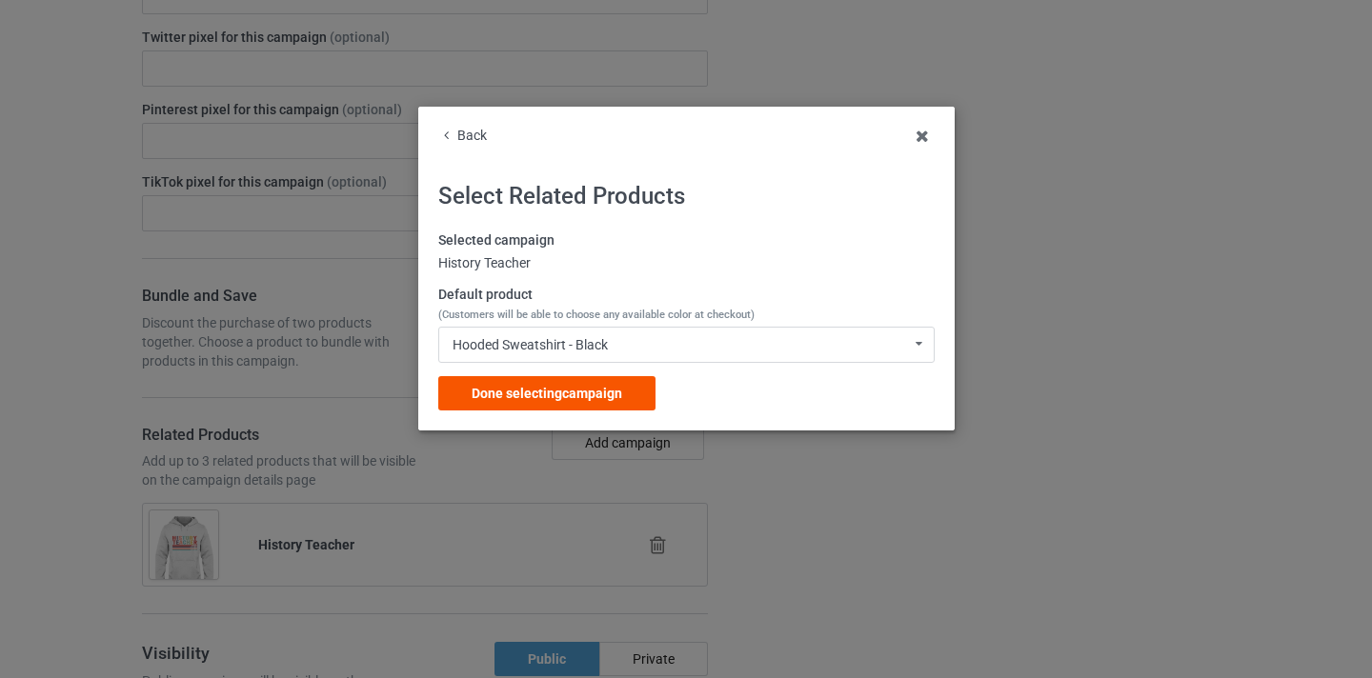
click at [586, 403] on div "Done selecting campaign" at bounding box center [546, 393] width 217 height 34
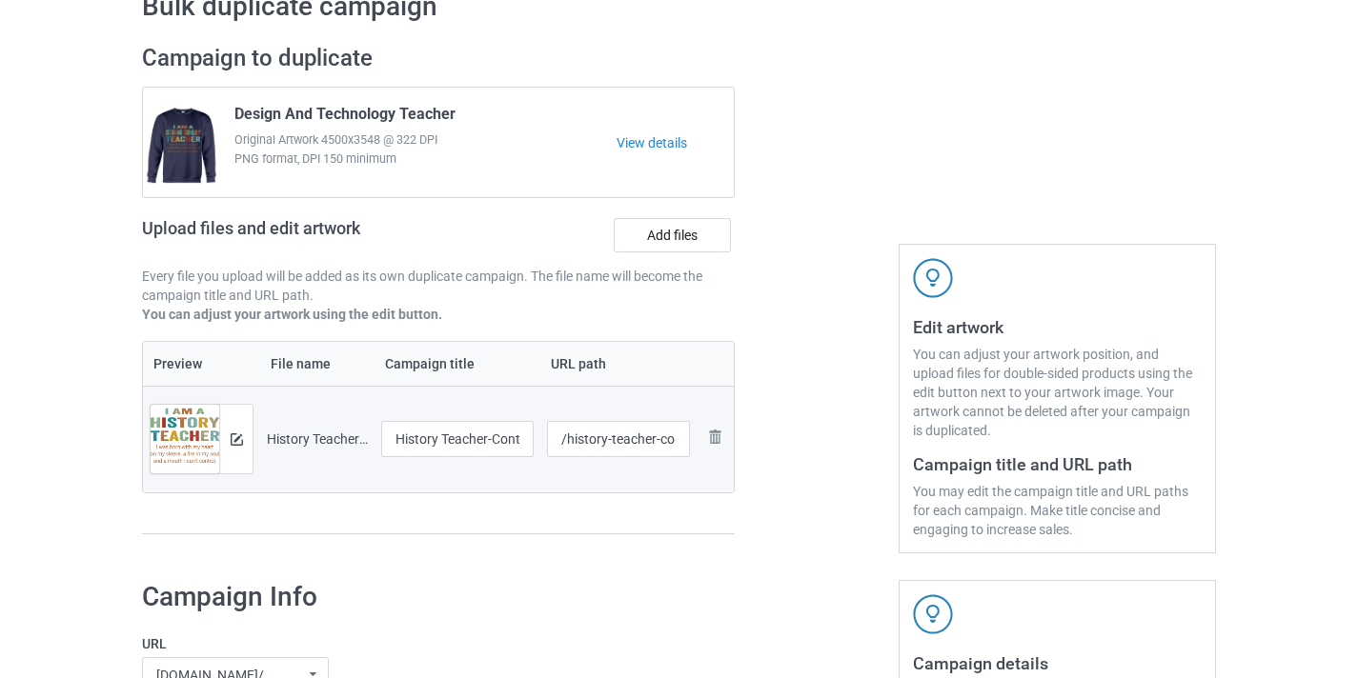
scroll to position [104, 0]
click at [494, 442] on input "History Teacher-Control" at bounding box center [457, 438] width 152 height 36
click at [493, 443] on input "History Teacher-Control" at bounding box center [457, 438] width 152 height 36
type input "History Teacher"
click at [678, 435] on input "/history-teacher-control" at bounding box center [619, 438] width 144 height 36
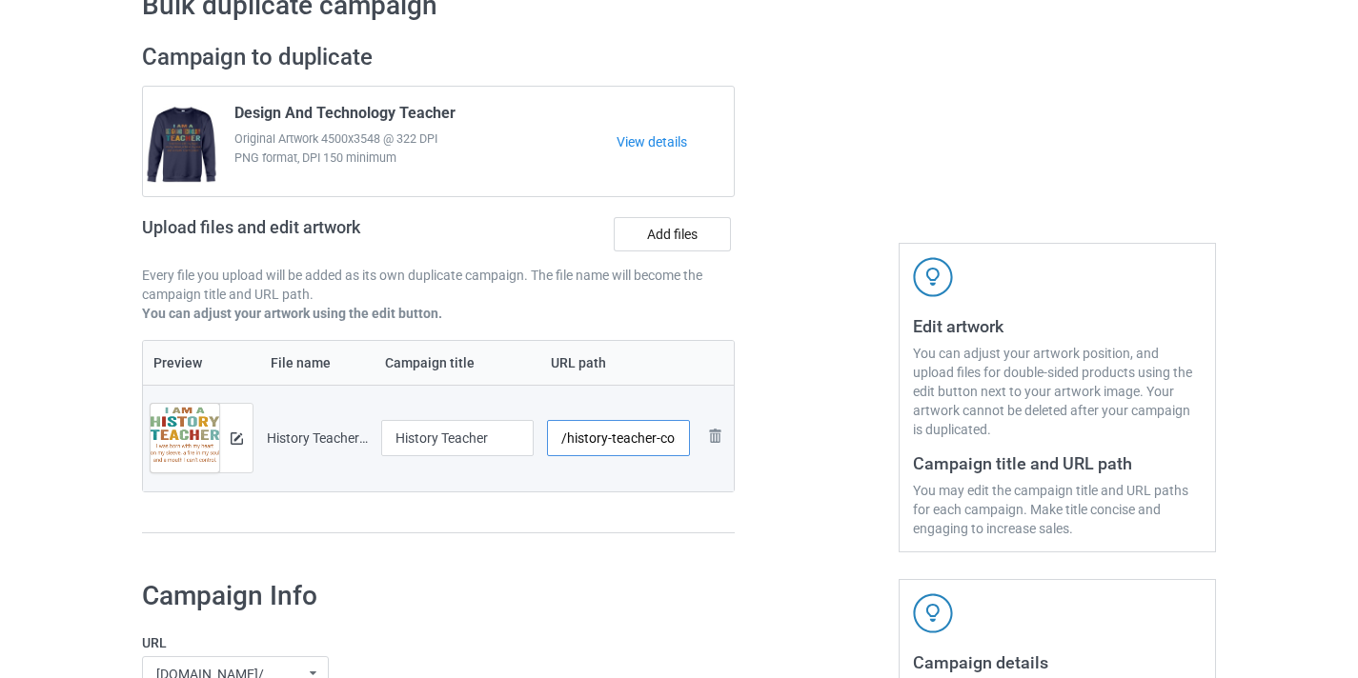
scroll to position [0, 23]
drag, startPoint x: 678, startPoint y: 435, endPoint x: 733, endPoint y: 440, distance: 54.6
click at [735, 440] on div "Campaign to duplicate Design And Technology Teacher Original Artwork 4500x3548 …" at bounding box center [438, 298] width 619 height 536
click at [658, 436] on input "/history-teacher-control" at bounding box center [619, 438] width 144 height 36
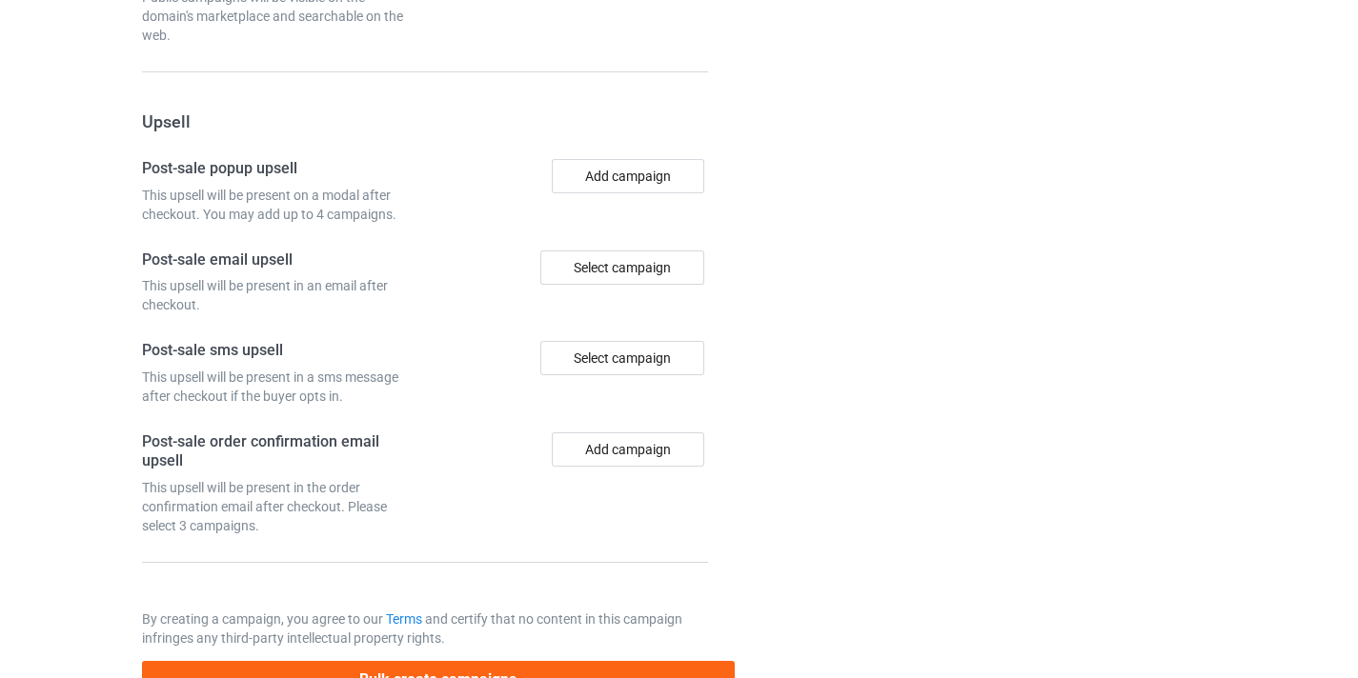
scroll to position [1954, 0]
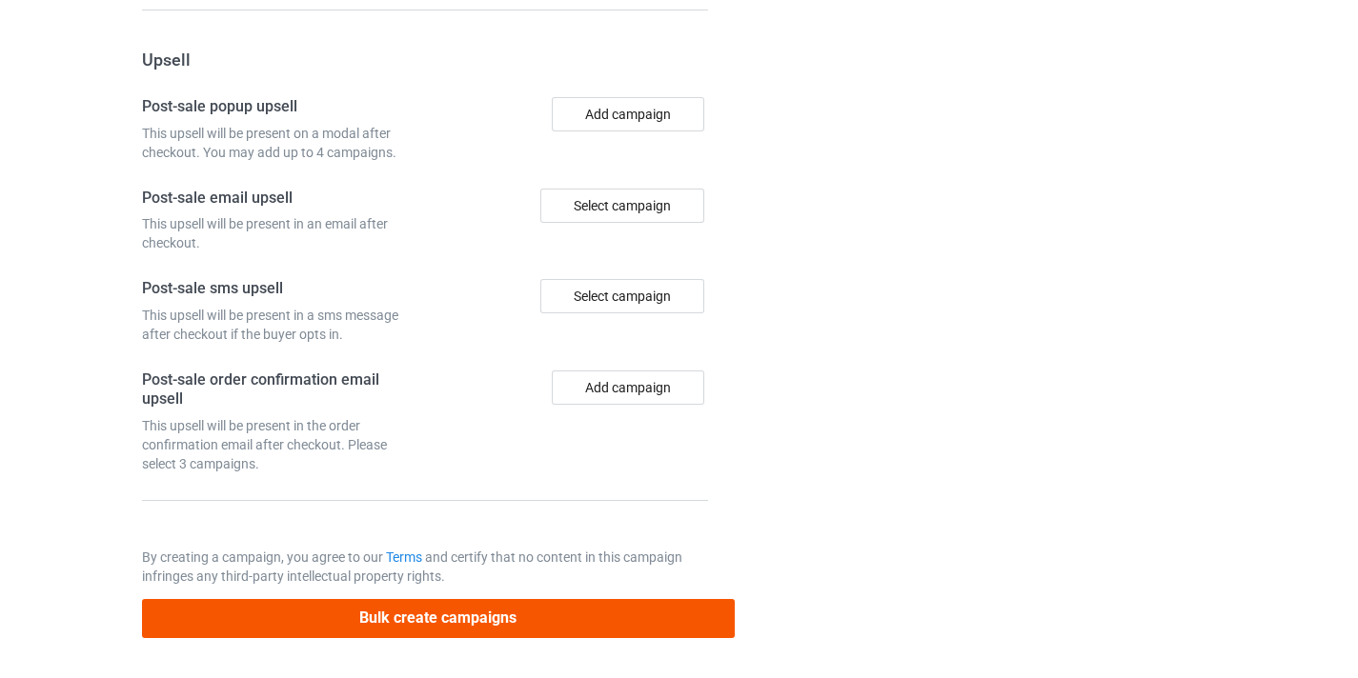
type input "/history-teacher10"
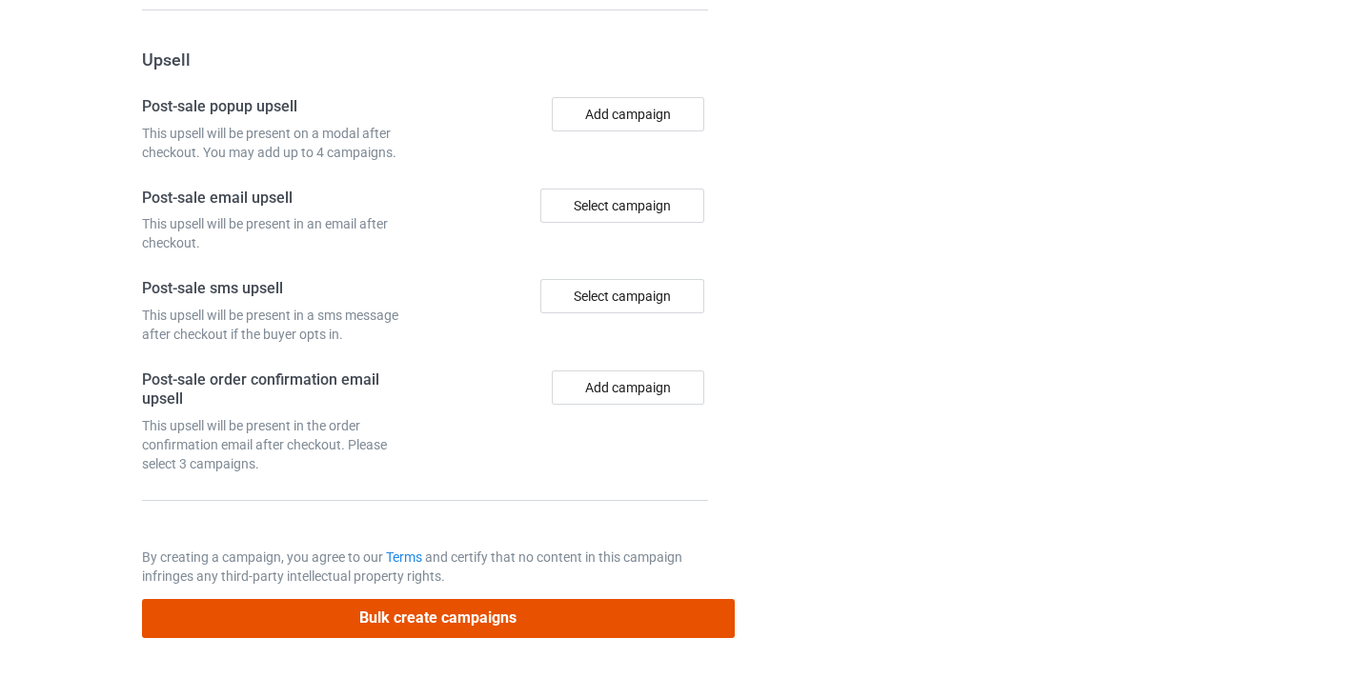
click at [563, 626] on button "Bulk create campaigns" at bounding box center [438, 618] width 593 height 39
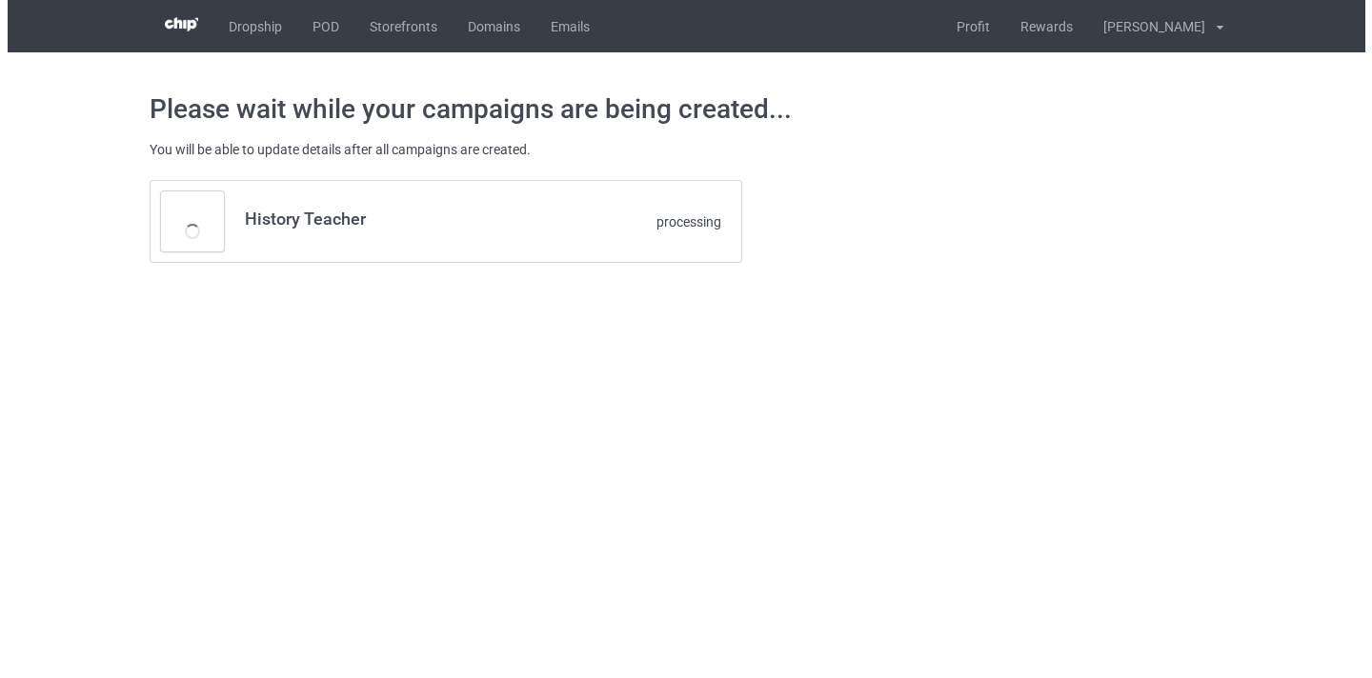
scroll to position [0, 0]
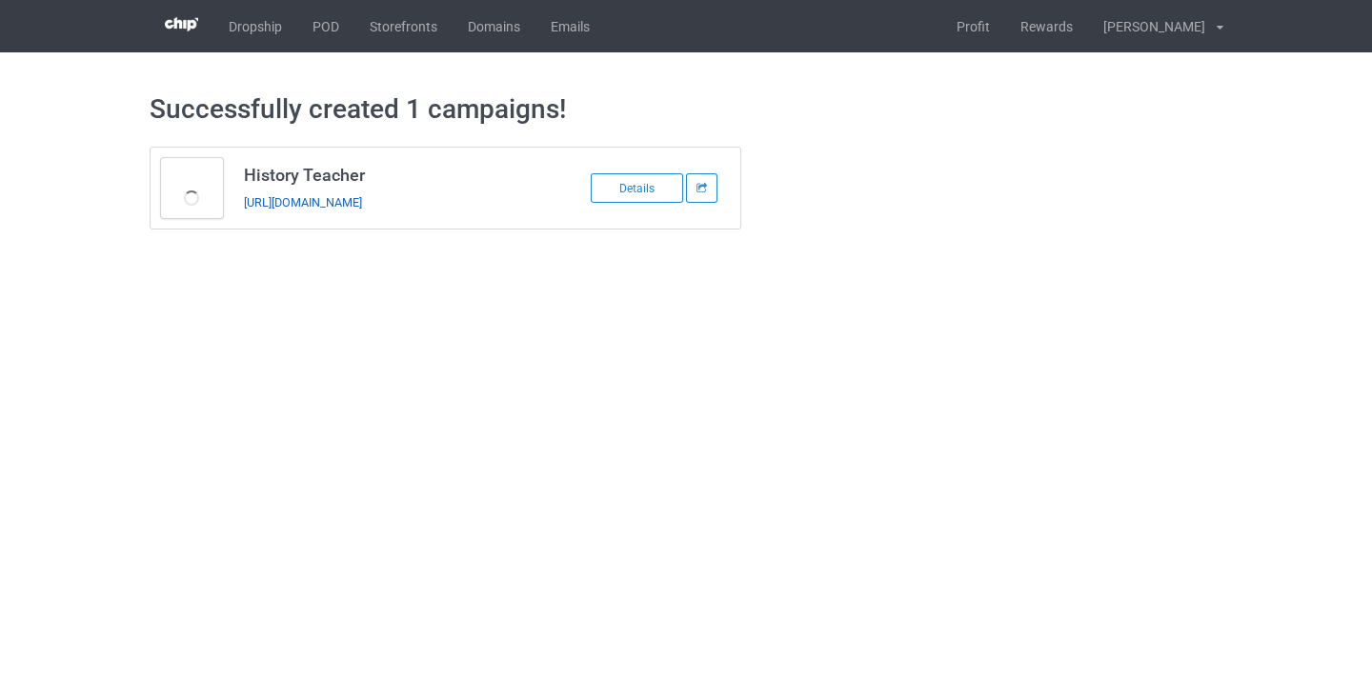
click at [362, 198] on link "[URL][DOMAIN_NAME]" at bounding box center [303, 202] width 118 height 14
